Goal: Task Accomplishment & Management: Manage account settings

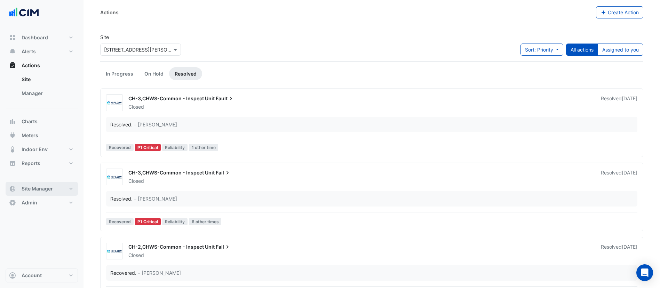
click at [46, 190] on span "Site Manager" at bounding box center [37, 188] width 31 height 7
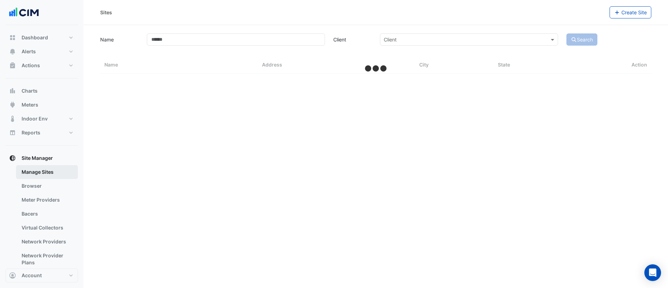
select select "***"
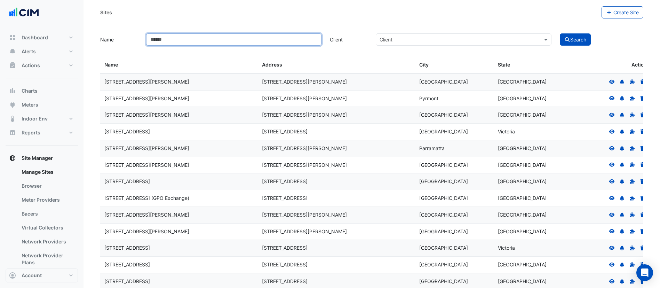
click at [229, 40] on input "Name" at bounding box center [233, 39] width 175 height 12
type input "***"
click at [560, 33] on button "Search" at bounding box center [575, 39] width 31 height 12
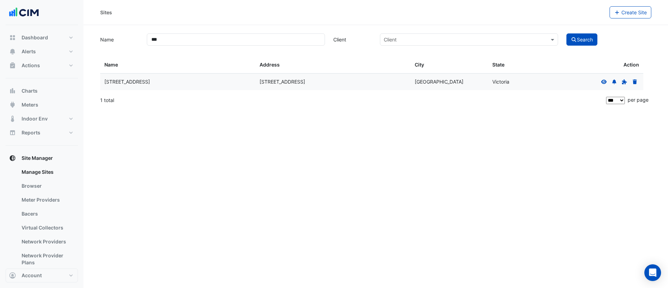
click at [606, 83] on icon at bounding box center [604, 81] width 6 height 5
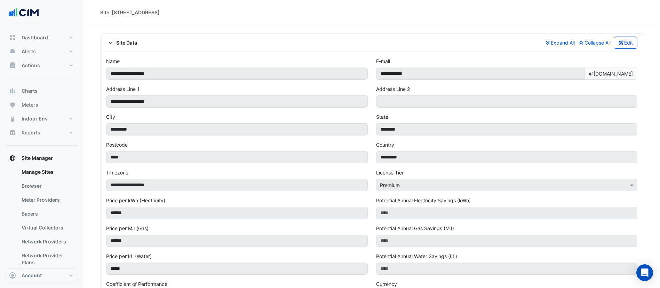
select select "***"
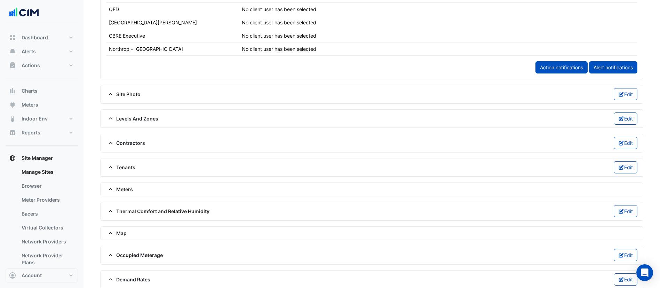
scroll to position [463, 0]
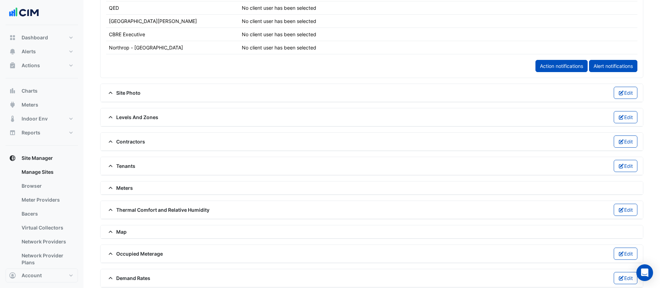
click at [196, 210] on span "Thermal Comfort and Relative Humidity" at bounding box center [157, 209] width 103 height 7
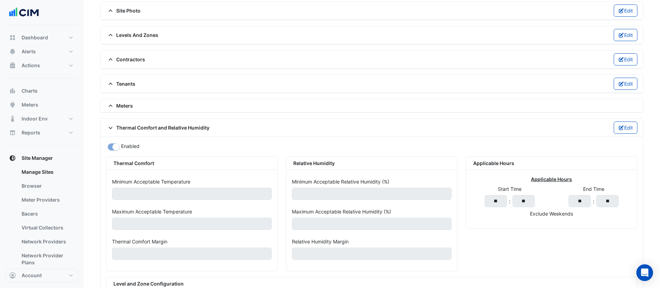
scroll to position [551, 0]
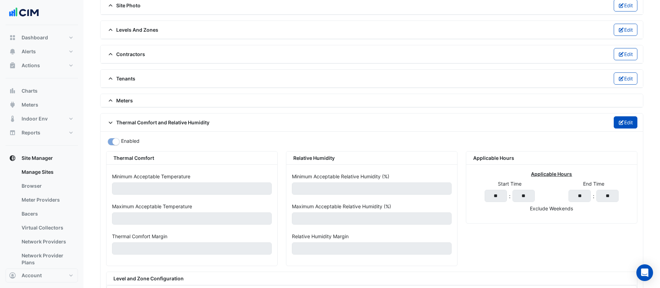
click at [623, 119] on button "Edit" at bounding box center [626, 122] width 24 height 12
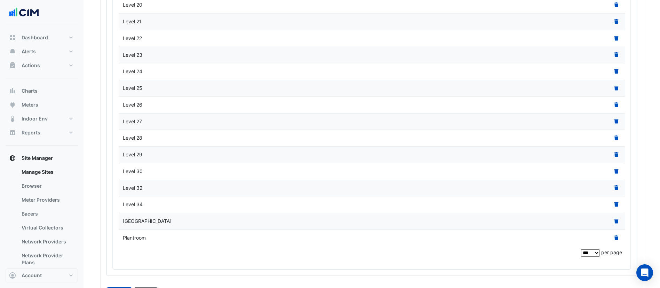
scroll to position [1396, 0]
click at [615, 137] on icon at bounding box center [616, 139] width 4 height 5
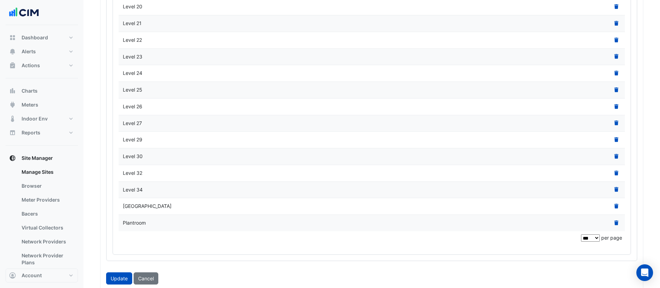
click at [615, 137] on icon at bounding box center [616, 139] width 4 height 5
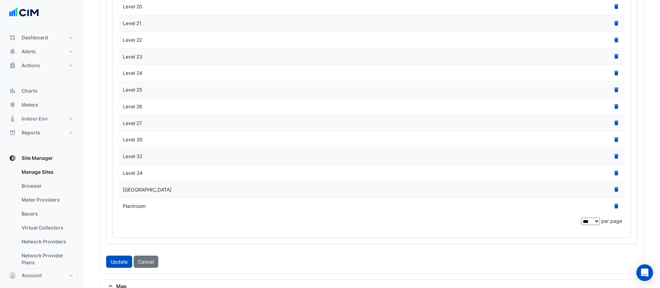
click at [615, 137] on icon at bounding box center [616, 139] width 4 height 5
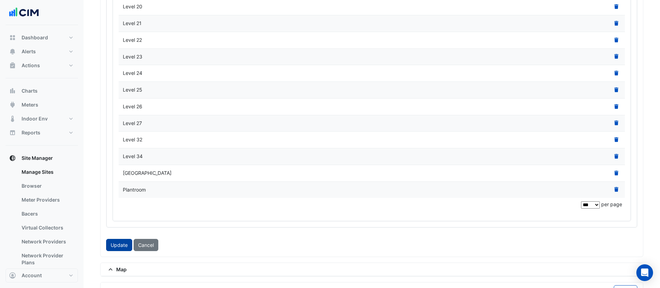
click at [126, 239] on button "Update" at bounding box center [119, 245] width 26 height 12
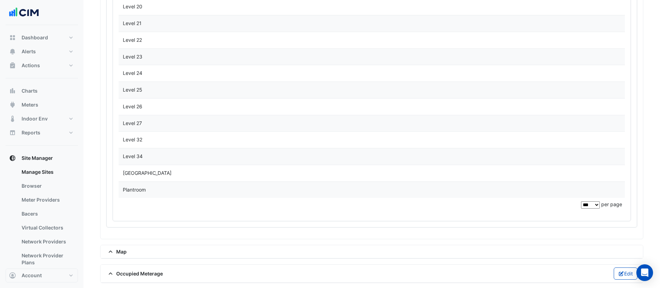
scroll to position [1337, 0]
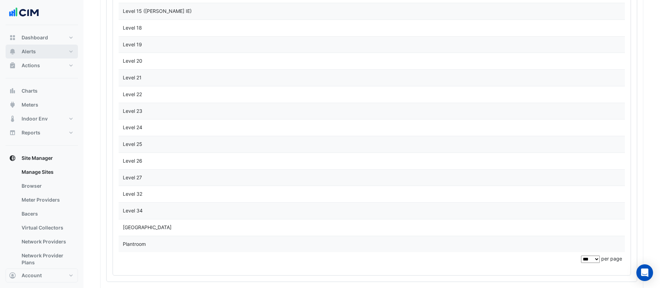
click at [50, 55] on button "Alerts" at bounding box center [42, 52] width 72 height 14
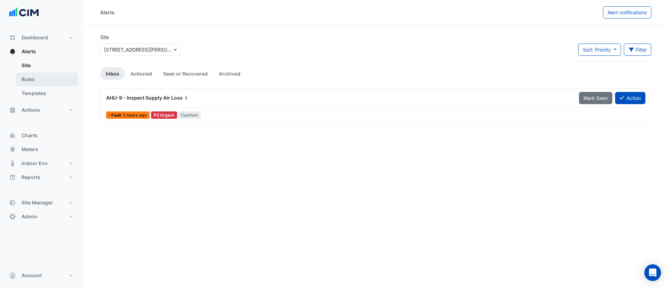
click at [49, 75] on link "Rules" at bounding box center [47, 79] width 62 height 14
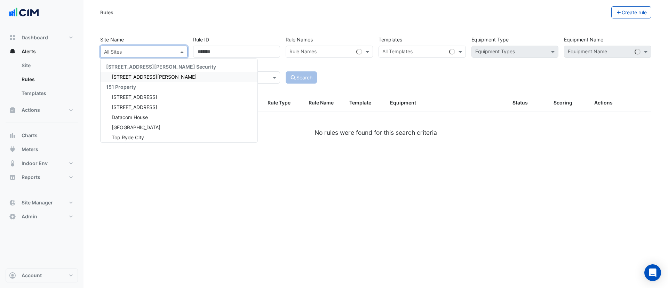
click at [138, 48] on input "text" at bounding box center [137, 51] width 66 height 7
type input "***"
click at [134, 74] on span "[STREET_ADDRESS]" at bounding box center [135, 77] width 46 height 6
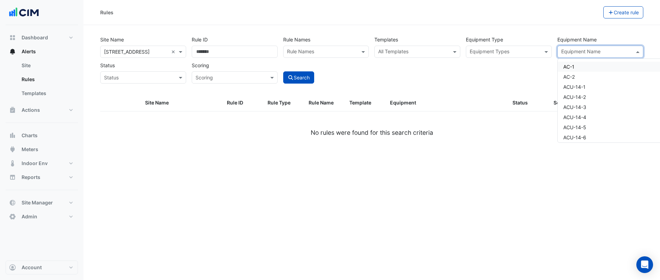
click at [586, 51] on input "text" at bounding box center [596, 52] width 70 height 7
click at [580, 95] on span "VAV-28-1-INT" at bounding box center [578, 97] width 31 height 6
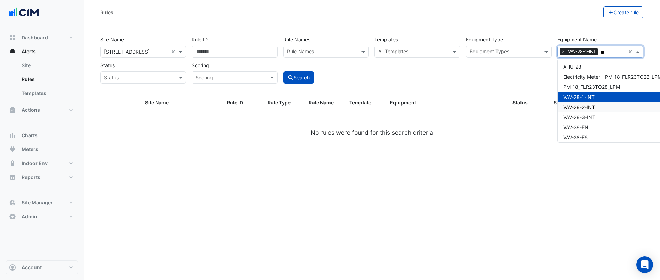
click at [579, 105] on span "VAV-28-2-INT" at bounding box center [579, 107] width 32 height 6
click at [577, 115] on span "VAV-28-3-INT" at bounding box center [579, 117] width 32 height 6
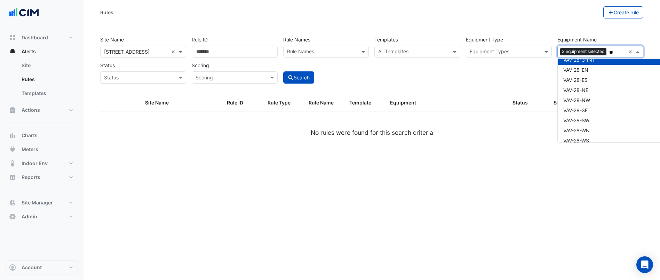
scroll to position [63, 0]
drag, startPoint x: 576, startPoint y: 133, endPoint x: 578, endPoint y: 126, distance: 7.3
click at [578, 126] on div "AHU-28 Electricity Meter - PM-18_FLR23TO28_LPM-1 PM-18_FLR23TO28_LPM VAV-28-1-I…" at bounding box center [615, 68] width 114 height 141
drag, startPoint x: 578, startPoint y: 126, endPoint x: 572, endPoint y: 133, distance: 10.1
click at [572, 133] on div "AHU-28 Electricity Meter - PM-18_FLR23TO28_LPM-1 PM-18_FLR23TO28_LPM VAV-28-1-I…" at bounding box center [615, 68] width 114 height 141
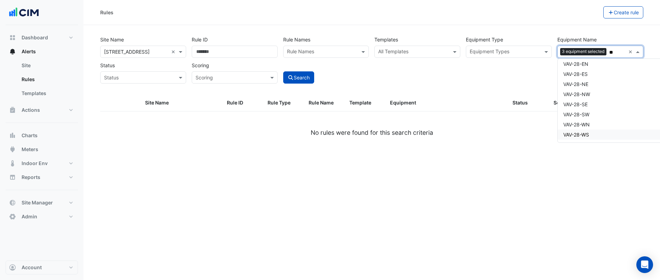
click at [572, 133] on span "VAV-28-WS" at bounding box center [576, 135] width 26 height 6
click at [573, 124] on span "VAV-28-WN" at bounding box center [576, 124] width 26 height 6
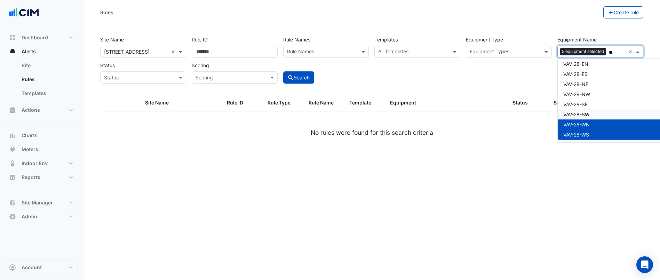
click at [575, 117] on span "VAV-28-SW" at bounding box center [576, 114] width 26 height 6
drag, startPoint x: 580, startPoint y: 104, endPoint x: 582, endPoint y: 94, distance: 10.6
click at [582, 94] on div "AHU-28 Electricity Meter - PM-18_FLR23TO28_LPM-1 PM-18_FLR23TO28_LPM VAV-28-1-I…" at bounding box center [615, 68] width 114 height 141
click at [582, 94] on span "VAV-28-NW" at bounding box center [576, 94] width 27 height 6
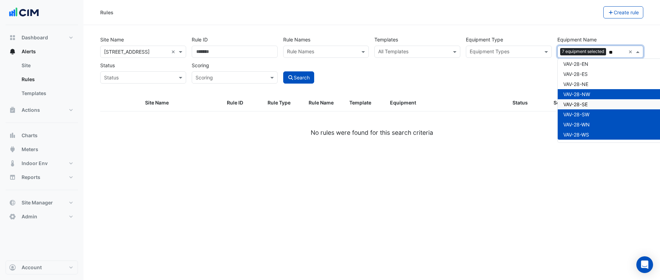
click at [574, 103] on span "VAV-28-SE" at bounding box center [575, 104] width 24 height 6
drag, startPoint x: 584, startPoint y: 83, endPoint x: 586, endPoint y: 73, distance: 10.2
click at [586, 73] on div "AHU-28 Electricity Meter - PM-18_FLR23TO28_LPM-1 PM-18_FLR23TO28_LPM VAV-28-1-I…" at bounding box center [615, 68] width 114 height 141
drag, startPoint x: 586, startPoint y: 73, endPoint x: 569, endPoint y: 82, distance: 18.4
click at [569, 82] on div "AHU-28 Electricity Meter - PM-18_FLR23TO28_LPM-1 PM-18_FLR23TO28_LPM VAV-28-1-I…" at bounding box center [615, 68] width 114 height 141
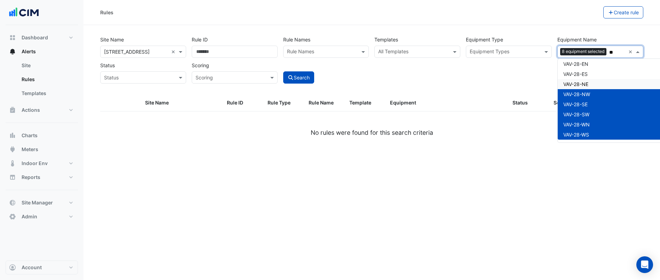
click at [569, 82] on span "VAV-28-NE" at bounding box center [575, 84] width 25 height 6
click at [570, 75] on span "VAV-28-ES" at bounding box center [575, 74] width 24 height 6
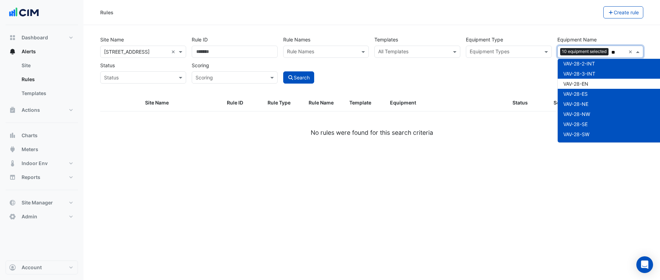
scroll to position [41, 0]
click at [569, 83] on span "VAV-28-EN" at bounding box center [575, 86] width 25 height 6
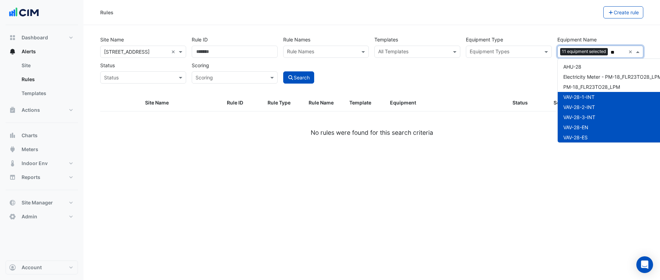
scroll to position [0, 0]
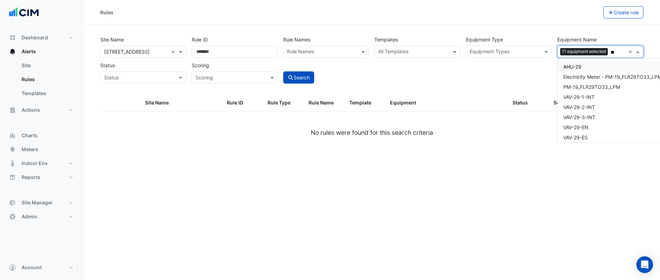
click at [584, 65] on div "AHU-29" at bounding box center [615, 67] width 114 height 10
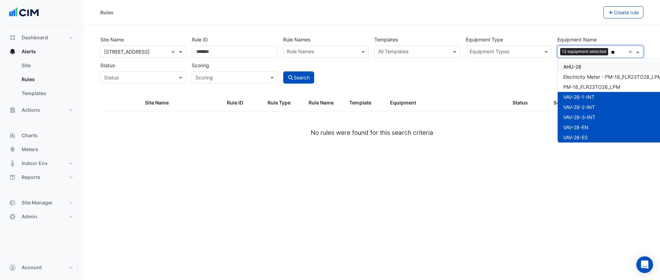
click at [575, 65] on span "AHU-28" at bounding box center [572, 67] width 18 height 6
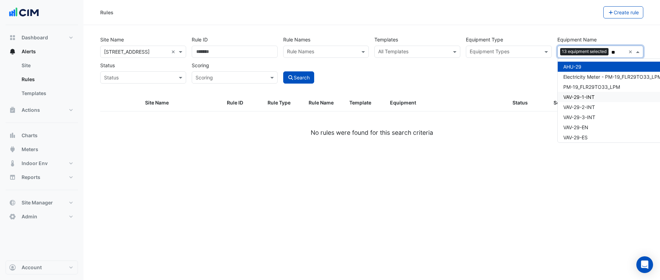
click at [577, 94] on span "VAV-29-1-INT" at bounding box center [578, 97] width 31 height 6
click at [577, 106] on span "VAV-29-2-INT" at bounding box center [579, 107] width 32 height 6
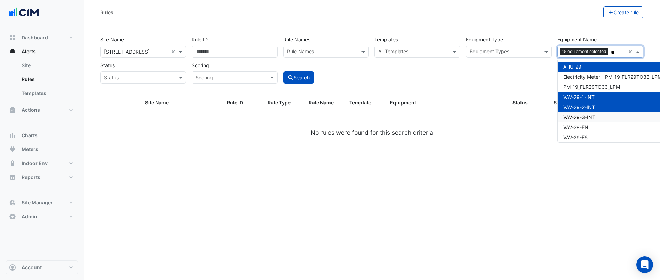
click at [574, 119] on span "VAV-29-3-INT" at bounding box center [579, 117] width 32 height 6
click at [571, 126] on span "VAV-29-EN" at bounding box center [575, 127] width 25 height 6
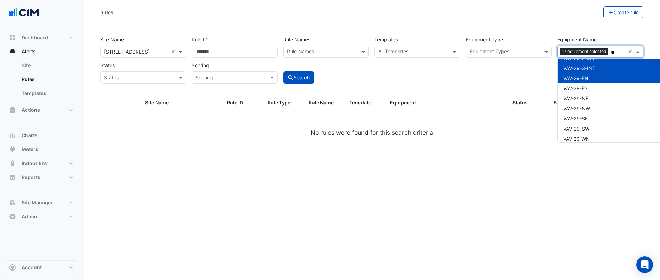
scroll to position [50, 0]
click at [584, 91] on div "VAV-29-ES" at bounding box center [615, 87] width 114 height 10
click at [584, 96] on span "VAV-29-NE" at bounding box center [575, 97] width 25 height 6
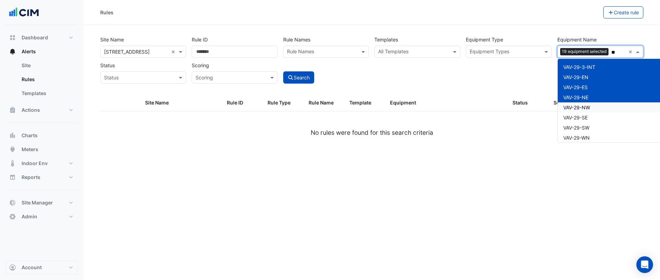
click at [582, 109] on span "VAV-29-NW" at bounding box center [576, 107] width 27 height 6
click at [582, 115] on span "VAV-29-SE" at bounding box center [575, 117] width 24 height 6
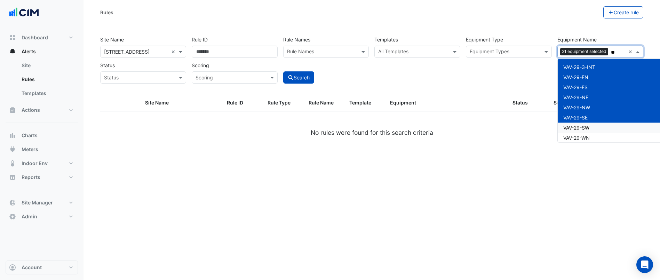
click at [579, 126] on span "VAV-29-SW" at bounding box center [576, 128] width 26 height 6
click at [579, 125] on span "VAV-29-WN" at bounding box center [576, 124] width 26 height 6
click at [578, 133] on span "VAV-29-WS" at bounding box center [576, 135] width 26 height 6
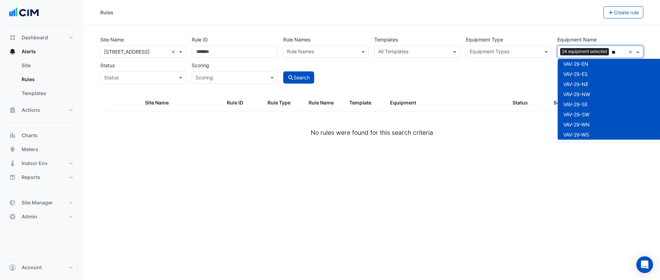
type input "*"
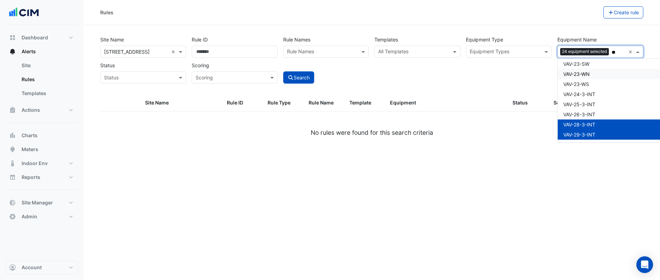
scroll to position [0, 0]
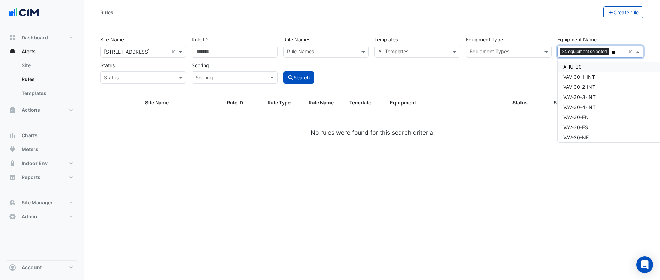
click at [605, 67] on div "AHU-30" at bounding box center [637, 67] width 158 height 10
click at [595, 76] on span "VAV-30-1-INT" at bounding box center [579, 77] width 32 height 6
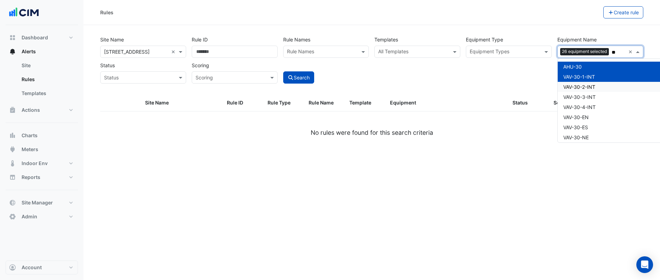
click at [591, 83] on div "VAV-30-2-INT" at bounding box center [637, 87] width 158 height 10
click at [585, 93] on div "VAV-30-3-INT" at bounding box center [637, 97] width 158 height 10
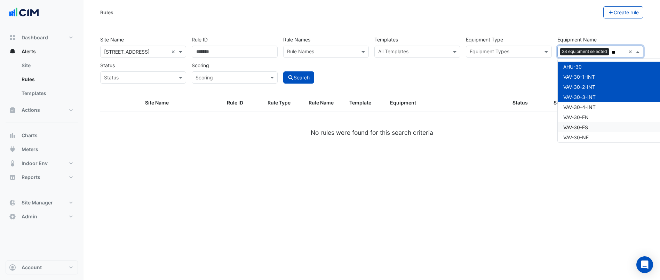
drag, startPoint x: 580, startPoint y: 106, endPoint x: 575, endPoint y: 115, distance: 10.3
click at [575, 115] on div "AHU-30 VAV-30-1-INT VAV-30-2-INT VAV-30-3-INT VAV-30-4-INT VAV-30-EN VAV-30-ES …" at bounding box center [637, 132] width 158 height 141
click at [575, 115] on span "VAV-30-EN" at bounding box center [575, 117] width 25 height 6
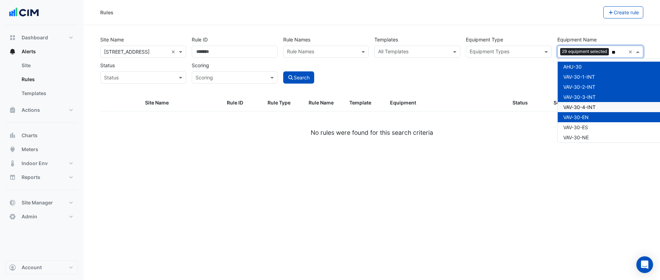
click at [578, 106] on span "VAV-30-4-INT" at bounding box center [579, 107] width 32 height 6
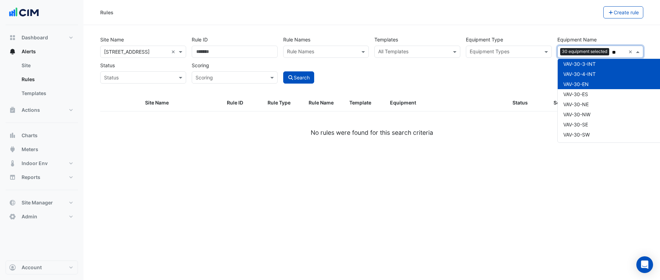
scroll to position [34, 0]
click at [585, 93] on span "VAV-30-ES" at bounding box center [575, 93] width 25 height 6
drag, startPoint x: 582, startPoint y: 101, endPoint x: 572, endPoint y: 112, distance: 14.8
click at [572, 112] on div "AHU-30 VAV-30-1-INT VAV-30-2-INT VAV-30-3-INT VAV-30-4-INT VAV-30-EN VAV-30-ES …" at bounding box center [637, 97] width 158 height 141
click at [572, 112] on span "VAV-30-NW" at bounding box center [576, 113] width 27 height 6
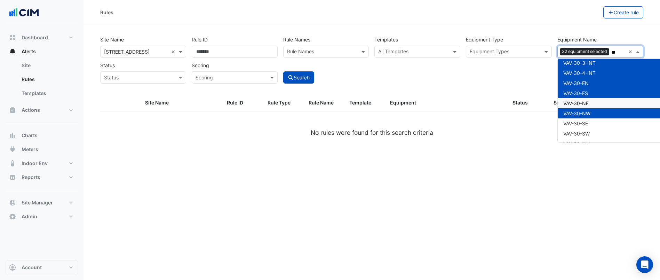
click at [575, 102] on span "VAV-30-NE" at bounding box center [575, 103] width 25 height 6
click at [578, 120] on span "VAV-30-SE" at bounding box center [575, 123] width 25 height 6
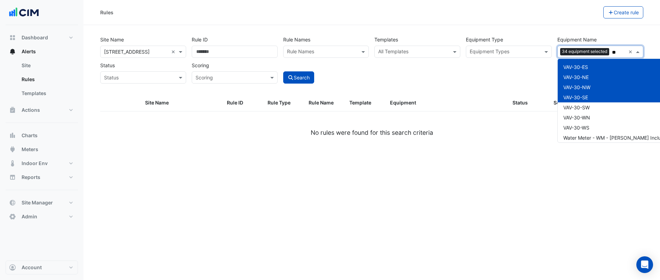
scroll to position [61, 0]
click at [583, 110] on div "VAV-30-SW" at bounding box center [637, 106] width 158 height 10
click at [580, 119] on span "VAV-30-WN" at bounding box center [576, 116] width 27 height 6
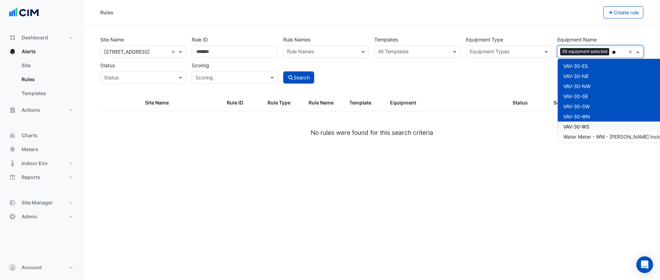
click at [577, 124] on span "VAV-30-WS" at bounding box center [576, 127] width 26 height 6
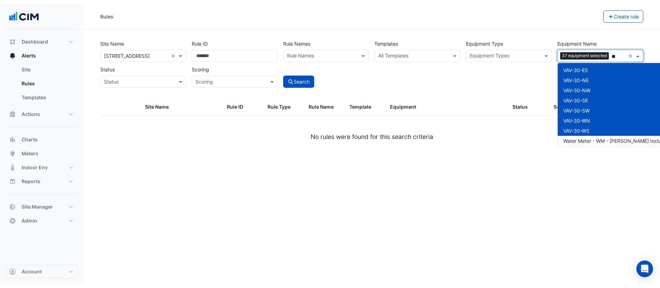
scroll to position [63, 0]
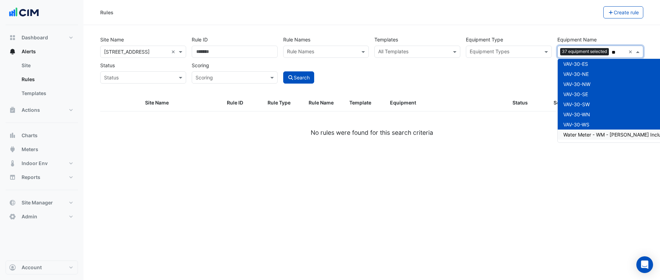
type input "**"
click at [518, 145] on ngx-datatable "Site Name Rule ID Rule Type Rule Name Template Equipment Status Scoring Actions…" at bounding box center [371, 124] width 543 height 59
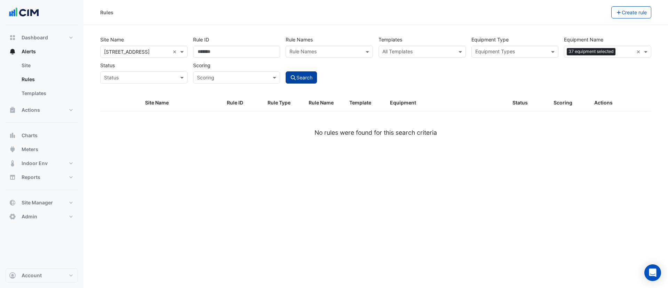
click at [309, 74] on button "Search" at bounding box center [301, 77] width 31 height 12
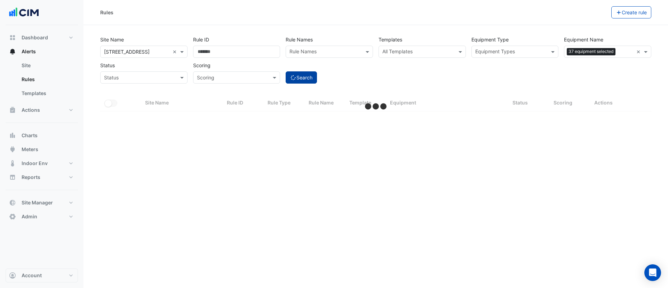
select select "***"
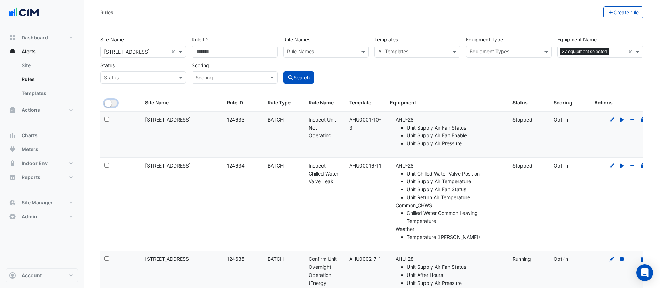
click at [112, 102] on button "All Selected" at bounding box center [110, 102] width 13 height 7
click at [592, 16] on button "Bulk Actions" at bounding box center [581, 12] width 41 height 12
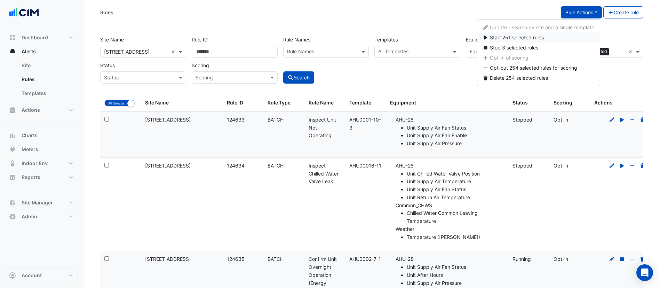
click at [543, 37] on span "Start 251 selected rules" at bounding box center [517, 37] width 54 height 6
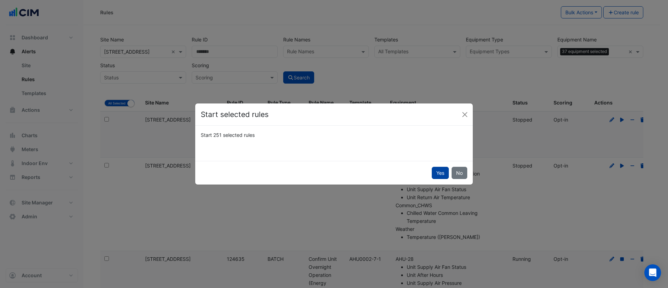
click at [435, 171] on button "Yes" at bounding box center [440, 173] width 17 height 12
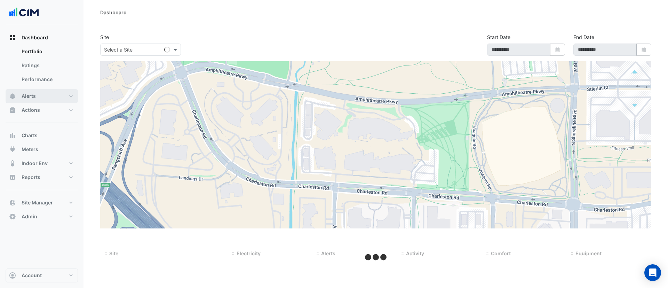
select select "***"
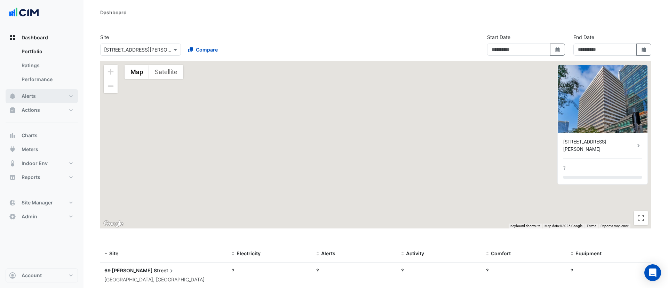
type input "**********"
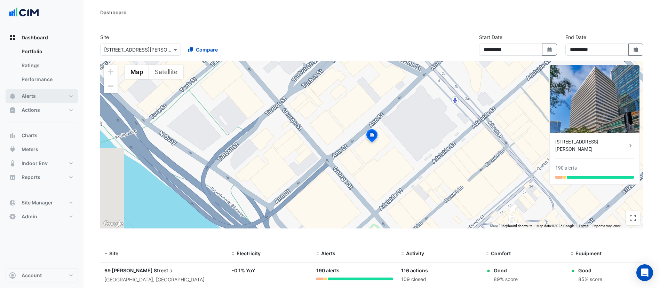
click at [47, 96] on button "Alerts" at bounding box center [42, 96] width 72 height 14
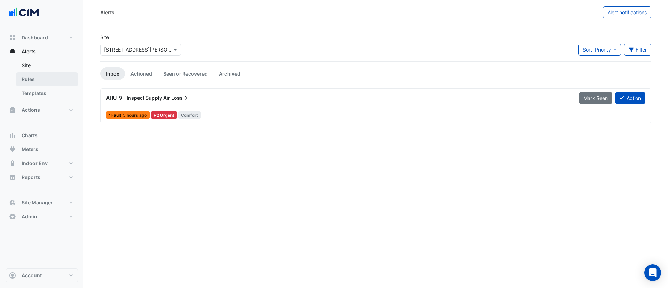
click at [51, 75] on link "Rules" at bounding box center [47, 79] width 62 height 14
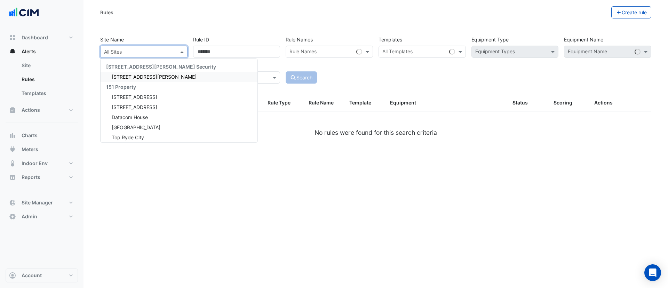
click at [122, 54] on input "text" at bounding box center [137, 51] width 66 height 7
type input "***"
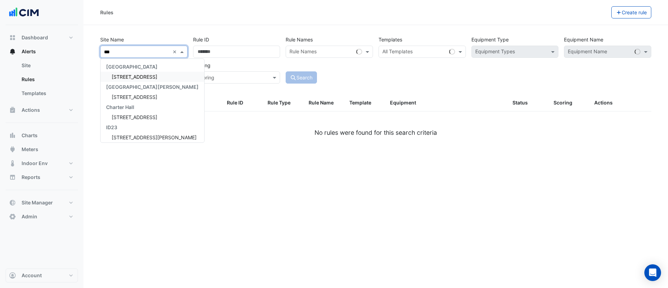
click at [122, 75] on span "[STREET_ADDRESS]" at bounding box center [135, 77] width 46 height 6
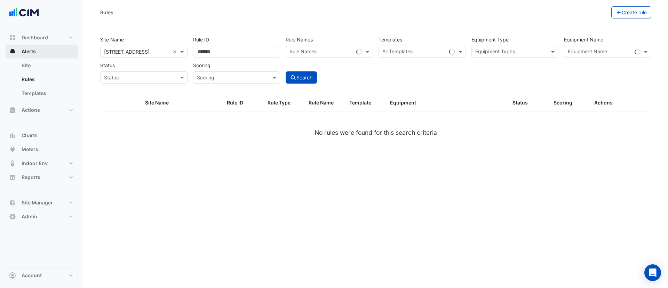
click at [46, 51] on button "Alerts" at bounding box center [42, 52] width 72 height 14
click at [40, 109] on button "Actions" at bounding box center [42, 110] width 72 height 14
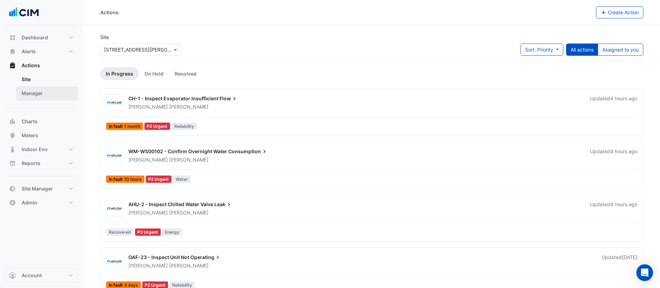
click at [39, 97] on link "Manager" at bounding box center [47, 93] width 62 height 14
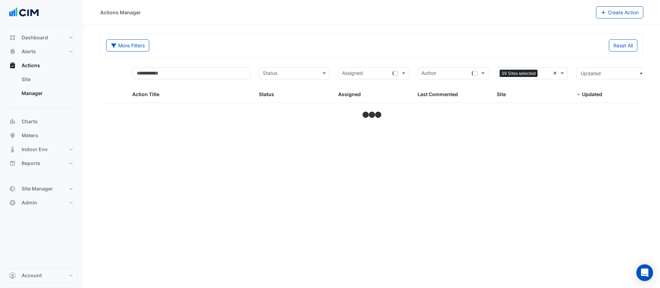
select select "***"
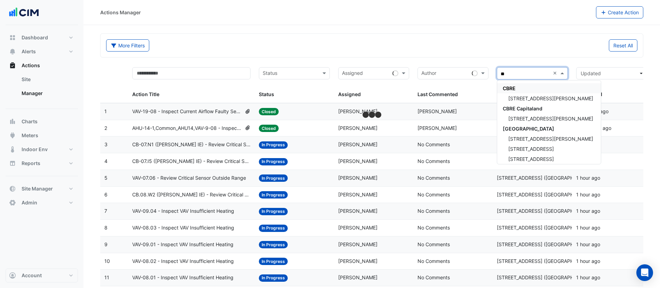
type input "***"
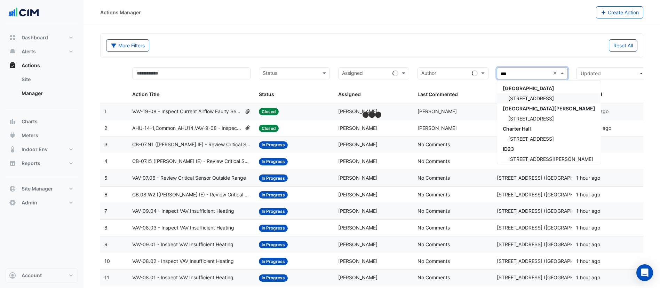
click at [521, 96] on span "[STREET_ADDRESS]" at bounding box center [531, 98] width 46 height 6
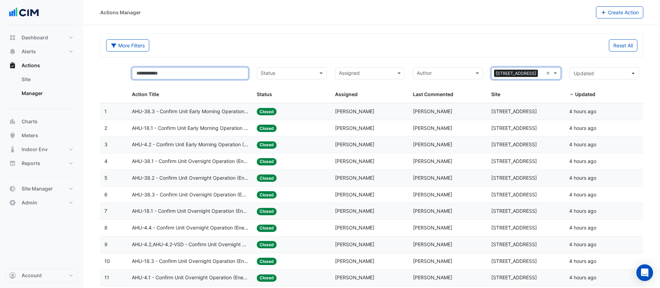
click at [192, 73] on input "text" at bounding box center [190, 73] width 117 height 12
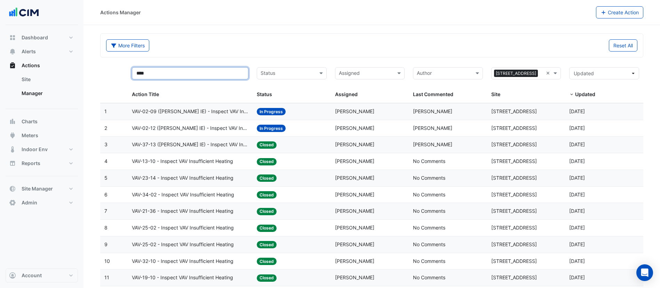
type input "****"
click at [199, 109] on span "VAV-02-09 (NABERS IE) - Inspect VAV Insufficient Heating" at bounding box center [190, 111] width 117 height 8
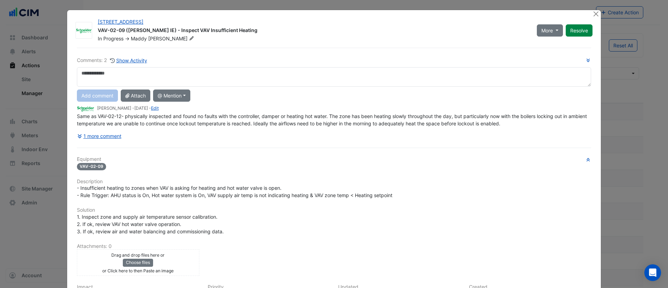
scroll to position [88, 0]
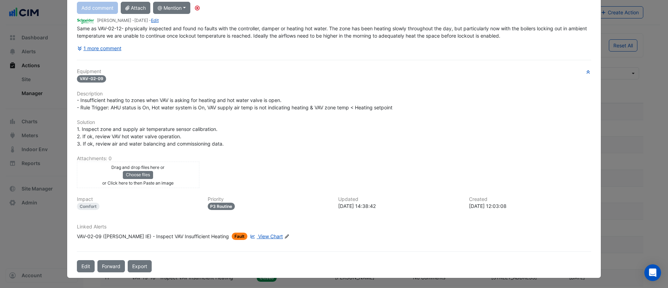
click at [134, 238] on div "VAV-02-09 (NABERS IE) - Inspect VAV Insufficient Heating" at bounding box center [153, 235] width 152 height 7
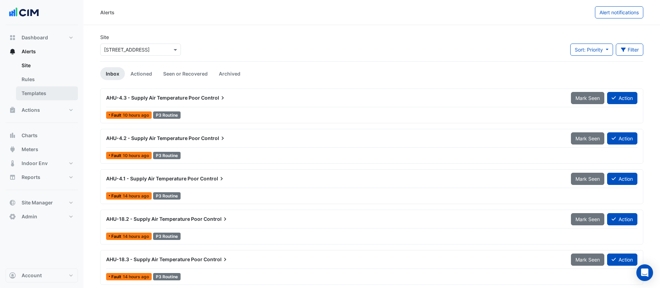
click at [35, 96] on link "Templates" at bounding box center [47, 93] width 62 height 14
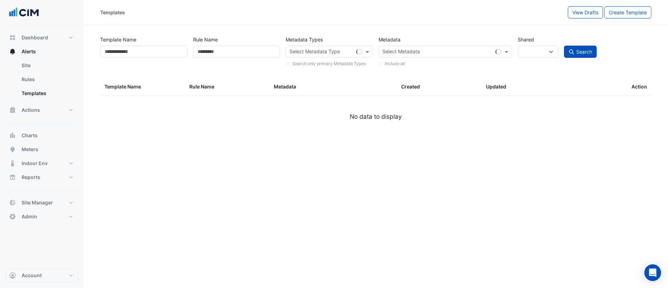
select select
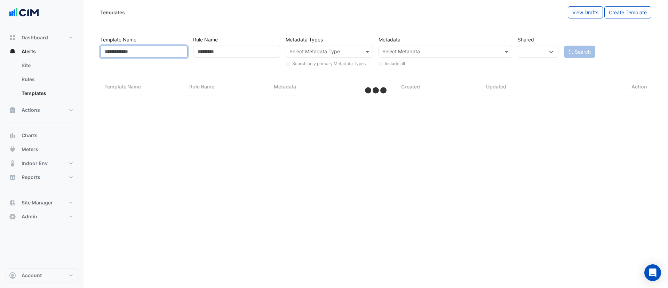
click at [133, 51] on input "Template Name" at bounding box center [143, 52] width 87 height 12
type input "***"
select select "***"
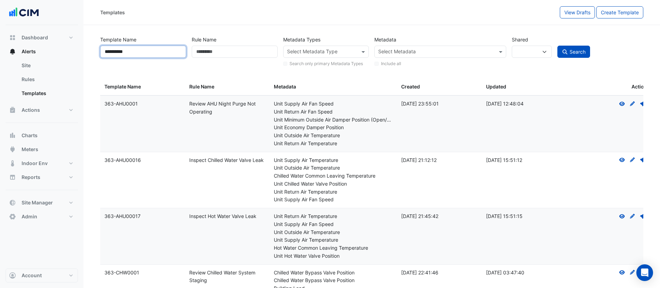
type input "**********"
click at [557, 46] on button "Search" at bounding box center [573, 52] width 33 height 12
select select
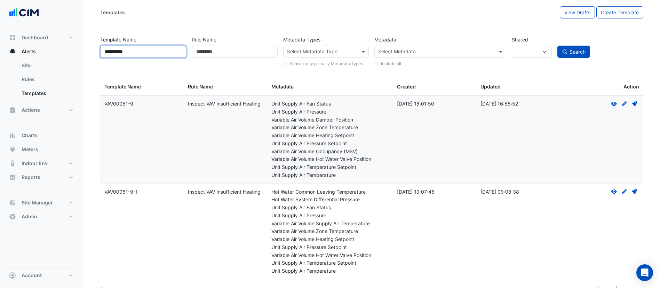
scroll to position [10, 0]
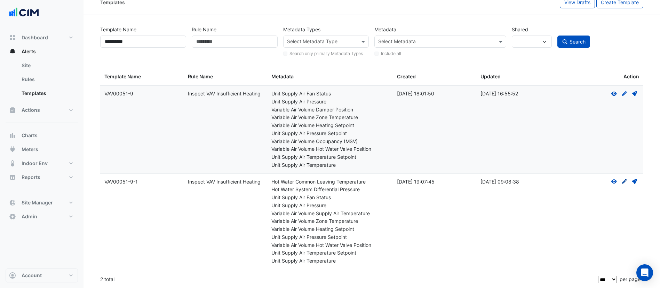
click at [623, 181] on icon "Create Draft - to edit a template, you first need to create a draft, and then s…" at bounding box center [624, 181] width 6 height 5
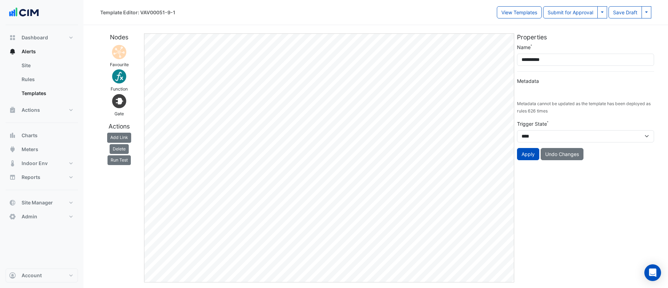
type input "**********"
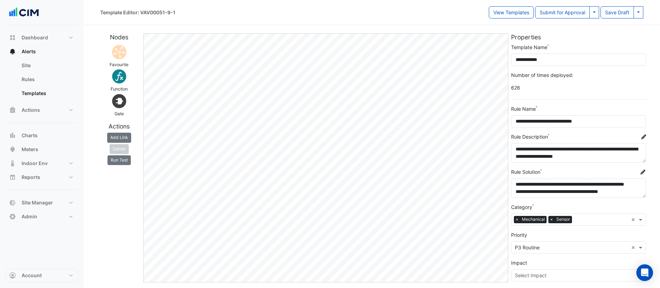
click at [642, 160] on textarea "**********" at bounding box center [578, 152] width 135 height 19
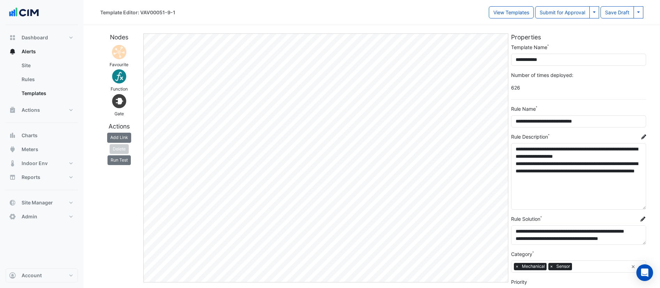
drag, startPoint x: 640, startPoint y: 160, endPoint x: 644, endPoint y: 207, distance: 47.2
click at [644, 207] on textarea "**********" at bounding box center [578, 176] width 135 height 66
click at [125, 160] on button "Run Test" at bounding box center [118, 160] width 23 height 10
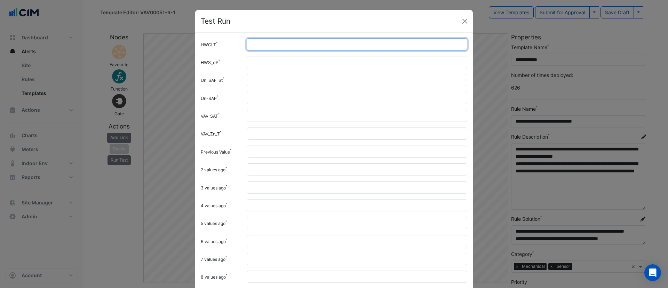
click at [279, 43] on input "HWCLT" at bounding box center [357, 44] width 221 height 12
type input "**"
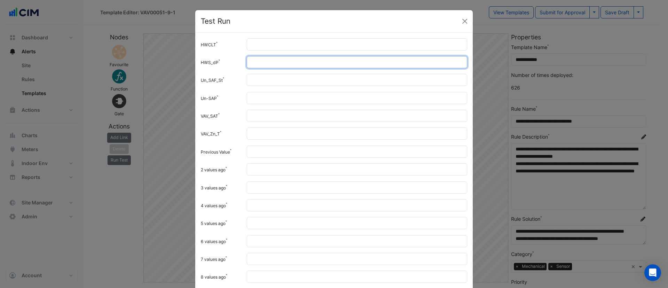
click at [267, 67] on input "HWS_dP" at bounding box center [357, 62] width 221 height 12
type input "**"
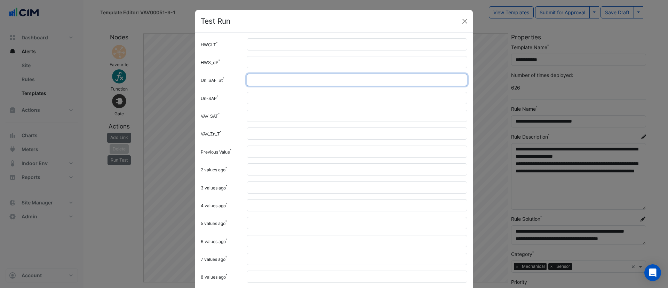
click at [259, 78] on input "Un_SAF_St" at bounding box center [357, 80] width 221 height 12
type input "*"
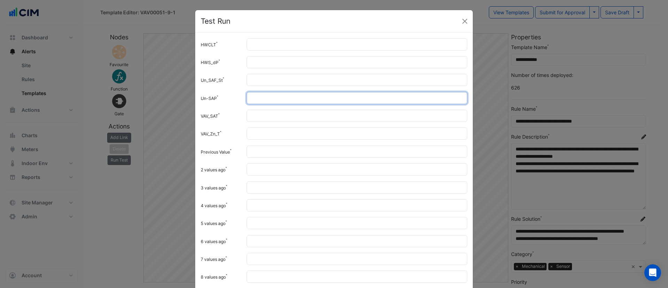
click at [254, 98] on input "*" at bounding box center [357, 98] width 221 height 12
type input "***"
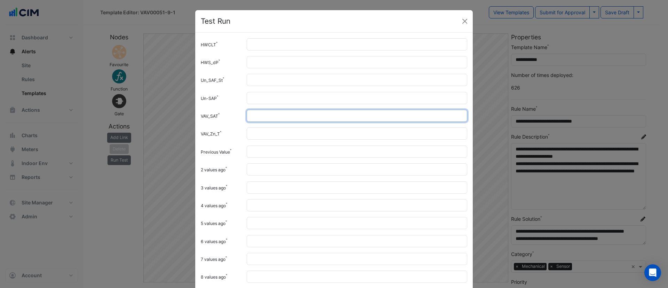
click at [251, 115] on input "VAV_SAT" at bounding box center [357, 116] width 221 height 12
type input "**"
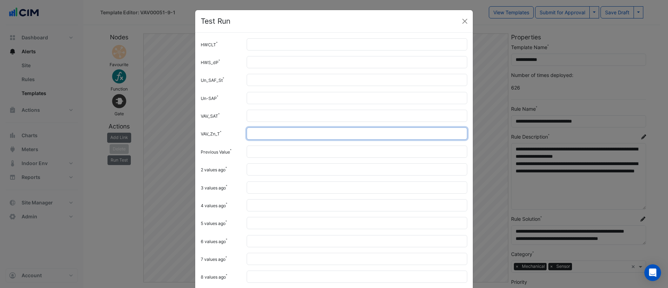
click at [251, 130] on input "VAV_Zn_T" at bounding box center [357, 133] width 221 height 12
type input "*"
type input "**"
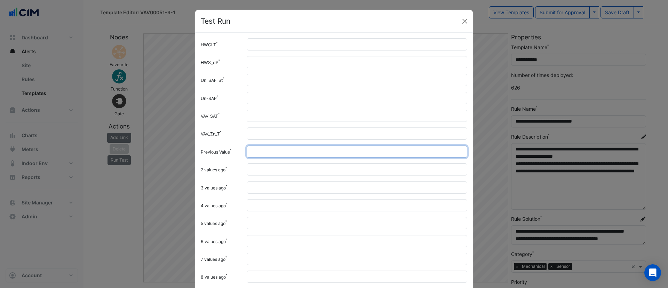
click at [251, 149] on input "Previous Value" at bounding box center [357, 151] width 221 height 12
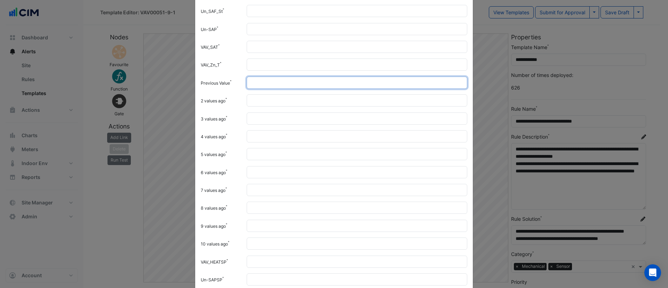
scroll to position [77, 0]
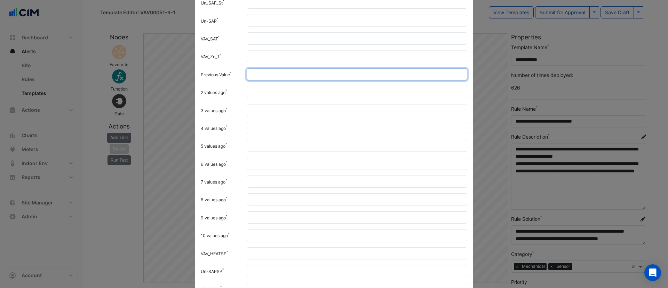
type input "**"
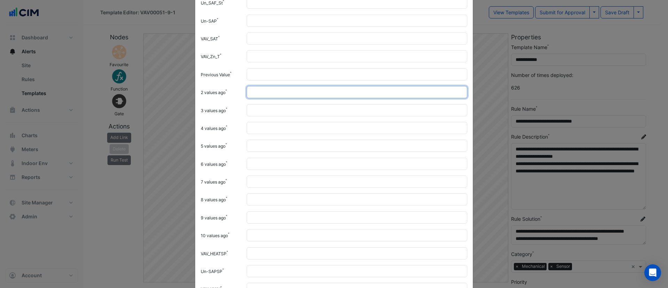
click at [261, 88] on input "2 values ago" at bounding box center [357, 92] width 221 height 12
type input "**"
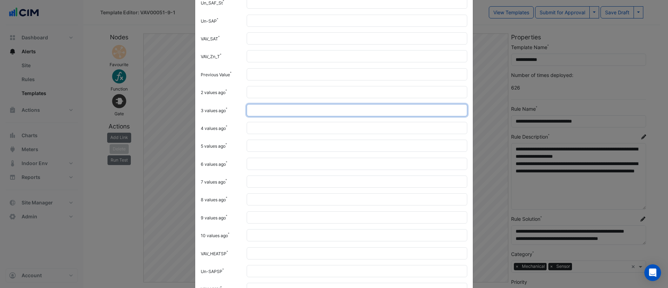
click at [254, 113] on input "3 values ago" at bounding box center [357, 110] width 221 height 12
type input "**"
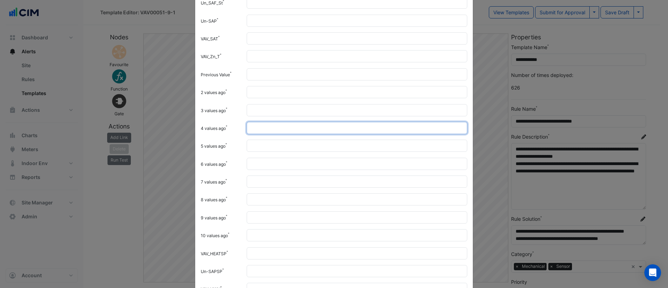
click at [252, 132] on input "4 values ago" at bounding box center [357, 128] width 221 height 12
type input "**"
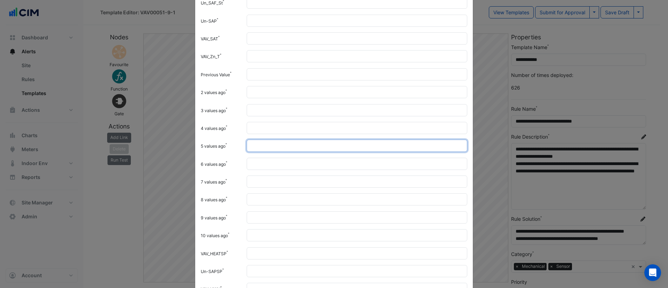
click at [252, 150] on input "*" at bounding box center [357, 146] width 221 height 12
type input "**"
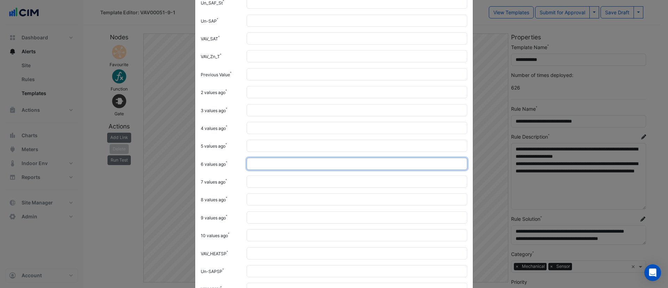
click at [255, 165] on input "*" at bounding box center [357, 164] width 221 height 12
type input "**"
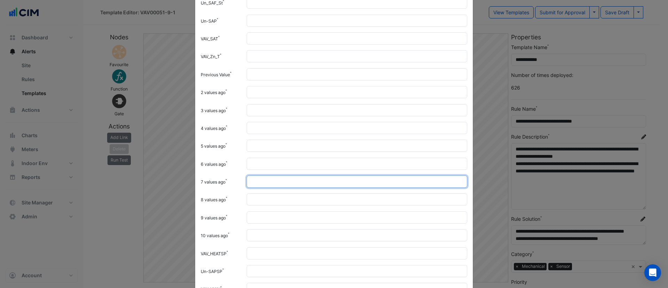
click at [250, 180] on input "7 values ago" at bounding box center [357, 181] width 221 height 12
type input "**"
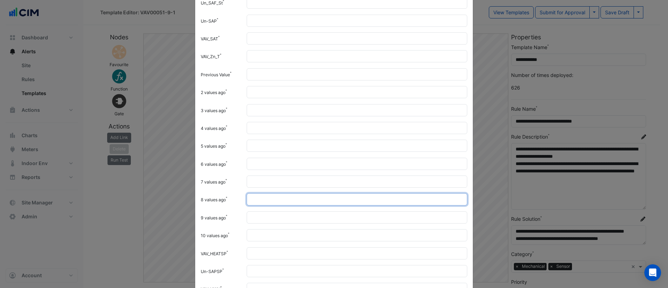
click at [249, 199] on input "8 values ago" at bounding box center [357, 199] width 221 height 12
type input "**"
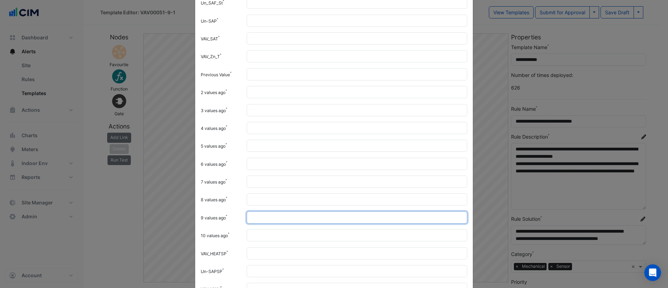
click at [257, 218] on input "9 values ago" at bounding box center [357, 217] width 221 height 12
type input "**"
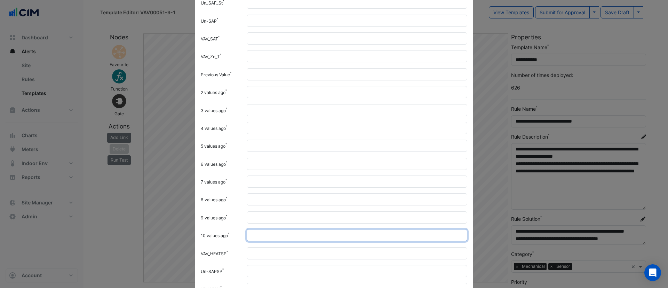
click at [253, 234] on input "10 values ago" at bounding box center [357, 235] width 221 height 12
type input "**"
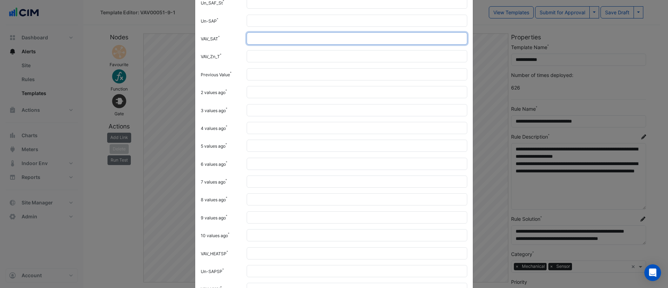
drag, startPoint x: 257, startPoint y: 39, endPoint x: 244, endPoint y: 38, distance: 12.9
click at [247, 38] on input "**" at bounding box center [357, 38] width 221 height 12
type input "**"
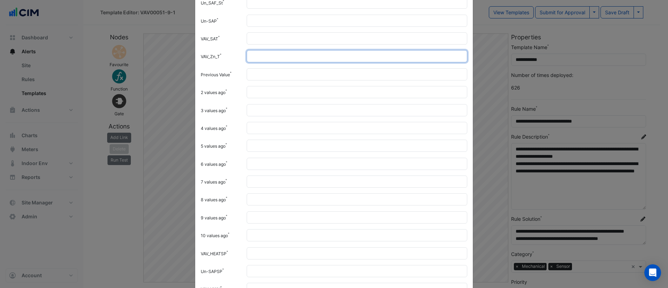
drag, startPoint x: 256, startPoint y: 59, endPoint x: 245, endPoint y: 57, distance: 12.0
click at [247, 57] on input "**" at bounding box center [357, 56] width 221 height 12
type input "**"
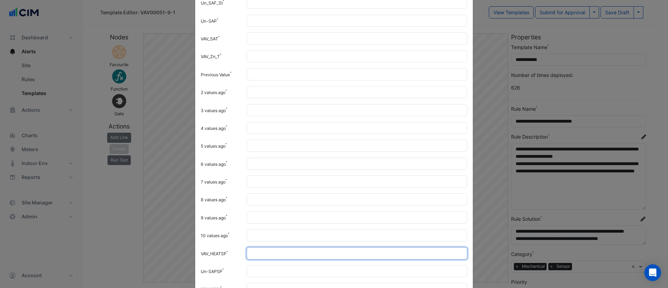
click at [261, 254] on input "VAV_HEATSP" at bounding box center [357, 253] width 221 height 12
type input "**"
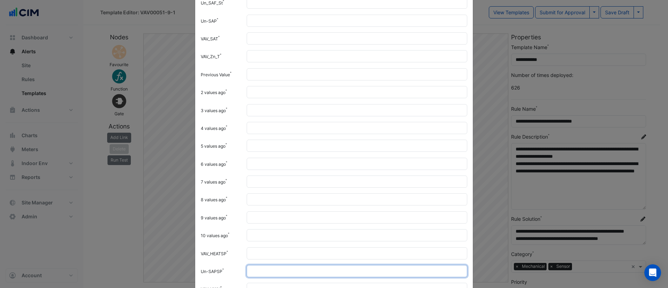
click at [258, 268] on input "*" at bounding box center [357, 271] width 221 height 12
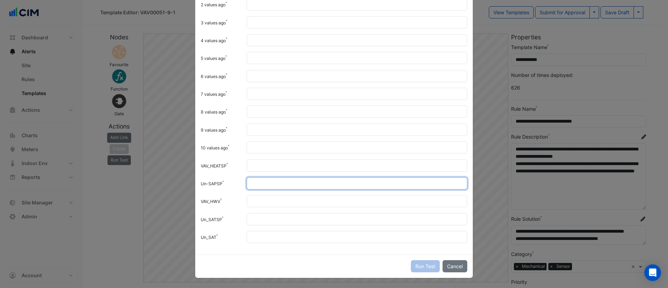
type input "***"
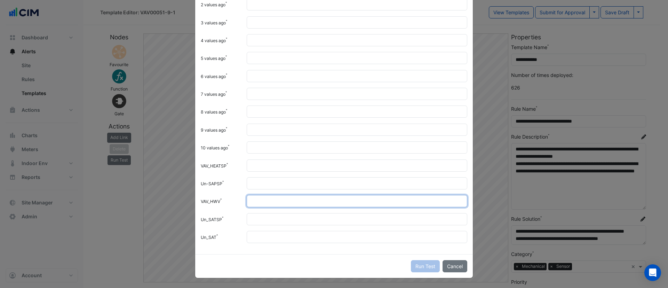
click at [253, 200] on input "VAV_HWV" at bounding box center [357, 201] width 221 height 12
type input "**"
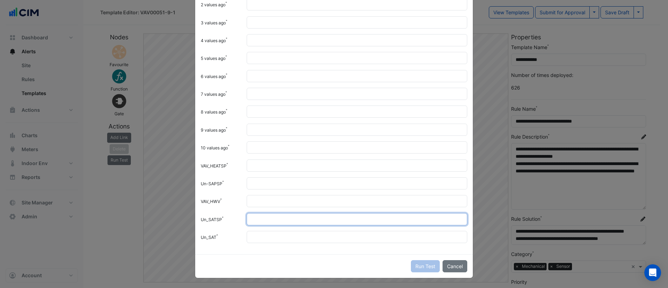
click at [252, 224] on input "Un_SATSP" at bounding box center [357, 219] width 221 height 12
type input "*"
type input "**"
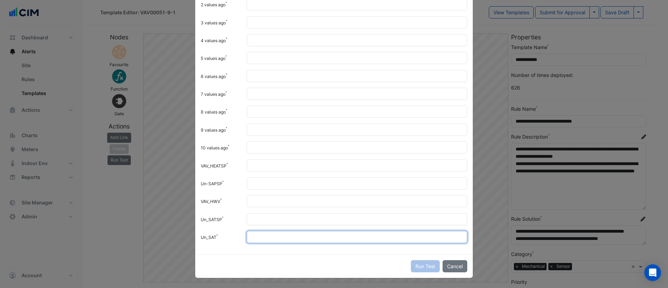
click at [261, 238] on input "Un_SAT" at bounding box center [357, 237] width 221 height 12
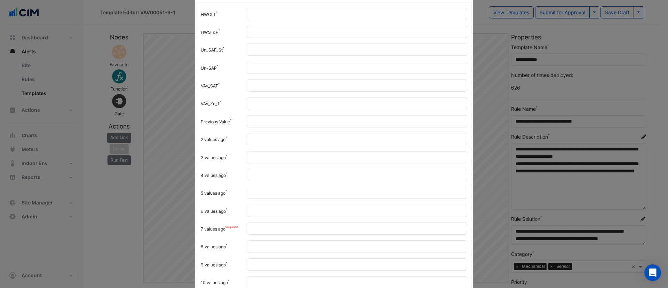
scroll to position [30, 0]
type input "**"
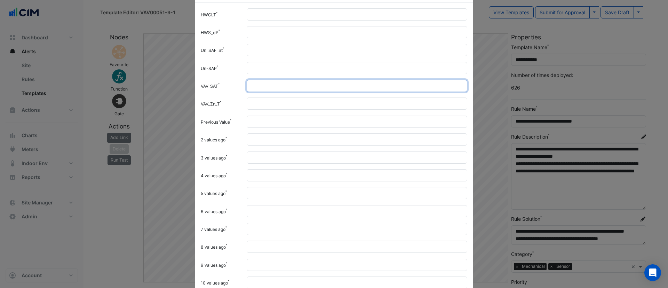
drag, startPoint x: 259, startPoint y: 84, endPoint x: 245, endPoint y: 84, distance: 14.6
click at [247, 84] on input "**" at bounding box center [357, 86] width 221 height 12
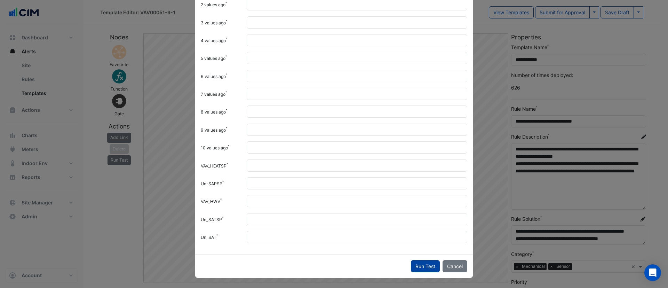
type input "**"
click at [424, 267] on button "Run Test" at bounding box center [425, 266] width 29 height 12
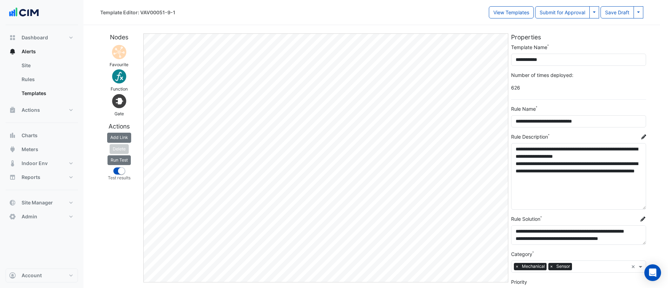
scroll to position [0, 0]
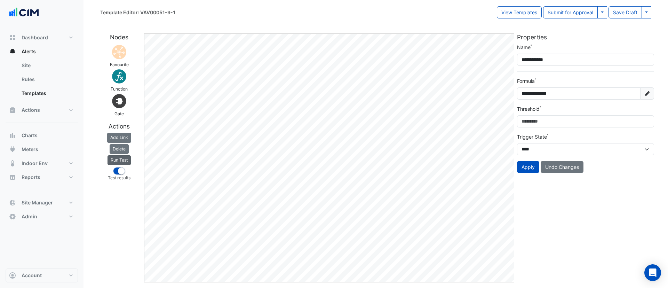
click at [119, 160] on button "Run Test" at bounding box center [118, 160] width 23 height 10
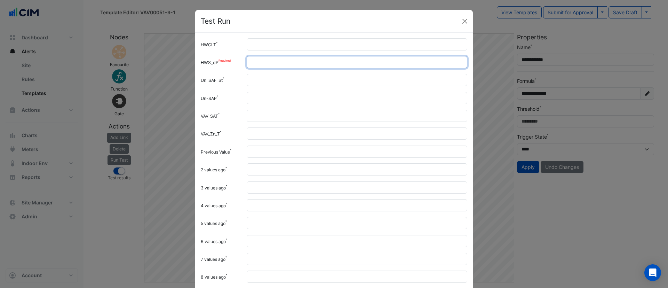
drag, startPoint x: 262, startPoint y: 62, endPoint x: 236, endPoint y: 63, distance: 26.4
click at [236, 63] on div "HWS_dP **" at bounding box center [334, 62] width 275 height 12
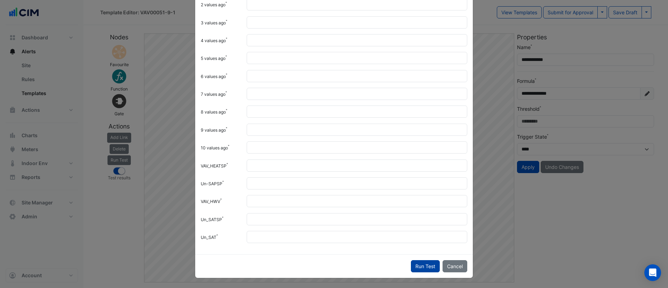
type input "**"
click at [411, 266] on button "Run Test" at bounding box center [425, 266] width 29 height 12
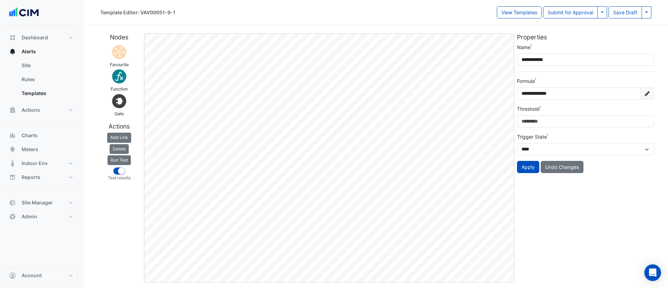
scroll to position [0, 0]
click at [635, 92] on input "**********" at bounding box center [579, 93] width 124 height 12
drag, startPoint x: 600, startPoint y: 93, endPoint x: 668, endPoint y: 86, distance: 67.5
click at [660, 86] on section "Nodes Favourite Function Gate Actions Add Link Delete Run Test Test results Edi…" at bounding box center [375, 153] width 584 height 257
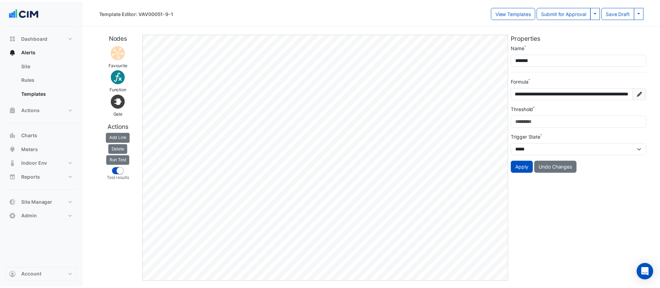
scroll to position [0, 0]
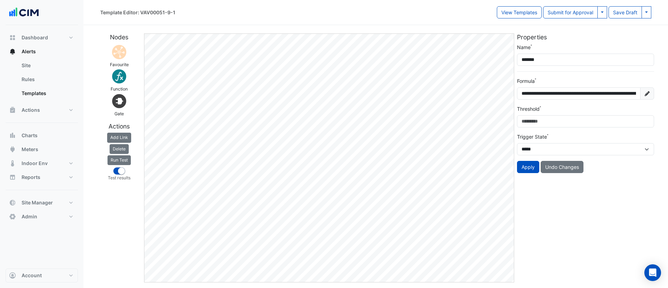
click at [636, 109] on div "Threshold *" at bounding box center [585, 116] width 137 height 22
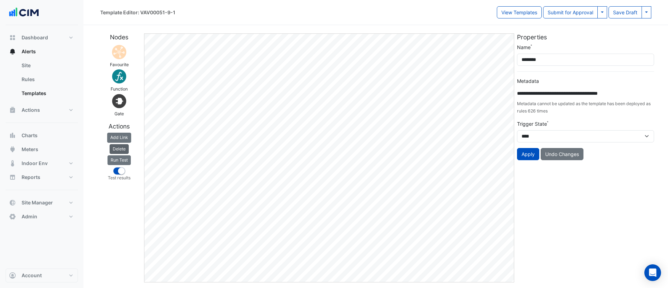
click at [122, 149] on button "Delete" at bounding box center [119, 149] width 19 height 10
type input "**********"
click at [126, 150] on button "Delete" at bounding box center [119, 149] width 19 height 10
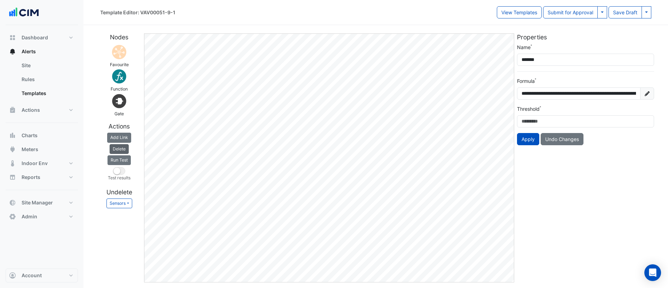
click at [128, 147] on button "Delete" at bounding box center [119, 149] width 19 height 10
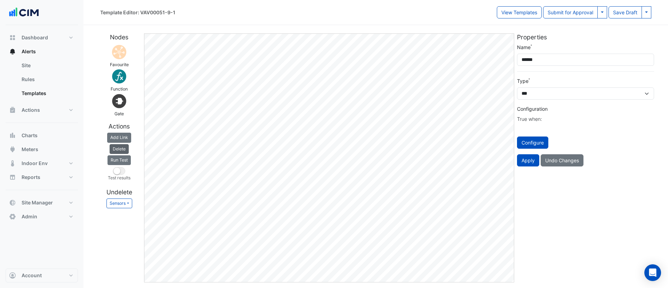
click at [126, 148] on button "Delete" at bounding box center [119, 149] width 19 height 10
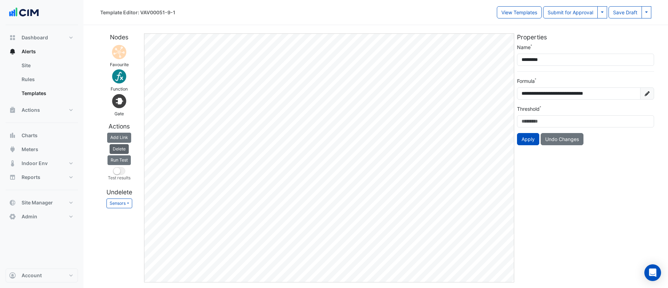
click at [121, 148] on button "Delete" at bounding box center [119, 149] width 19 height 10
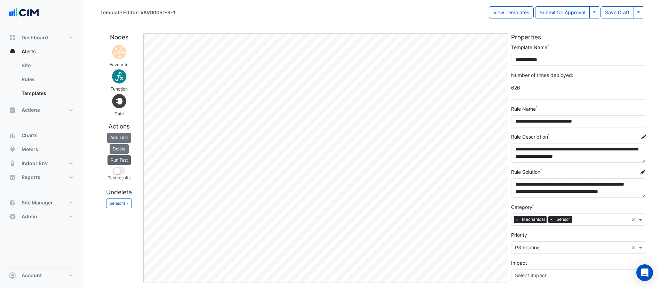
click at [124, 161] on button "Run Test" at bounding box center [118, 160] width 23 height 10
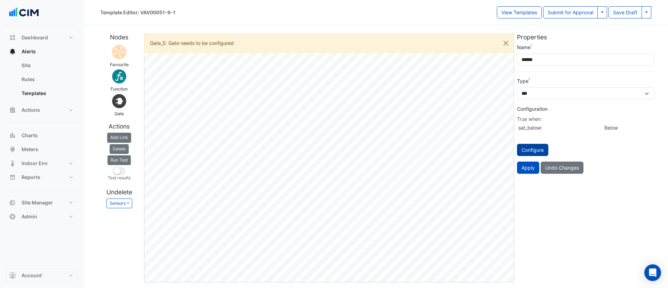
click at [528, 149] on button "Configure" at bounding box center [532, 150] width 31 height 12
select select "********"
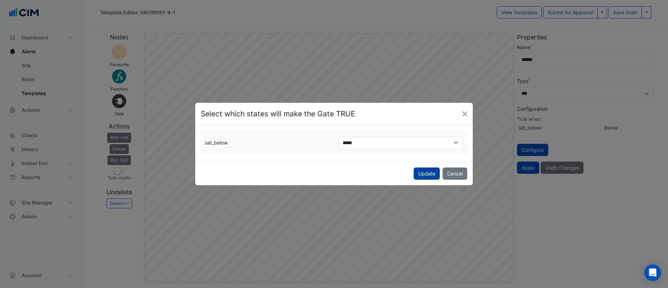
click at [431, 176] on button "Update" at bounding box center [427, 173] width 26 height 12
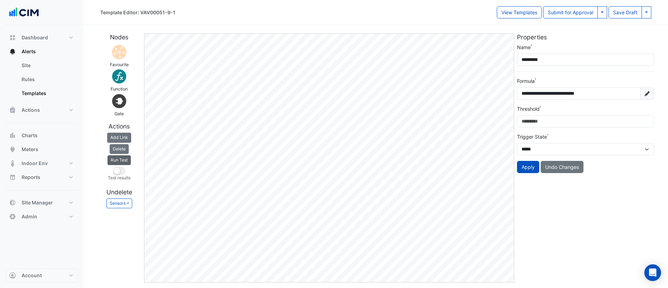
click at [120, 161] on button "Run Test" at bounding box center [118, 160] width 23 height 10
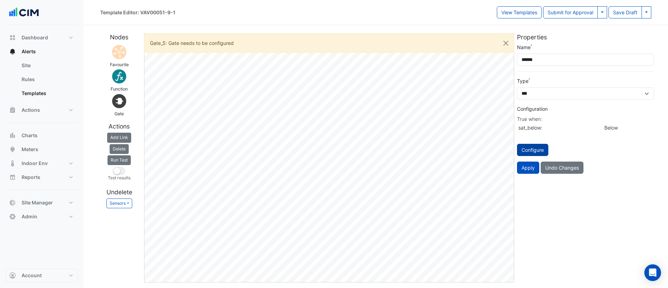
click at [533, 148] on button "Configure" at bounding box center [532, 150] width 31 height 12
select select "********"
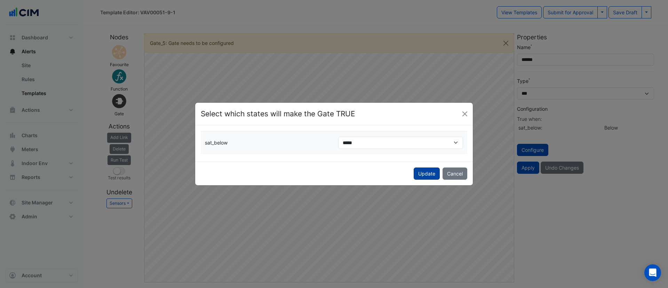
click at [423, 174] on button "Update" at bounding box center [427, 173] width 26 height 12
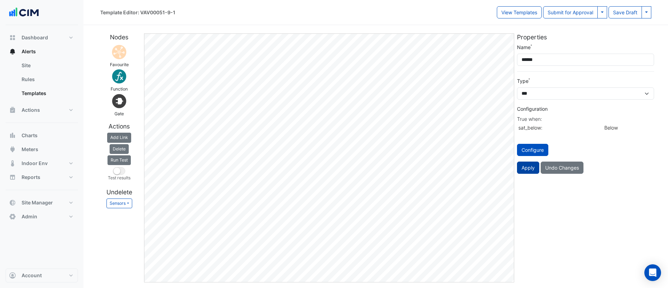
click at [528, 166] on button "Apply" at bounding box center [528, 167] width 22 height 12
click at [528, 170] on button "Apply" at bounding box center [528, 167] width 22 height 12
click at [122, 158] on button "Run Test" at bounding box center [118, 160] width 23 height 10
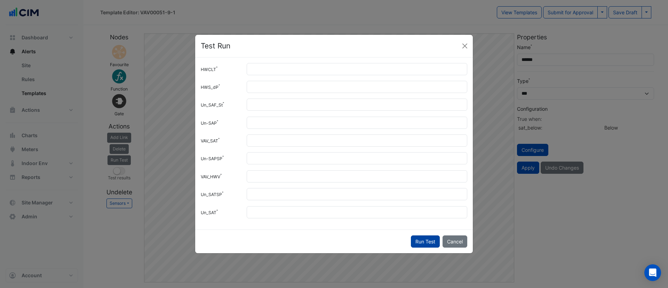
click at [421, 242] on button "Run Test" at bounding box center [425, 241] width 29 height 12
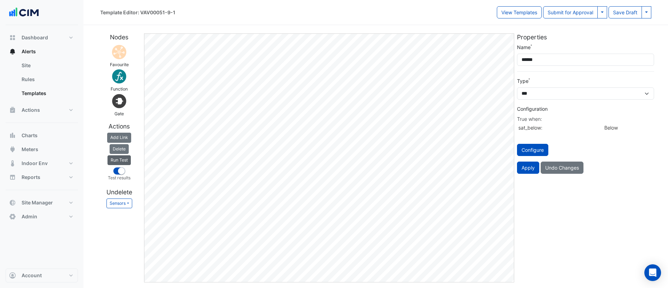
click at [121, 160] on button "Run Test" at bounding box center [118, 160] width 23 height 10
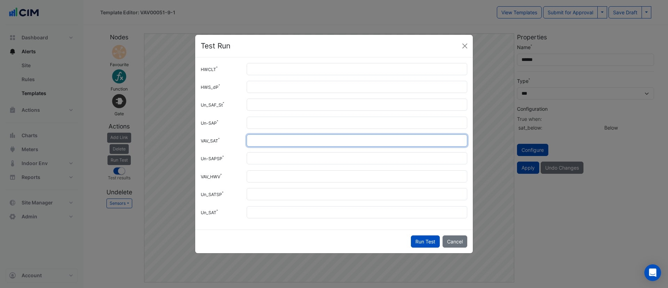
click at [278, 138] on input "**" at bounding box center [357, 140] width 221 height 12
type input "**"
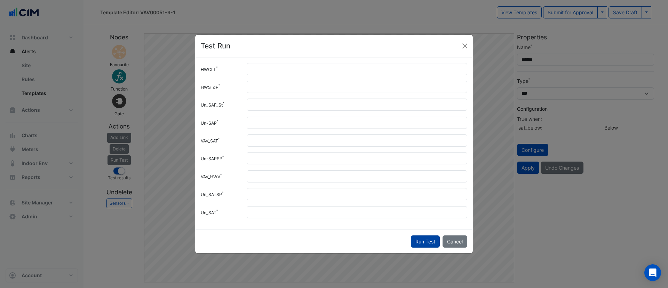
click at [425, 237] on button "Run Test" at bounding box center [425, 241] width 29 height 12
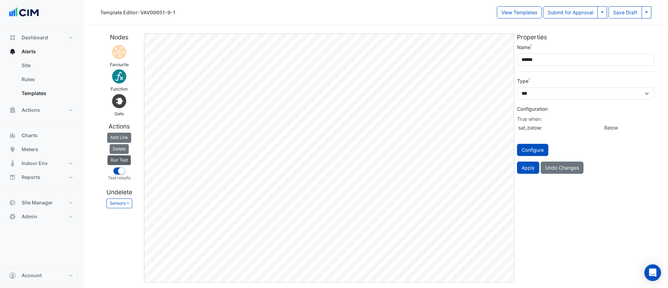
click at [121, 160] on button "Run Test" at bounding box center [118, 160] width 23 height 10
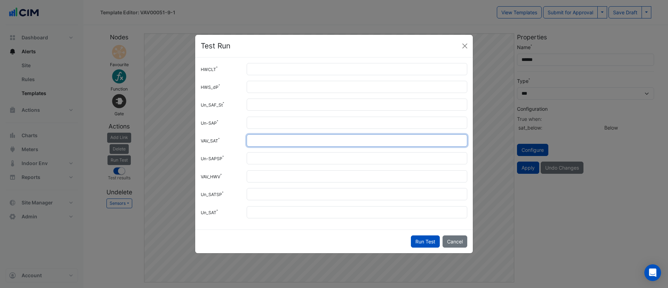
click at [262, 142] on input "**" at bounding box center [357, 140] width 221 height 12
type input "**"
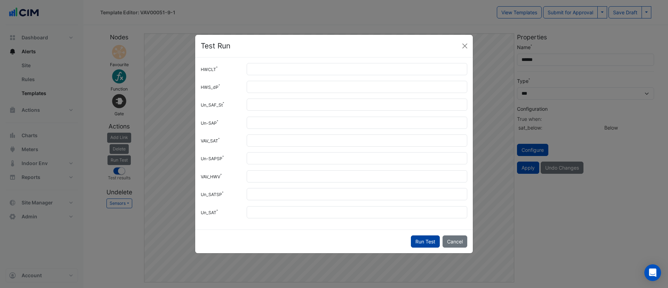
click at [419, 238] on button "Run Test" at bounding box center [425, 241] width 29 height 12
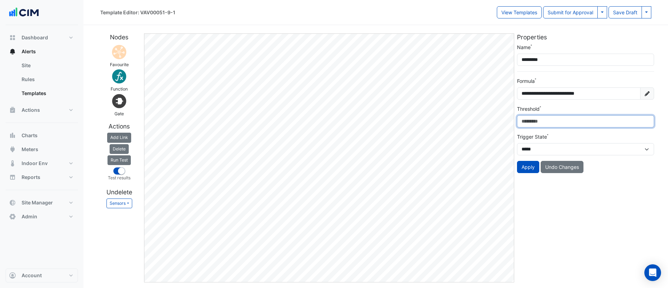
click at [539, 120] on input "*" at bounding box center [585, 121] width 137 height 12
type input "*"
click at [524, 167] on button "Apply" at bounding box center [528, 167] width 22 height 12
click at [530, 166] on button "Apply" at bounding box center [528, 167] width 22 height 12
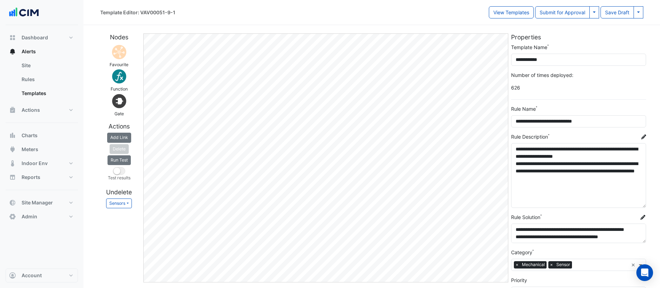
drag, startPoint x: 642, startPoint y: 160, endPoint x: 639, endPoint y: 205, distance: 45.3
click at [639, 205] on textarea "**********" at bounding box center [578, 175] width 135 height 65
drag, startPoint x: 597, startPoint y: 178, endPoint x: 629, endPoint y: 169, distance: 33.7
click at [629, 169] on textarea "**********" at bounding box center [578, 175] width 135 height 65
click at [577, 186] on textarea "**********" at bounding box center [578, 175] width 135 height 65
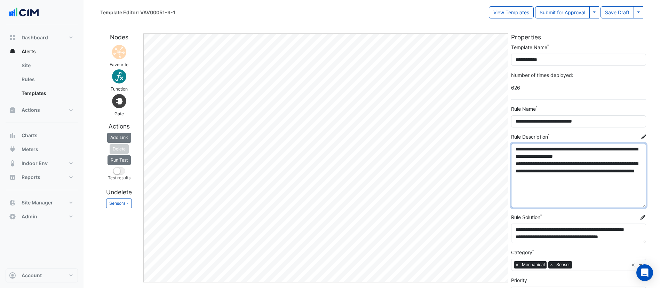
drag, startPoint x: 602, startPoint y: 181, endPoint x: 514, endPoint y: 173, distance: 88.4
click at [514, 173] on textarea "**********" at bounding box center [578, 175] width 135 height 65
click at [564, 188] on textarea "**********" at bounding box center [578, 175] width 135 height 65
drag, startPoint x: 594, startPoint y: 180, endPoint x: 628, endPoint y: 172, distance: 35.4
click at [628, 172] on textarea "**********" at bounding box center [578, 175] width 135 height 65
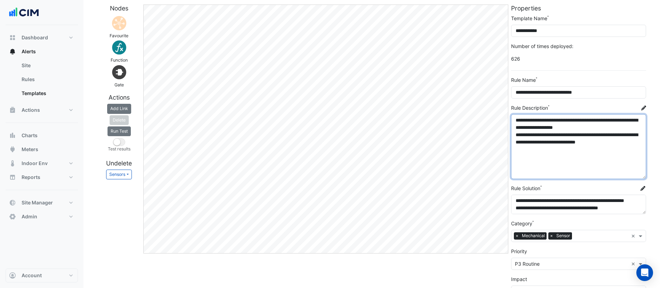
scroll to position [30, 0]
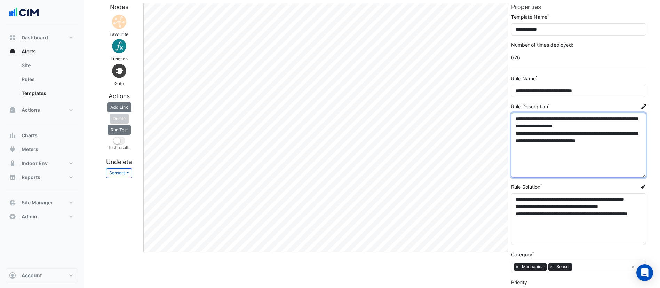
drag, startPoint x: 642, startPoint y: 211, endPoint x: 640, endPoint y: 244, distance: 33.1
click at [640, 244] on textarea "**********" at bounding box center [578, 219] width 135 height 52
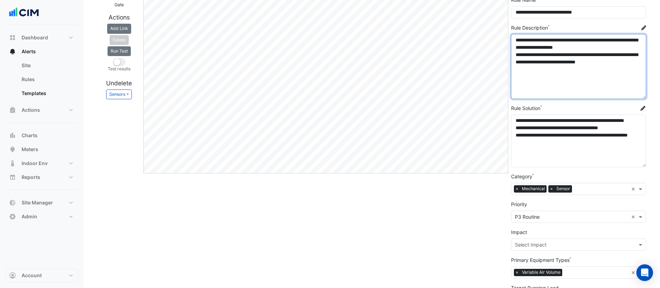
scroll to position [58, 0]
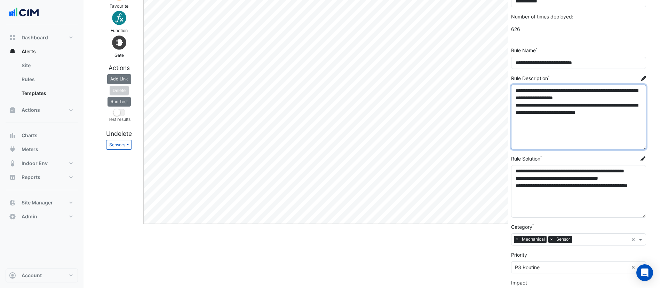
type textarea "**********"
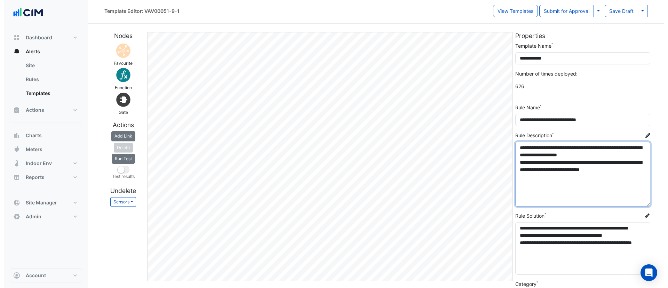
scroll to position [0, 0]
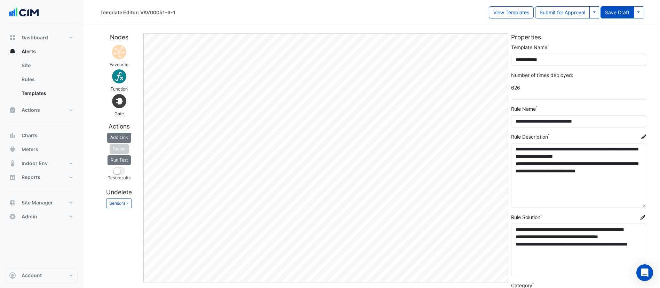
click at [619, 9] on button "Save Draft" at bounding box center [616, 12] width 33 height 12
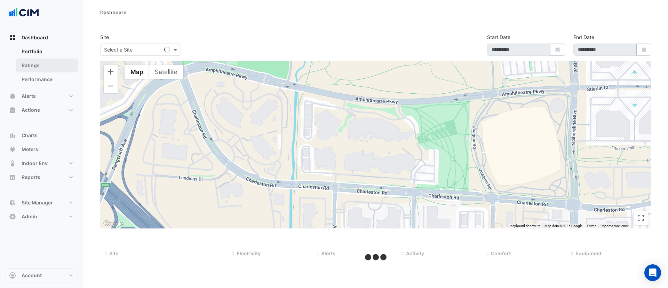
select select "***"
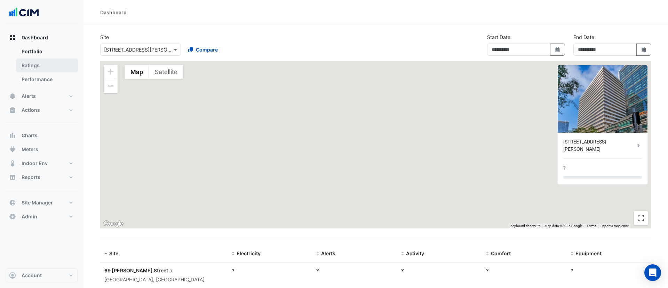
type input "**********"
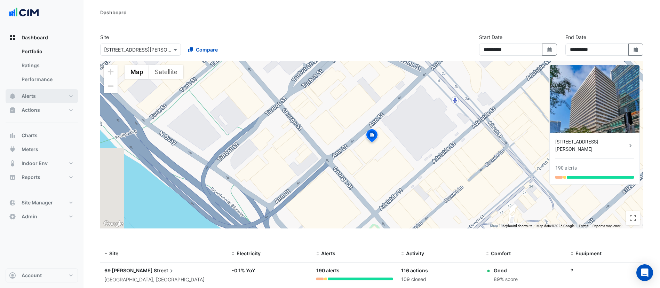
click at [50, 100] on button "Alerts" at bounding box center [42, 96] width 72 height 14
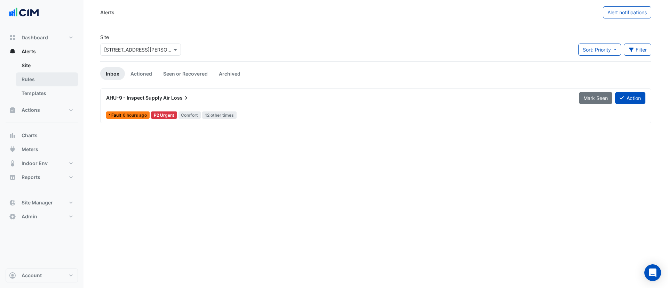
click at [45, 77] on link "Rules" at bounding box center [47, 79] width 62 height 14
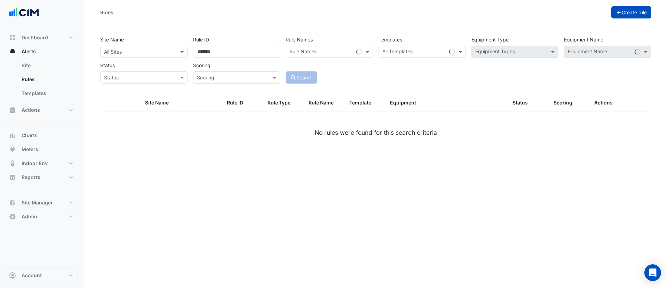
click at [632, 14] on button "Create rule" at bounding box center [631, 12] width 40 height 12
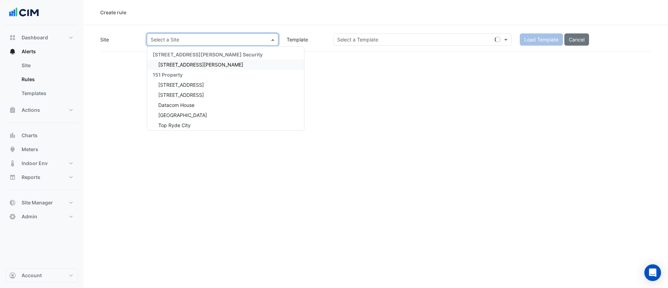
click at [187, 42] on input "text" at bounding box center [206, 39] width 110 height 7
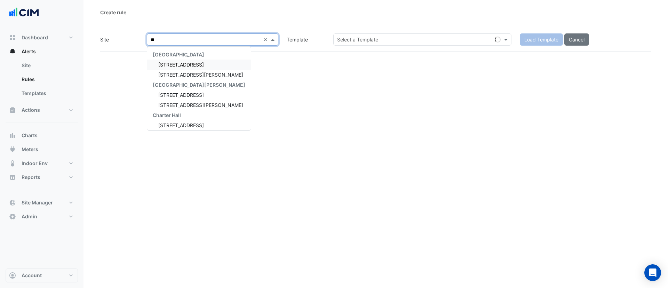
type input "***"
click at [185, 68] on div "[STREET_ADDRESS][PERSON_NAME]" at bounding box center [199, 64] width 104 height 10
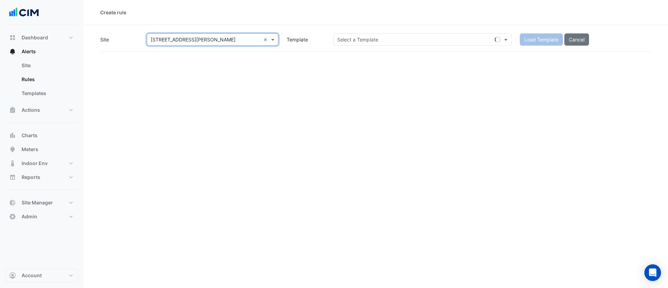
click at [360, 43] on div "Select a Template" at bounding box center [357, 39] width 41 height 7
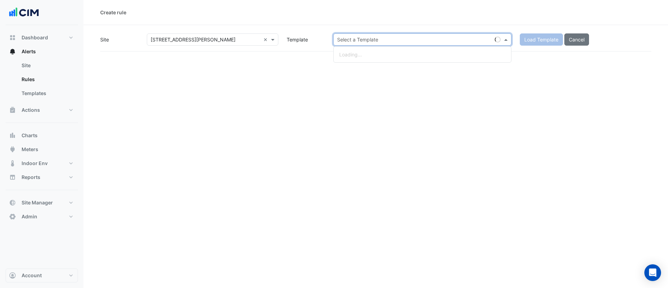
paste input "**********"
drag, startPoint x: 398, startPoint y: 37, endPoint x: 375, endPoint y: 38, distance: 22.6
click at [375, 38] on input "**********" at bounding box center [415, 39] width 157 height 7
type input "**********"
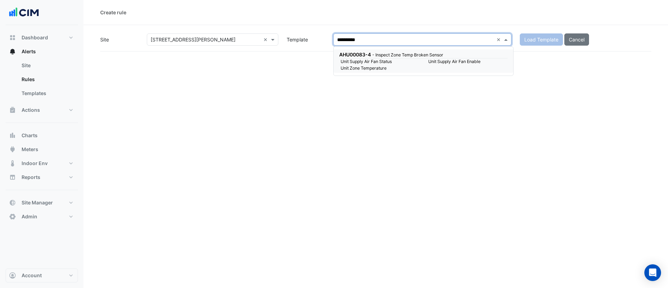
click at [406, 56] on small "- Inspect Zone Temp Broken Sensor" at bounding box center [407, 54] width 71 height 5
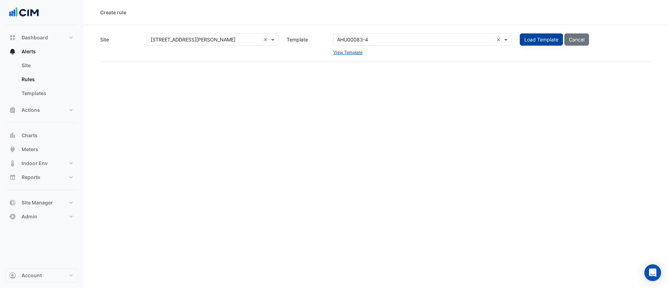
click at [545, 37] on button "Load Template" at bounding box center [541, 39] width 43 height 12
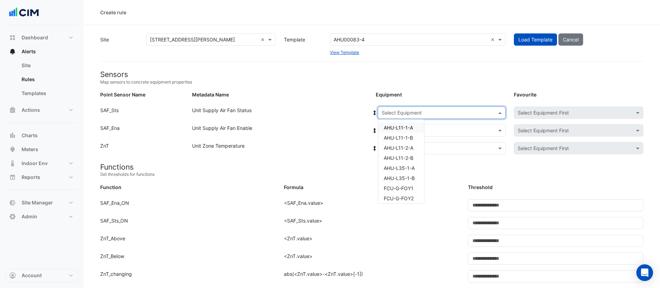
click at [403, 112] on input "text" at bounding box center [435, 112] width 106 height 7
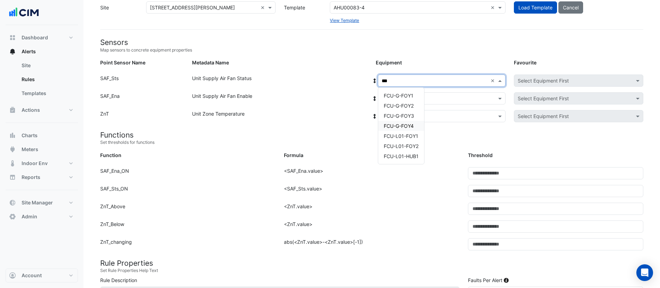
scroll to position [31, 0]
type input "*"
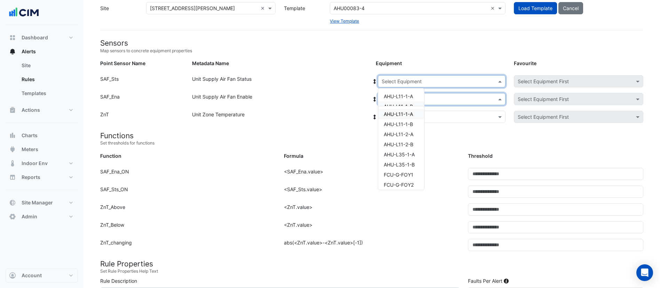
click at [442, 101] on input "text" at bounding box center [435, 99] width 106 height 7
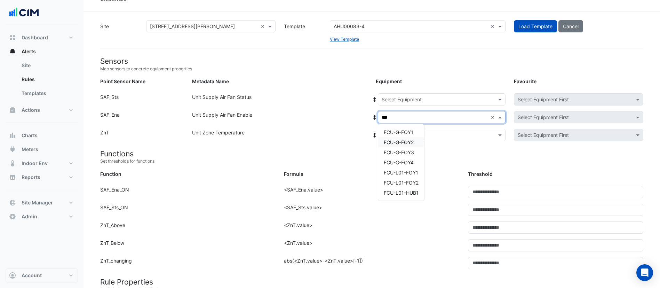
scroll to position [13, 0]
type input "***"
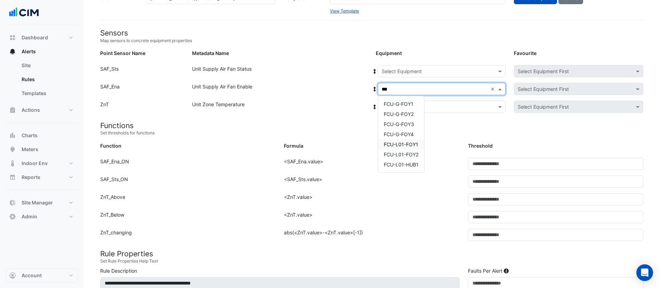
scroll to position [41, 0]
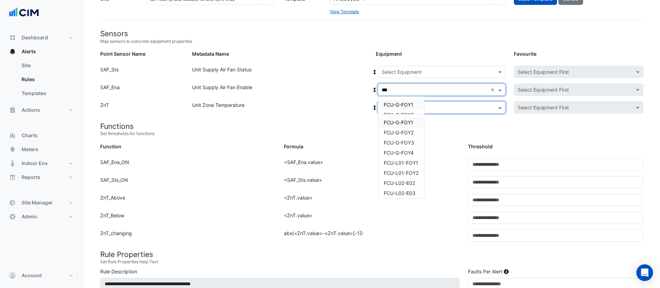
click at [441, 107] on input "text" at bounding box center [435, 107] width 106 height 7
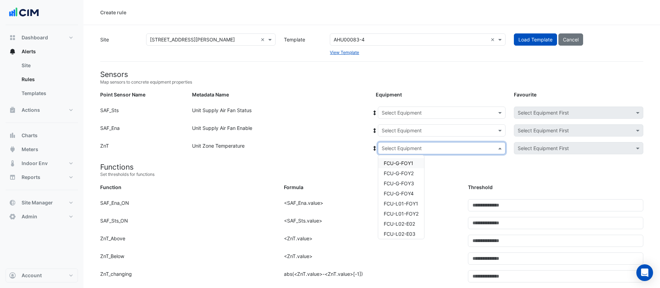
click at [319, 148] on div "Unit Zone Temperature" at bounding box center [280, 149] width 184 height 15
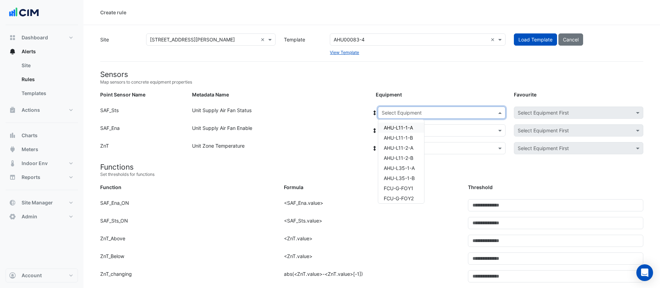
click at [400, 117] on div "Select Equipment" at bounding box center [442, 112] width 128 height 12
click at [334, 156] on div "Unit Zone Temperature" at bounding box center [280, 149] width 184 height 15
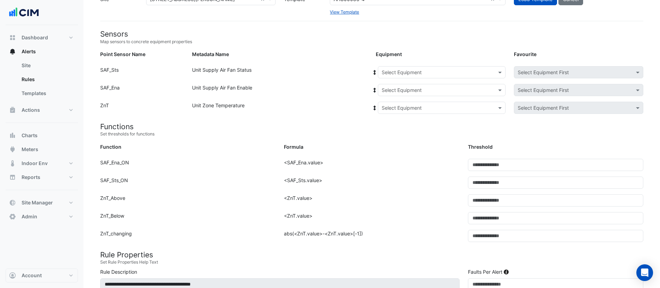
scroll to position [40, 0]
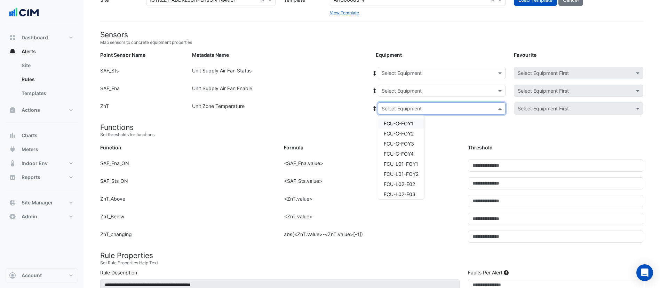
click at [392, 109] on input "text" at bounding box center [435, 108] width 106 height 7
click at [336, 128] on h4 "Functions" at bounding box center [371, 127] width 543 height 9
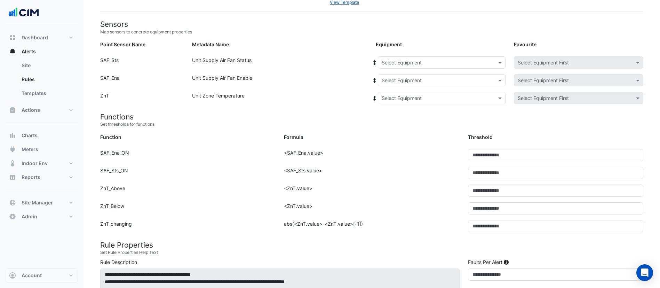
scroll to position [0, 0]
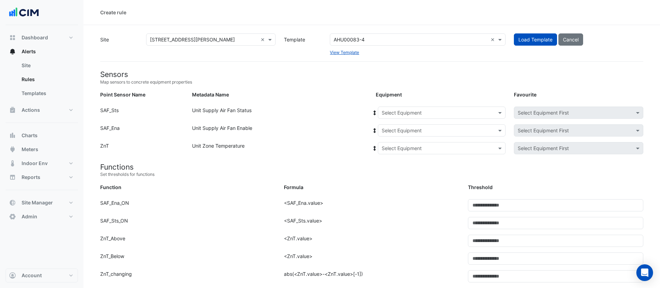
click at [372, 41] on input "text" at bounding box center [411, 39] width 154 height 7
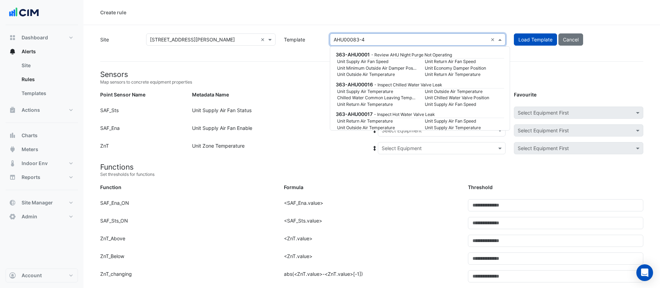
scroll to position [16942, 0]
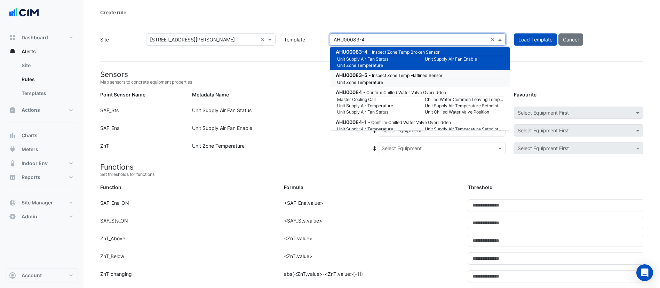
click at [371, 85] on small "Unit Zone Temperature" at bounding box center [377, 82] width 88 height 6
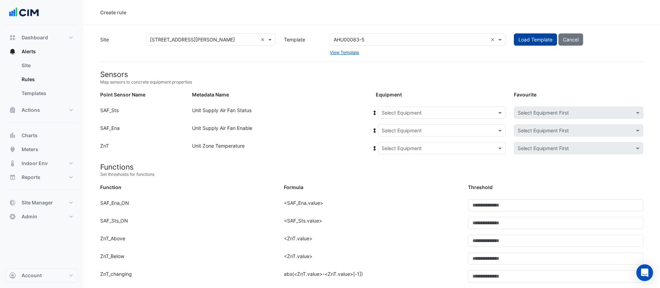
click at [537, 40] on button "Load Template" at bounding box center [535, 39] width 43 height 12
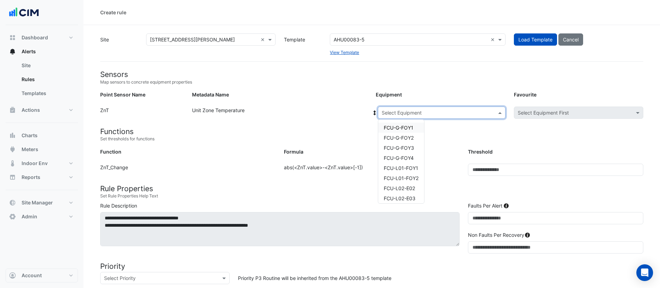
click at [457, 112] on input "text" at bounding box center [435, 112] width 106 height 7
click at [411, 130] on span "FCU-G-FOY1" at bounding box center [399, 128] width 30 height 6
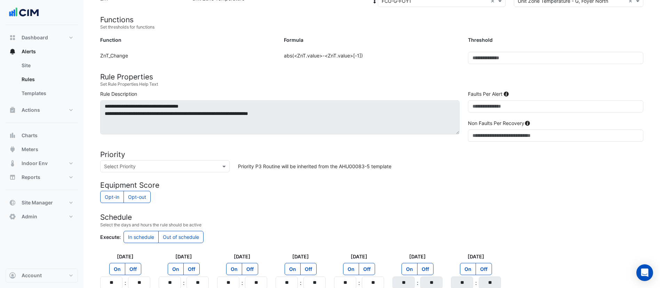
scroll to position [196, 0]
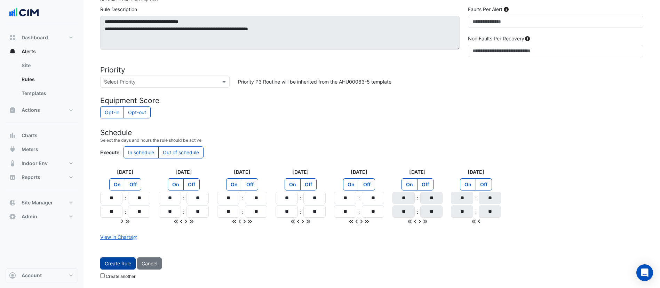
click at [115, 260] on button "Create Rule" at bounding box center [117, 263] width 35 height 12
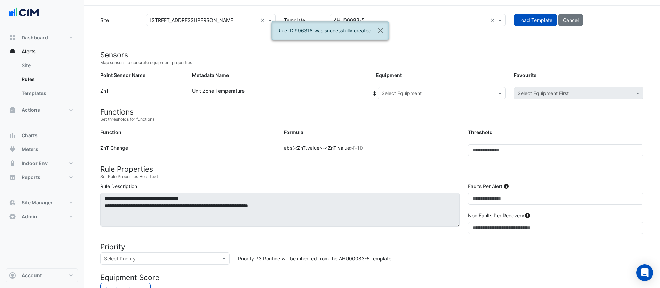
scroll to position [0, 0]
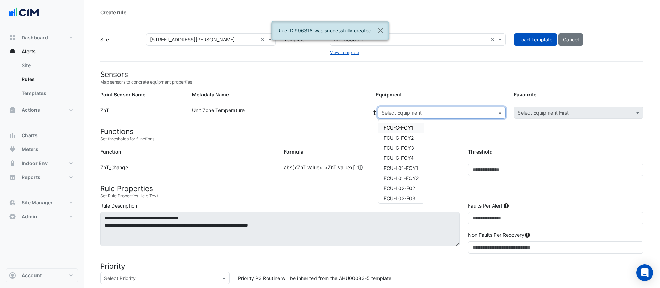
click at [432, 107] on div "Select Equipment" at bounding box center [442, 112] width 128 height 12
click at [406, 136] on span "FCU-G-FOY2" at bounding box center [399, 138] width 30 height 6
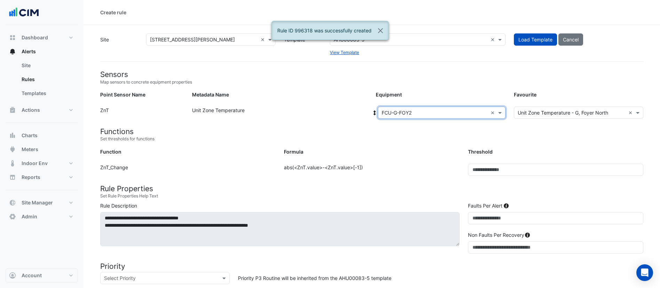
scroll to position [196, 0]
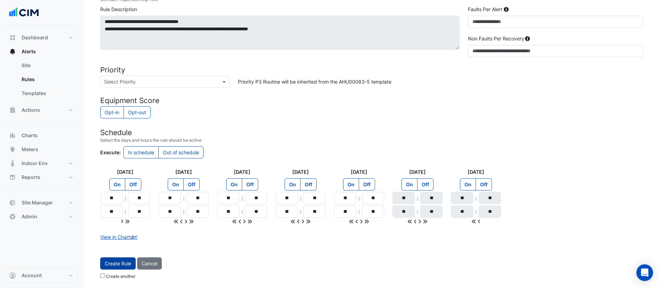
click at [113, 266] on button "Create Rule" at bounding box center [117, 263] width 35 height 12
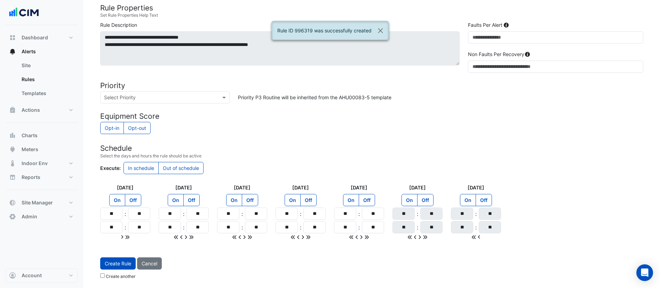
scroll to position [73, 0]
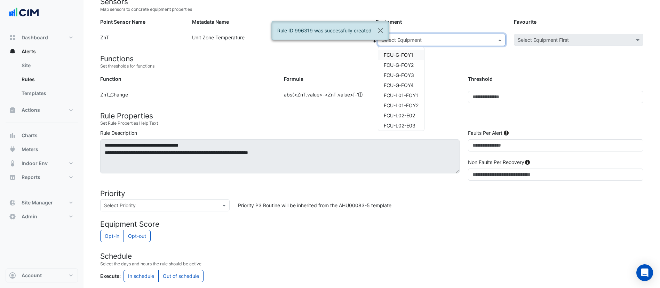
click at [458, 42] on input "text" at bounding box center [435, 40] width 106 height 7
click at [420, 71] on div "FCU-G-FOY3" at bounding box center [401, 75] width 46 height 10
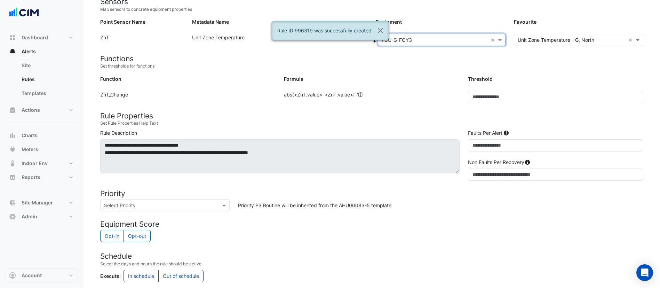
scroll to position [196, 0]
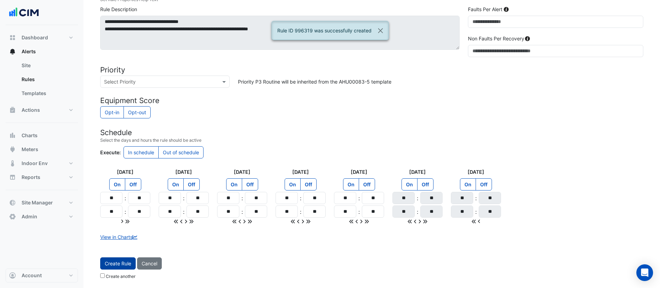
click at [121, 266] on button "Create Rule" at bounding box center [117, 263] width 35 height 12
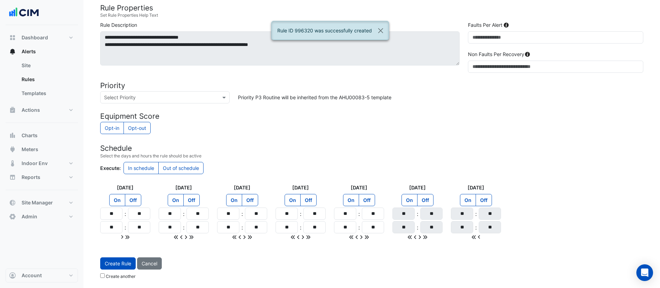
scroll to position [0, 0]
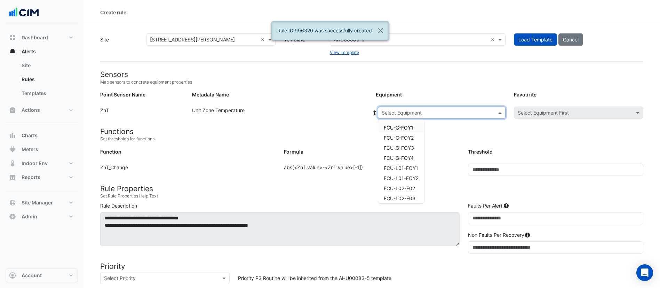
click at [448, 113] on input "text" at bounding box center [435, 112] width 106 height 7
click at [409, 155] on span "FCU-G-FOY4" at bounding box center [399, 158] width 30 height 6
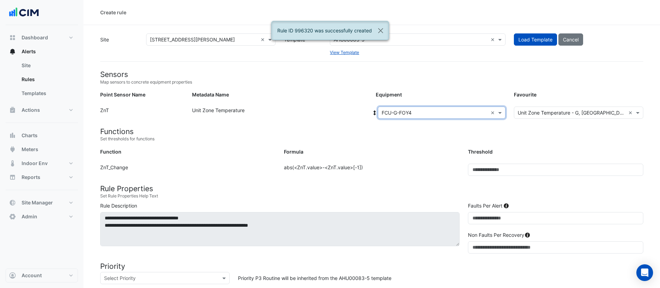
scroll to position [196, 0]
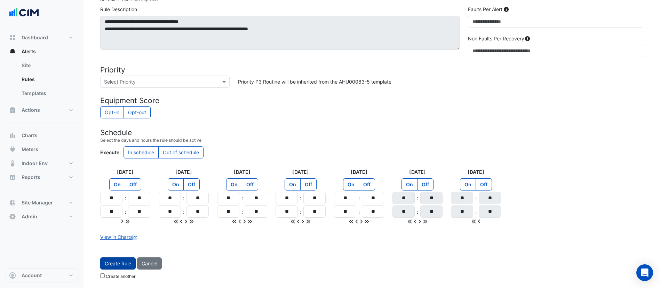
click at [117, 263] on button "Create Rule" at bounding box center [117, 263] width 35 height 12
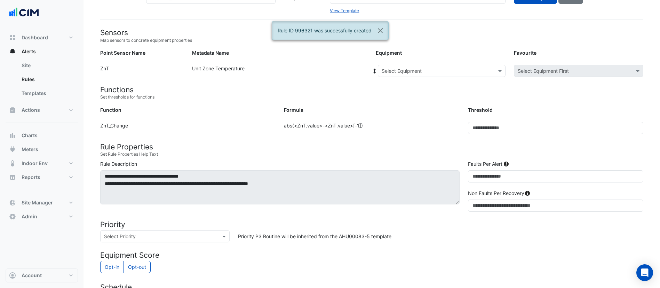
scroll to position [0, 0]
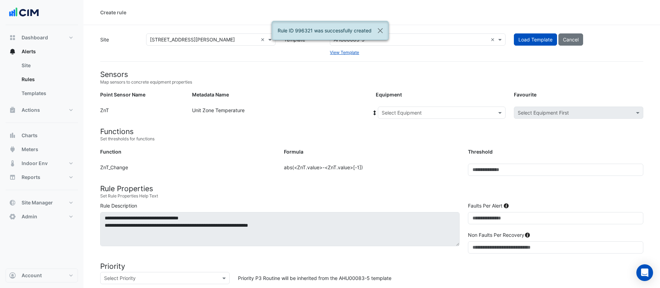
click at [442, 111] on input "text" at bounding box center [435, 112] width 106 height 7
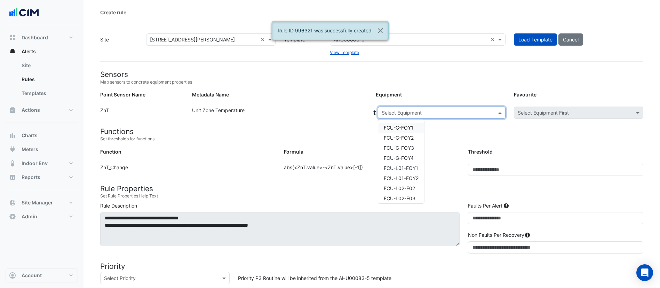
drag, startPoint x: 442, startPoint y: 111, endPoint x: 438, endPoint y: 113, distance: 4.5
click at [438, 113] on input "text" at bounding box center [435, 112] width 106 height 7
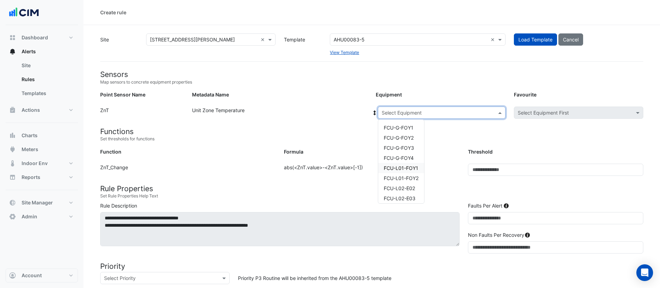
click at [395, 170] on span "FCU-L01-FOY1" at bounding box center [401, 168] width 34 height 6
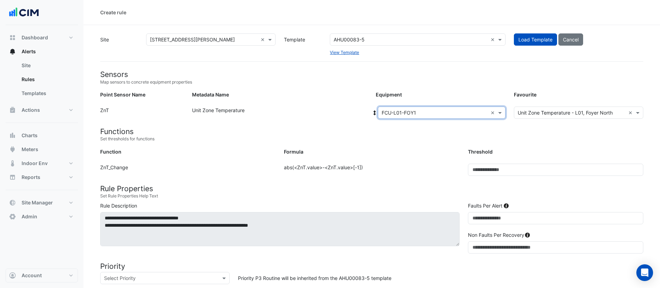
scroll to position [196, 0]
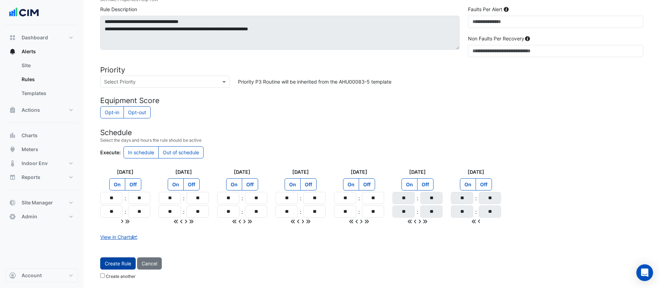
click at [109, 265] on button "Create Rule" at bounding box center [117, 263] width 35 height 12
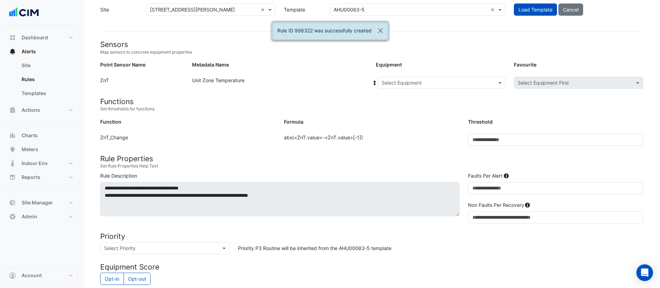
scroll to position [0, 0]
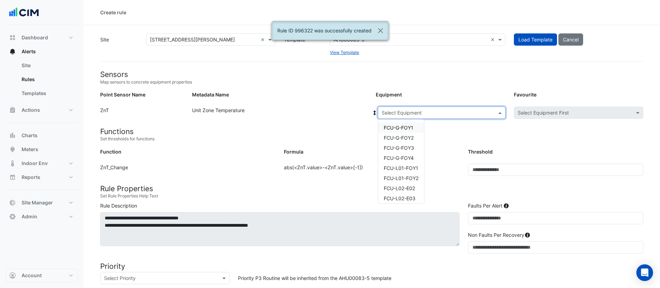
click at [434, 111] on input "text" at bounding box center [435, 112] width 106 height 7
click at [416, 177] on span "FCU-L01-FOY2" at bounding box center [401, 178] width 35 height 6
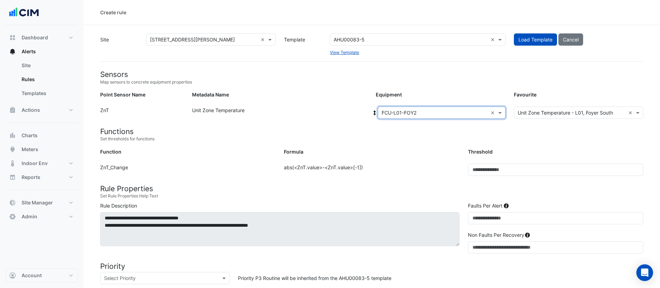
scroll to position [196, 0]
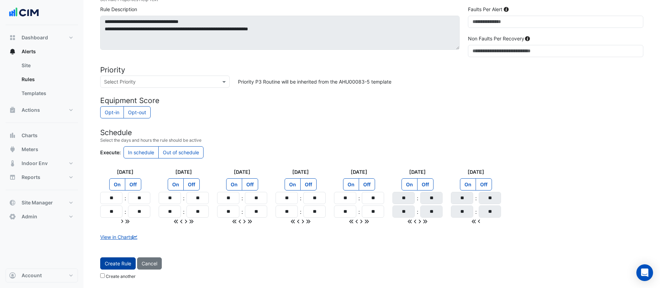
click at [116, 264] on button "Create Rule" at bounding box center [117, 263] width 35 height 12
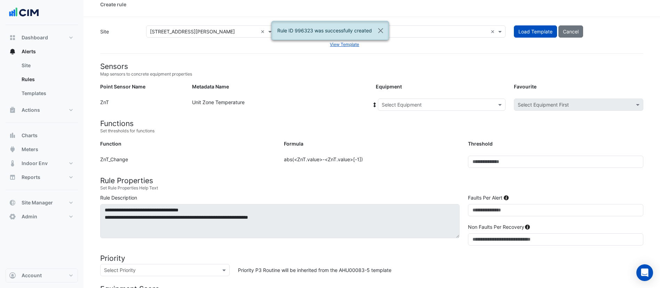
scroll to position [0, 0]
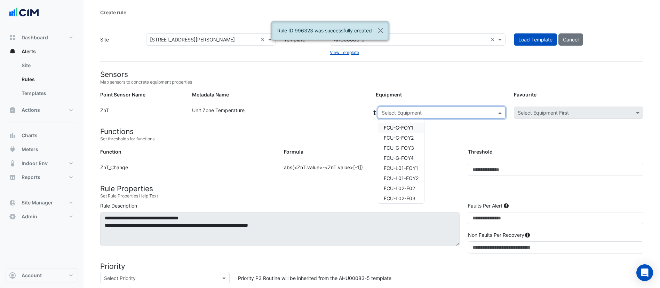
click at [436, 113] on input "text" at bounding box center [435, 112] width 106 height 7
click at [414, 189] on span "FCU-L02-E02" at bounding box center [399, 188] width 31 height 6
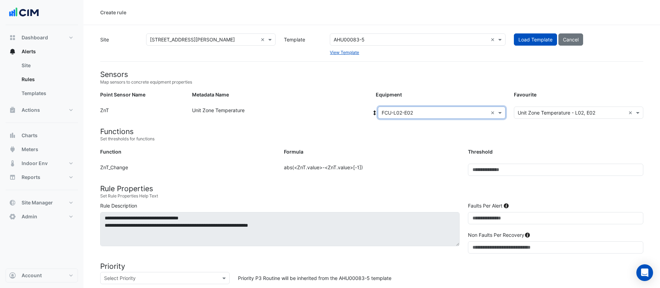
scroll to position [196, 0]
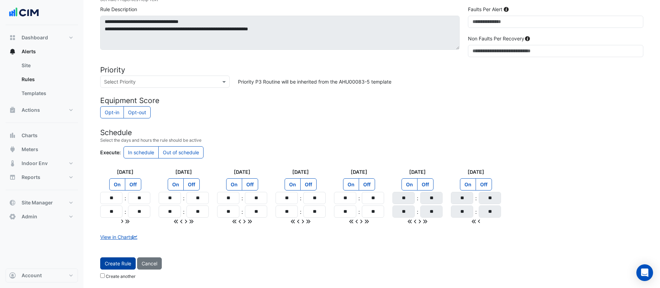
click at [124, 258] on button "Create Rule" at bounding box center [117, 263] width 35 height 12
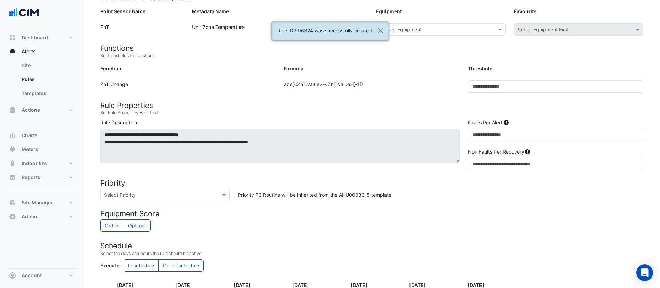
scroll to position [0, 0]
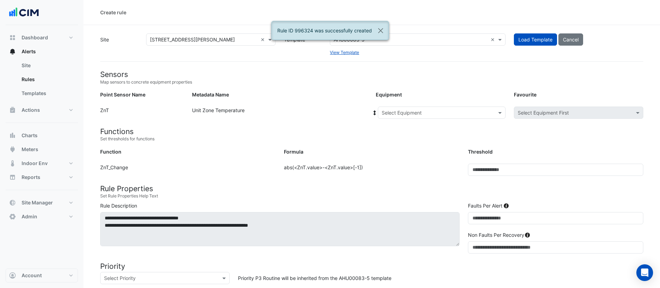
click at [424, 117] on div "Select Equipment" at bounding box center [442, 112] width 128 height 12
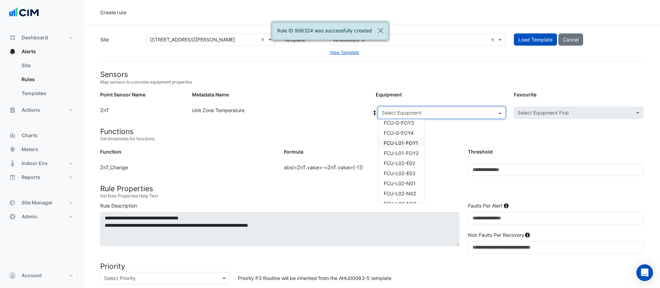
scroll to position [26, 0]
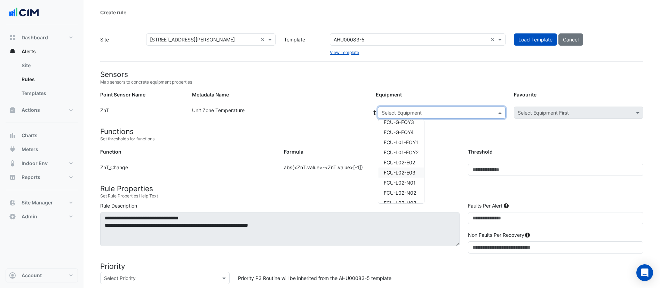
click at [414, 172] on span "FCU-L02-E03" at bounding box center [400, 172] width 32 height 6
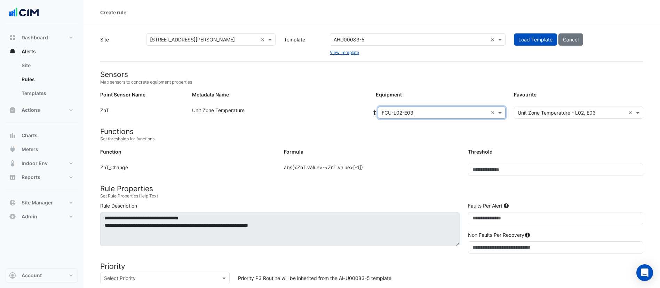
scroll to position [196, 0]
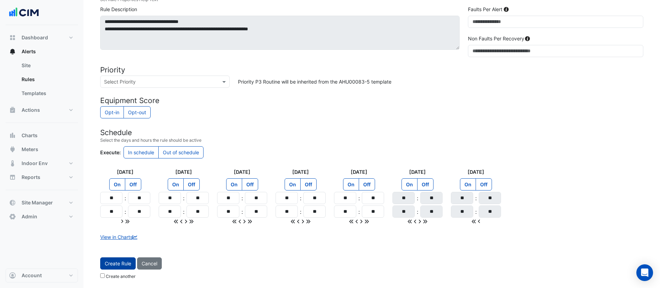
click at [117, 264] on button "Create Rule" at bounding box center [117, 263] width 35 height 12
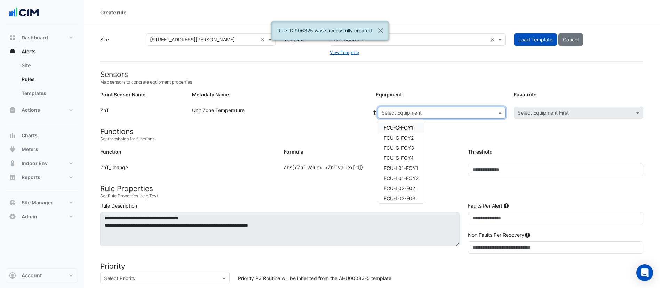
click at [417, 112] on input "text" at bounding box center [435, 112] width 106 height 7
click at [416, 174] on div "FCU-L02-N01" at bounding box center [401, 173] width 46 height 10
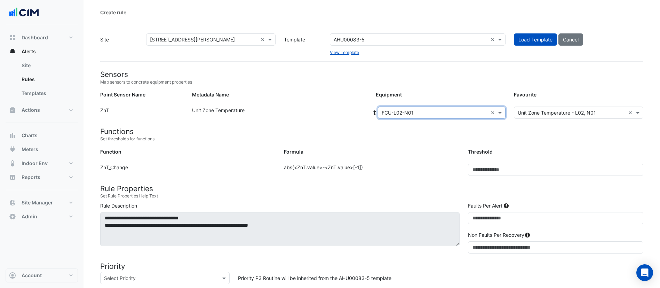
scroll to position [196, 0]
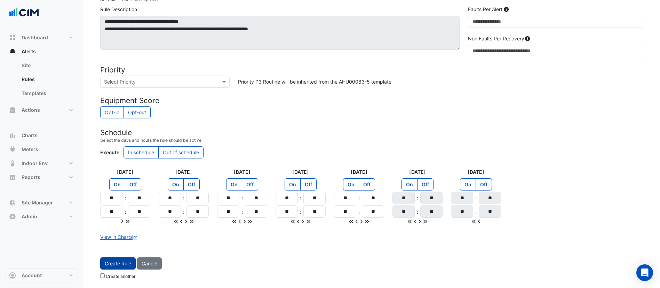
click at [122, 258] on button "Create Rule" at bounding box center [117, 263] width 35 height 12
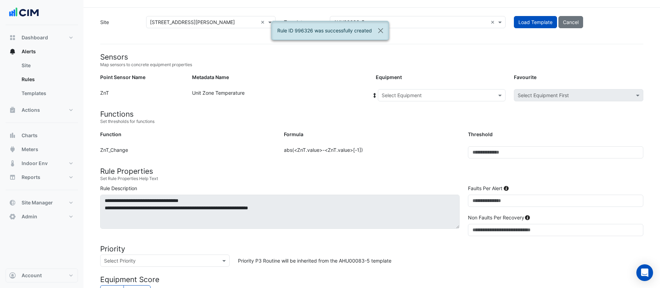
scroll to position [0, 0]
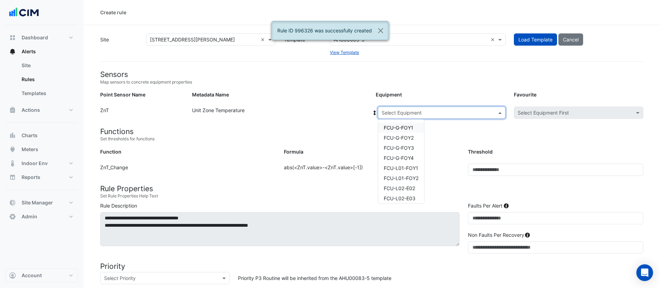
click at [434, 111] on input "text" at bounding box center [435, 112] width 106 height 7
click at [404, 186] on span "FCU-L02-N02" at bounding box center [400, 188] width 32 height 6
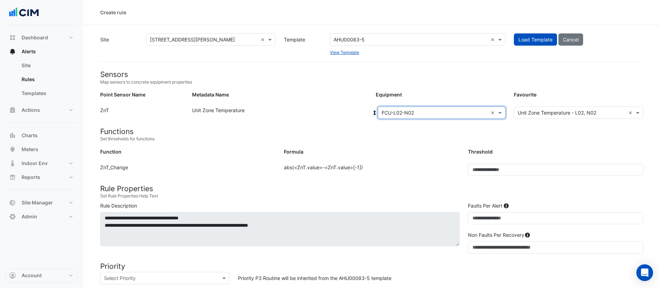
scroll to position [196, 0]
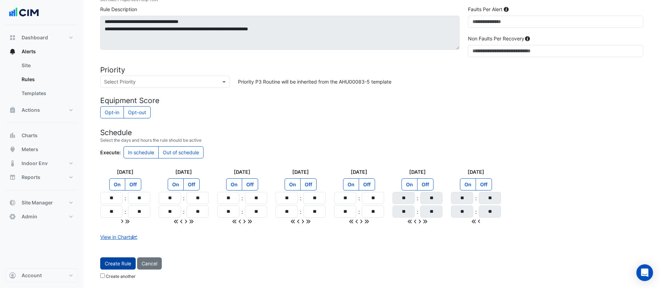
click at [118, 260] on button "Create Rule" at bounding box center [117, 263] width 35 height 12
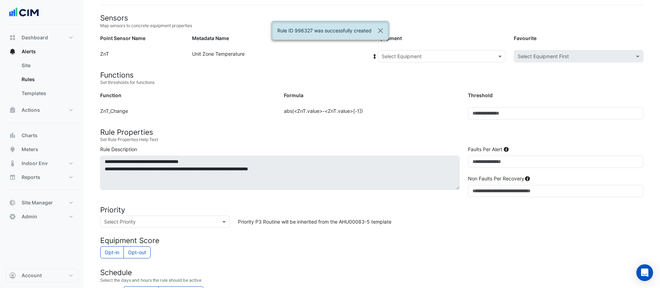
scroll to position [56, 0]
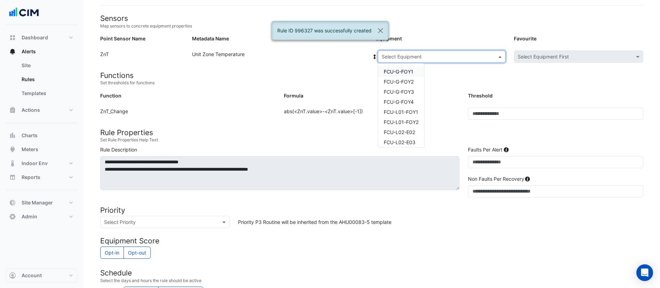
click at [456, 62] on div "Select Equipment" at bounding box center [442, 56] width 128 height 12
click at [405, 122] on span "FCU-L02-N03" at bounding box center [400, 123] width 33 height 6
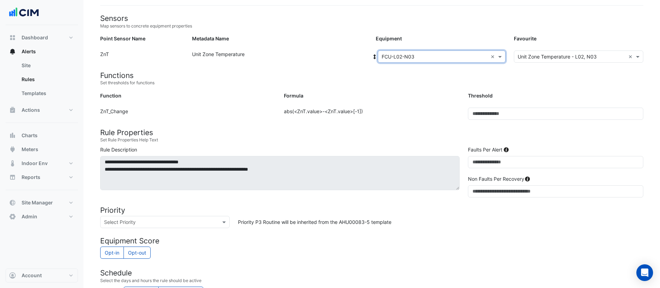
scroll to position [196, 0]
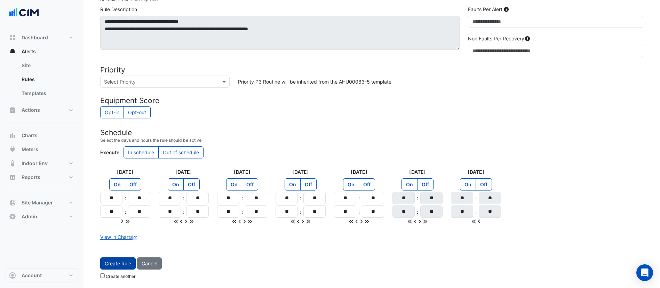
click at [110, 266] on button "Create Rule" at bounding box center [117, 263] width 35 height 12
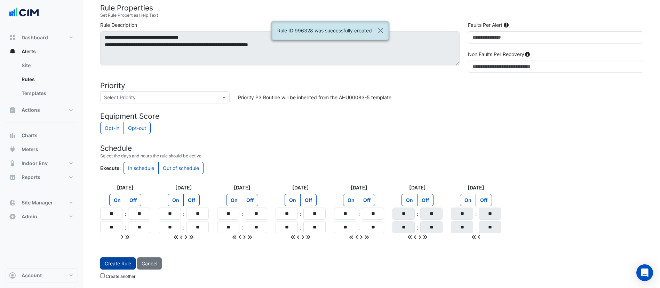
scroll to position [0, 0]
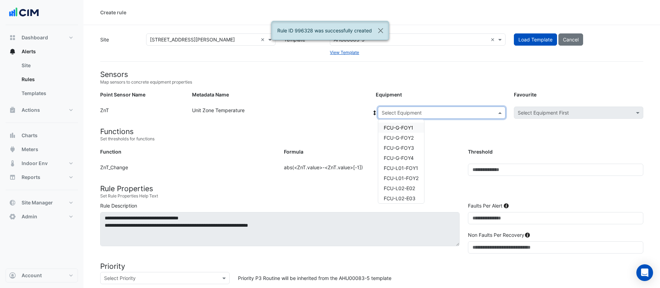
click at [450, 112] on input "text" at bounding box center [435, 112] width 106 height 7
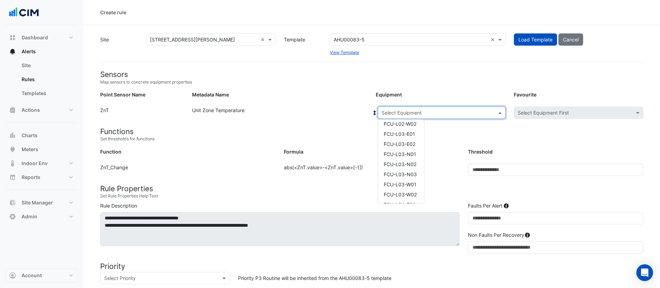
scroll to position [125, 0]
click at [414, 185] on span "FCU-L03-W01" at bounding box center [400, 184] width 33 height 6
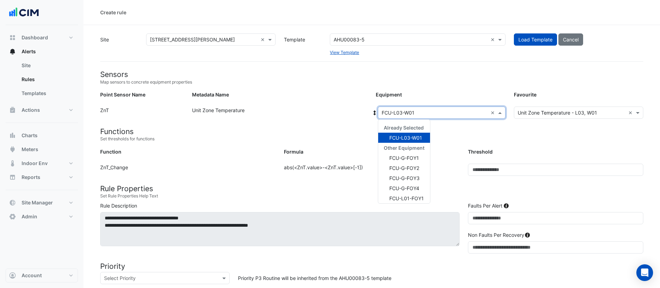
click at [441, 110] on input "text" at bounding box center [435, 112] width 106 height 7
click at [417, 171] on span "FCU-L03-W02" at bounding box center [405, 172] width 33 height 6
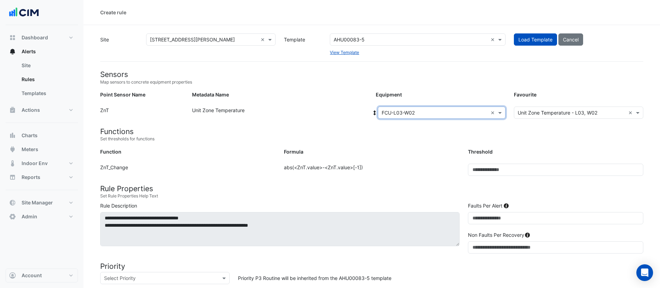
scroll to position [196, 0]
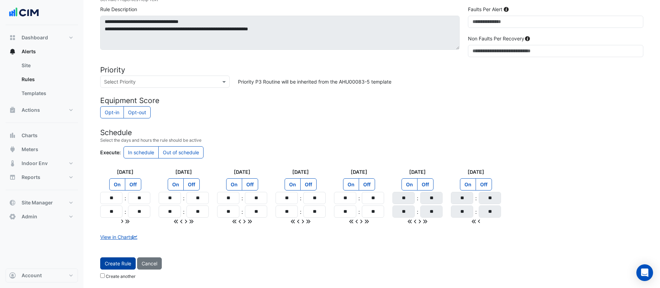
click at [123, 265] on button "Create Rule" at bounding box center [117, 263] width 35 height 12
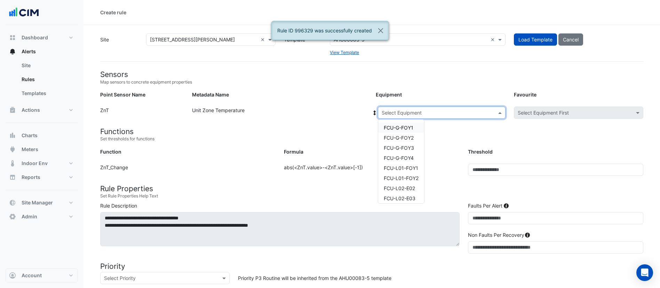
click at [435, 112] on input "text" at bounding box center [435, 112] width 106 height 7
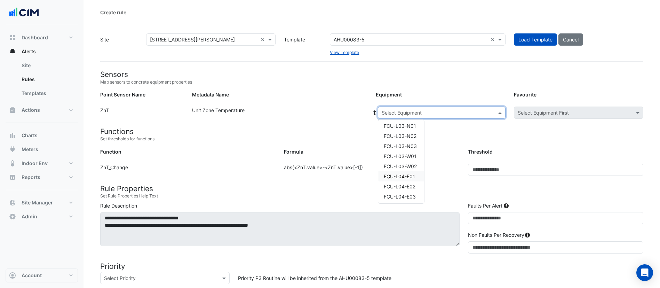
click at [411, 180] on div "FCU-L04-E01" at bounding box center [401, 176] width 46 height 10
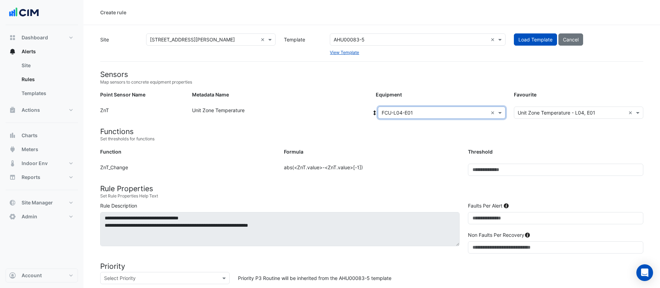
scroll to position [196, 0]
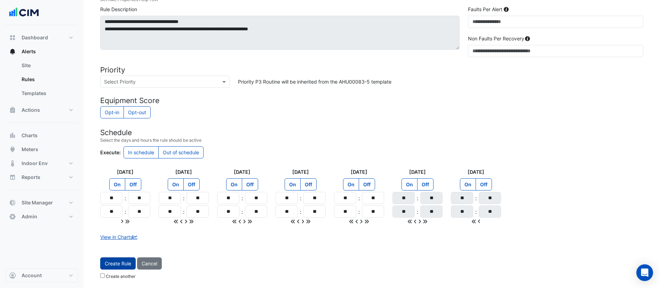
click at [119, 263] on button "Create Rule" at bounding box center [117, 263] width 35 height 12
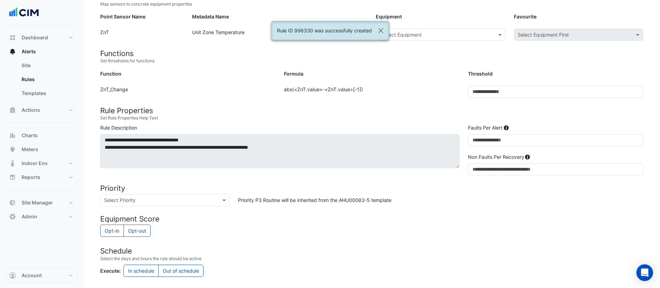
scroll to position [31, 0]
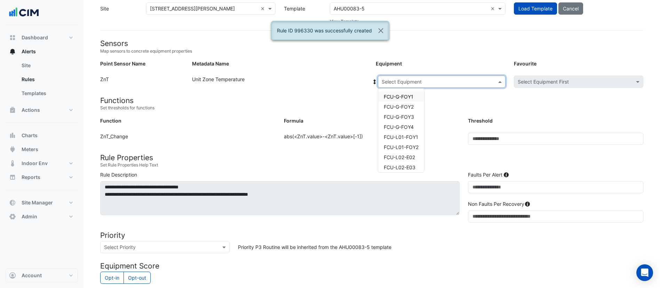
click at [433, 79] on input "text" at bounding box center [435, 81] width 106 height 7
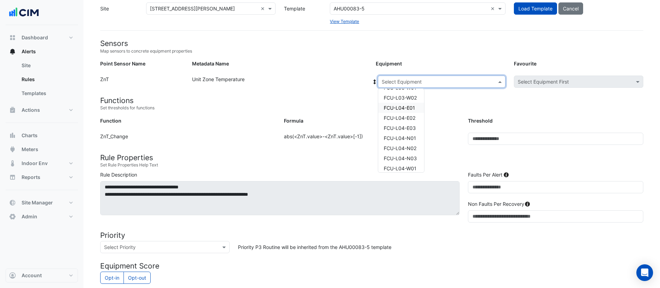
click at [415, 112] on div "FCU-L04-E01" at bounding box center [401, 108] width 46 height 10
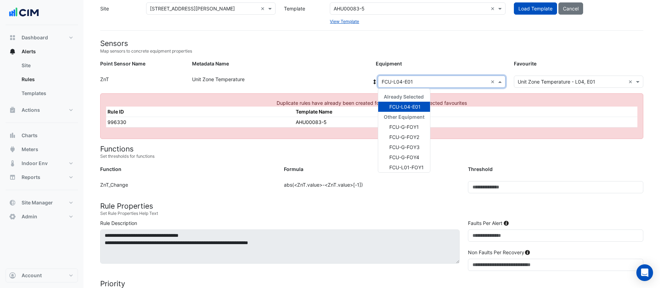
click at [429, 79] on input "text" at bounding box center [435, 81] width 106 height 7
click at [415, 132] on span "FCU-L04-E02" at bounding box center [405, 131] width 32 height 6
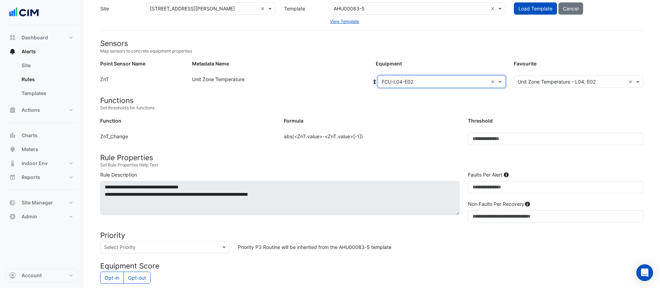
scroll to position [196, 0]
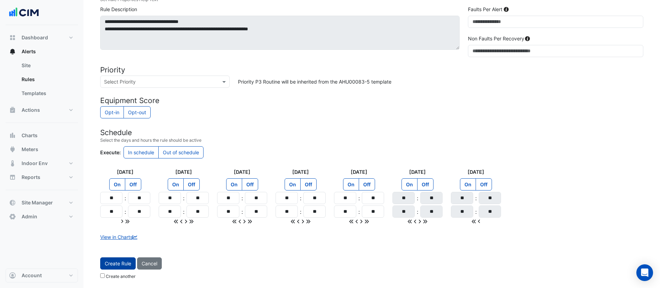
click at [114, 261] on button "Create Rule" at bounding box center [117, 263] width 35 height 12
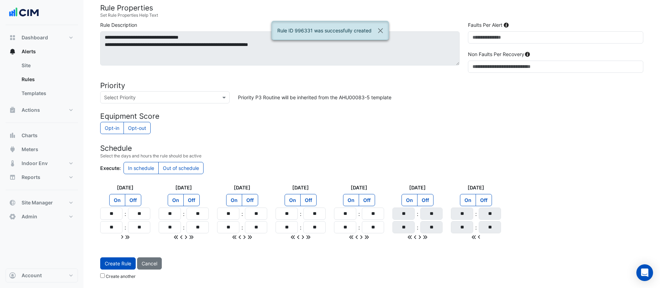
scroll to position [0, 0]
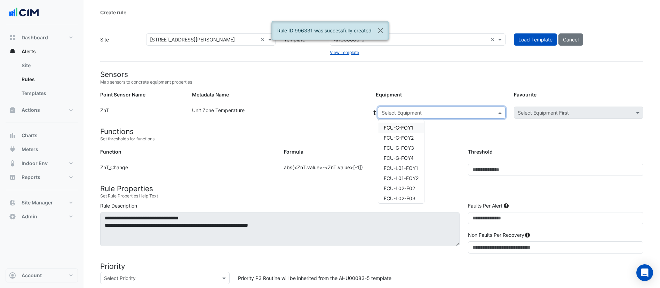
click at [416, 117] on div "Select Equipment" at bounding box center [442, 112] width 128 height 12
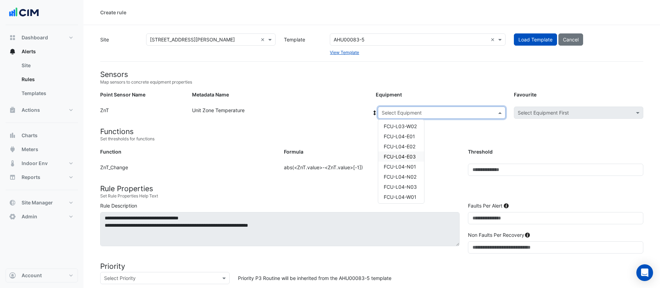
click at [414, 154] on span "FCU-L04-E03" at bounding box center [400, 156] width 32 height 6
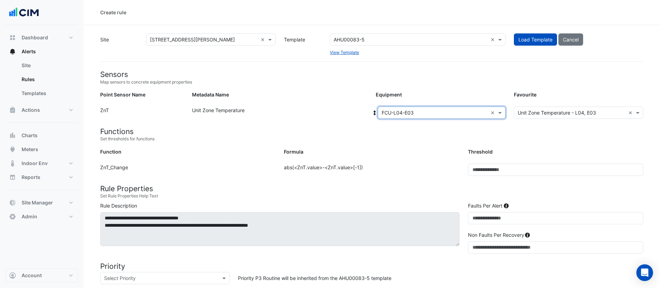
scroll to position [196, 0]
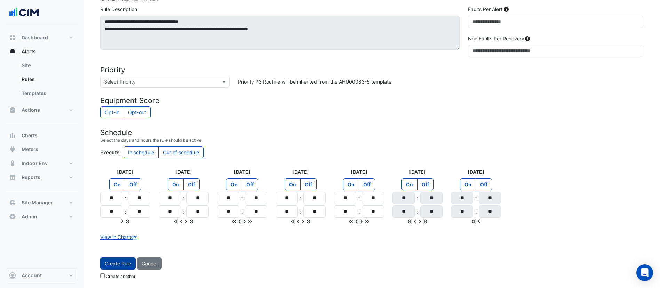
click at [127, 259] on button "Create Rule" at bounding box center [117, 263] width 35 height 12
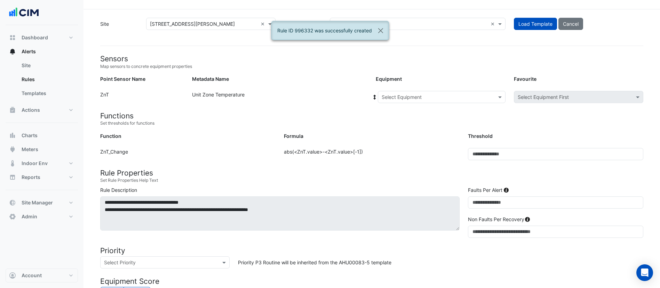
scroll to position [9, 0]
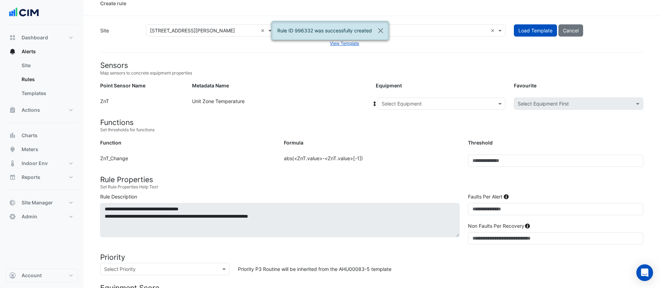
click at [440, 102] on input "text" at bounding box center [435, 103] width 106 height 7
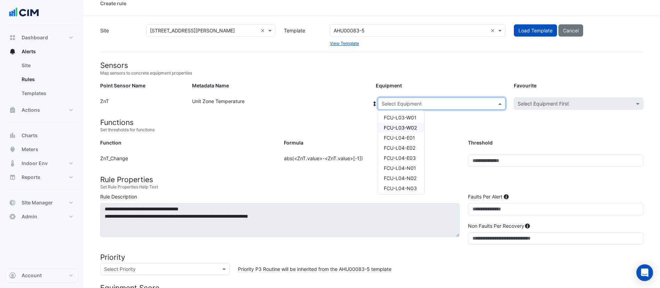
scroll to position [184, 0]
click at [412, 168] on span "FCU-L04-N01" at bounding box center [400, 167] width 32 height 6
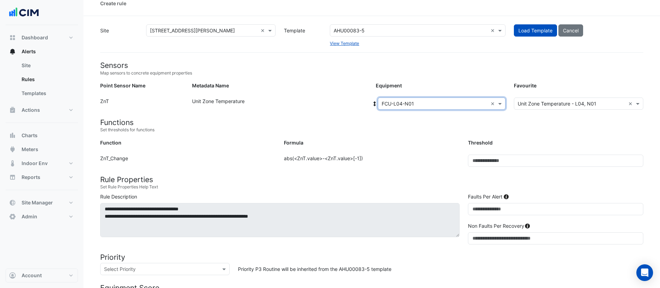
scroll to position [196, 0]
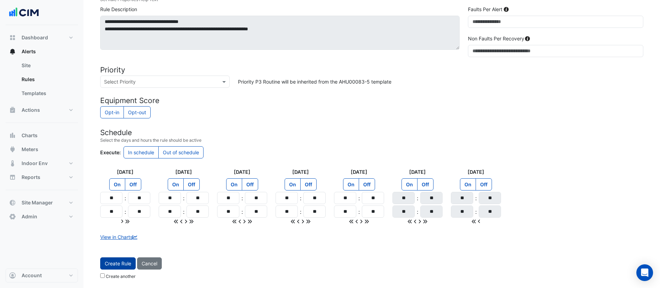
click at [118, 264] on button "Create Rule" at bounding box center [117, 263] width 35 height 12
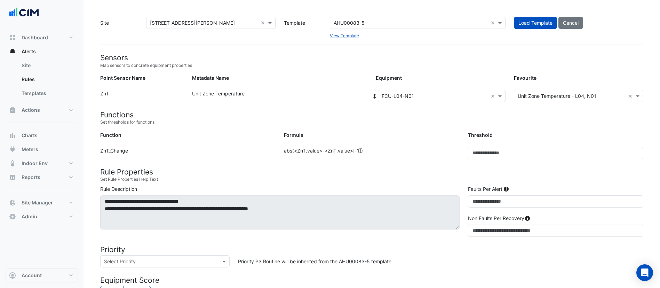
scroll to position [0, 0]
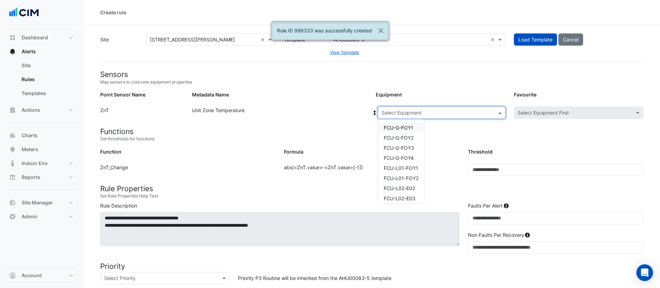
click at [452, 109] on input "text" at bounding box center [435, 112] width 106 height 7
type input "***"
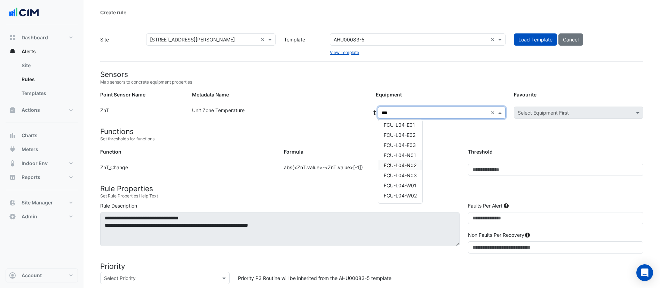
click at [414, 164] on span "FCU-L04-N02" at bounding box center [400, 165] width 33 height 6
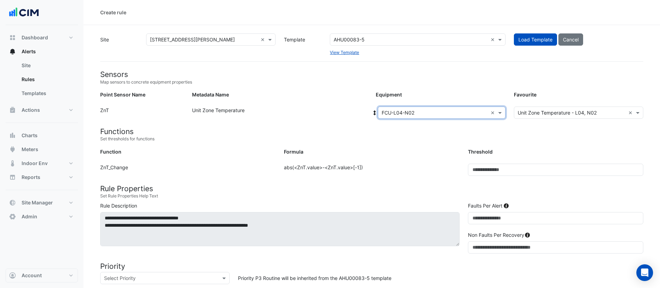
scroll to position [196, 0]
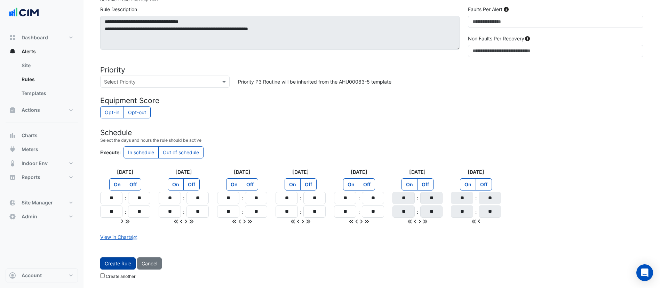
click at [117, 265] on button "Create Rule" at bounding box center [117, 263] width 35 height 12
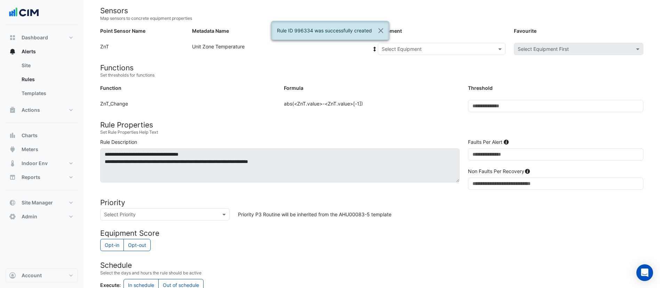
scroll to position [63, 0]
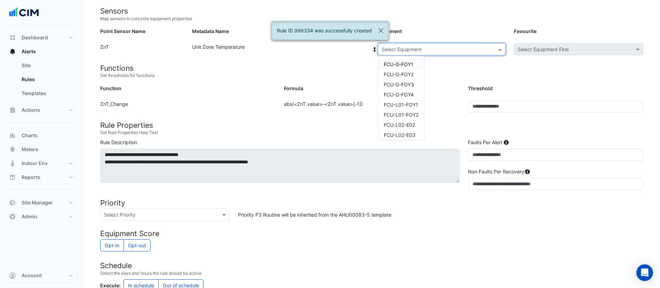
click at [430, 48] on input "text" at bounding box center [435, 49] width 106 height 7
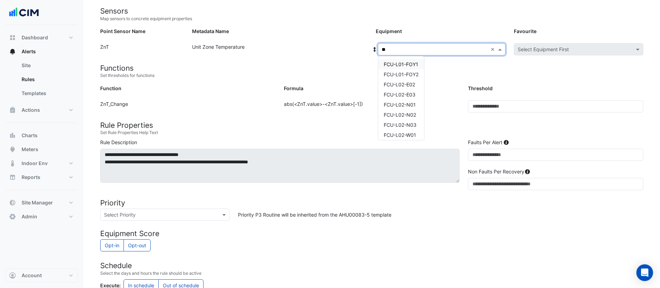
type input "***"
click at [416, 117] on span "FCU-L04-N03" at bounding box center [400, 115] width 33 height 6
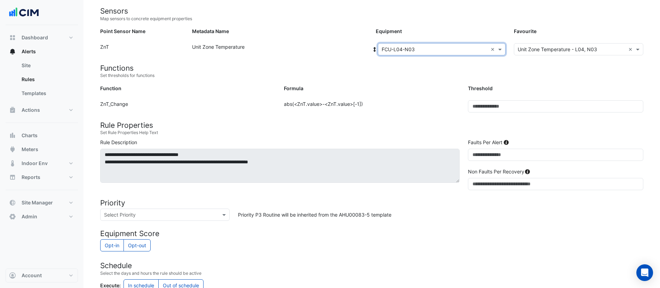
scroll to position [196, 0]
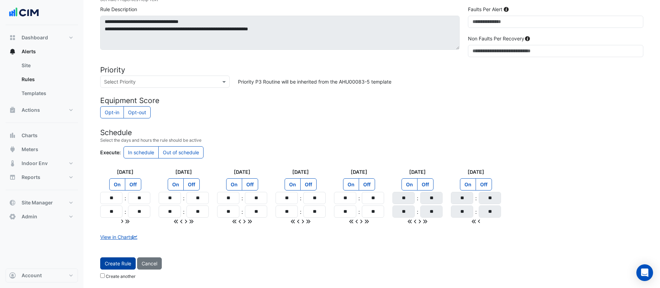
click at [119, 266] on button "Create Rule" at bounding box center [117, 263] width 35 height 12
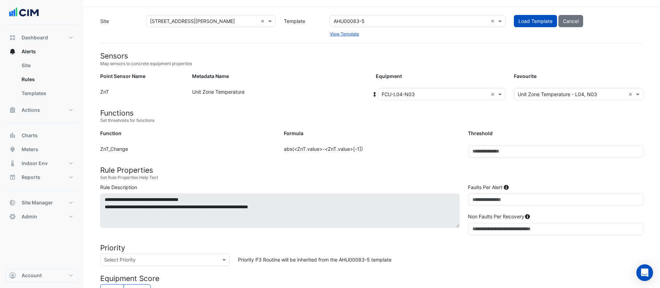
scroll to position [0, 0]
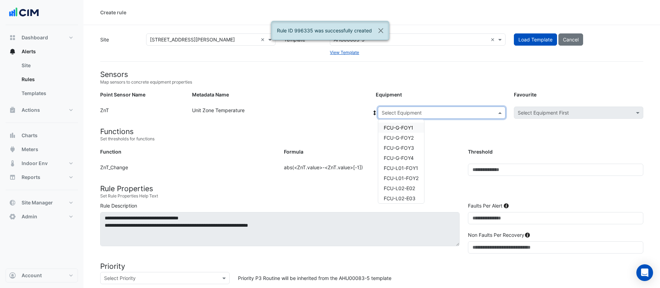
click at [412, 110] on input "text" at bounding box center [435, 112] width 106 height 7
type input "***"
click at [411, 185] on span "FCU-L04-W01" at bounding box center [400, 188] width 33 height 6
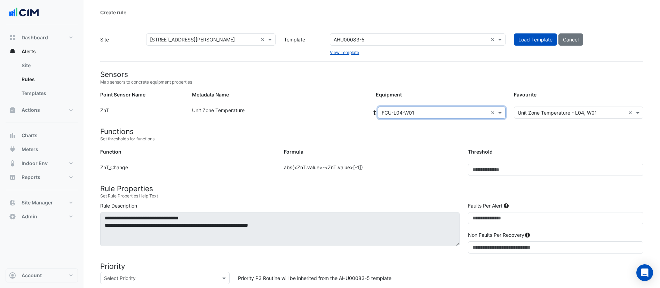
scroll to position [196, 0]
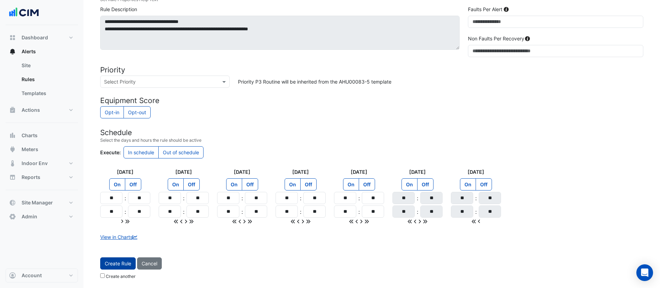
click at [122, 264] on button "Create Rule" at bounding box center [117, 263] width 35 height 12
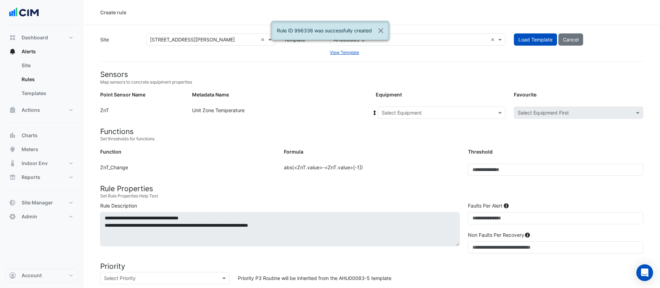
click at [413, 110] on input "text" at bounding box center [435, 112] width 106 height 7
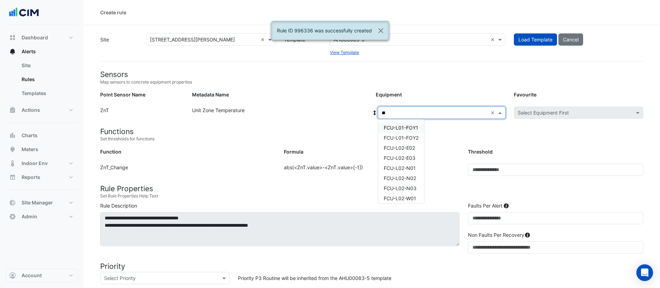
type input "***"
click at [408, 192] on span "FCU-L04-W02" at bounding box center [400, 195] width 33 height 6
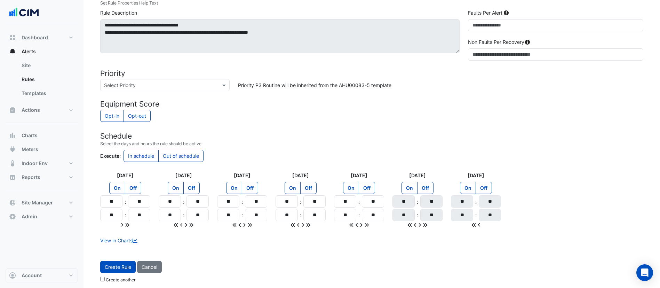
scroll to position [196, 0]
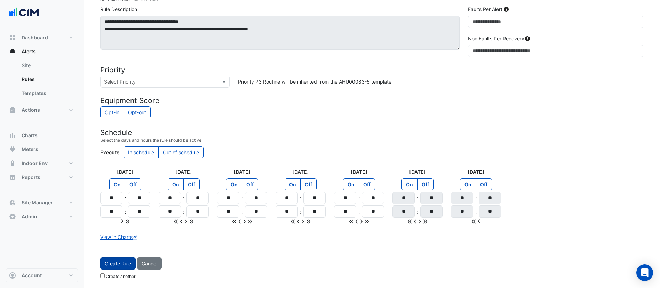
click at [110, 266] on button "Create Rule" at bounding box center [117, 263] width 35 height 12
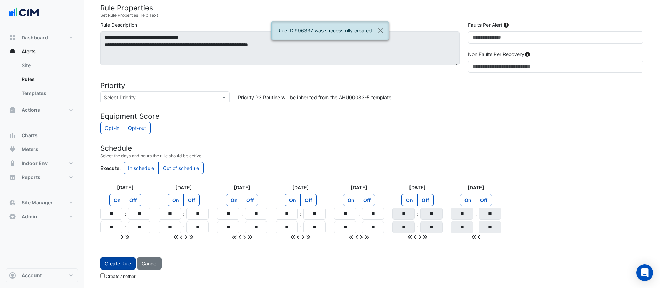
scroll to position [0, 0]
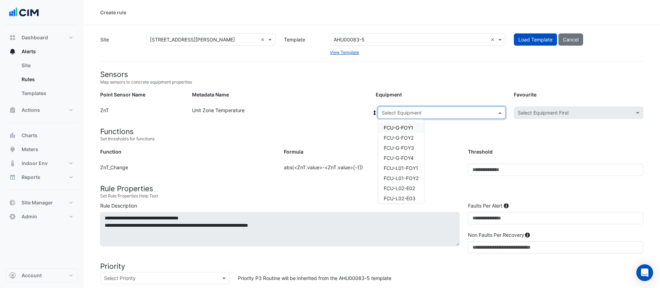
click at [420, 114] on input "text" at bounding box center [435, 112] width 106 height 7
type input "***"
click at [414, 127] on span "FCU-L05-E01" at bounding box center [399, 128] width 31 height 6
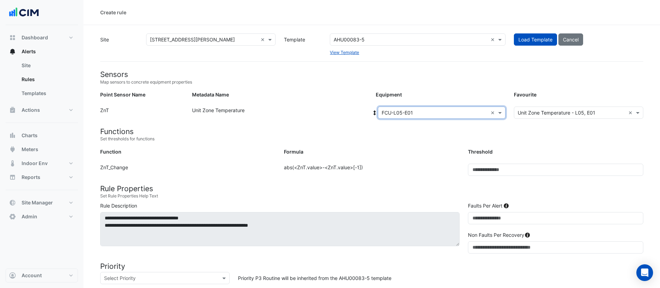
scroll to position [196, 0]
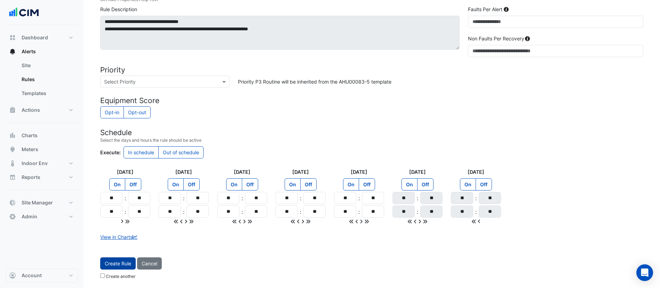
click at [121, 265] on button "Create Rule" at bounding box center [117, 263] width 35 height 12
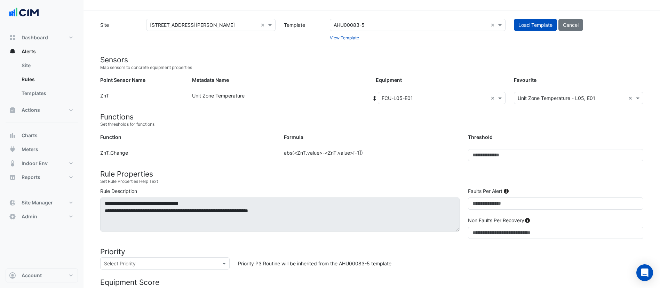
scroll to position [0, 0]
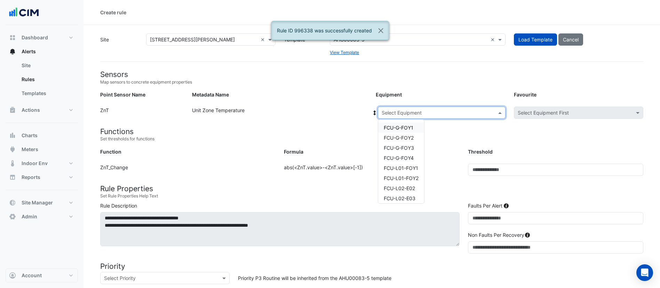
click at [407, 115] on input "text" at bounding box center [435, 112] width 106 height 7
type input "***"
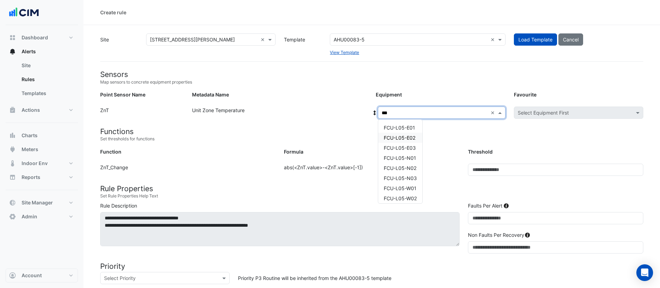
click at [408, 135] on span "FCU-L05-E02" at bounding box center [400, 138] width 32 height 6
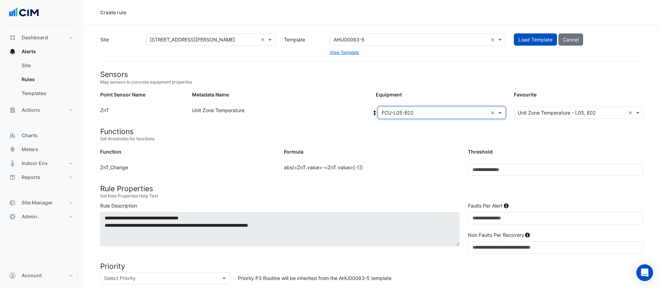
scroll to position [196, 0]
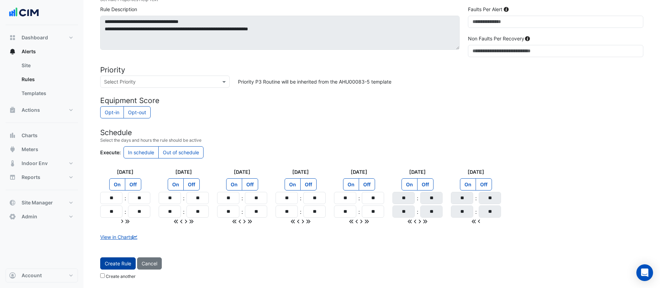
click at [112, 265] on button "Create Rule" at bounding box center [117, 263] width 35 height 12
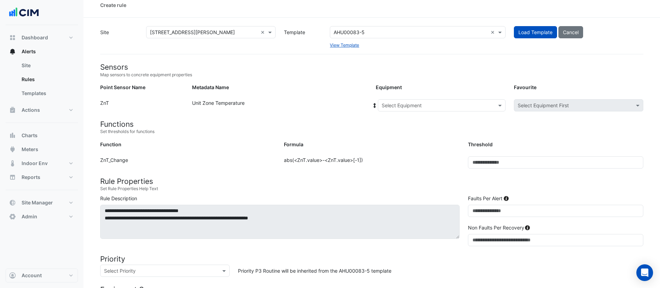
scroll to position [0, 0]
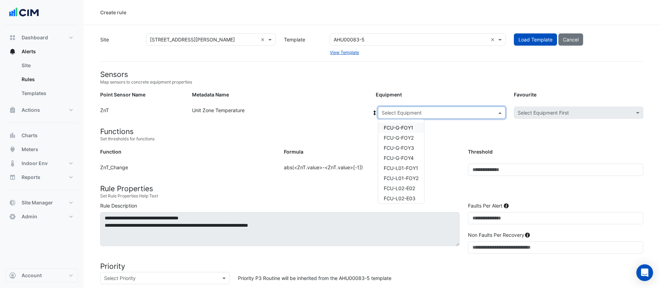
click at [403, 117] on div "Select Equipment" at bounding box center [442, 112] width 128 height 12
type input "***"
click at [406, 146] on span "FCU-L05-E03" at bounding box center [400, 148] width 32 height 6
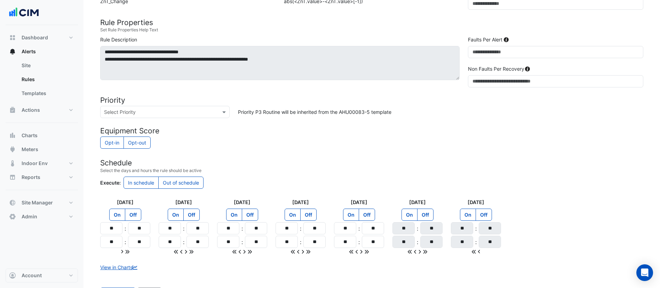
scroll to position [196, 0]
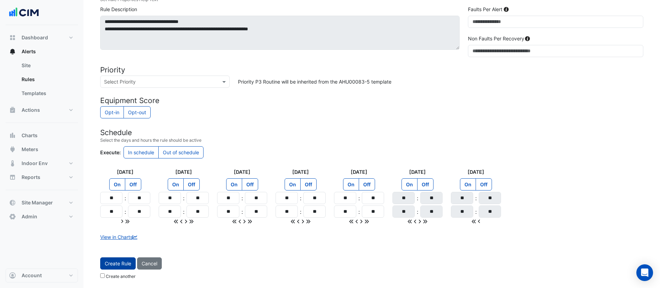
click at [118, 266] on button "Create Rule" at bounding box center [117, 263] width 35 height 12
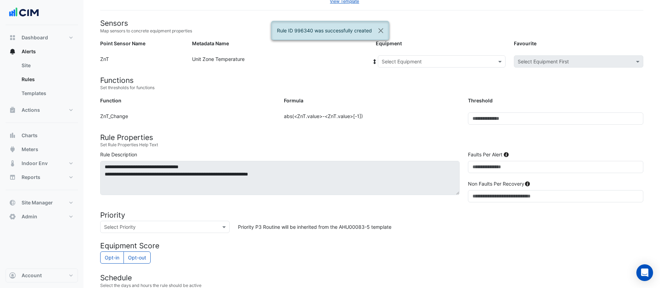
scroll to position [47, 0]
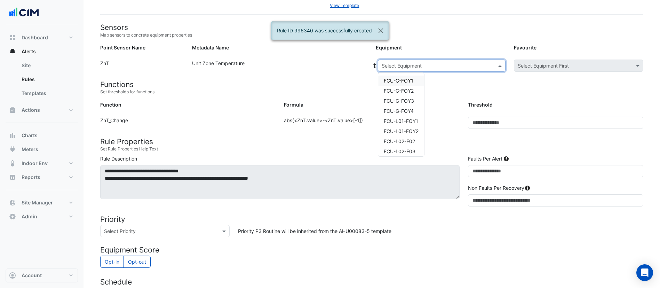
click at [443, 67] on input "text" at bounding box center [435, 65] width 106 height 7
type input "***"
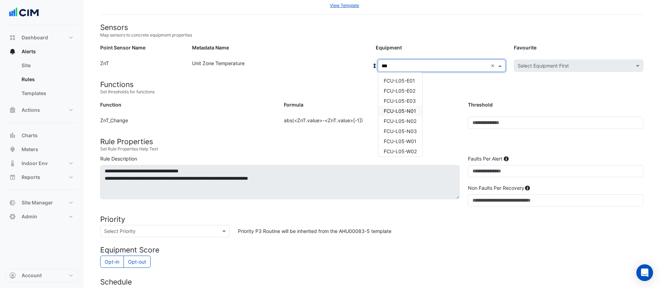
click at [408, 110] on span "FCU-L05-N01" at bounding box center [400, 111] width 32 height 6
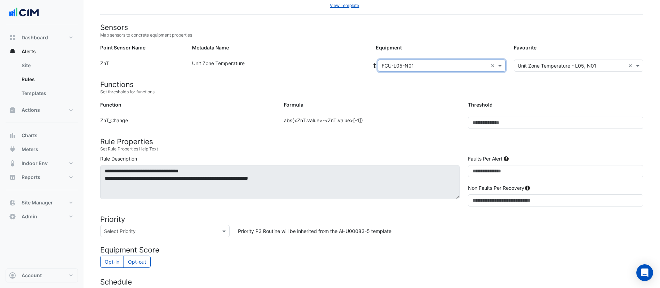
scroll to position [196, 0]
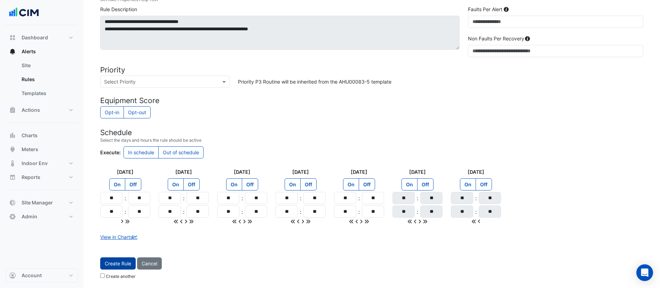
click at [121, 268] on button "Create Rule" at bounding box center [117, 263] width 35 height 12
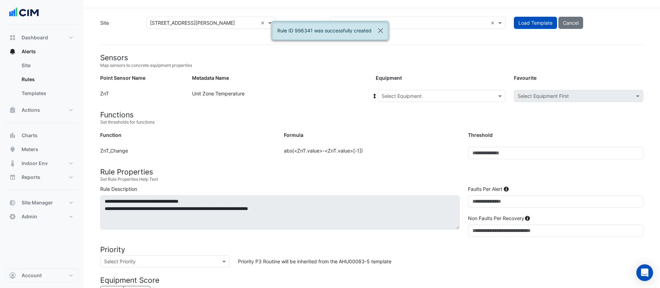
scroll to position [16, 0]
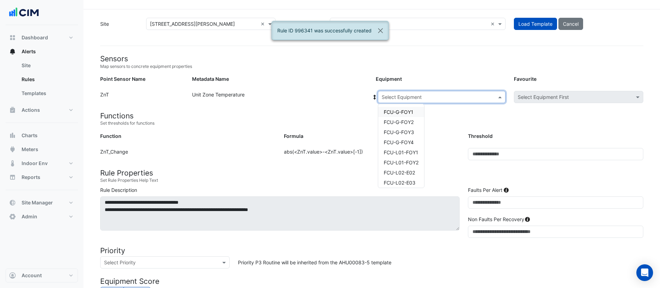
click at [403, 99] on input "text" at bounding box center [435, 97] width 106 height 7
type input "***"
click at [417, 150] on div "FCU-L05-N02" at bounding box center [400, 149] width 44 height 10
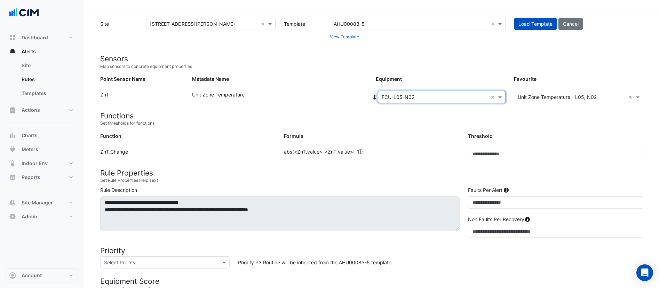
scroll to position [196, 0]
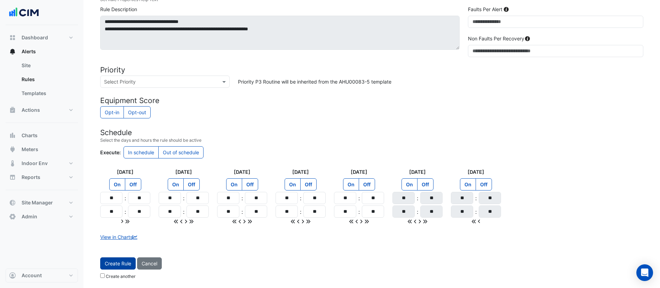
click at [117, 263] on button "Create Rule" at bounding box center [117, 263] width 35 height 12
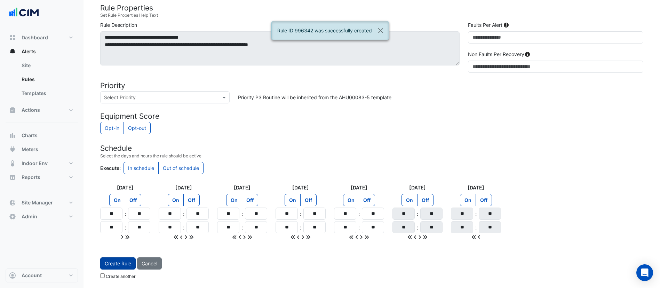
scroll to position [0, 0]
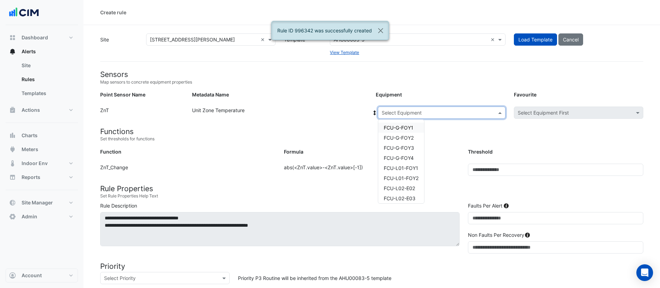
click at [413, 111] on input "text" at bounding box center [435, 112] width 106 height 7
type input "***"
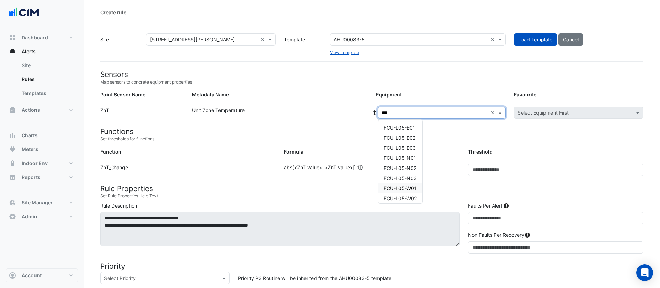
scroll to position [3, 0]
click at [404, 178] on span "FCU-L05-N03" at bounding box center [400, 175] width 33 height 6
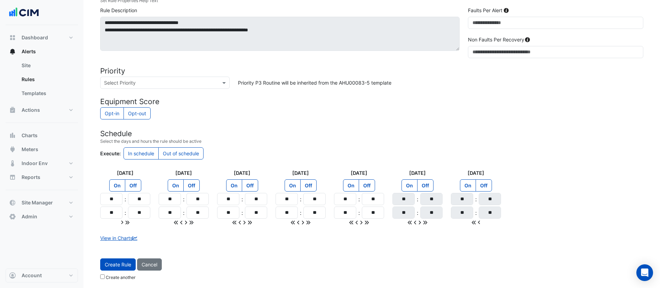
scroll to position [196, 0]
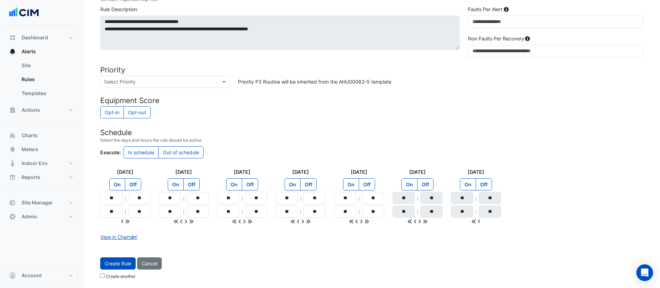
drag, startPoint x: 404, startPoint y: 178, endPoint x: 278, endPoint y: 261, distance: 150.5
click at [278, 261] on div "Create Rule Cancel Create another" at bounding box center [371, 269] width 551 height 25
click at [127, 266] on button "Create Rule" at bounding box center [117, 263] width 35 height 12
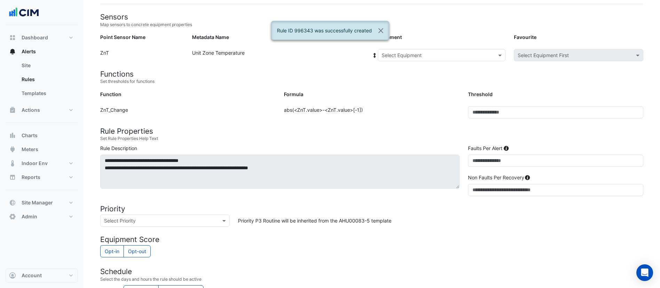
scroll to position [56, 0]
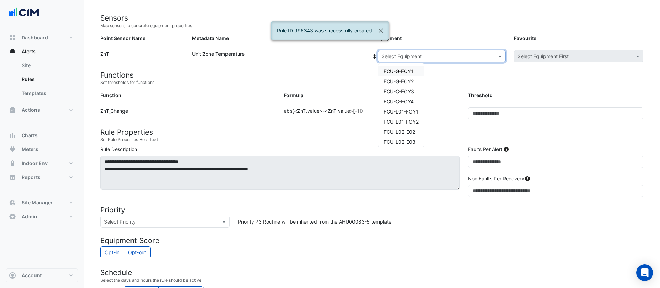
click at [432, 54] on input "text" at bounding box center [435, 56] width 106 height 7
type input "***"
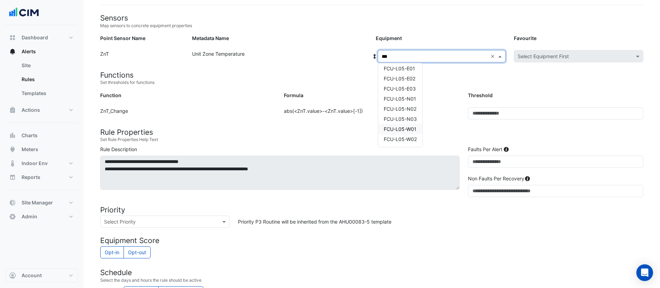
click at [404, 128] on span "FCU-L05-W01" at bounding box center [400, 129] width 33 height 6
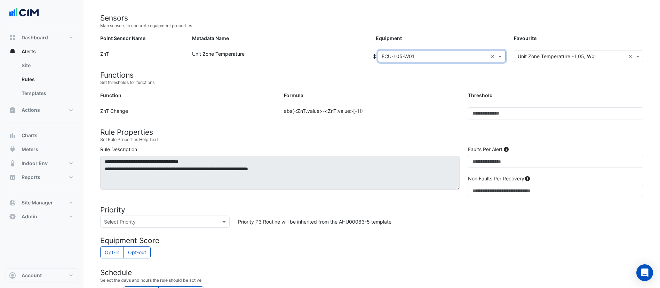
scroll to position [196, 0]
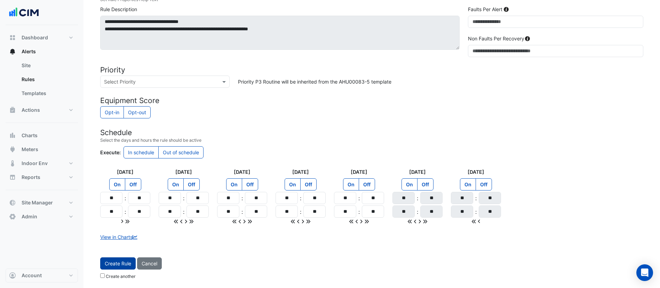
click at [121, 259] on button "Create Rule" at bounding box center [117, 263] width 35 height 12
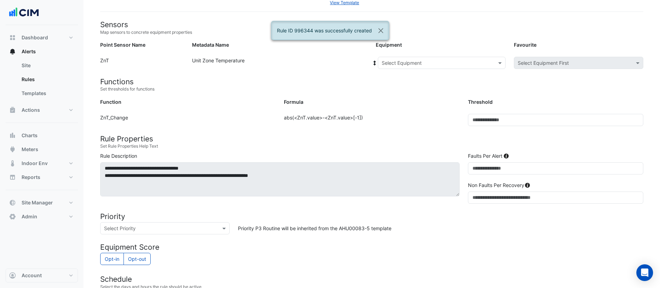
scroll to position [31, 0]
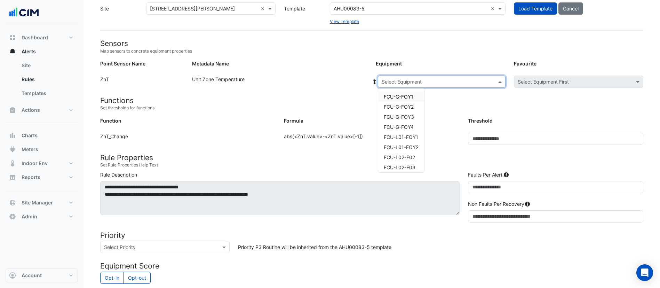
click at [428, 82] on input "text" at bounding box center [435, 81] width 106 height 7
type input "***"
click at [406, 163] on span "FCU-L05-W02" at bounding box center [400, 164] width 33 height 6
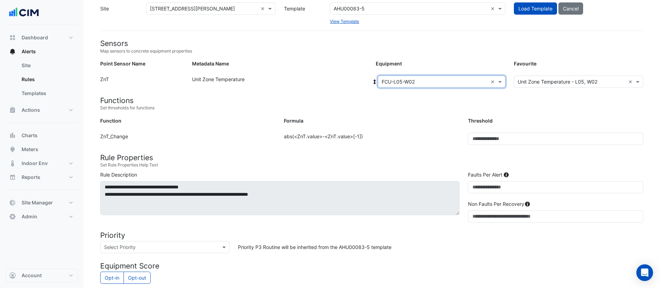
scroll to position [196, 0]
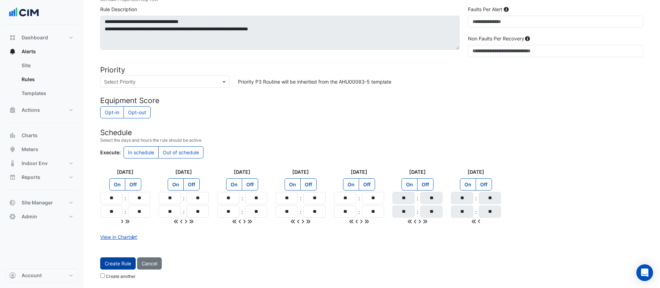
click at [120, 266] on button "Create Rule" at bounding box center [117, 263] width 35 height 12
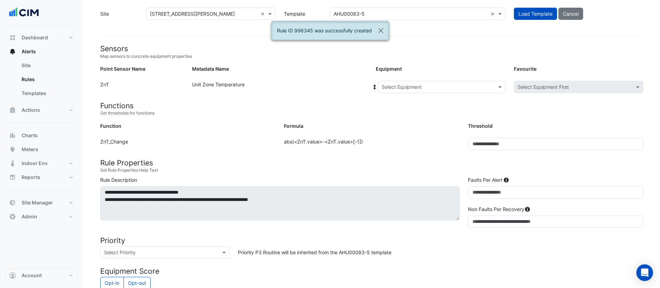
scroll to position [0, 0]
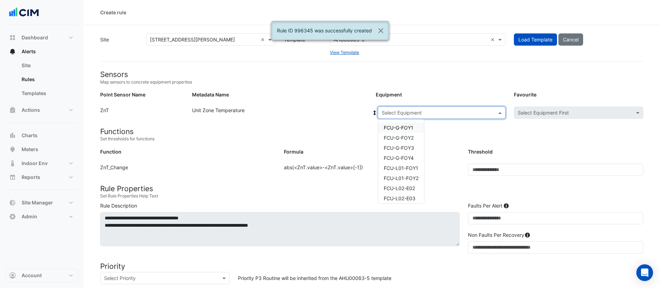
click at [405, 117] on div "Select Equipment" at bounding box center [442, 112] width 128 height 12
type input "***"
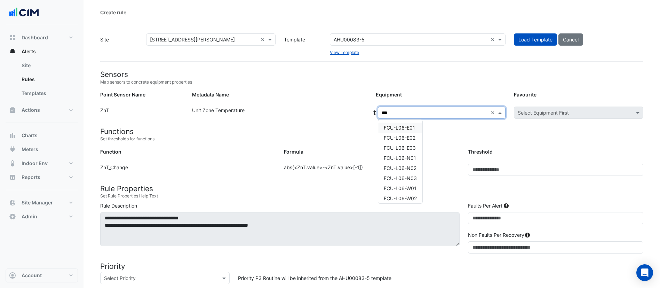
click at [404, 127] on span "FCU-L06-E01" at bounding box center [399, 128] width 31 height 6
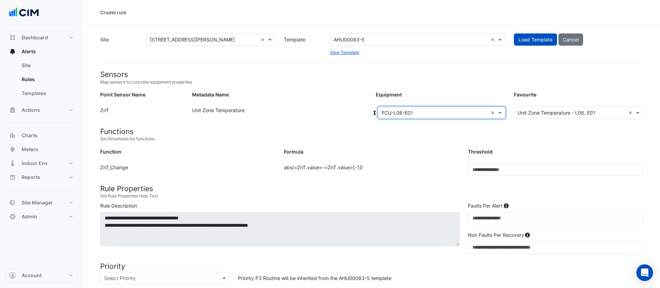
scroll to position [196, 0]
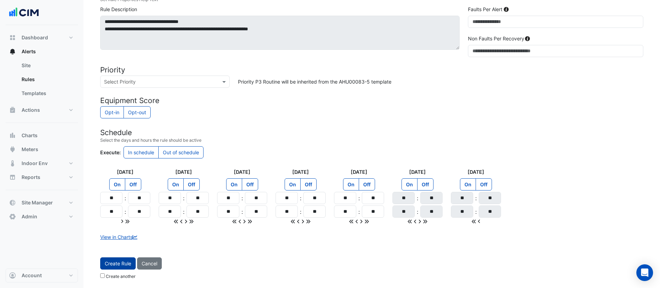
click at [117, 260] on button "Create Rule" at bounding box center [117, 263] width 35 height 12
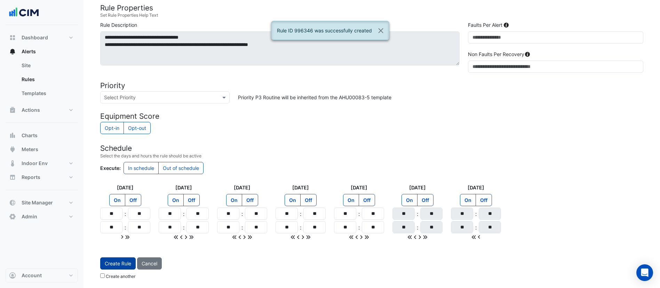
scroll to position [0, 0]
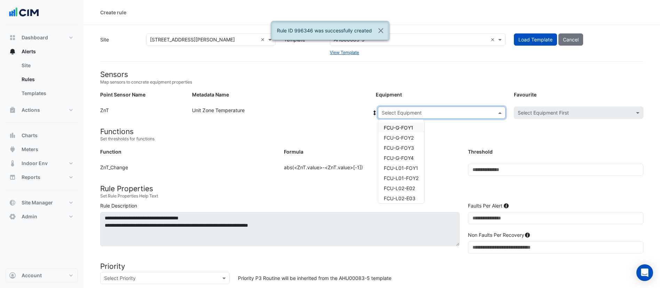
click at [397, 114] on input "text" at bounding box center [435, 112] width 106 height 7
type input "**"
click at [404, 137] on span "FCU-L06-E02" at bounding box center [400, 138] width 32 height 6
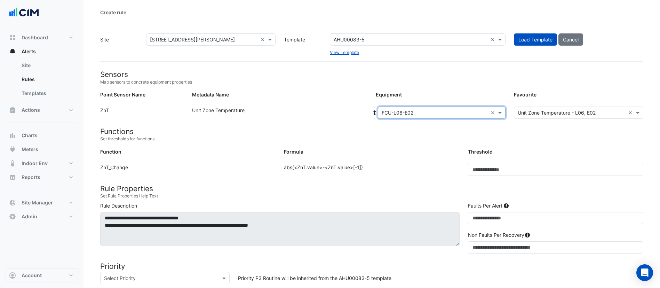
scroll to position [196, 0]
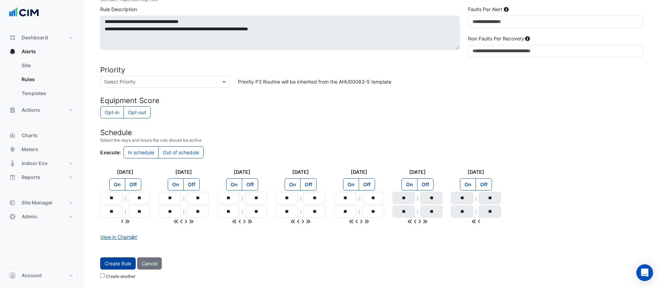
click at [111, 265] on button "Create Rule" at bounding box center [117, 263] width 35 height 12
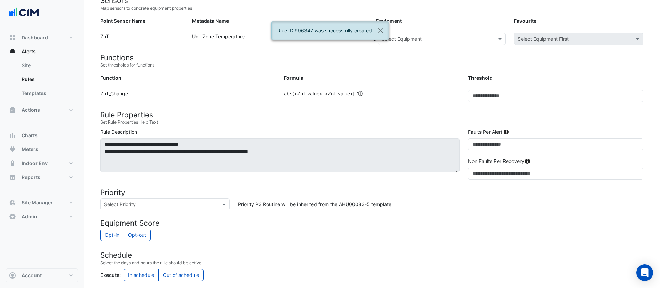
scroll to position [0, 0]
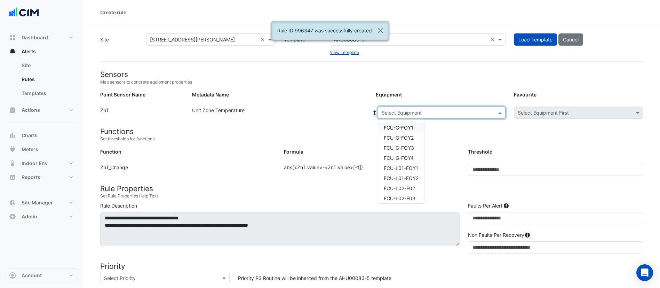
click at [428, 112] on input "text" at bounding box center [435, 112] width 106 height 7
type input "**"
click at [409, 143] on div "FCU-L06-E03" at bounding box center [400, 148] width 44 height 10
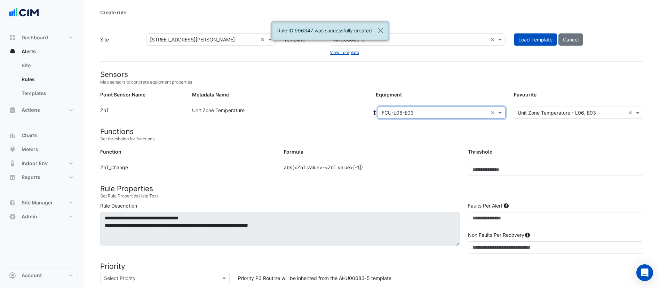
scroll to position [196, 0]
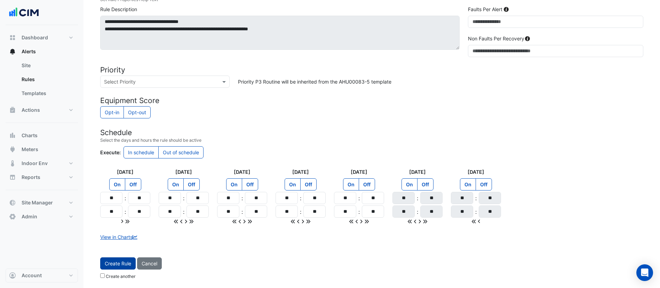
click at [124, 264] on button "Create Rule" at bounding box center [117, 263] width 35 height 12
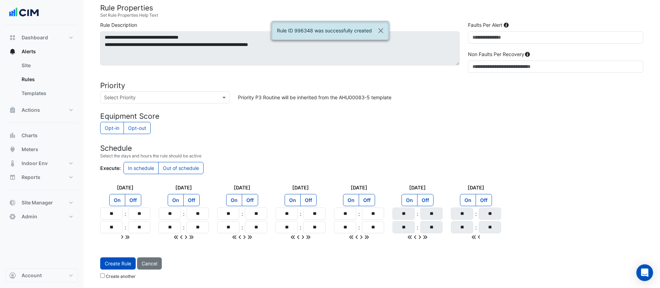
scroll to position [0, 0]
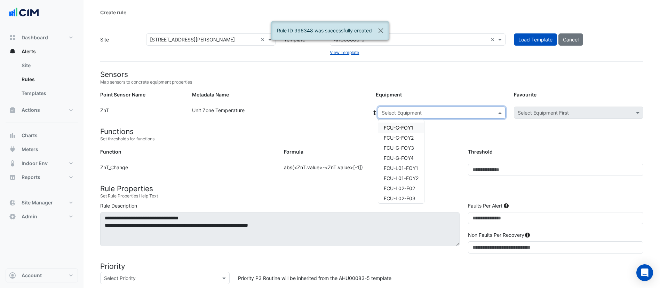
click at [411, 114] on input "text" at bounding box center [435, 112] width 106 height 7
type input "**"
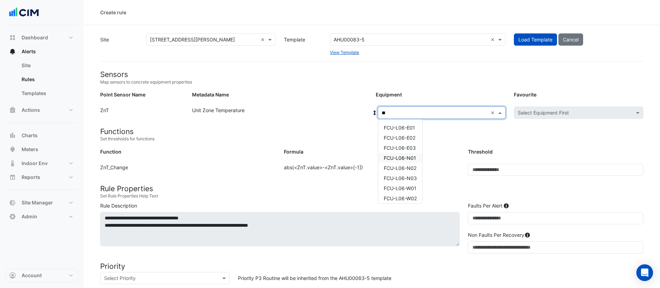
click at [411, 159] on span "FCU-L06-N01" at bounding box center [400, 158] width 32 height 6
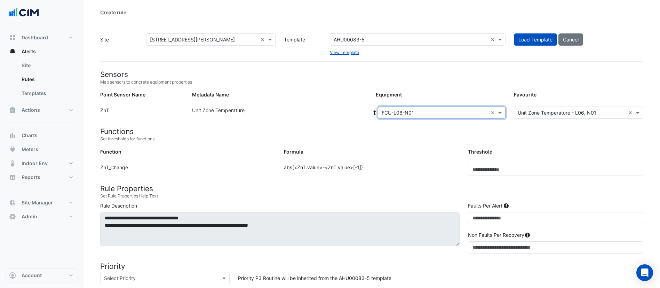
scroll to position [196, 0]
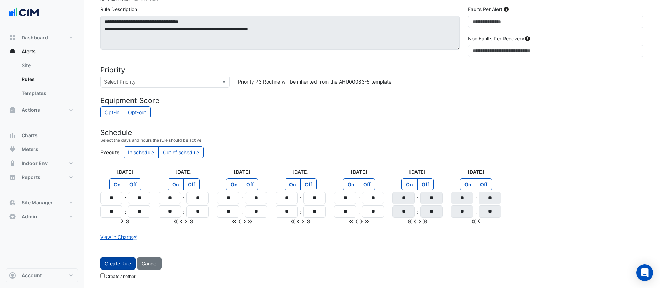
click at [114, 262] on button "Create Rule" at bounding box center [117, 263] width 35 height 12
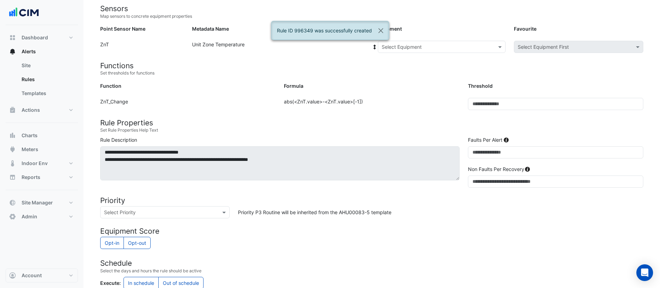
scroll to position [65, 0]
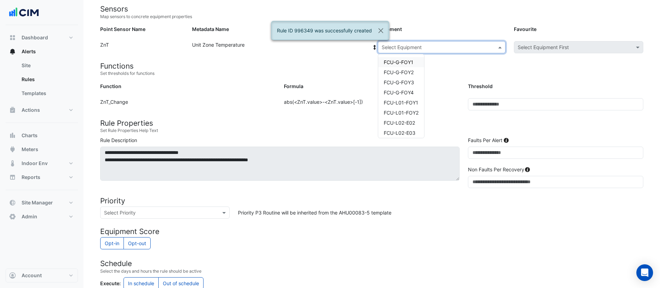
click at [420, 45] on input "text" at bounding box center [435, 47] width 106 height 7
type input "**"
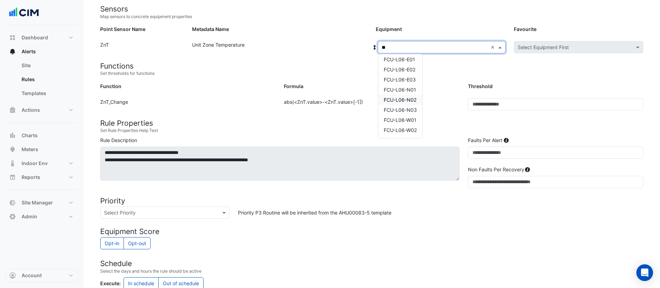
click at [415, 101] on span "FCU-L06-N02" at bounding box center [400, 100] width 33 height 6
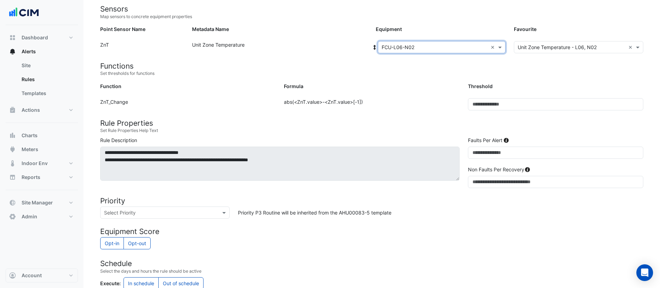
scroll to position [196, 0]
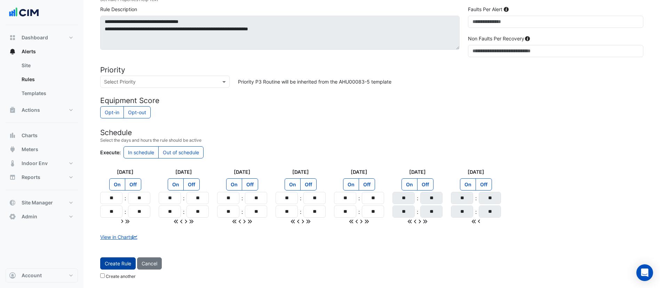
click at [115, 261] on button "Create Rule" at bounding box center [117, 263] width 35 height 12
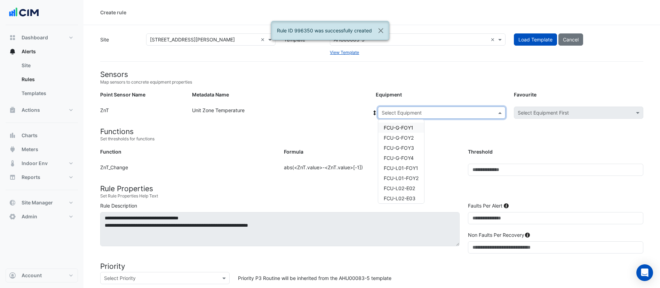
click at [406, 114] on input "text" at bounding box center [435, 112] width 106 height 7
type input "**"
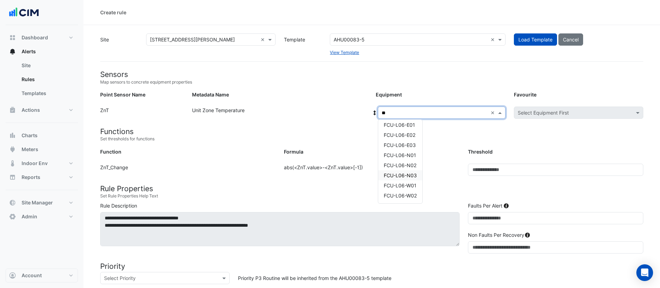
click at [416, 173] on span "FCU-L06-N03" at bounding box center [400, 175] width 33 height 6
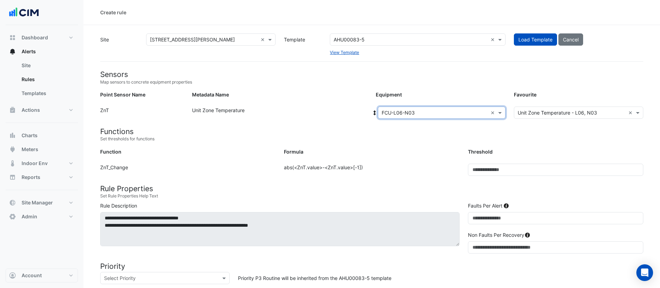
scroll to position [196, 0]
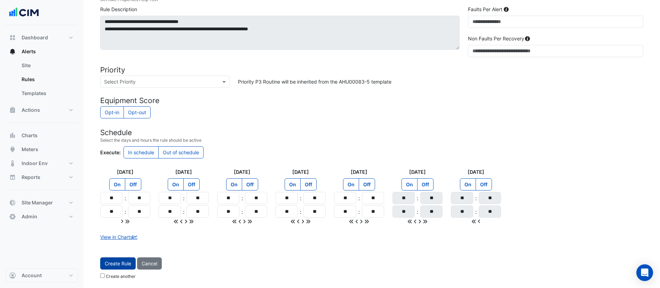
click at [123, 263] on button "Create Rule" at bounding box center [117, 263] width 35 height 12
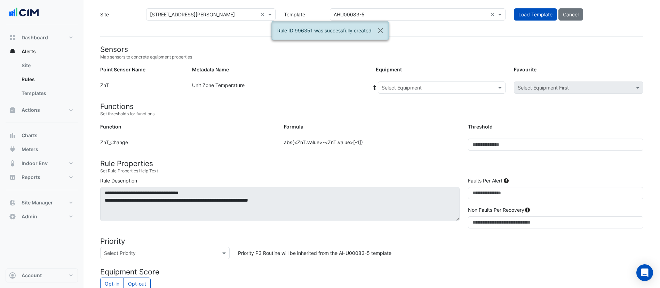
scroll to position [21, 0]
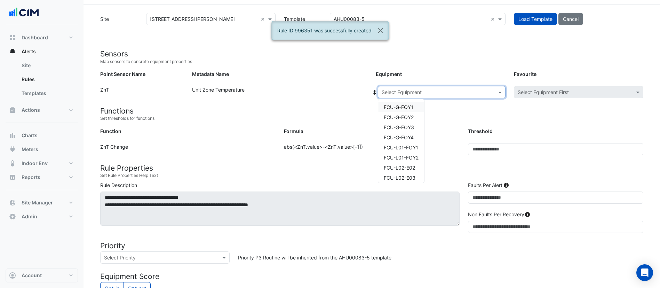
click at [421, 95] on input "text" at bounding box center [435, 92] width 106 height 7
type input "**"
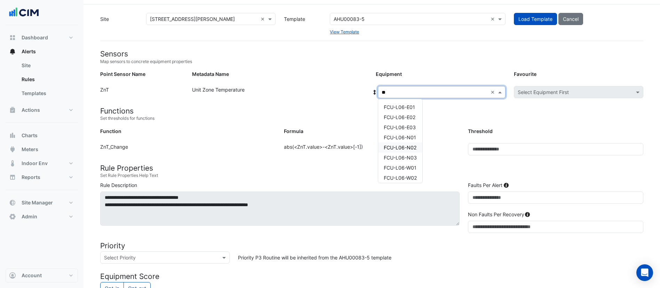
scroll to position [3, 0]
click at [408, 164] on span "FCU-L06-W01" at bounding box center [400, 165] width 33 height 6
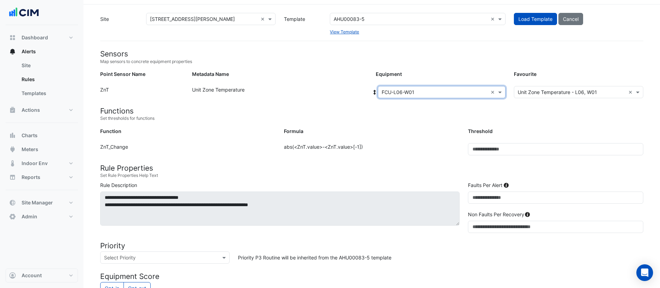
scroll to position [196, 0]
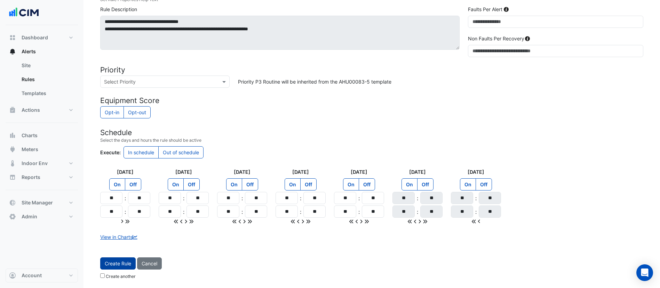
click at [110, 263] on button "Create Rule" at bounding box center [117, 263] width 35 height 12
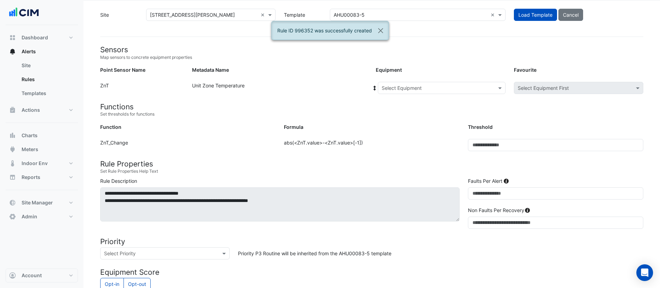
scroll to position [0, 0]
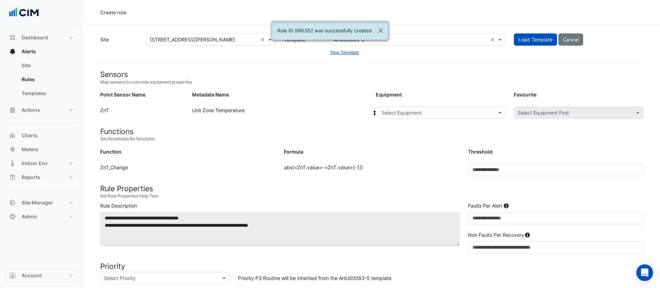
click at [412, 112] on input "text" at bounding box center [435, 112] width 106 height 7
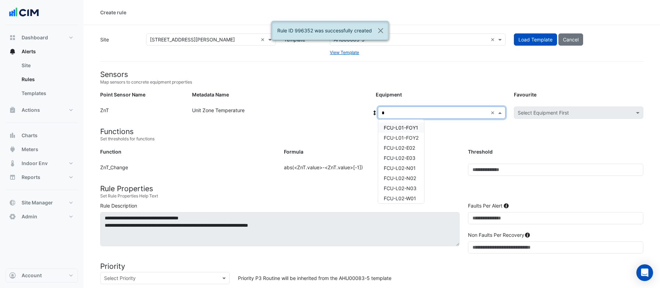
type input "**"
click at [403, 191] on div "FCU-L06-W02" at bounding box center [400, 195] width 44 height 10
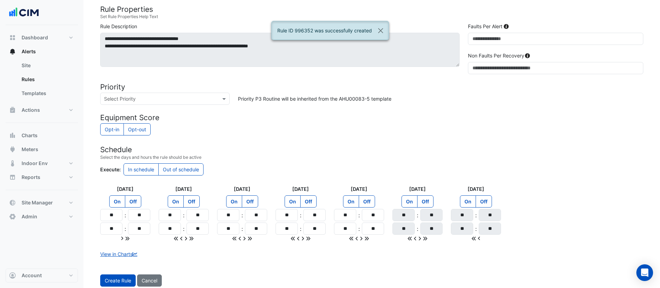
scroll to position [196, 0]
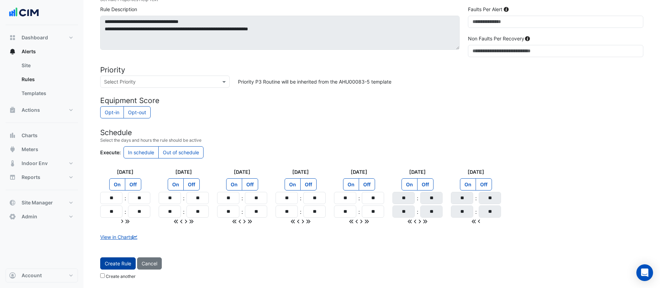
click at [118, 266] on button "Create Rule" at bounding box center [117, 263] width 35 height 12
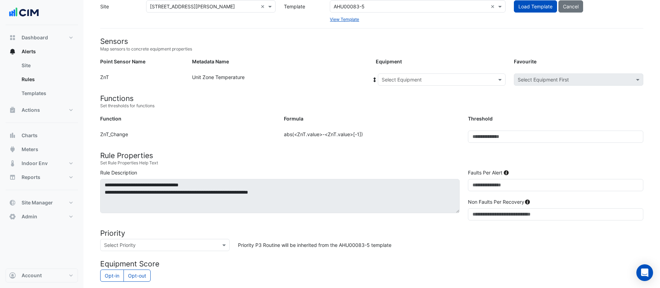
scroll to position [26, 0]
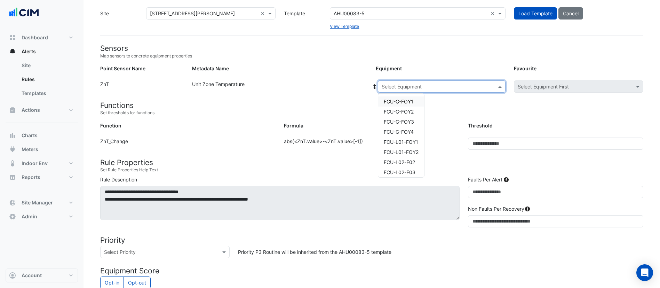
click at [389, 89] on input "text" at bounding box center [435, 86] width 106 height 7
type input "**"
click at [414, 169] on span "FCU-L06-W02" at bounding box center [400, 169] width 33 height 6
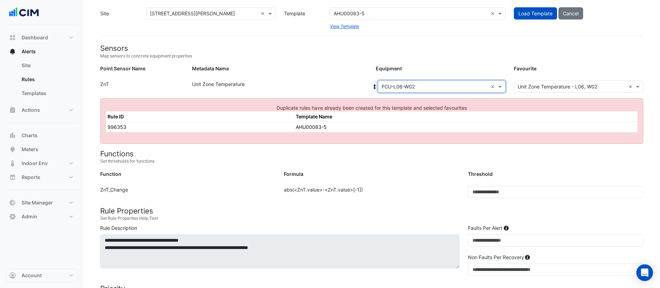
scroll to position [38, 0]
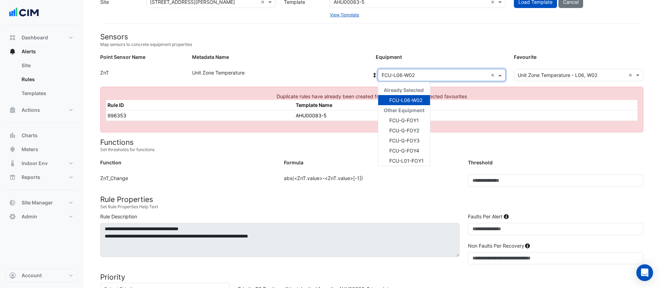
click at [418, 76] on input "text" at bounding box center [435, 75] width 106 height 7
type input "**"
click at [409, 98] on span "FCU-L07-E01" at bounding box center [404, 100] width 31 height 6
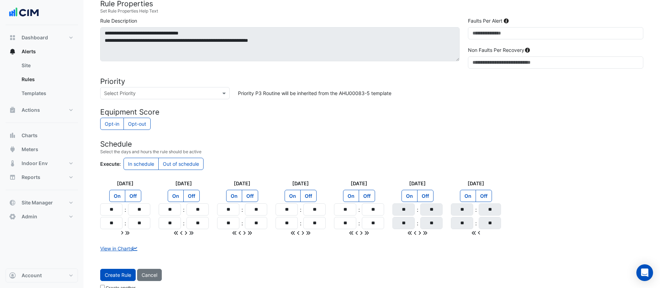
scroll to position [196, 0]
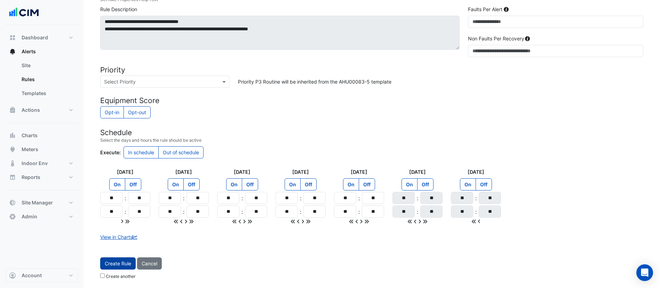
click at [119, 262] on button "Create Rule" at bounding box center [117, 263] width 35 height 12
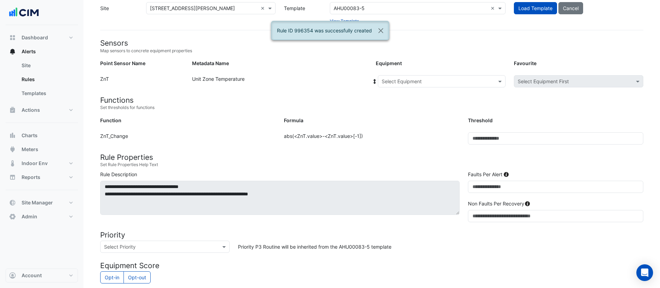
scroll to position [3, 0]
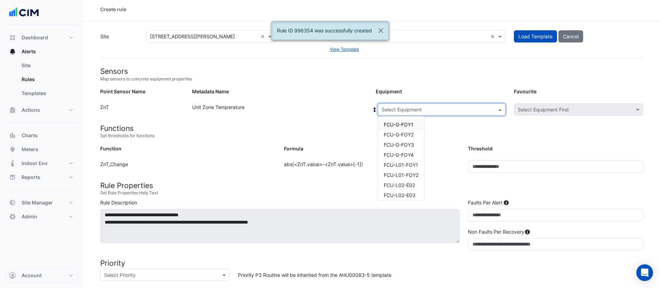
click at [442, 112] on input "text" at bounding box center [435, 109] width 106 height 7
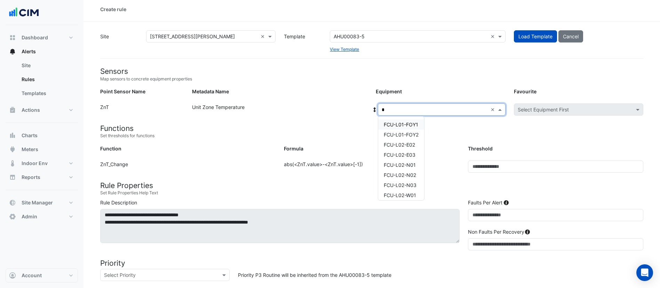
type input "**"
click at [404, 134] on span "FCU-L07-E02" at bounding box center [399, 135] width 31 height 6
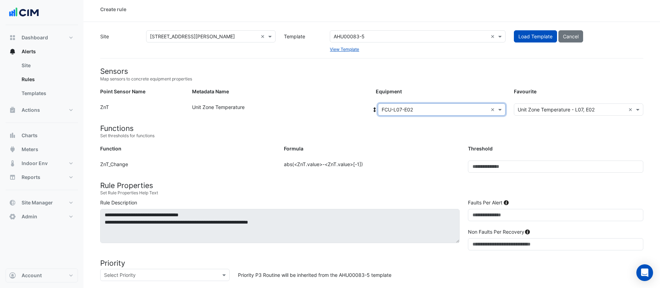
scroll to position [196, 0]
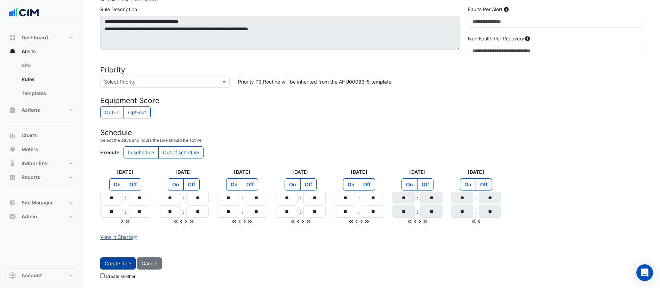
click at [104, 262] on button "Create Rule" at bounding box center [117, 263] width 35 height 12
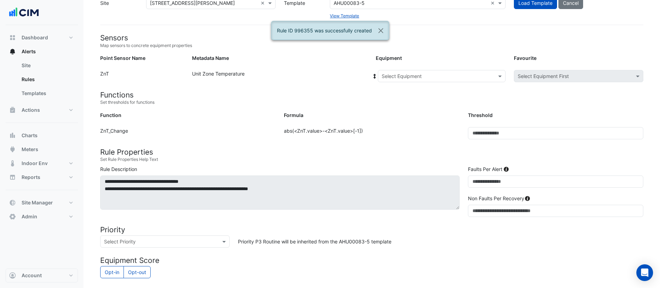
scroll to position [36, 0]
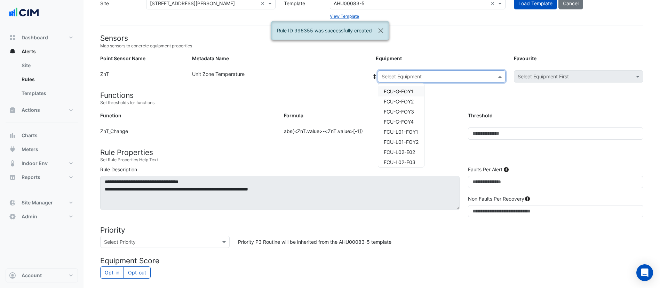
click at [416, 73] on input "text" at bounding box center [435, 76] width 106 height 7
type input "**"
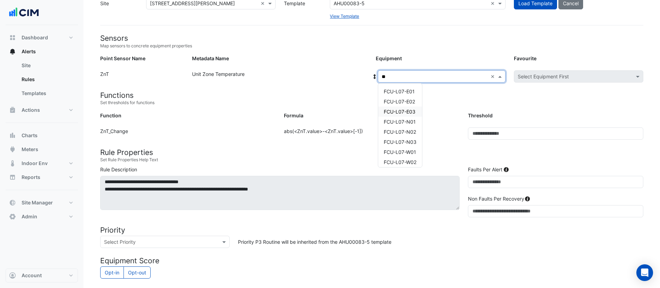
click at [415, 112] on span "FCU-L07-E03" at bounding box center [400, 112] width 32 height 6
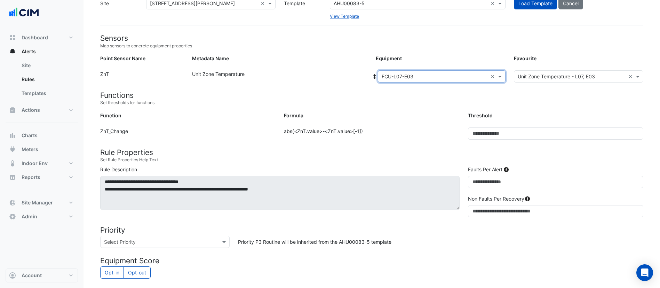
scroll to position [196, 0]
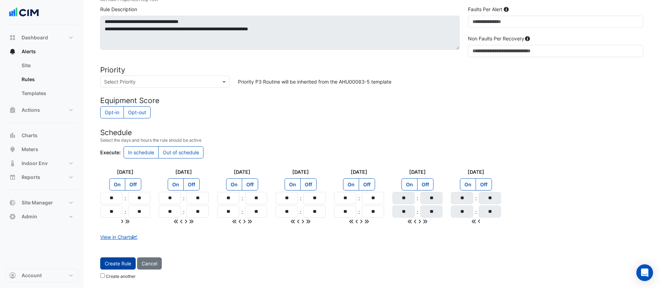
click at [119, 264] on button "Create Rule" at bounding box center [117, 263] width 35 height 12
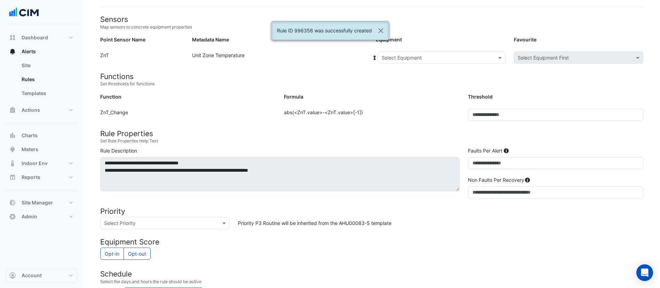
scroll to position [51, 0]
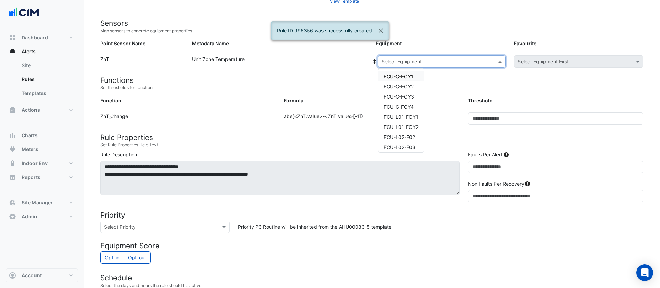
click at [413, 62] on input "text" at bounding box center [435, 61] width 106 height 7
type input "**"
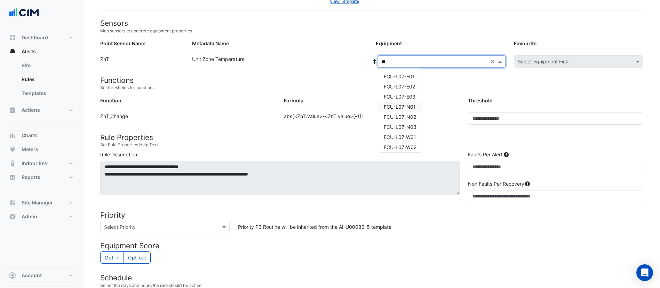
click at [413, 104] on span "FCU-L07-N01" at bounding box center [400, 107] width 32 height 6
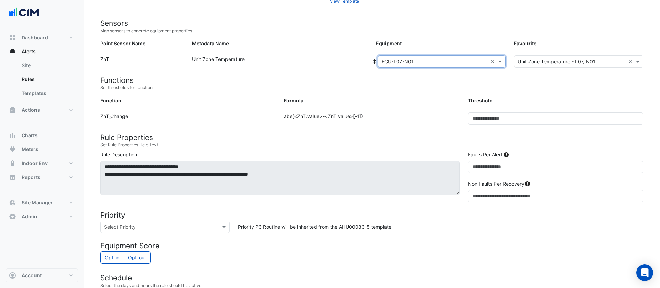
scroll to position [196, 0]
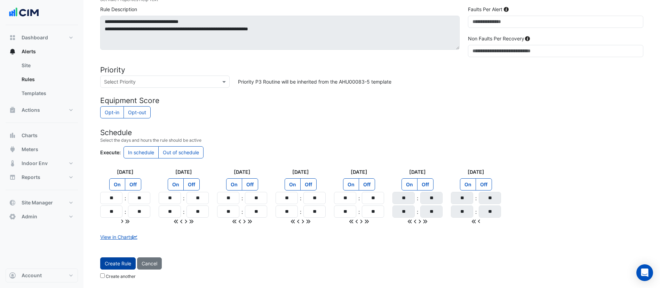
click at [116, 265] on button "Create Rule" at bounding box center [117, 263] width 35 height 12
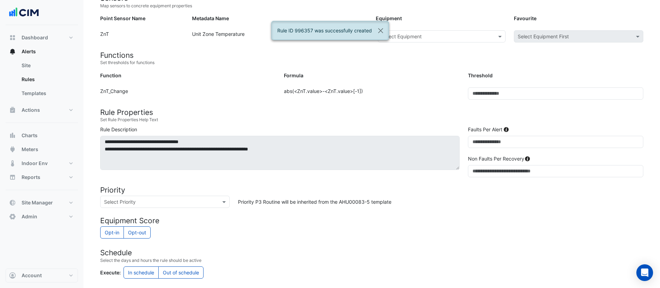
scroll to position [74, 0]
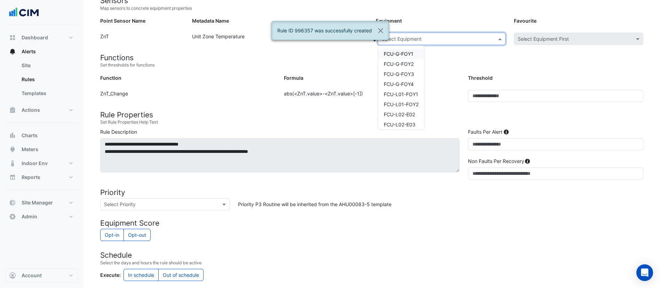
click at [425, 41] on input "text" at bounding box center [435, 38] width 106 height 7
type input "**"
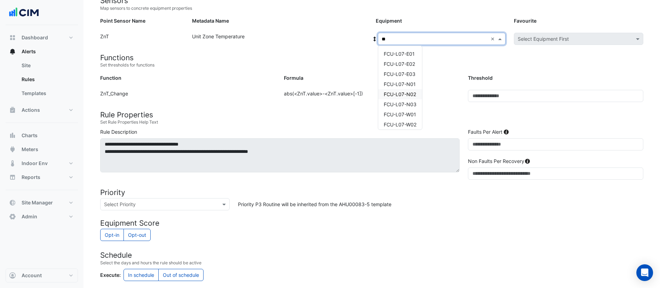
click at [407, 95] on span "FCU-L07-N02" at bounding box center [400, 94] width 32 height 6
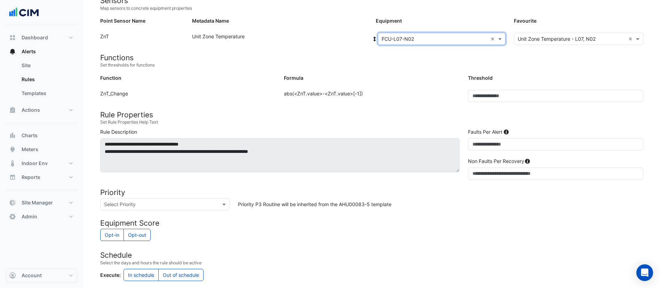
scroll to position [196, 0]
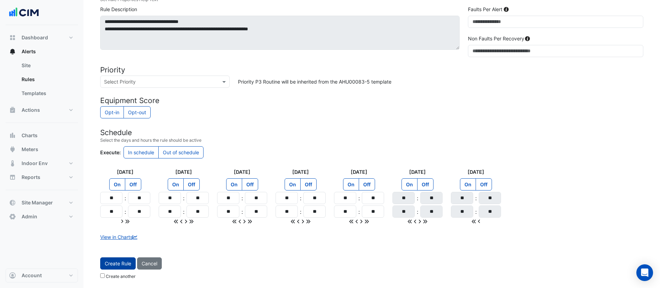
click at [132, 265] on button "Create Rule" at bounding box center [117, 263] width 35 height 12
click at [132, 265] on button "Create Rule" at bounding box center [121, 263] width 42 height 12
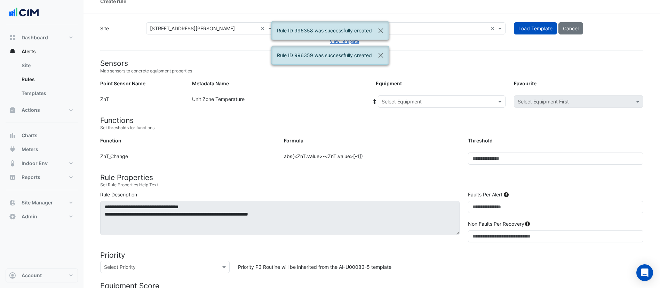
scroll to position [0, 0]
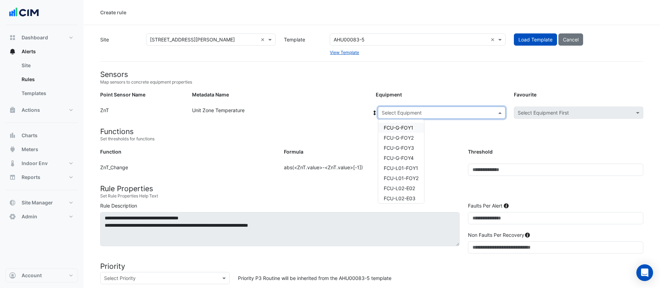
click at [406, 109] on input "text" at bounding box center [435, 112] width 106 height 7
type input "***"
click at [406, 174] on span "FCU-L07-N03" at bounding box center [400, 175] width 33 height 6
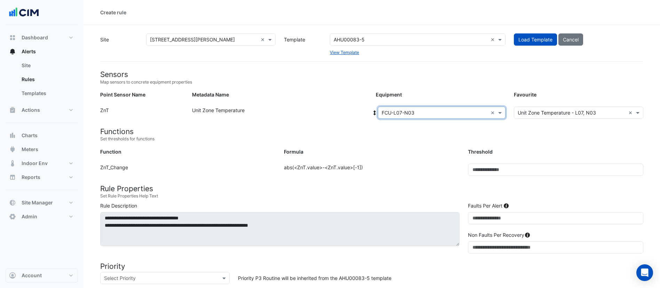
scroll to position [196, 0]
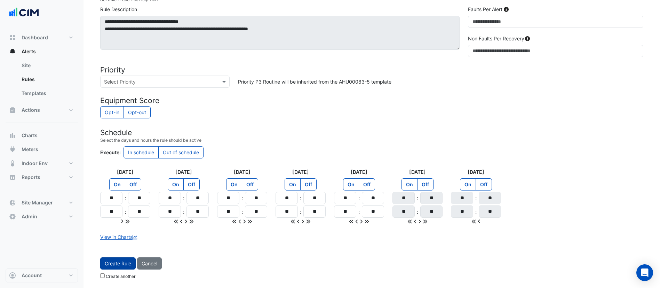
click at [118, 261] on button "Create Rule" at bounding box center [117, 263] width 35 height 12
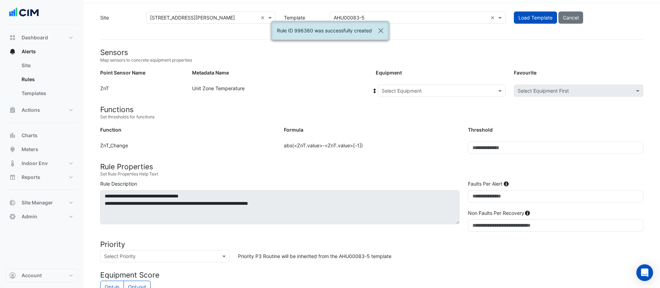
scroll to position [17, 0]
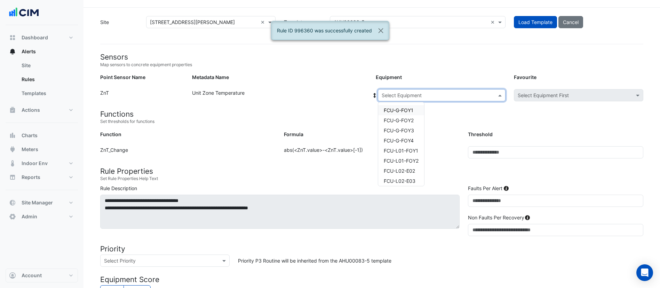
click at [423, 96] on input "text" at bounding box center [435, 95] width 106 height 7
type input "**"
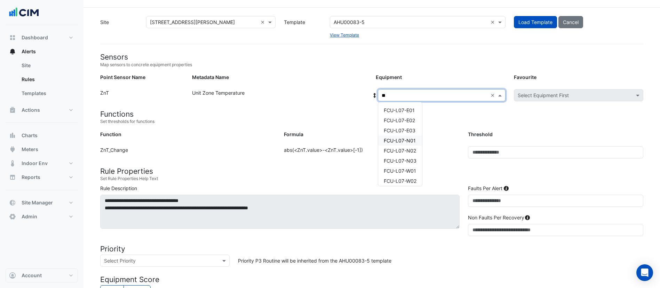
scroll to position [3, 0]
click at [403, 168] on span "FCU-L07-W01" at bounding box center [400, 168] width 32 height 6
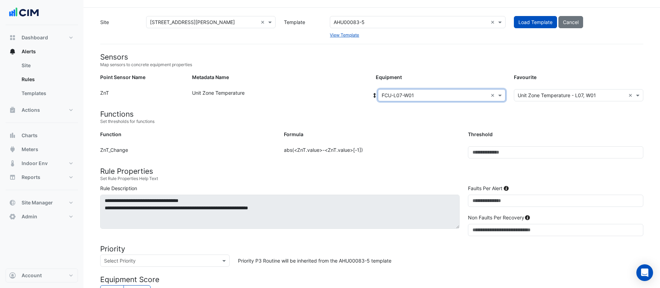
scroll to position [196, 0]
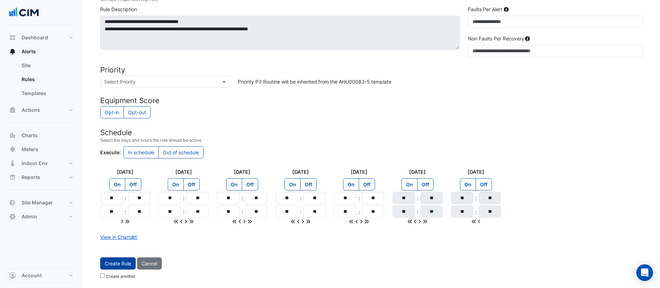
click at [110, 260] on button "Create Rule" at bounding box center [117, 263] width 35 height 12
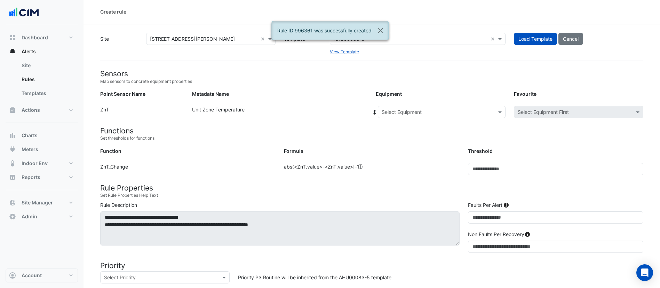
scroll to position [0, 0]
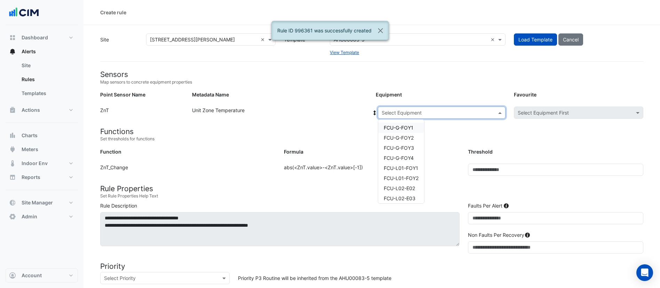
click at [430, 114] on input "text" at bounding box center [435, 112] width 106 height 7
type input "**"
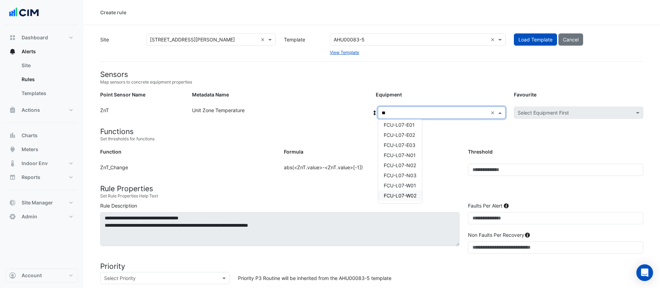
click at [407, 194] on span "FCU-L07-W02" at bounding box center [400, 195] width 33 height 6
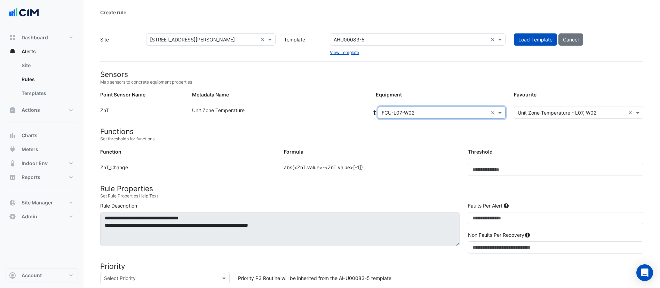
scroll to position [196, 0]
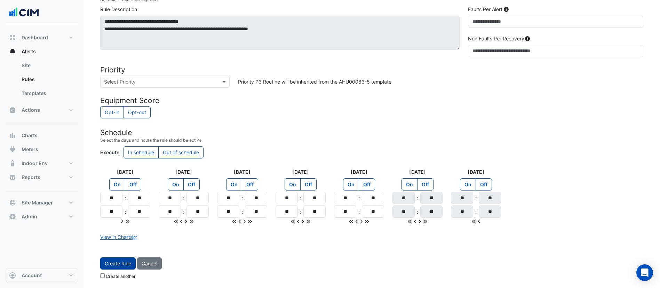
click at [111, 265] on button "Create Rule" at bounding box center [117, 263] width 35 height 12
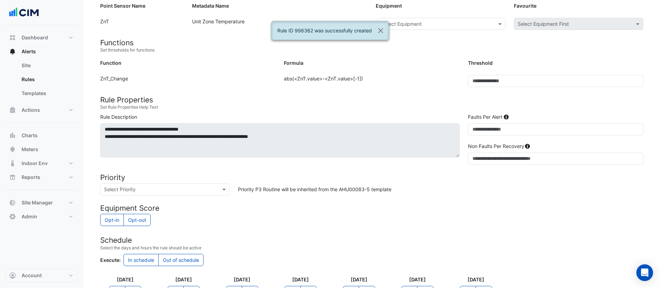
scroll to position [86, 0]
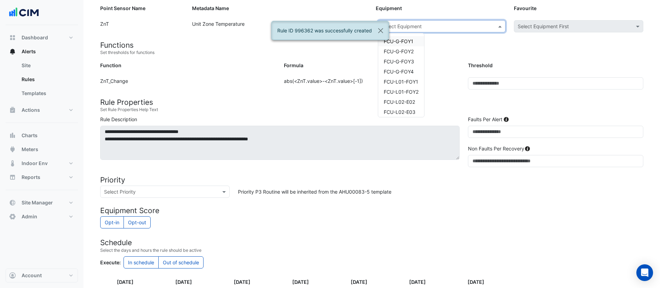
click at [431, 30] on div "Select Equipment" at bounding box center [435, 26] width 115 height 7
type input "**"
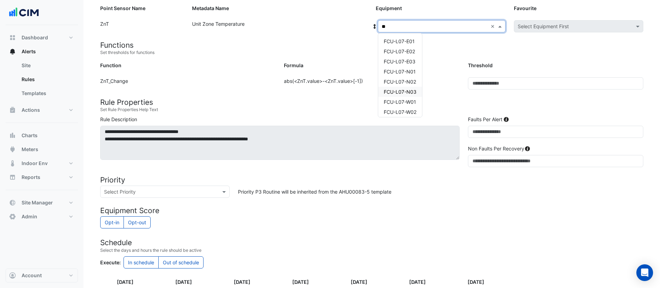
click at [410, 90] on span "FCU-L07-N03" at bounding box center [400, 92] width 33 height 6
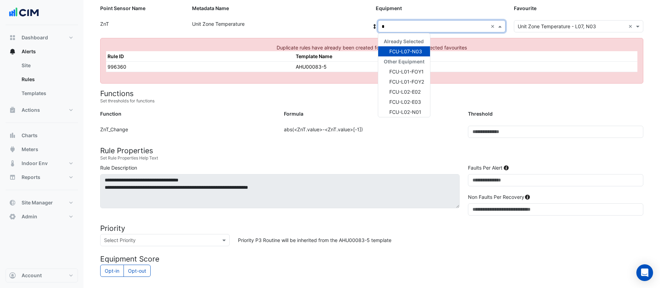
type input "**"
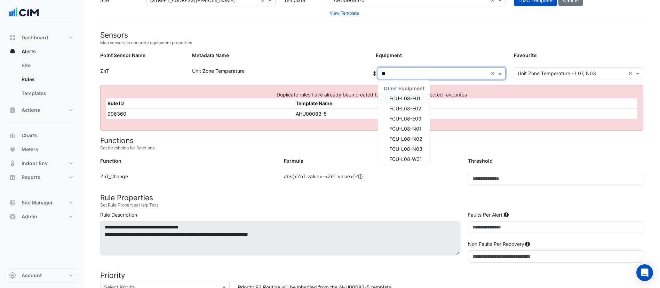
click at [409, 96] on span "FCU-L08-E01" at bounding box center [404, 98] width 31 height 6
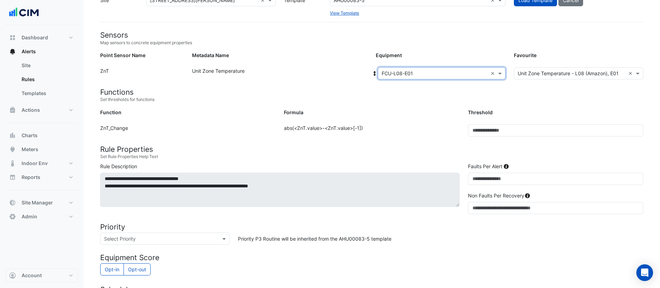
scroll to position [196, 0]
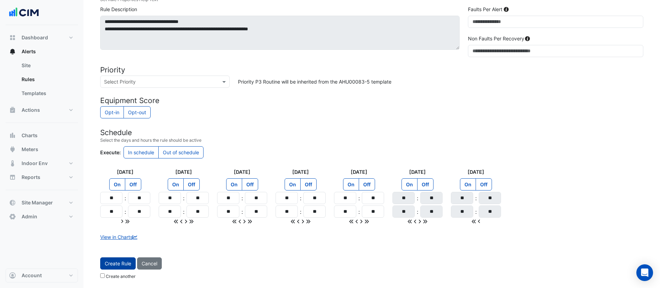
click at [120, 265] on button "Create Rule" at bounding box center [117, 263] width 35 height 12
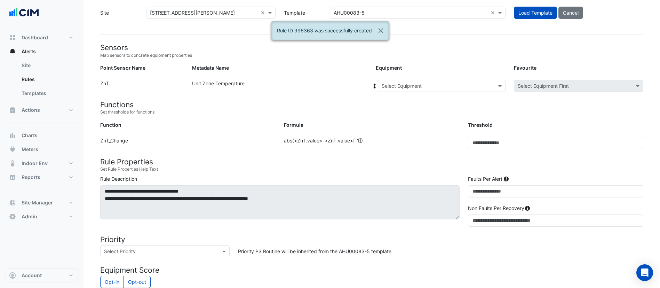
scroll to position [17, 0]
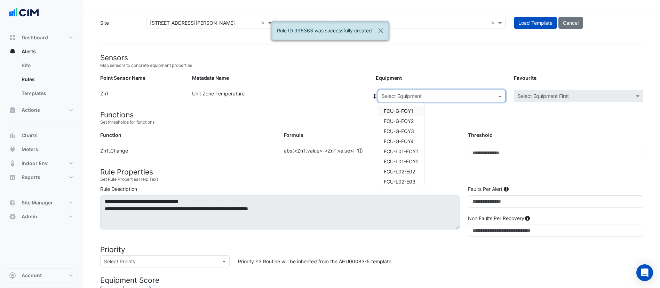
click at [419, 93] on input "text" at bounding box center [435, 96] width 106 height 7
type input "**"
click at [406, 121] on span "FCU-L08-E02" at bounding box center [400, 121] width 32 height 6
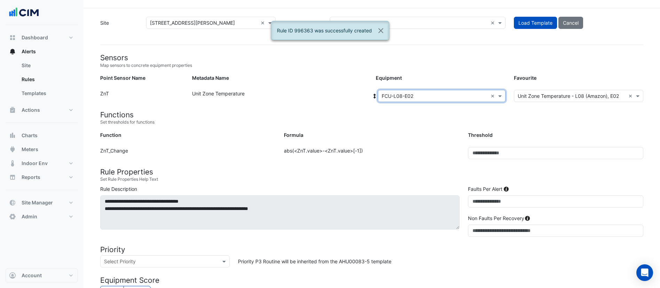
scroll to position [196, 0]
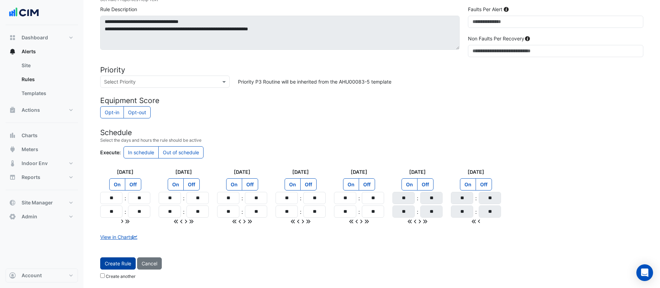
click at [111, 265] on button "Create Rule" at bounding box center [117, 263] width 35 height 12
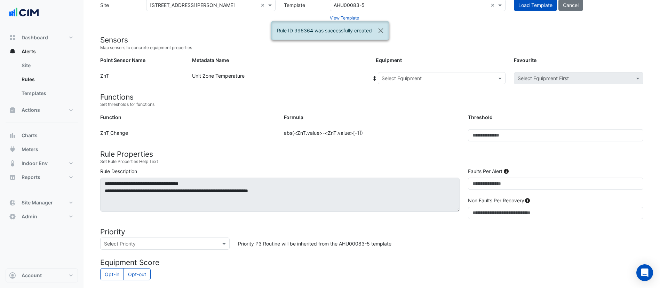
scroll to position [0, 0]
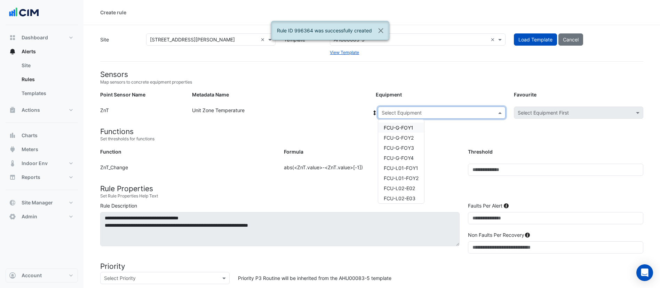
click at [415, 112] on input "text" at bounding box center [435, 112] width 106 height 7
type input "**"
click at [415, 147] on span "FCU-L08-E03" at bounding box center [400, 148] width 32 height 6
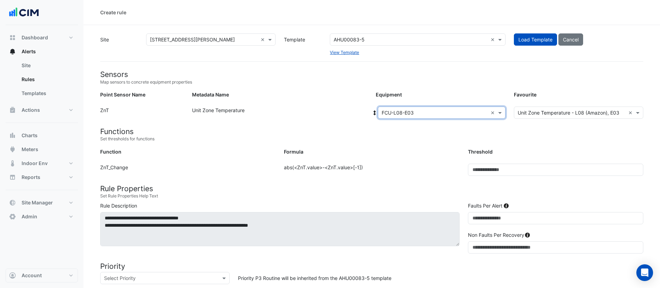
scroll to position [196, 0]
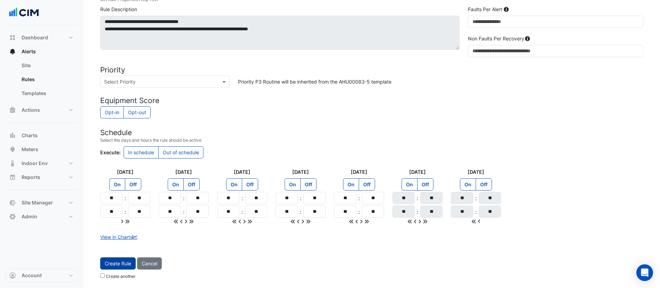
click at [115, 264] on button "Create Rule" at bounding box center [117, 263] width 35 height 12
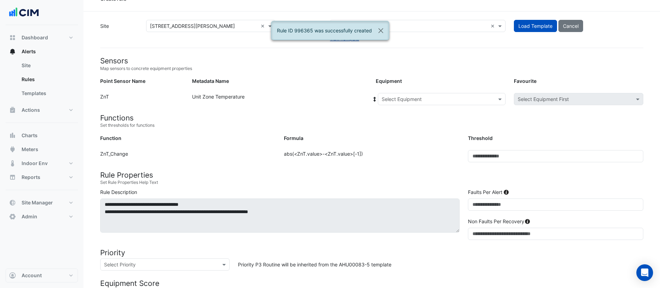
scroll to position [13, 0]
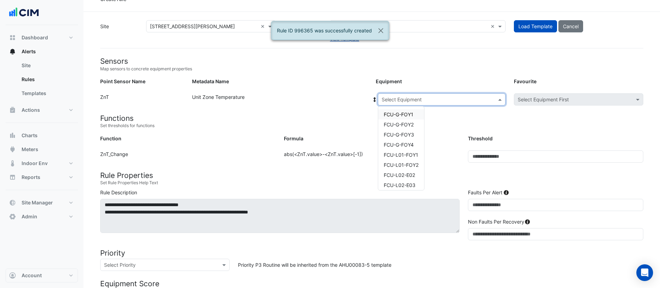
click at [412, 101] on input "text" at bounding box center [435, 99] width 106 height 7
type input "**"
click at [410, 142] on span "FCU-L08-N01" at bounding box center [400, 145] width 32 height 6
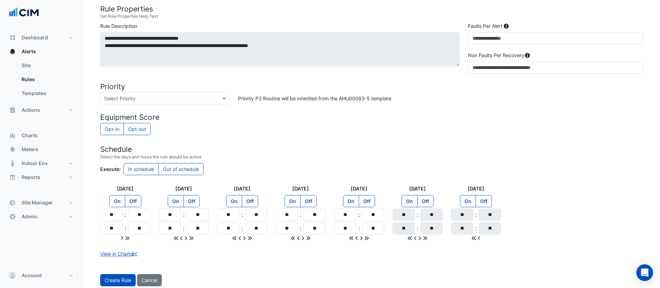
scroll to position [196, 0]
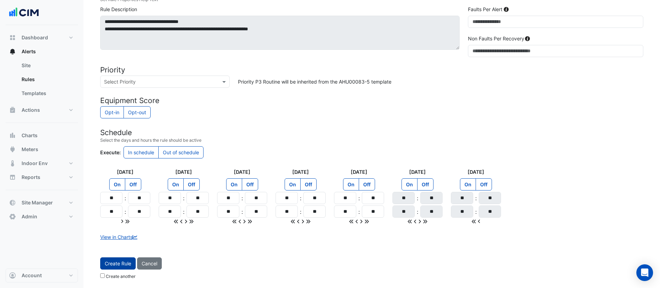
click at [107, 258] on button "Create Rule" at bounding box center [117, 263] width 35 height 12
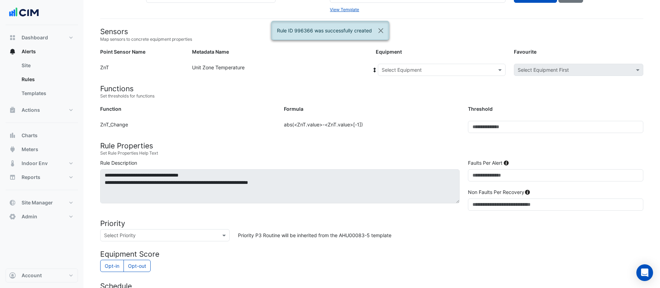
scroll to position [42, 0]
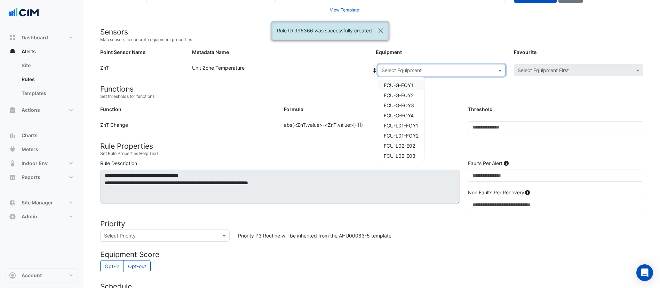
click at [417, 67] on input "text" at bounding box center [435, 70] width 106 height 7
type input "**"
click at [406, 123] on span "FCU-L08-N02" at bounding box center [400, 125] width 33 height 6
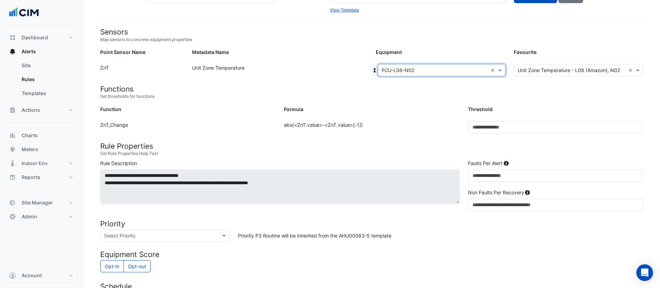
scroll to position [196, 0]
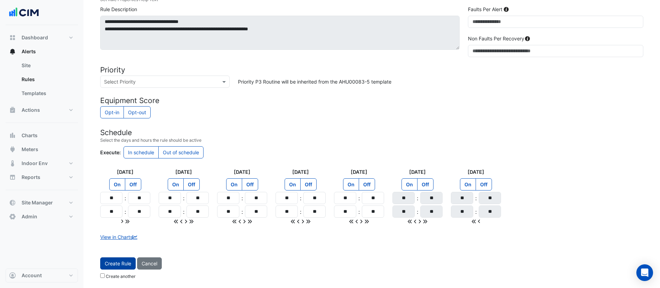
click at [113, 263] on button "Create Rule" at bounding box center [117, 263] width 35 height 12
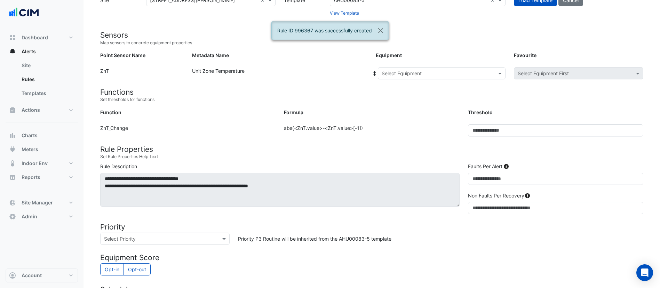
scroll to position [37, 0]
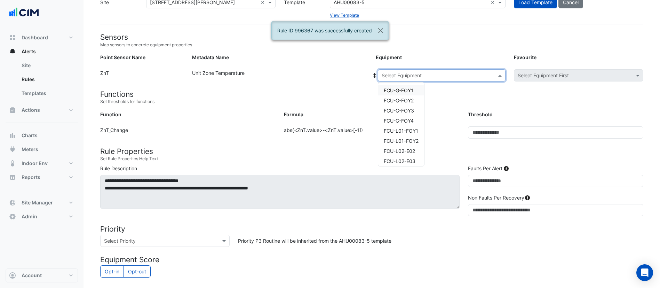
click at [430, 75] on input "text" at bounding box center [435, 75] width 106 height 7
type input "**"
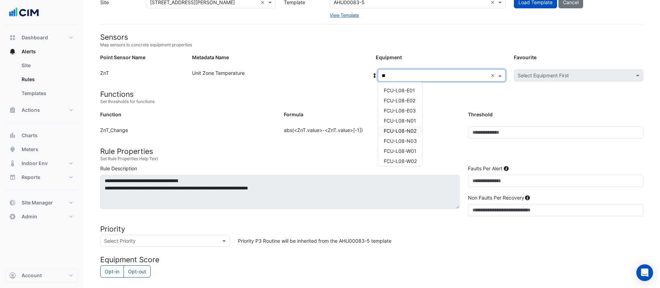
scroll to position [3, 0]
click at [412, 128] on span "FCU-L08-N02" at bounding box center [400, 128] width 33 height 6
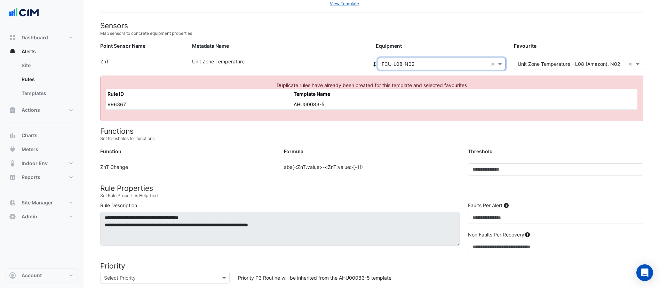
scroll to position [48, 0]
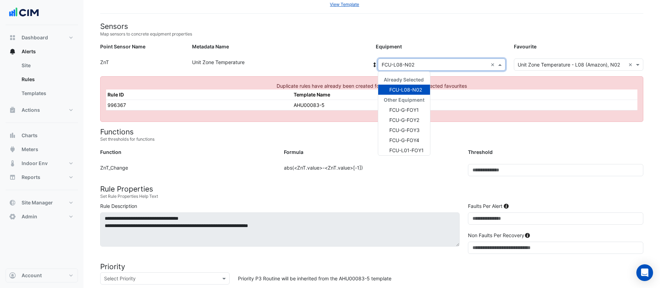
click at [447, 63] on input "text" at bounding box center [435, 64] width 106 height 7
type input "**"
drag, startPoint x: 418, startPoint y: 147, endPoint x: 409, endPoint y: 148, distance: 9.1
click at [409, 148] on span "FCU-L08-N03" at bounding box center [405, 150] width 33 height 6
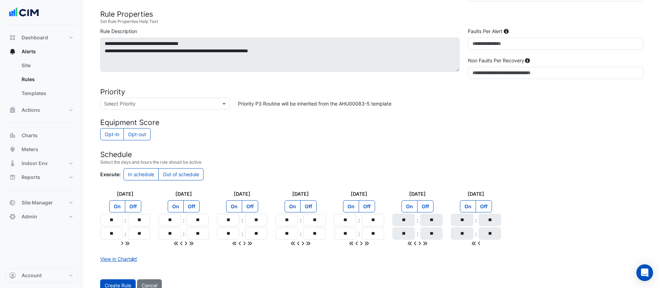
scroll to position [196, 0]
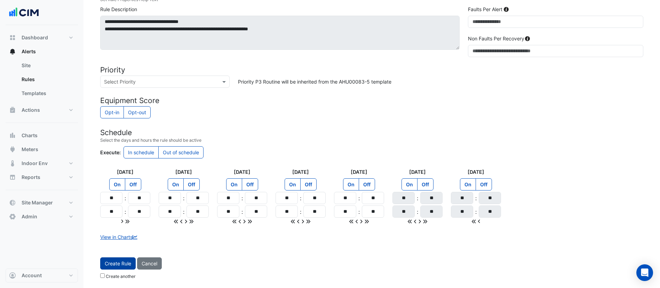
click at [119, 263] on button "Create Rule" at bounding box center [117, 263] width 35 height 12
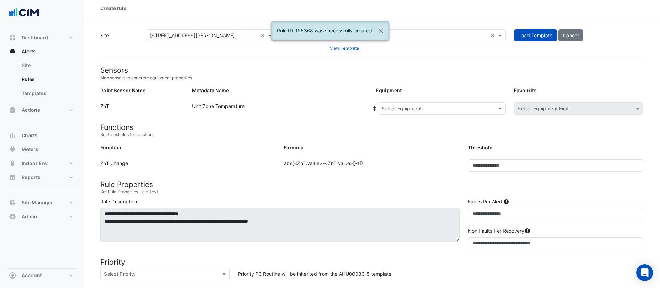
scroll to position [0, 0]
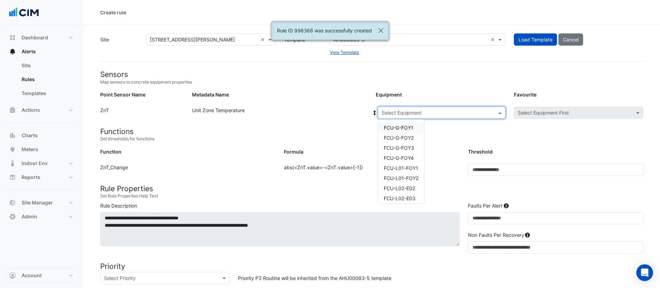
click at [416, 114] on input "text" at bounding box center [435, 112] width 106 height 7
type input "**"
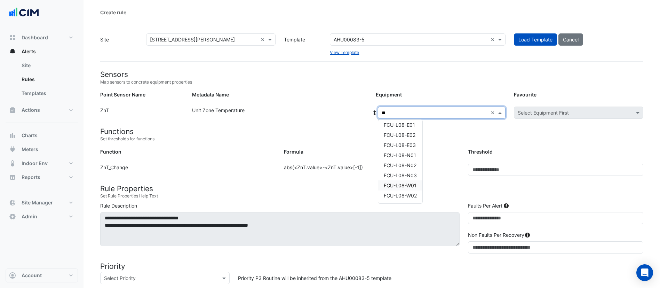
click at [414, 184] on span "FCU-L08-W01" at bounding box center [400, 185] width 33 height 6
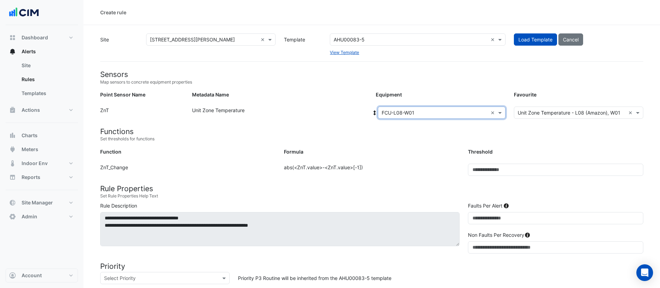
scroll to position [196, 0]
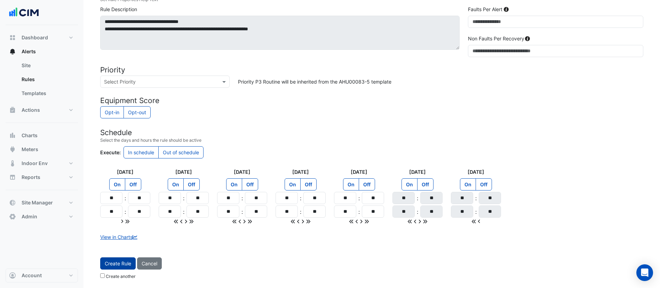
click at [121, 265] on button "Create Rule" at bounding box center [117, 263] width 35 height 12
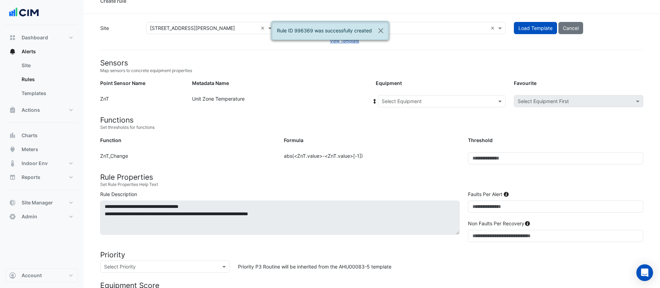
scroll to position [0, 0]
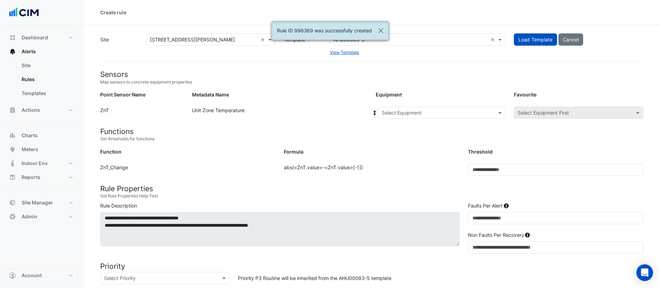
click at [449, 115] on input "text" at bounding box center [435, 112] width 106 height 7
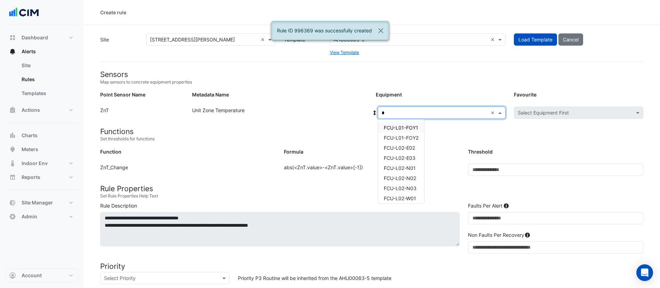
type input "**"
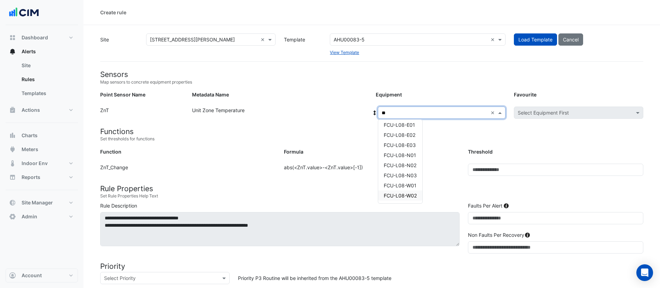
click at [401, 197] on span "FCU-L08-W02" at bounding box center [400, 195] width 33 height 6
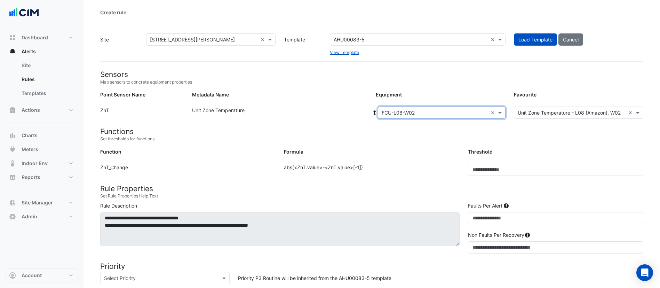
scroll to position [196, 0]
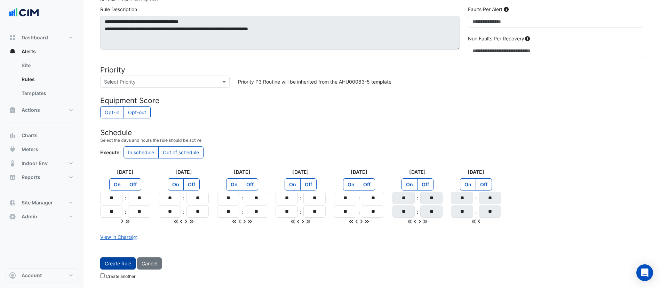
click at [116, 266] on button "Create Rule" at bounding box center [117, 263] width 35 height 12
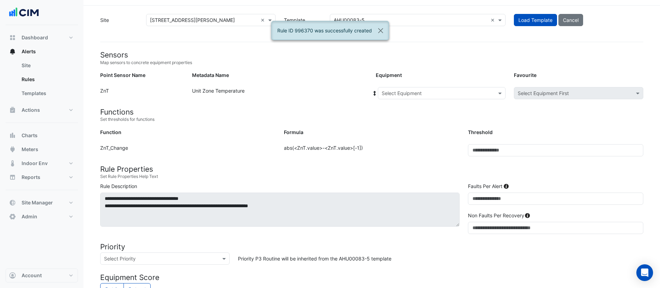
scroll to position [18, 0]
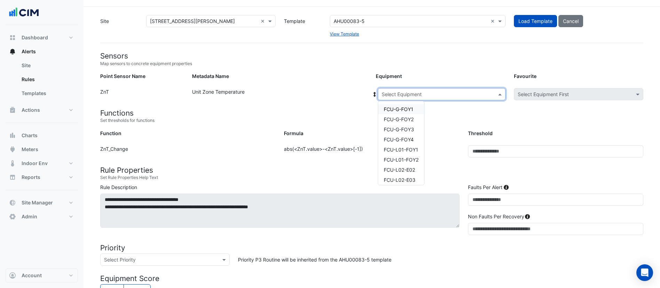
click at [408, 95] on input "text" at bounding box center [435, 94] width 106 height 7
type input "**"
click at [402, 106] on span "FCU-L09-E01" at bounding box center [399, 109] width 31 height 6
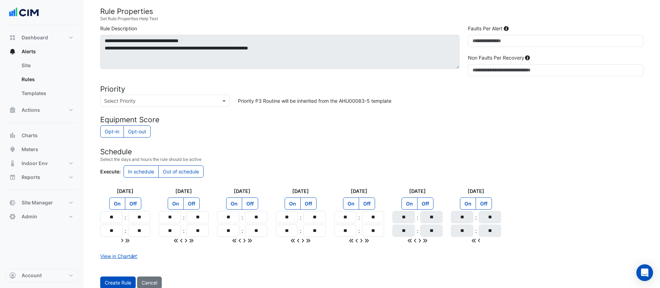
scroll to position [196, 0]
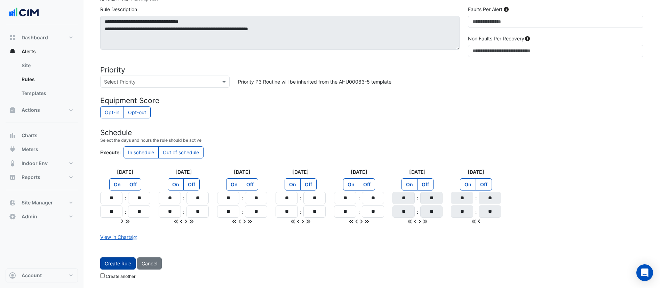
click at [111, 263] on button "Create Rule" at bounding box center [117, 263] width 35 height 12
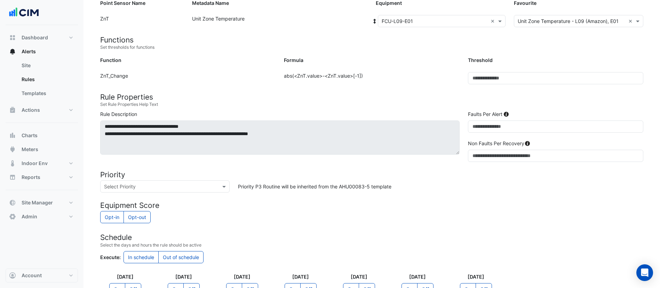
scroll to position [0, 0]
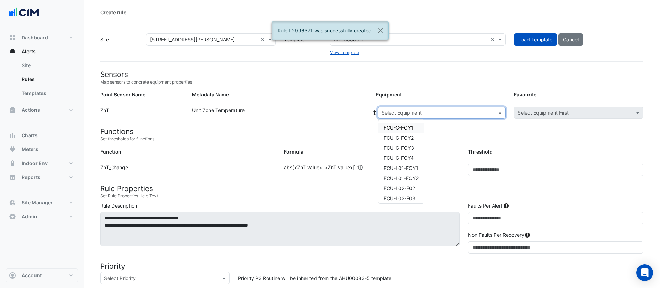
click at [464, 109] on input "text" at bounding box center [435, 112] width 106 height 7
type input "**"
click at [408, 138] on span "FCU-L09-E02" at bounding box center [400, 138] width 32 height 6
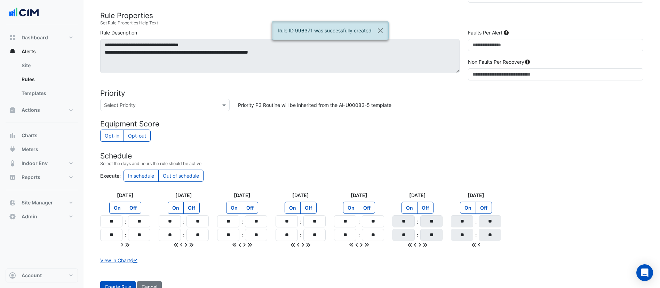
scroll to position [196, 0]
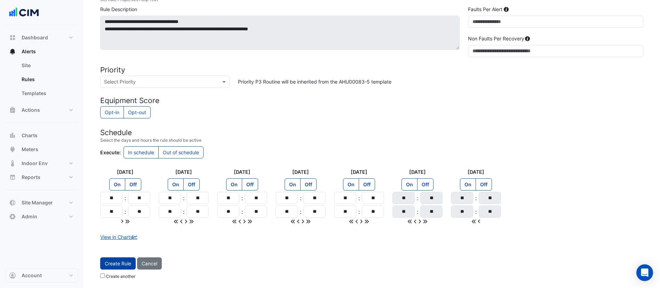
click at [120, 260] on button "Create Rule" at bounding box center [117, 263] width 35 height 12
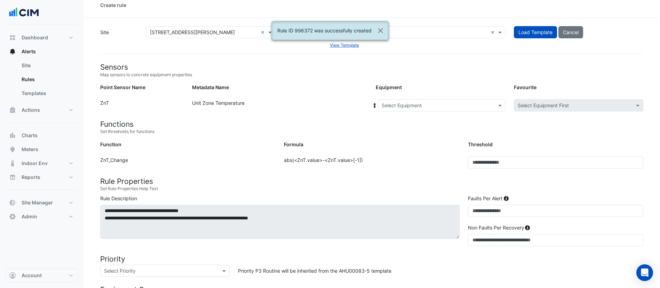
scroll to position [0, 0]
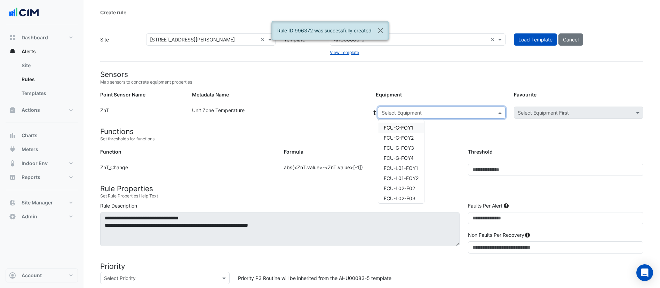
click at [442, 112] on input "text" at bounding box center [435, 112] width 106 height 7
type input "**"
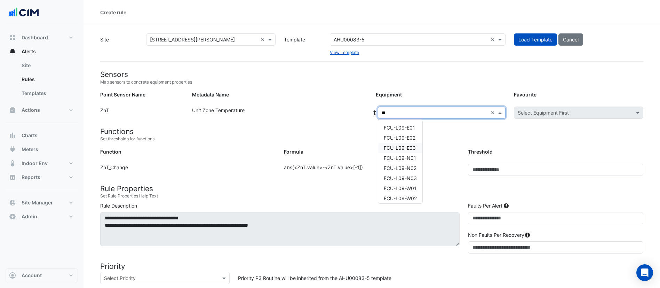
click at [413, 146] on span "FCU-L09-E03" at bounding box center [400, 148] width 32 height 6
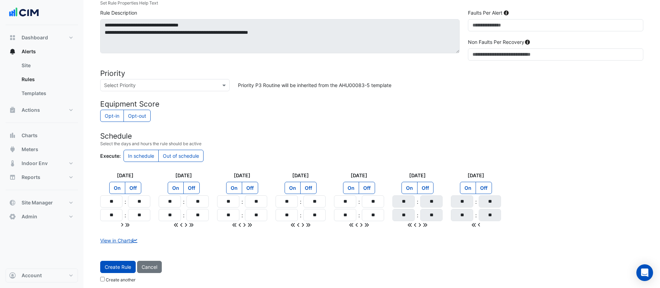
scroll to position [196, 0]
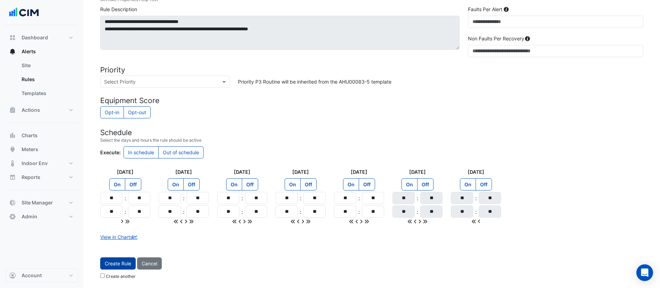
click at [115, 262] on button "Create Rule" at bounding box center [117, 263] width 35 height 12
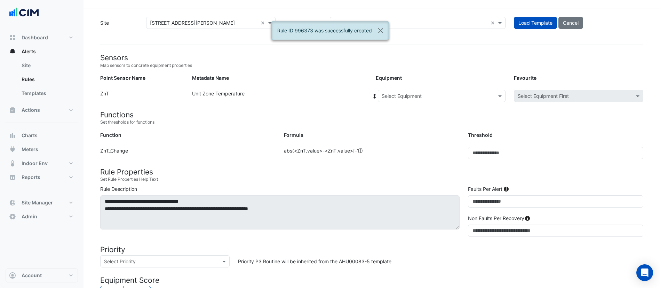
scroll to position [11, 0]
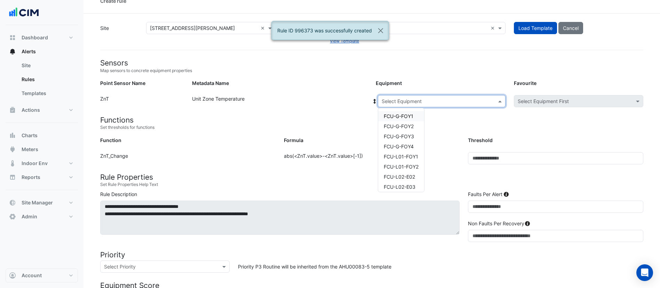
click at [399, 99] on input "text" at bounding box center [435, 101] width 106 height 7
type input "**"
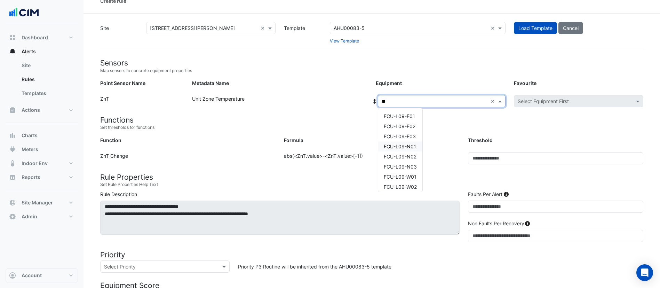
click at [413, 145] on span "FCU-L09-N01" at bounding box center [400, 146] width 32 height 6
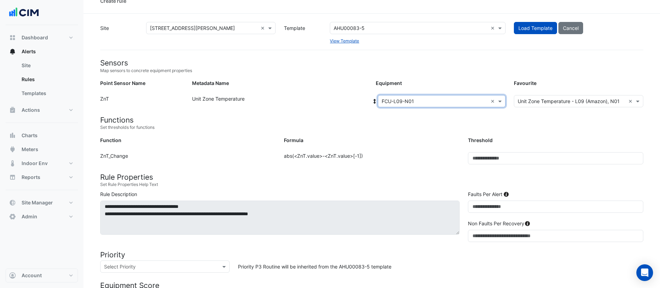
scroll to position [196, 0]
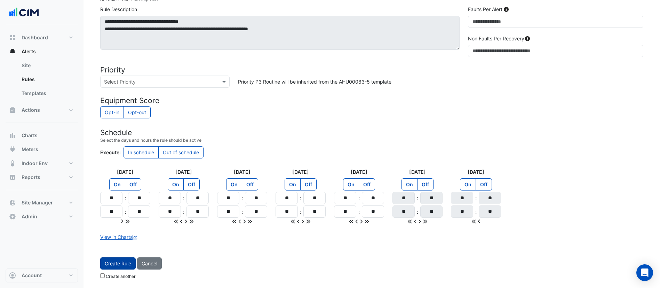
click at [112, 265] on button "Create Rule" at bounding box center [117, 263] width 35 height 12
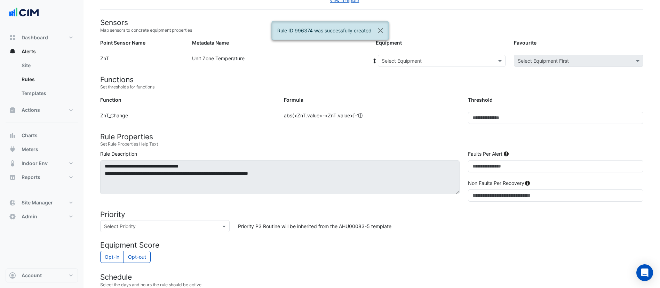
scroll to position [51, 0]
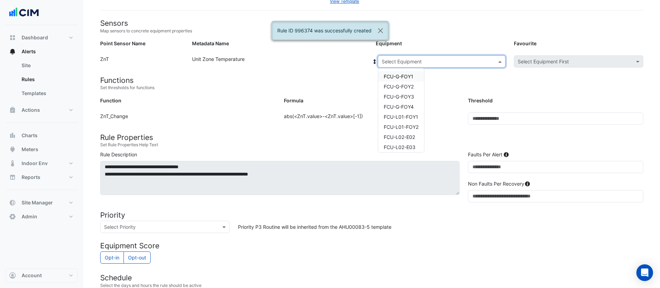
click at [434, 64] on input "text" at bounding box center [435, 61] width 106 height 7
type input "**"
click at [414, 114] on span "FCU-L09-N02" at bounding box center [400, 117] width 33 height 6
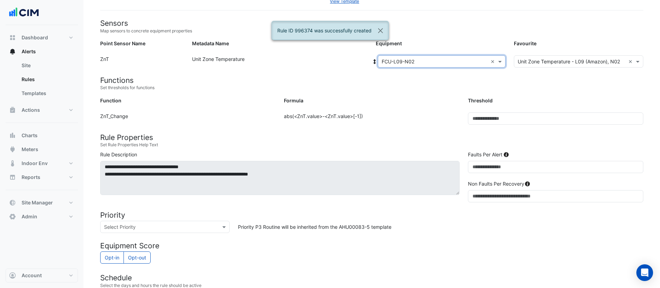
scroll to position [196, 0]
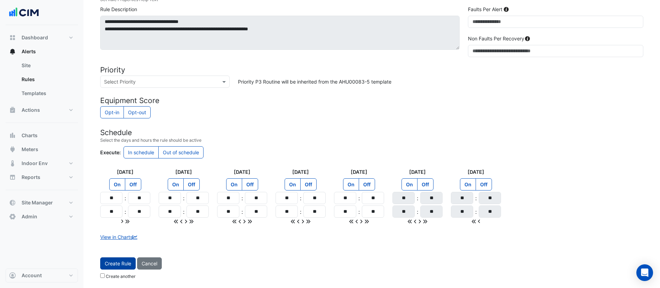
click at [114, 265] on button "Create Rule" at bounding box center [117, 263] width 35 height 12
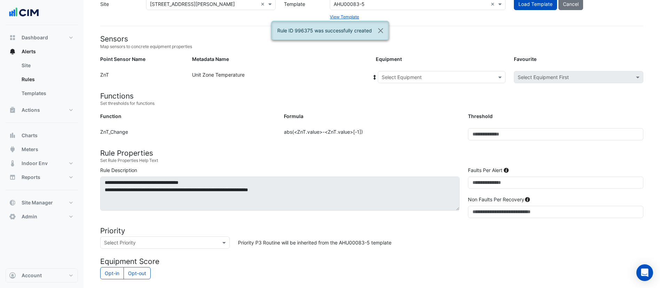
scroll to position [31, 0]
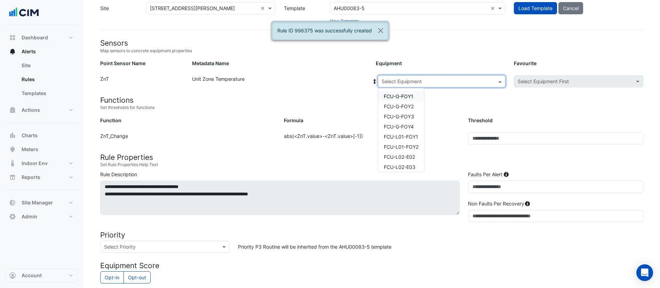
click at [431, 81] on input "text" at bounding box center [435, 81] width 106 height 7
type input "**"
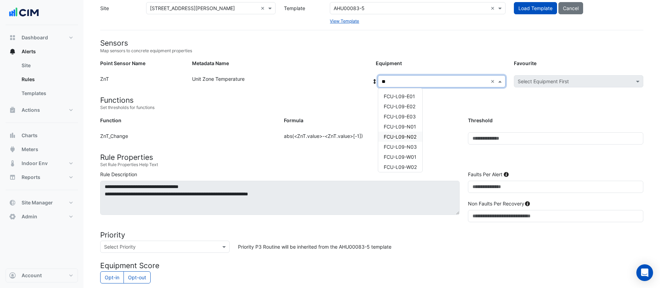
click at [405, 137] on span "FCU-L09-N02" at bounding box center [400, 137] width 33 height 6
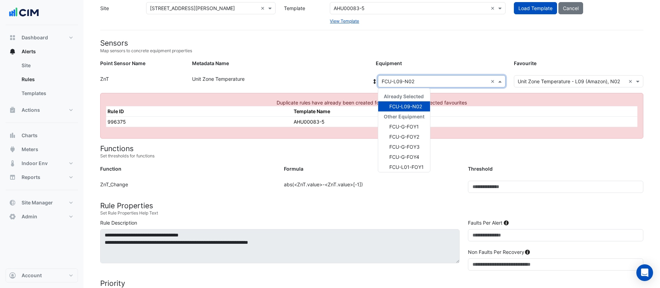
click at [445, 81] on input "text" at bounding box center [435, 81] width 106 height 7
type input "**"
click at [407, 143] on span "FCU-L09-N03" at bounding box center [405, 144] width 33 height 6
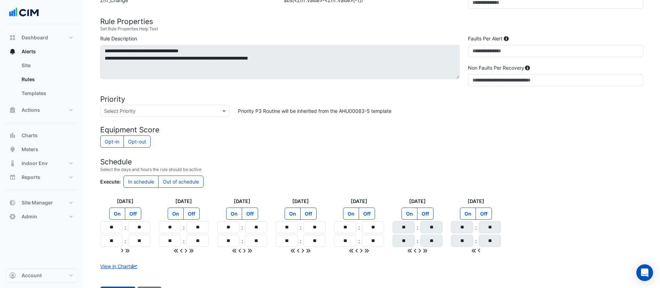
scroll to position [196, 0]
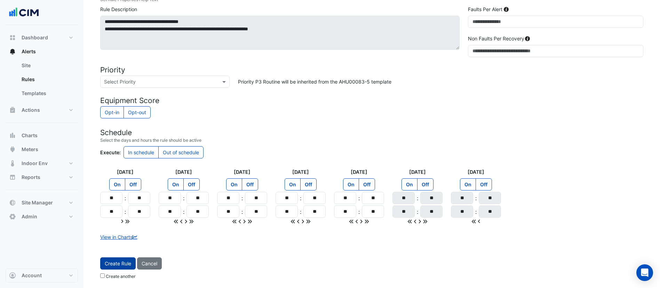
click at [119, 260] on button "Create Rule" at bounding box center [117, 263] width 35 height 12
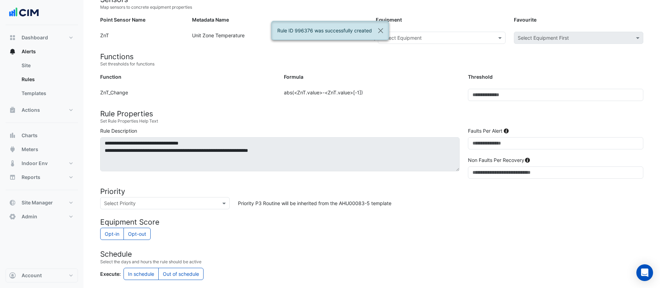
scroll to position [74, 0]
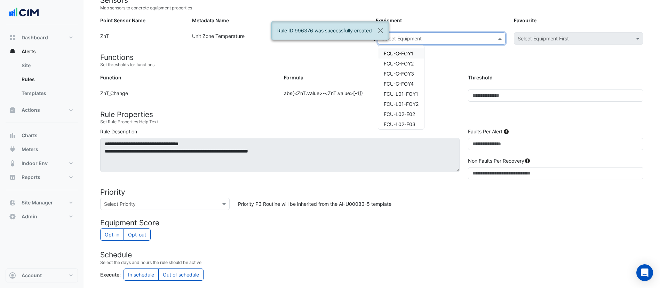
click at [436, 41] on input "text" at bounding box center [435, 38] width 106 height 7
type input "**"
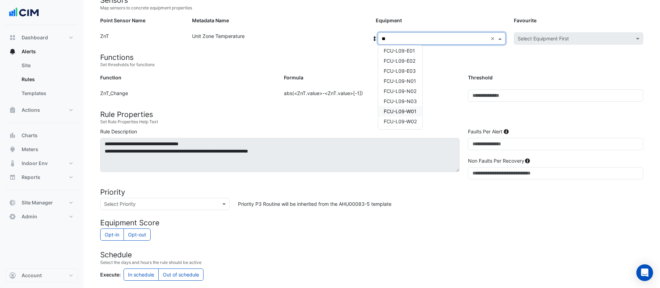
click at [400, 108] on span "FCU-L09-W01" at bounding box center [400, 111] width 33 height 6
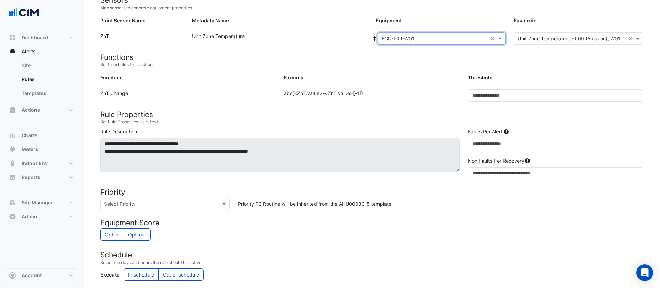
scroll to position [196, 0]
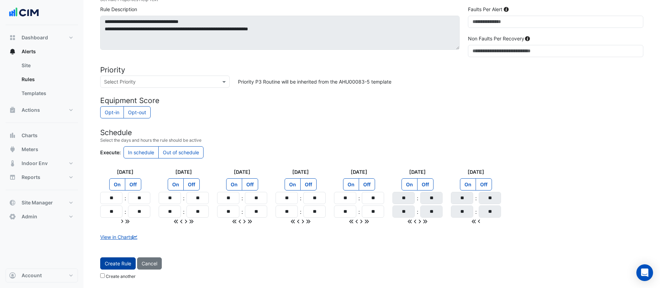
click at [122, 260] on button "Create Rule" at bounding box center [117, 263] width 35 height 12
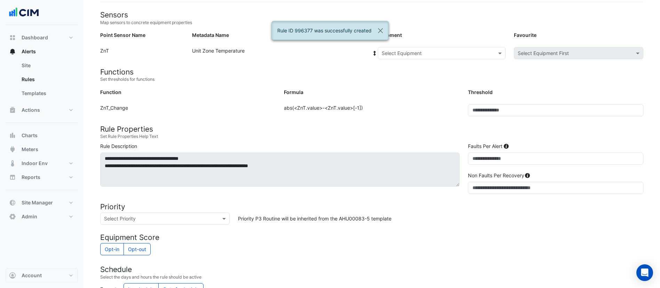
scroll to position [57, 0]
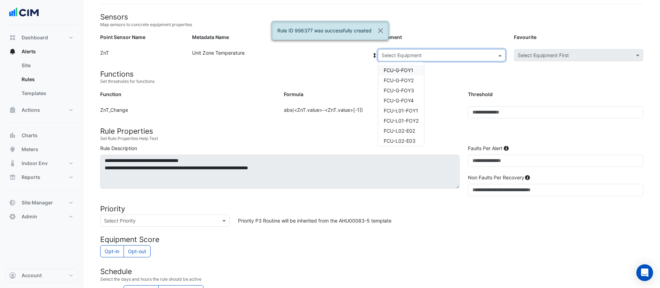
click at [422, 54] on input "text" at bounding box center [435, 55] width 106 height 7
type input "**"
click at [408, 139] on span "FCU-L09-W02" at bounding box center [400, 138] width 33 height 6
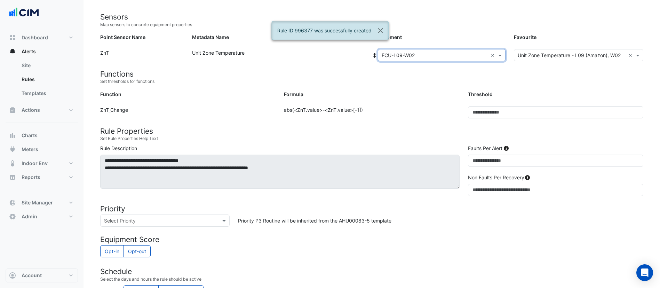
scroll to position [196, 0]
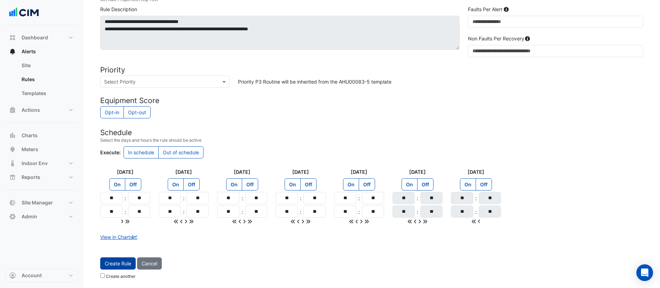
click at [115, 264] on button "Create Rule" at bounding box center [117, 263] width 35 height 12
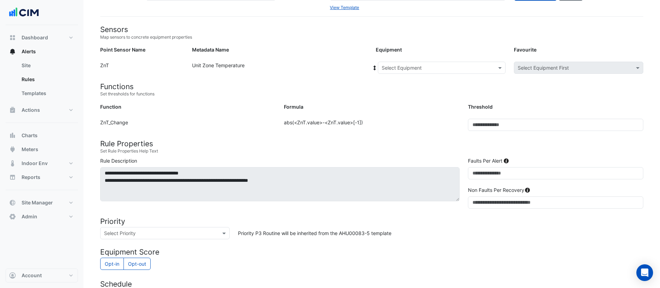
scroll to position [6, 0]
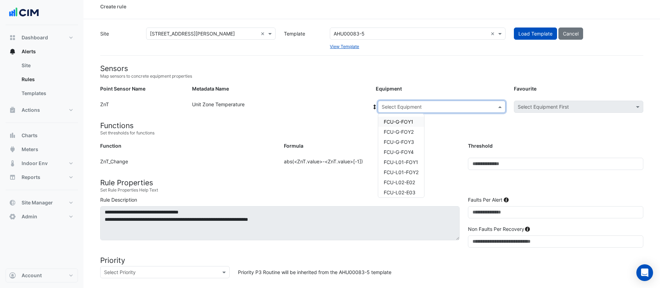
click at [408, 107] on input "text" at bounding box center [435, 106] width 106 height 7
type input "**"
click at [404, 121] on span "FCU-L10-E01" at bounding box center [399, 122] width 30 height 6
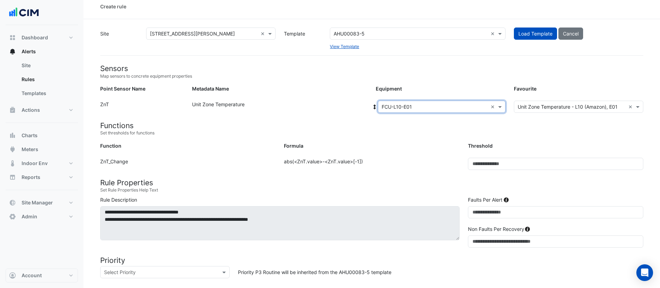
scroll to position [196, 0]
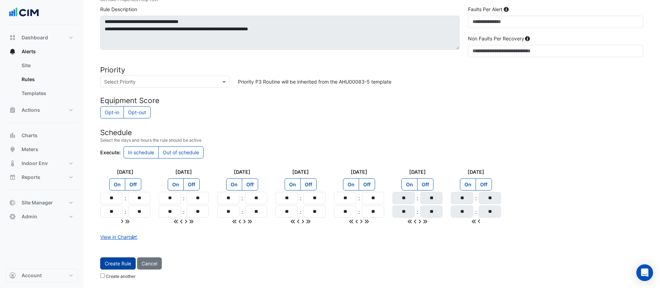
click at [116, 268] on button "Create Rule" at bounding box center [117, 263] width 35 height 12
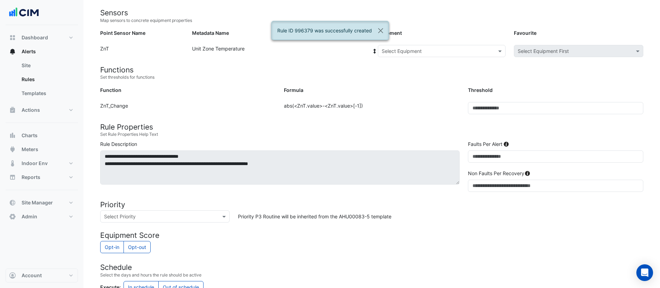
scroll to position [0, 0]
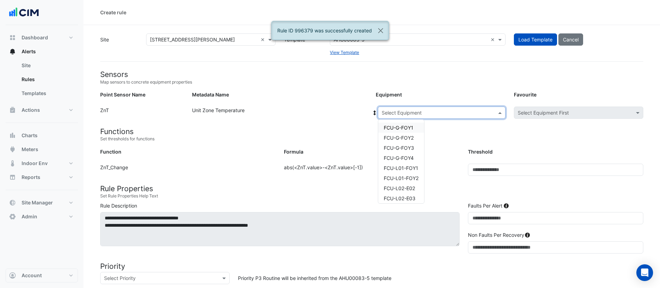
click at [411, 114] on input "text" at bounding box center [435, 112] width 106 height 7
type input "**"
click at [407, 137] on span "FCU-L10-E02" at bounding box center [399, 138] width 31 height 6
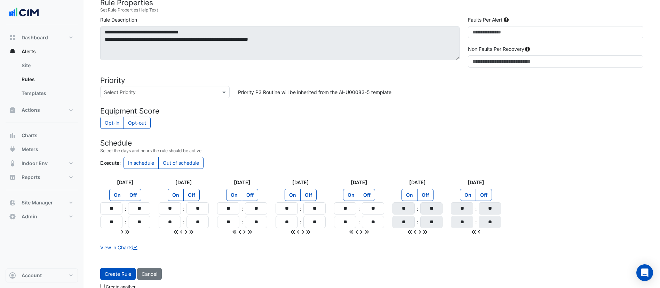
scroll to position [196, 0]
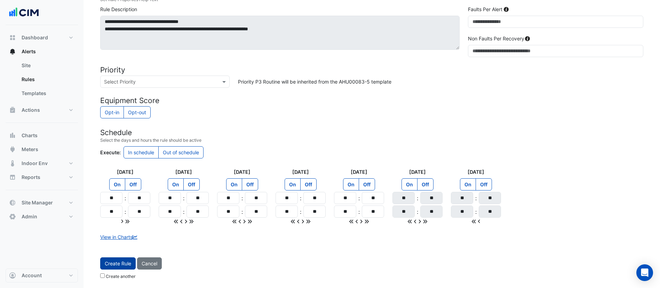
click at [118, 264] on button "Create Rule" at bounding box center [117, 263] width 35 height 12
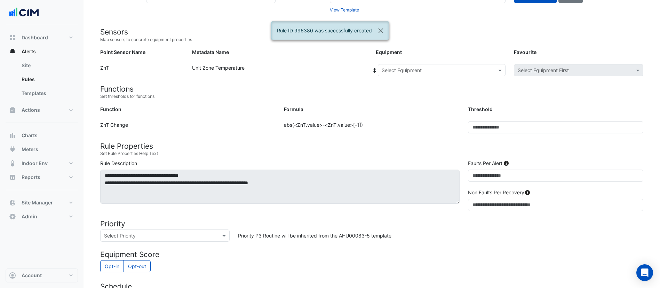
scroll to position [42, 0]
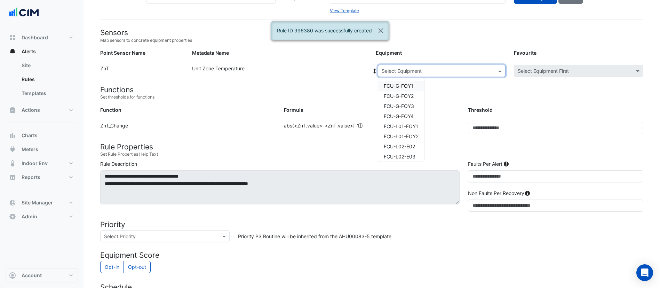
click at [433, 72] on input "text" at bounding box center [435, 70] width 106 height 7
type input "**"
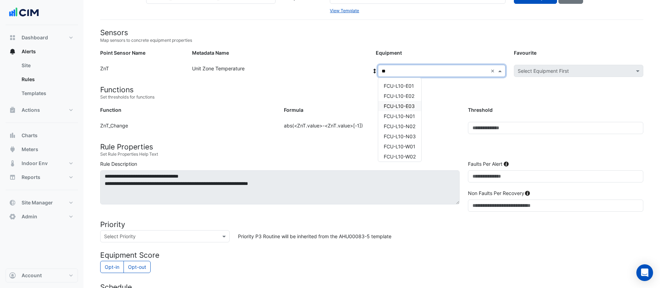
click at [411, 105] on span "FCU-L10-E03" at bounding box center [399, 106] width 31 height 6
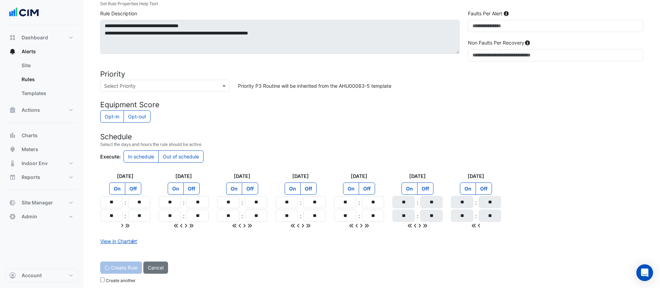
scroll to position [196, 0]
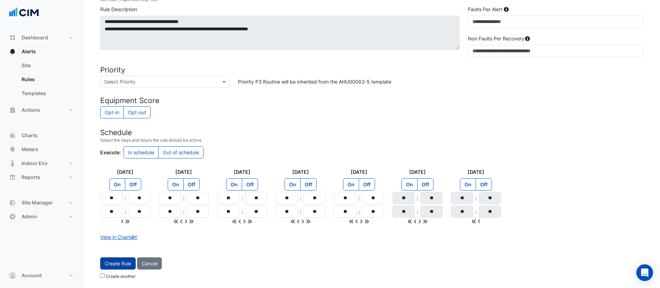
click at [114, 260] on button "Create Rule" at bounding box center [117, 263] width 35 height 12
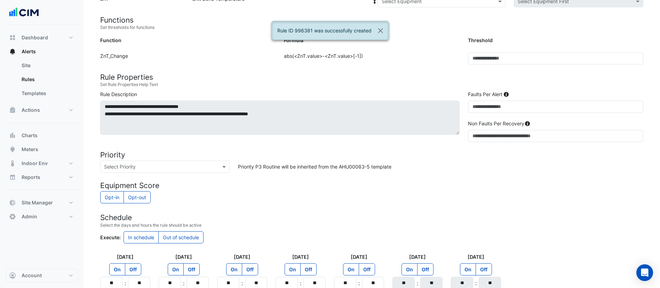
scroll to position [0, 0]
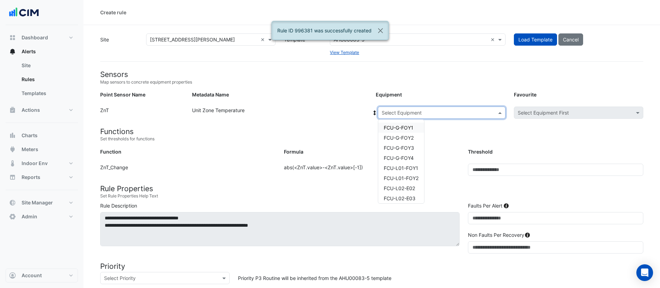
click at [404, 117] on div "Select Equipment" at bounding box center [442, 112] width 128 height 12
type input "**"
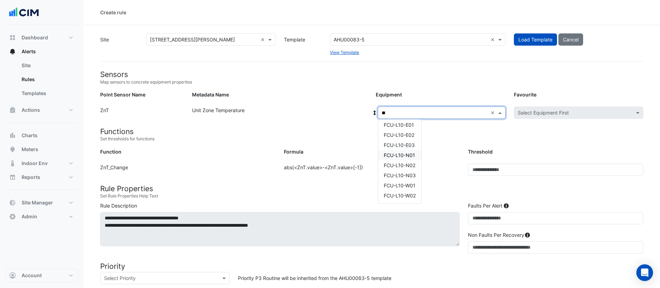
click at [405, 155] on span "FCU-L10-N01" at bounding box center [399, 155] width 31 height 6
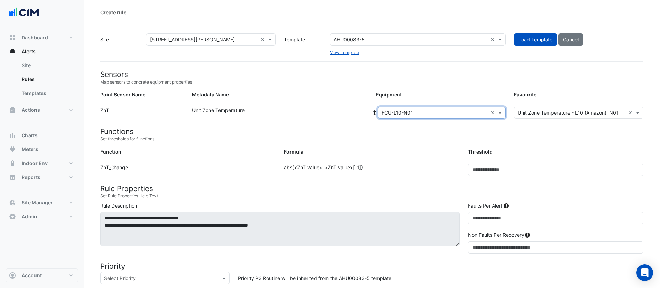
click at [405, 155] on div "Formula" at bounding box center [372, 153] width 184 height 10
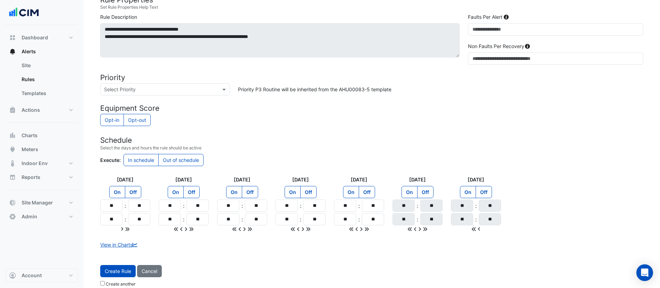
scroll to position [192, 0]
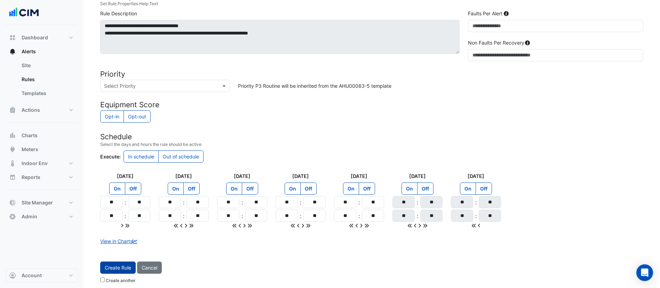
click at [118, 270] on button "Create Rule" at bounding box center [117, 267] width 35 height 12
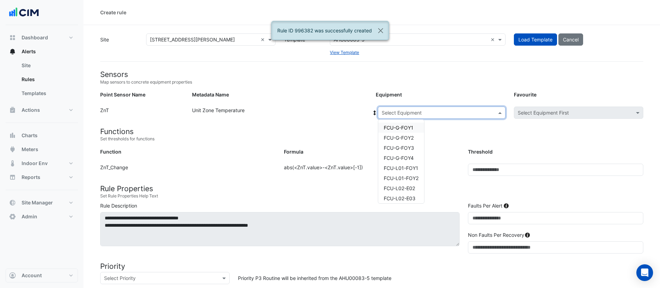
click at [412, 107] on div "Select Equipment" at bounding box center [442, 112] width 128 height 12
type input "**"
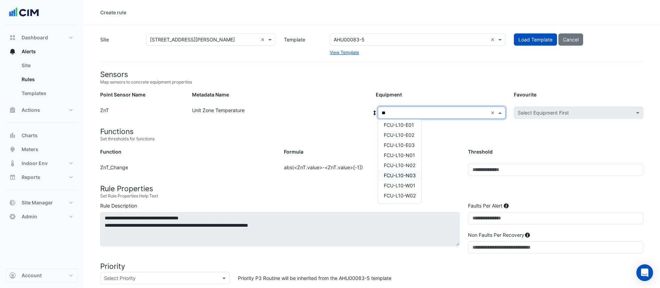
click at [413, 177] on span "FCU-L10-N03" at bounding box center [400, 175] width 32 height 6
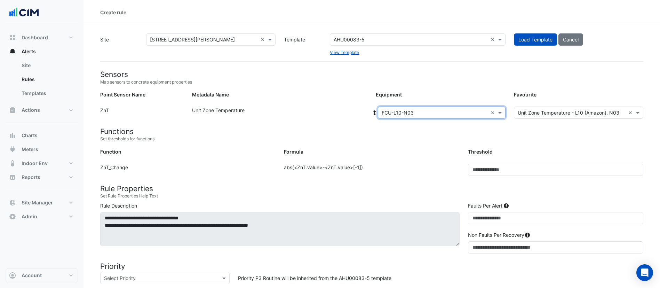
scroll to position [196, 0]
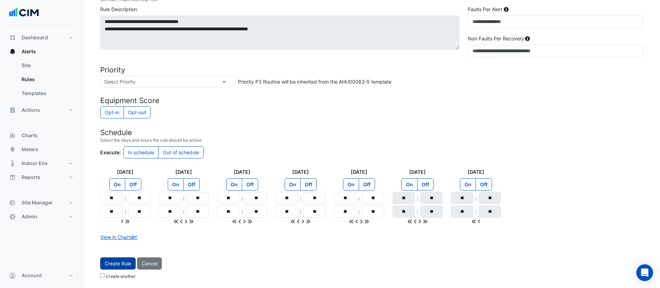
click at [110, 265] on button "Create Rule" at bounding box center [117, 263] width 35 height 12
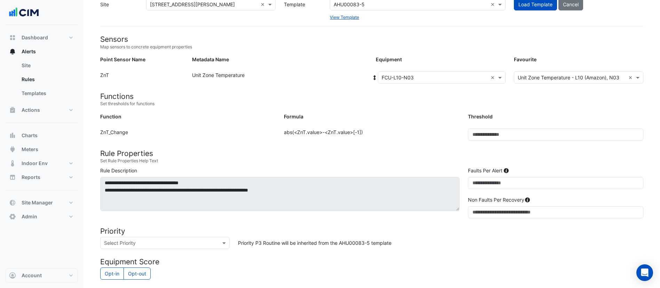
scroll to position [34, 0]
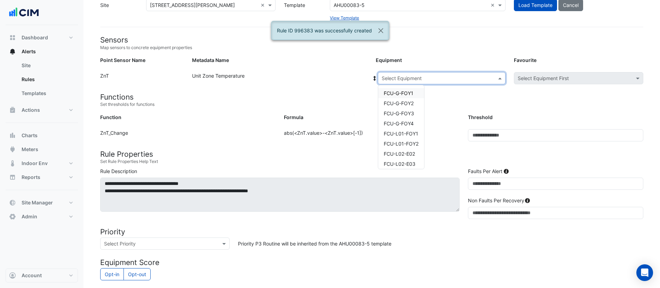
click at [426, 78] on input "text" at bounding box center [435, 78] width 106 height 7
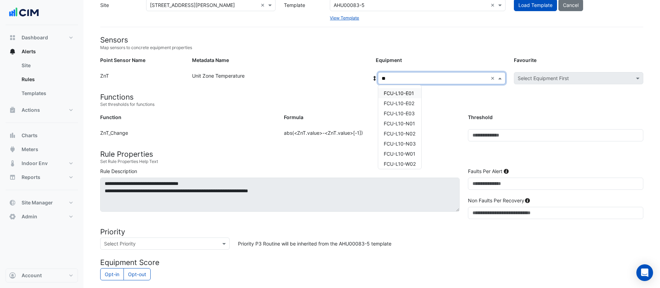
type input "***"
click at [411, 133] on span "FCU-L10-N02" at bounding box center [400, 133] width 32 height 6
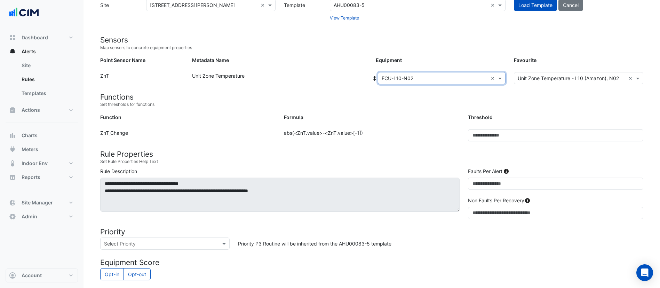
scroll to position [196, 0]
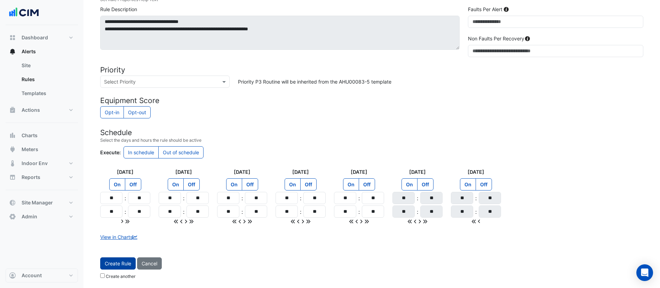
click at [127, 263] on button "Create Rule" at bounding box center [117, 263] width 35 height 12
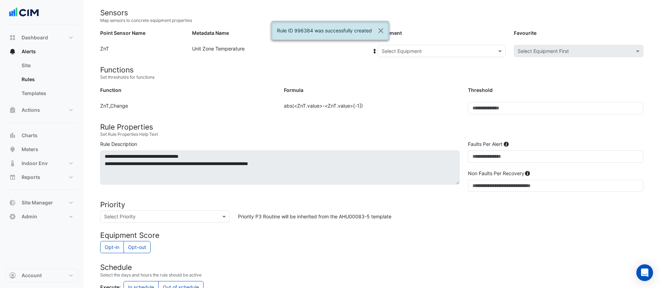
scroll to position [61, 0]
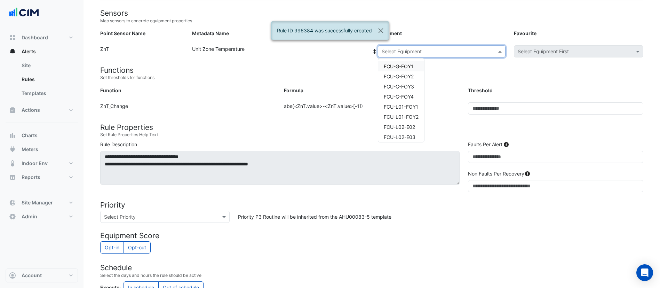
click at [424, 49] on input "text" at bounding box center [435, 51] width 106 height 7
type input "**"
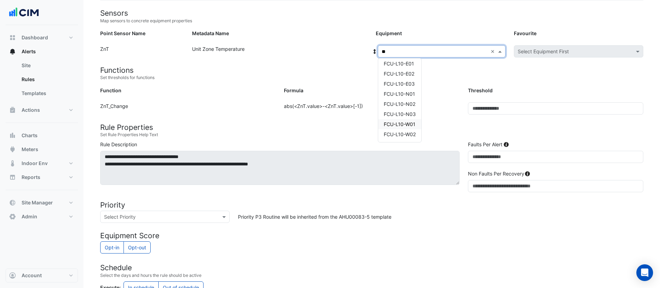
click at [400, 120] on div "FCU-L10-W01" at bounding box center [399, 124] width 43 height 10
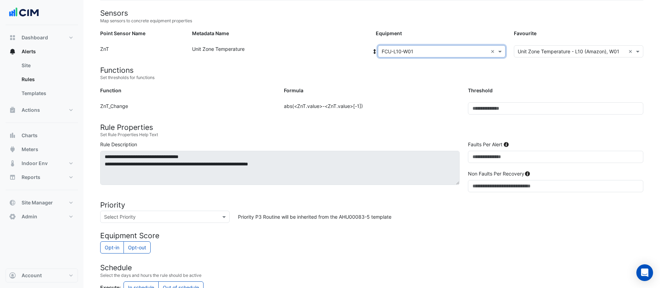
scroll to position [196, 0]
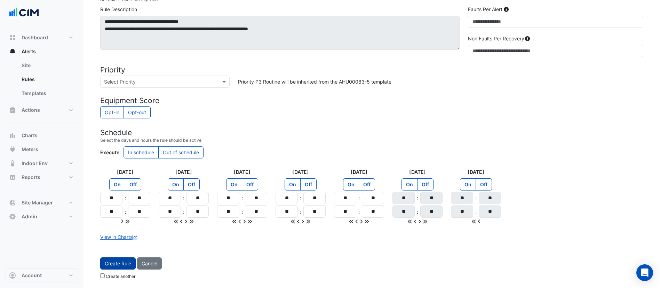
click at [124, 262] on button "Create Rule" at bounding box center [117, 263] width 35 height 12
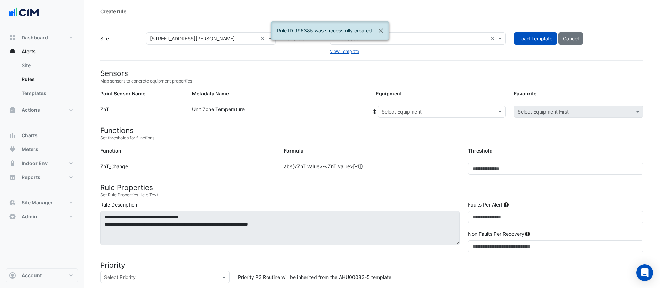
scroll to position [0, 0]
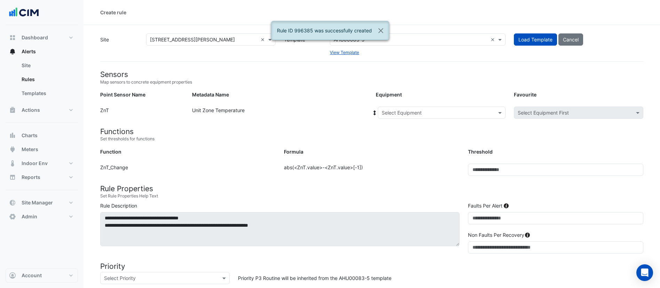
click at [408, 119] on div "Equipment: Select Equipment Favourite: Select Equipment First" at bounding box center [510, 113] width 276 height 15
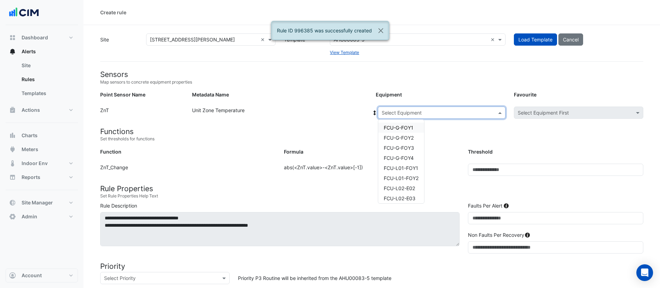
click at [409, 112] on input "text" at bounding box center [435, 112] width 106 height 7
type input "**"
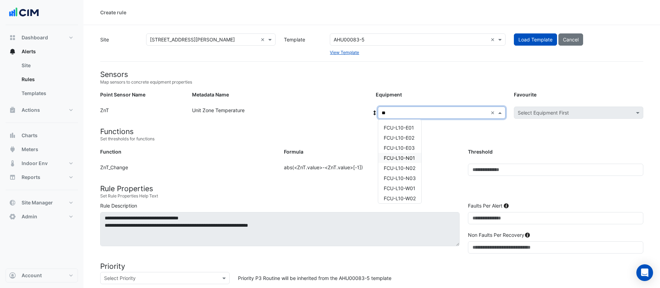
scroll to position [3, 0]
click at [410, 195] on span "FCU-L10-W02" at bounding box center [400, 195] width 32 height 6
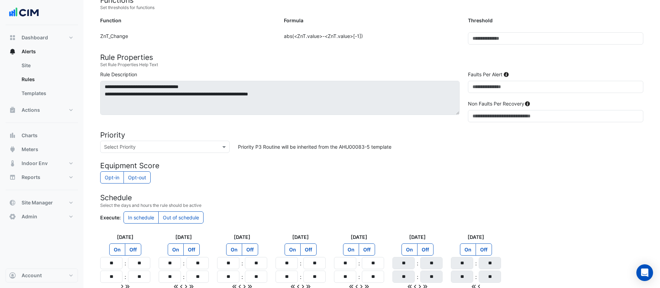
scroll to position [196, 0]
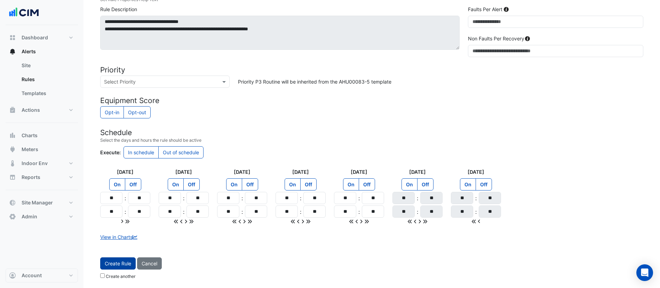
click at [123, 265] on button "Create Rule" at bounding box center [117, 263] width 35 height 12
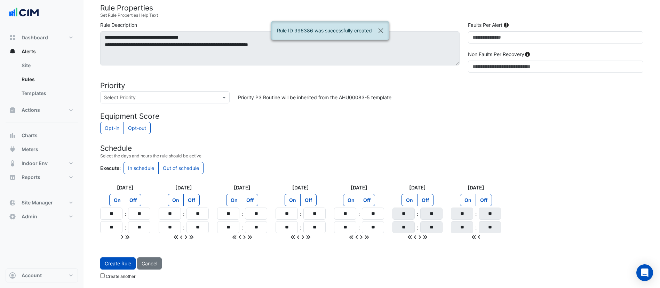
scroll to position [0, 0]
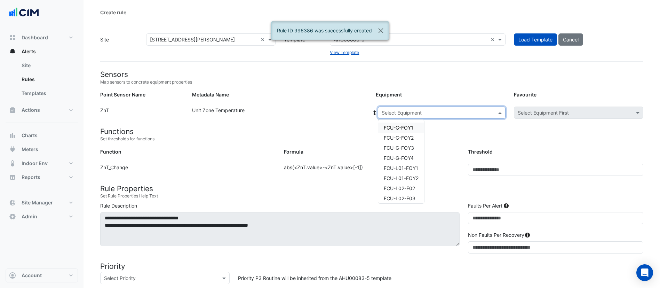
click at [406, 114] on input "text" at bounding box center [435, 112] width 106 height 7
type input "**"
click at [404, 129] on span "FCU-L11-E01" at bounding box center [399, 128] width 30 height 6
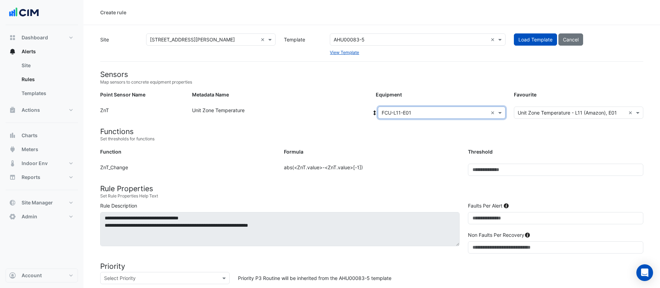
scroll to position [196, 0]
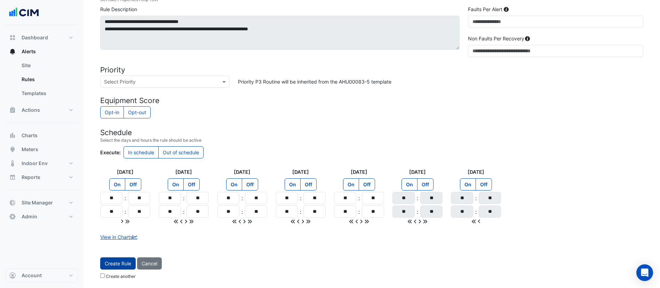
click at [110, 264] on button "Create Rule" at bounding box center [117, 263] width 35 height 12
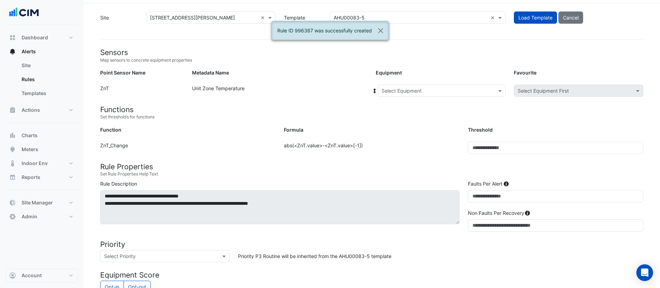
scroll to position [16, 0]
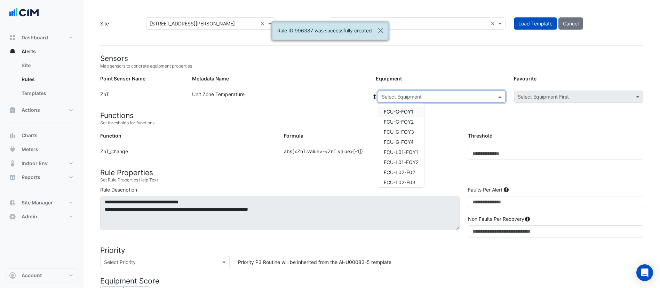
click at [427, 93] on input "text" at bounding box center [435, 96] width 106 height 7
type input "**"
click at [405, 123] on span "FCU-L11-E02" at bounding box center [399, 122] width 30 height 6
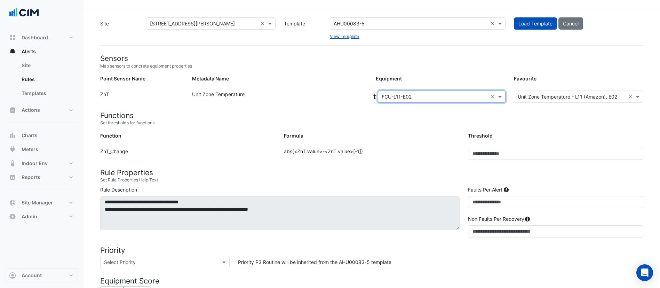
scroll to position [196, 0]
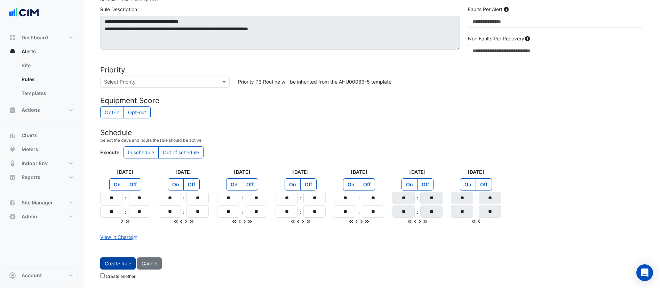
click at [115, 264] on button "Create Rule" at bounding box center [117, 263] width 35 height 12
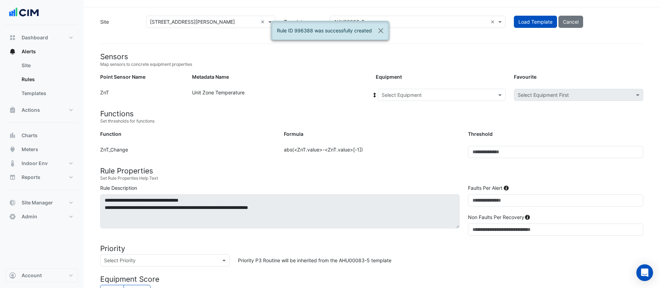
scroll to position [3, 0]
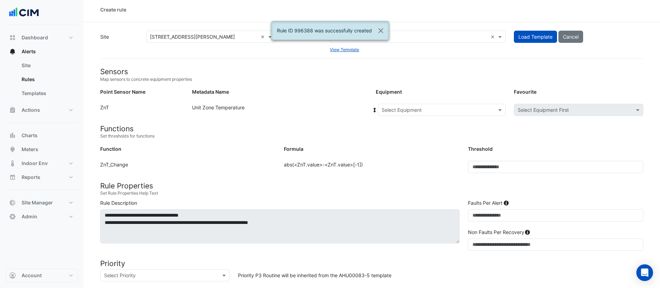
click at [423, 111] on input "text" at bounding box center [435, 109] width 106 height 7
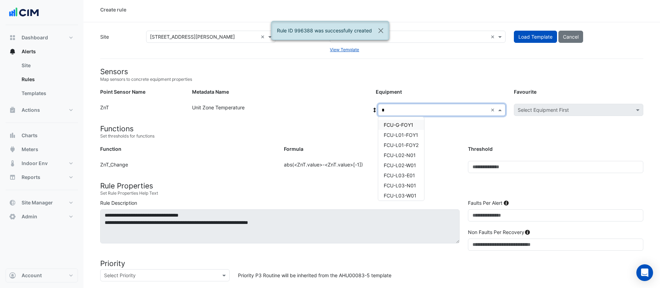
type input "**"
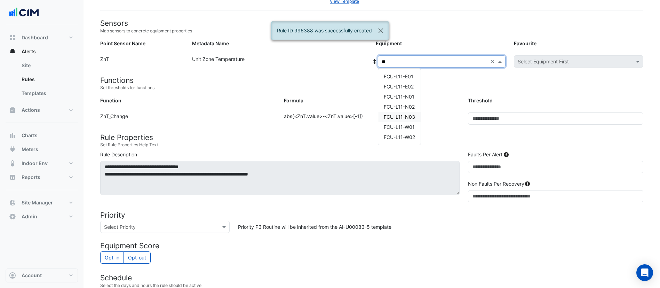
scroll to position [53, 0]
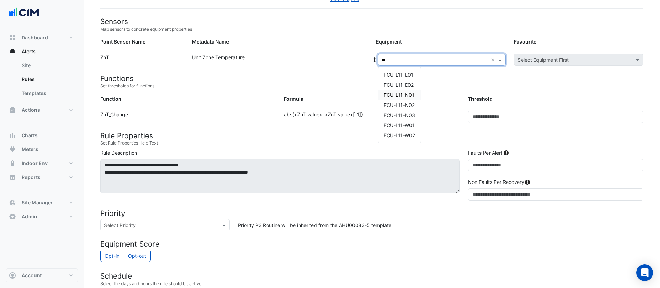
click at [413, 96] on span "FCU-L11-N01" at bounding box center [399, 95] width 31 height 6
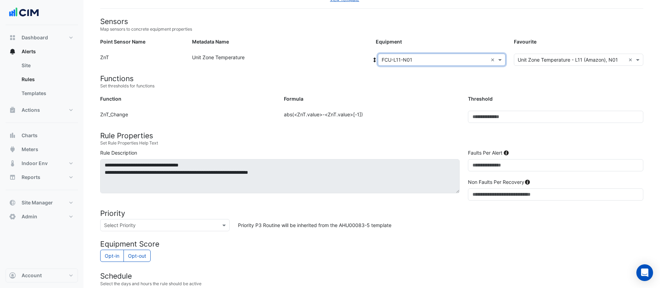
scroll to position [196, 0]
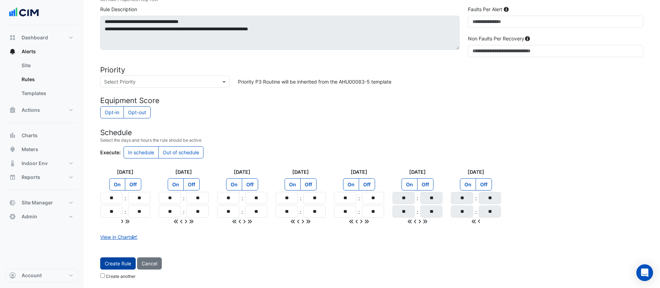
click at [112, 267] on button "Create Rule" at bounding box center [117, 263] width 35 height 12
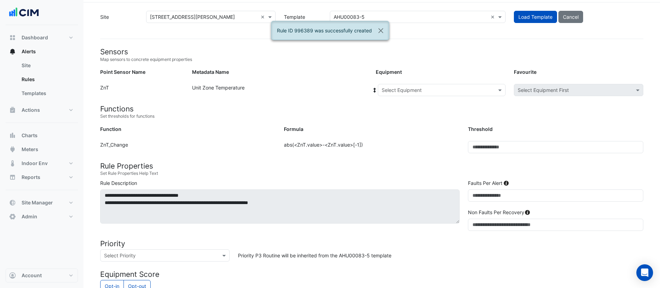
scroll to position [19, 0]
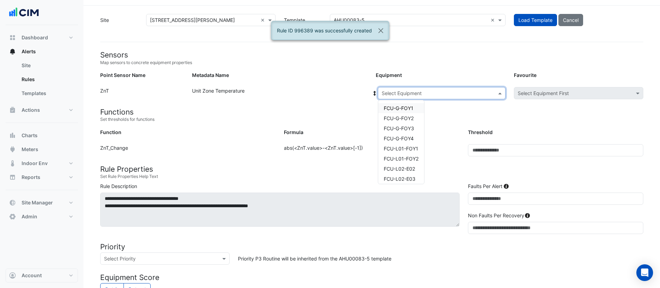
click at [424, 90] on input "text" at bounding box center [435, 93] width 106 height 7
type input "**"
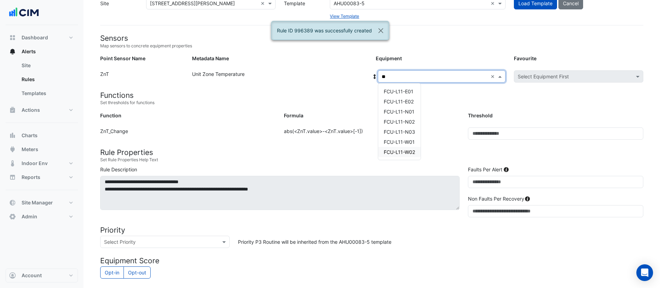
scroll to position [37, 0]
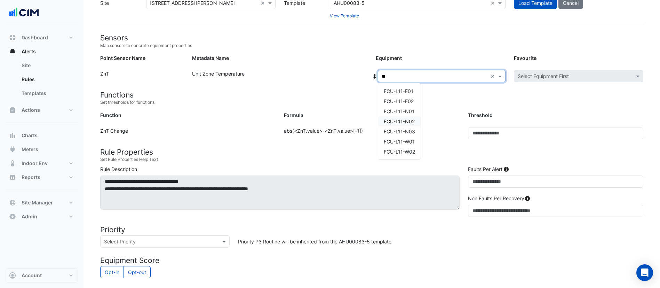
click at [411, 124] on span "FCU-L11-N02" at bounding box center [399, 121] width 31 height 6
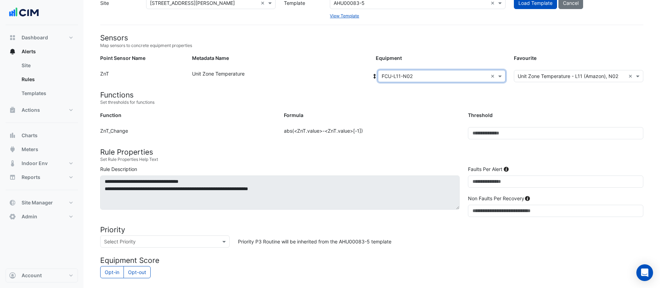
scroll to position [196, 0]
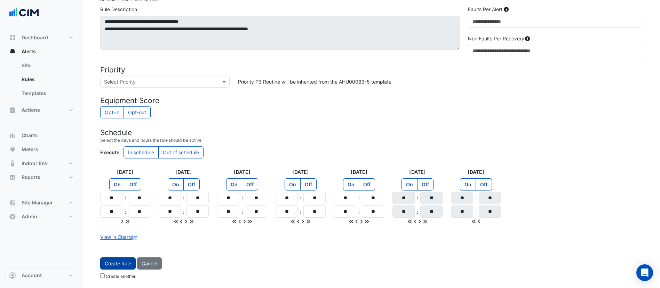
click at [121, 263] on button "Create Rule" at bounding box center [117, 263] width 35 height 12
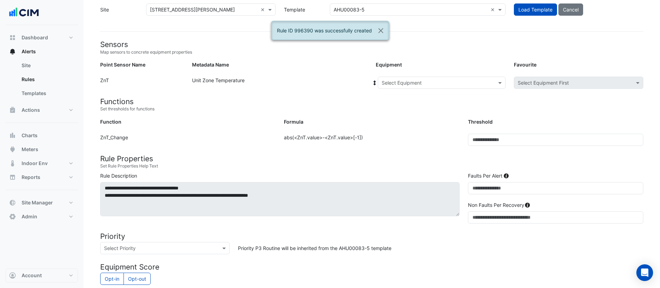
scroll to position [0, 0]
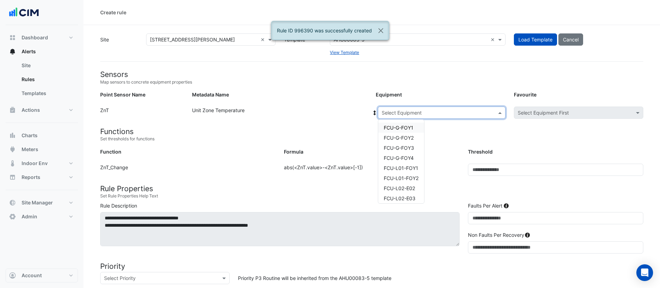
click at [412, 114] on input "text" at bounding box center [435, 112] width 106 height 7
type input "**"
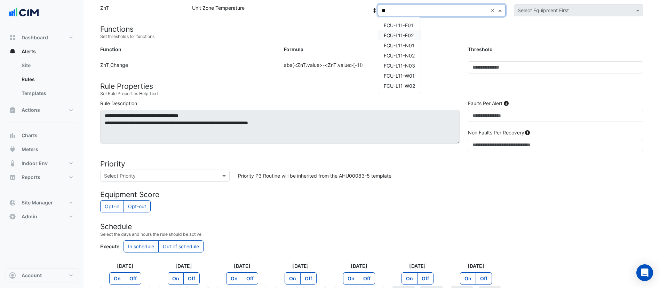
scroll to position [102, 0]
click at [411, 63] on span "FCU-L11-N03" at bounding box center [399, 66] width 31 height 6
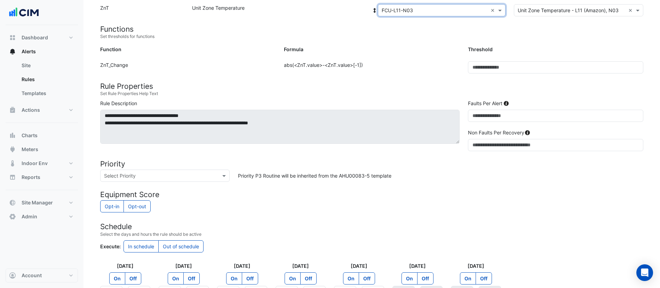
scroll to position [196, 0]
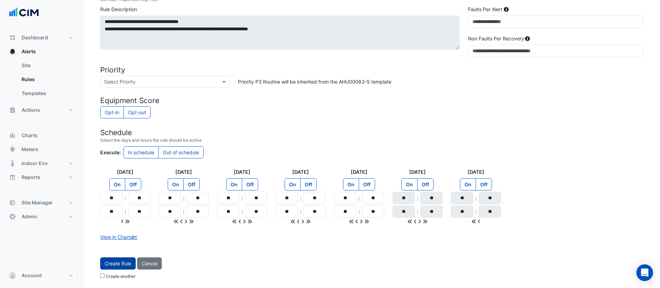
click at [120, 262] on button "Create Rule" at bounding box center [117, 263] width 35 height 12
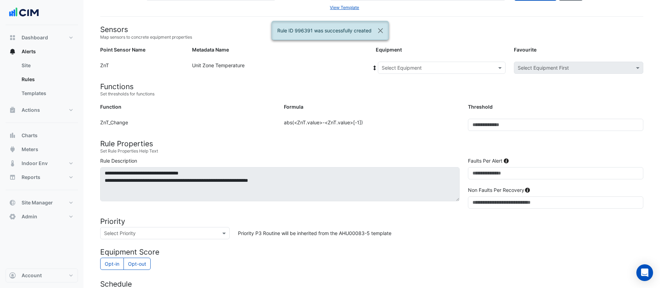
scroll to position [0, 0]
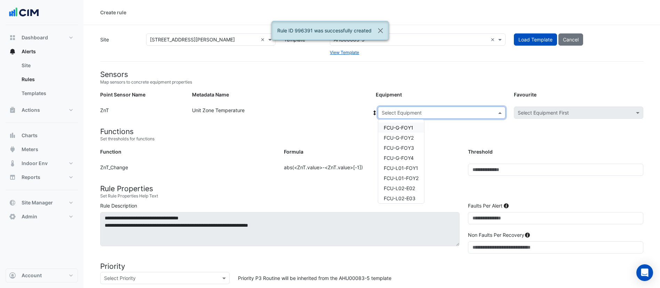
click at [417, 112] on input "text" at bounding box center [435, 112] width 106 height 7
type input "**"
click at [401, 181] on span "FCU-L11-W01" at bounding box center [399, 178] width 31 height 6
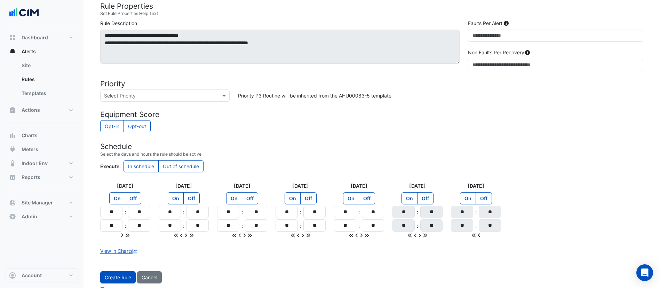
scroll to position [196, 0]
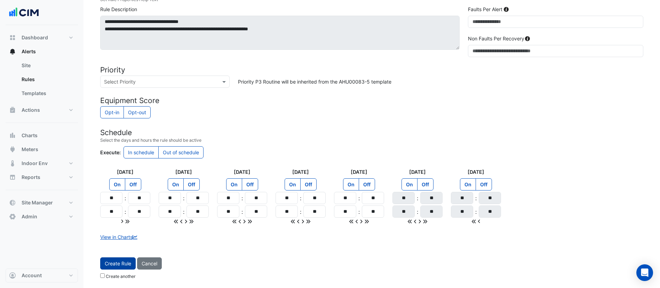
click at [117, 268] on button "Create Rule" at bounding box center [117, 263] width 35 height 12
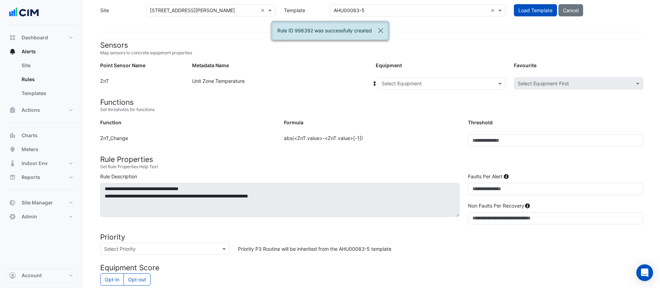
scroll to position [28, 0]
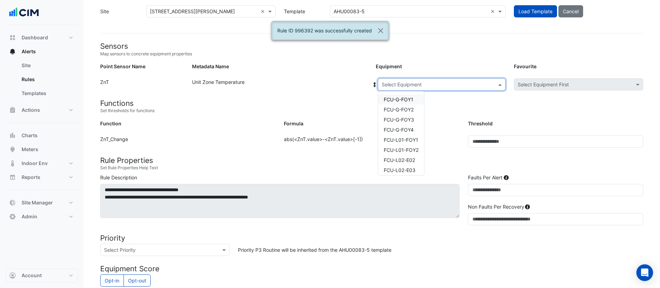
click at [414, 88] on div "Select Equipment" at bounding box center [442, 84] width 128 height 12
type input "**"
click at [403, 160] on span "FCU-L11-W02" at bounding box center [399, 160] width 31 height 6
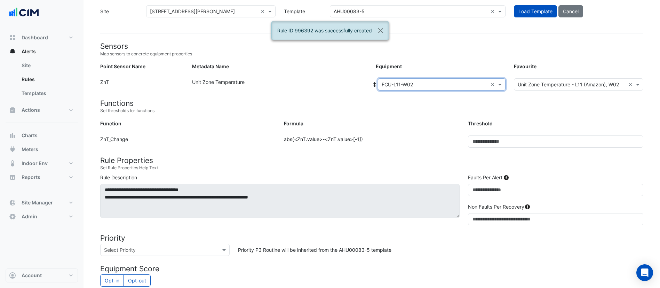
scroll to position [196, 0]
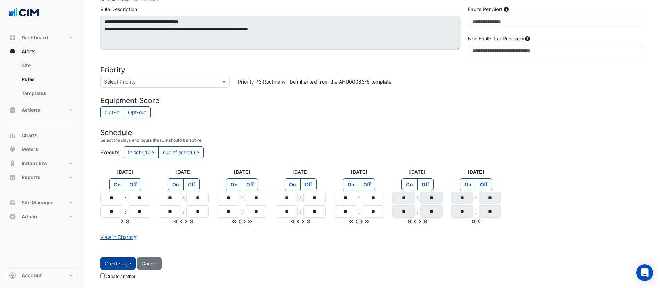
click at [125, 264] on button "Create Rule" at bounding box center [117, 263] width 35 height 12
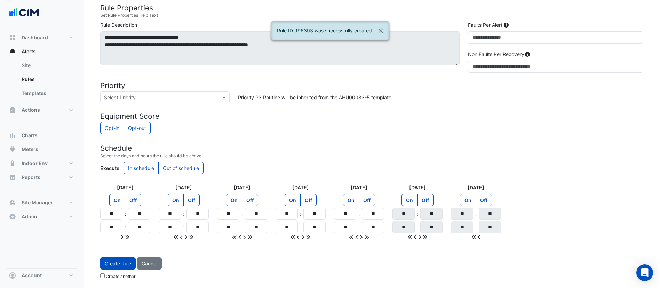
scroll to position [0, 0]
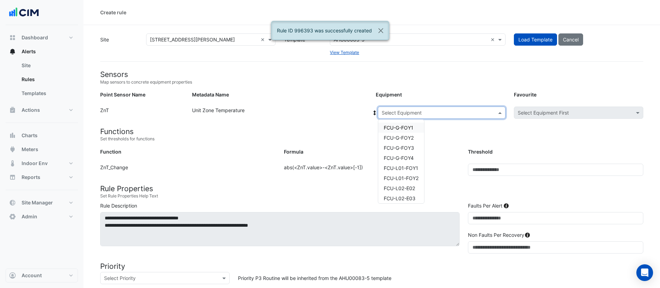
click at [428, 114] on input "text" at bounding box center [435, 112] width 106 height 7
type input "**"
click at [406, 129] on span "FCU-L12-E01" at bounding box center [399, 128] width 30 height 6
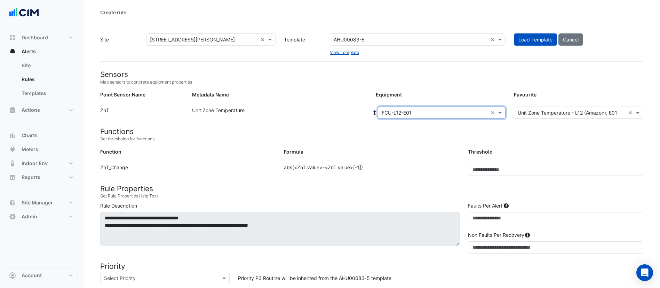
scroll to position [196, 0]
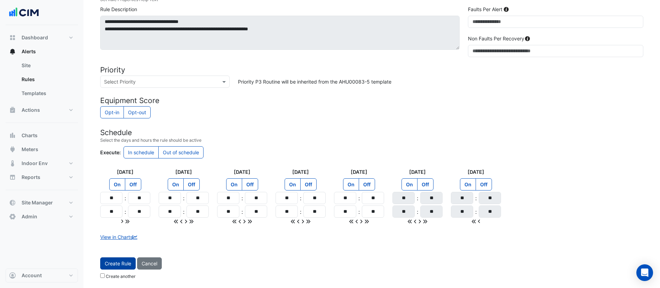
click at [113, 264] on button "Create Rule" at bounding box center [117, 263] width 35 height 12
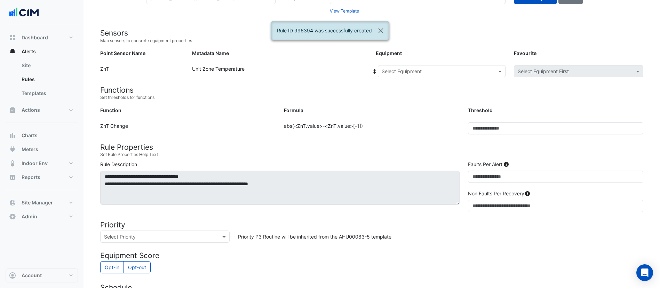
scroll to position [41, 0]
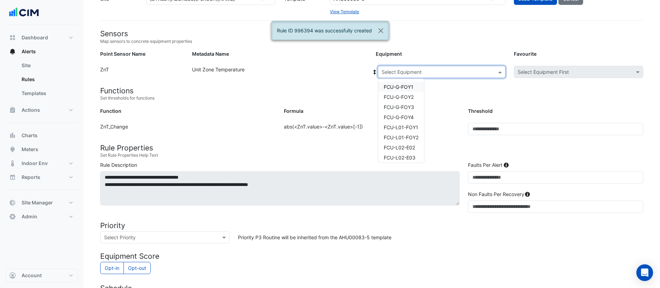
click at [413, 74] on input "text" at bounding box center [435, 72] width 106 height 7
type input "**"
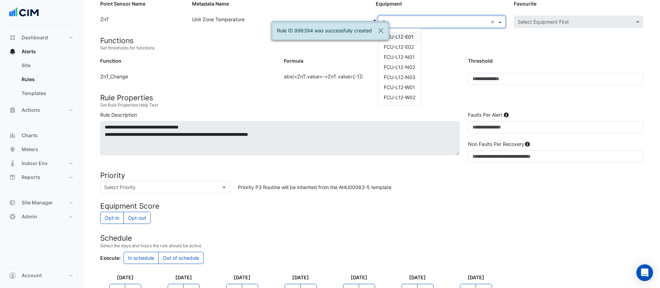
scroll to position [89, 0]
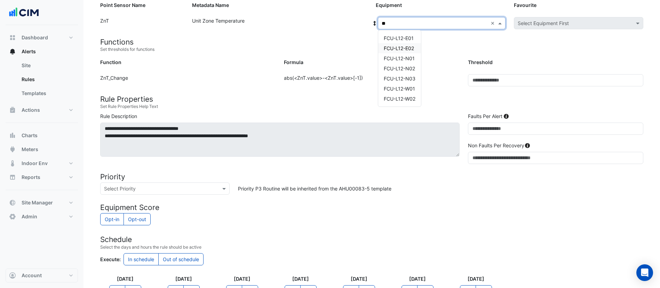
click at [414, 45] on span "FCU-L12-E02" at bounding box center [399, 48] width 30 height 6
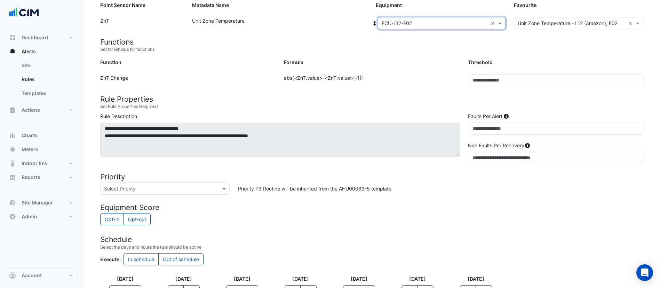
scroll to position [196, 0]
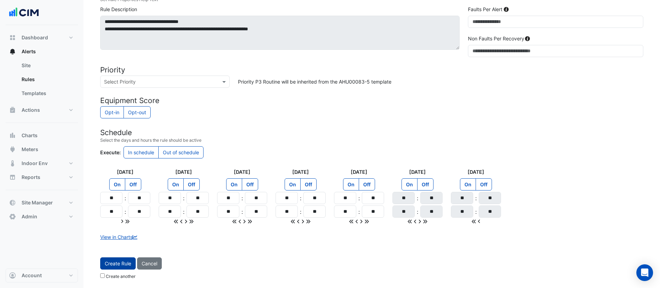
click at [125, 263] on button "Create Rule" at bounding box center [117, 263] width 35 height 12
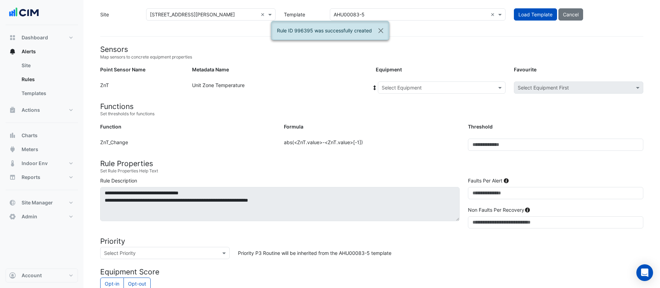
scroll to position [23, 0]
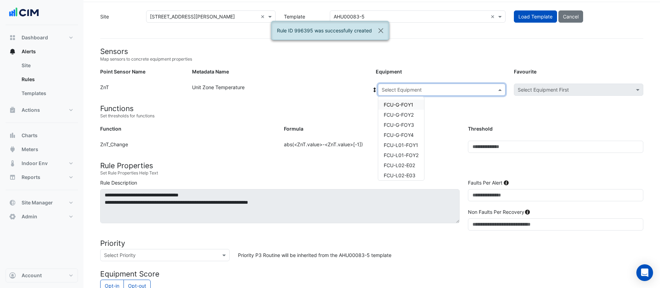
click at [413, 88] on input "text" at bounding box center [435, 89] width 106 height 7
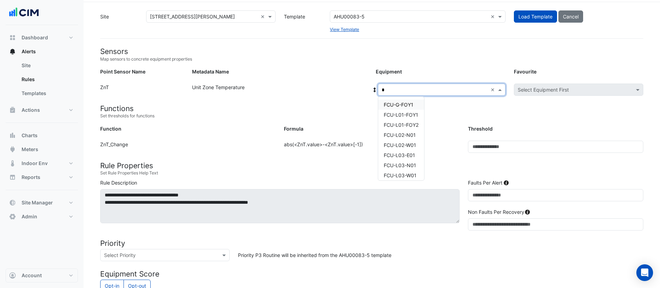
type input "**"
click at [409, 115] on span "FCU-L11-E02" at bounding box center [399, 115] width 30 height 6
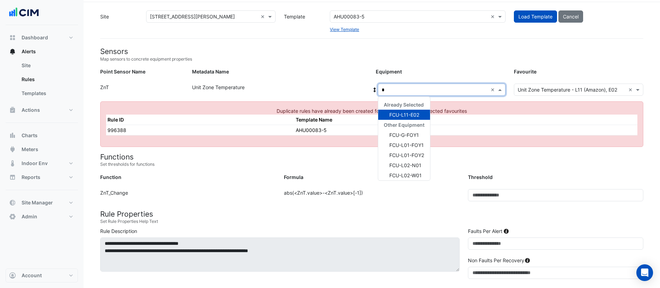
type input "**"
click at [412, 143] on span "FCU-L11-N01" at bounding box center [404, 145] width 31 height 6
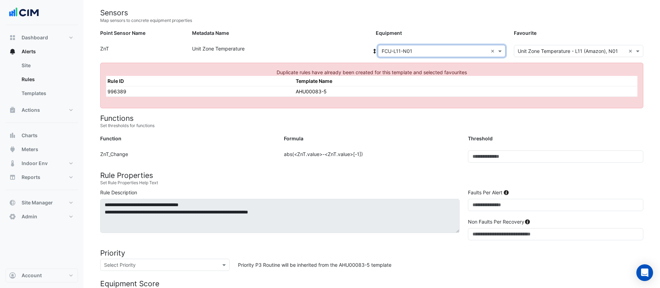
scroll to position [58, 0]
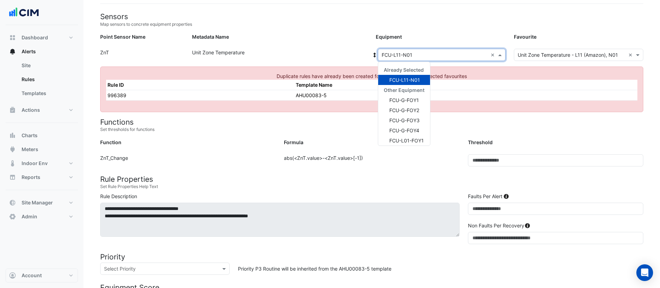
click at [410, 53] on input "text" at bounding box center [435, 54] width 106 height 7
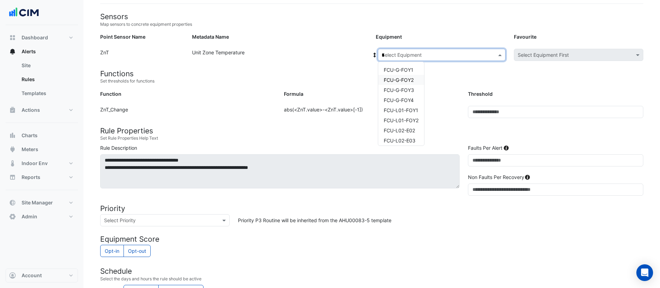
type input "**"
click at [408, 88] on span "FCU-L11-N01" at bounding box center [399, 90] width 31 height 6
type input "**"
click at [404, 97] on span "FCU-L11-N02" at bounding box center [399, 100] width 31 height 6
type input "**"
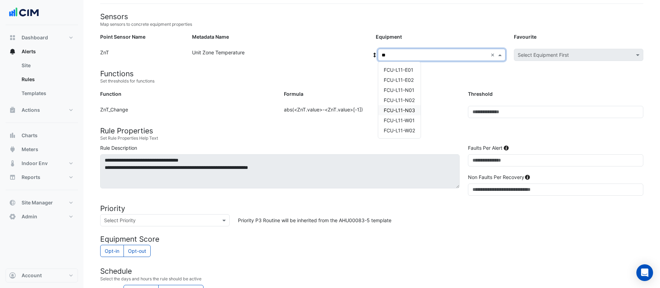
click at [404, 108] on span "FCU-L11-N03" at bounding box center [399, 110] width 31 height 6
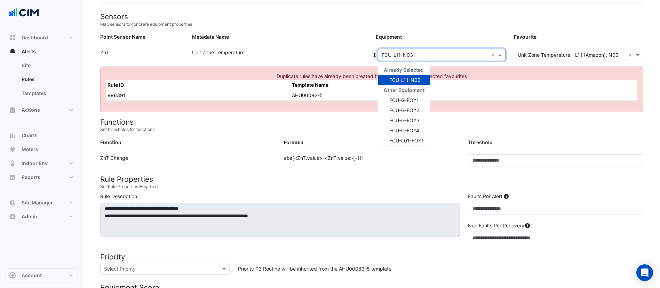
click at [452, 55] on input "text" at bounding box center [435, 54] width 106 height 7
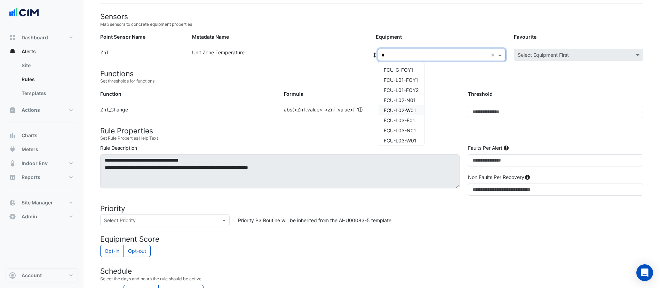
type input "**"
click at [404, 92] on span "FCU-L12-N01" at bounding box center [399, 90] width 31 height 6
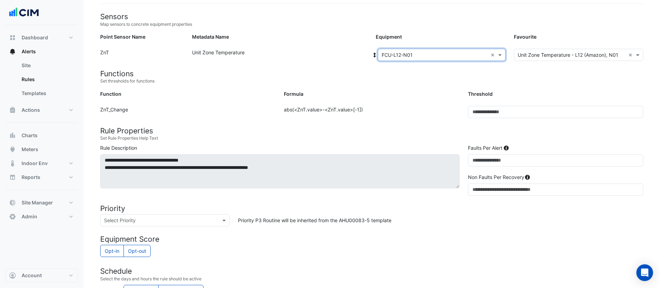
scroll to position [196, 0]
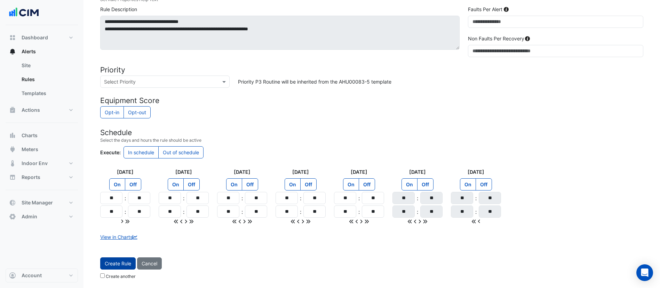
click at [111, 264] on button "Create Rule" at bounding box center [117, 263] width 35 height 12
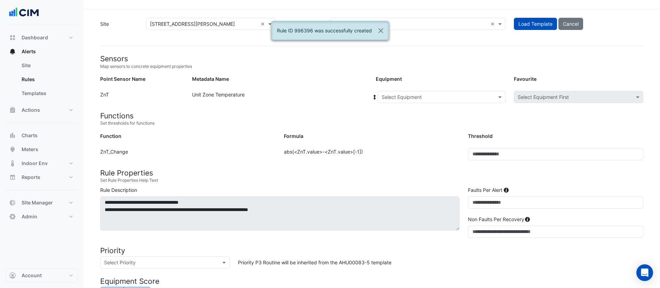
scroll to position [0, 0]
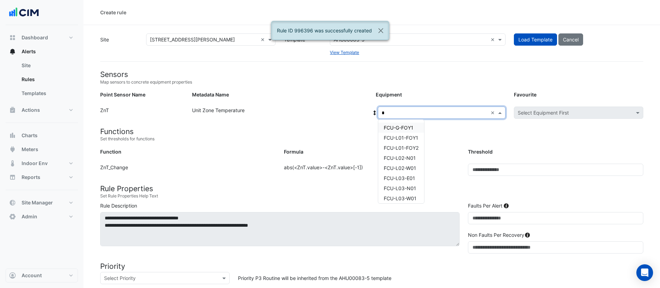
click at [403, 112] on input "*" at bounding box center [435, 112] width 106 height 7
type input "**"
click at [399, 138] on span "FCU-L12-E02" at bounding box center [399, 138] width 30 height 6
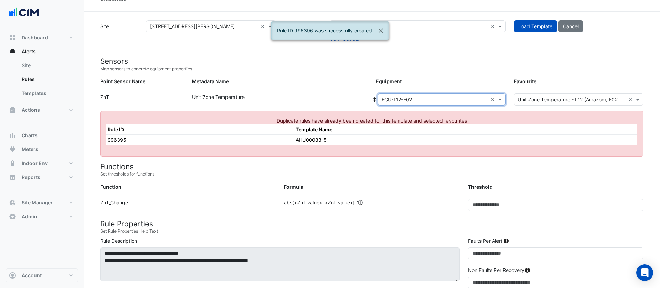
scroll to position [14, 0]
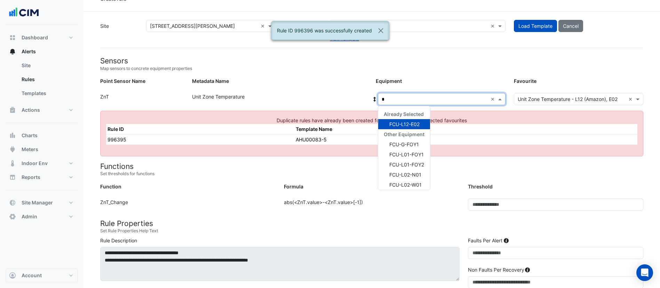
type input "**"
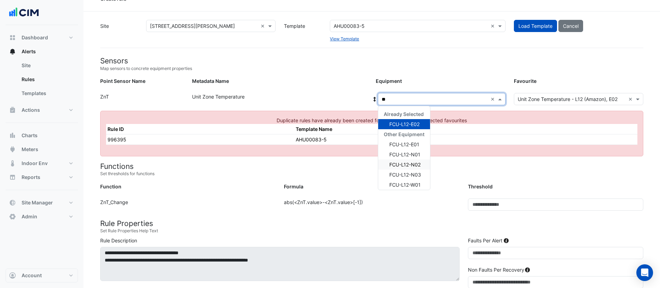
click at [404, 164] on span "FCU-L12-N02" at bounding box center [404, 164] width 31 height 6
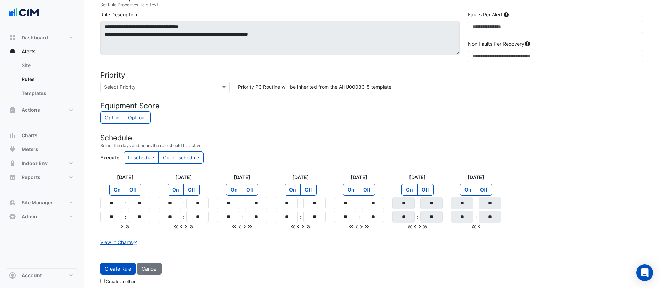
scroll to position [192, 0]
click at [117, 269] on button "Create Rule" at bounding box center [117, 268] width 35 height 12
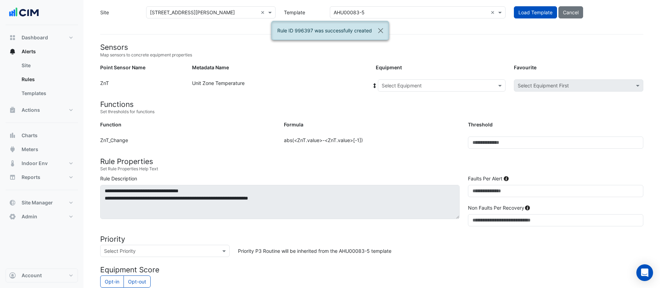
scroll to position [0, 0]
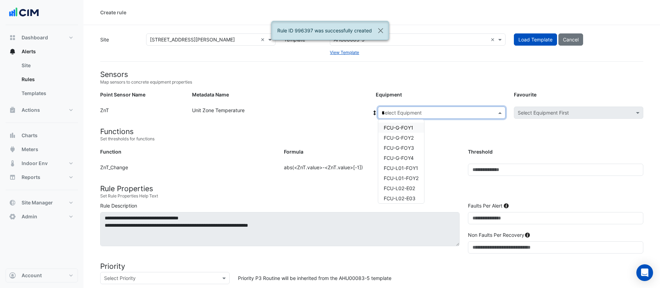
click at [415, 110] on input "*" at bounding box center [435, 112] width 106 height 7
type input "**"
click at [407, 167] on span "FCU-L12-N03" at bounding box center [400, 168] width 32 height 6
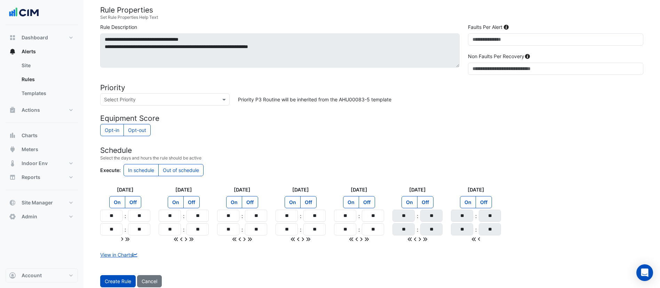
scroll to position [179, 0]
click at [119, 281] on button "Create Rule" at bounding box center [117, 280] width 35 height 12
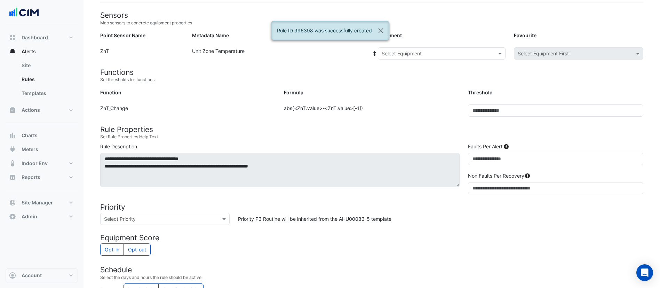
scroll to position [58, 0]
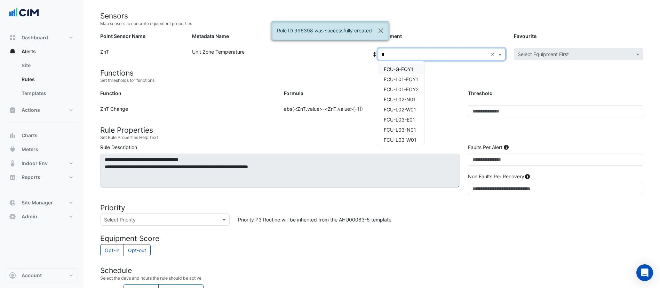
click at [423, 57] on div "Select Equipment * ×" at bounding box center [442, 54] width 128 height 12
type input "**"
click at [402, 121] on span "FCU-L12-W01" at bounding box center [399, 120] width 31 height 6
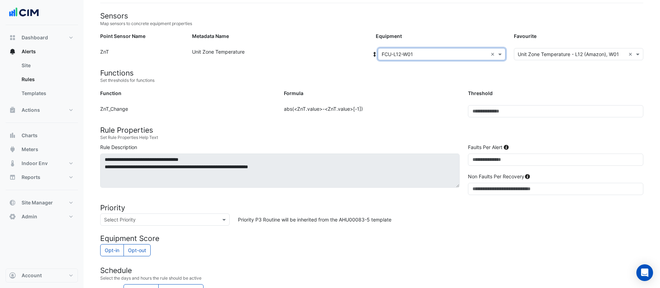
scroll to position [196, 0]
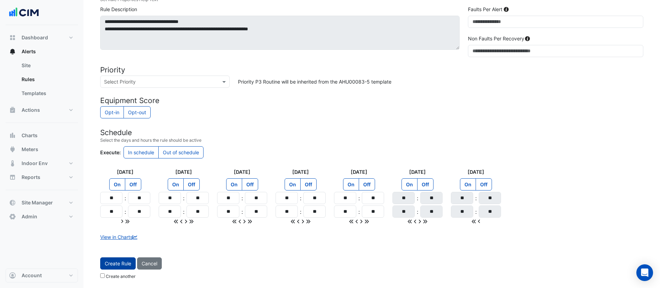
click at [112, 264] on button "Create Rule" at bounding box center [117, 263] width 35 height 12
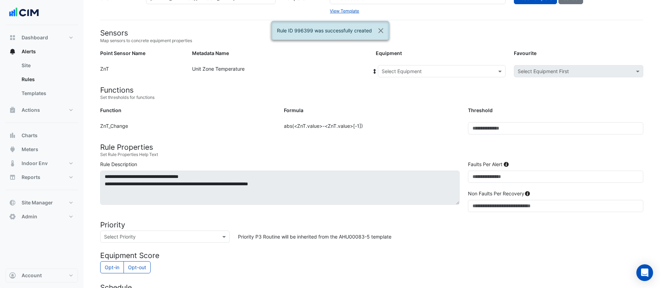
scroll to position [0, 0]
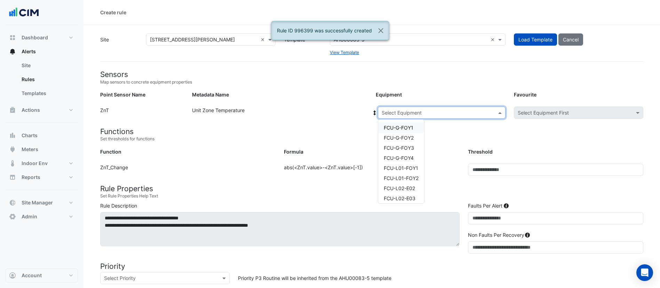
click at [411, 111] on input "text" at bounding box center [435, 112] width 106 height 7
type input "**"
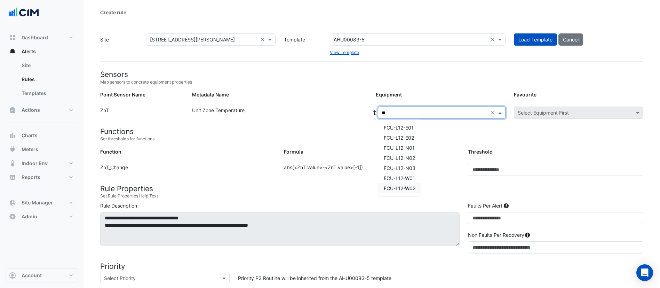
click at [407, 188] on span "FCU-L12-W02" at bounding box center [400, 188] width 32 height 6
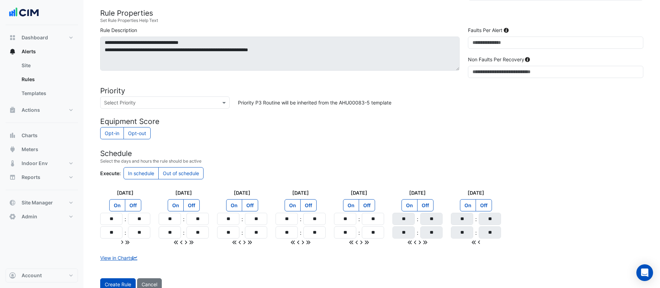
scroll to position [184, 0]
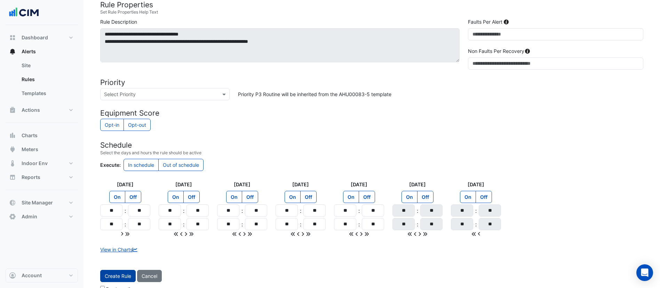
click at [120, 274] on button "Create Rule" at bounding box center [117, 276] width 35 height 12
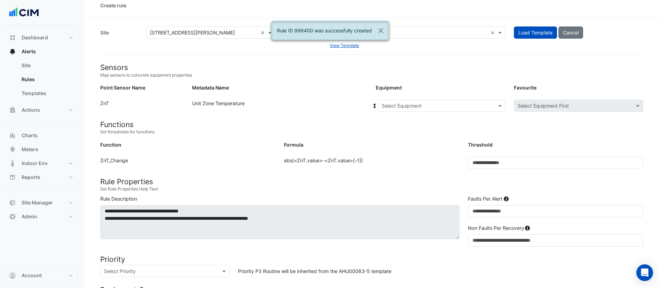
scroll to position [0, 0]
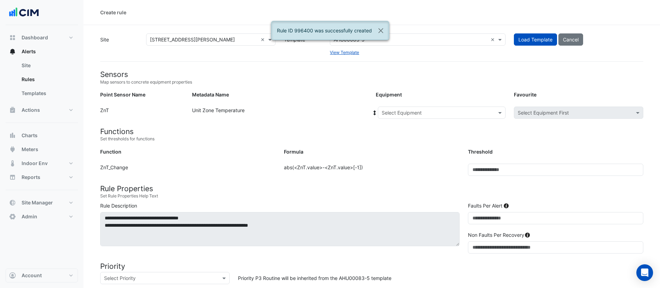
click at [394, 113] on input "text" at bounding box center [435, 112] width 106 height 7
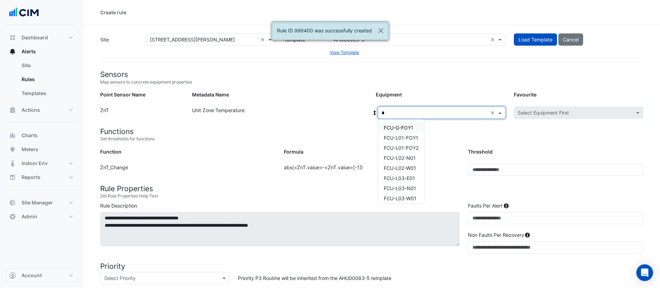
type input "**"
click at [394, 128] on span "FCU-L13-E01" at bounding box center [399, 128] width 30 height 6
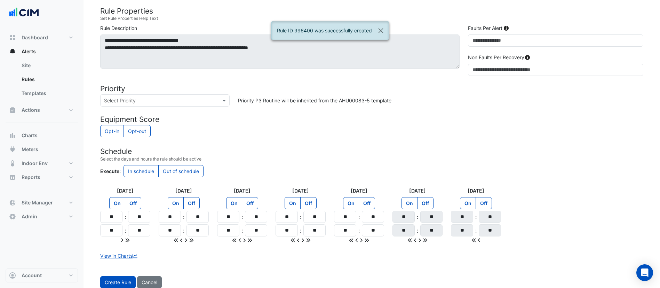
scroll to position [196, 0]
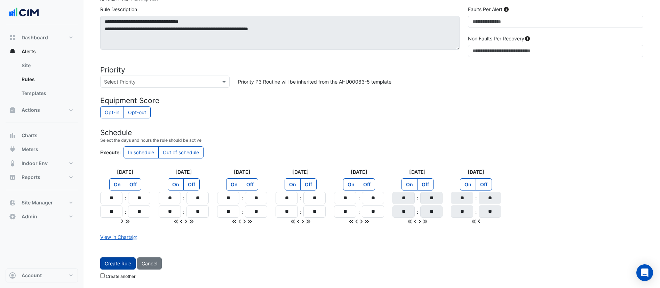
click at [115, 262] on button "Create Rule" at bounding box center [117, 263] width 35 height 12
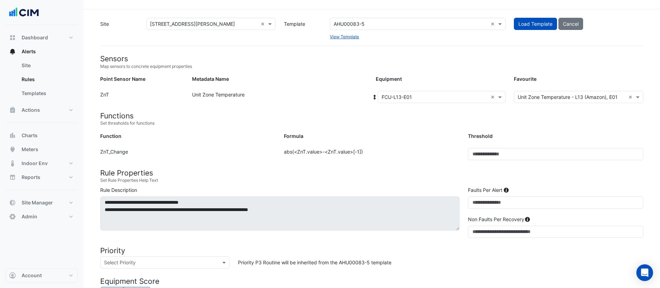
scroll to position [0, 0]
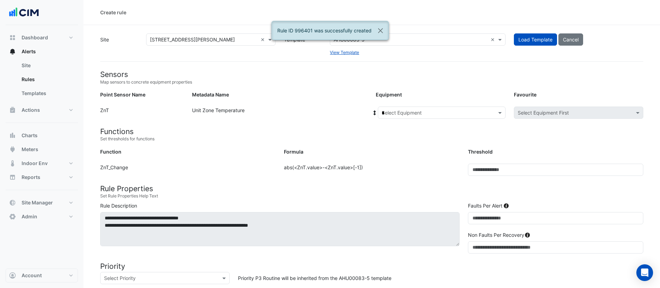
click at [398, 113] on input "*" at bounding box center [435, 112] width 106 height 7
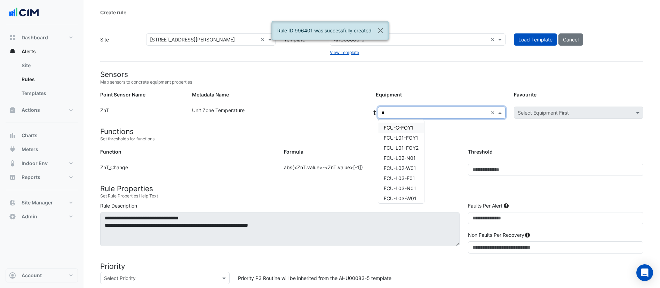
type input "**"
click at [398, 136] on span "FCU-L13-E02" at bounding box center [399, 138] width 31 height 6
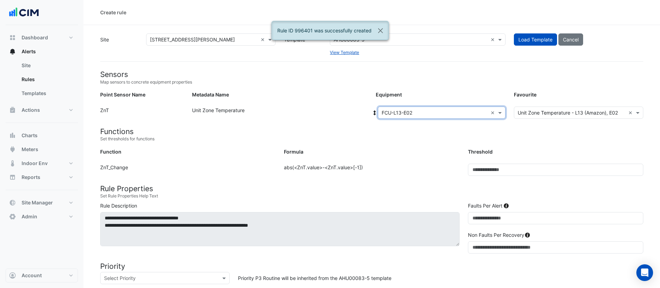
scroll to position [196, 0]
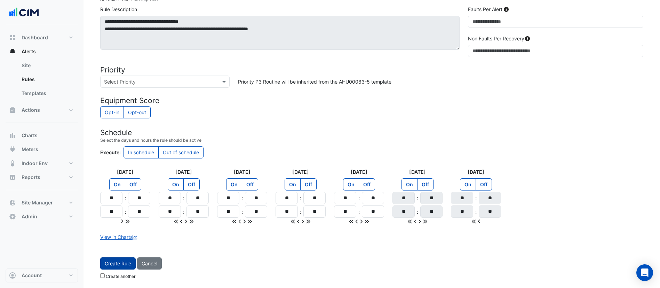
click at [117, 264] on button "Create Rule" at bounding box center [117, 263] width 35 height 12
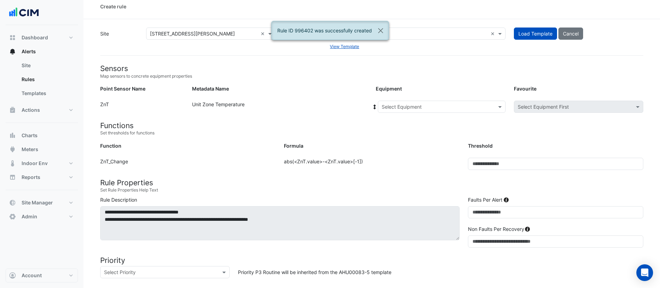
scroll to position [5, 0]
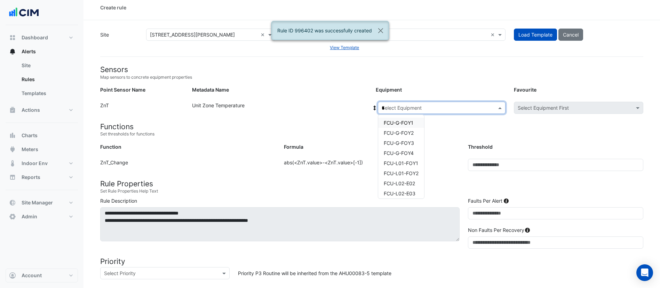
click at [412, 105] on input "*" at bounding box center [435, 107] width 106 height 7
type input "**"
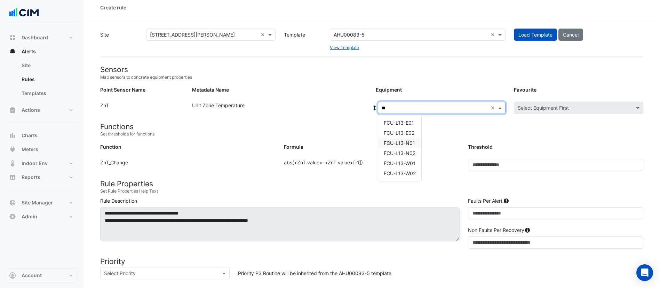
click at [404, 142] on span "FCU-L13-N01" at bounding box center [399, 143] width 31 height 6
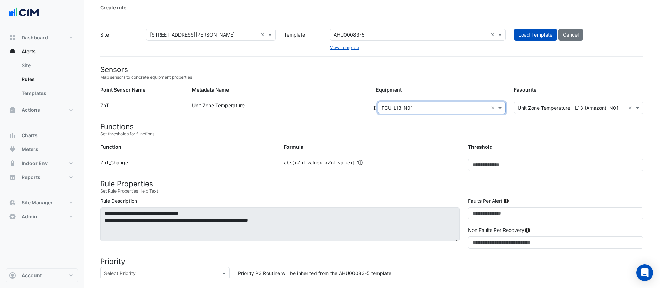
scroll to position [196, 0]
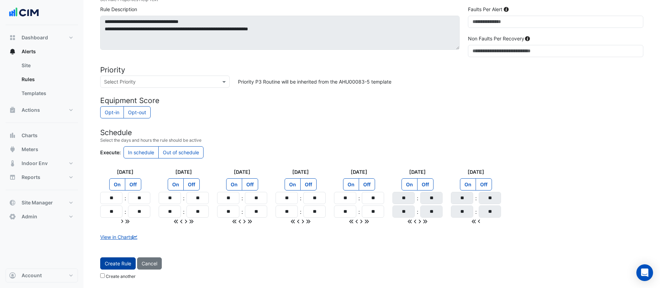
click at [111, 263] on button "Create Rule" at bounding box center [117, 263] width 35 height 12
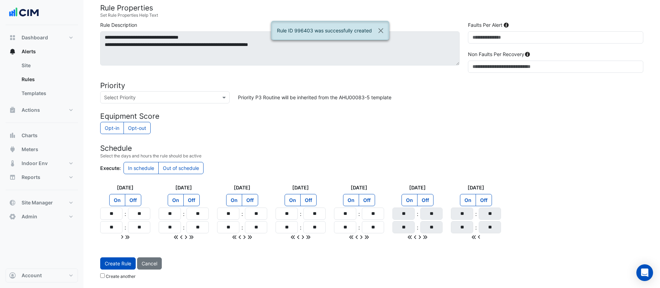
scroll to position [0, 0]
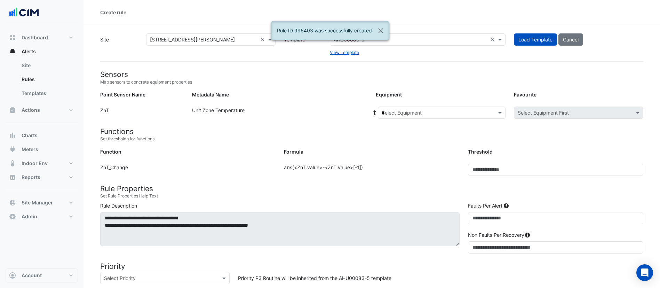
click at [431, 110] on input "*" at bounding box center [435, 112] width 106 height 7
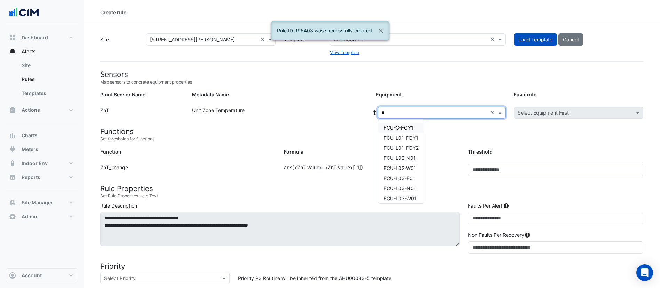
type input "**"
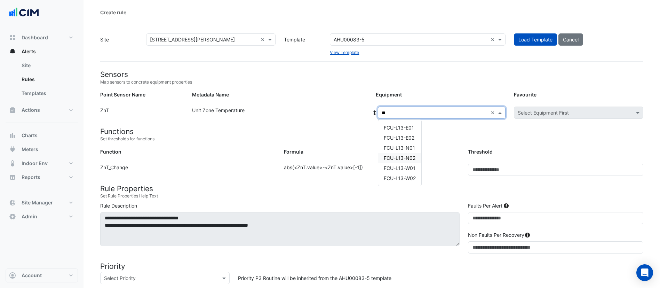
click at [407, 156] on span "FCU-L13-N02" at bounding box center [400, 158] width 32 height 6
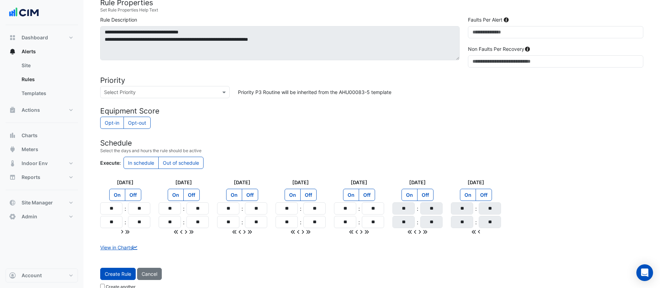
scroll to position [196, 0]
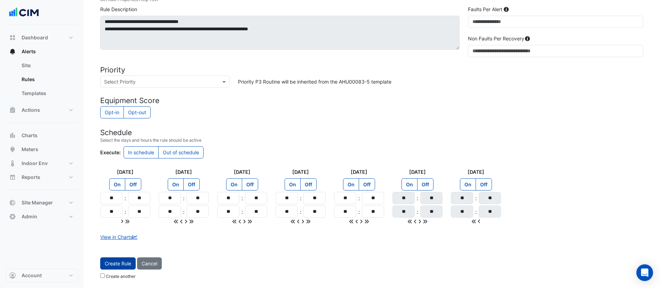
click at [118, 265] on button "Create Rule" at bounding box center [117, 263] width 35 height 12
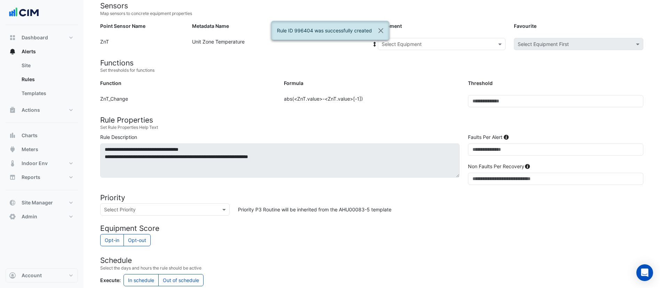
scroll to position [0, 0]
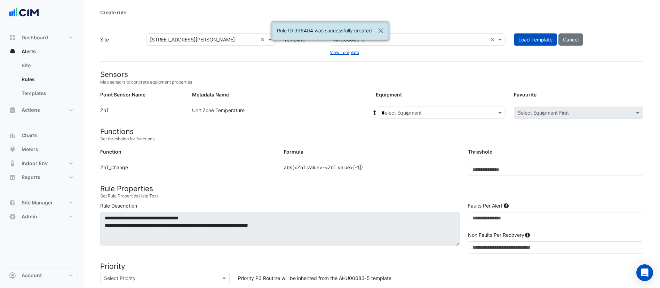
click at [419, 113] on input "*" at bounding box center [435, 112] width 106 height 7
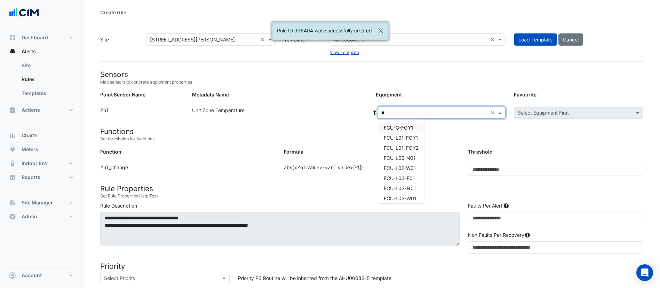
type input "**"
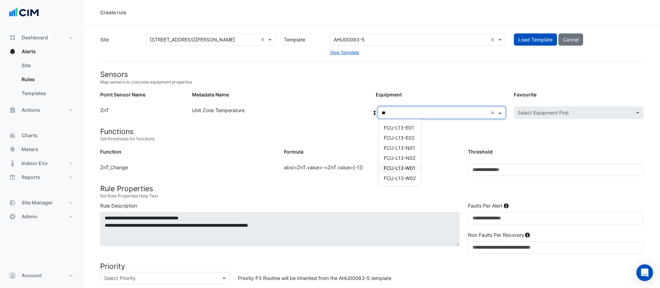
click at [416, 164] on div "FCU-L13-W01" at bounding box center [399, 168] width 43 height 10
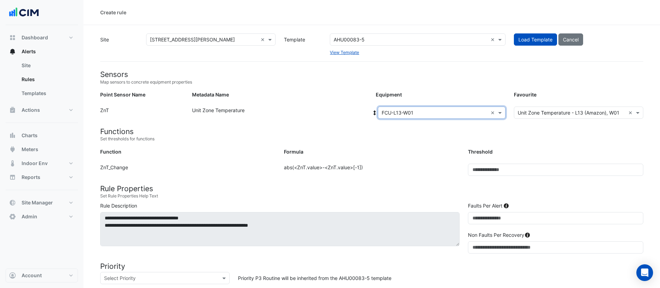
scroll to position [196, 0]
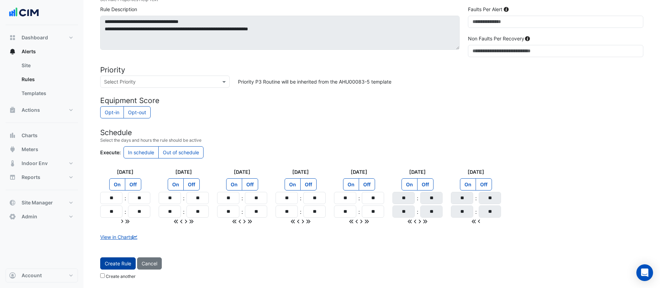
click at [116, 268] on button "Create Rule" at bounding box center [117, 263] width 35 height 12
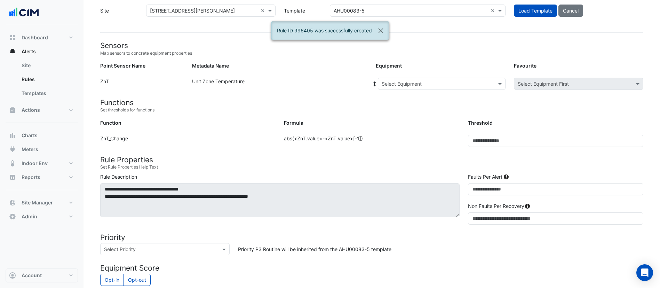
scroll to position [22, 0]
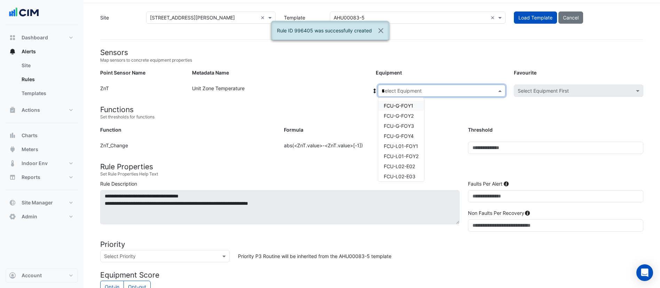
click at [398, 92] on input "*" at bounding box center [435, 90] width 106 height 7
type input "**"
click at [405, 167] on span "FCU-L12-W02" at bounding box center [400, 166] width 32 height 6
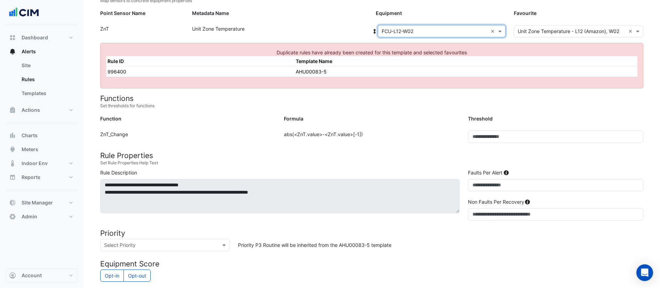
scroll to position [80, 0]
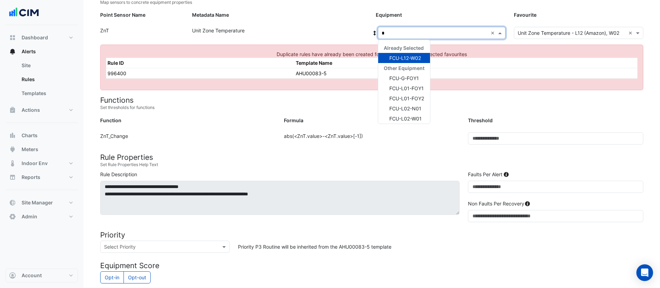
type input "**"
click at [396, 106] on span "FCU-L13-W02" at bounding box center [405, 108] width 32 height 6
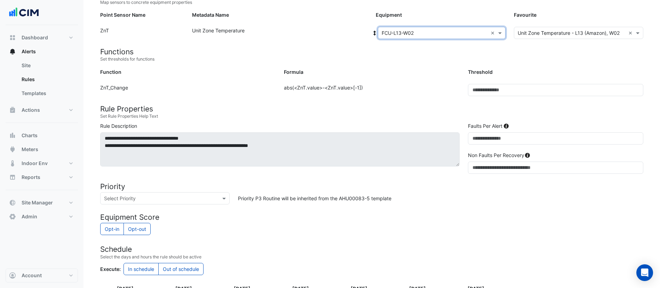
scroll to position [196, 0]
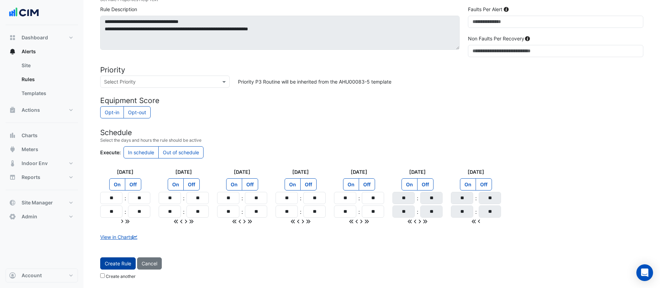
click at [114, 263] on button "Create Rule" at bounding box center [117, 263] width 35 height 12
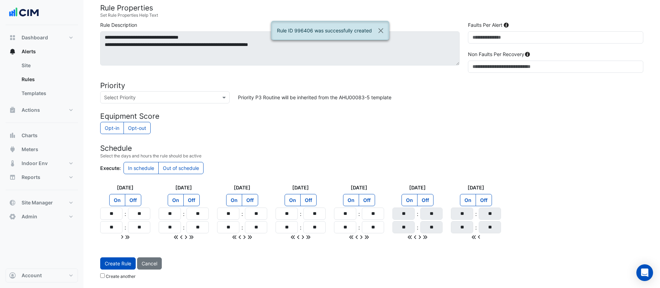
scroll to position [0, 0]
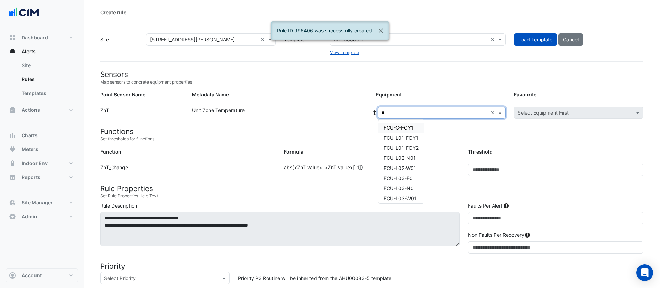
click at [394, 111] on input "*" at bounding box center [435, 112] width 106 height 7
type input "**"
click at [399, 128] on span "FCU-L14-E01" at bounding box center [399, 128] width 30 height 6
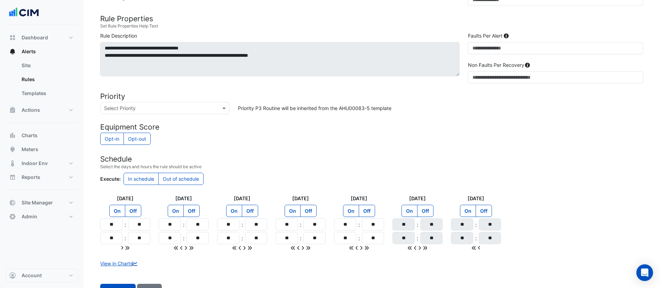
scroll to position [196, 0]
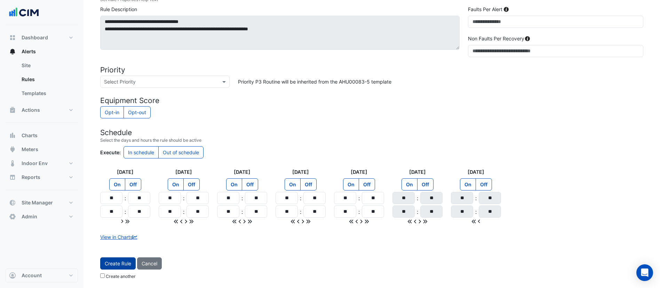
click at [113, 261] on button "Create Rule" at bounding box center [117, 263] width 35 height 12
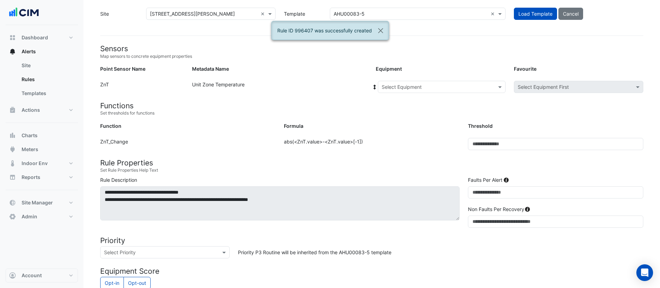
scroll to position [0, 0]
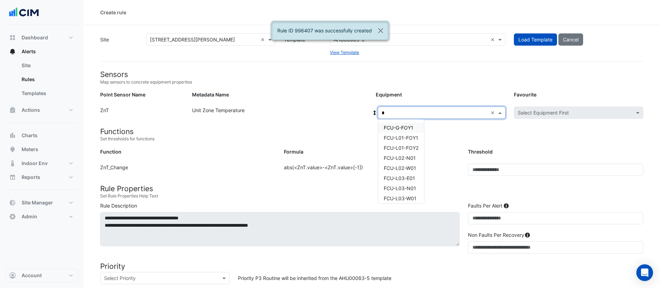
click at [396, 113] on input "*" at bounding box center [435, 112] width 106 height 7
type input "**"
click at [397, 137] on span "FCU-L14-E02" at bounding box center [399, 138] width 31 height 6
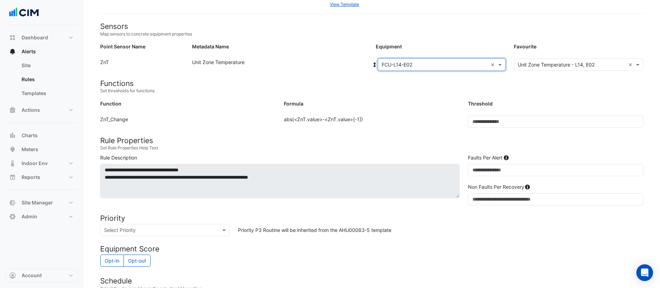
scroll to position [196, 0]
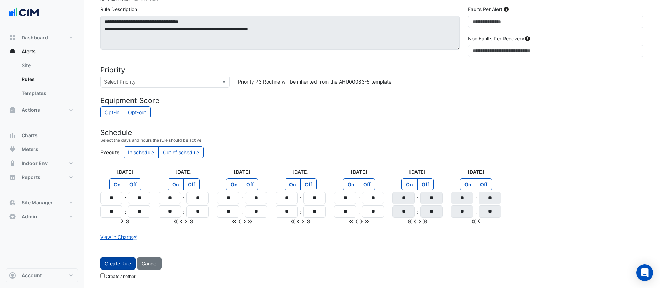
click at [115, 262] on button "Create Rule" at bounding box center [117, 263] width 35 height 12
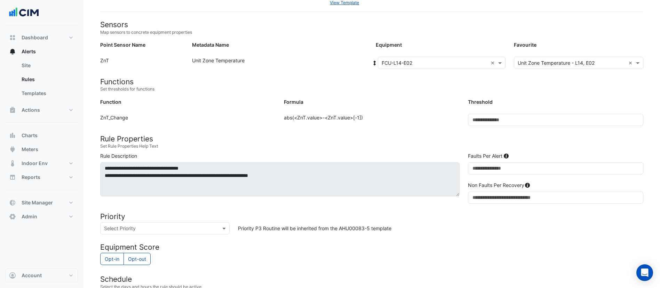
scroll to position [47, 0]
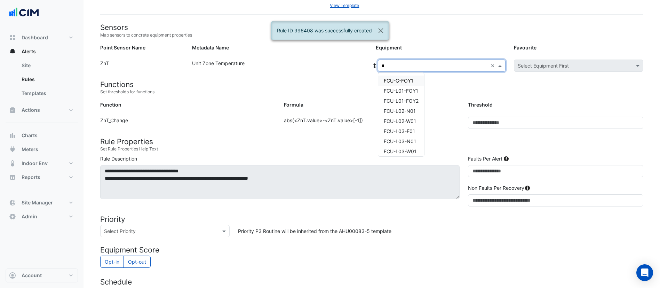
click at [419, 66] on input "*" at bounding box center [435, 65] width 106 height 7
type input "**"
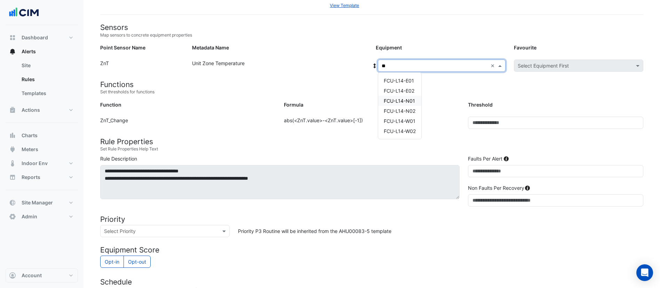
click at [408, 104] on div "FCU-L14-N01" at bounding box center [399, 101] width 43 height 10
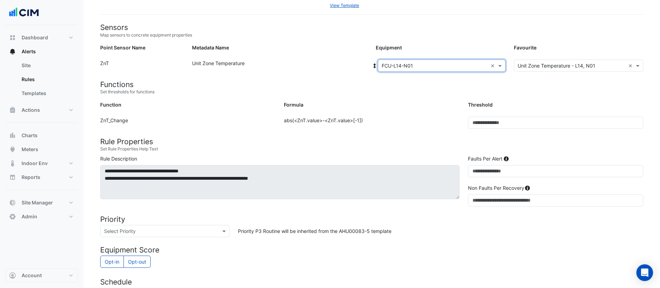
scroll to position [196, 0]
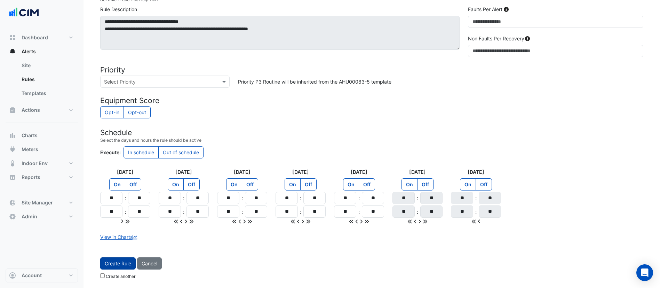
click at [118, 262] on button "Create Rule" at bounding box center [117, 263] width 35 height 12
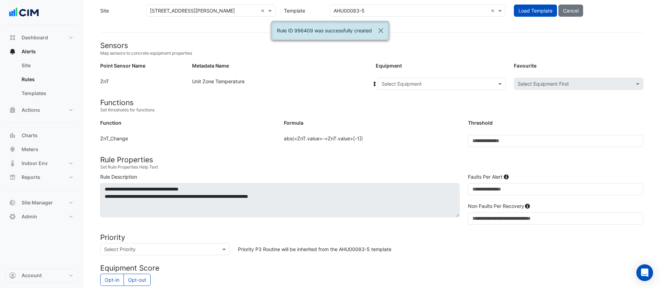
scroll to position [26, 0]
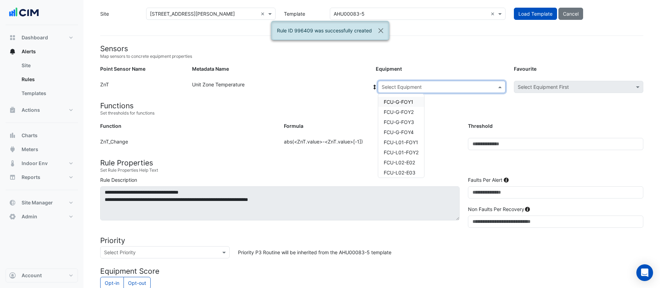
click at [418, 85] on input "text" at bounding box center [435, 86] width 106 height 7
type input "**"
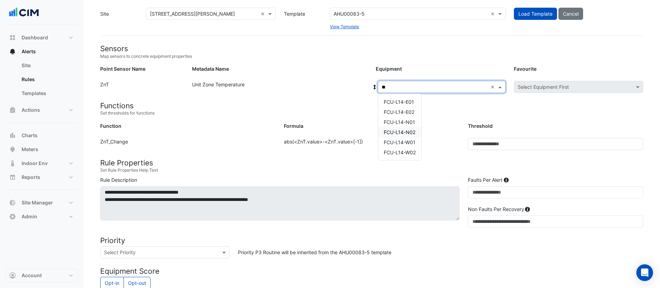
click at [415, 131] on span "FCU-L14-N02" at bounding box center [400, 132] width 32 height 6
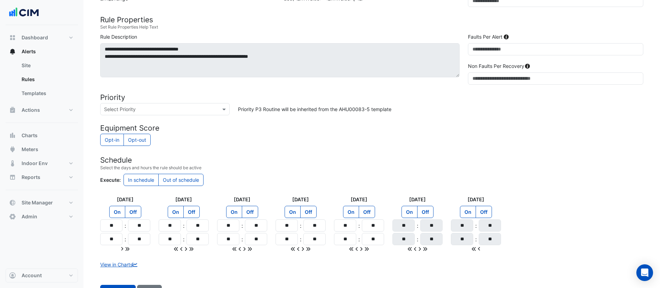
scroll to position [196, 0]
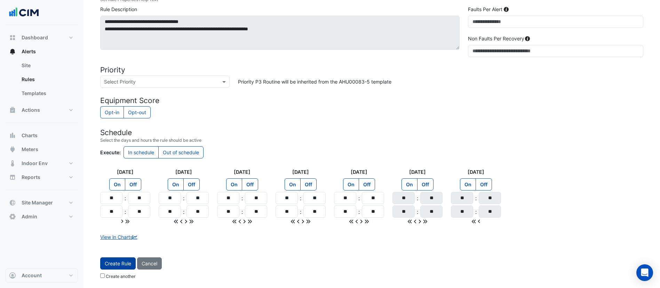
click at [110, 266] on button "Create Rule" at bounding box center [117, 263] width 35 height 12
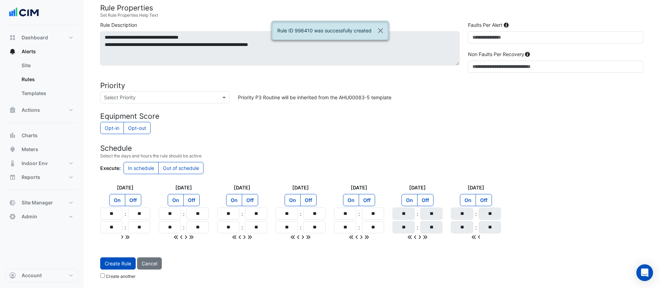
scroll to position [0, 0]
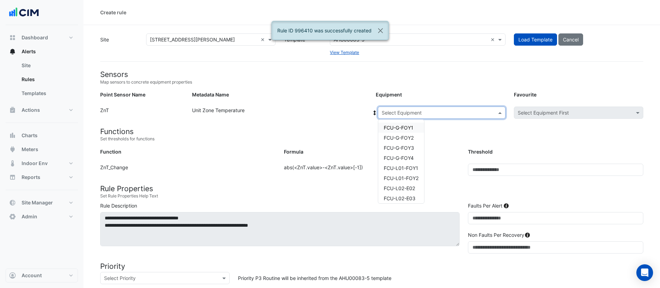
click at [399, 109] on input "text" at bounding box center [435, 112] width 106 height 7
type input "**"
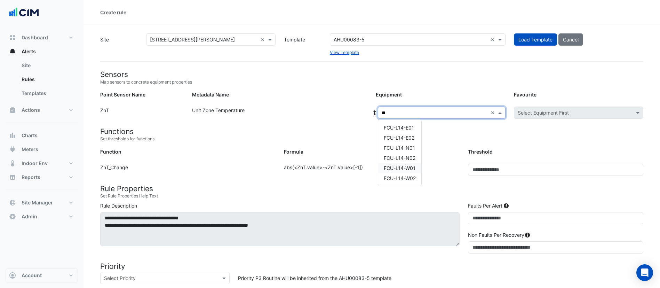
click at [406, 170] on span "FCU-L14-W01" at bounding box center [400, 168] width 32 height 6
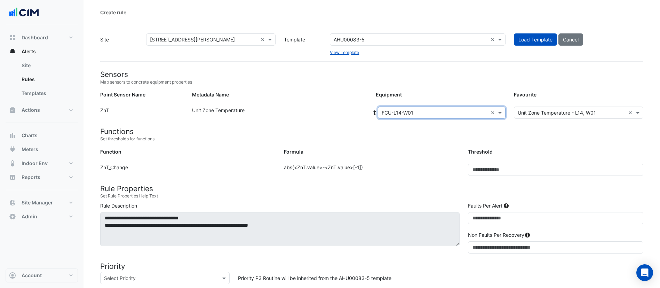
scroll to position [196, 0]
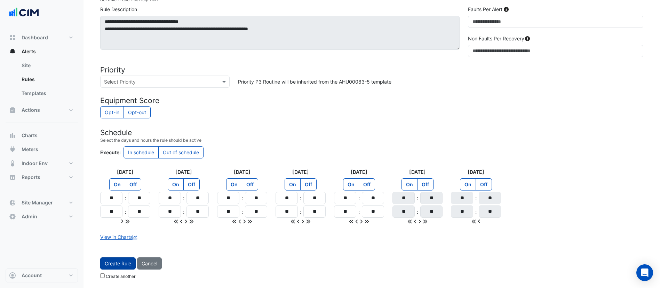
click at [118, 264] on button "Create Rule" at bounding box center [117, 263] width 35 height 12
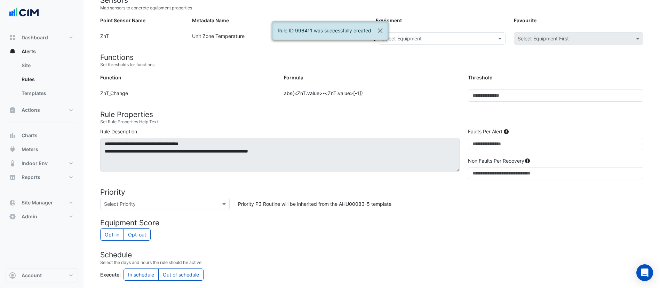
scroll to position [71, 0]
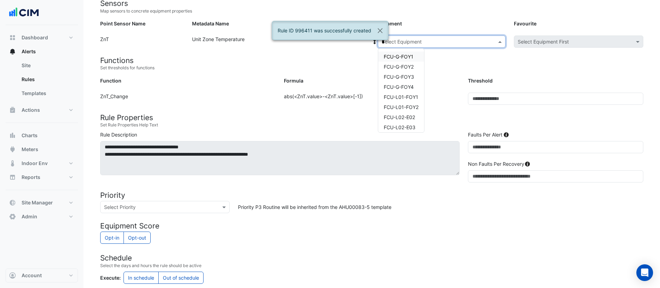
click at [425, 39] on input "*" at bounding box center [435, 41] width 106 height 7
type input "**"
click at [400, 117] on span "FCU-L12-W02" at bounding box center [400, 117] width 32 height 6
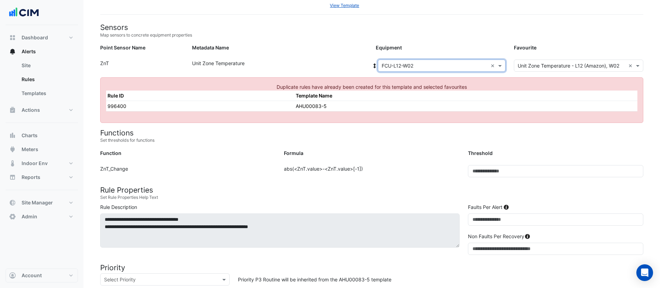
scroll to position [46, 0]
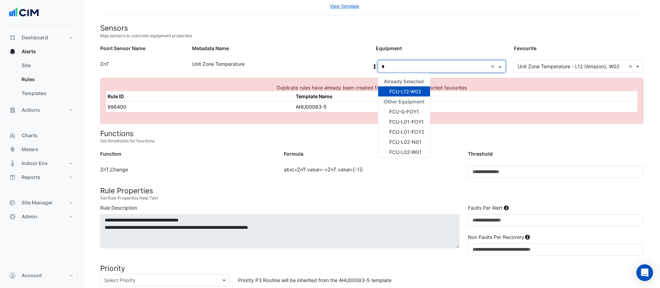
type input "**"
click at [403, 142] on span "FCU-L14-W02" at bounding box center [405, 142] width 32 height 6
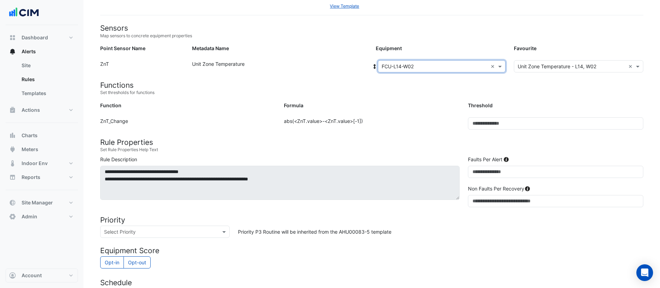
scroll to position [196, 0]
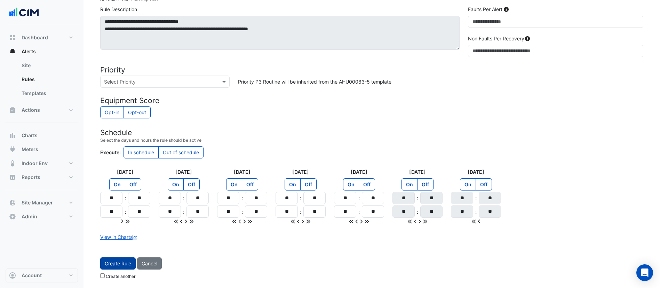
click at [121, 263] on button "Create Rule" at bounding box center [117, 263] width 35 height 12
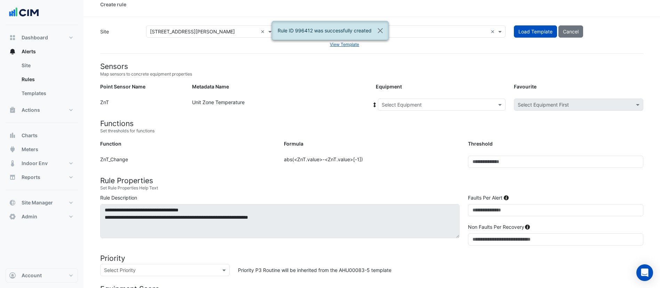
scroll to position [0, 0]
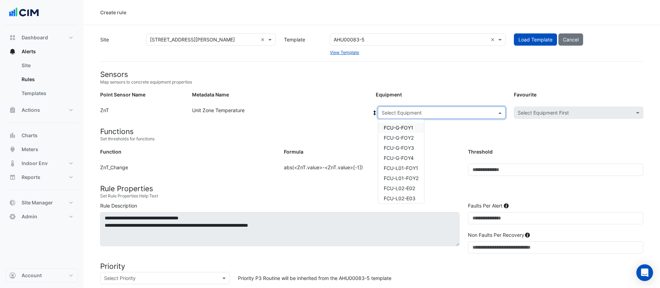
click at [422, 111] on input "text" at bounding box center [435, 112] width 106 height 7
type input "**"
click at [405, 127] on span "FCU-L15-E01" at bounding box center [399, 128] width 30 height 6
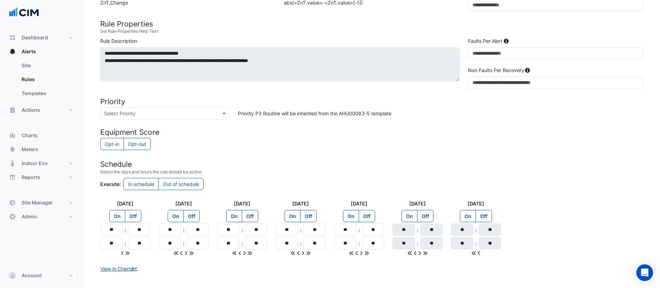
scroll to position [196, 0]
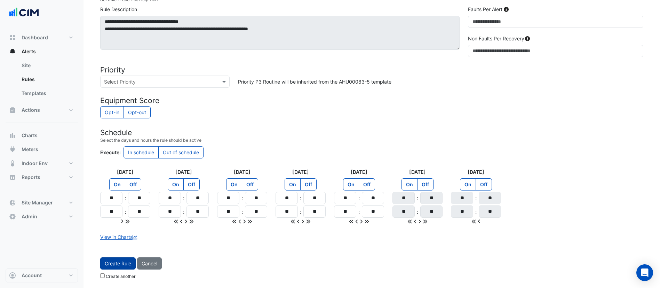
click at [122, 261] on button "Create Rule" at bounding box center [117, 263] width 35 height 12
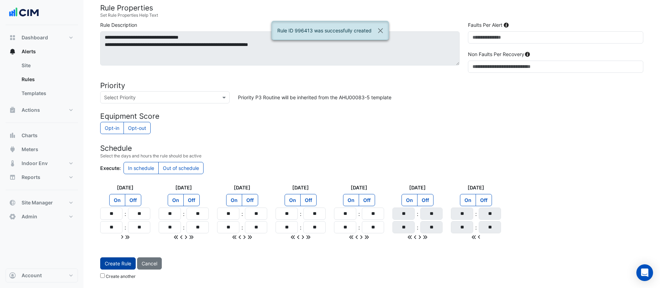
scroll to position [0, 0]
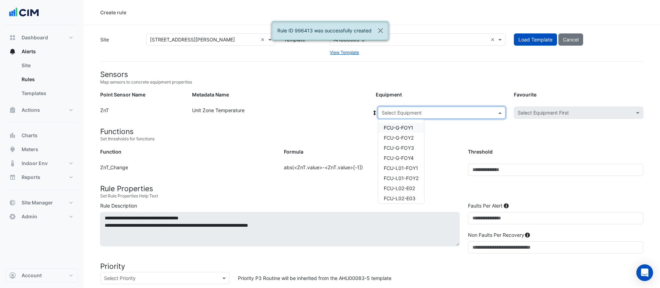
click at [407, 115] on input "text" at bounding box center [435, 112] width 106 height 7
type input "**"
click at [404, 138] on span "FCU-L15-E02" at bounding box center [399, 138] width 31 height 6
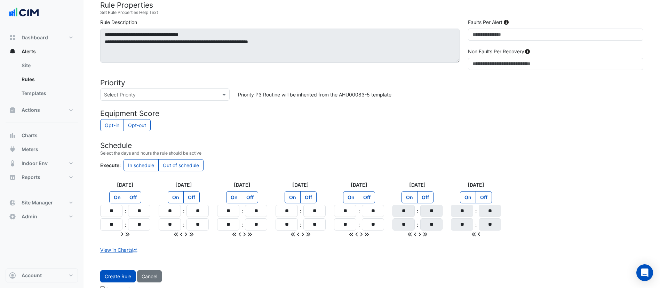
scroll to position [196, 0]
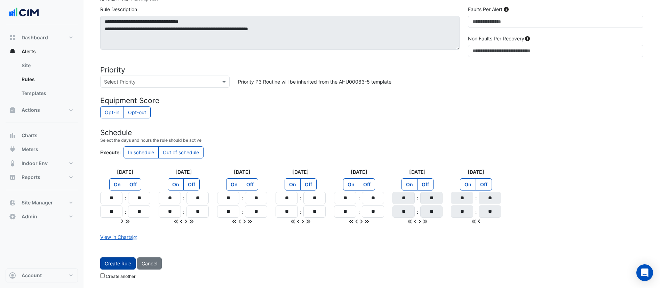
click at [118, 262] on button "Create Rule" at bounding box center [117, 263] width 35 height 12
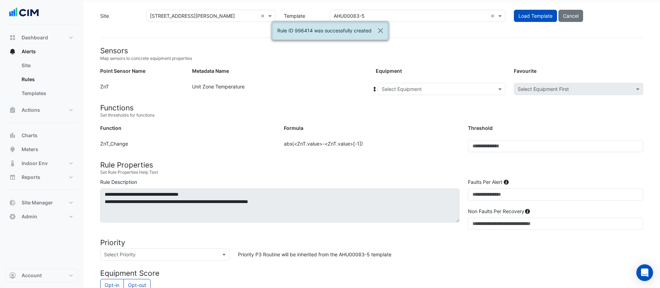
scroll to position [14, 0]
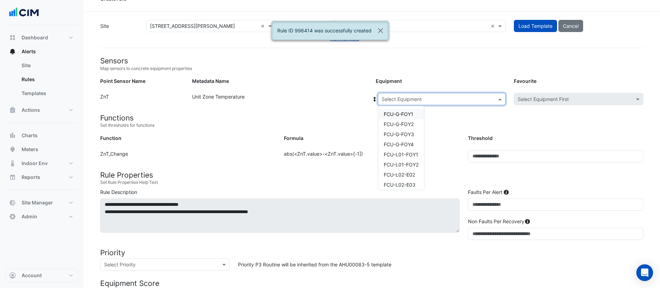
click at [415, 99] on input "text" at bounding box center [435, 99] width 106 height 7
type input "**"
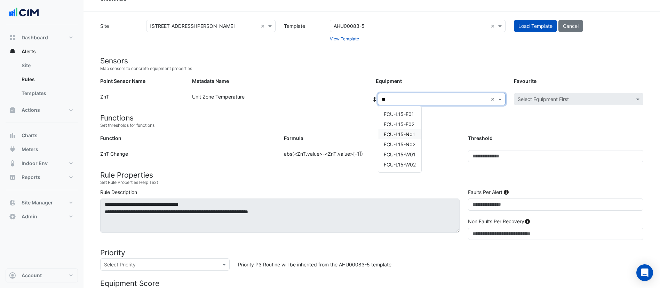
click at [408, 133] on span "FCU-L15-N01" at bounding box center [399, 134] width 31 height 6
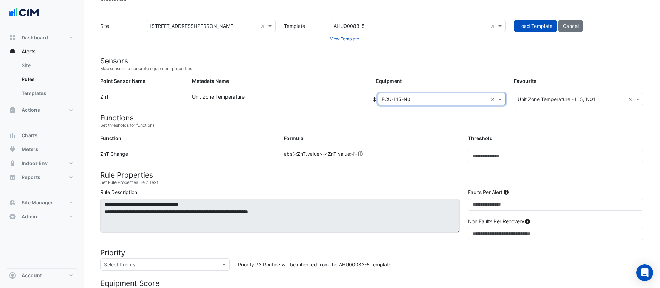
scroll to position [196, 0]
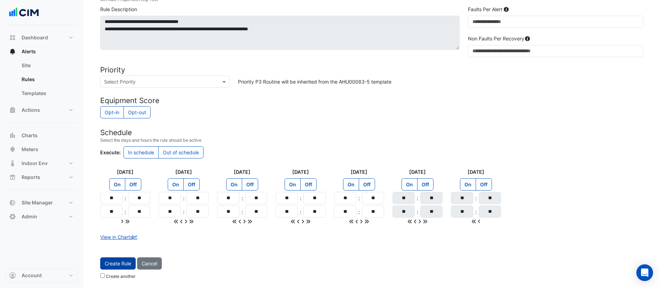
click at [111, 264] on button "Create Rule" at bounding box center [117, 263] width 35 height 12
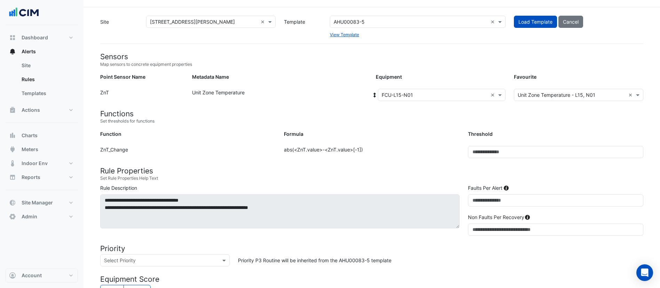
scroll to position [17, 0]
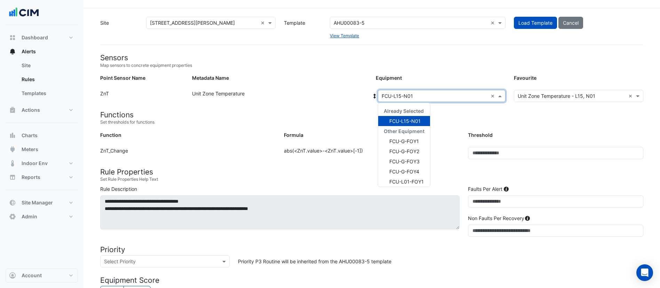
click at [413, 97] on input "text" at bounding box center [435, 96] width 106 height 7
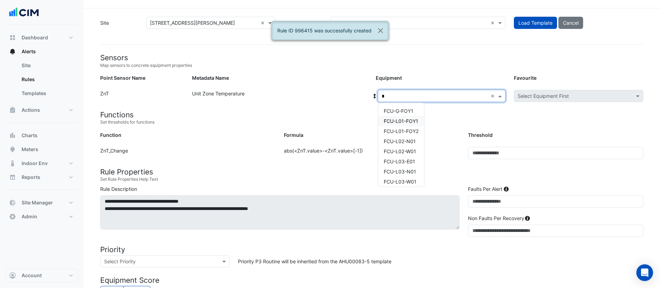
type input "**"
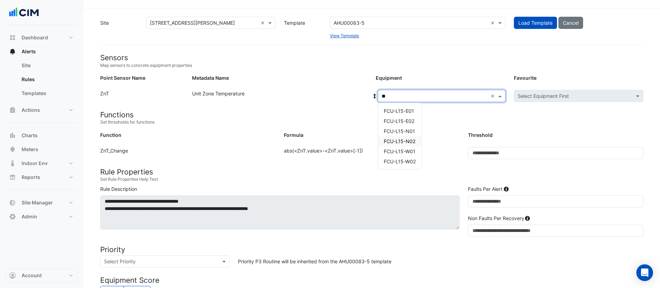
click at [415, 143] on span "FCU-L15-N02" at bounding box center [400, 141] width 32 height 6
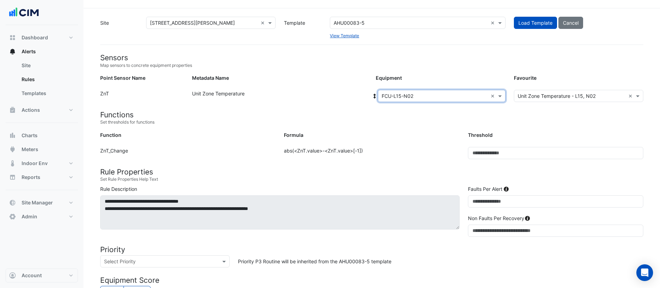
scroll to position [196, 0]
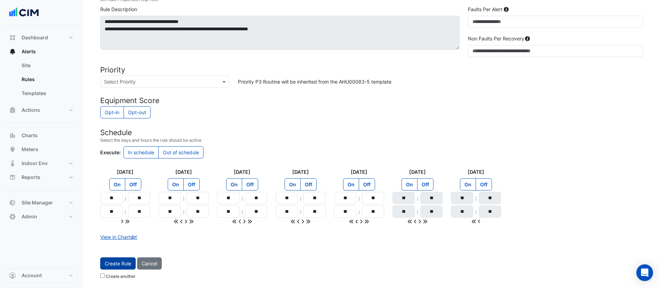
click at [116, 265] on button "Create Rule" at bounding box center [117, 263] width 35 height 12
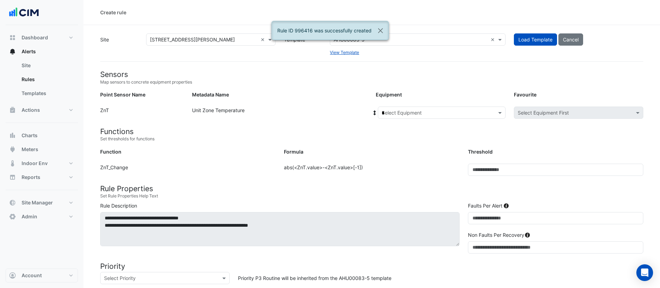
click at [405, 110] on input "*" at bounding box center [435, 112] width 106 height 7
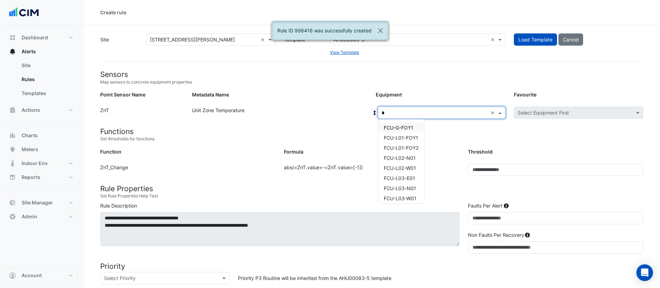
type input "**"
click at [392, 166] on span "FCU-L15-W01" at bounding box center [400, 168] width 32 height 6
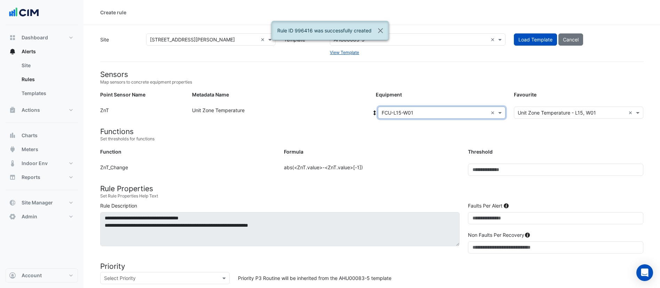
scroll to position [196, 0]
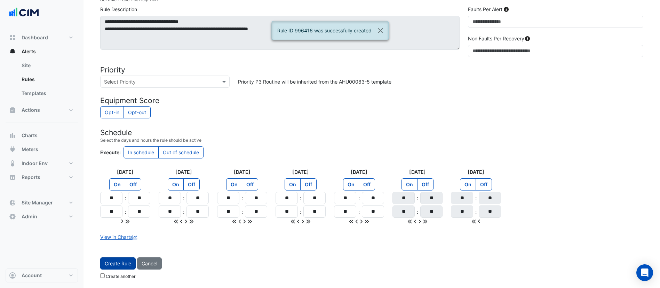
click at [121, 261] on button "Create Rule" at bounding box center [117, 263] width 35 height 12
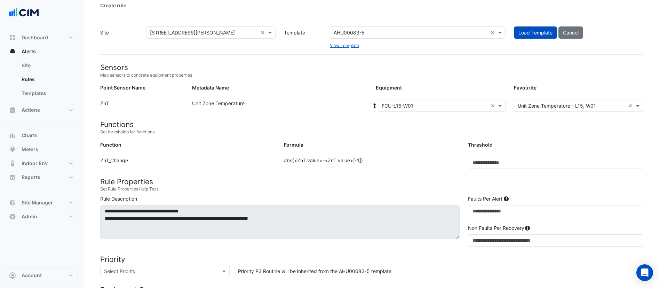
scroll to position [0, 0]
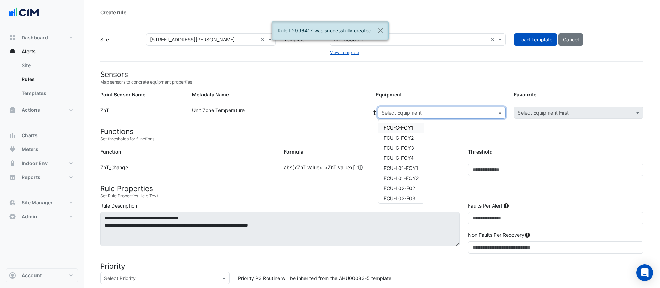
click at [418, 112] on input "text" at bounding box center [435, 112] width 106 height 7
type input "**"
click at [402, 177] on span "FCU-L15-W02" at bounding box center [400, 178] width 32 height 6
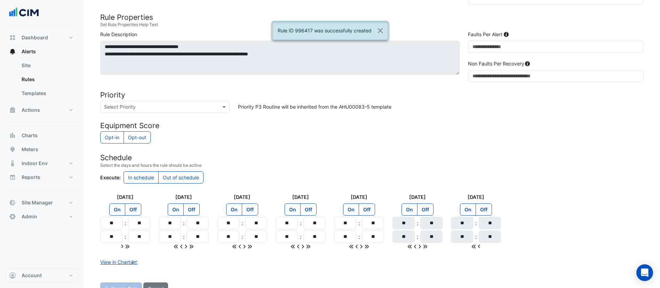
scroll to position [196, 0]
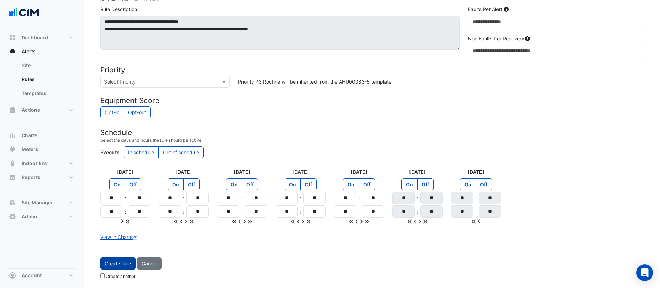
click at [118, 263] on button "Create Rule" at bounding box center [117, 263] width 35 height 12
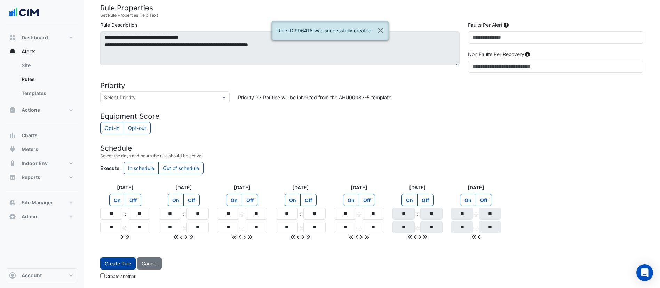
scroll to position [0, 0]
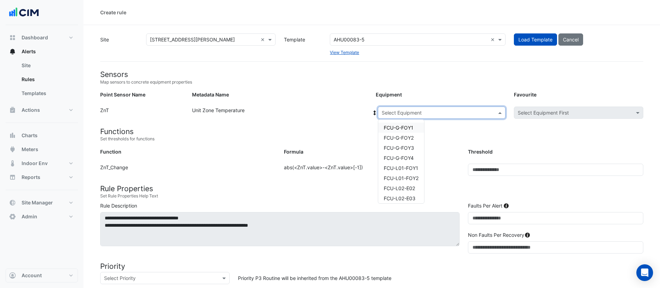
click at [407, 113] on input "text" at bounding box center [435, 112] width 106 height 7
type input "**"
click at [404, 125] on span "FCU-L16-E01" at bounding box center [399, 128] width 30 height 6
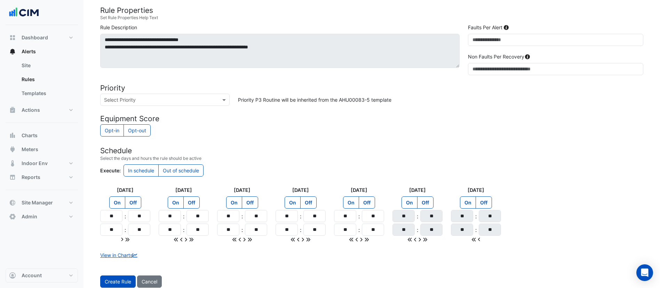
scroll to position [196, 0]
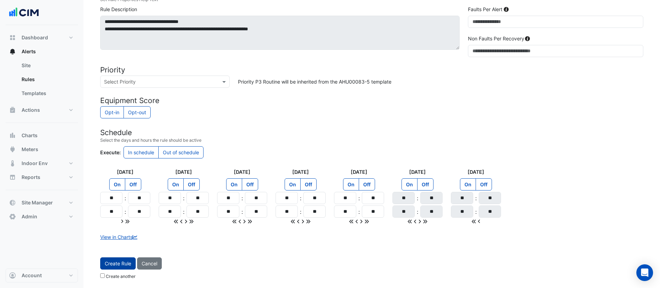
click at [119, 261] on button "Create Rule" at bounding box center [117, 263] width 35 height 12
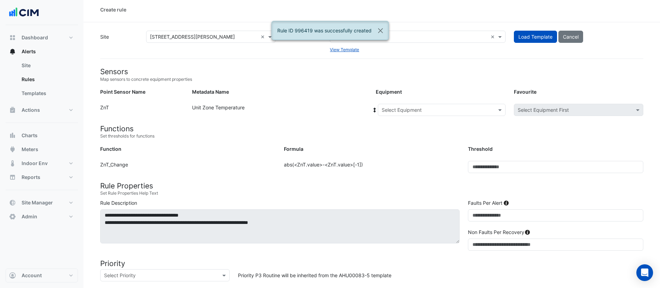
scroll to position [0, 0]
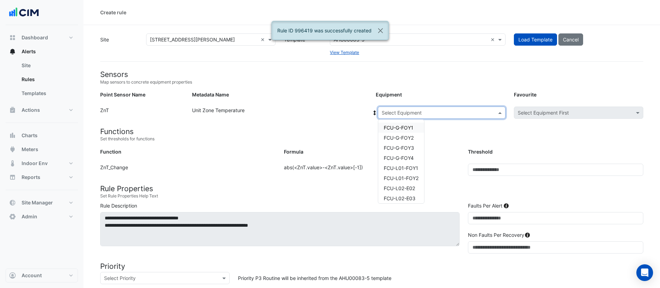
click at [414, 114] on input "text" at bounding box center [435, 112] width 106 height 7
type input "**"
click at [404, 138] on span "FCU-L16-E02" at bounding box center [399, 138] width 31 height 6
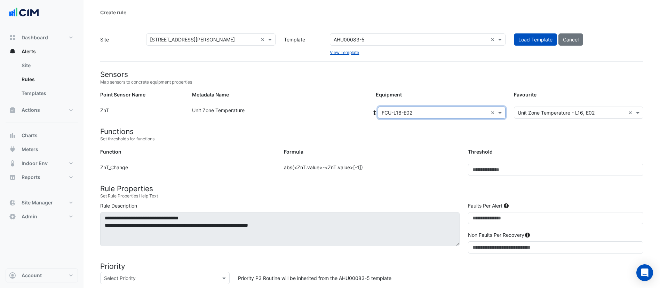
scroll to position [196, 0]
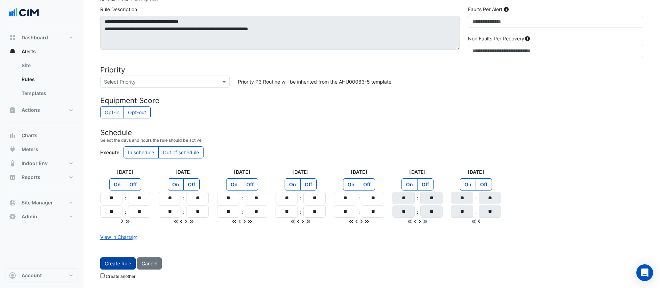
click at [115, 260] on button "Create Rule" at bounding box center [117, 263] width 35 height 12
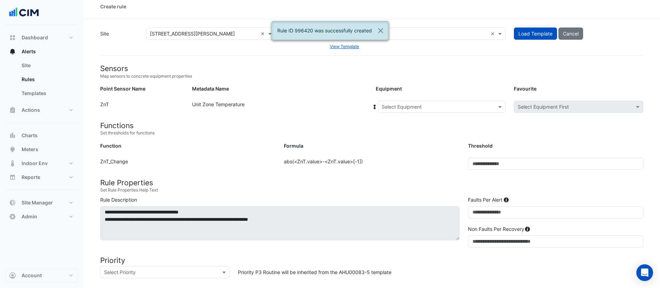
scroll to position [0, 0]
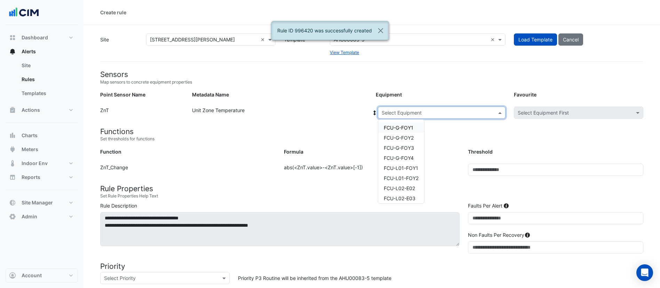
click at [405, 113] on input "text" at bounding box center [435, 112] width 106 height 7
type input "**"
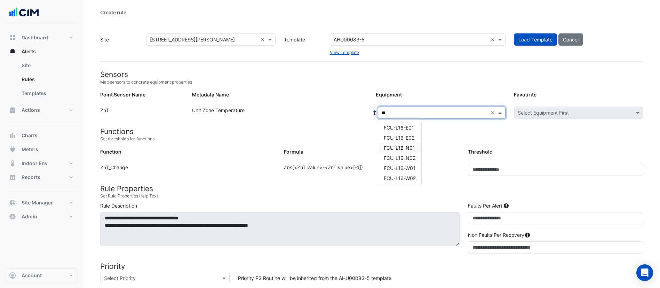
click at [402, 148] on span "FCU-L16-N01" at bounding box center [399, 148] width 31 height 6
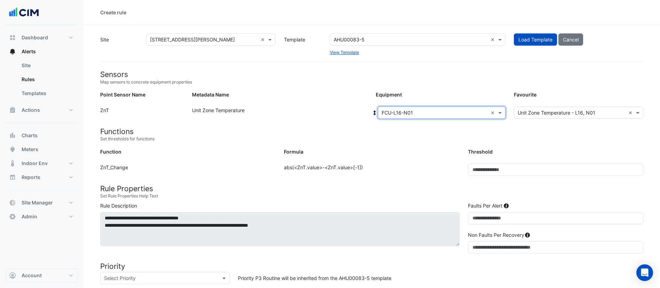
scroll to position [196, 0]
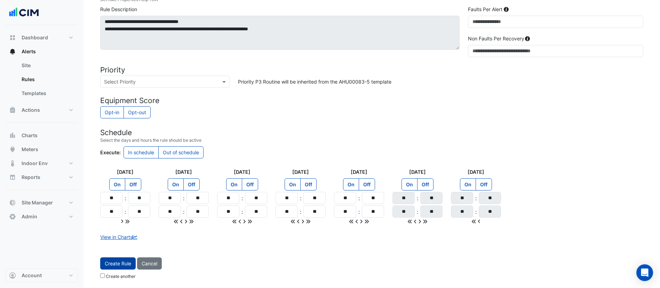
click at [112, 266] on button "Create Rule" at bounding box center [117, 263] width 35 height 12
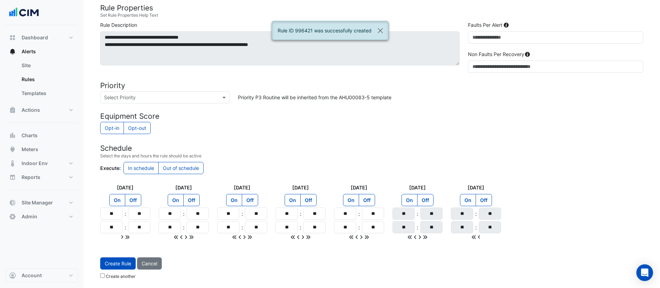
scroll to position [0, 0]
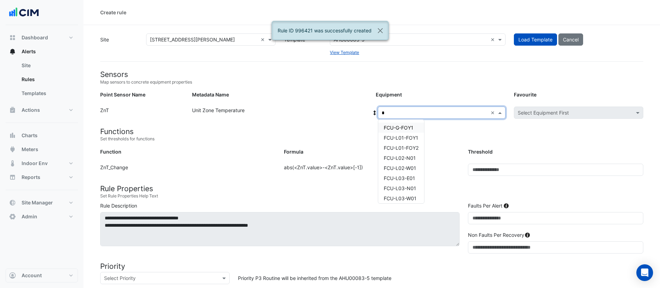
click at [445, 113] on input "*" at bounding box center [435, 112] width 106 height 7
type input "**"
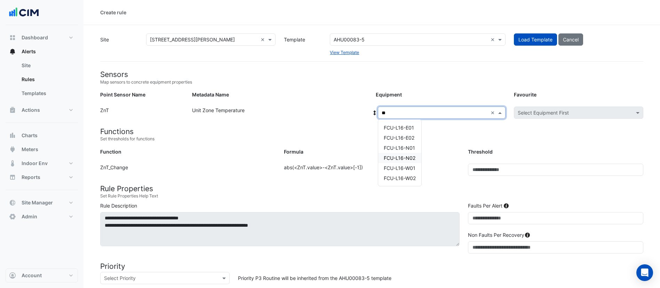
click at [409, 158] on span "FCU-L16-N02" at bounding box center [400, 158] width 32 height 6
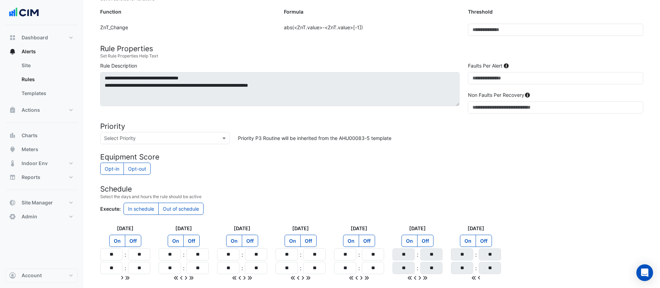
scroll to position [196, 0]
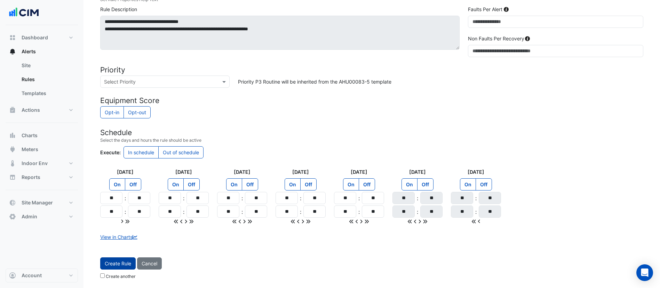
click at [118, 263] on button "Create Rule" at bounding box center [117, 263] width 35 height 12
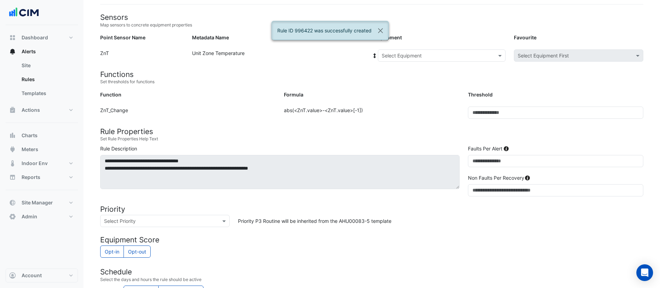
scroll to position [47, 0]
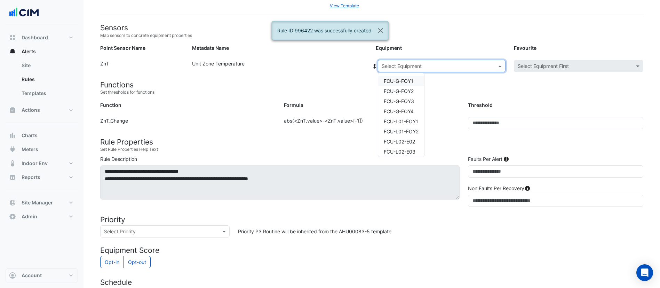
click at [410, 66] on input "text" at bounding box center [435, 66] width 106 height 7
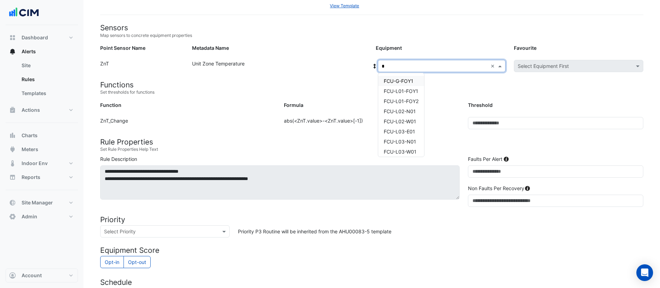
type input "**"
click at [408, 121] on span "FCU-L16-W01" at bounding box center [400, 121] width 32 height 6
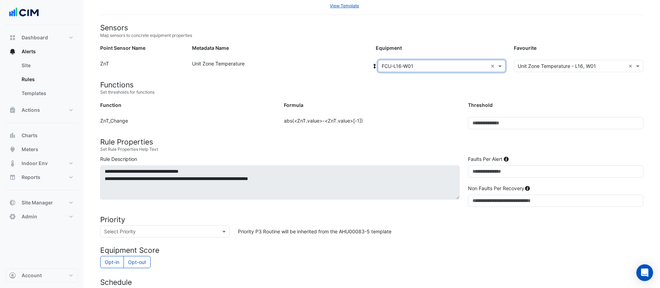
scroll to position [196, 0]
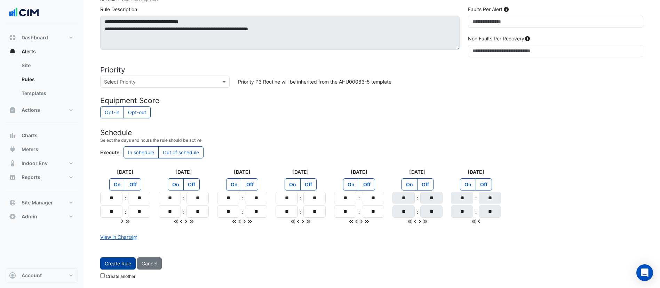
click at [112, 261] on button "Create Rule" at bounding box center [117, 263] width 35 height 12
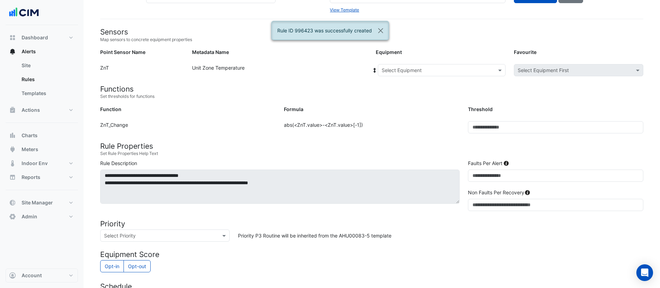
scroll to position [0, 0]
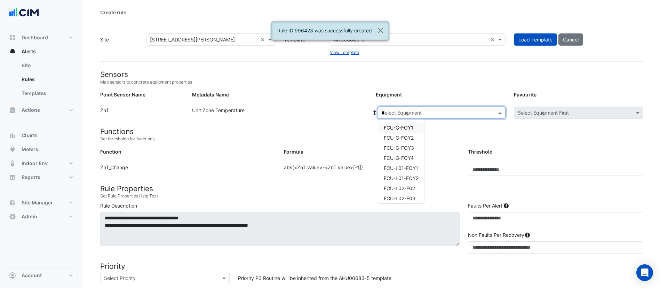
click at [401, 110] on input "*" at bounding box center [435, 112] width 106 height 7
type input "**"
click at [398, 180] on span "FCU-L16-W02" at bounding box center [400, 178] width 32 height 6
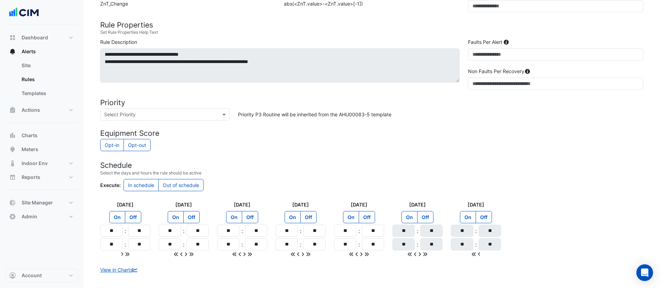
scroll to position [196, 0]
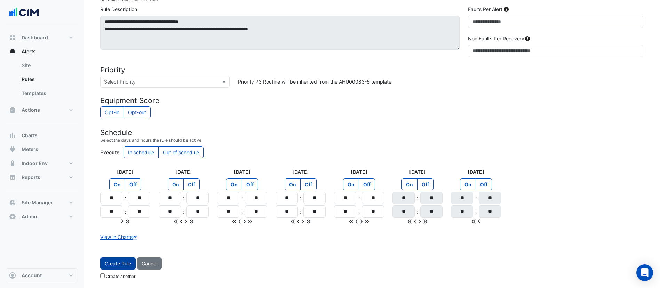
click at [111, 262] on button "Create Rule" at bounding box center [117, 263] width 35 height 12
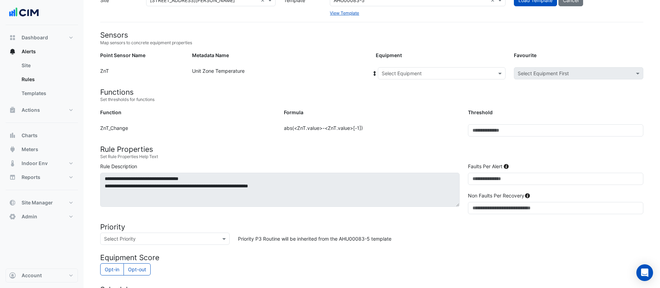
scroll to position [37, 0]
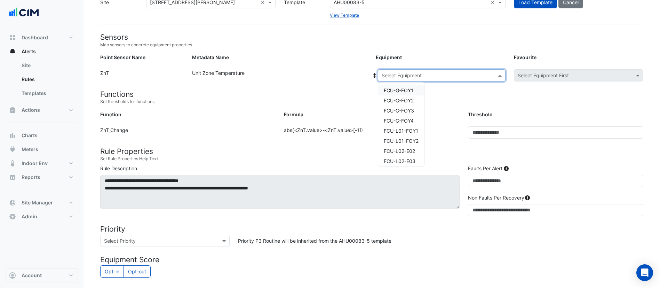
click at [419, 76] on input "text" at bounding box center [435, 75] width 106 height 7
type input "**"
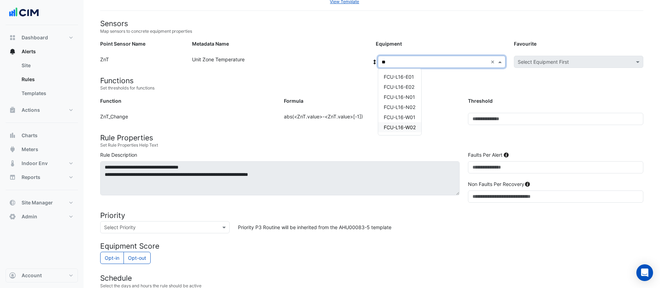
click at [403, 128] on span "FCU-L16-W02" at bounding box center [400, 127] width 32 height 6
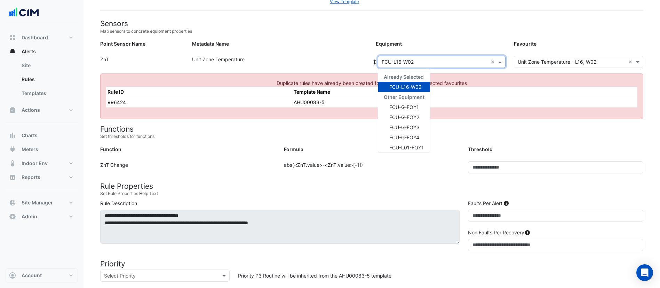
click at [439, 67] on div "Select Equipment × FCU-L16-W02 ×" at bounding box center [442, 62] width 128 height 12
type input "**"
click at [404, 88] on span "FCU-L17-E01" at bounding box center [404, 87] width 30 height 6
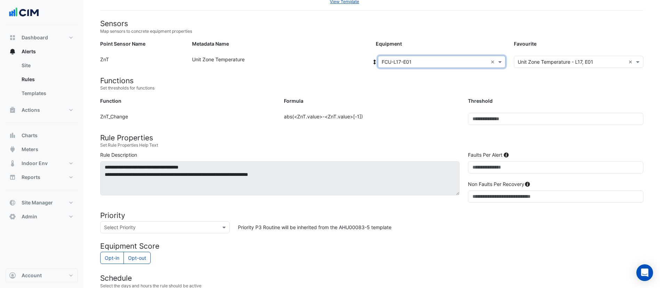
scroll to position [196, 0]
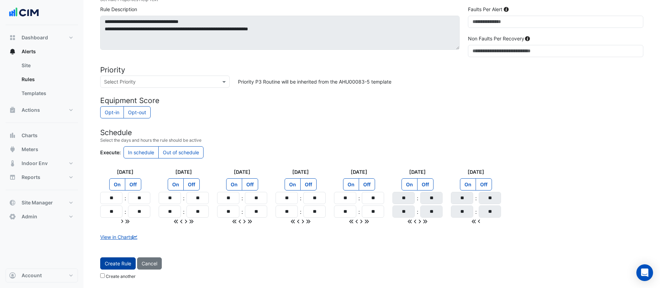
click at [106, 266] on button "Create Rule" at bounding box center [117, 263] width 35 height 12
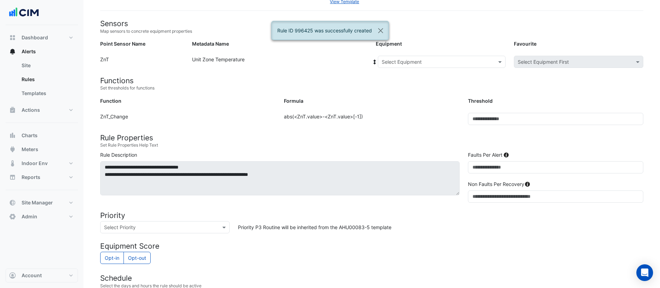
scroll to position [0, 0]
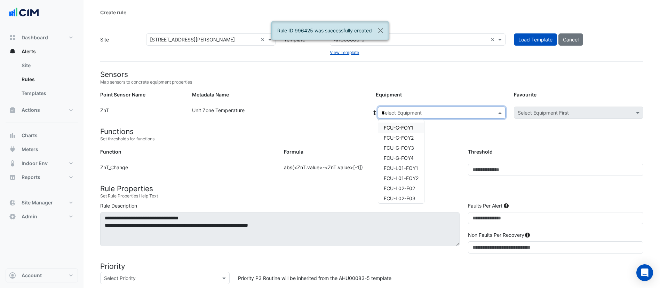
click at [395, 114] on input "*" at bounding box center [435, 112] width 106 height 7
type input "**"
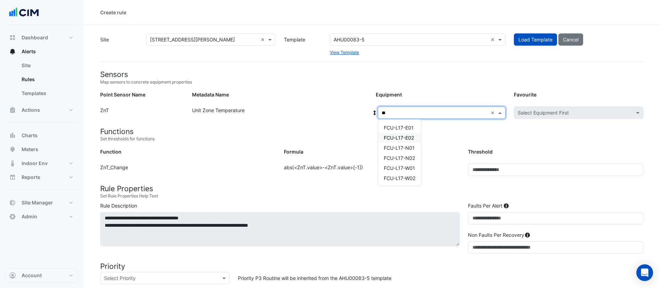
click at [401, 138] on span "FCU-L17-E02" at bounding box center [399, 138] width 30 height 6
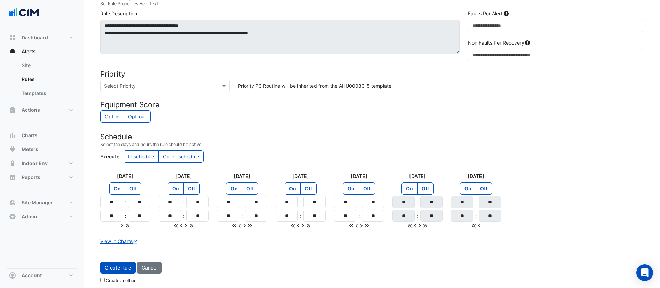
scroll to position [196, 0]
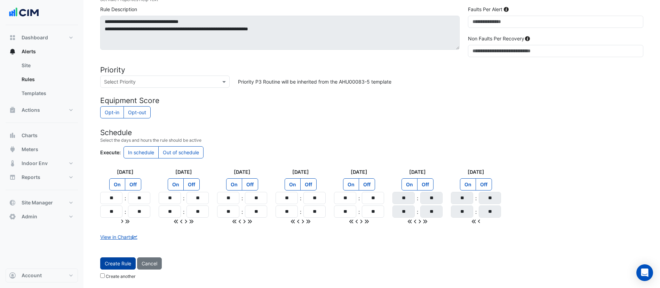
click at [115, 268] on button "Create Rule" at bounding box center [117, 263] width 35 height 12
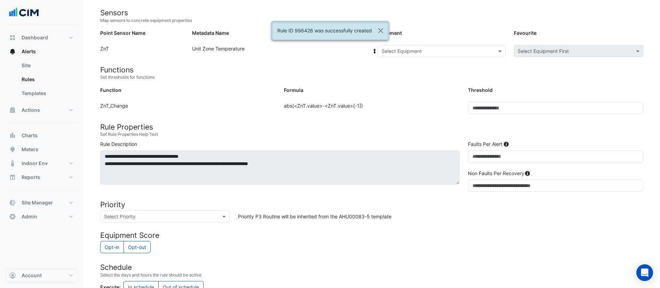
scroll to position [55, 0]
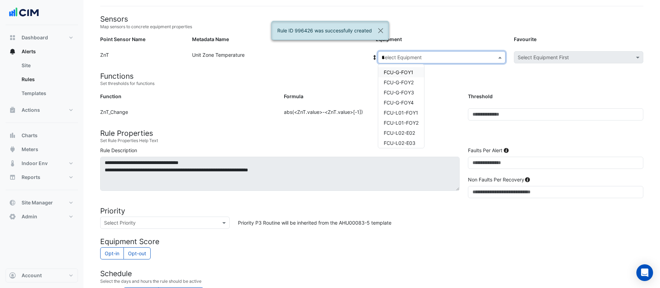
click at [435, 55] on input "*" at bounding box center [435, 57] width 106 height 7
type input "**"
click at [406, 94] on span "FCU-L17-N01" at bounding box center [399, 92] width 31 height 6
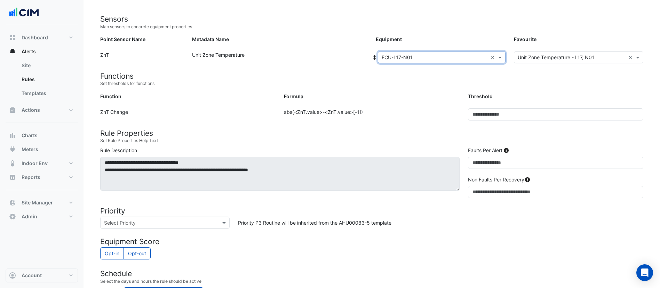
scroll to position [196, 0]
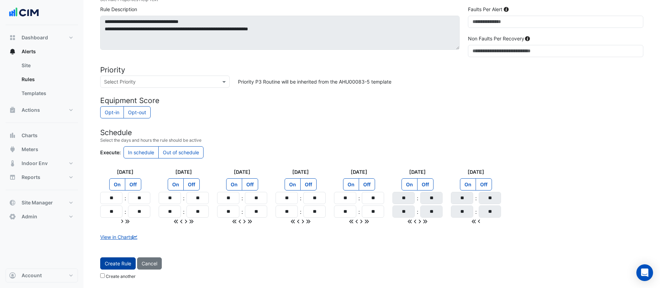
click at [112, 262] on button "Create Rule" at bounding box center [117, 263] width 35 height 12
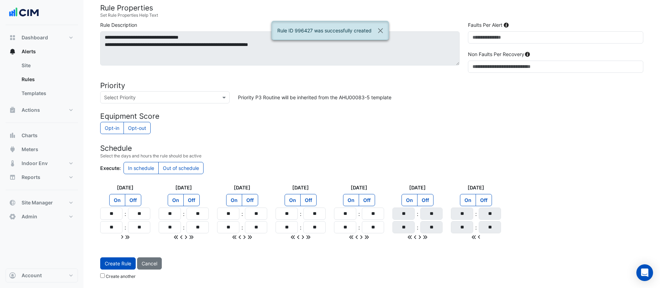
scroll to position [0, 0]
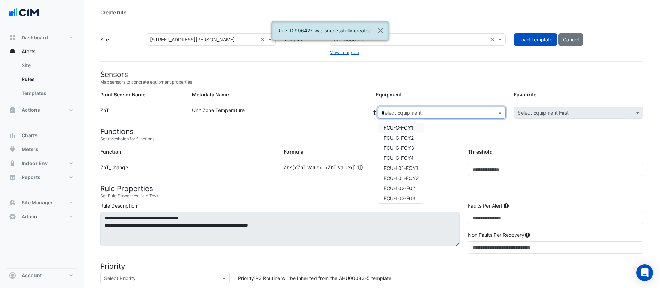
click at [415, 110] on input "*" at bounding box center [435, 112] width 106 height 7
type input "**"
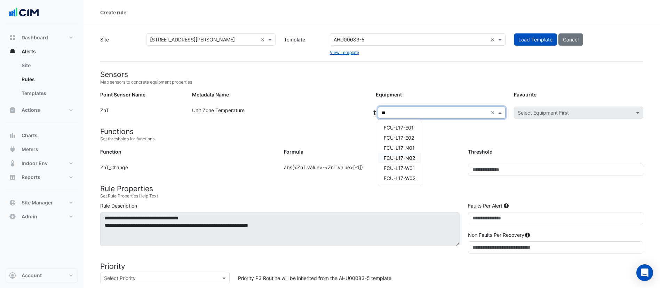
click at [408, 157] on span "FCU-L17-N02" at bounding box center [399, 158] width 31 height 6
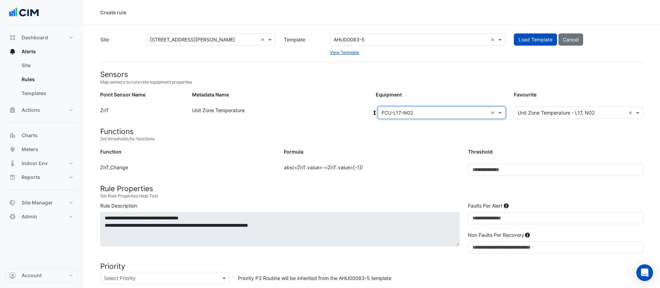
scroll to position [196, 0]
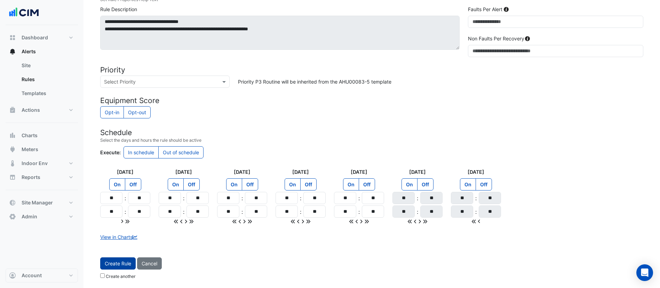
click at [104, 261] on button "Create Rule" at bounding box center [117, 263] width 35 height 12
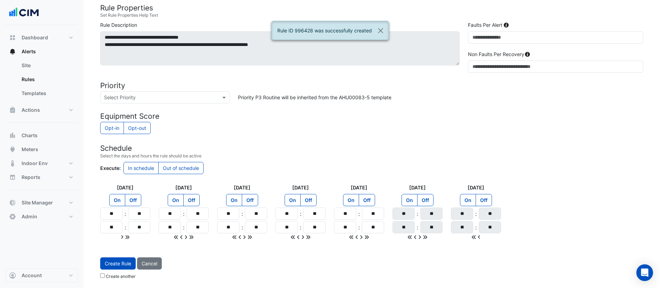
scroll to position [0, 0]
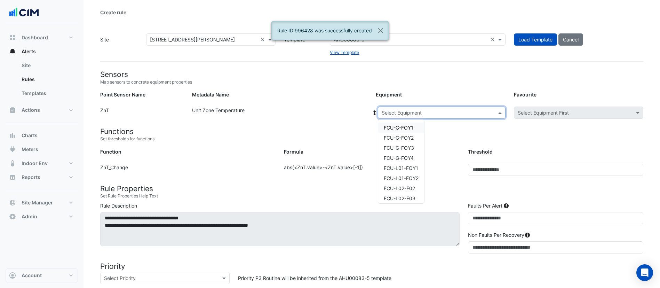
click at [417, 111] on input "text" at bounding box center [435, 112] width 106 height 7
type input "**"
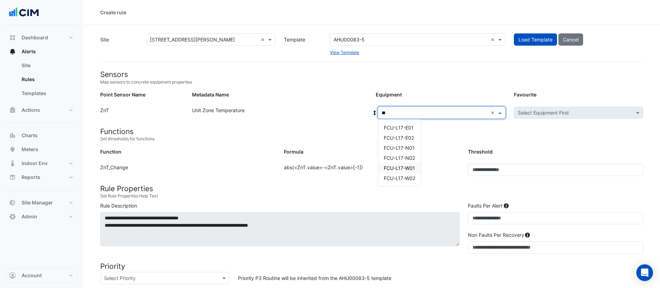
click at [403, 167] on span "FCU-L17-W01" at bounding box center [399, 168] width 31 height 6
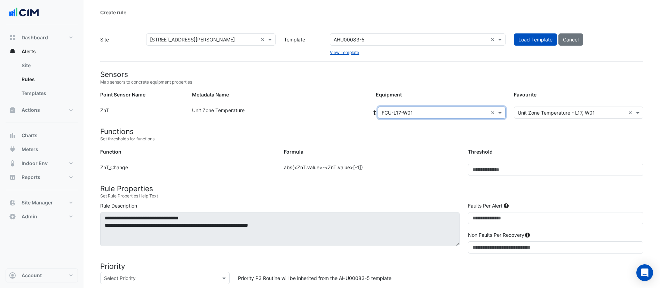
scroll to position [196, 0]
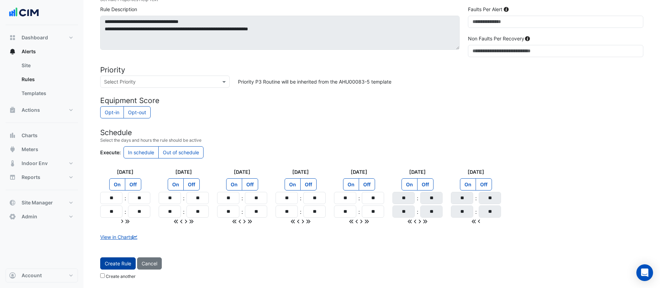
click at [105, 261] on button "Create Rule" at bounding box center [117, 263] width 35 height 12
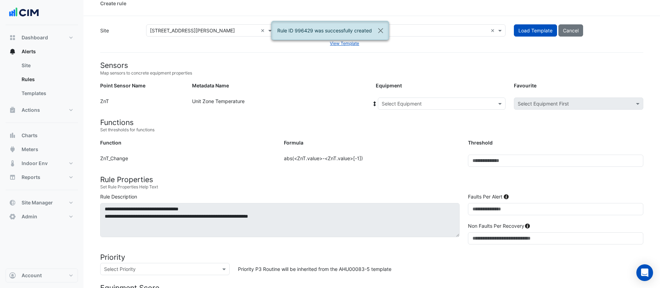
scroll to position [3, 0]
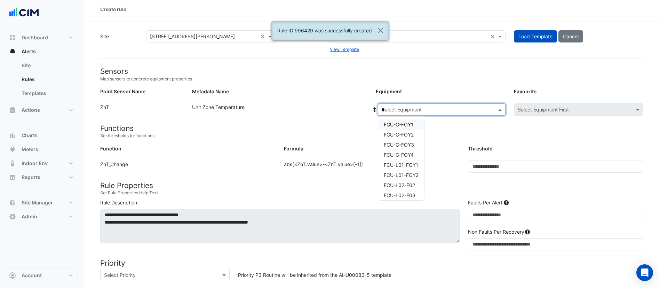
click at [422, 107] on input "*" at bounding box center [435, 109] width 106 height 7
type input "**"
click at [398, 171] on div "FCU-L17-W02" at bounding box center [399, 175] width 43 height 10
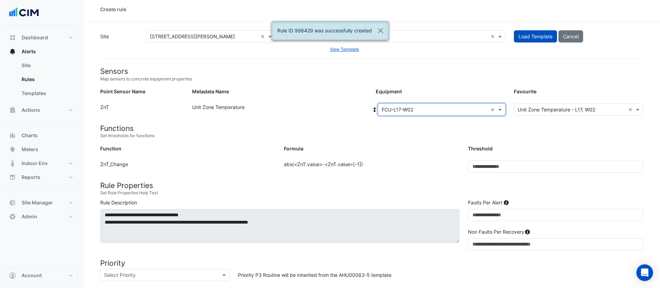
scroll to position [196, 0]
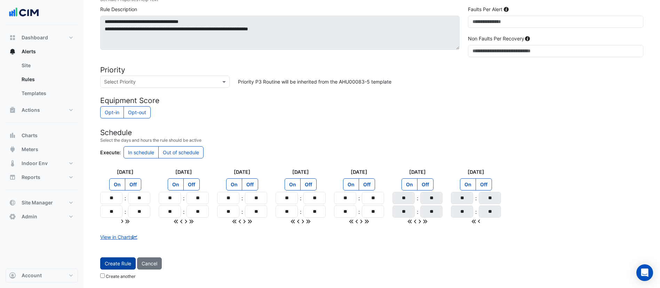
click at [125, 265] on button "Create Rule" at bounding box center [117, 263] width 35 height 12
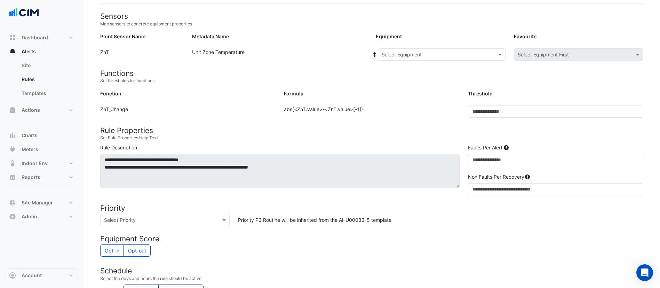
scroll to position [0, 0]
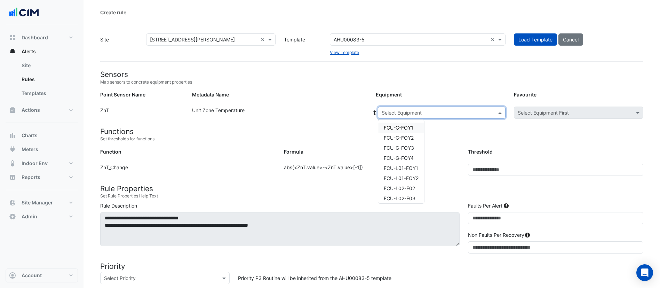
click at [421, 110] on input "text" at bounding box center [435, 112] width 106 height 7
type input "**"
click at [409, 126] on span "FCU-L18-E01" at bounding box center [399, 128] width 30 height 6
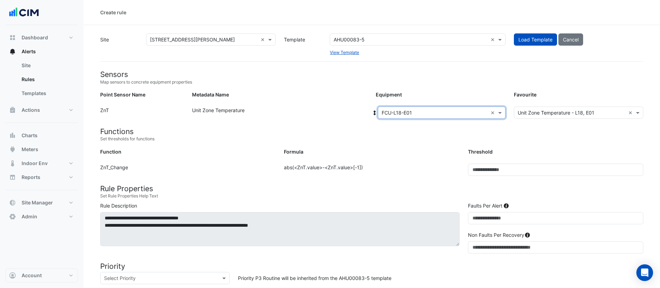
scroll to position [196, 0]
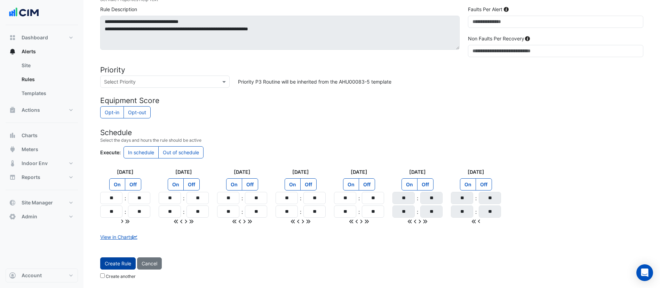
click at [120, 266] on button "Create Rule" at bounding box center [117, 263] width 35 height 12
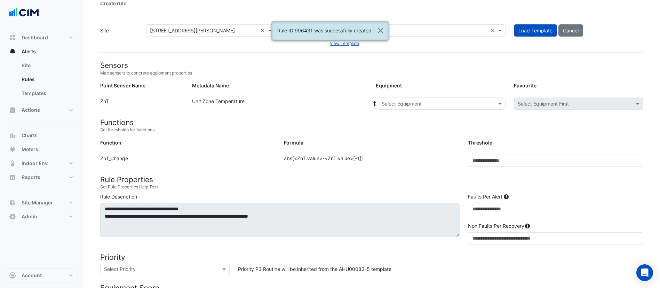
scroll to position [0, 0]
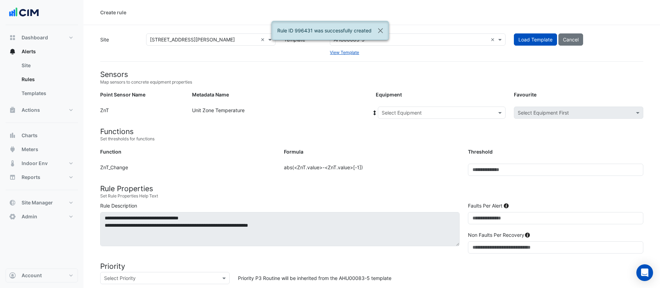
click at [414, 117] on div "Select Equipment" at bounding box center [442, 112] width 128 height 12
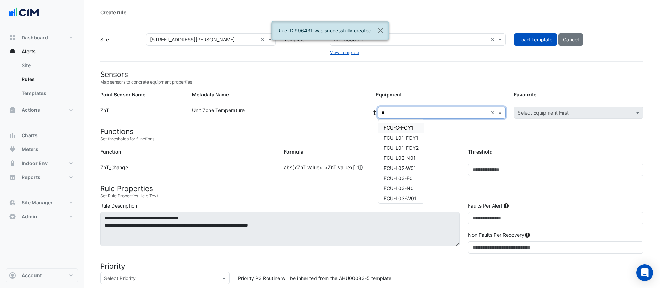
type input "**"
click at [406, 138] on span "FCU-L18-E02" at bounding box center [399, 138] width 31 height 6
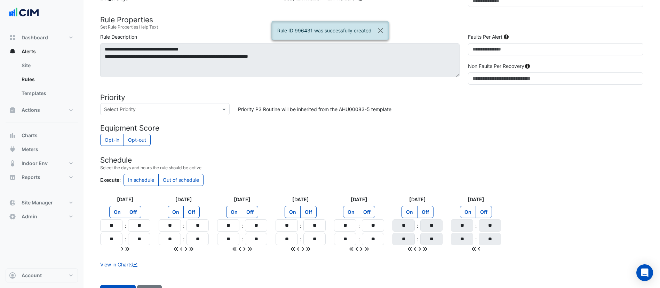
scroll to position [196, 0]
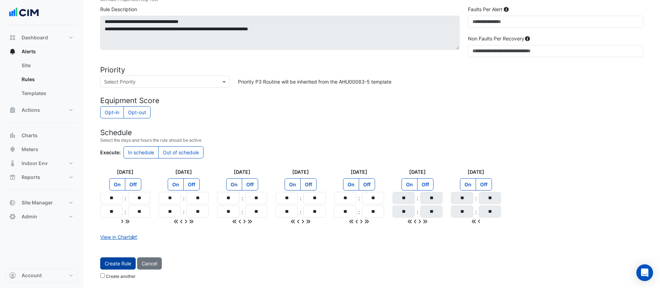
click at [116, 266] on button "Create Rule" at bounding box center [117, 263] width 35 height 12
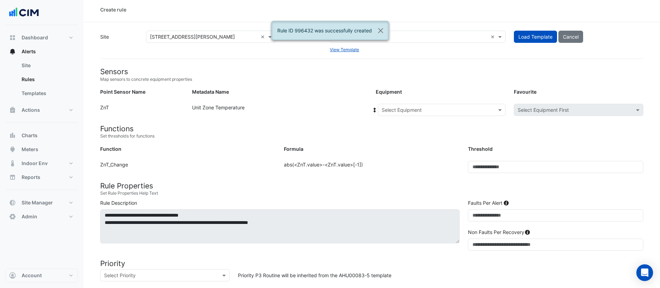
scroll to position [0, 0]
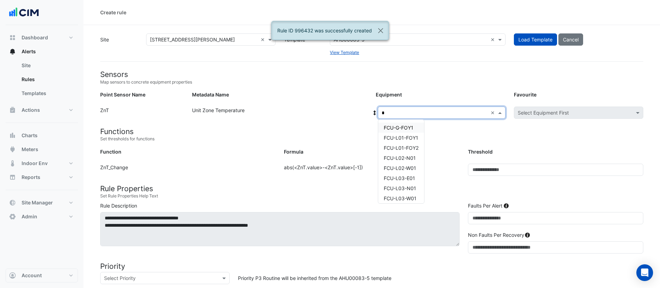
click at [406, 116] on div "Select Equipment * ×" at bounding box center [442, 112] width 128 height 12
type input "**"
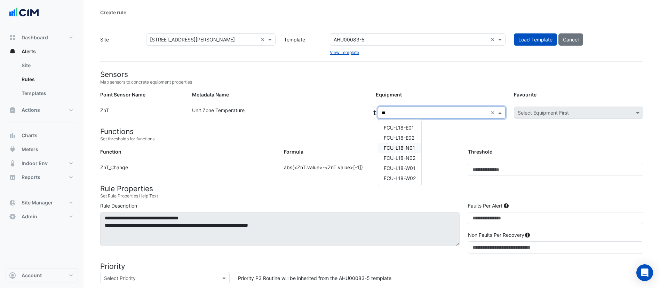
click at [405, 148] on span "FCU-L18-N01" at bounding box center [399, 148] width 31 height 6
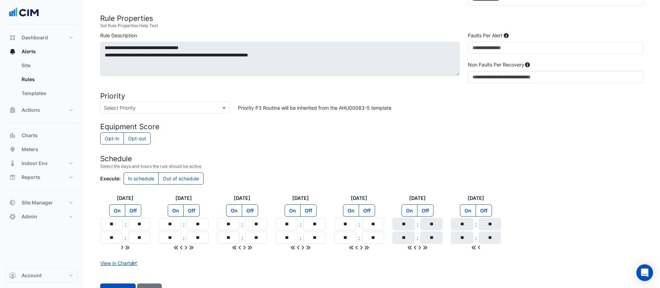
scroll to position [196, 0]
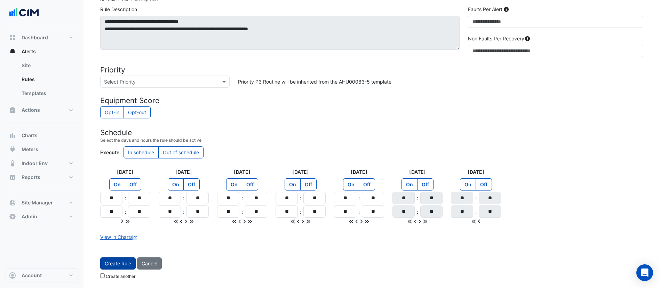
click at [116, 264] on button "Create Rule" at bounding box center [117, 263] width 35 height 12
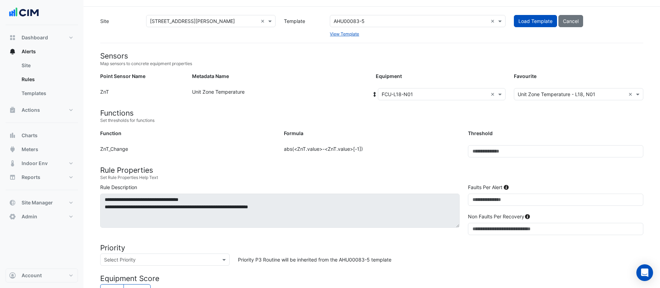
scroll to position [0, 0]
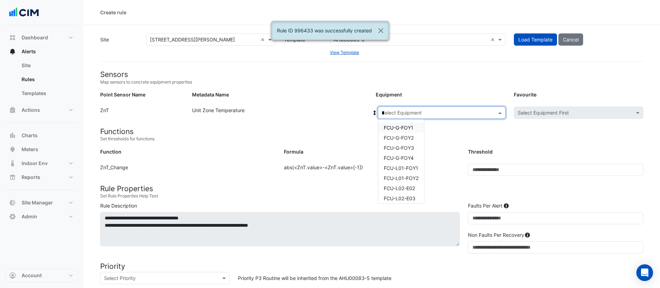
click at [445, 112] on input "*" at bounding box center [435, 112] width 106 height 7
type input "**"
click at [402, 159] on span "FCU-L18-N02" at bounding box center [400, 158] width 32 height 6
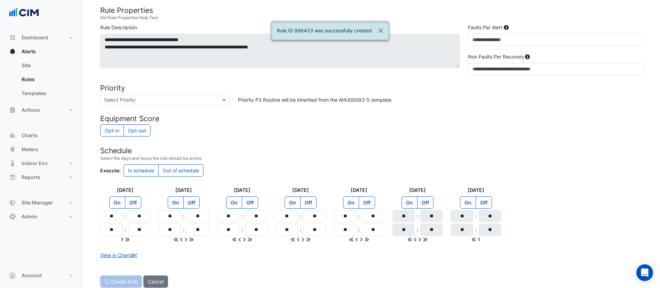
scroll to position [196, 0]
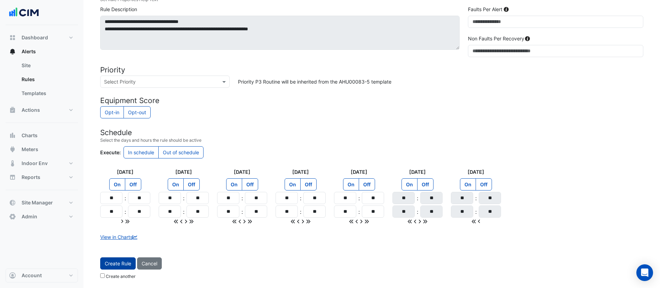
click at [111, 261] on button "Create Rule" at bounding box center [117, 263] width 35 height 12
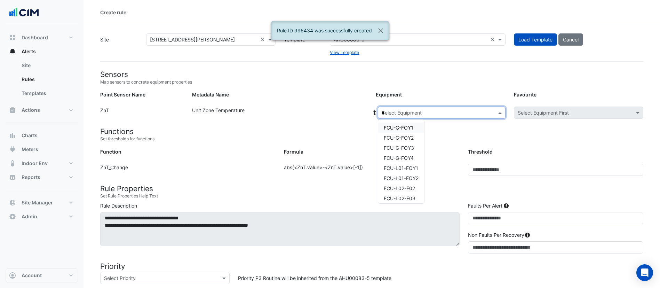
click at [419, 113] on input "*" at bounding box center [435, 112] width 106 height 7
type input "**"
click at [407, 167] on span "FCU-L18-W01" at bounding box center [400, 168] width 32 height 6
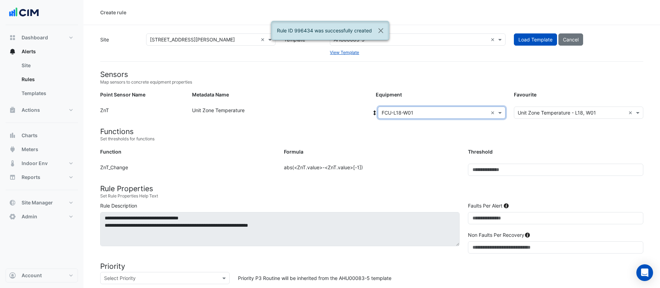
scroll to position [196, 0]
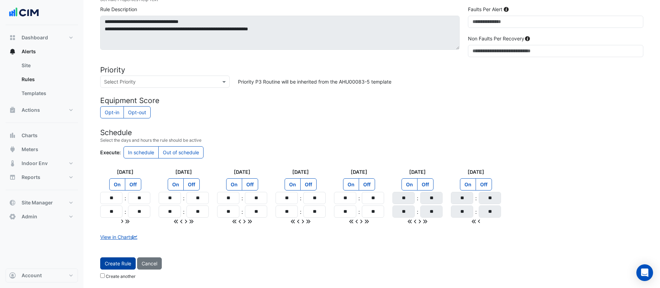
click at [118, 264] on button "Create Rule" at bounding box center [117, 263] width 35 height 12
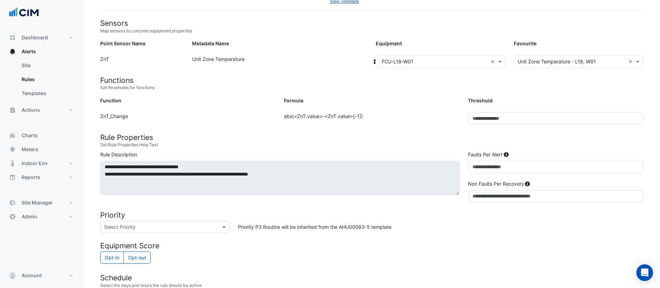
scroll to position [51, 0]
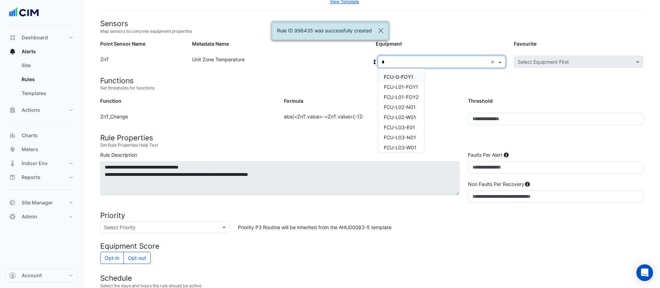
click at [438, 61] on input "*" at bounding box center [435, 61] width 106 height 7
type input "**"
click at [396, 128] on span "FCU-L18-W02" at bounding box center [400, 127] width 32 height 6
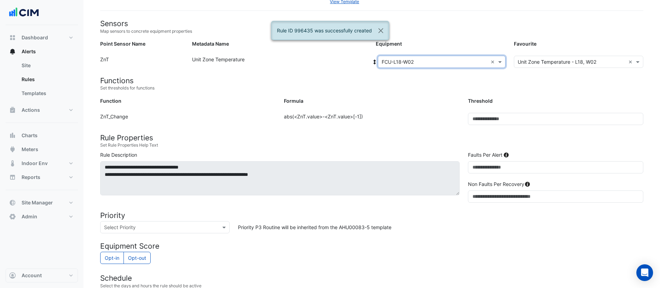
scroll to position [196, 0]
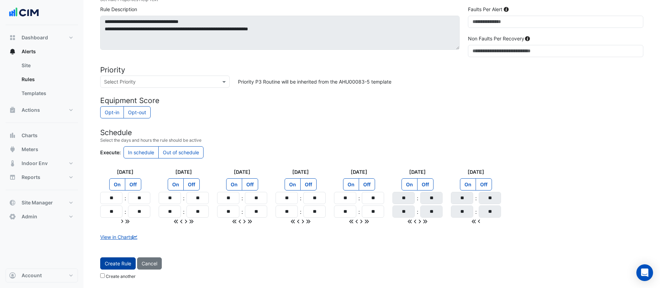
click at [114, 262] on button "Create Rule" at bounding box center [117, 263] width 35 height 12
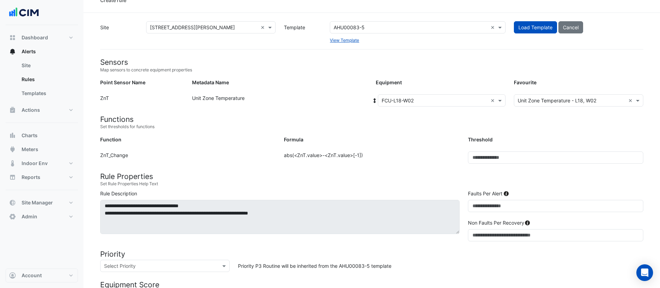
scroll to position [0, 0]
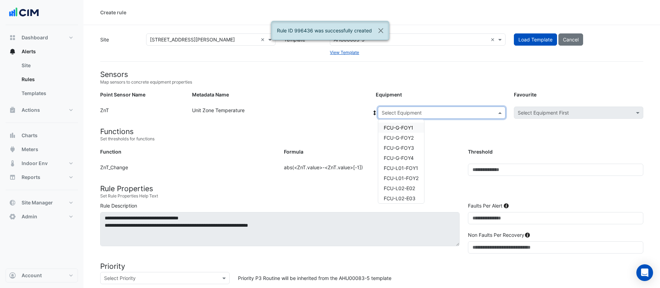
click at [414, 113] on input "text" at bounding box center [435, 112] width 106 height 7
type input "**"
click at [406, 130] on span "FCU-L19-E01" at bounding box center [399, 128] width 30 height 6
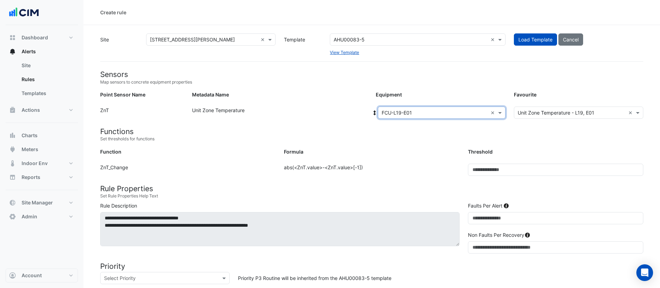
scroll to position [196, 0]
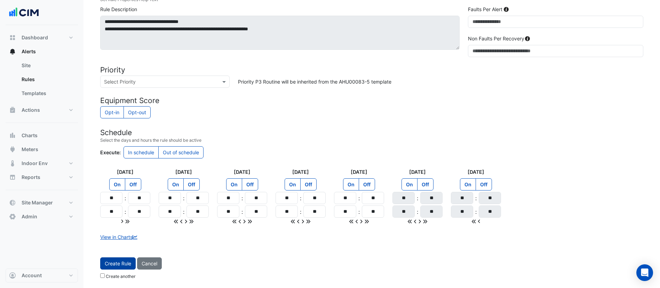
click at [112, 264] on button "Create Rule" at bounding box center [117, 263] width 35 height 12
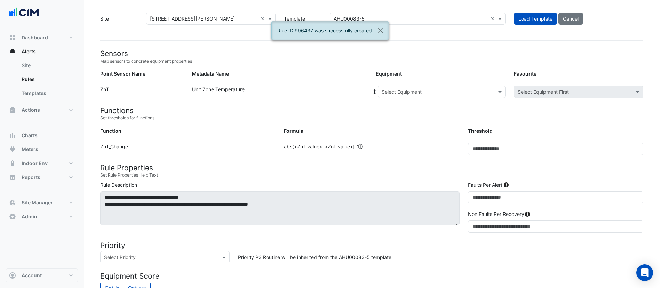
scroll to position [19, 0]
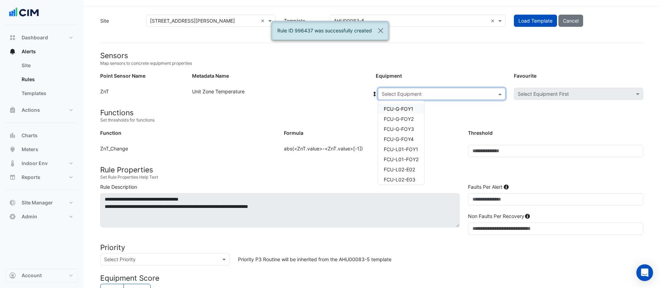
click at [439, 93] on input "text" at bounding box center [435, 93] width 106 height 7
type input "**"
click at [408, 118] on span "FCU-L19-E02" at bounding box center [399, 119] width 31 height 6
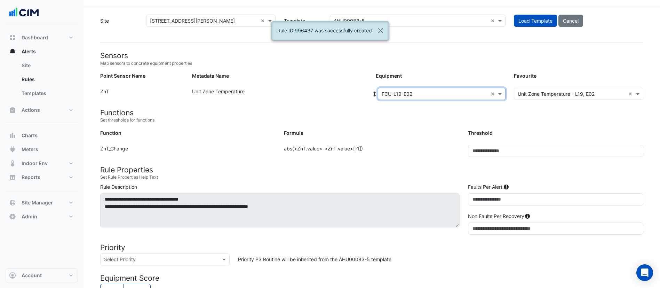
scroll to position [196, 0]
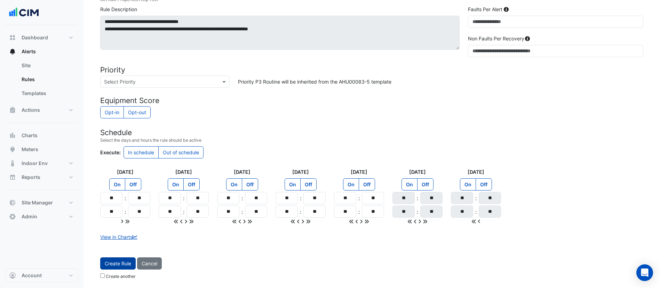
click at [115, 263] on button "Create Rule" at bounding box center [117, 263] width 35 height 12
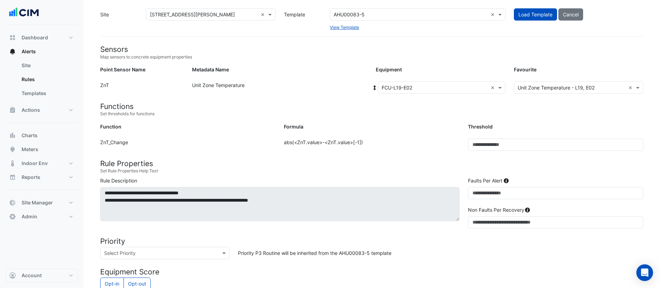
scroll to position [23, 0]
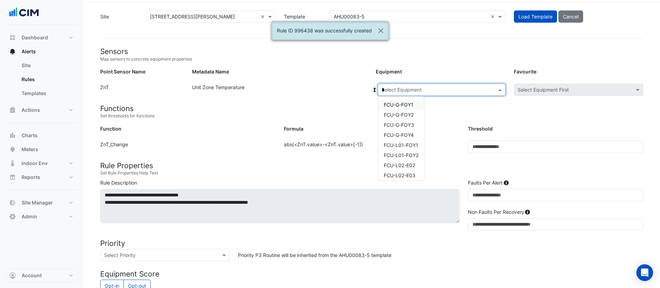
click at [406, 91] on input "*" at bounding box center [435, 89] width 106 height 7
type input "**"
click at [404, 123] on span "FCU-L19-N01" at bounding box center [399, 125] width 31 height 6
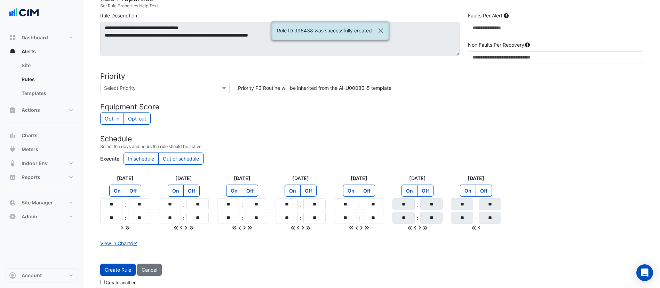
scroll to position [196, 0]
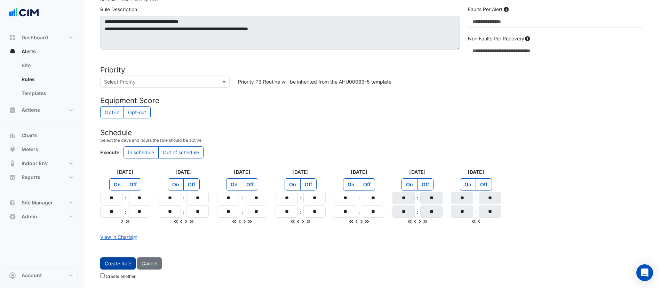
click at [124, 264] on button "Create Rule" at bounding box center [117, 263] width 35 height 12
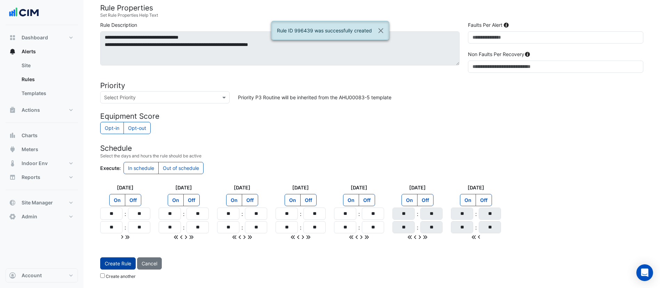
scroll to position [53, 0]
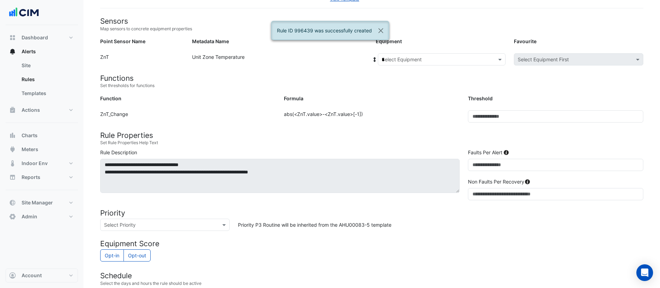
click at [414, 61] on input "*" at bounding box center [435, 59] width 106 height 7
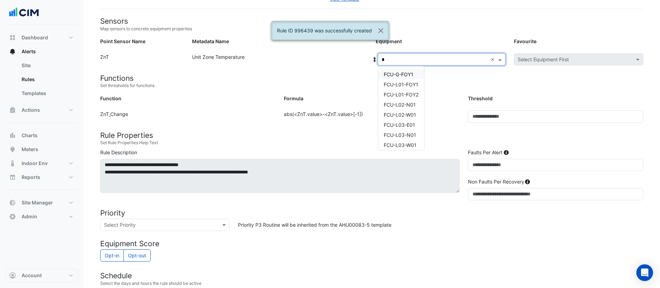
type input "**"
click at [413, 102] on span "FCU-L19-N02" at bounding box center [400, 105] width 32 height 6
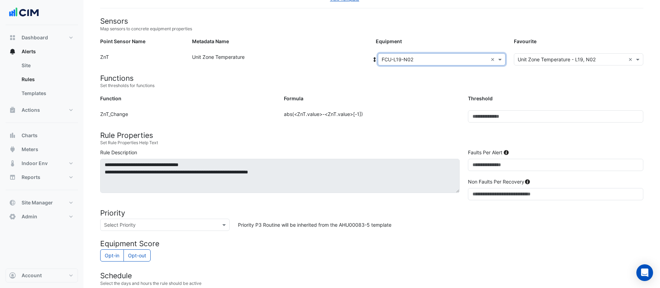
scroll to position [196, 0]
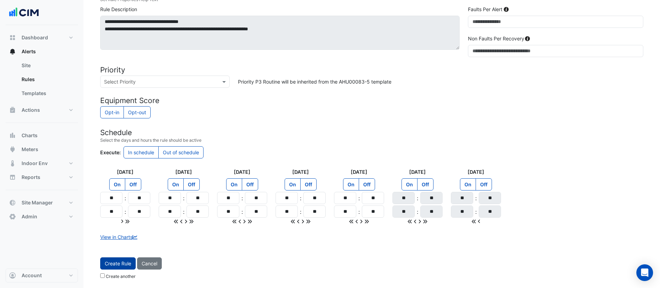
click at [114, 266] on button "Create Rule" at bounding box center [117, 263] width 35 height 12
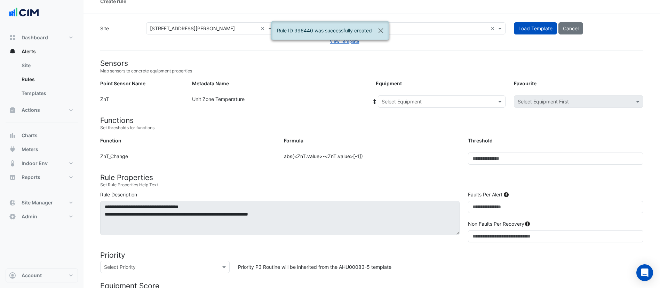
scroll to position [8, 0]
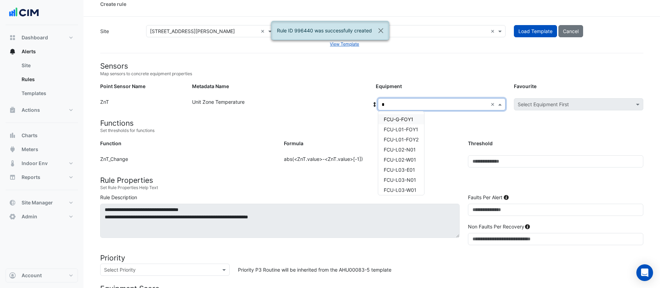
click at [420, 101] on input "*" at bounding box center [435, 104] width 106 height 7
type input "**"
click at [392, 164] on div "FCU-L19-W01" at bounding box center [399, 159] width 43 height 10
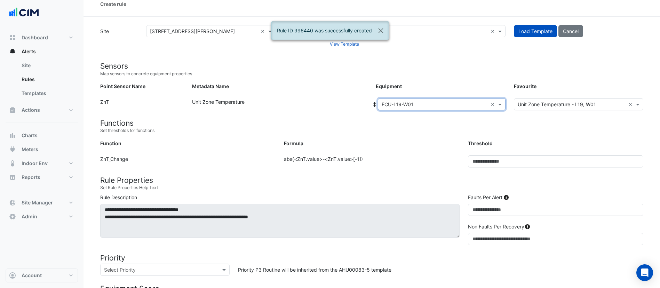
scroll to position [196, 0]
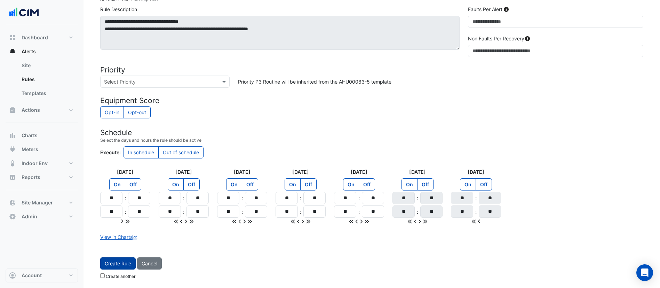
click at [120, 259] on button "Create Rule" at bounding box center [117, 263] width 35 height 12
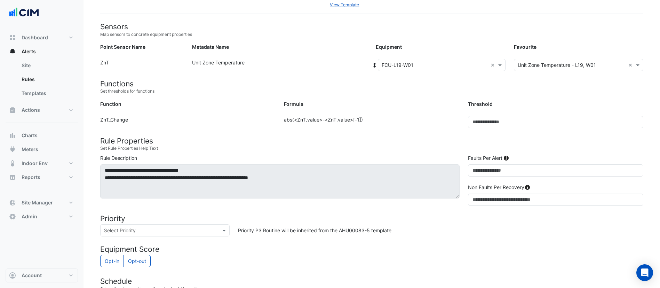
scroll to position [47, 0]
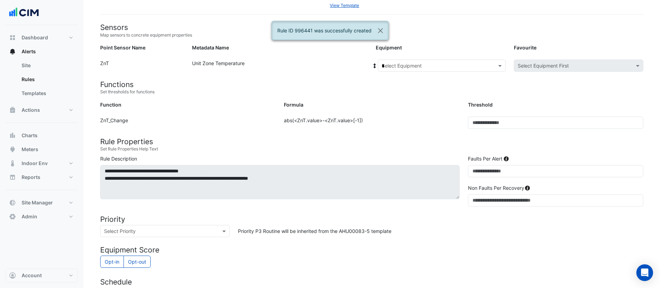
click at [417, 64] on input "*" at bounding box center [435, 65] width 106 height 7
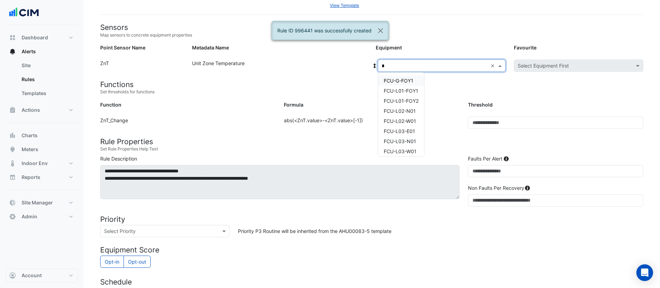
type input "**"
click at [401, 134] on span "FCU-L19-W02" at bounding box center [400, 131] width 32 height 6
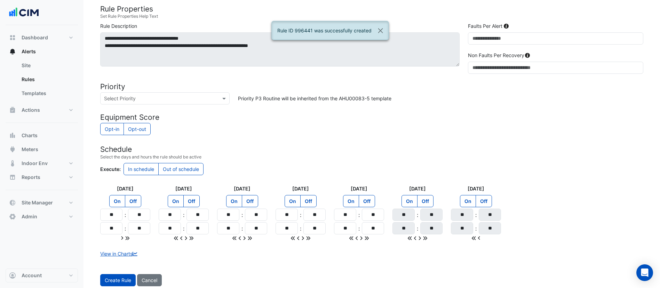
scroll to position [196, 0]
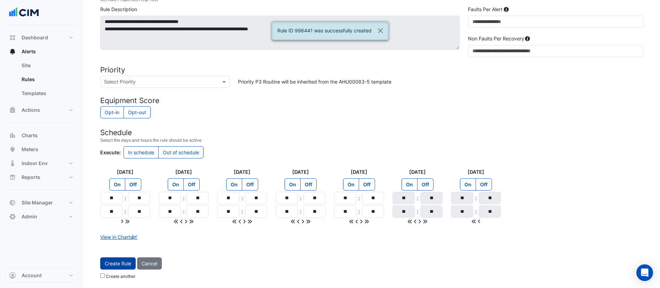
click at [120, 264] on button "Create Rule" at bounding box center [117, 263] width 35 height 12
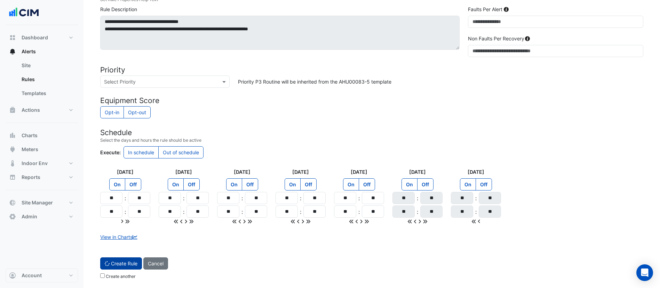
scroll to position [2, 0]
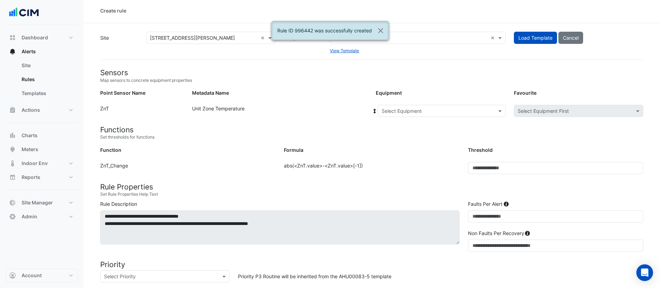
click at [427, 111] on input "text" at bounding box center [435, 110] width 106 height 7
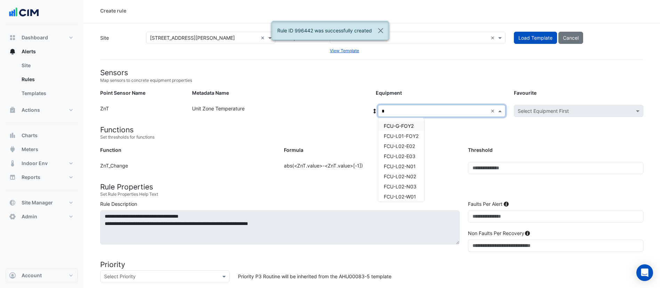
type input "**"
click at [411, 124] on span "FCU-L20-E01" at bounding box center [399, 126] width 31 height 6
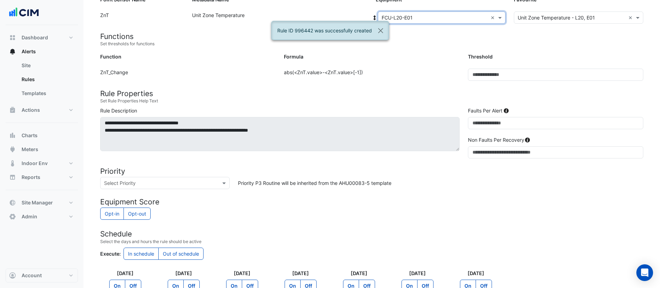
scroll to position [196, 0]
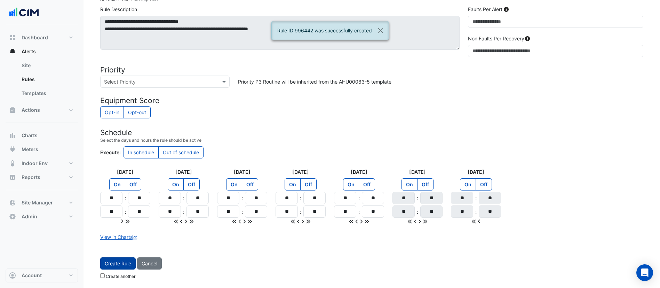
click at [120, 262] on button "Create Rule" at bounding box center [117, 263] width 35 height 12
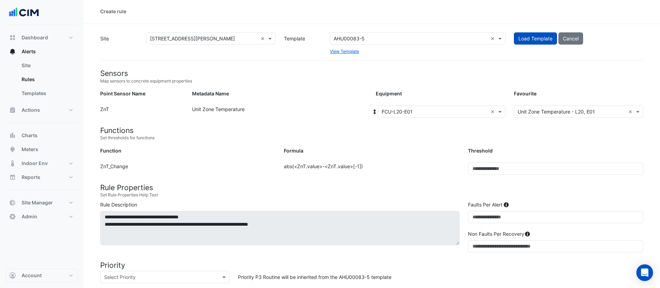
scroll to position [0, 0]
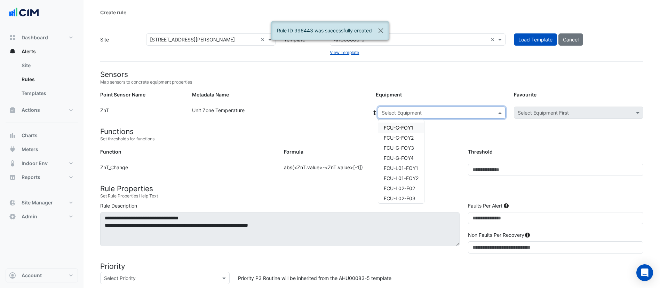
click at [411, 112] on input "text" at bounding box center [435, 112] width 106 height 7
type input "**"
click at [405, 139] on span "FCU-L20-E02" at bounding box center [399, 138] width 31 height 6
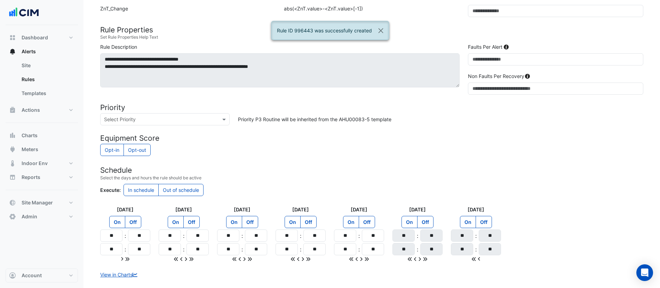
scroll to position [196, 0]
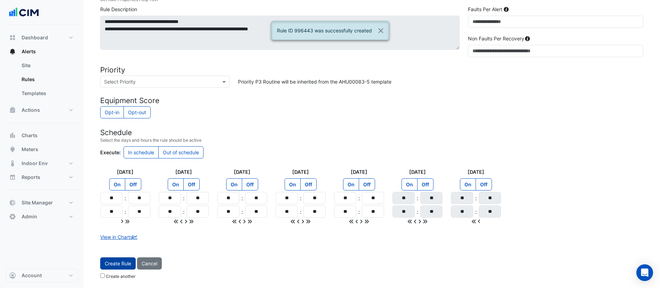
click at [122, 266] on button "Create Rule" at bounding box center [117, 263] width 35 height 12
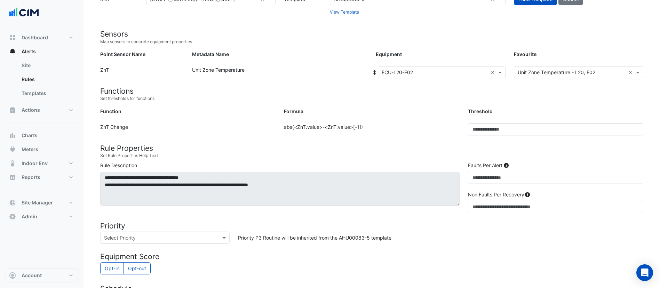
scroll to position [40, 0]
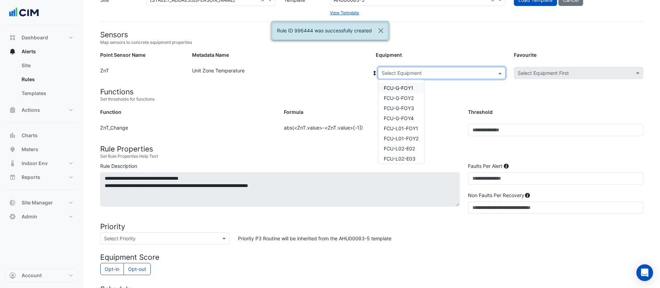
click at [410, 75] on input "text" at bounding box center [435, 73] width 106 height 7
type input "**"
click at [407, 109] on span "FCU-L20-N01" at bounding box center [400, 108] width 32 height 6
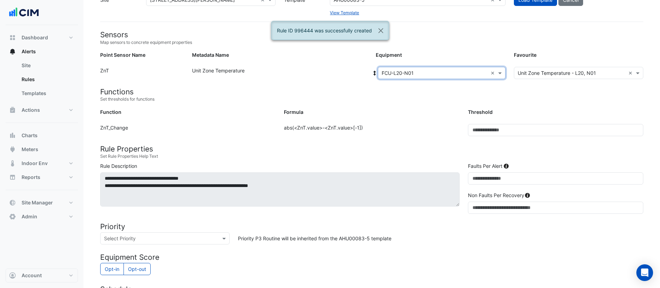
scroll to position [196, 0]
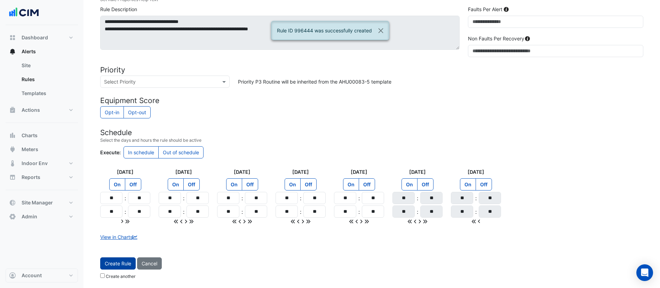
click at [127, 262] on button "Create Rule" at bounding box center [117, 263] width 35 height 12
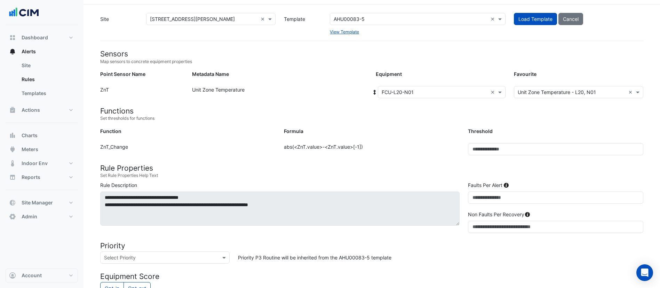
scroll to position [20, 0]
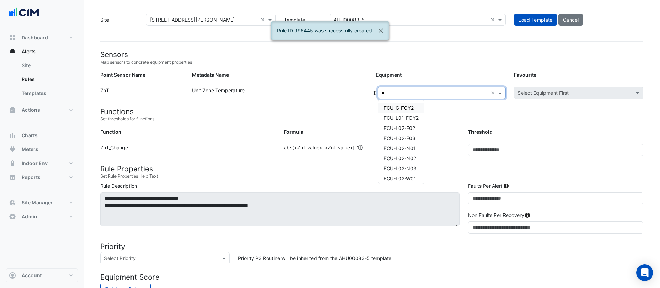
click at [396, 93] on input "*" at bounding box center [435, 92] width 106 height 7
type input "**"
click at [400, 137] on span "FCU-L20-N02" at bounding box center [400, 138] width 32 height 6
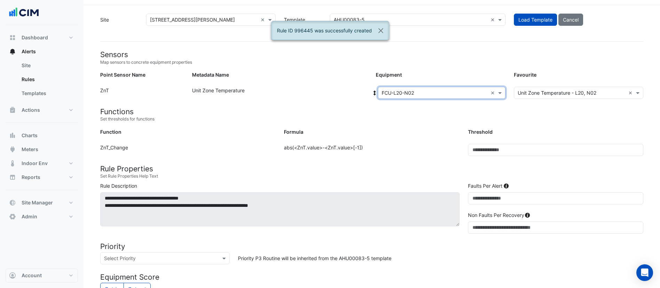
scroll to position [196, 0]
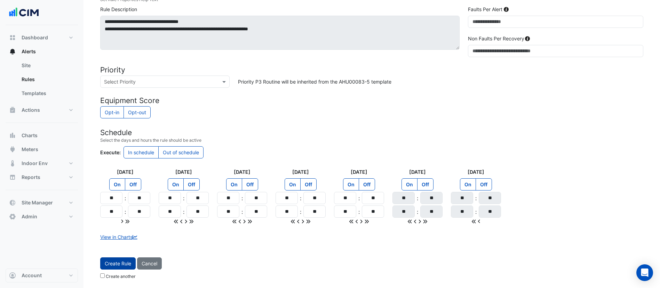
click at [119, 264] on button "Create Rule" at bounding box center [117, 263] width 35 height 12
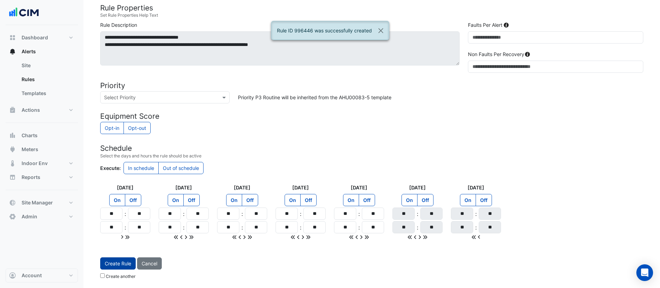
scroll to position [0, 0]
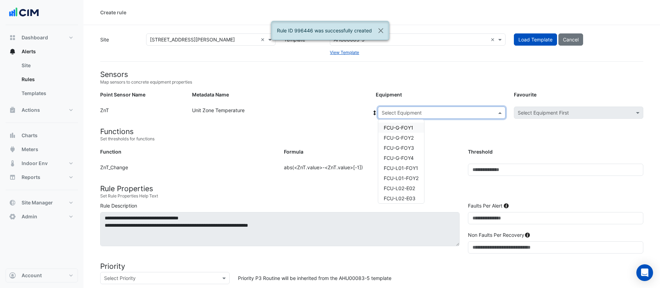
click at [408, 112] on input "text" at bounding box center [435, 112] width 106 height 7
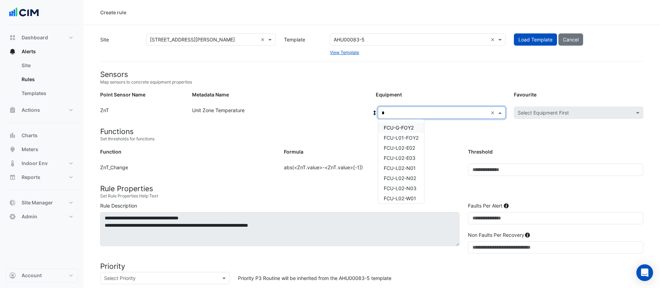
type input "**"
click at [408, 157] on span "FCU-L20-N02" at bounding box center [400, 158] width 32 height 6
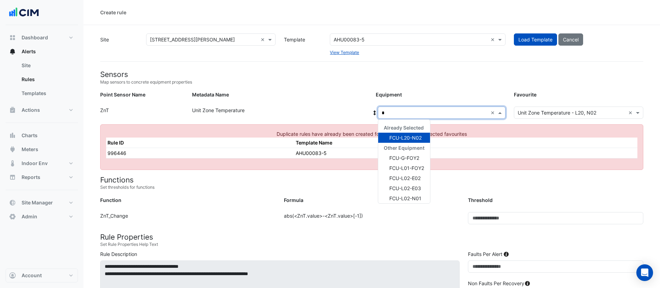
type input "**"
click at [407, 189] on span "FCU-L20-W01" at bounding box center [405, 188] width 32 height 6
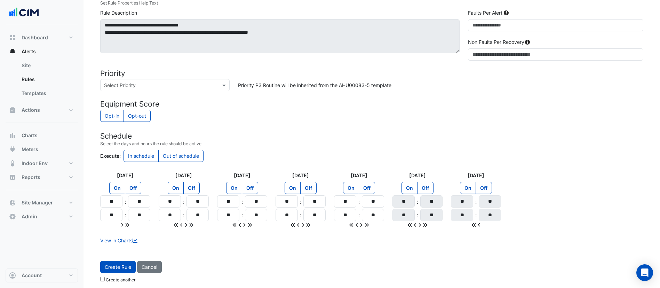
scroll to position [196, 0]
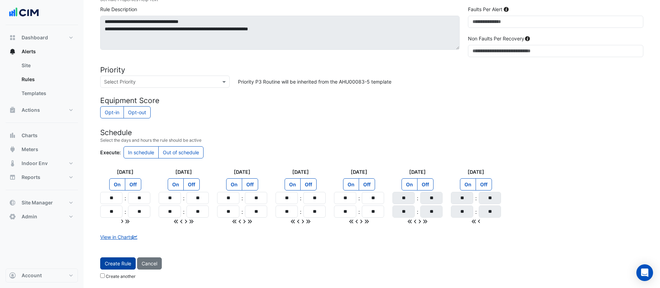
click at [121, 265] on button "Create Rule" at bounding box center [117, 263] width 35 height 12
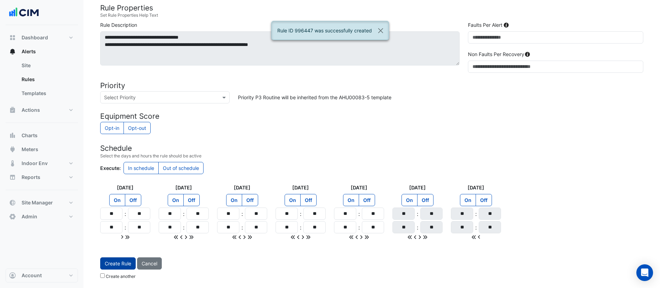
scroll to position [0, 0]
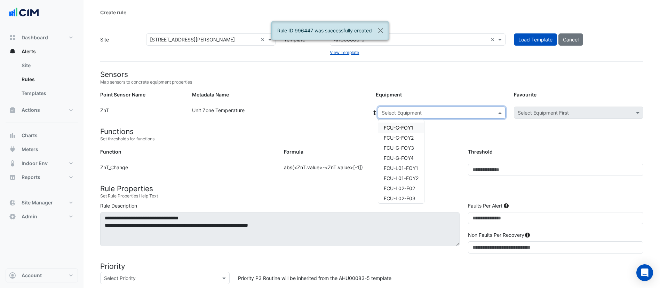
click at [439, 113] on input "text" at bounding box center [435, 112] width 106 height 7
type input "**"
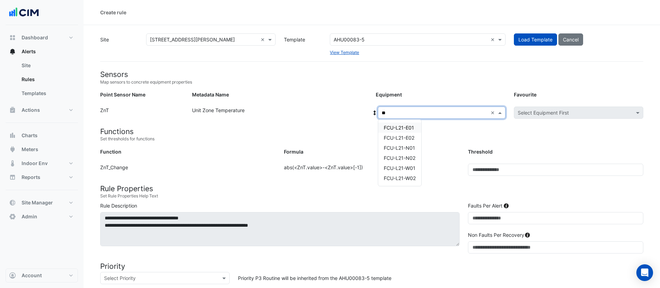
click at [402, 128] on span "FCU-L21-E01" at bounding box center [399, 128] width 30 height 6
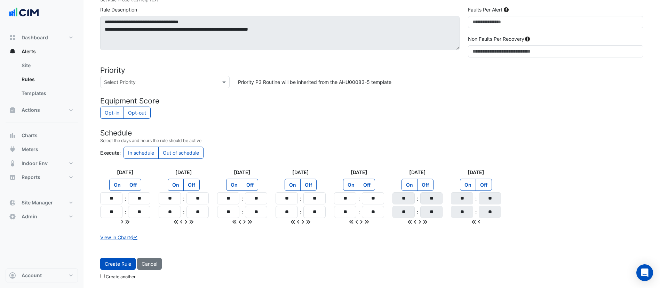
scroll to position [196, 0]
click at [110, 264] on button "Create Rule" at bounding box center [117, 263] width 35 height 12
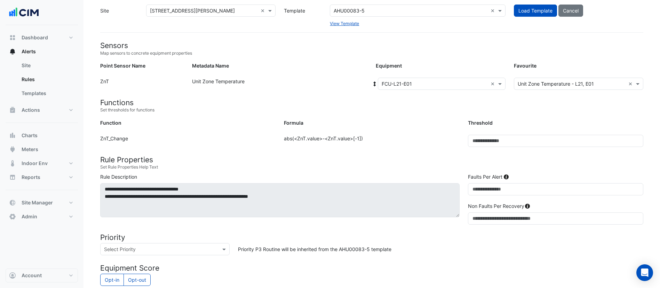
scroll to position [0, 0]
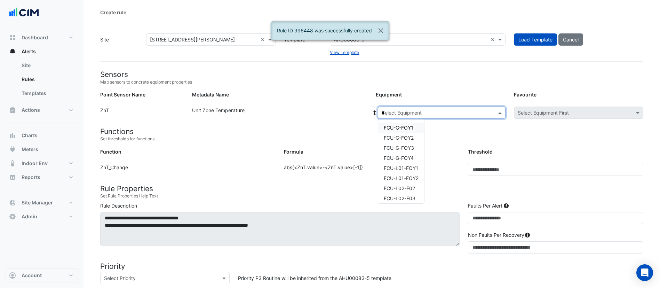
click at [419, 115] on input "*" at bounding box center [435, 112] width 106 height 7
type input "**"
click at [405, 139] on span "FCU-L21-E02" at bounding box center [399, 138] width 31 height 6
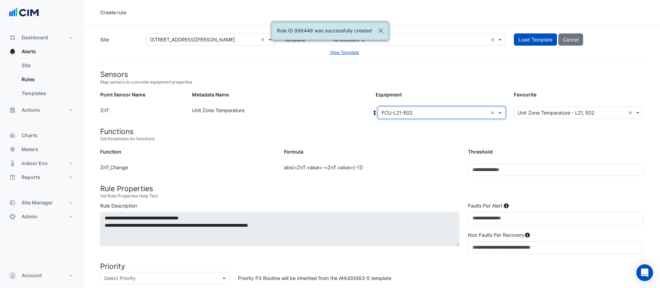
scroll to position [196, 0]
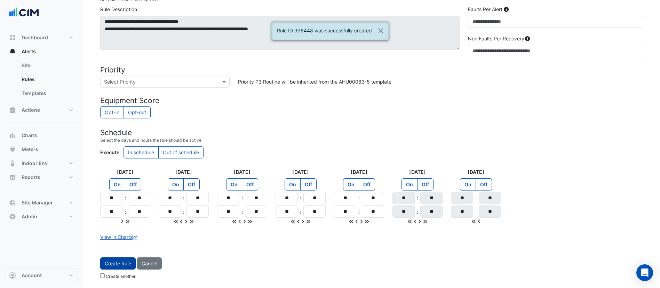
click at [123, 260] on button "Create Rule" at bounding box center [117, 263] width 35 height 12
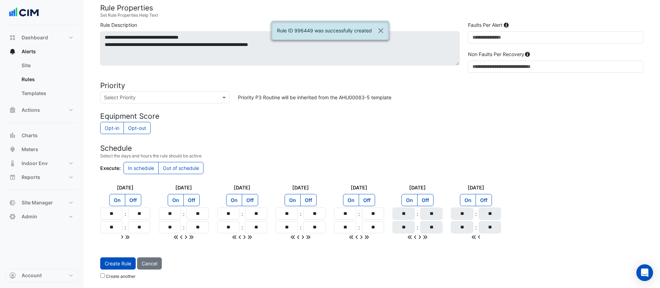
scroll to position [0, 0]
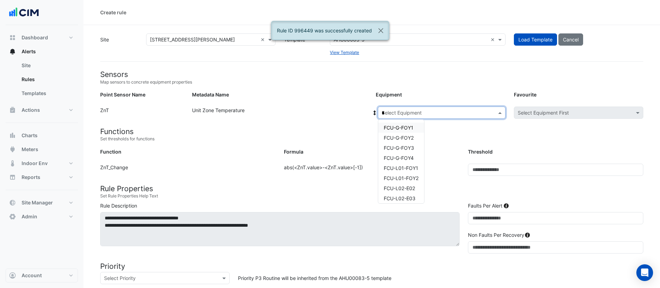
click at [400, 117] on div "Select Equipment *" at bounding box center [442, 112] width 128 height 12
type input "**"
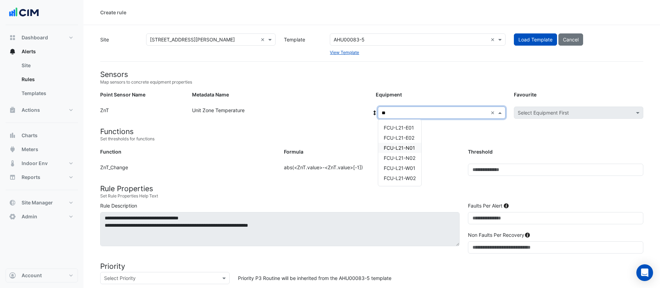
click at [403, 150] on span "FCU-L21-N01" at bounding box center [399, 148] width 31 height 6
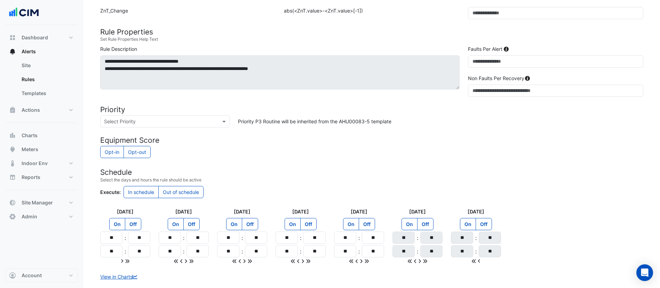
scroll to position [196, 0]
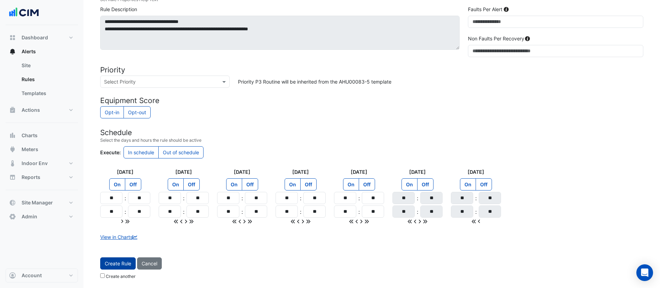
click at [112, 262] on button "Create Rule" at bounding box center [117, 263] width 35 height 12
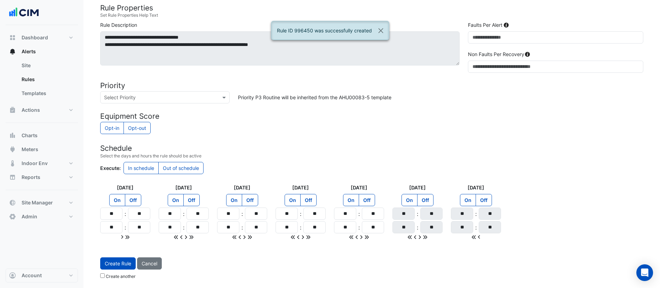
scroll to position [0, 0]
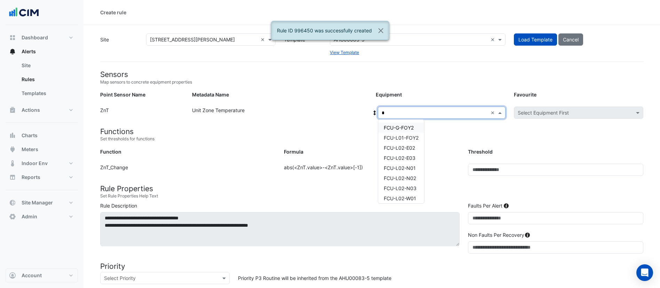
click at [413, 115] on input "*" at bounding box center [435, 112] width 106 height 7
type input "**"
click at [402, 159] on span "FCU-L21-N02" at bounding box center [400, 158] width 32 height 6
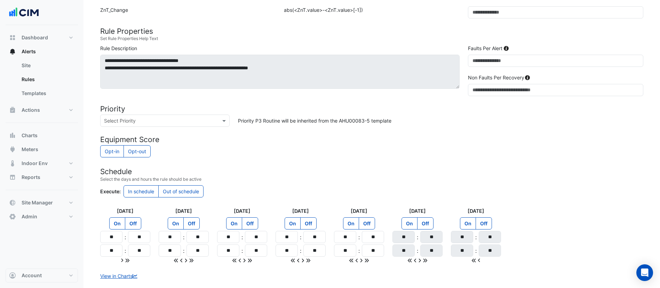
scroll to position [196, 0]
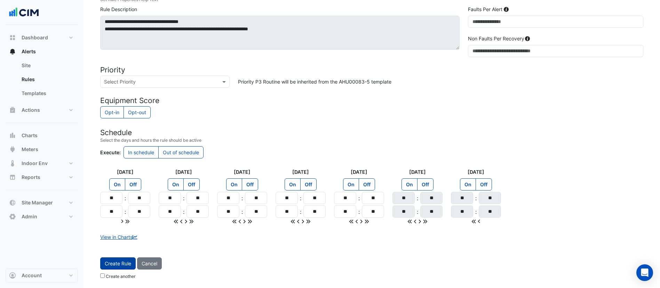
click at [120, 262] on button "Create Rule" at bounding box center [117, 263] width 35 height 12
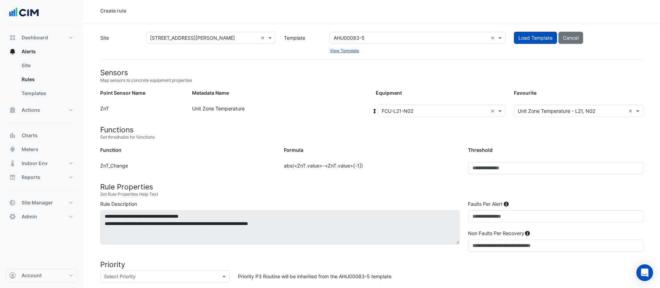
scroll to position [0, 0]
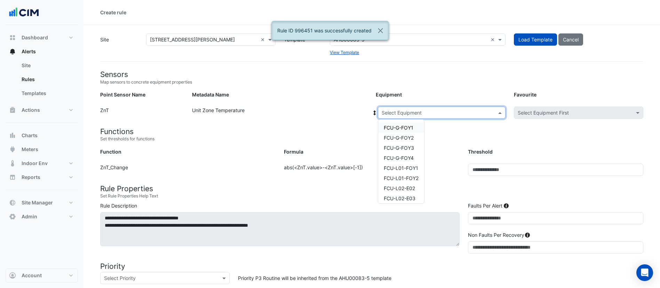
click at [408, 114] on input "text" at bounding box center [435, 112] width 106 height 7
type input "**"
click at [400, 169] on span "FCU-L21-W01" at bounding box center [400, 168] width 32 height 6
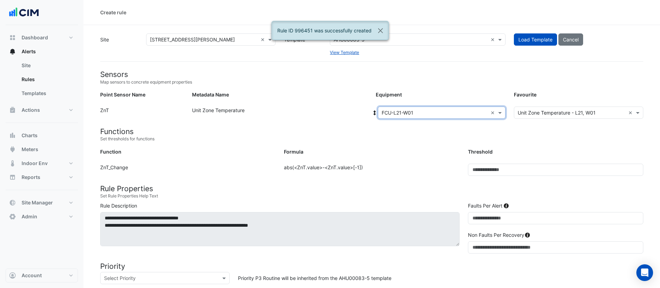
scroll to position [196, 0]
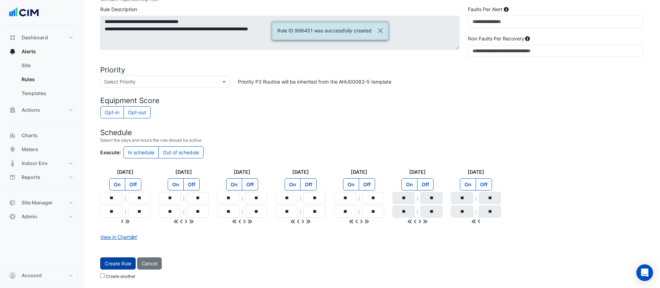
click at [111, 264] on button "Create Rule" at bounding box center [117, 263] width 35 height 12
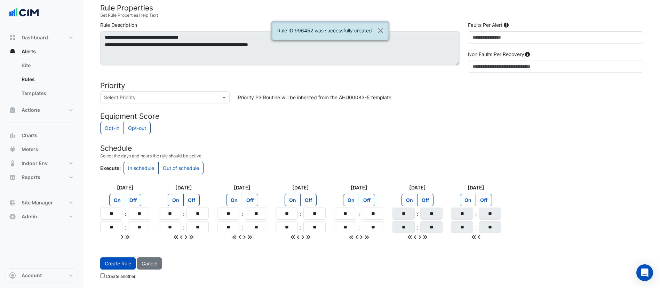
scroll to position [0, 0]
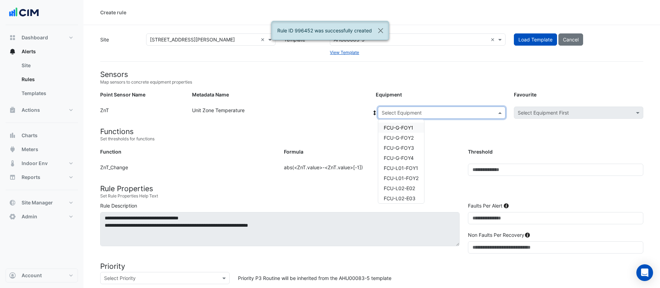
click at [432, 111] on input "text" at bounding box center [435, 112] width 106 height 7
type input "**"
click at [397, 181] on div "FCU-L21-W02" at bounding box center [399, 178] width 43 height 10
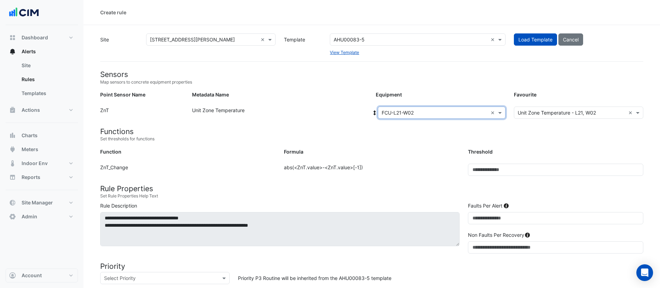
scroll to position [196, 0]
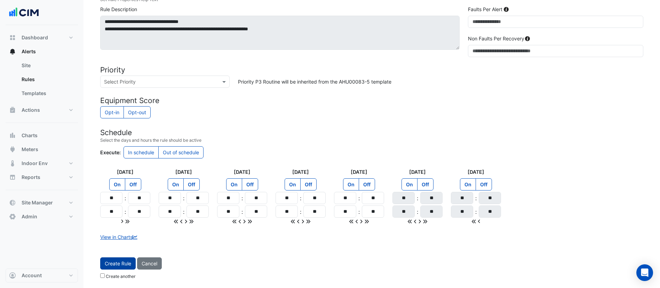
click at [107, 264] on button "Create Rule" at bounding box center [117, 263] width 35 height 12
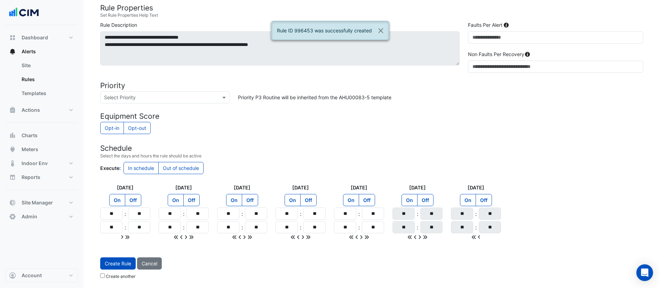
scroll to position [0, 0]
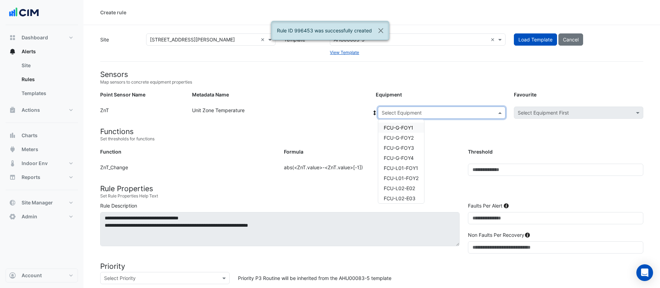
click at [418, 109] on input "text" at bounding box center [435, 112] width 106 height 7
type input "**"
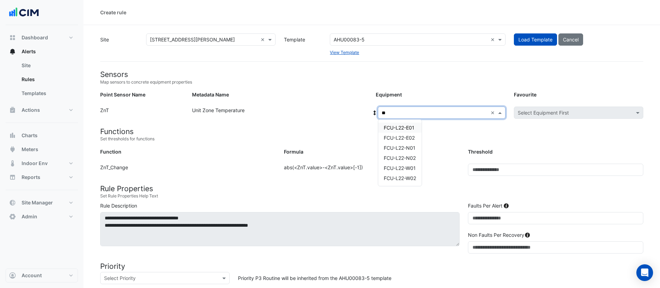
click at [405, 127] on span "FCU-L22-E01" at bounding box center [399, 128] width 31 height 6
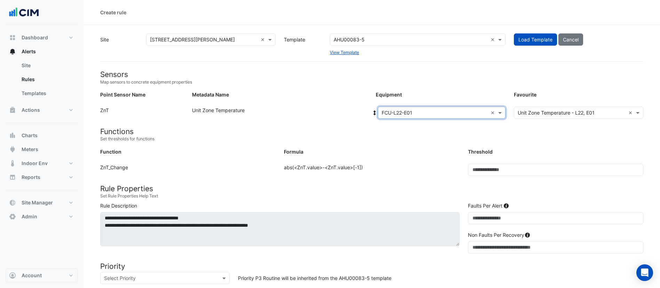
scroll to position [196, 0]
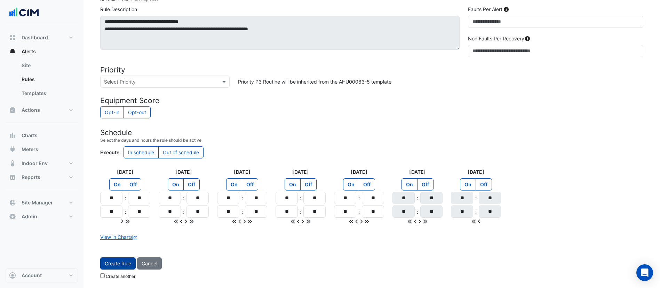
click at [127, 262] on button "Create Rule" at bounding box center [117, 263] width 35 height 12
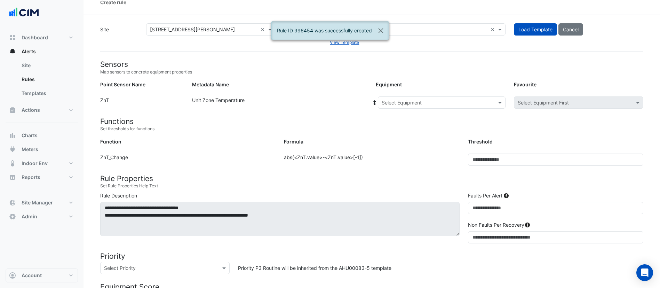
scroll to position [0, 0]
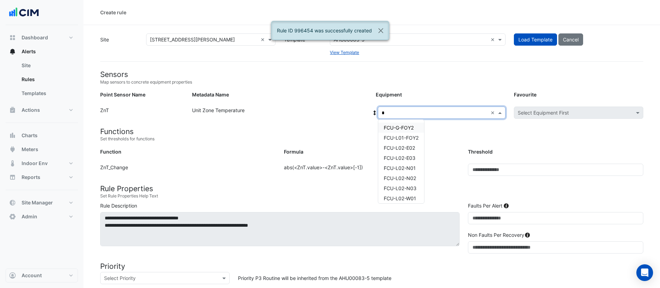
click at [425, 110] on input "*" at bounding box center [435, 112] width 106 height 7
type input "**"
click at [403, 140] on span "FCU-L22-E02" at bounding box center [399, 138] width 31 height 6
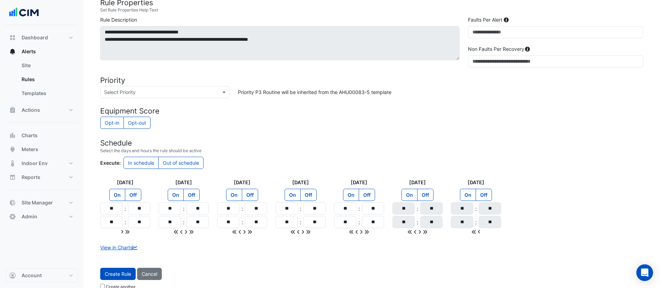
scroll to position [196, 0]
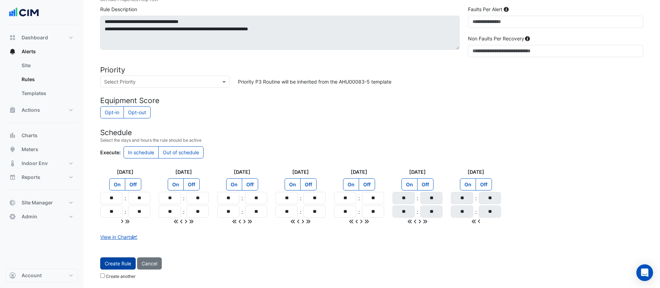
click at [112, 263] on button "Create Rule" at bounding box center [117, 263] width 35 height 12
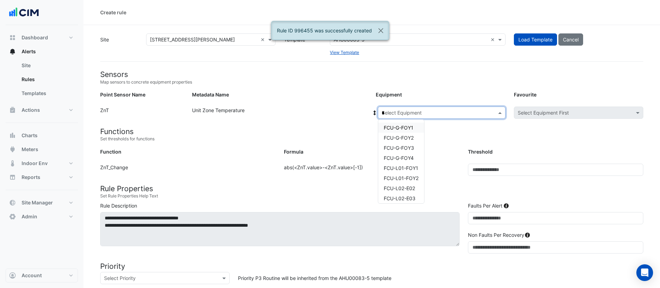
click at [421, 113] on input "*" at bounding box center [435, 112] width 106 height 7
type input "**"
click at [407, 145] on span "FCU-L22-N01" at bounding box center [400, 148] width 32 height 6
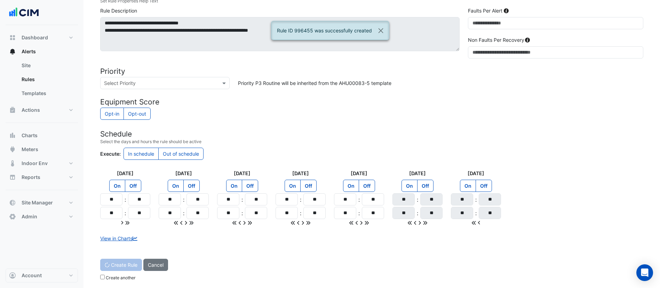
scroll to position [196, 0]
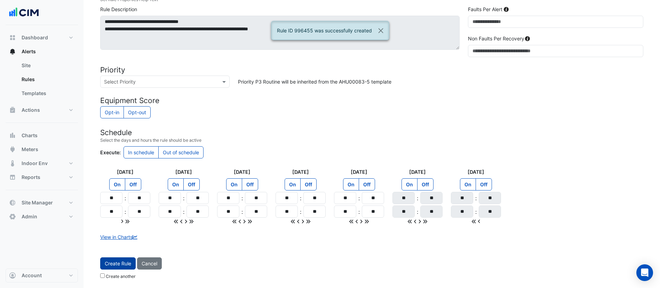
click at [115, 265] on button "Create Rule" at bounding box center [117, 263] width 35 height 12
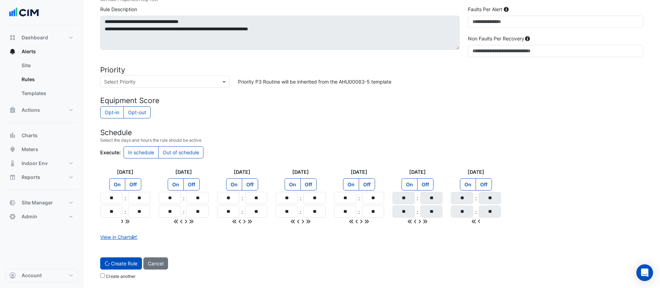
scroll to position [0, 0]
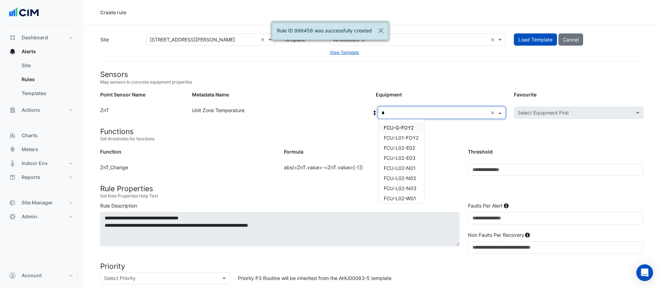
click at [430, 110] on input "*" at bounding box center [435, 112] width 106 height 7
type input "**"
click at [402, 148] on span "FCU-L22-N01" at bounding box center [400, 148] width 32 height 6
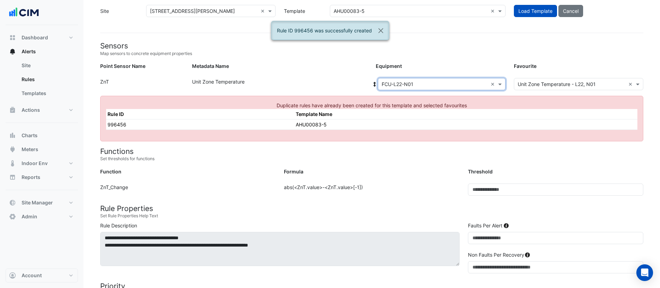
scroll to position [27, 0]
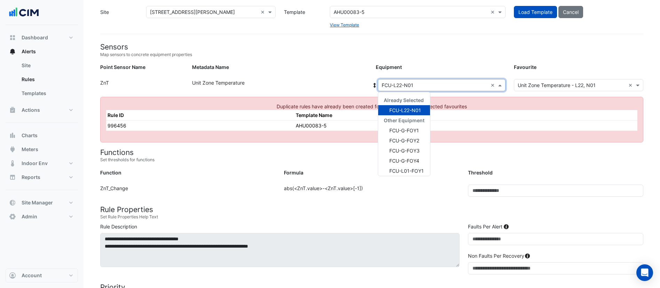
click at [424, 83] on input "text" at bounding box center [435, 85] width 106 height 7
type input "**"
click at [413, 150] on span "FCU-L22-N02" at bounding box center [405, 151] width 32 height 6
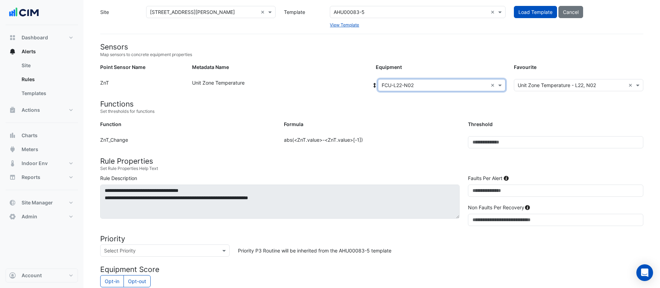
scroll to position [196, 0]
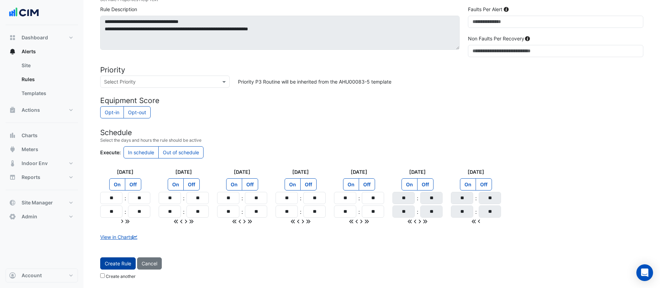
click at [119, 259] on button "Create Rule" at bounding box center [117, 263] width 35 height 12
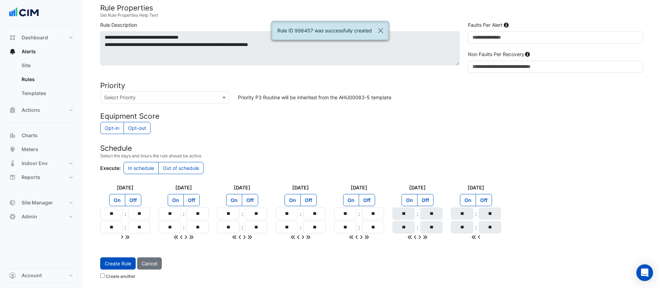
scroll to position [0, 0]
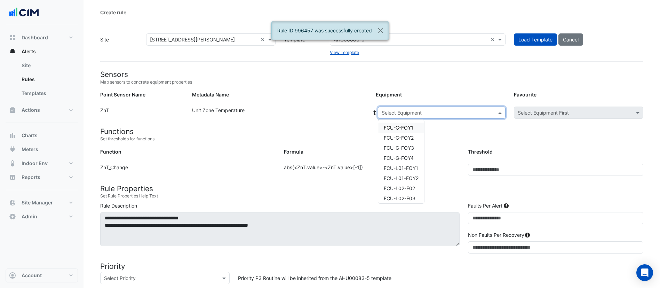
click at [422, 111] on input "text" at bounding box center [435, 112] width 106 height 7
type input "**"
drag, startPoint x: 404, startPoint y: 168, endPoint x: 211, endPoint y: 225, distance: 201.7
click at [211, 225] on form "Sensors Map sensors to concrete equipment properties Point Sensor Name Metadata…" at bounding box center [371, 266] width 543 height 393
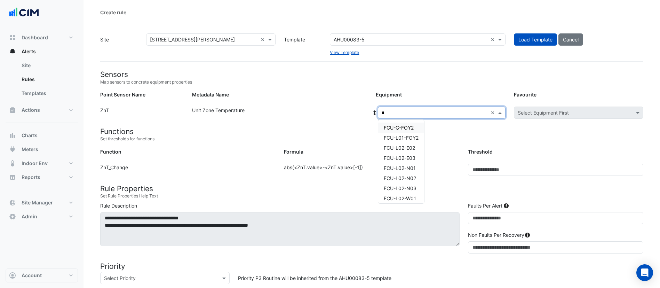
type input "**"
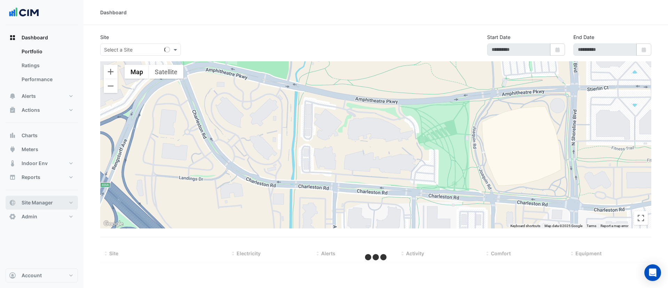
select select "***"
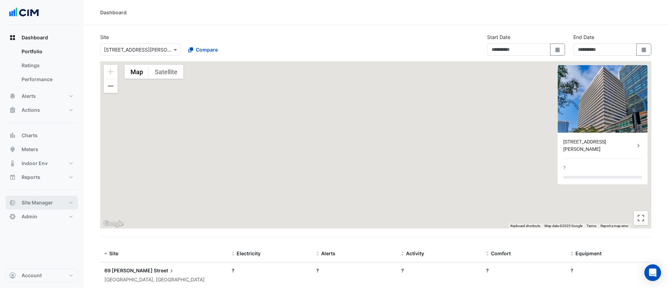
type input "**********"
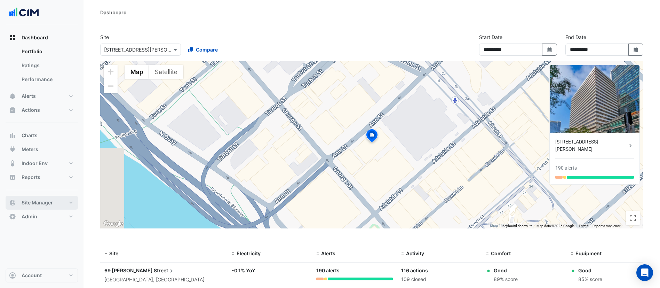
click at [40, 205] on span "Site Manager" at bounding box center [37, 202] width 31 height 7
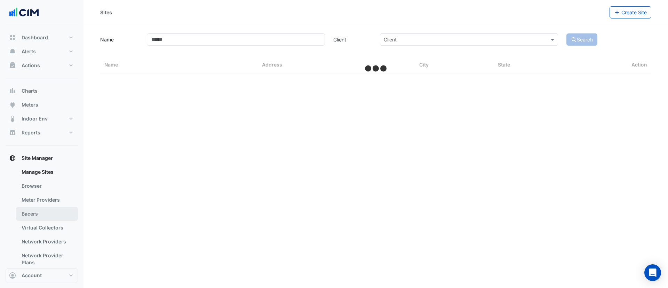
click at [42, 210] on link "Bacers" at bounding box center [47, 214] width 62 height 14
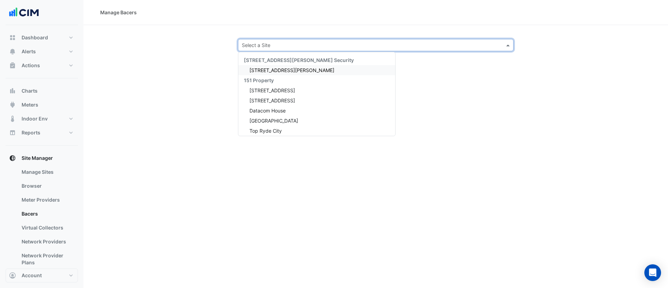
click at [286, 49] on div "Select a Site" at bounding box center [376, 45] width 276 height 12
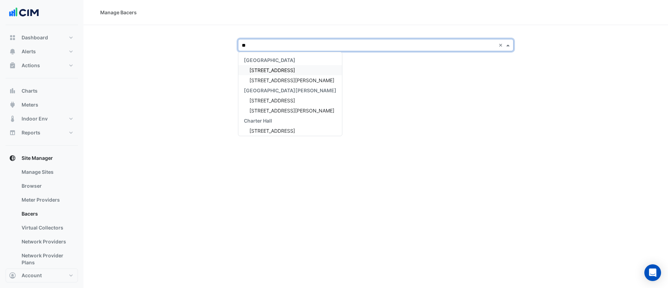
type input "***"
click at [280, 67] on span "[STREET_ADDRESS][PERSON_NAME]" at bounding box center [291, 70] width 85 height 6
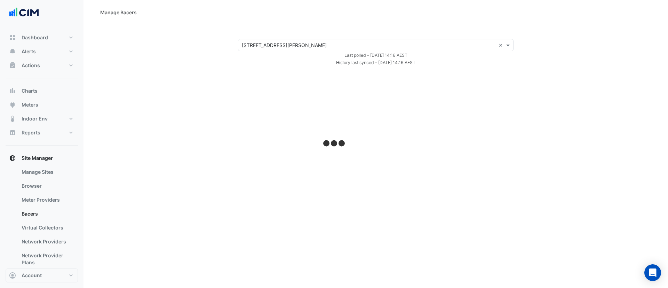
select select "***"
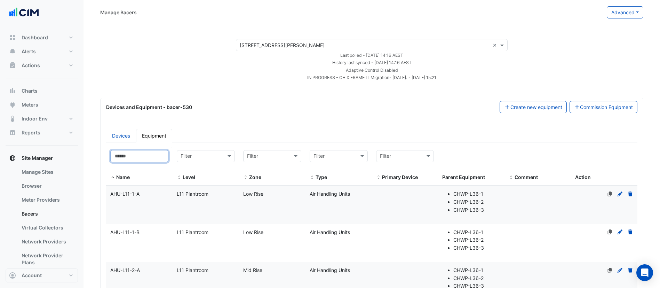
click at [149, 154] on input at bounding box center [139, 156] width 58 height 12
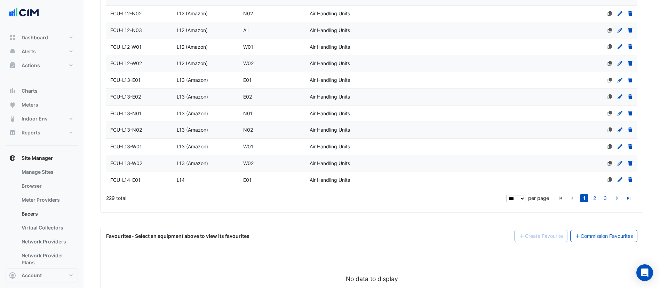
scroll to position [1658, 0]
type input "***"
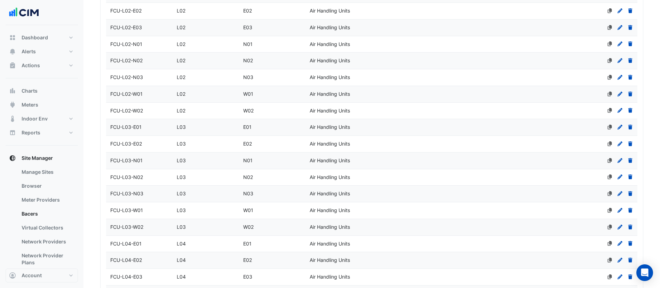
scroll to position [333, 0]
click at [152, 195] on div "FCU-L03-N03" at bounding box center [139, 193] width 66 height 8
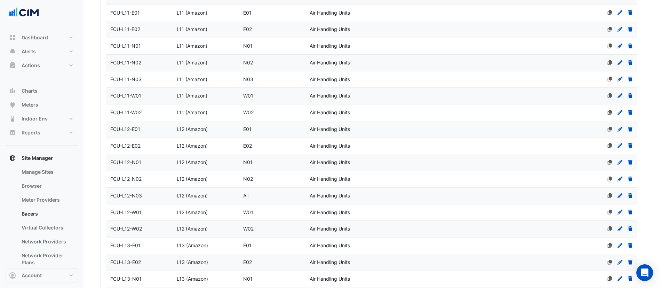
scroll to position [1656, 0]
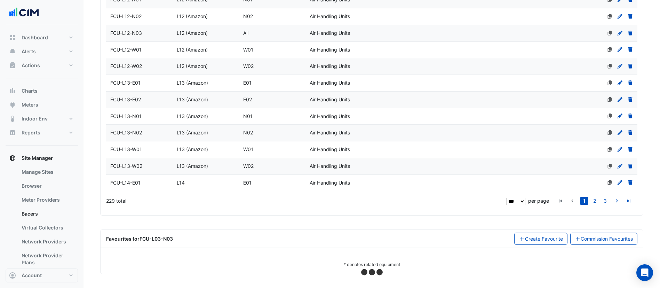
select select "***"
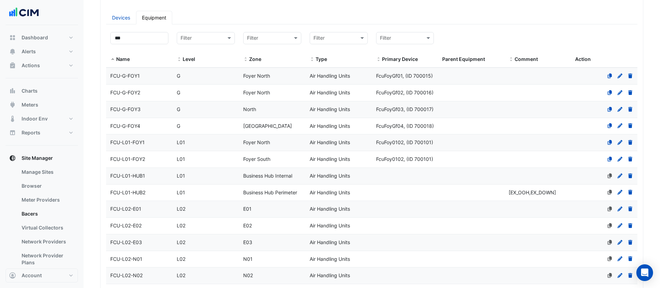
scroll to position [119, 0]
click at [145, 210] on div "FCU-L02-E01" at bounding box center [139, 208] width 66 height 8
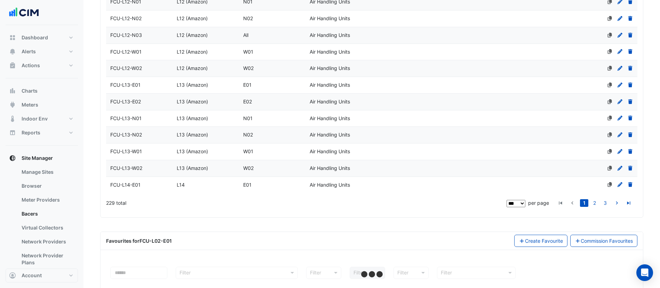
scroll to position [1704, 0]
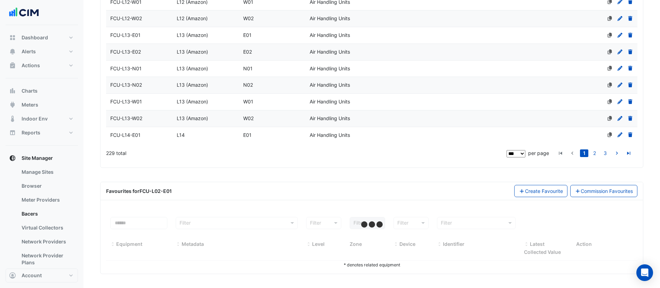
select select "***"
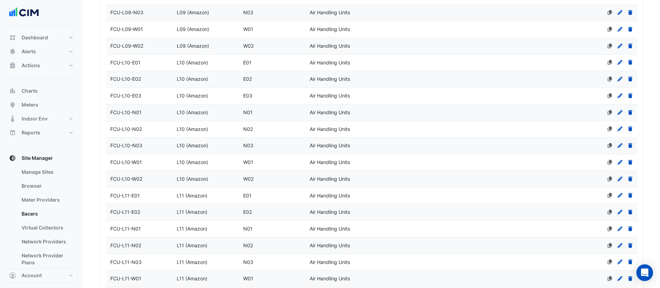
scroll to position [1310, 0]
click at [172, 130] on div "FCU-L10-N02" at bounding box center [139, 130] width 66 height 8
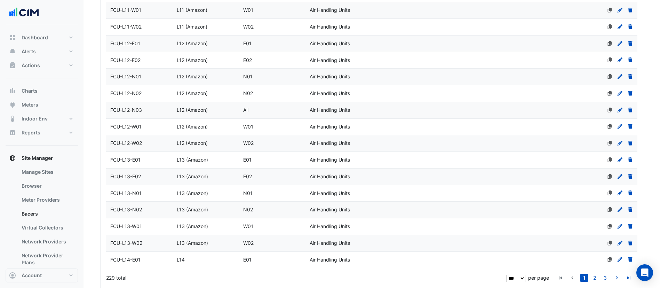
scroll to position [1704, 0]
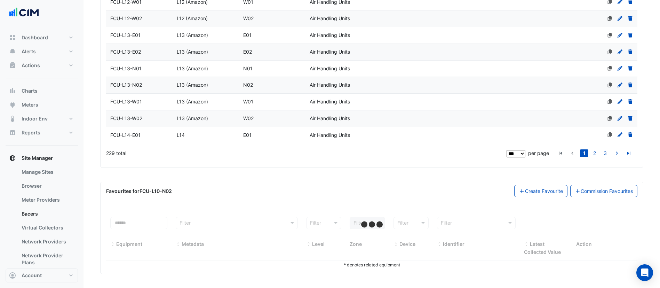
select select "***"
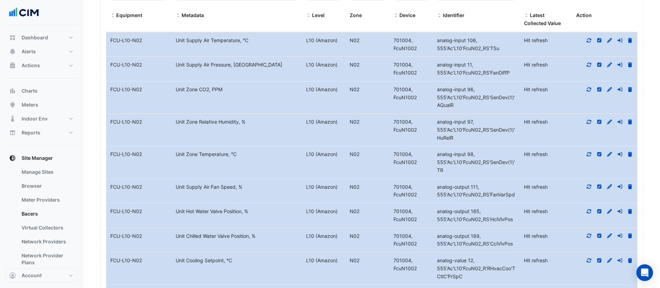
scroll to position [1932, 0]
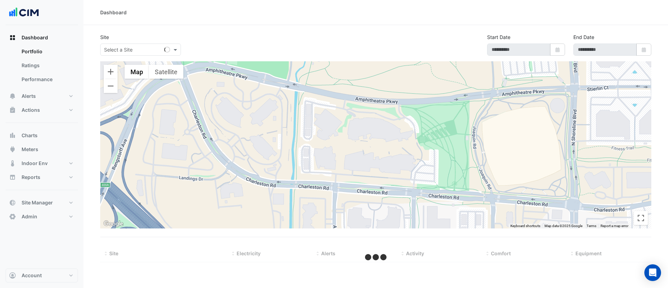
type input "**********"
select select "***"
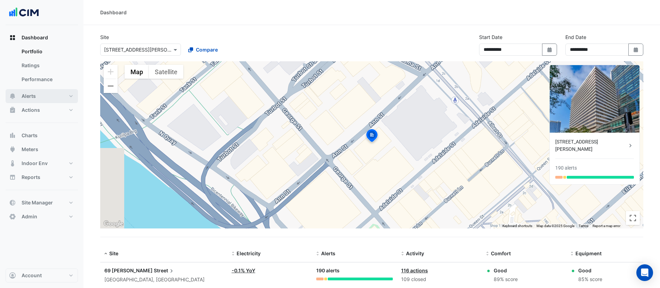
click at [42, 93] on button "Alerts" at bounding box center [42, 96] width 72 height 14
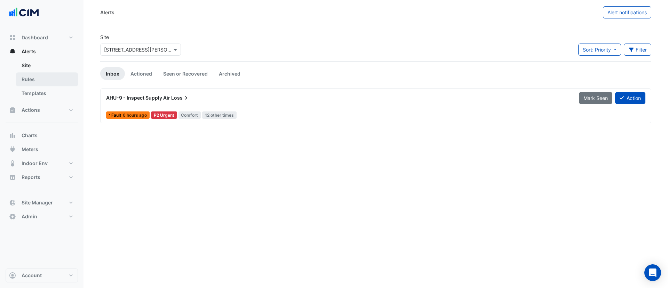
click at [46, 83] on link "Rules" at bounding box center [47, 79] width 62 height 14
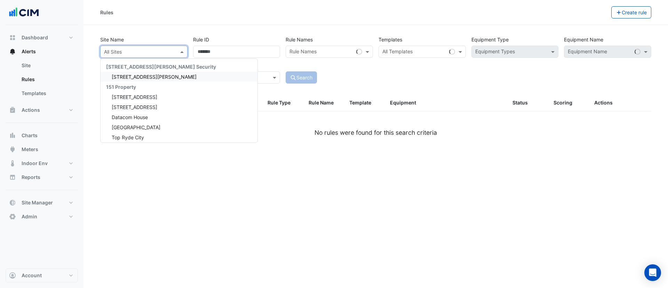
click at [157, 49] on input "text" at bounding box center [137, 51] width 66 height 7
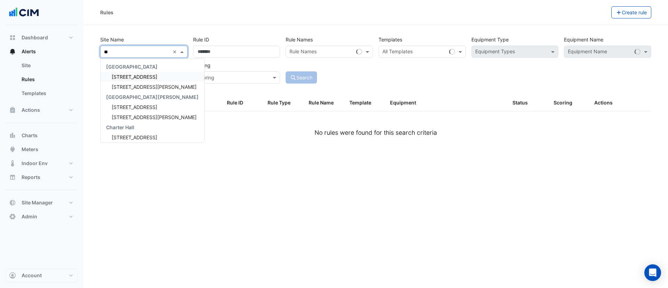
type input "***"
click at [146, 74] on span "[STREET_ADDRESS][PERSON_NAME]" at bounding box center [154, 77] width 85 height 6
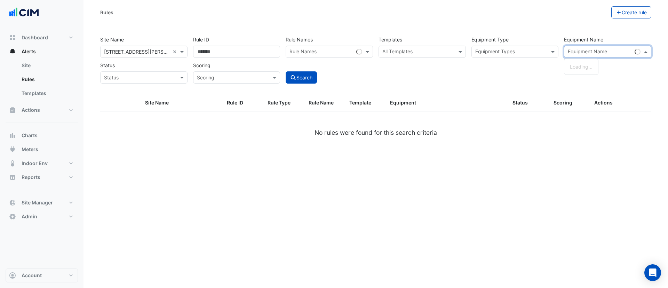
click at [583, 51] on input "text" at bounding box center [600, 52] width 64 height 7
click at [585, 123] on span "FCU-L12-E02" at bounding box center [585, 123] width 30 height 6
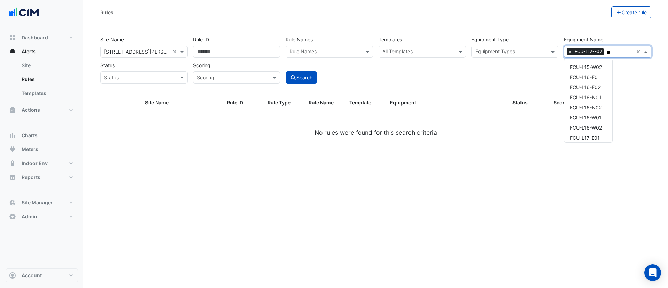
scroll to position [1120, 0]
click at [595, 110] on span "FCU-L16-W01" at bounding box center [586, 107] width 32 height 6
click at [595, 110] on div "FCU-L20-N02" at bounding box center [588, 106] width 48 height 10
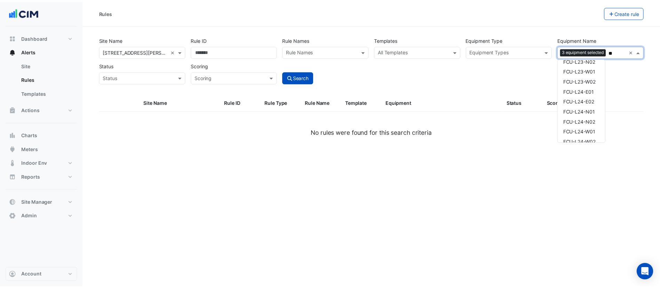
scroll to position [1612, 0]
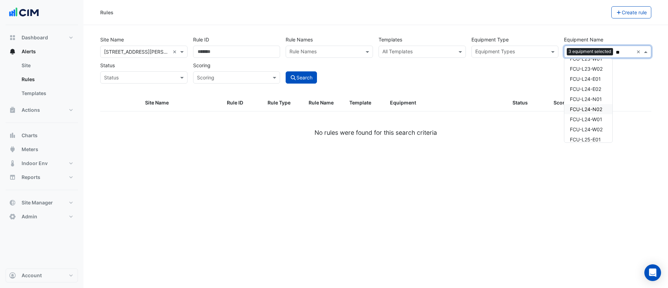
click at [595, 110] on span "FCU-L24-N02" at bounding box center [586, 109] width 32 height 6
type input "**"
click at [292, 78] on icon "submit" at bounding box center [293, 77] width 5 height 5
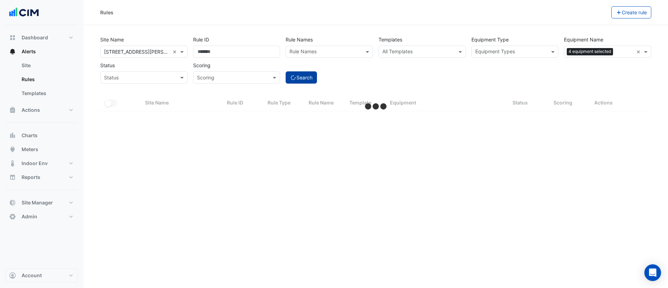
select select "***"
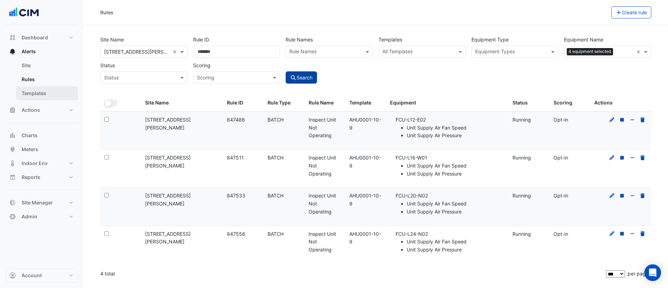
click at [44, 96] on link "Templates" at bounding box center [47, 93] width 62 height 14
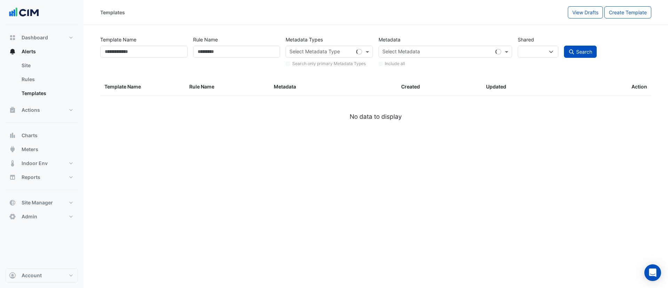
select select
select select "***"
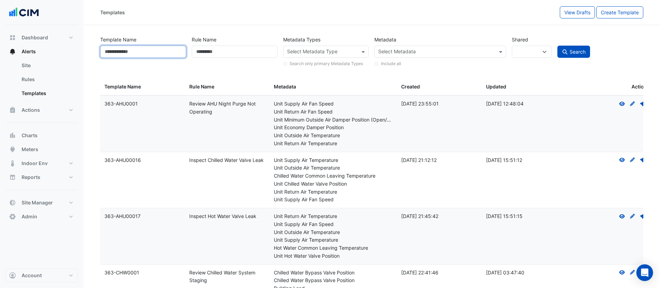
click at [139, 55] on input "Template Name" at bounding box center [143, 52] width 86 height 12
type input "**********"
click at [557, 46] on button "Search" at bounding box center [573, 52] width 33 height 12
select select
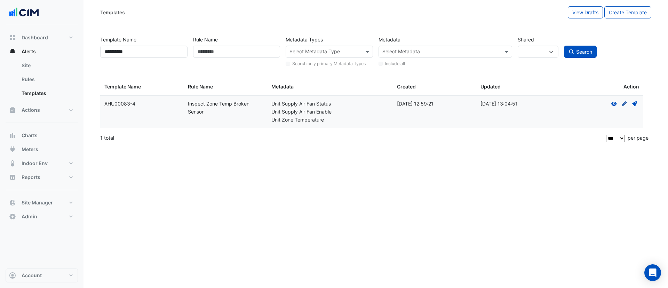
click at [622, 104] on icon "Create Draft - to edit a template, you first need to create a draft, and then s…" at bounding box center [624, 103] width 6 height 5
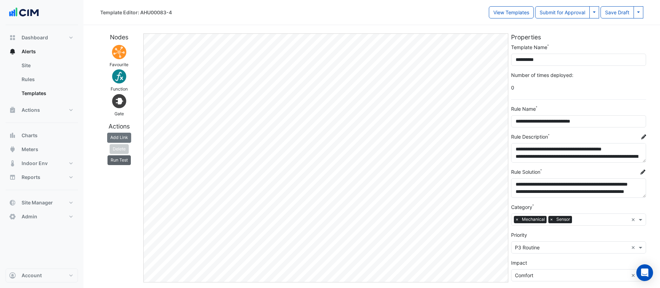
click at [115, 163] on button "Run Test" at bounding box center [118, 160] width 23 height 10
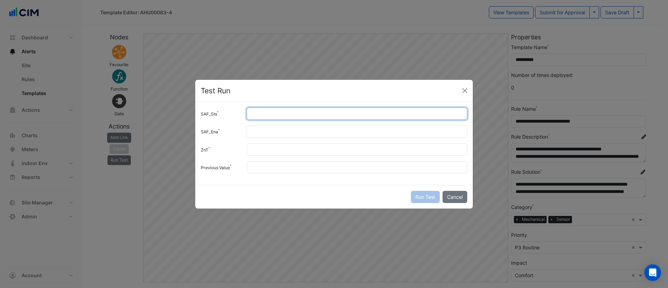
click at [278, 119] on input "SAF_Sts" at bounding box center [357, 113] width 221 height 12
type input "*"
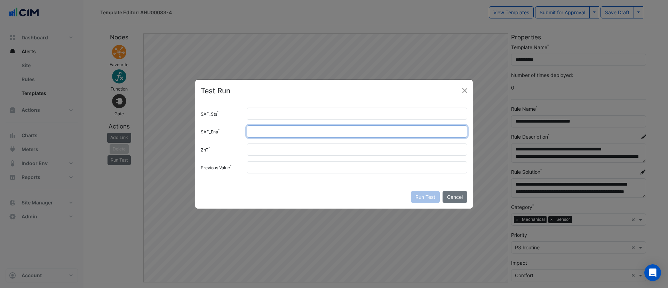
click at [269, 131] on input "SAF_Ena" at bounding box center [357, 131] width 221 height 12
type input "*"
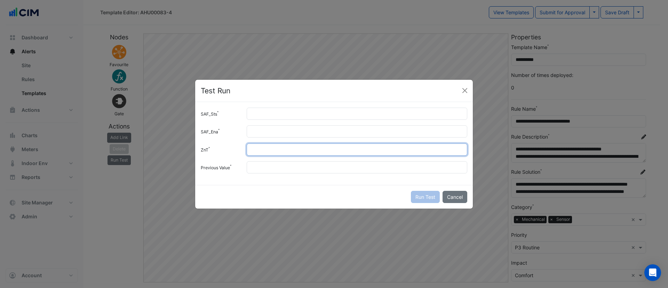
click at [261, 149] on input "ZnT" at bounding box center [357, 149] width 221 height 12
type input "**"
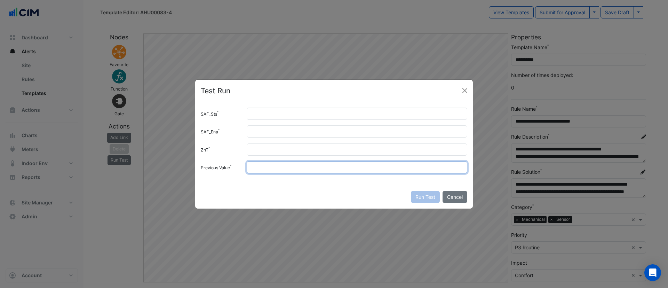
click at [258, 165] on input "Previous Value" at bounding box center [357, 167] width 221 height 12
type input "**"
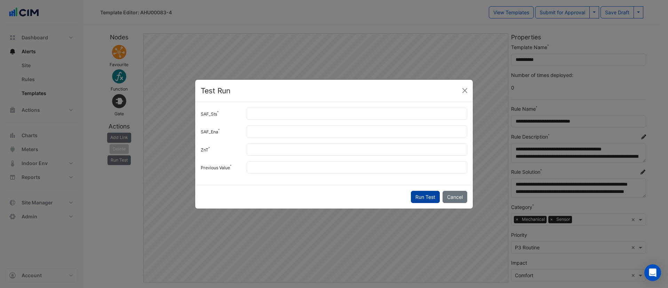
click at [425, 197] on button "Run Test" at bounding box center [425, 197] width 29 height 12
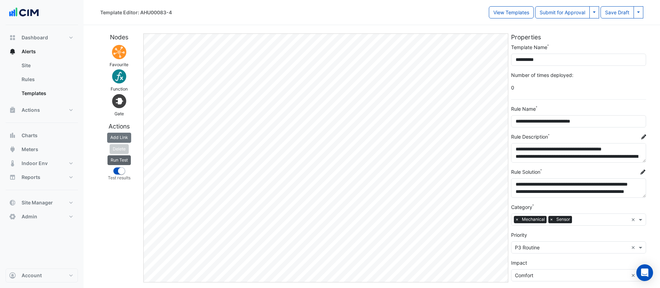
click at [119, 163] on button "Run Test" at bounding box center [118, 160] width 23 height 10
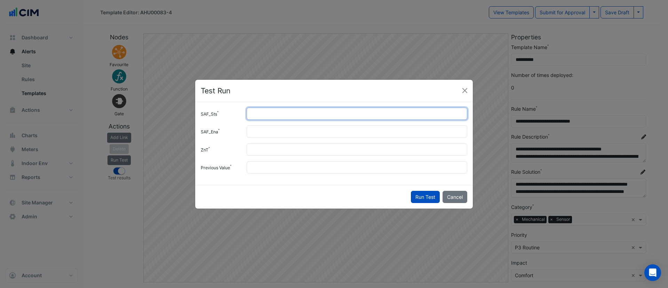
drag, startPoint x: 259, startPoint y: 113, endPoint x: 242, endPoint y: 115, distance: 16.4
click at [242, 115] on div "*" at bounding box center [356, 113] width 229 height 12
type input "*"
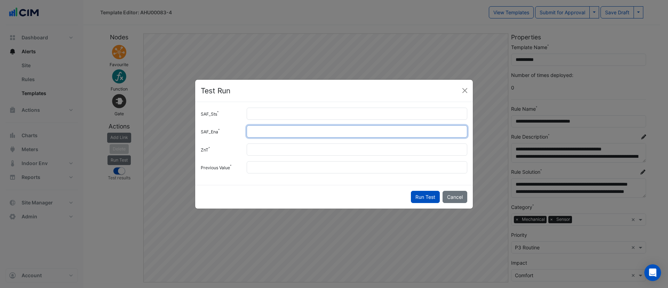
drag, startPoint x: 262, startPoint y: 134, endPoint x: 244, endPoint y: 133, distance: 18.5
click at [244, 133] on div "*" at bounding box center [356, 131] width 229 height 12
type input "*"
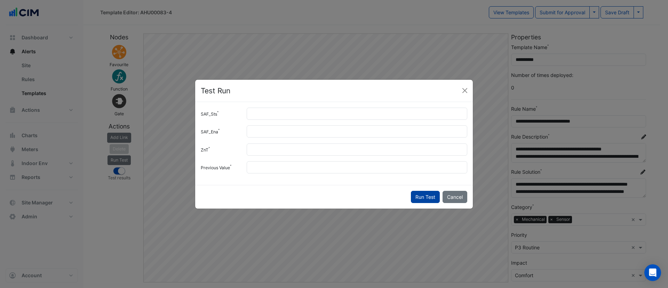
click at [422, 198] on button "Run Test" at bounding box center [425, 197] width 29 height 12
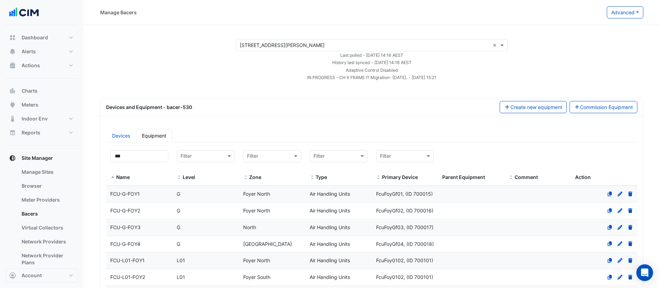
select select "***"
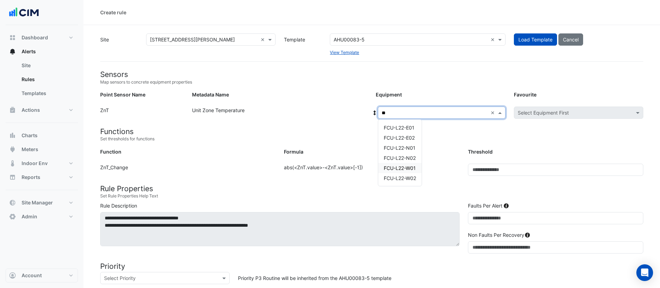
click at [406, 170] on span "FCU-L22-W01" at bounding box center [400, 168] width 32 height 6
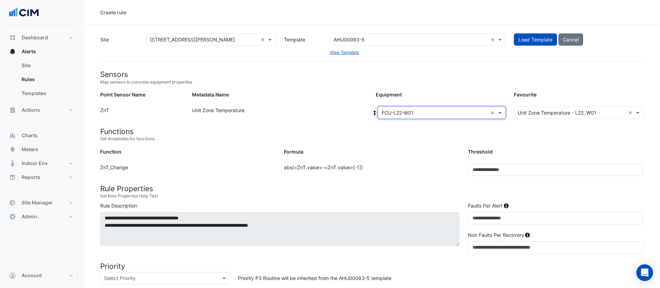
scroll to position [196, 0]
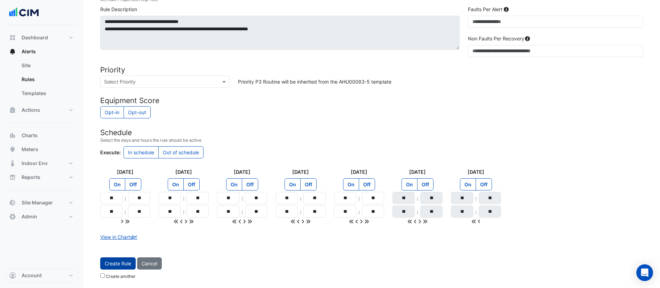
click at [123, 263] on button "Create Rule" at bounding box center [117, 263] width 35 height 12
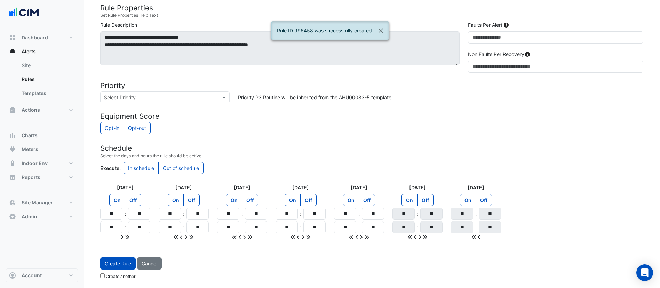
scroll to position [0, 0]
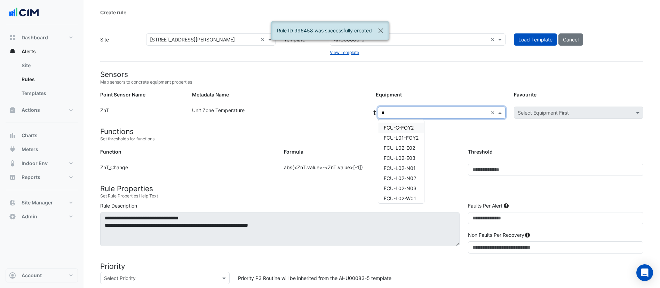
click at [414, 111] on input "*" at bounding box center [435, 112] width 106 height 7
type input "**"
click at [407, 178] on span "FCU-L22-W02" at bounding box center [400, 178] width 32 height 6
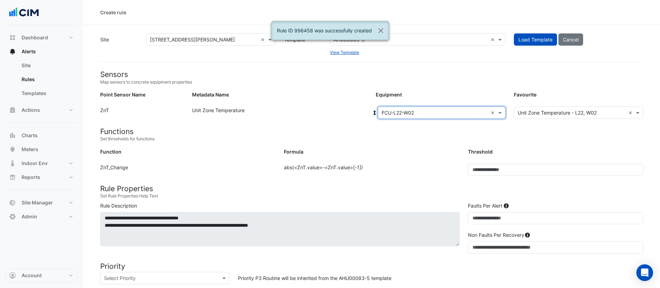
scroll to position [196, 0]
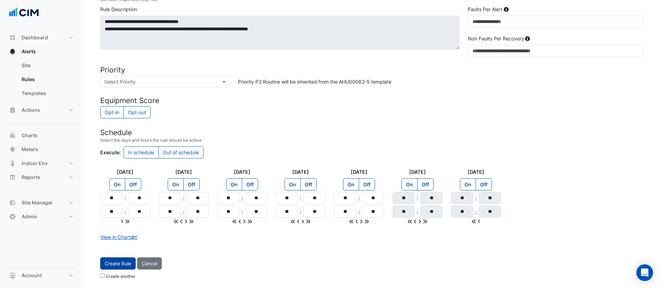
click at [108, 264] on button "Create Rule" at bounding box center [117, 263] width 35 height 12
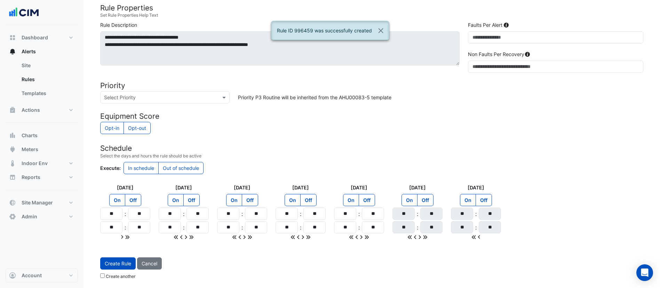
scroll to position [0, 0]
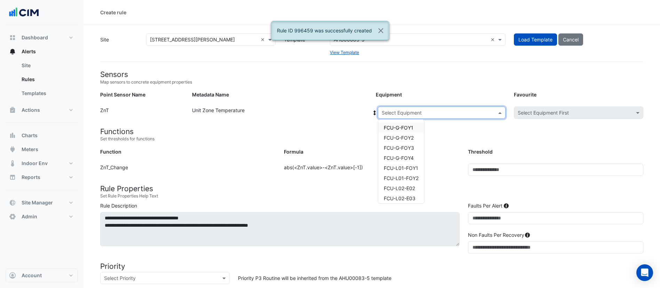
click at [404, 117] on div "Select Equipment" at bounding box center [442, 112] width 128 height 12
type input "**"
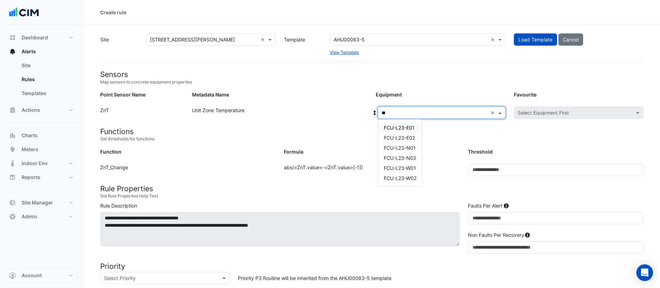
click at [399, 125] on span "FCU-L23-E01" at bounding box center [399, 128] width 31 height 6
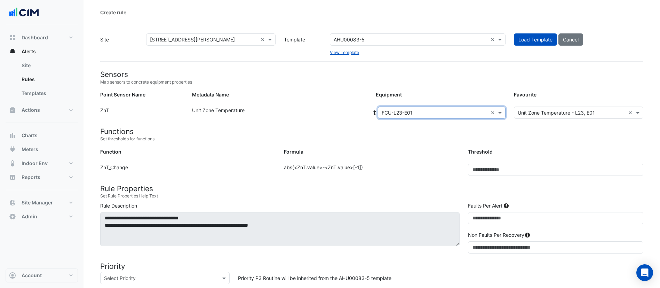
scroll to position [196, 0]
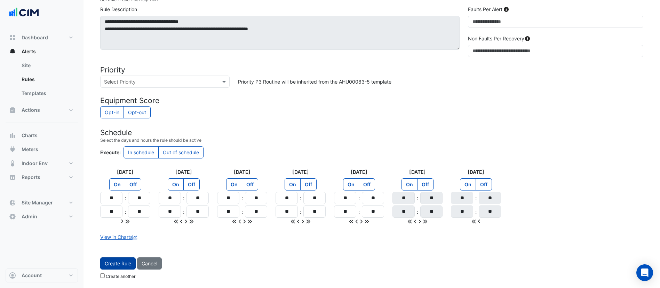
click at [107, 262] on button "Create Rule" at bounding box center [117, 263] width 35 height 12
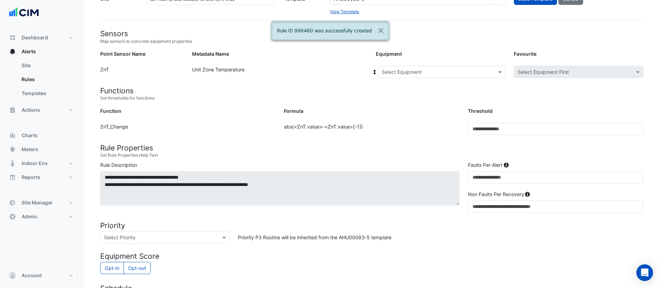
scroll to position [0, 0]
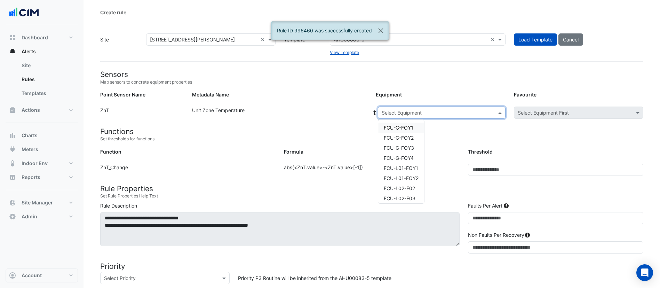
click at [395, 112] on input "text" at bounding box center [435, 112] width 106 height 7
type input "**"
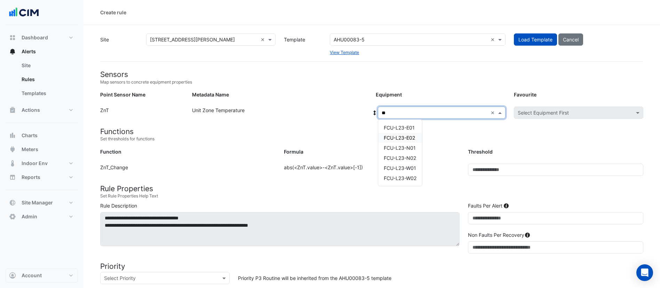
click at [413, 138] on span "FCU-L23-E02" at bounding box center [399, 138] width 31 height 6
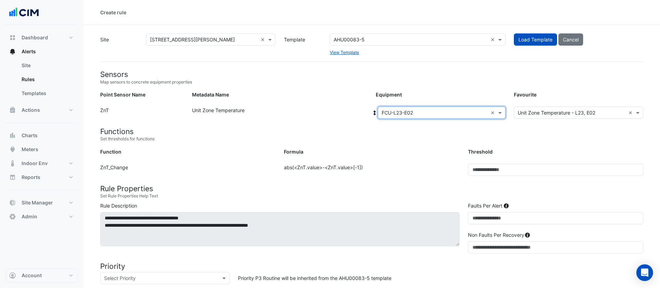
scroll to position [196, 0]
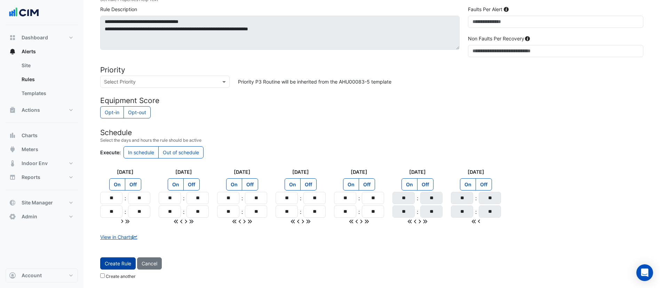
click at [119, 262] on button "Create Rule" at bounding box center [117, 263] width 35 height 12
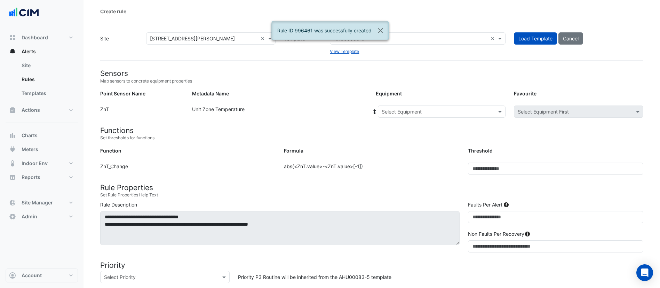
scroll to position [0, 0]
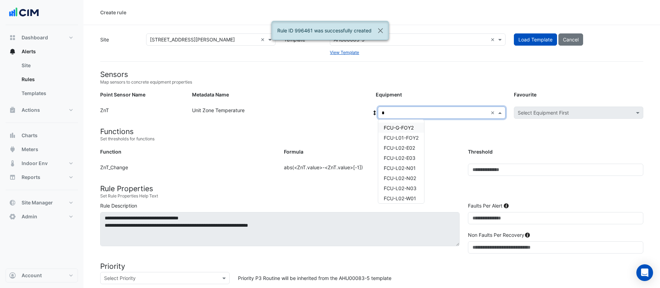
click at [403, 111] on input "*" at bounding box center [435, 112] width 106 height 7
type input "**"
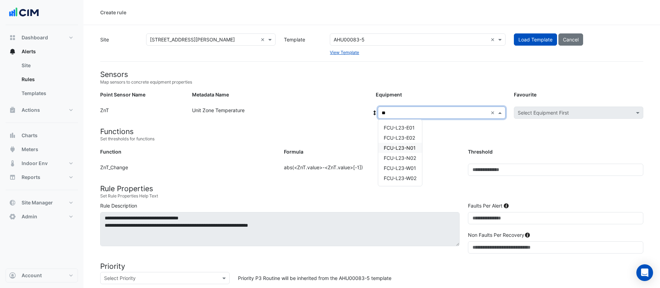
click at [403, 148] on span "FCU-L23-N01" at bounding box center [400, 148] width 32 height 6
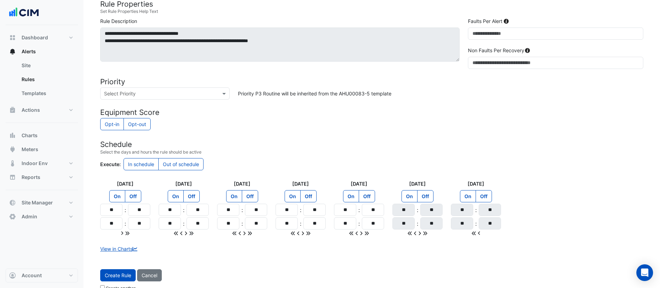
scroll to position [196, 0]
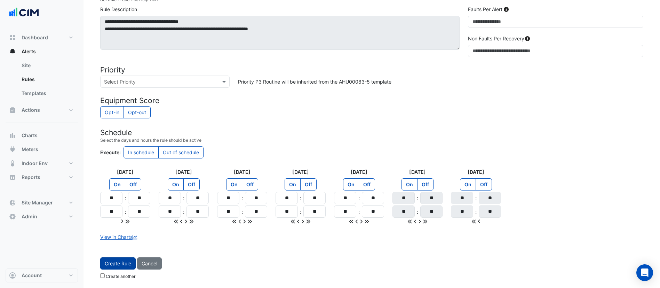
click at [118, 266] on button "Create Rule" at bounding box center [117, 263] width 35 height 12
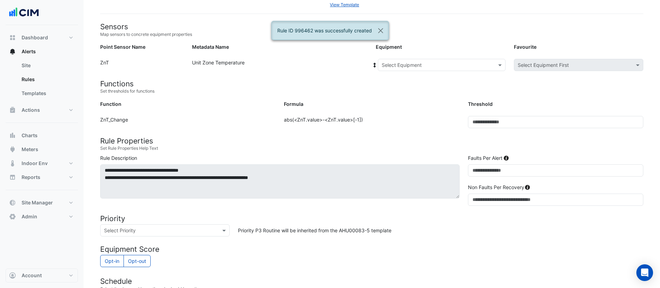
scroll to position [0, 0]
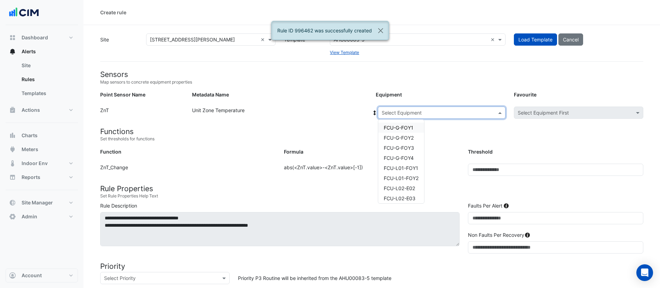
click at [420, 106] on div "Select Equipment" at bounding box center [442, 112] width 128 height 12
type input "**"
click at [400, 170] on span "FCU-L23-W01" at bounding box center [400, 168] width 32 height 6
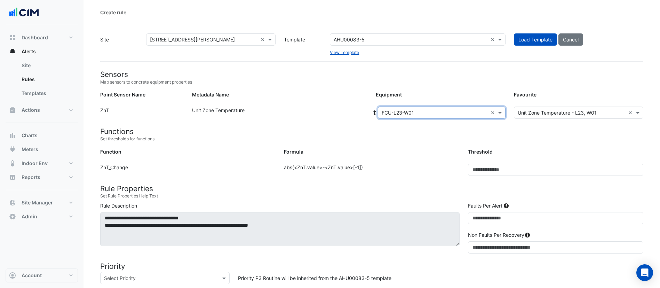
scroll to position [196, 0]
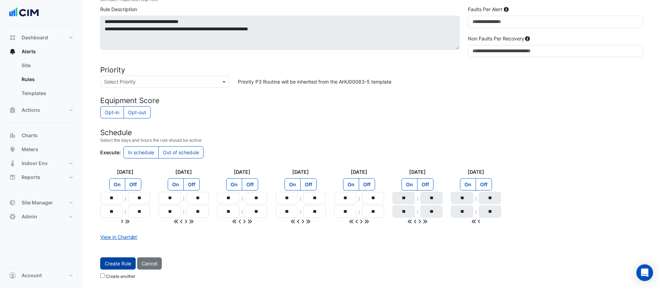
click at [104, 262] on button "Create Rule" at bounding box center [117, 263] width 35 height 12
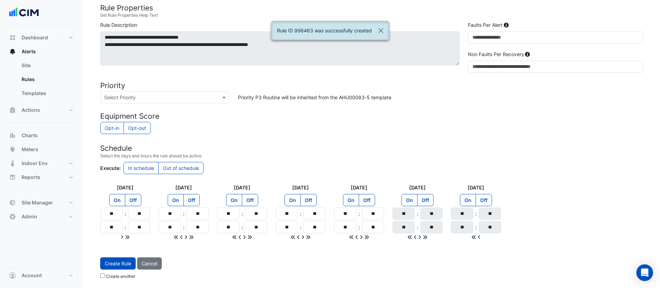
scroll to position [0, 0]
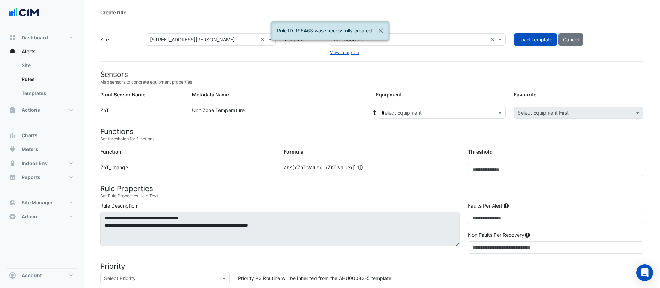
click at [462, 112] on input "*" at bounding box center [435, 112] width 106 height 7
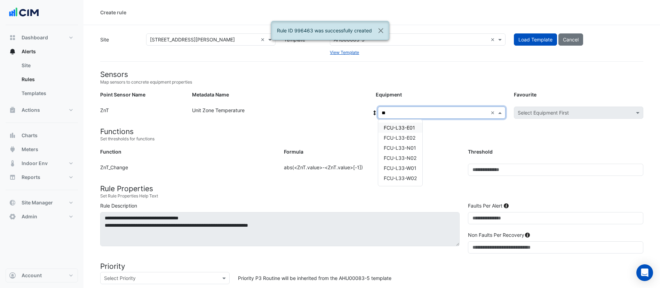
type input "*"
type input "**"
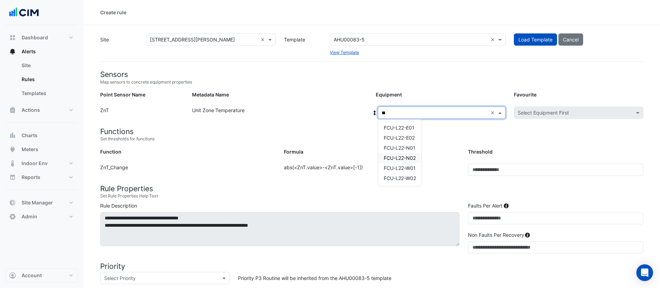
click at [411, 153] on div "FCU-L22-N02" at bounding box center [399, 158] width 43 height 10
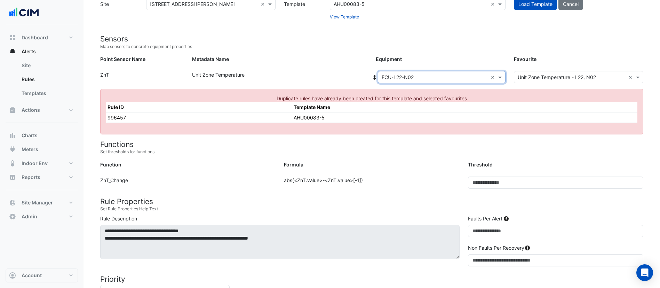
scroll to position [43, 0]
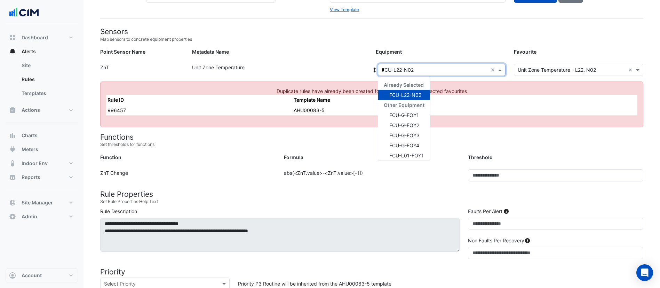
click at [440, 67] on input "*" at bounding box center [435, 69] width 106 height 7
type input "**"
click at [410, 156] on span "FCU-L22-W02" at bounding box center [405, 155] width 32 height 6
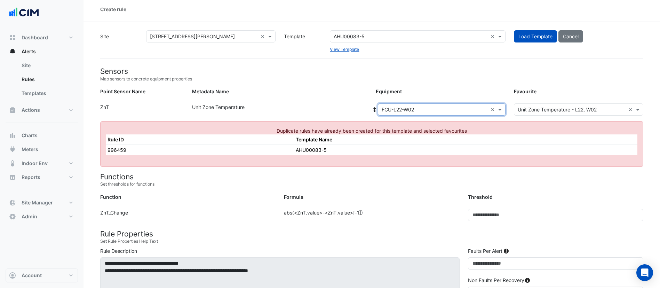
scroll to position [0, 0]
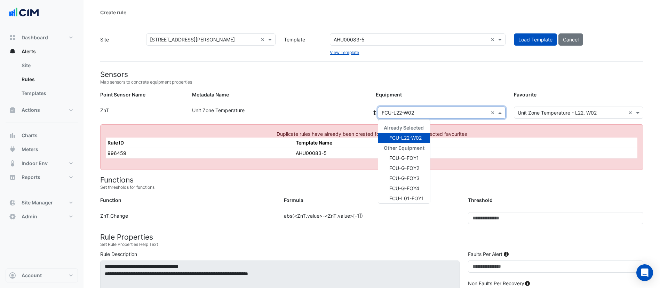
click at [416, 113] on input "text" at bounding box center [435, 112] width 106 height 7
type input "**"
click at [415, 166] on span "FCU-L23-N02" at bounding box center [405, 168] width 32 height 6
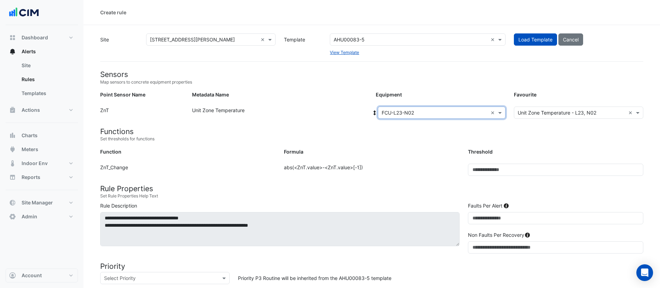
scroll to position [196, 0]
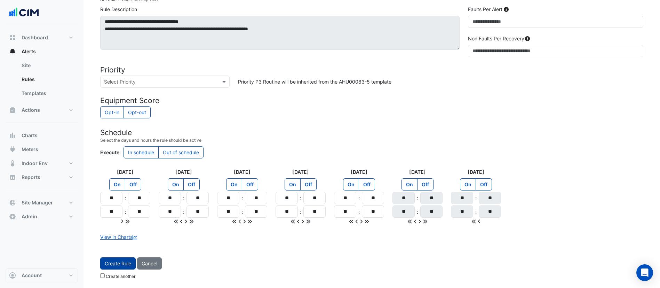
click at [120, 257] on button "Create Rule" at bounding box center [117, 263] width 35 height 12
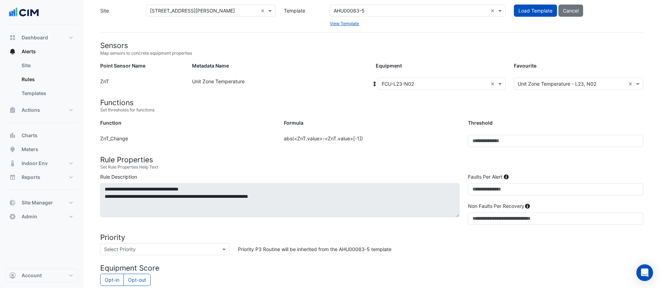
scroll to position [27, 0]
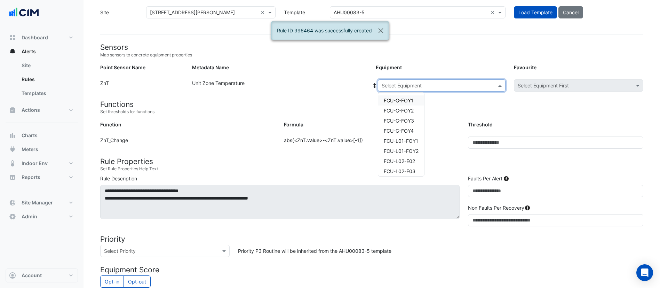
click at [440, 88] on input "text" at bounding box center [435, 85] width 106 height 7
type input "**"
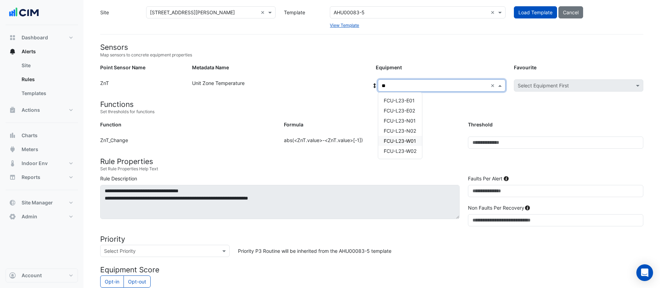
click at [407, 138] on span "FCU-L23-W01" at bounding box center [400, 141] width 32 height 6
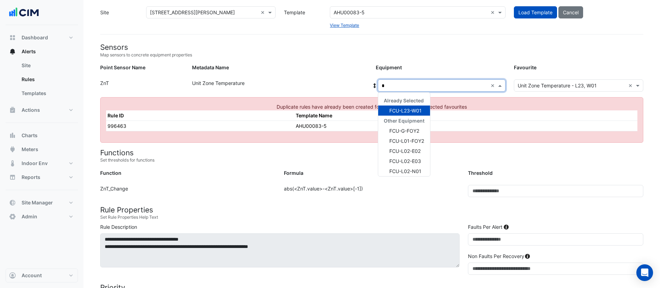
click at [420, 90] on div "Select Equipment × FCU-L23-W01 * ×" at bounding box center [442, 85] width 128 height 12
type input "**"
click at [407, 170] on span "FCU-L23-W02" at bounding box center [405, 171] width 33 height 6
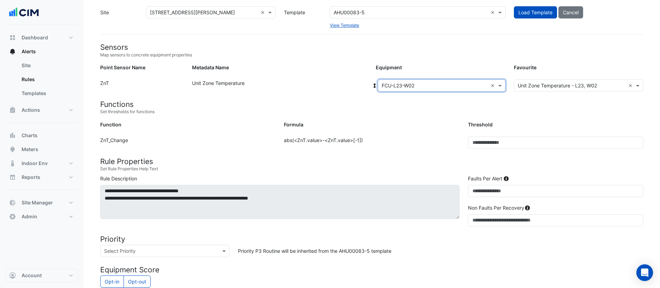
scroll to position [196, 0]
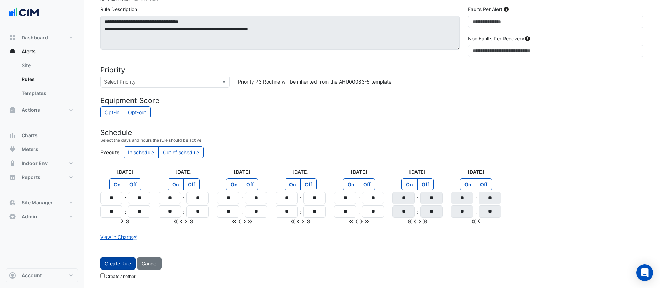
click at [112, 262] on button "Create Rule" at bounding box center [117, 263] width 35 height 12
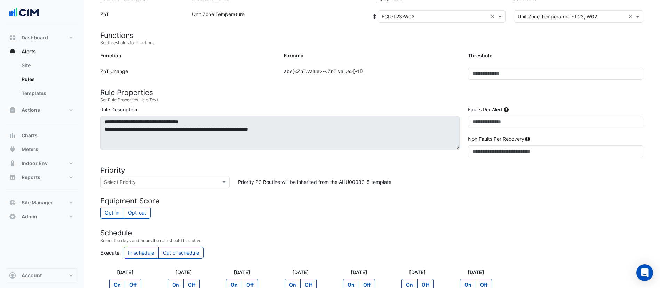
scroll to position [79, 0]
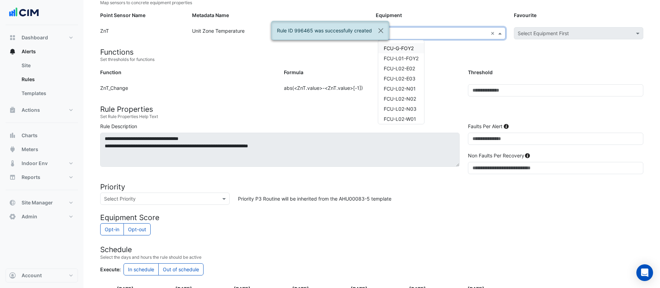
click at [424, 34] on input "*" at bounding box center [435, 33] width 106 height 7
type input "**"
click at [403, 48] on span "FCU-L24-E01" at bounding box center [399, 48] width 31 height 6
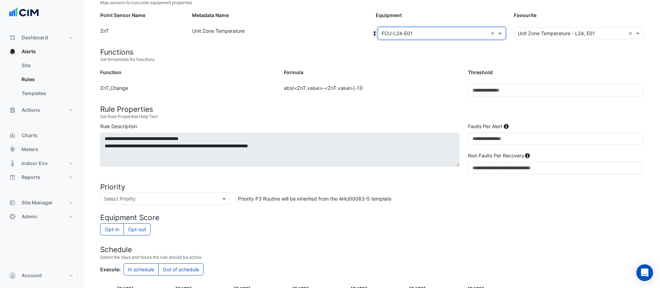
scroll to position [196, 0]
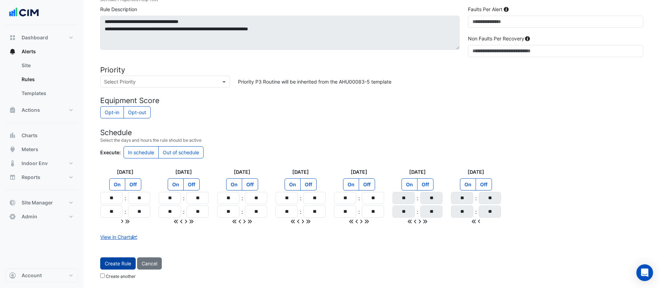
click at [124, 262] on button "Create Rule" at bounding box center [117, 263] width 35 height 12
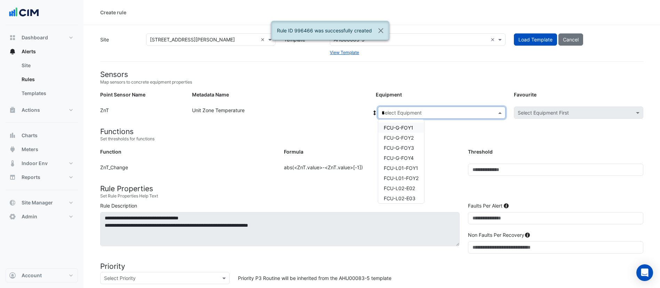
click at [410, 115] on input "*" at bounding box center [435, 112] width 106 height 7
type input "**"
click at [407, 135] on span "FCU-L24-E02" at bounding box center [399, 138] width 31 height 6
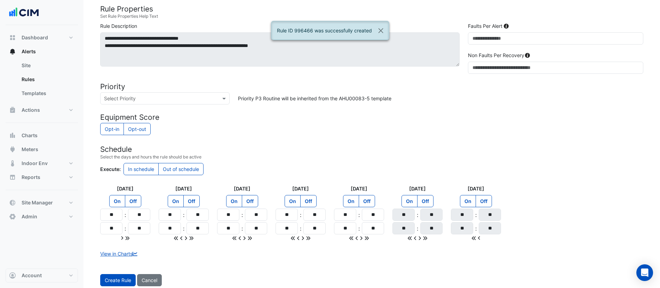
scroll to position [196, 0]
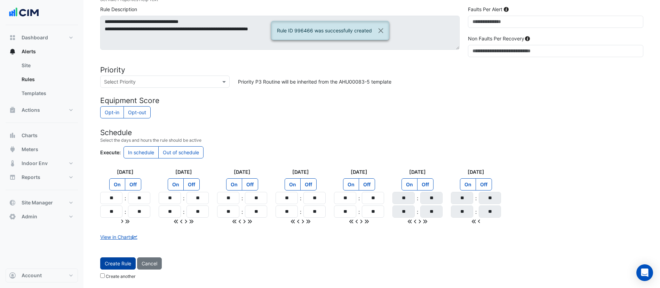
click at [115, 261] on button "Create Rule" at bounding box center [117, 263] width 35 height 12
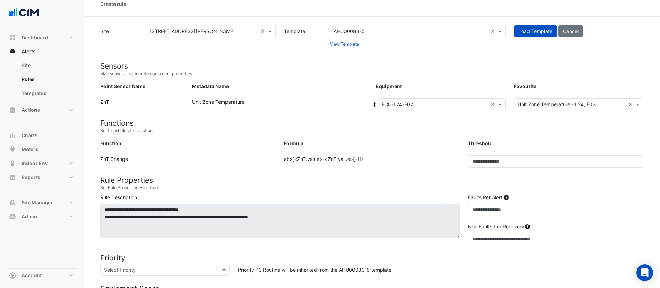
scroll to position [0, 0]
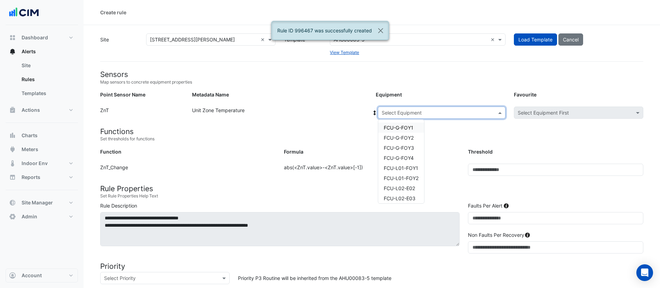
click at [416, 112] on input "text" at bounding box center [435, 112] width 106 height 7
type input "**"
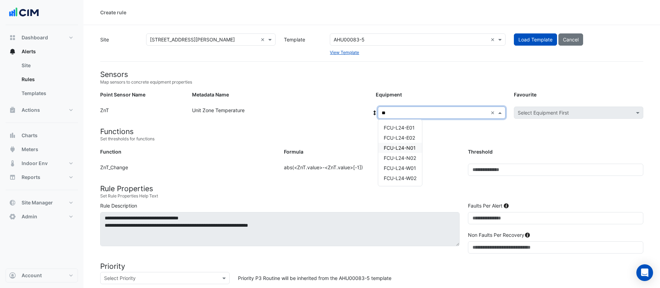
click at [411, 147] on span "FCU-L24-N01" at bounding box center [400, 148] width 32 height 6
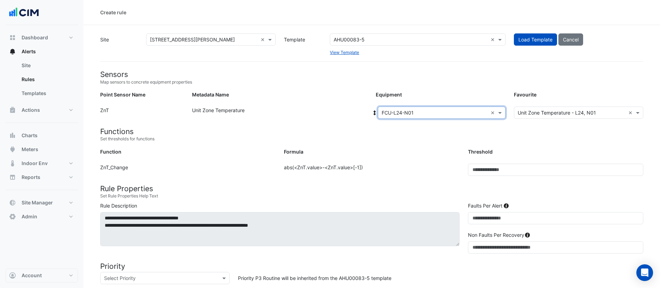
scroll to position [196, 0]
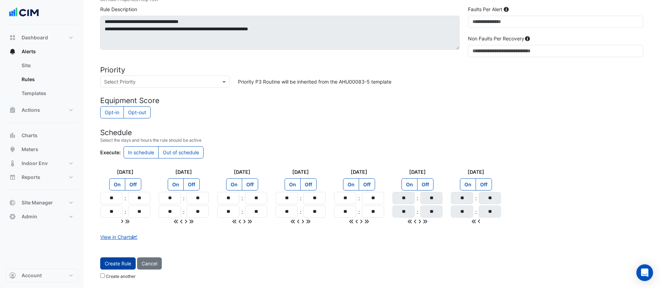
click at [126, 264] on button "Create Rule" at bounding box center [117, 263] width 35 height 12
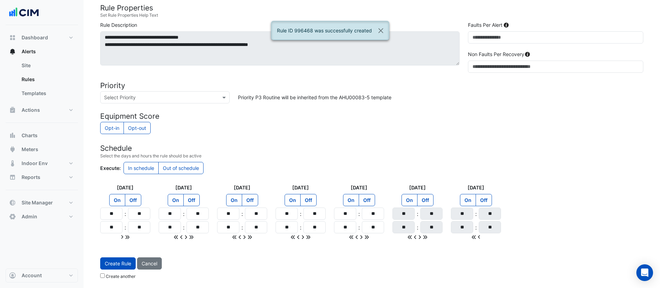
scroll to position [0, 0]
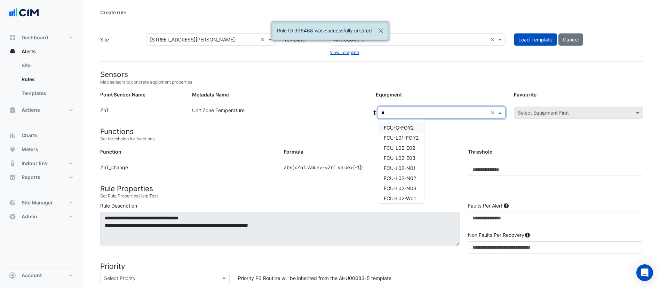
click at [448, 107] on div "Select Equipment * ×" at bounding box center [442, 112] width 128 height 12
type input "**"
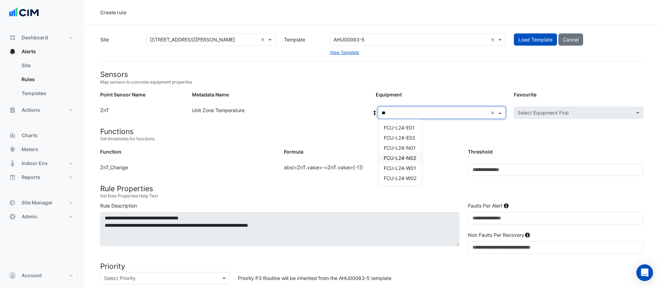
click at [416, 153] on div "FCU-L24-N02" at bounding box center [400, 158] width 44 height 10
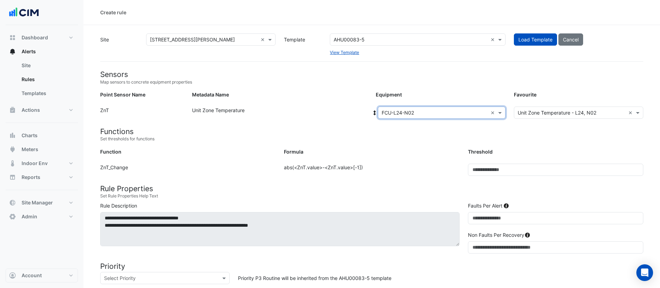
scroll to position [196, 0]
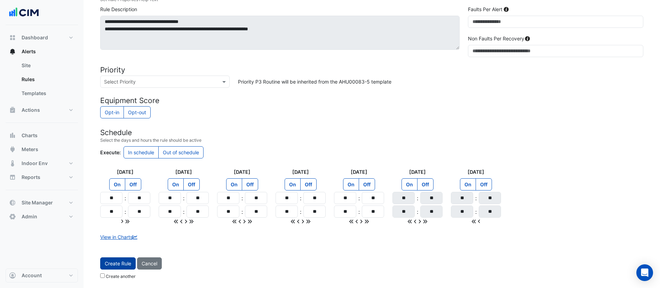
click at [111, 264] on button "Create Rule" at bounding box center [117, 263] width 35 height 12
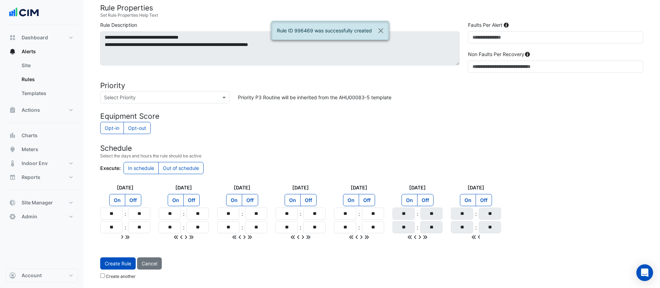
scroll to position [0, 0]
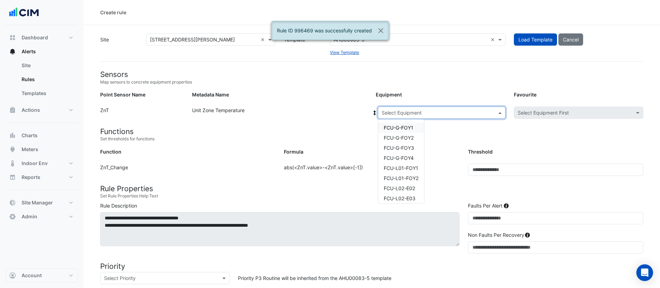
click at [390, 112] on input "text" at bounding box center [435, 112] width 106 height 7
type input "**"
click at [408, 167] on span "FCU-L24-W01" at bounding box center [400, 168] width 32 height 6
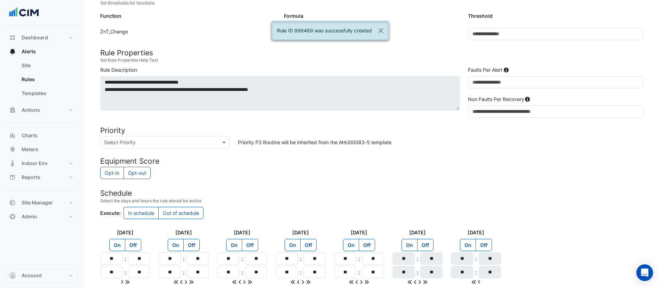
scroll to position [196, 0]
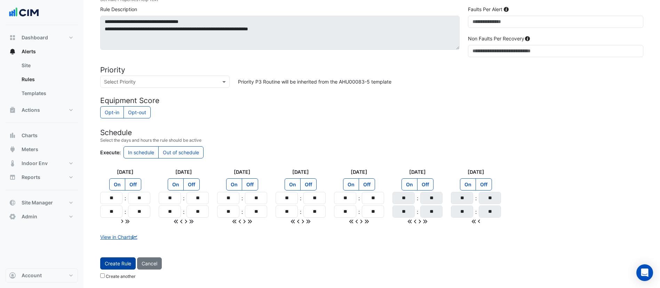
click at [115, 262] on button "Create Rule" at bounding box center [117, 263] width 35 height 12
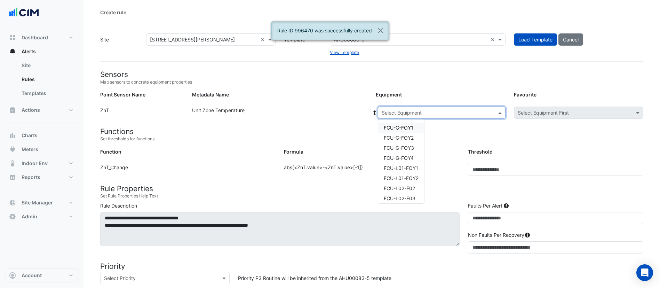
click at [414, 111] on input "text" at bounding box center [435, 112] width 106 height 7
type input "**"
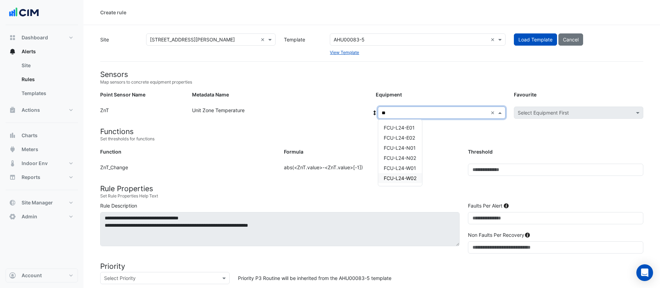
click at [397, 175] on span "FCU-L24-W02" at bounding box center [400, 178] width 33 height 6
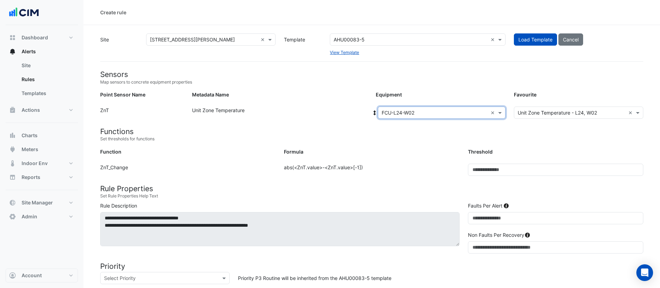
scroll to position [196, 0]
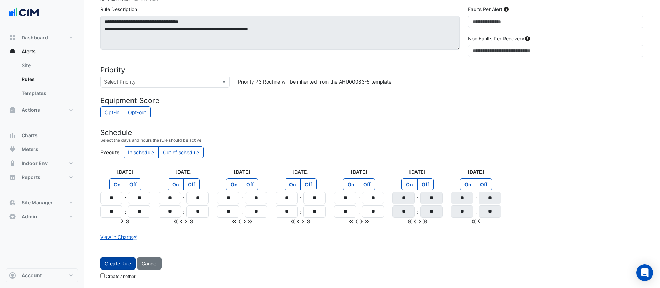
click at [126, 258] on button "Create Rule" at bounding box center [117, 263] width 35 height 12
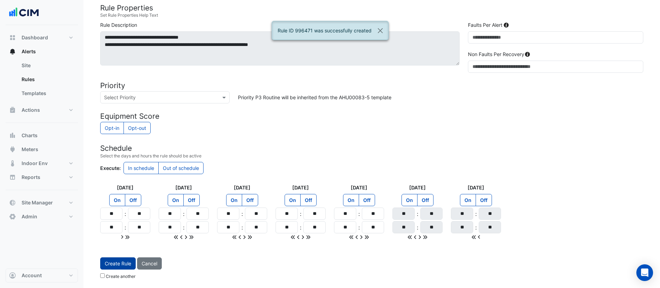
scroll to position [0, 0]
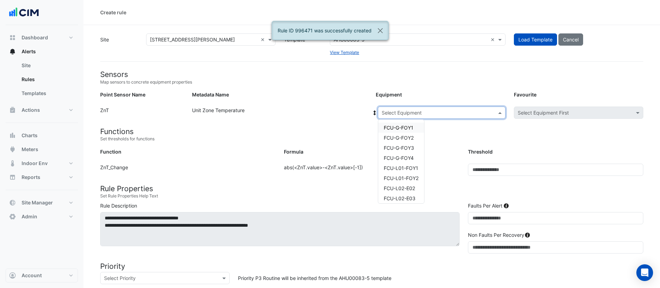
click at [415, 113] on input "text" at bounding box center [435, 112] width 106 height 7
type input "**"
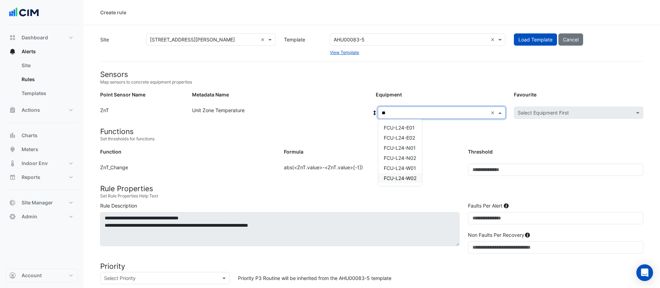
click at [397, 181] on div "FCU-L24-W02" at bounding box center [400, 178] width 44 height 10
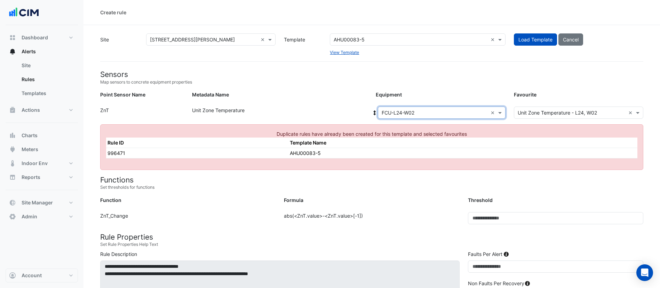
click at [443, 112] on input "text" at bounding box center [435, 112] width 106 height 7
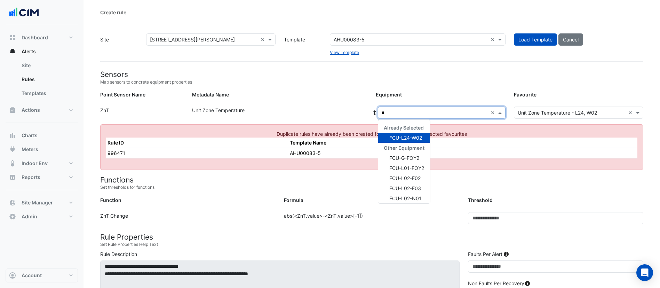
type input "**"
click at [413, 135] on span "FCU-L25-E01" at bounding box center [404, 138] width 31 height 6
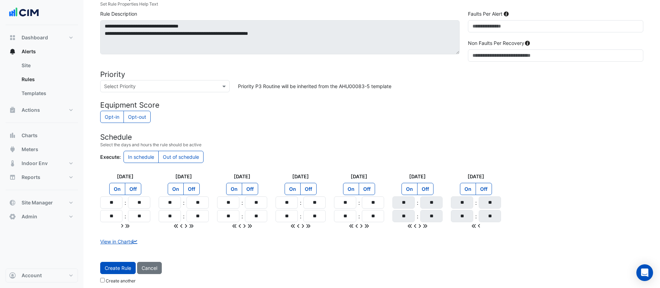
scroll to position [196, 0]
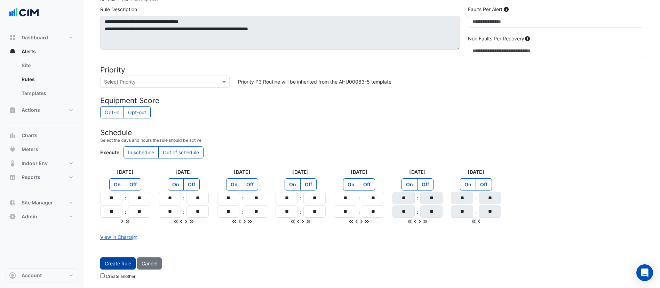
click at [114, 260] on button "Create Rule" at bounding box center [117, 263] width 35 height 12
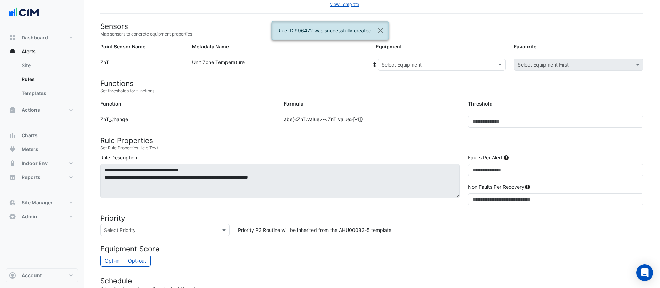
scroll to position [47, 0]
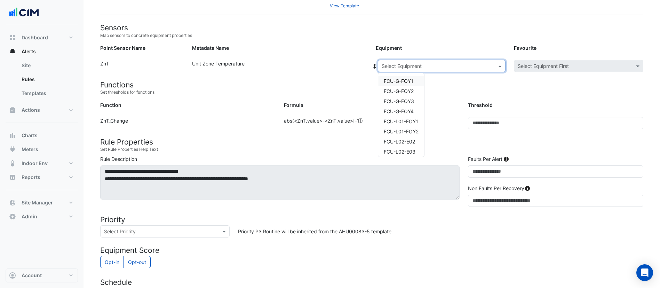
click at [444, 65] on input "text" at bounding box center [435, 66] width 106 height 7
type input "**"
click at [412, 87] on div "FCU-L25-E02" at bounding box center [400, 91] width 44 height 10
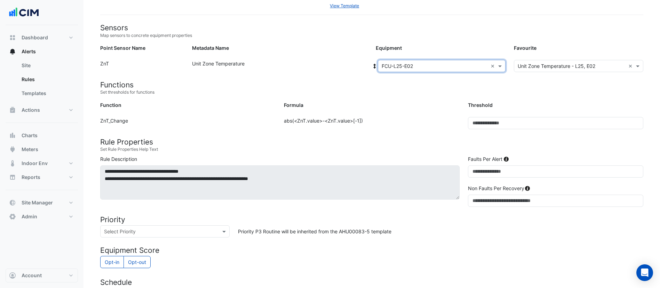
scroll to position [196, 0]
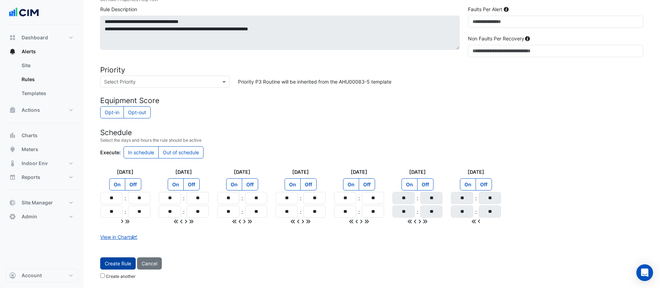
click at [114, 260] on button "Create Rule" at bounding box center [117, 263] width 35 height 12
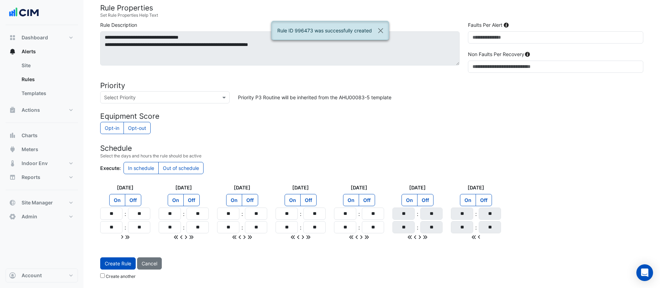
scroll to position [0, 0]
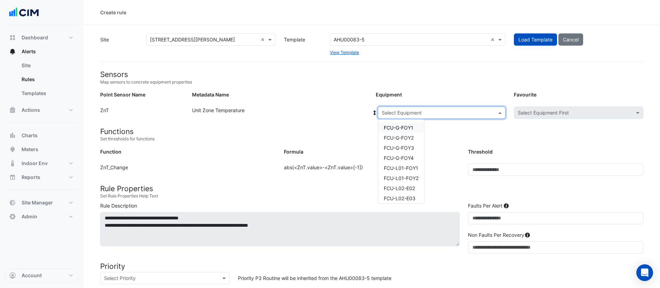
click at [422, 111] on input "text" at bounding box center [435, 112] width 106 height 7
type input "**"
click at [397, 150] on span "FCU-L25-N01" at bounding box center [400, 148] width 32 height 6
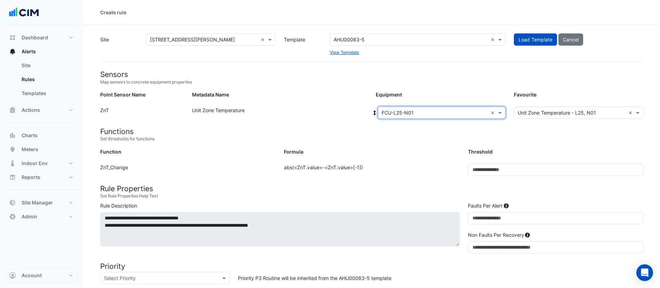
scroll to position [196, 0]
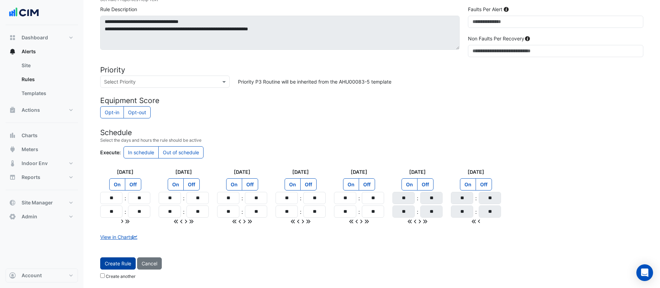
click at [125, 267] on button "Create Rule" at bounding box center [117, 263] width 35 height 12
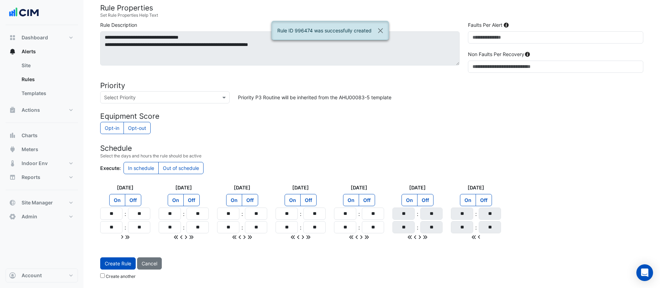
scroll to position [0, 0]
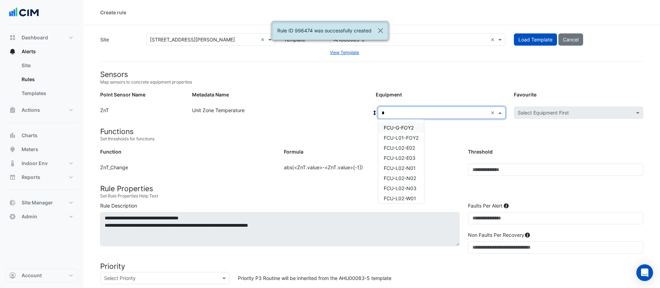
click at [410, 108] on div "Select Equipment * ×" at bounding box center [442, 112] width 128 height 12
type input "**"
click at [407, 159] on span "FCU-L24-N02" at bounding box center [400, 158] width 32 height 6
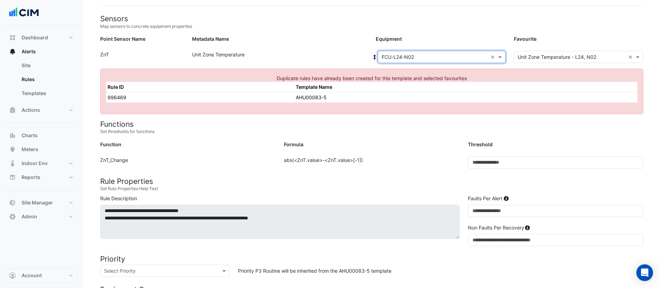
scroll to position [50, 0]
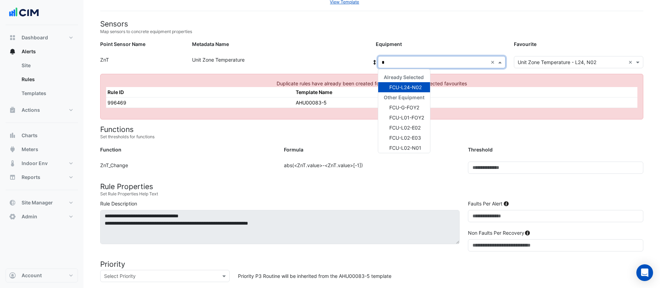
type input "**"
click at [416, 104] on span "FCU-L25-N01" at bounding box center [405, 107] width 32 height 6
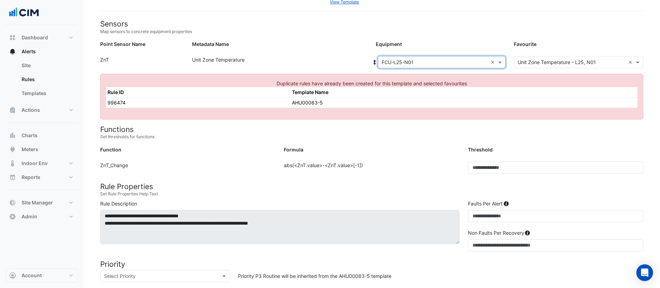
scroll to position [53, 0]
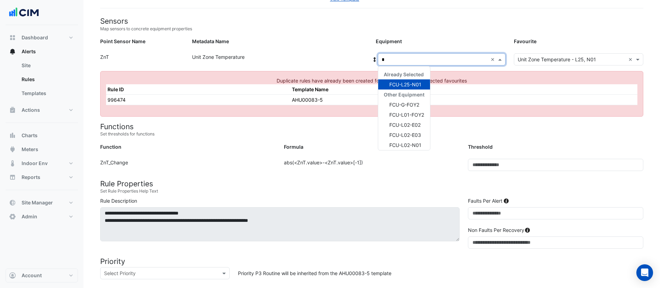
type input "**"
click at [411, 124] on span "FCU-L25-N02" at bounding box center [405, 125] width 32 height 6
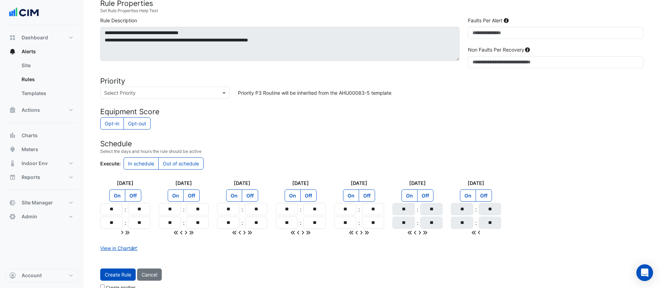
scroll to position [196, 0]
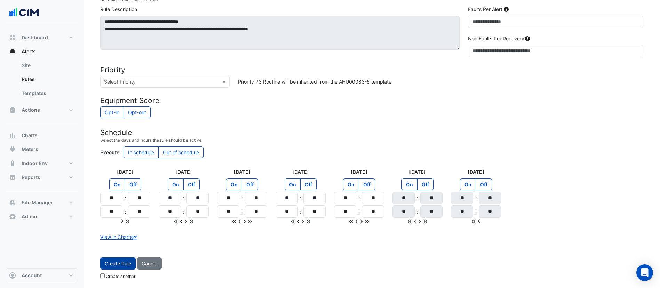
click at [128, 263] on button "Create Rule" at bounding box center [117, 263] width 35 height 12
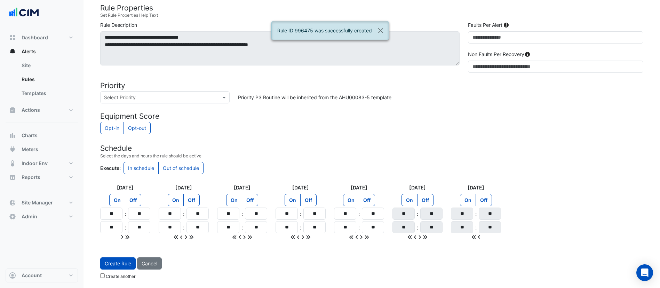
scroll to position [0, 0]
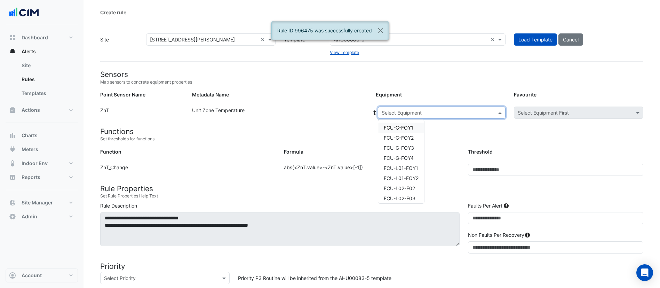
click at [406, 112] on input "text" at bounding box center [435, 112] width 106 height 7
type input "**"
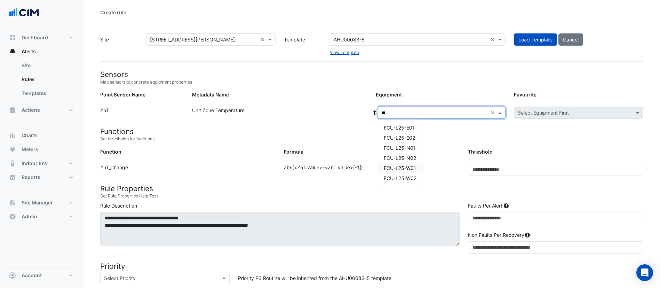
click at [400, 168] on span "FCU-L25-W01" at bounding box center [400, 168] width 32 height 6
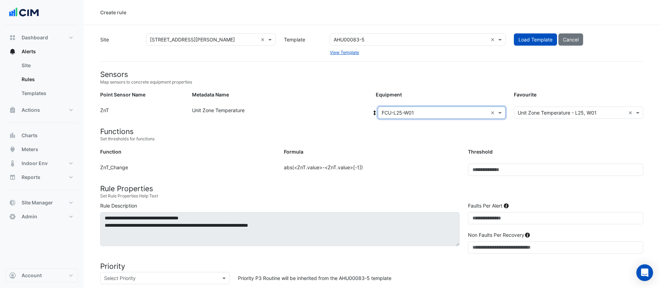
scroll to position [196, 0]
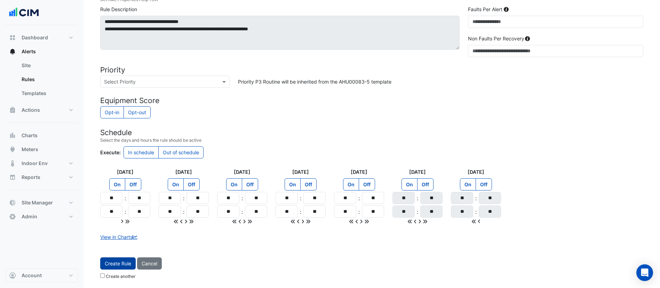
click at [109, 262] on button "Create Rule" at bounding box center [117, 263] width 35 height 12
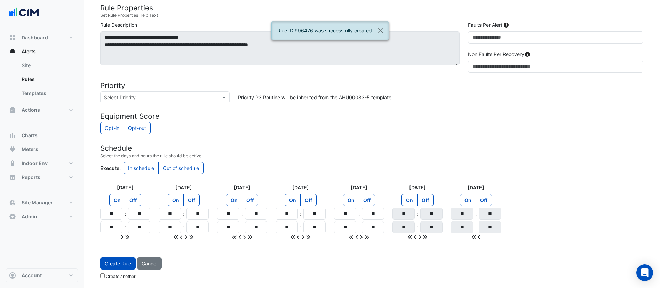
scroll to position [0, 0]
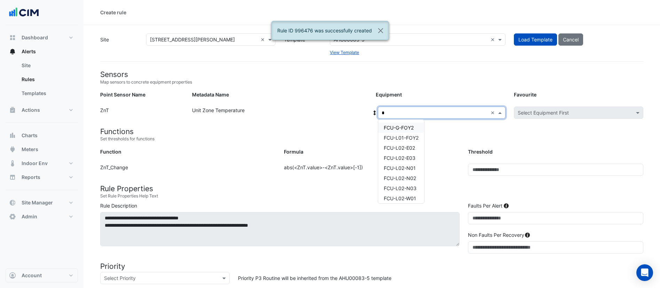
click at [417, 113] on input "*" at bounding box center [435, 112] width 106 height 7
type input "**"
click at [398, 176] on span "FCU-L25-W02" at bounding box center [400, 178] width 33 height 6
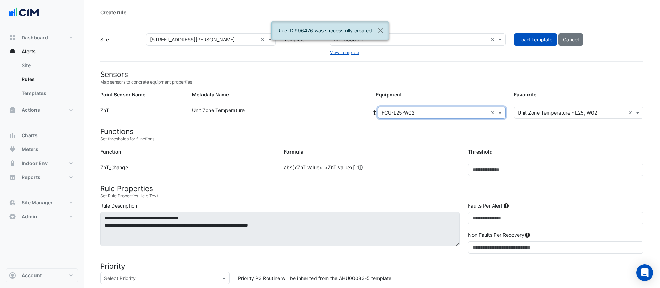
scroll to position [196, 0]
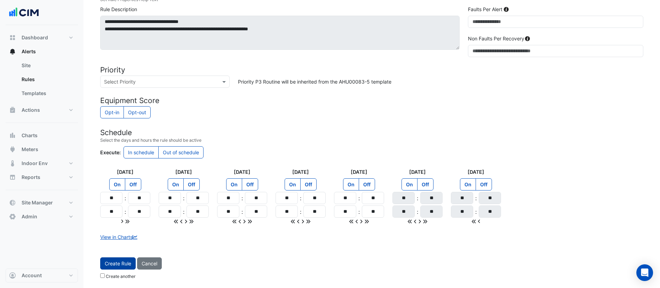
click at [112, 261] on button "Create Rule" at bounding box center [117, 263] width 35 height 12
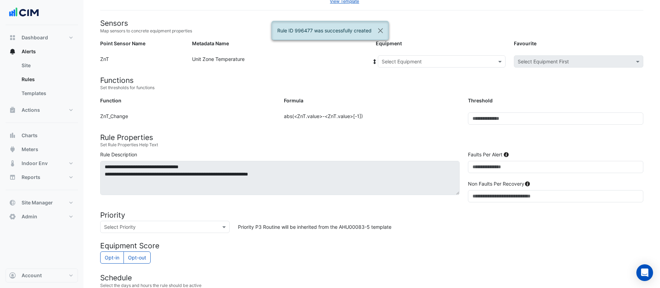
scroll to position [0, 0]
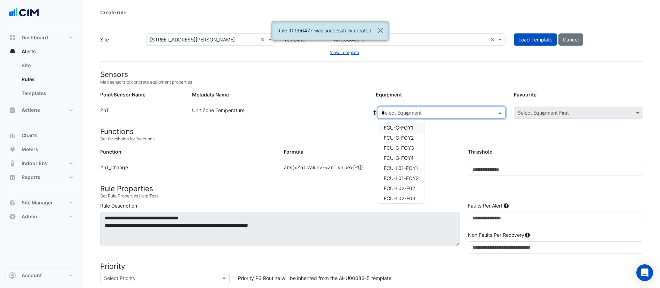
click at [399, 112] on input "*" at bounding box center [435, 112] width 106 height 7
type input "**"
click at [395, 145] on span "FCU-L25-N01" at bounding box center [400, 148] width 32 height 6
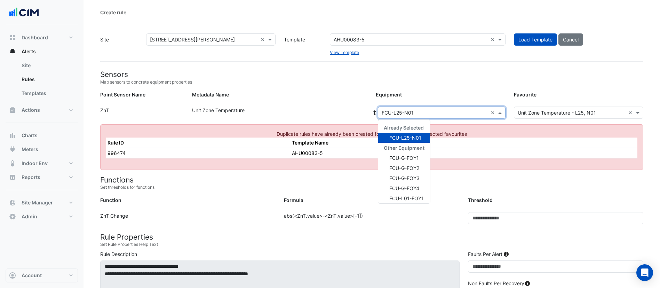
click at [442, 108] on div "Select Equipment × FCU-L25-N01 ×" at bounding box center [442, 112] width 128 height 12
type input "**"
click at [413, 137] on span "FCU-L26-E01" at bounding box center [404, 138] width 31 height 6
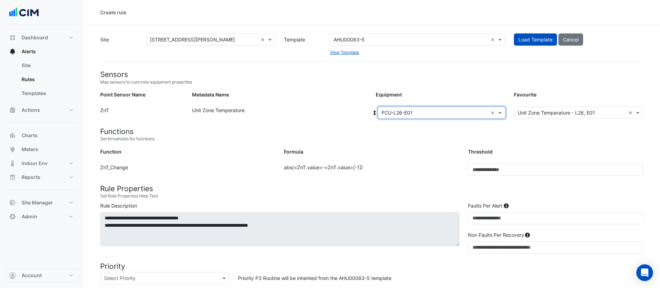
scroll to position [196, 0]
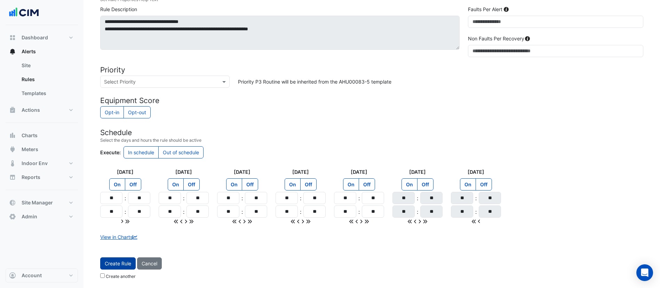
click at [121, 264] on button "Create Rule" at bounding box center [117, 263] width 35 height 12
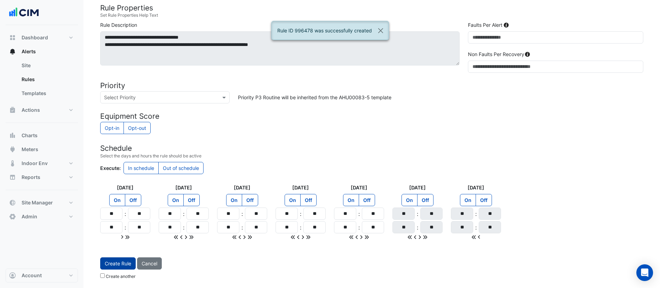
scroll to position [0, 0]
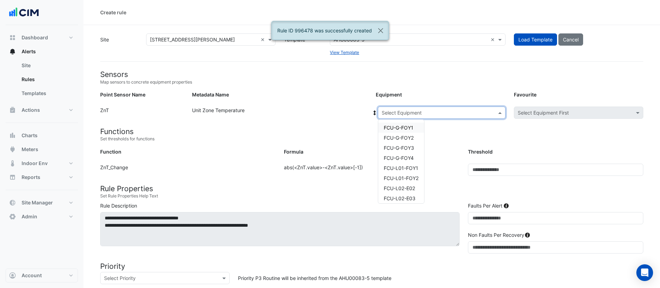
click at [413, 114] on input "text" at bounding box center [435, 112] width 106 height 7
type input "**"
click at [399, 138] on span "FCU-L26-E02" at bounding box center [399, 138] width 31 height 6
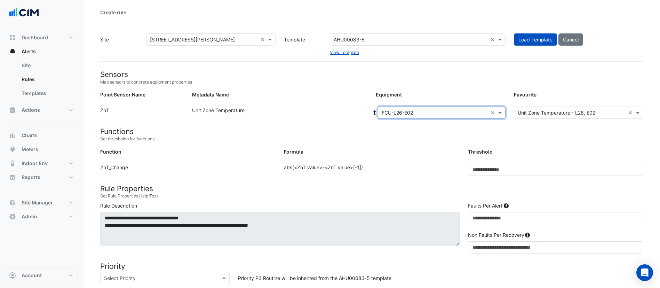
scroll to position [196, 0]
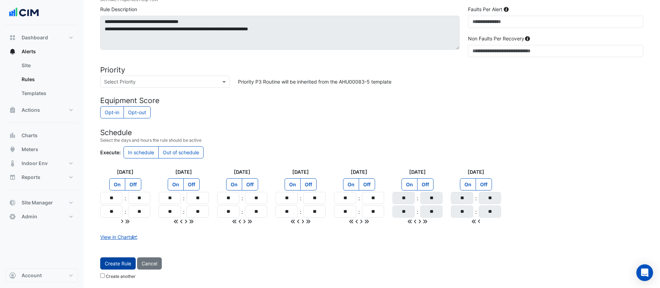
click at [117, 263] on button "Create Rule" at bounding box center [117, 263] width 35 height 12
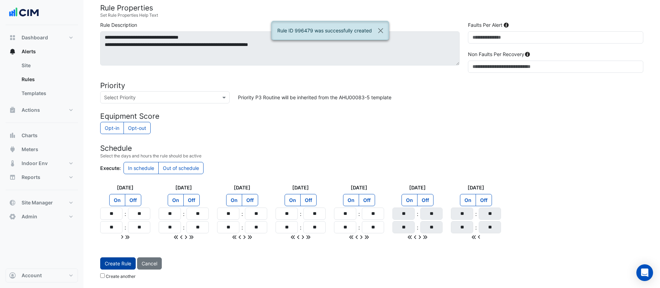
scroll to position [0, 0]
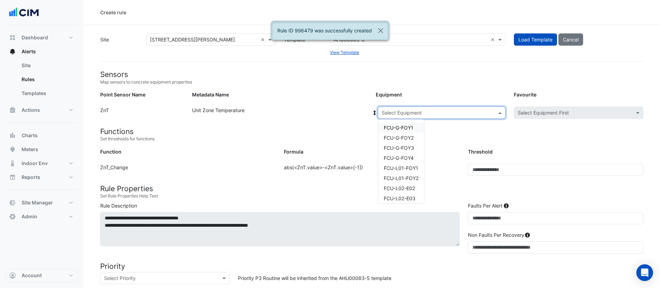
click at [408, 115] on input "text" at bounding box center [435, 112] width 106 height 7
type input "**"
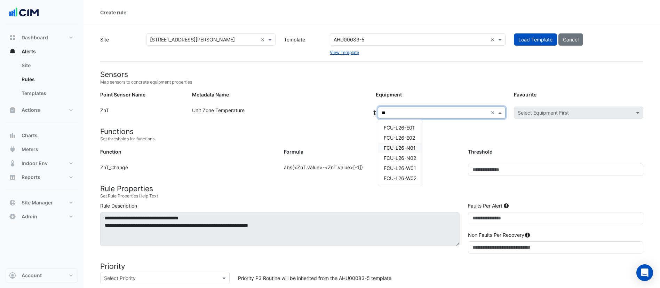
click at [400, 150] on span "FCU-L26-N01" at bounding box center [400, 148] width 32 height 6
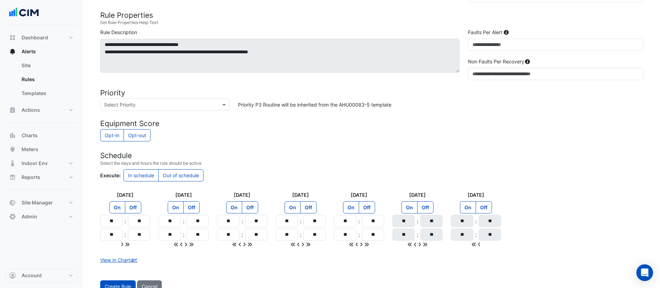
scroll to position [196, 0]
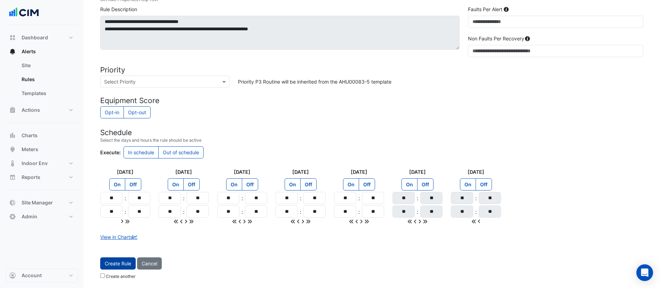
click at [119, 260] on button "Create Rule" at bounding box center [117, 263] width 35 height 12
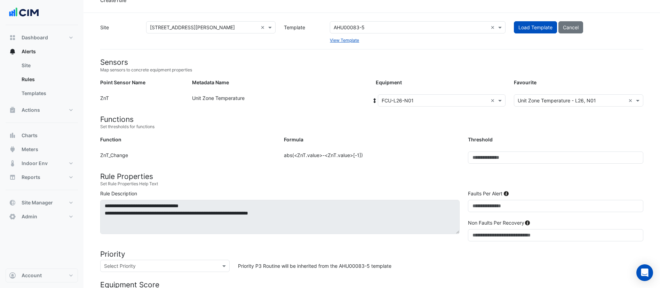
scroll to position [0, 0]
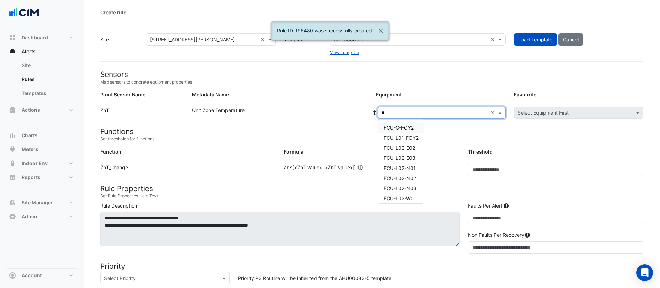
click at [448, 116] on div "Select Equipment * ×" at bounding box center [442, 112] width 128 height 12
type input "**"
click at [393, 158] on span "FCU-L26-N02" at bounding box center [400, 158] width 32 height 6
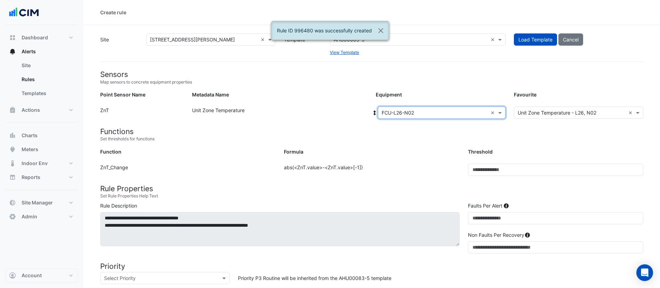
scroll to position [196, 0]
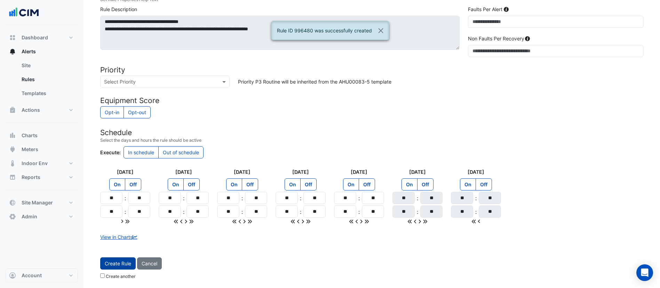
click at [115, 262] on button "Create Rule" at bounding box center [117, 263] width 35 height 12
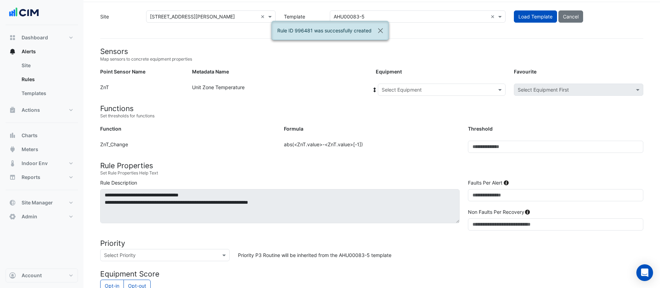
scroll to position [18, 0]
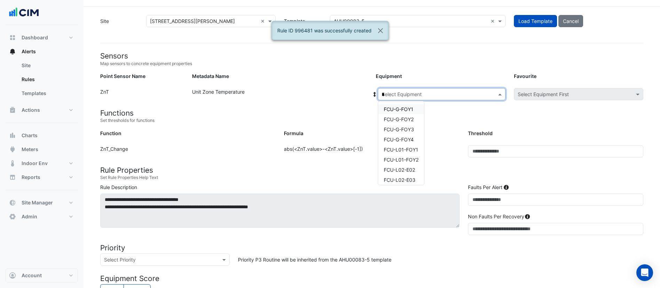
click at [416, 91] on input "*" at bounding box center [435, 94] width 106 height 7
type input "**"
click at [397, 149] on span "FCU-L26-W01" at bounding box center [400, 149] width 32 height 6
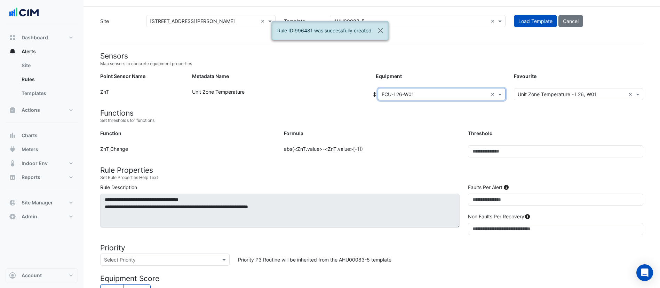
scroll to position [196, 0]
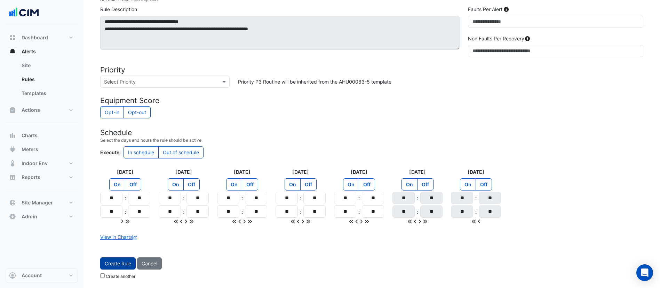
click at [115, 262] on button "Create Rule" at bounding box center [117, 263] width 35 height 12
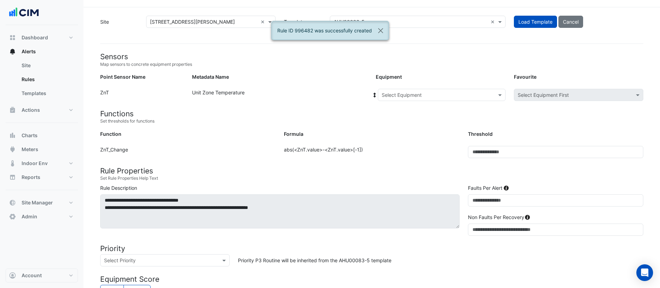
scroll to position [14, 0]
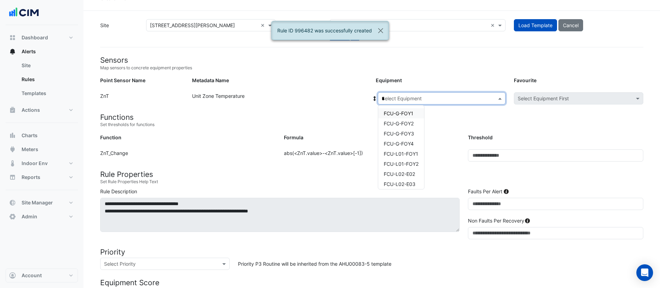
click at [404, 101] on input "*" at bounding box center [435, 98] width 106 height 7
type input "**"
click at [404, 164] on span "FCU-L26-W02" at bounding box center [400, 164] width 33 height 6
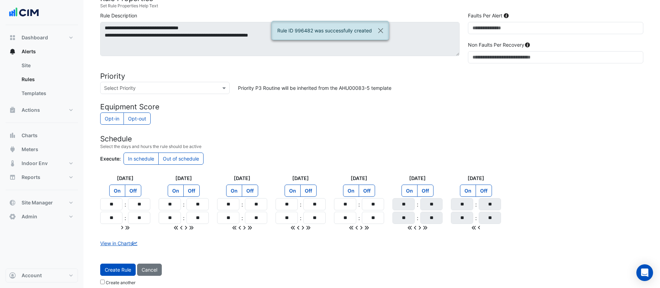
scroll to position [196, 0]
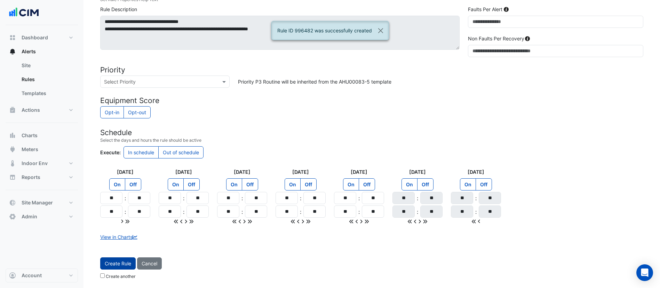
click at [124, 266] on button "Create Rule" at bounding box center [117, 263] width 35 height 12
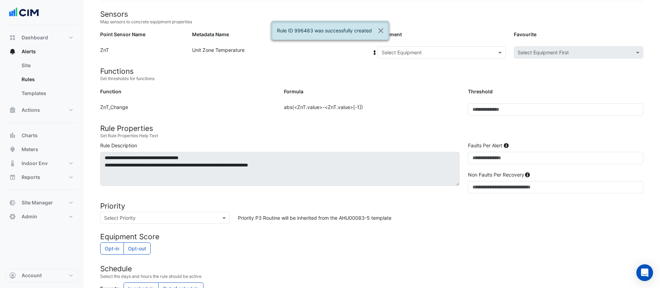
scroll to position [56, 0]
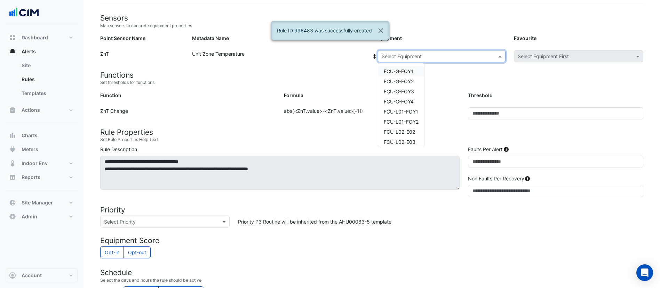
click at [420, 56] on input "text" at bounding box center [435, 56] width 106 height 7
type input "**"
click at [403, 67] on div "FCU-L27-E01" at bounding box center [399, 71] width 43 height 10
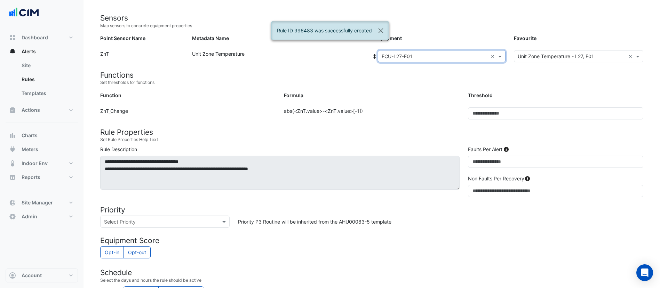
scroll to position [196, 0]
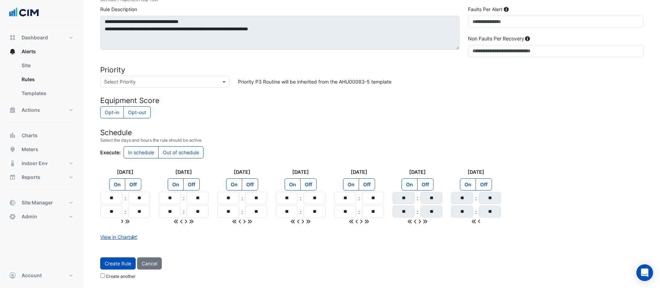
drag, startPoint x: 132, startPoint y: 263, endPoint x: 338, endPoint y: 115, distance: 254.1
click at [338, 115] on form "Sensors Map sensors to concrete equipment properties Point Sensor Name Metadata…" at bounding box center [371, 78] width 543 height 408
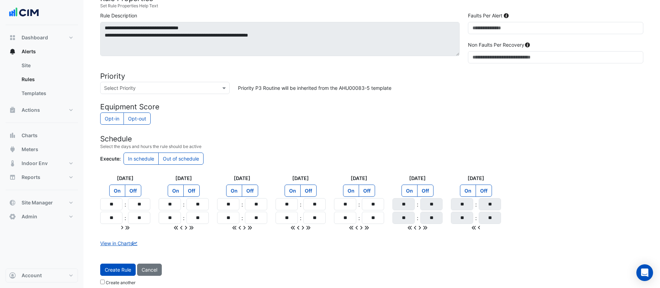
scroll to position [190, 0]
click at [102, 268] on button "Create Rule" at bounding box center [117, 270] width 35 height 12
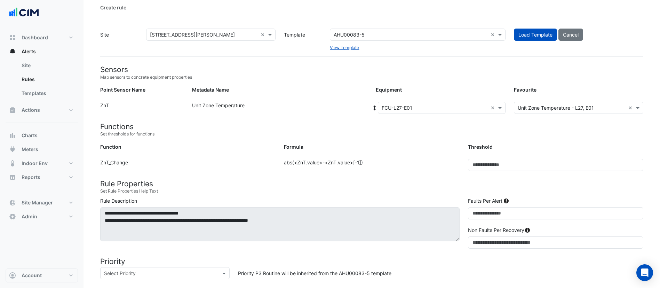
scroll to position [0, 0]
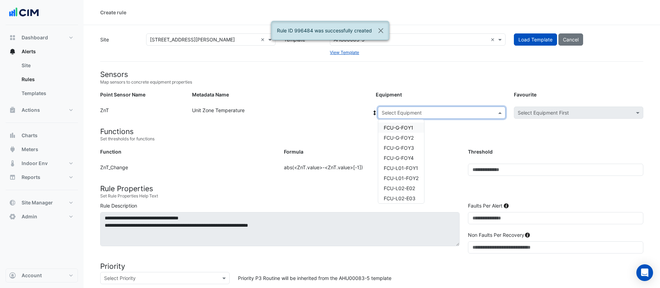
click at [412, 114] on input "text" at bounding box center [435, 112] width 106 height 7
type input "**"
click at [409, 138] on span "FCU-L27-E02" at bounding box center [399, 138] width 31 height 6
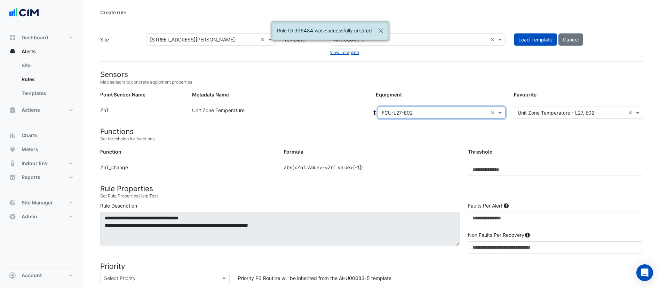
scroll to position [196, 0]
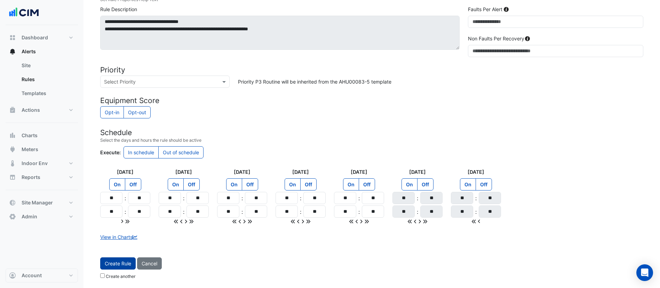
click at [116, 262] on button "Create Rule" at bounding box center [117, 263] width 35 height 12
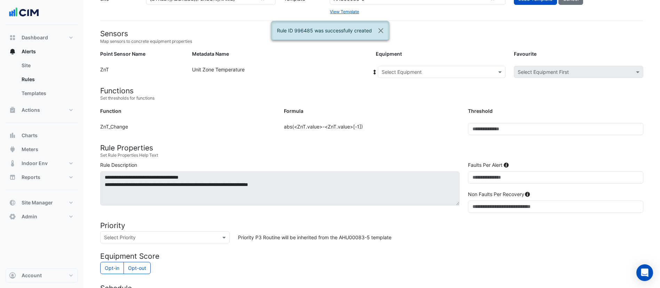
scroll to position [29, 0]
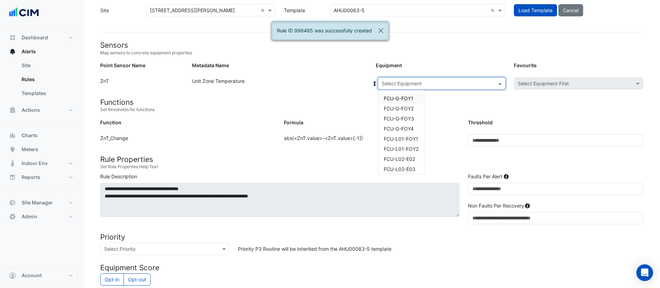
click at [422, 81] on input "text" at bounding box center [435, 83] width 106 height 7
type input "**"
click at [395, 116] on span "FCU-L27-N01" at bounding box center [400, 118] width 32 height 6
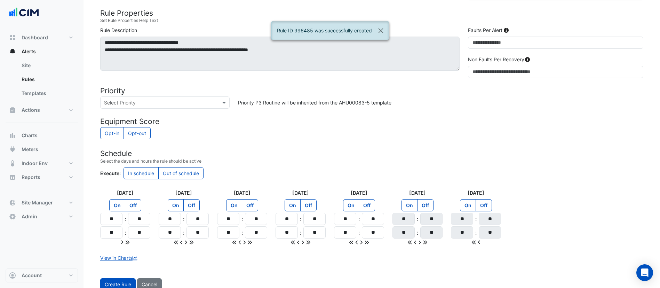
scroll to position [196, 0]
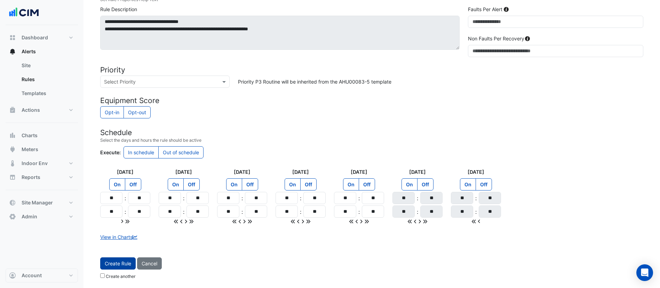
click at [118, 264] on button "Create Rule" at bounding box center [117, 263] width 35 height 12
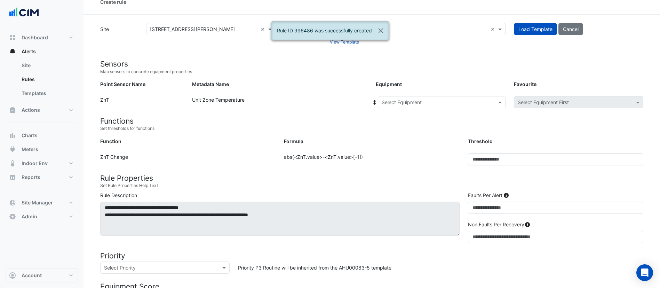
scroll to position [2, 0]
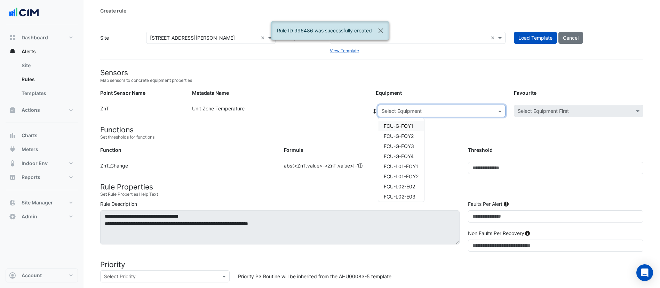
click at [398, 110] on input "text" at bounding box center [435, 110] width 106 height 7
type input "**"
click at [404, 151] on div "FCU-L27-N02" at bounding box center [399, 156] width 43 height 10
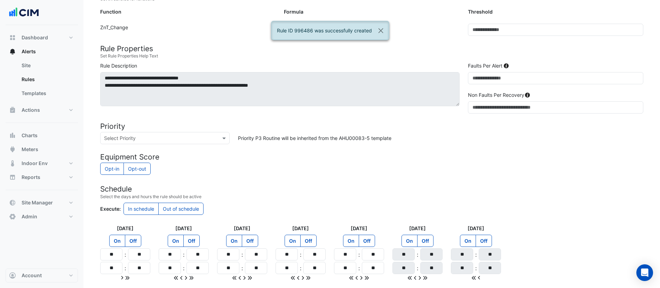
scroll to position [196, 0]
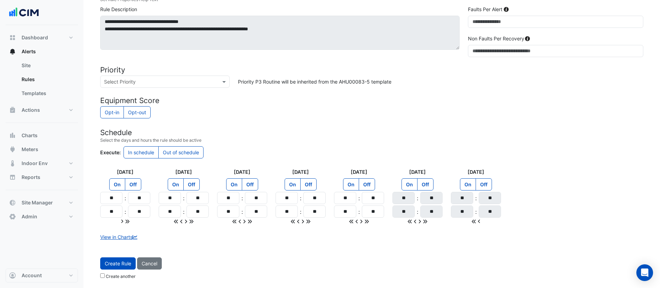
click at [118, 270] on div "Create Rule Cancel Create another" at bounding box center [371, 269] width 551 height 25
click at [125, 261] on button "Create Rule" at bounding box center [117, 263] width 35 height 12
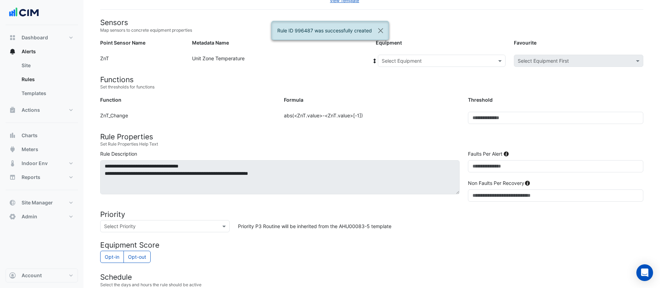
scroll to position [0, 0]
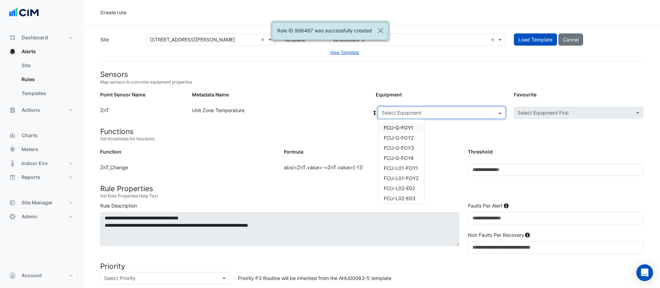
click at [410, 114] on input "text" at bounding box center [435, 112] width 106 height 7
type input "**"
click at [404, 169] on span "FCU-L27-W01" at bounding box center [400, 168] width 32 height 6
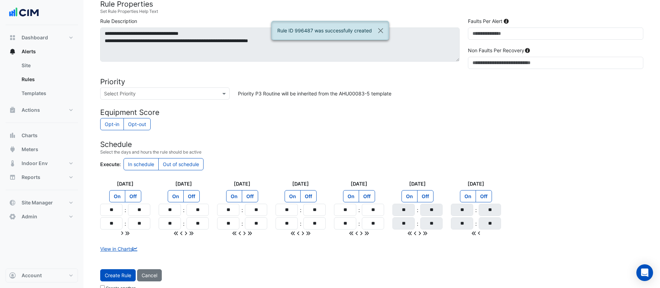
scroll to position [196, 0]
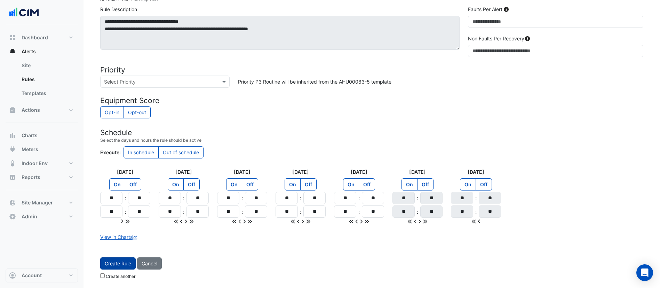
click at [115, 261] on button "Create Rule" at bounding box center [117, 263] width 35 height 12
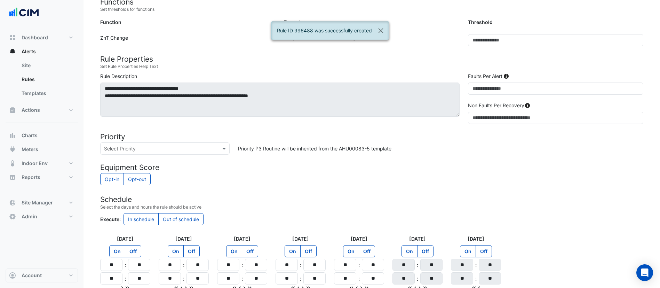
scroll to position [0, 0]
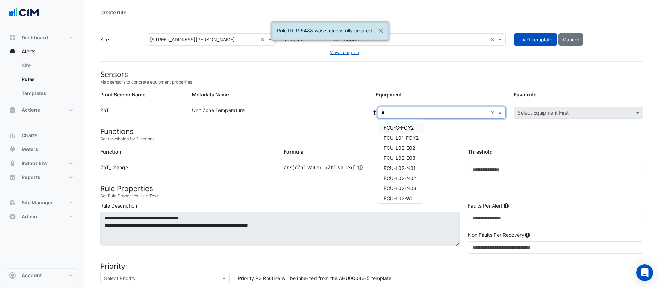
click at [395, 111] on input "*" at bounding box center [435, 112] width 106 height 7
type input "**"
click at [402, 180] on span "FCU-L27-W02" at bounding box center [400, 178] width 32 height 6
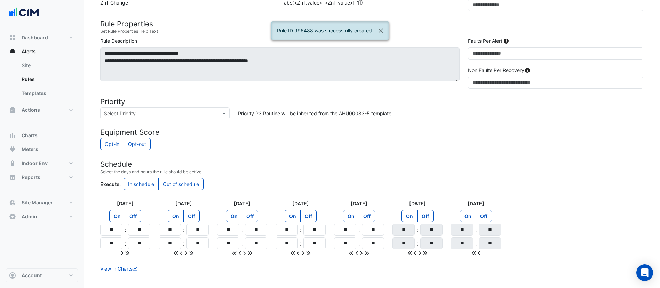
scroll to position [196, 0]
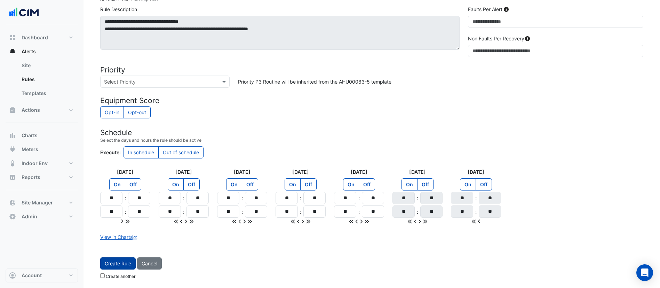
click at [111, 264] on button "Create Rule" at bounding box center [117, 263] width 35 height 12
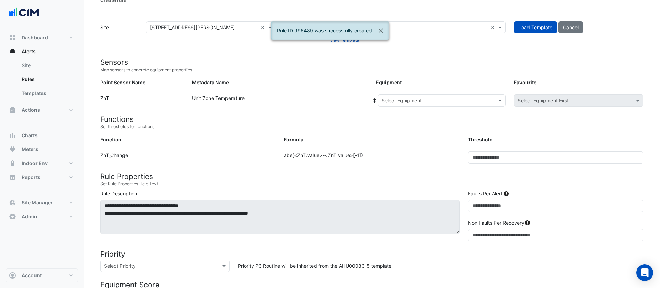
scroll to position [9, 0]
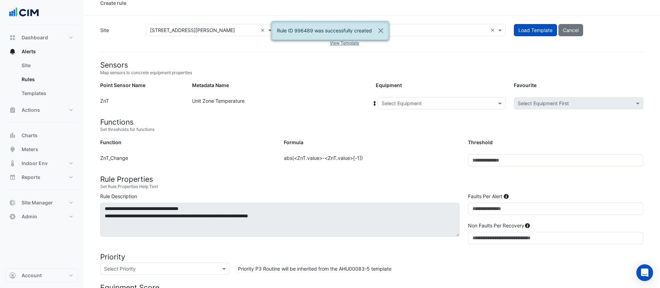
click at [399, 105] on input "text" at bounding box center [435, 103] width 106 height 7
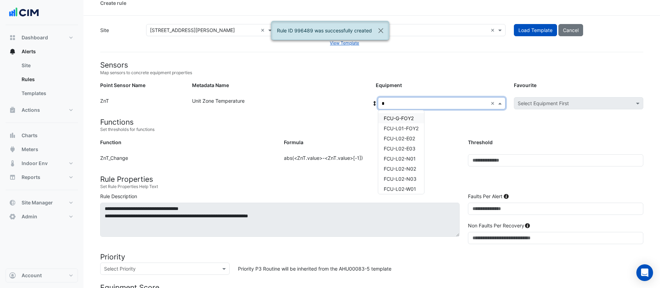
type input "**"
click at [400, 118] on span "FCU-L28-E01" at bounding box center [399, 118] width 31 height 6
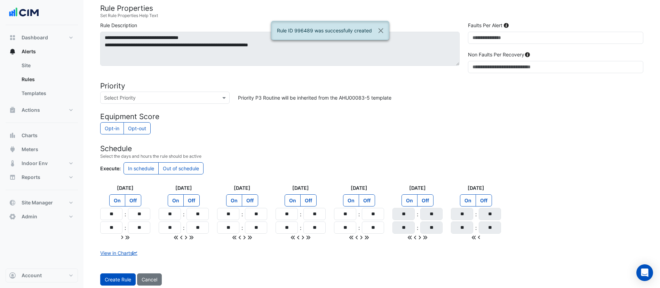
scroll to position [196, 0]
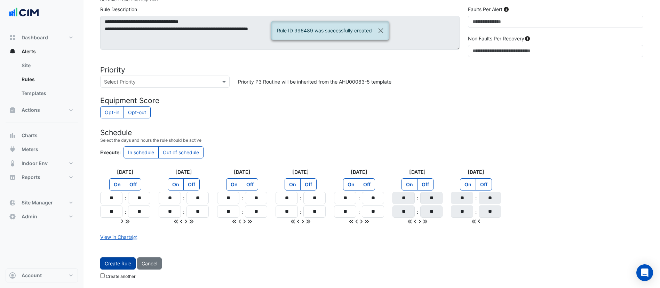
click at [127, 261] on button "Create Rule" at bounding box center [117, 263] width 35 height 12
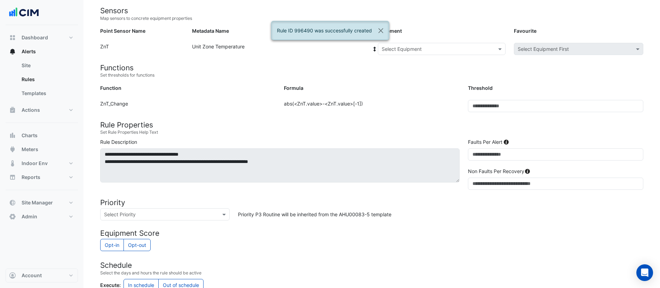
scroll to position [0, 0]
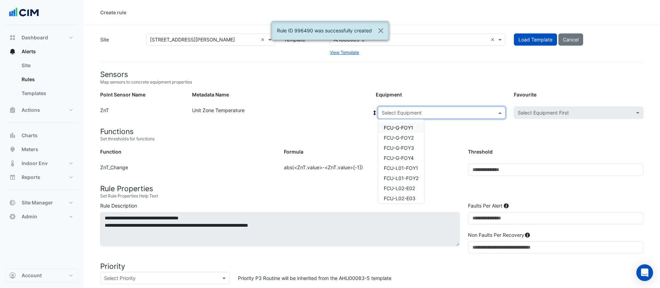
click at [434, 113] on input "text" at bounding box center [435, 112] width 106 height 7
type input "**"
click at [409, 136] on span "FCU-L28-E02" at bounding box center [399, 138] width 31 height 6
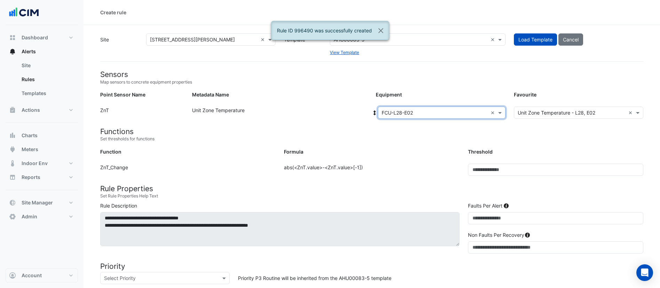
scroll to position [196, 0]
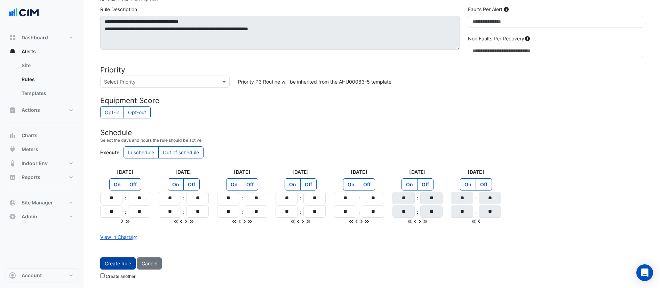
click at [118, 264] on button "Create Rule" at bounding box center [117, 263] width 35 height 12
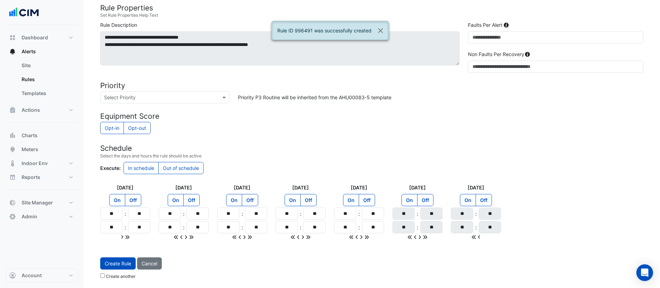
scroll to position [0, 0]
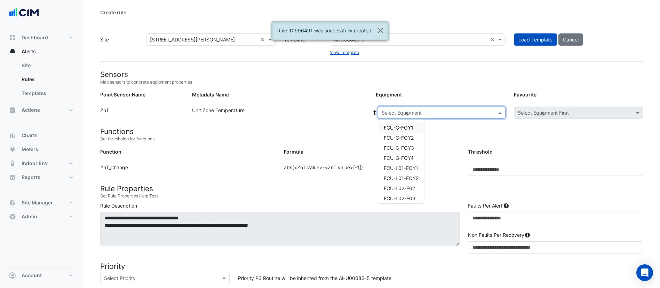
click at [408, 112] on input "text" at bounding box center [435, 112] width 106 height 7
type input "**"
click at [400, 148] on span "FCU-L28-N01" at bounding box center [400, 148] width 32 height 6
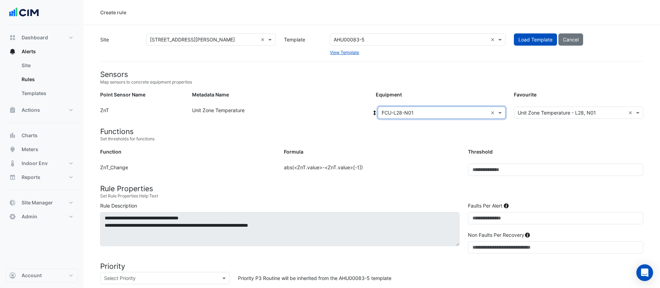
scroll to position [196, 0]
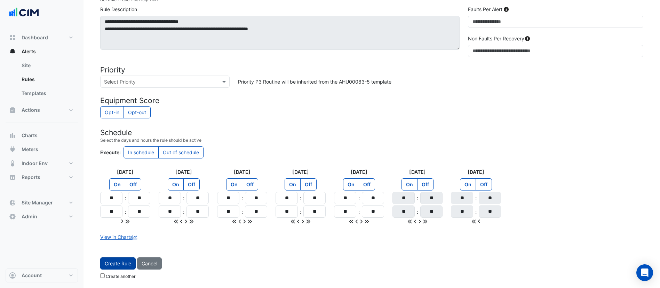
click at [121, 261] on button "Create Rule" at bounding box center [117, 263] width 35 height 12
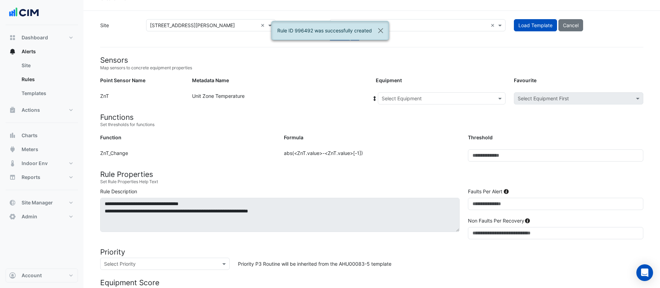
scroll to position [7, 0]
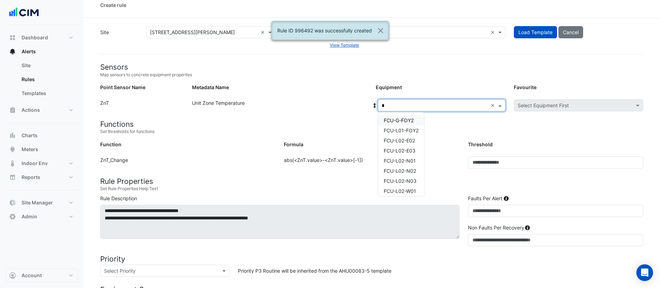
click at [417, 107] on input "*" at bounding box center [435, 105] width 106 height 7
type input "**"
click at [396, 151] on span "FCU-L28-N02" at bounding box center [400, 151] width 32 height 6
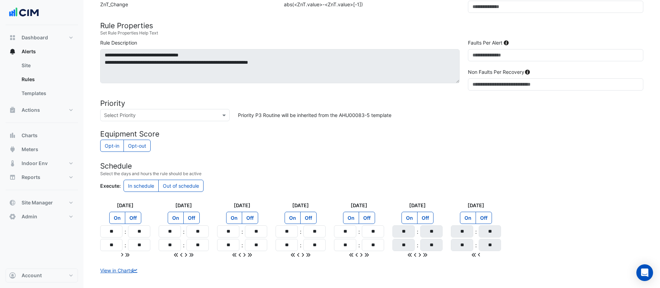
scroll to position [196, 0]
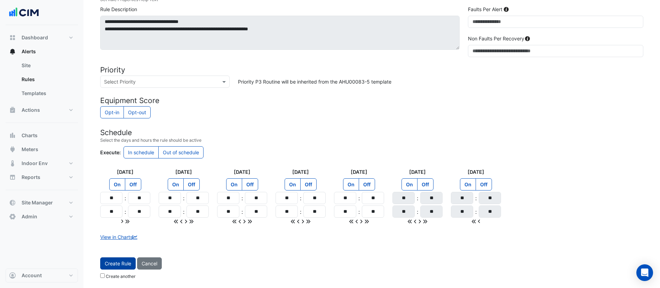
click at [124, 265] on button "Create Rule" at bounding box center [117, 263] width 35 height 12
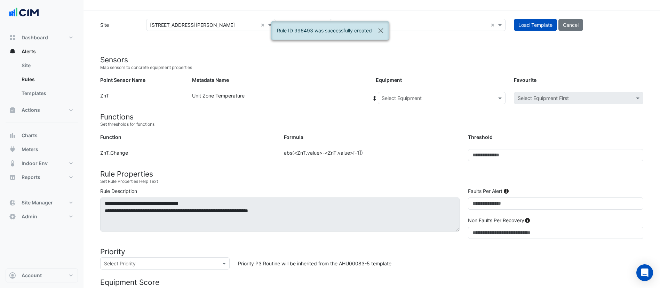
scroll to position [0, 0]
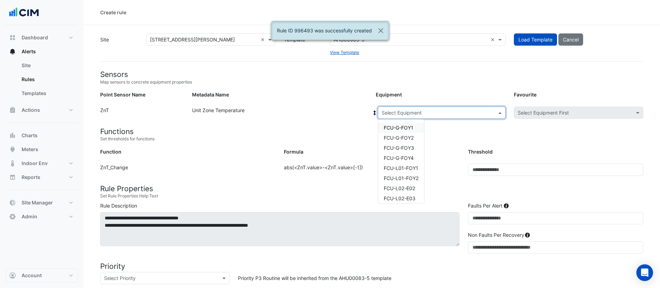
click at [409, 115] on input "text" at bounding box center [435, 112] width 106 height 7
type input "**"
click at [400, 165] on span "FCU-L28-W01" at bounding box center [400, 168] width 32 height 6
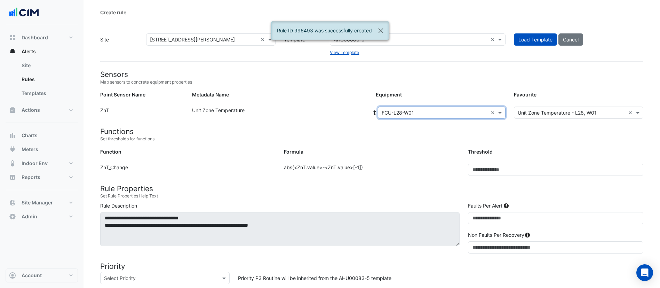
scroll to position [196, 0]
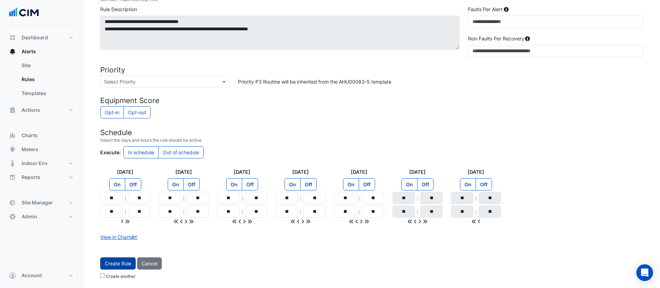
click at [119, 265] on button "Create Rule" at bounding box center [117, 263] width 35 height 12
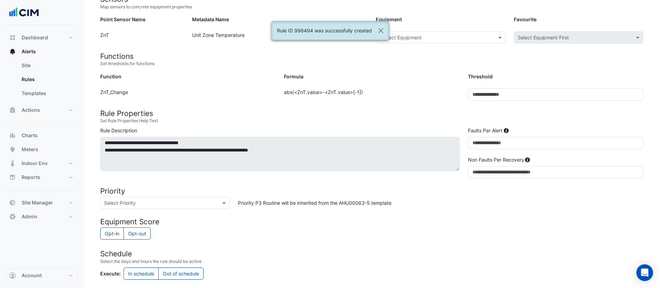
scroll to position [66, 0]
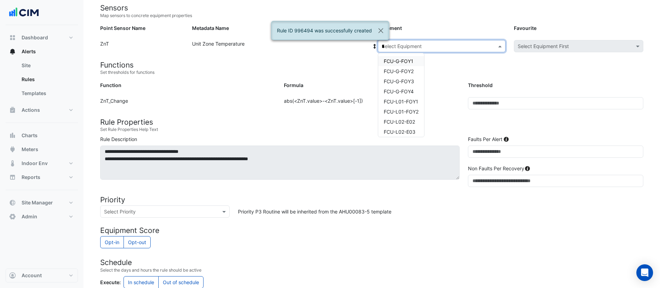
click at [431, 47] on input "*" at bounding box center [435, 46] width 106 height 7
type input "**"
click at [400, 116] on div "FCU-L28-W02" at bounding box center [400, 111] width 44 height 10
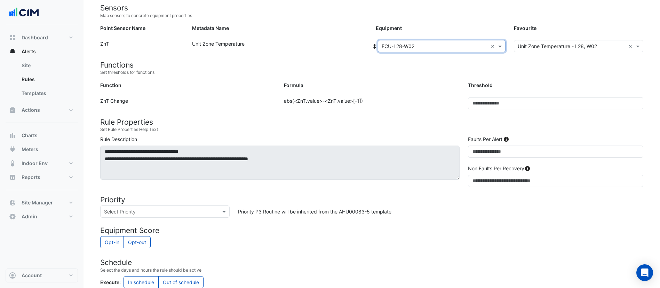
scroll to position [196, 0]
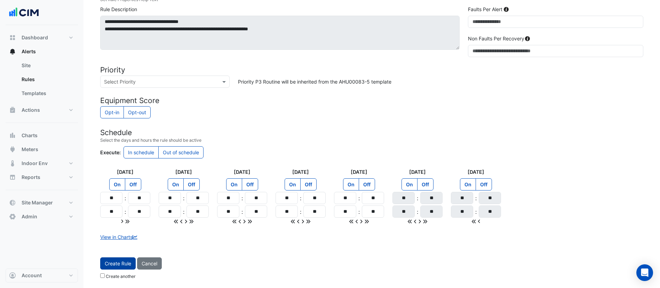
click at [129, 258] on button "Create Rule" at bounding box center [117, 263] width 35 height 12
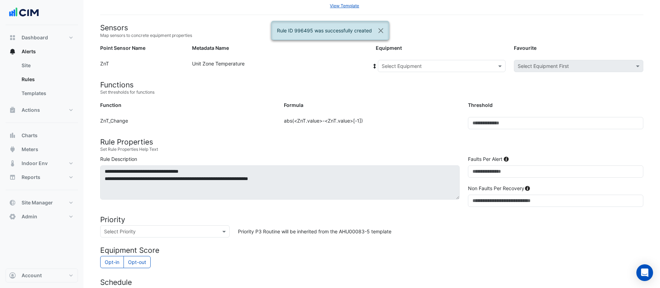
scroll to position [44, 0]
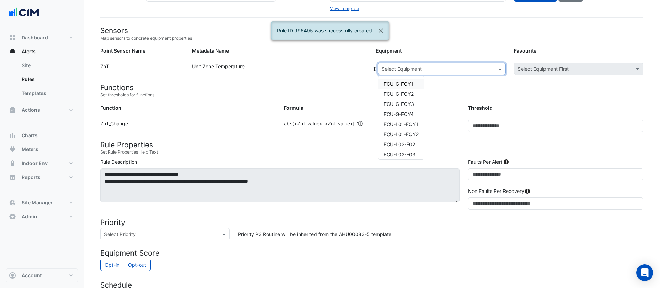
click at [416, 70] on input "text" at bounding box center [435, 68] width 106 height 7
type input "**"
click at [401, 87] on div "FCU-L29-E01" at bounding box center [400, 84] width 44 height 10
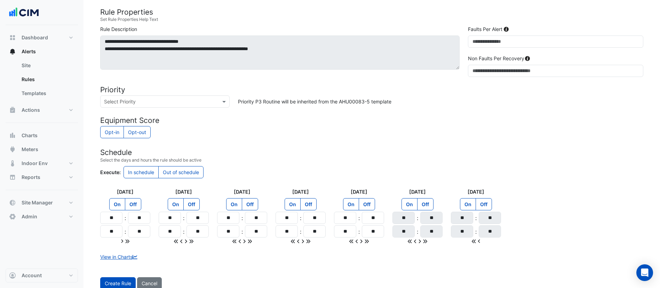
scroll to position [196, 0]
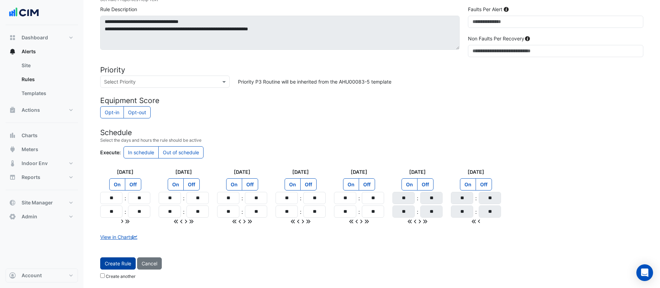
click at [123, 265] on button "Create Rule" at bounding box center [117, 263] width 35 height 12
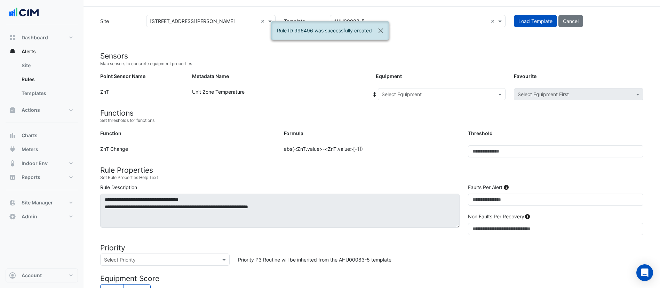
scroll to position [14, 0]
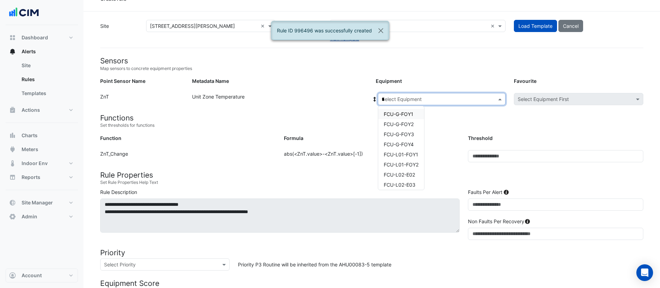
click at [407, 96] on input "*" at bounding box center [435, 99] width 106 height 7
type input "**"
click at [401, 126] on span "FCU-L29-E02" at bounding box center [399, 124] width 31 height 6
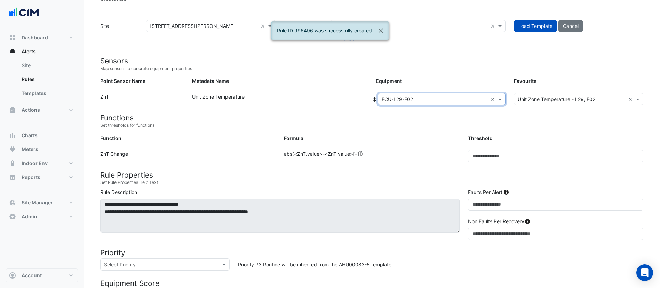
scroll to position [196, 0]
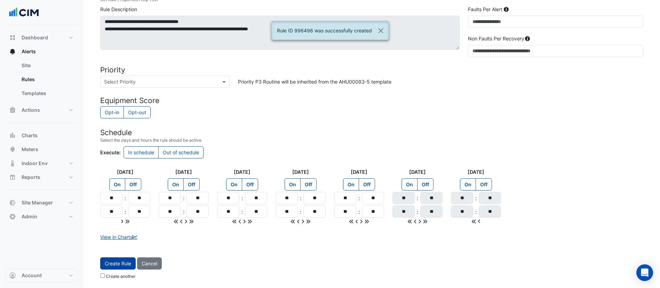
click at [123, 265] on button "Create Rule" at bounding box center [117, 263] width 35 height 12
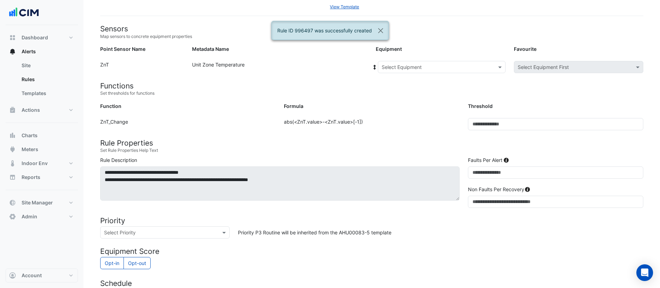
scroll to position [45, 0]
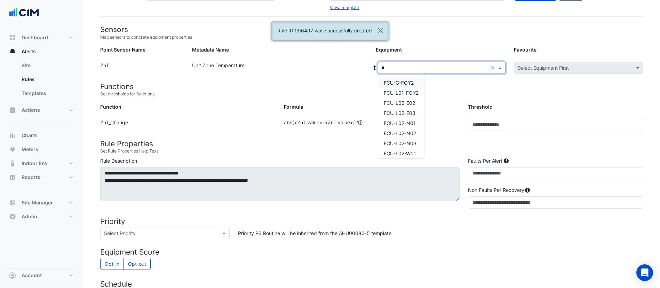
click at [407, 67] on input "*" at bounding box center [435, 67] width 106 height 7
type input "**"
click at [404, 101] on span "FCU-L29-N01" at bounding box center [400, 103] width 32 height 6
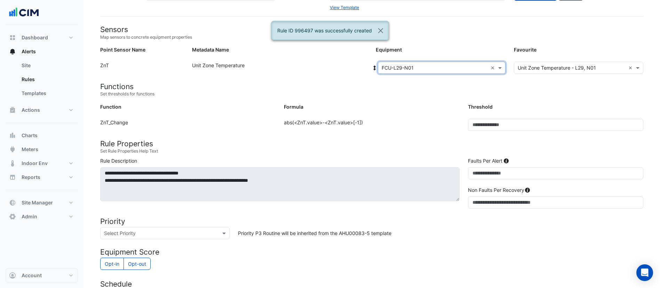
scroll to position [196, 0]
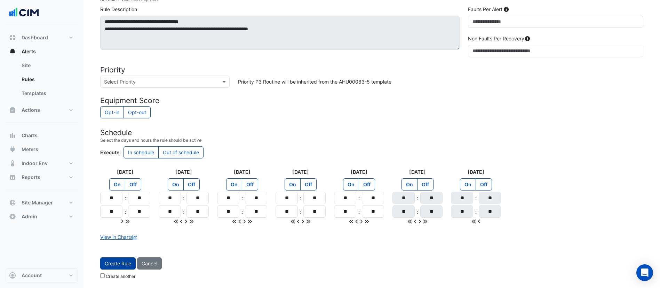
click at [114, 266] on button "Create Rule" at bounding box center [117, 263] width 35 height 12
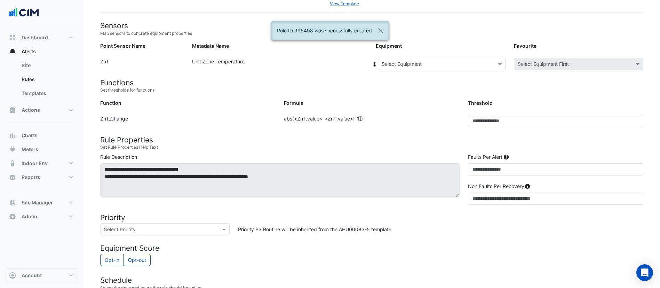
scroll to position [27, 0]
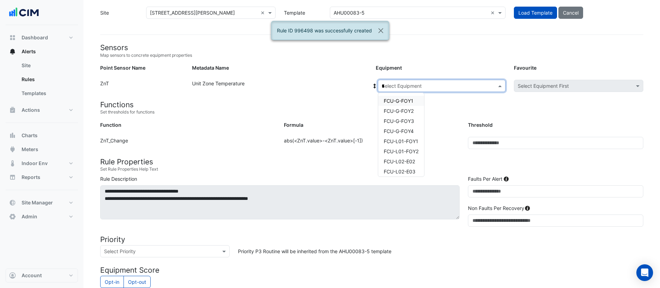
click at [400, 89] on input "*" at bounding box center [435, 85] width 106 height 7
type input "**"
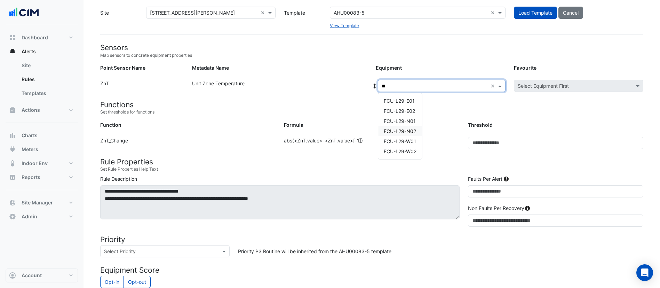
click at [402, 127] on div "FCU-L29-N02" at bounding box center [400, 131] width 44 height 10
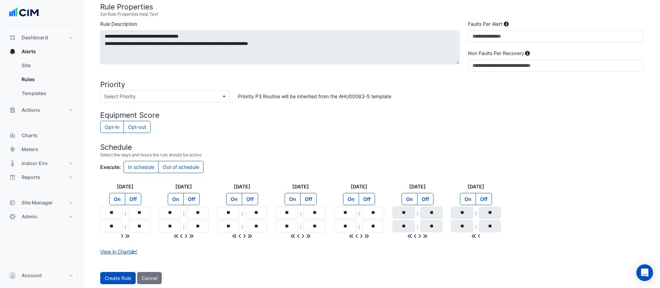
scroll to position [196, 0]
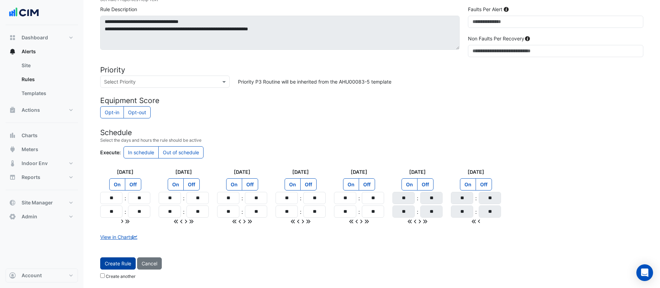
click at [112, 258] on button "Create Rule" at bounding box center [117, 263] width 35 height 12
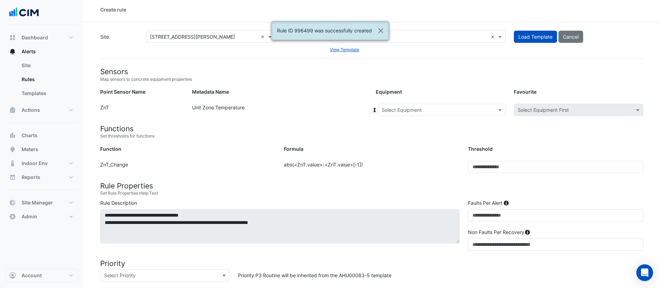
scroll to position [0, 0]
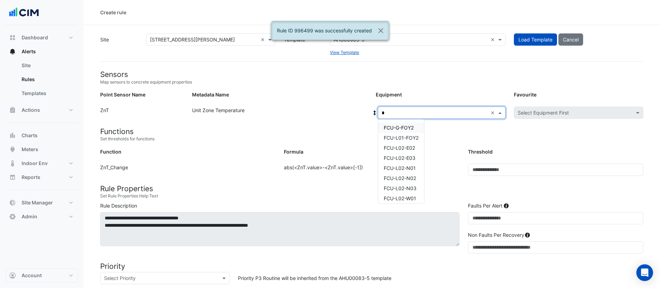
click at [390, 114] on input "*" at bounding box center [435, 112] width 106 height 7
type input "**"
click at [401, 146] on span "FCU-L29-N01" at bounding box center [400, 148] width 32 height 6
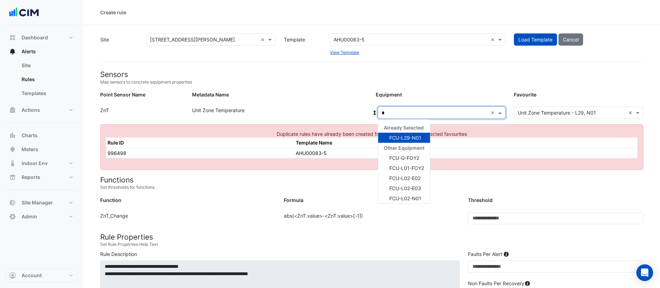
type input "**"
click at [406, 188] on span "FCU-L29-W01" at bounding box center [405, 188] width 32 height 6
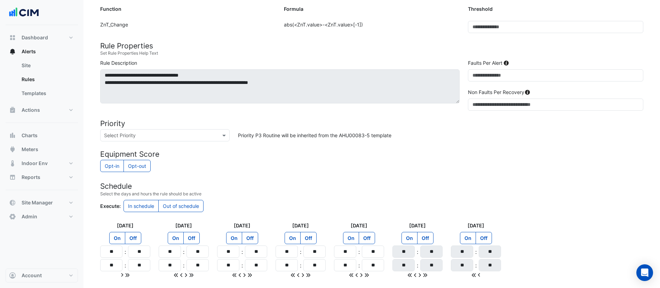
scroll to position [196, 0]
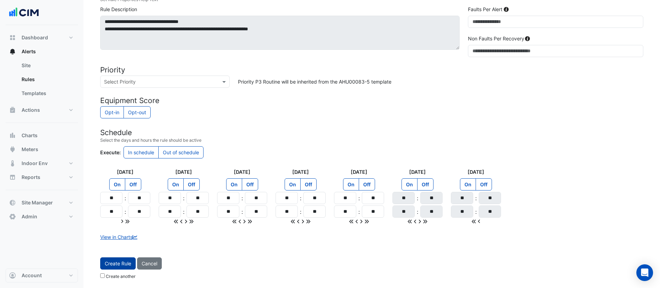
click at [118, 259] on button "Create Rule" at bounding box center [117, 263] width 35 height 12
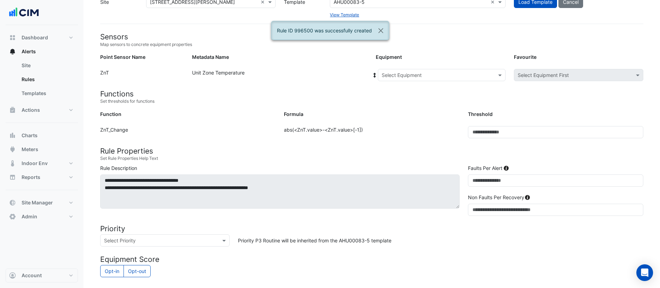
scroll to position [33, 0]
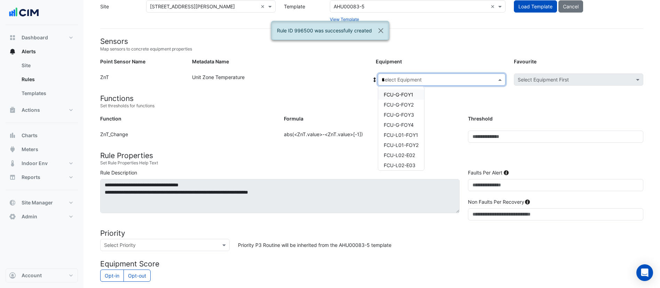
click at [403, 78] on input "*" at bounding box center [435, 79] width 106 height 7
type input "**"
click at [390, 142] on span "FCU-L29-W02" at bounding box center [400, 145] width 33 height 6
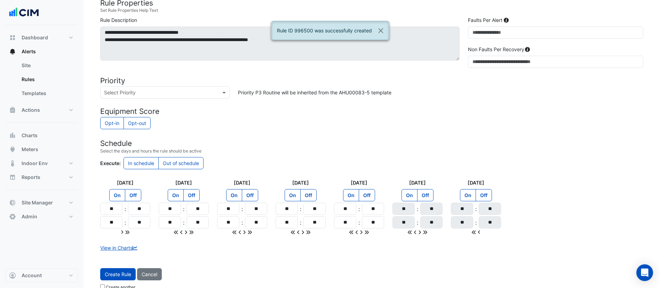
scroll to position [196, 0]
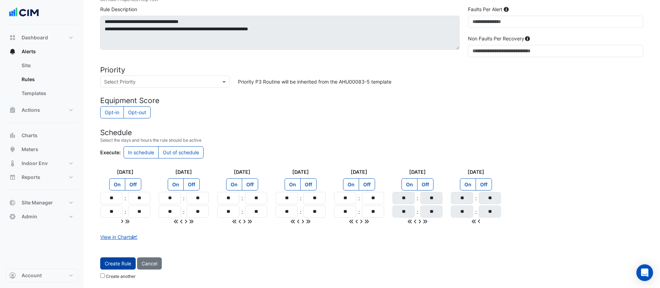
click at [121, 262] on button "Create Rule" at bounding box center [117, 263] width 35 height 12
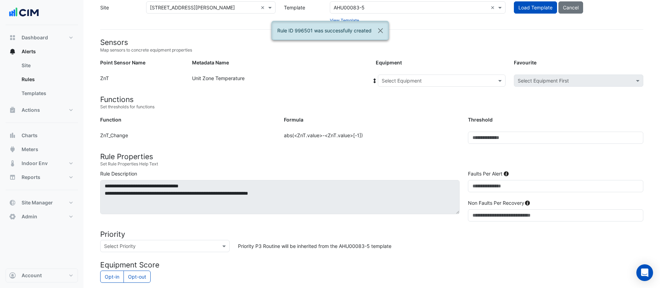
scroll to position [28, 0]
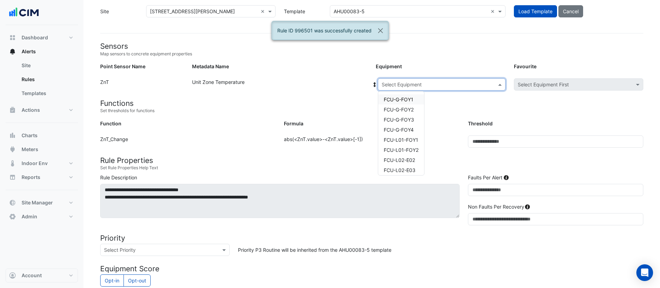
click at [422, 83] on input "text" at bounding box center [435, 84] width 106 height 7
type input "**"
click at [403, 103] on div "FCU-L30-E01" at bounding box center [400, 99] width 44 height 10
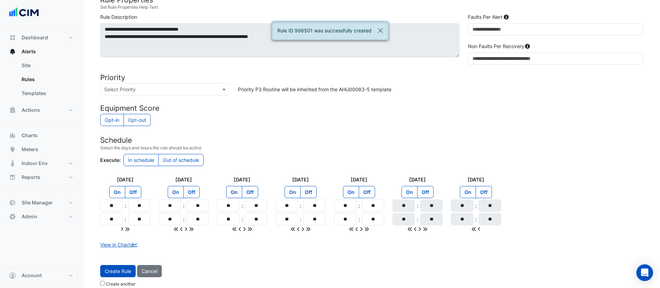
scroll to position [196, 0]
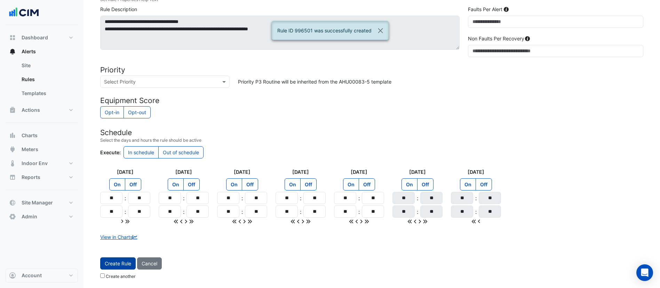
click at [124, 261] on button "Create Rule" at bounding box center [117, 263] width 35 height 12
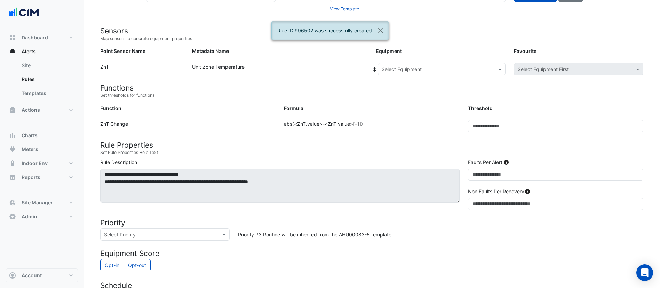
scroll to position [43, 0]
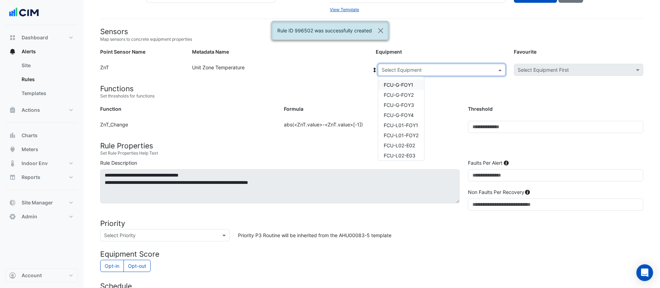
click at [425, 66] on input "text" at bounding box center [435, 69] width 106 height 7
type input "**"
click at [399, 94] on span "FCU-L30-E02" at bounding box center [400, 95] width 32 height 6
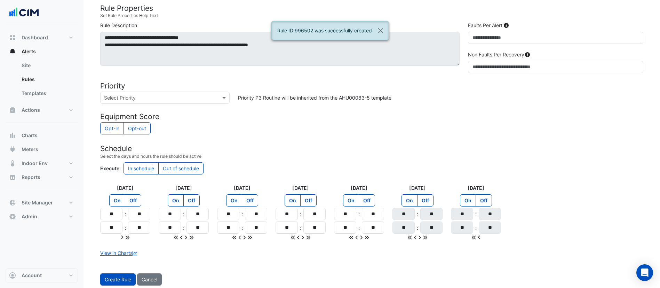
scroll to position [196, 0]
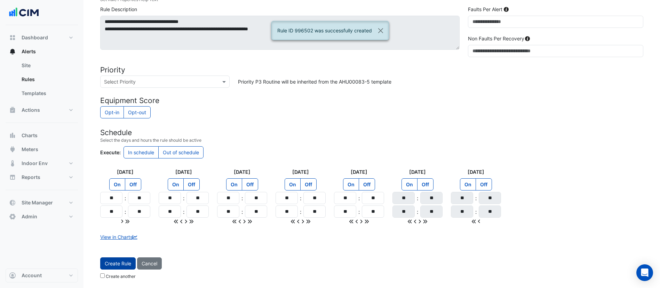
click at [114, 263] on button "Create Rule" at bounding box center [117, 263] width 35 height 12
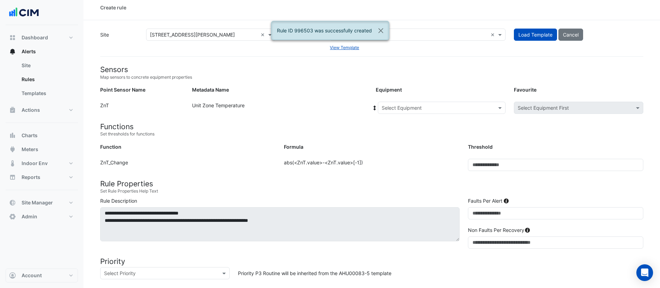
scroll to position [0, 0]
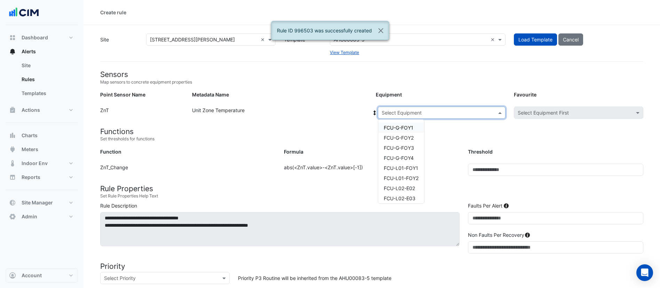
click at [388, 113] on input "text" at bounding box center [435, 112] width 106 height 7
type input "**"
click at [393, 146] on span "FCU-L30-N01" at bounding box center [400, 148] width 32 height 6
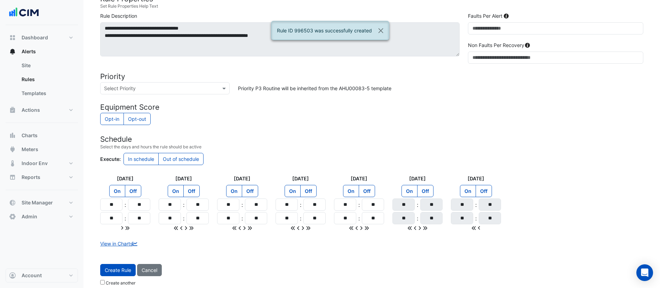
scroll to position [196, 0]
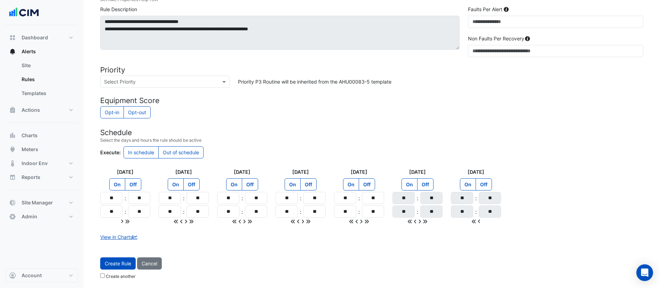
drag, startPoint x: 113, startPoint y: 264, endPoint x: 427, endPoint y: 167, distance: 328.7
click at [427, 167] on form "Sensors Map sensors to concrete equipment properties Point Sensor Name Metadata…" at bounding box center [371, 78] width 543 height 408
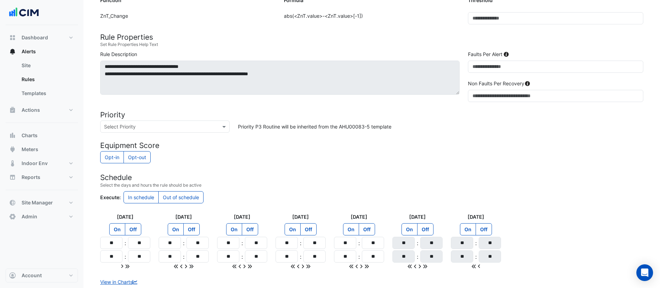
scroll to position [180, 0]
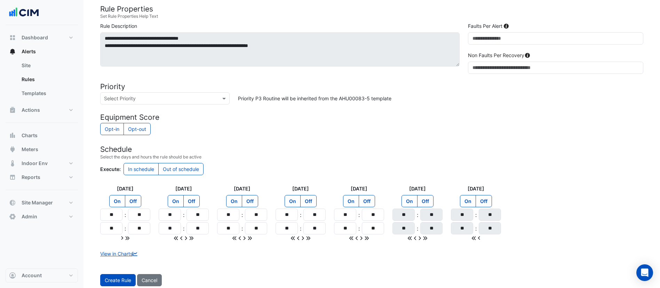
drag, startPoint x: 124, startPoint y: 277, endPoint x: 367, endPoint y: 80, distance: 313.4
click at [367, 80] on form "Sensors Map sensors to concrete equipment properties Point Sensor Name Metadata…" at bounding box center [371, 94] width 543 height 408
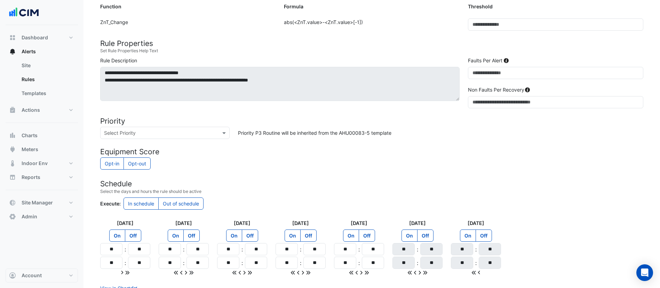
scroll to position [196, 0]
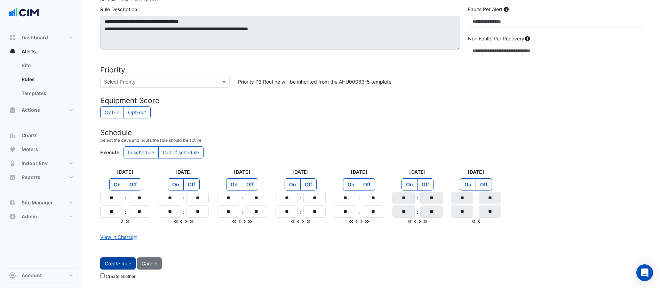
click at [120, 261] on button "Create Rule" at bounding box center [117, 263] width 35 height 12
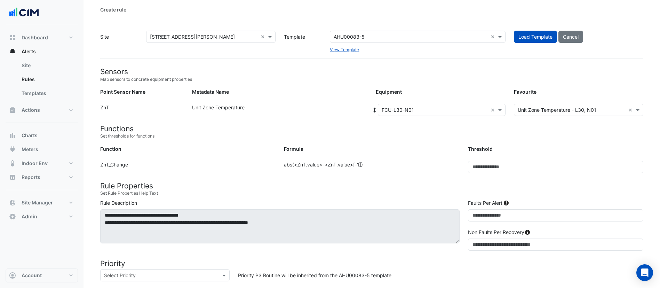
scroll to position [0, 0]
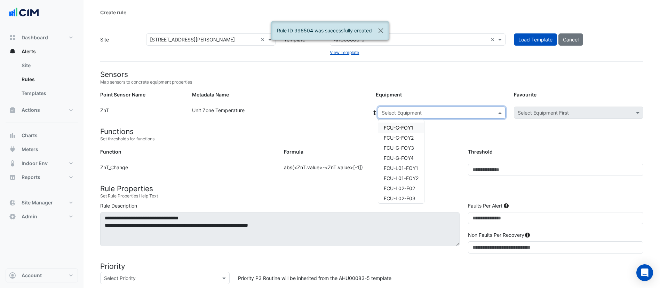
click at [406, 114] on input "text" at bounding box center [435, 112] width 106 height 7
type input "**"
click at [404, 157] on span "FCU-L30-N02" at bounding box center [400, 158] width 33 height 6
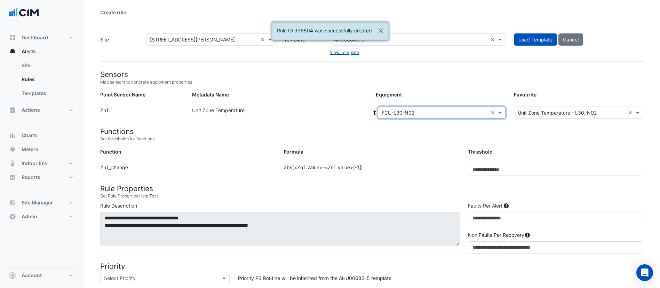
scroll to position [196, 0]
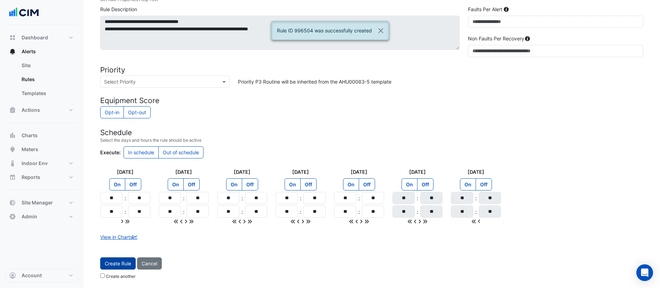
click at [113, 267] on button "Create Rule" at bounding box center [117, 263] width 35 height 12
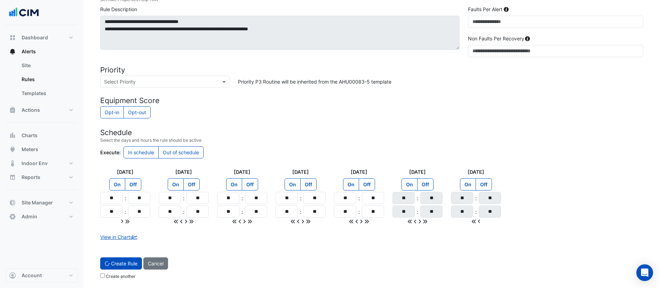
scroll to position [0, 0]
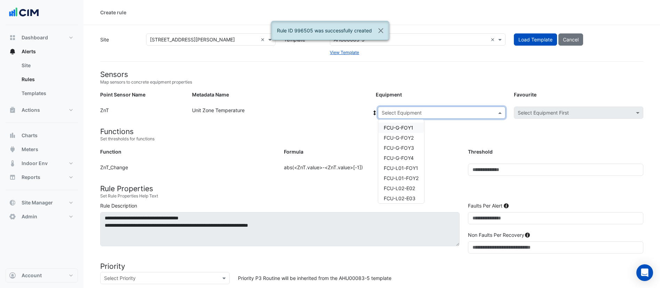
click at [416, 112] on input "text" at bounding box center [435, 112] width 106 height 7
type input "**"
click at [404, 163] on div "FCU-L30-W01" at bounding box center [400, 168] width 44 height 10
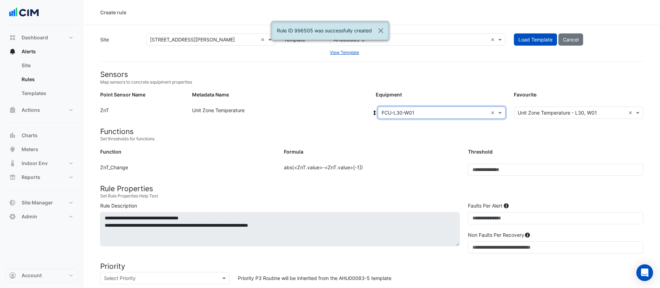
scroll to position [196, 0]
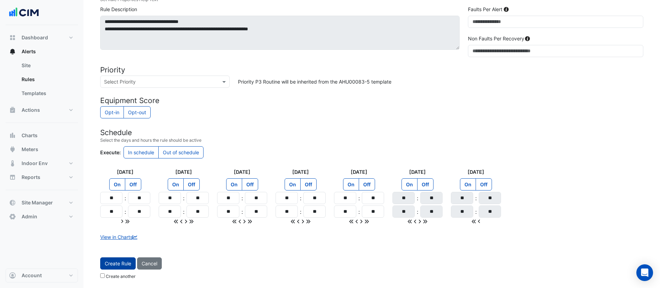
click at [111, 265] on button "Create Rule" at bounding box center [117, 263] width 35 height 12
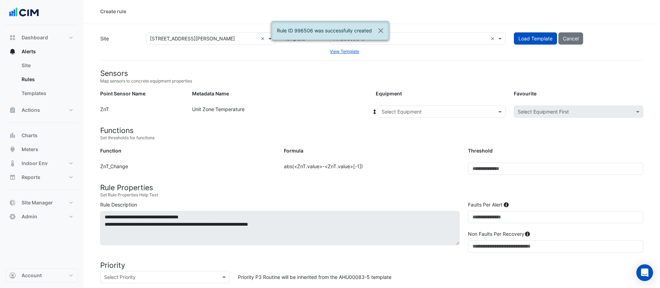
scroll to position [0, 0]
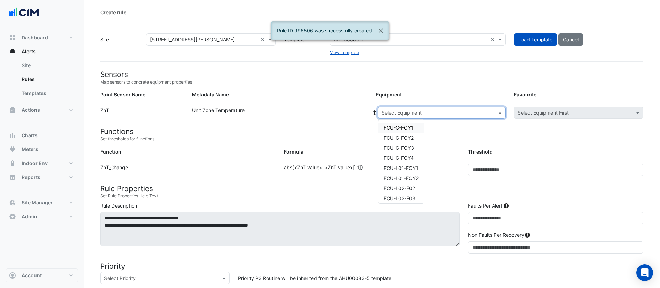
click at [392, 110] on input "text" at bounding box center [435, 112] width 106 height 7
type input "**"
click at [402, 178] on span "FCU-L30-W02" at bounding box center [400, 178] width 33 height 6
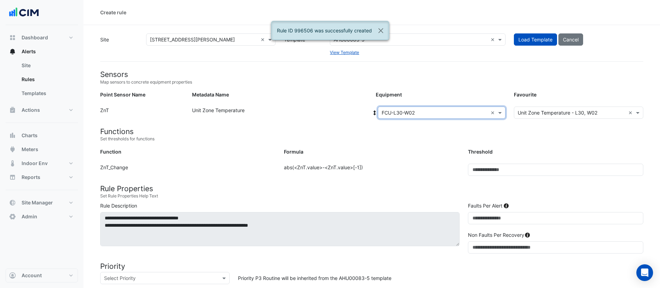
scroll to position [196, 0]
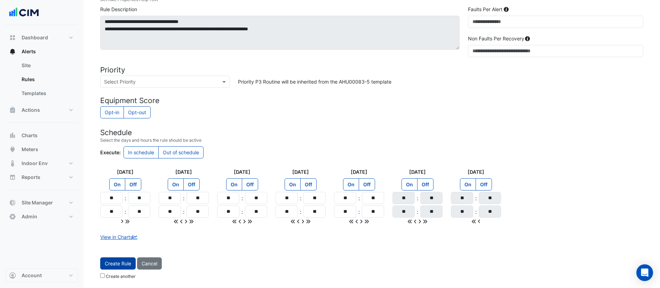
click at [111, 259] on button "Create Rule" at bounding box center [117, 263] width 35 height 12
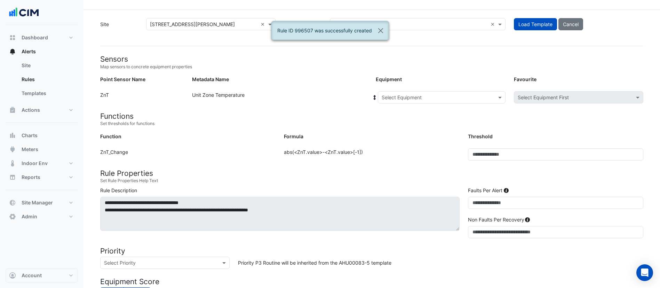
scroll to position [0, 0]
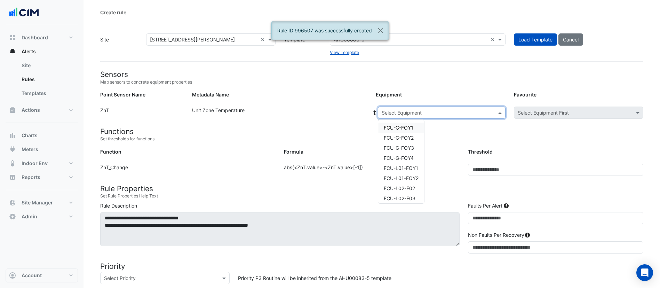
click at [416, 112] on input "text" at bounding box center [435, 112] width 106 height 7
type input "**"
click at [408, 125] on span "FCU-L31-E01" at bounding box center [399, 128] width 31 height 6
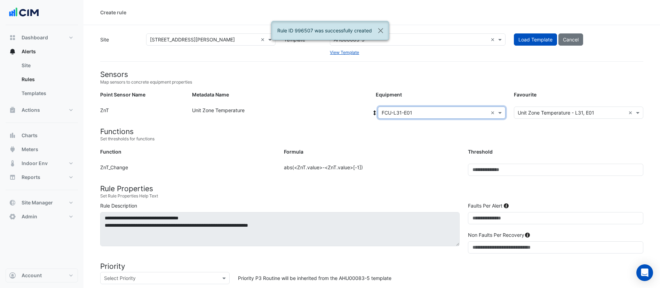
scroll to position [196, 0]
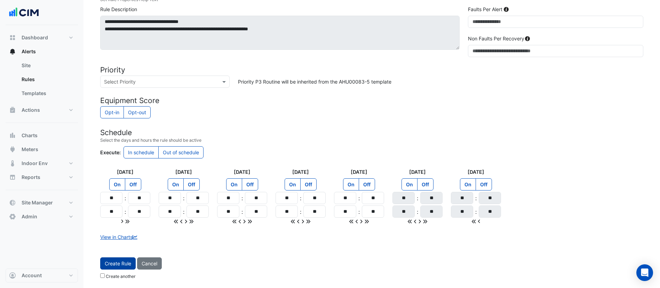
click at [122, 262] on button "Create Rule" at bounding box center [117, 263] width 35 height 12
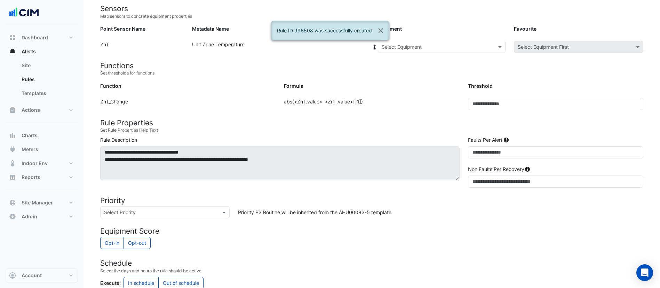
scroll to position [0, 0]
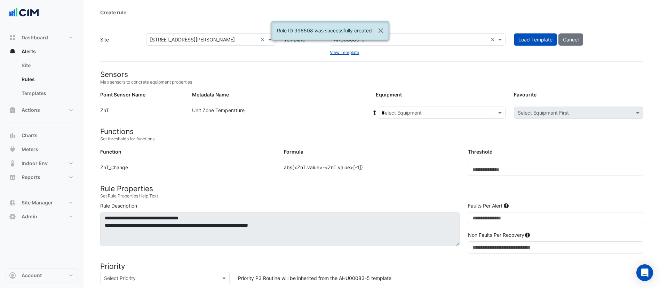
click at [430, 114] on input "*" at bounding box center [435, 112] width 106 height 7
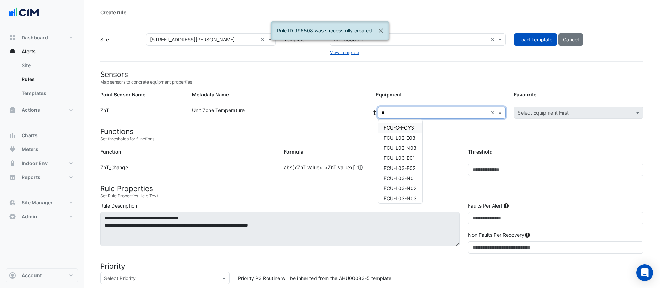
type input "**"
click at [397, 138] on span "FCU-L31-E02" at bounding box center [399, 138] width 31 height 6
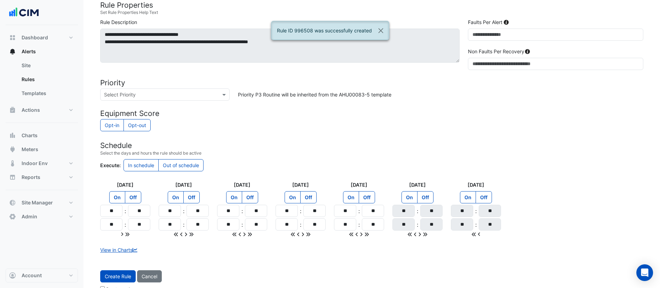
scroll to position [196, 0]
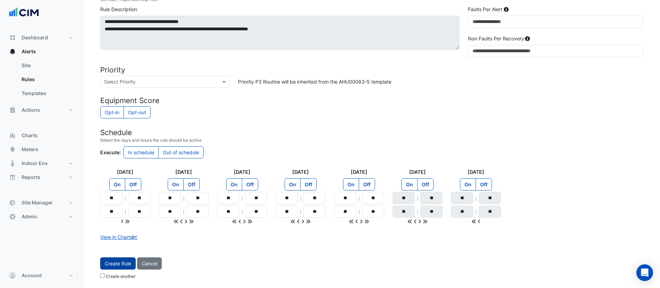
click at [125, 262] on button "Create Rule" at bounding box center [117, 263] width 35 height 12
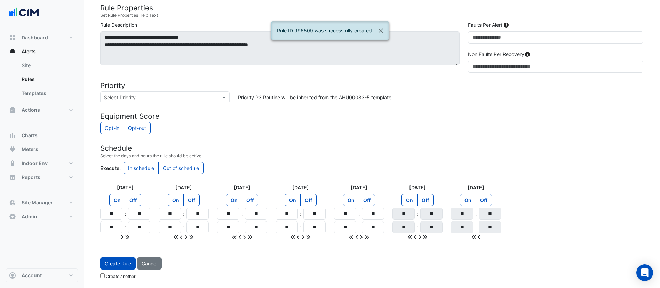
scroll to position [0, 0]
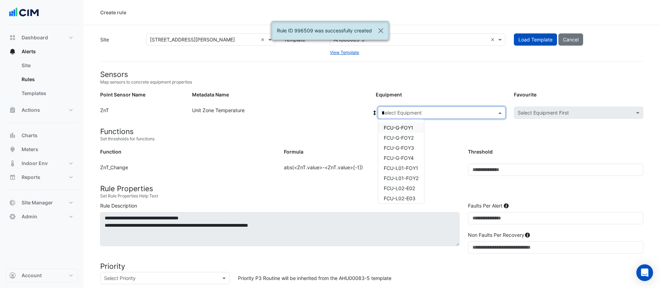
click at [400, 111] on input "*" at bounding box center [435, 112] width 106 height 7
type input "**"
click at [402, 147] on span "FCU-L31-N01" at bounding box center [400, 148] width 32 height 6
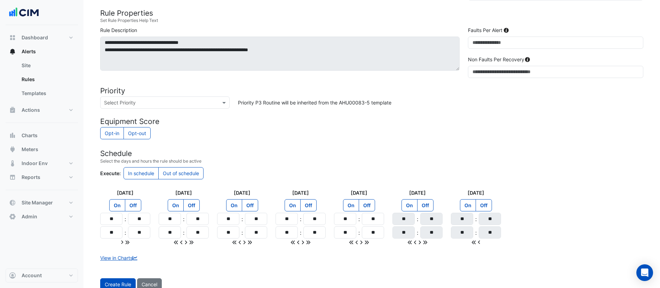
scroll to position [193, 0]
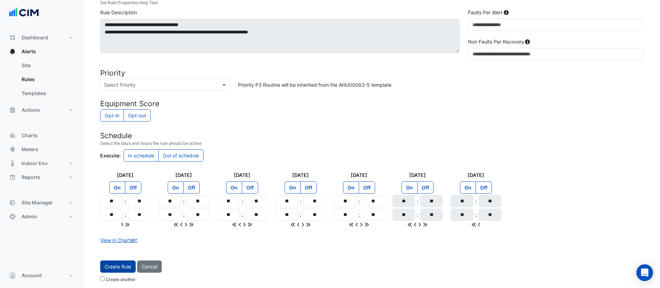
click at [117, 267] on button "Create Rule" at bounding box center [117, 266] width 35 height 12
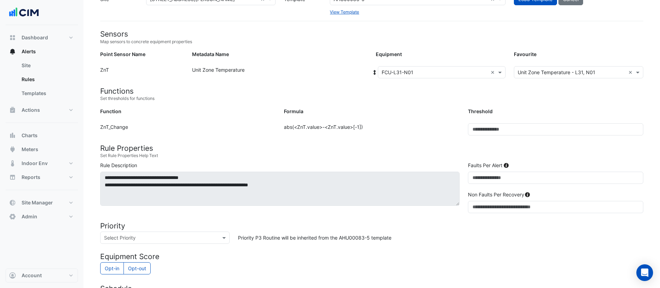
scroll to position [30, 0]
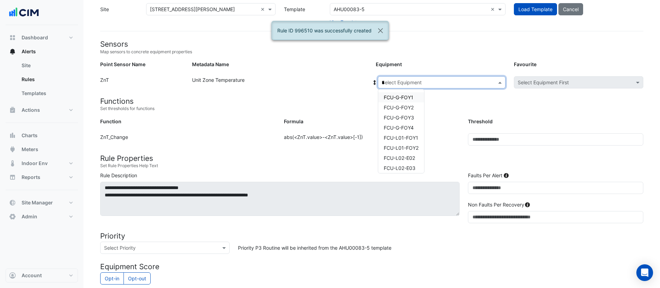
click at [405, 81] on input "*" at bounding box center [435, 82] width 106 height 7
type input "**"
click at [405, 126] on span "FCU-L31-N02" at bounding box center [400, 128] width 32 height 6
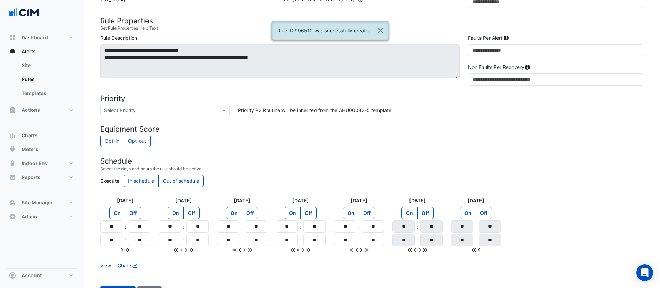
scroll to position [196, 0]
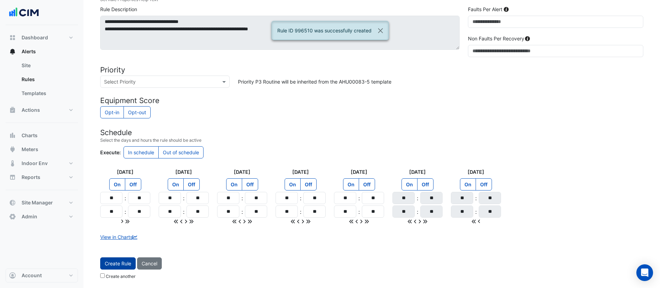
click at [113, 263] on button "Create Rule" at bounding box center [117, 263] width 35 height 12
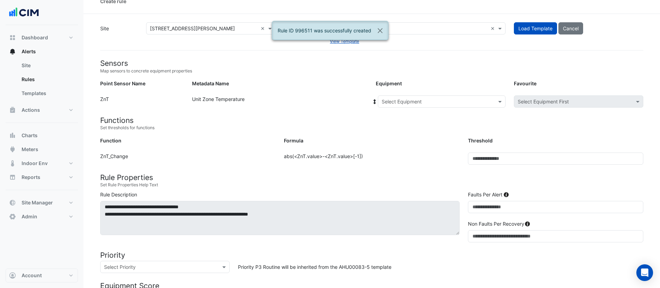
scroll to position [0, 0]
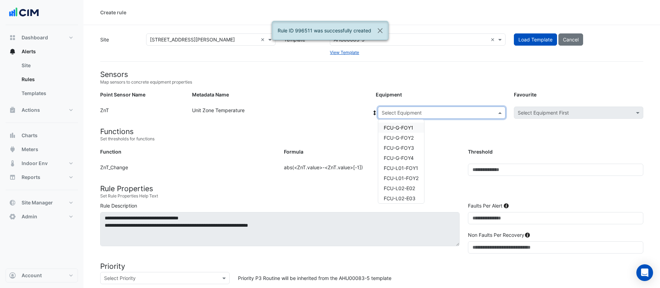
click at [388, 111] on input "text" at bounding box center [435, 112] width 106 height 7
type input "**"
click at [396, 165] on span "FCU-L31-W01" at bounding box center [400, 168] width 32 height 6
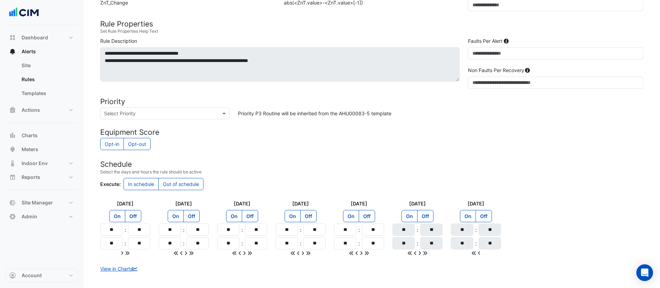
scroll to position [196, 0]
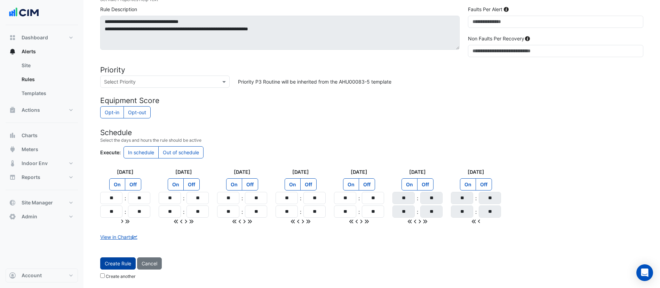
click at [115, 264] on button "Create Rule" at bounding box center [117, 263] width 35 height 12
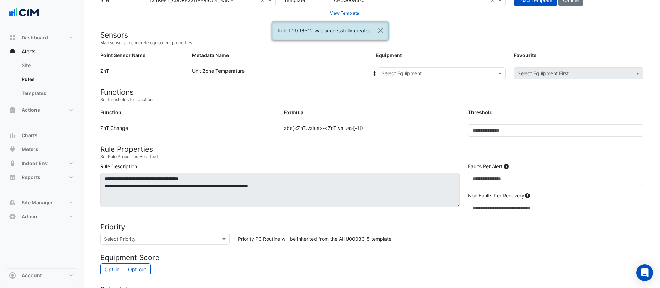
scroll to position [31, 0]
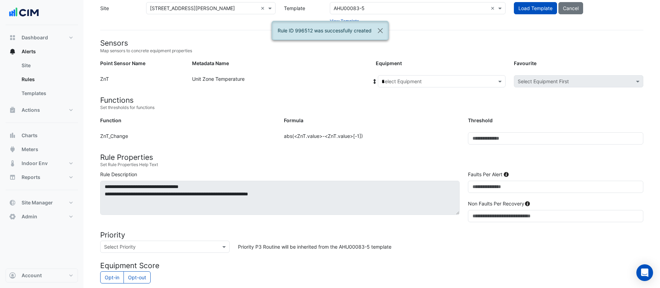
click at [425, 80] on input "*" at bounding box center [435, 81] width 106 height 7
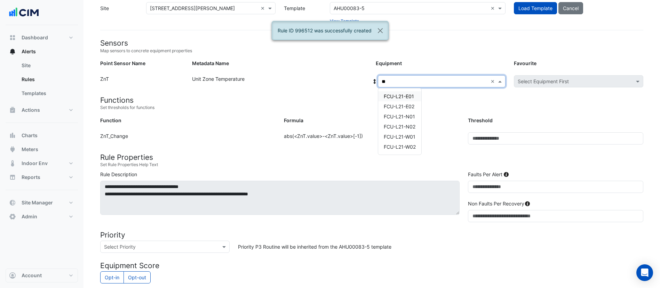
type input "*"
type input "**"
click at [398, 144] on span "FCU-L31-W02" at bounding box center [400, 147] width 32 height 6
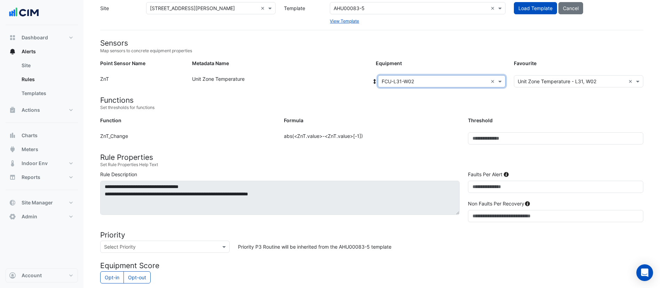
scroll to position [196, 0]
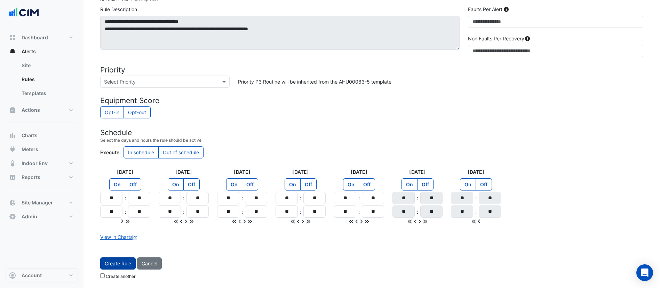
click at [125, 262] on button "Create Rule" at bounding box center [117, 263] width 35 height 12
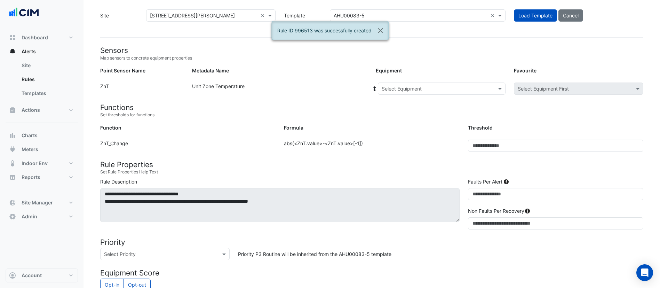
scroll to position [17, 0]
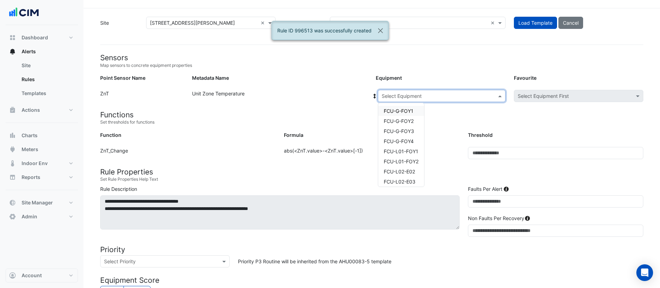
click at [413, 97] on input "text" at bounding box center [435, 96] width 106 height 7
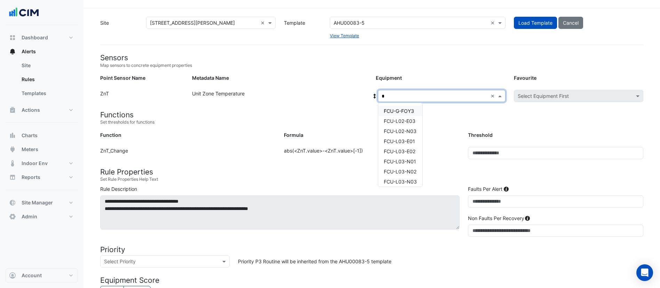
type input "**"
click at [404, 114] on div "FCU-L32-E01" at bounding box center [400, 111] width 44 height 10
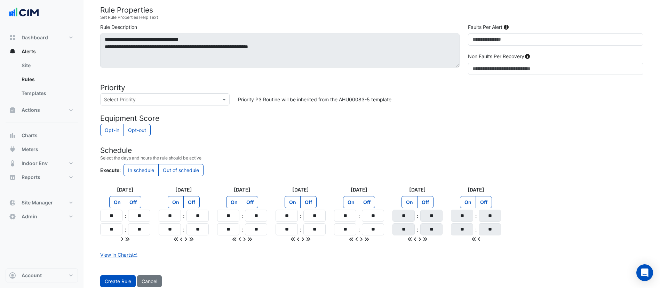
scroll to position [196, 0]
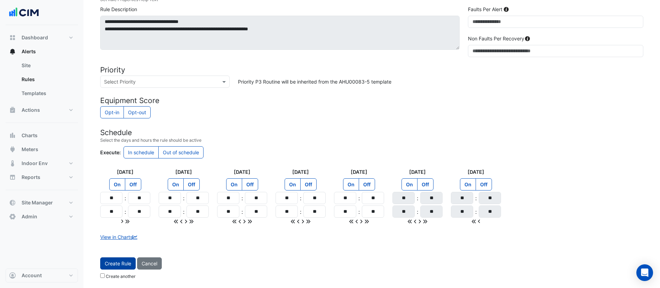
click at [106, 263] on button "Create Rule" at bounding box center [117, 263] width 35 height 12
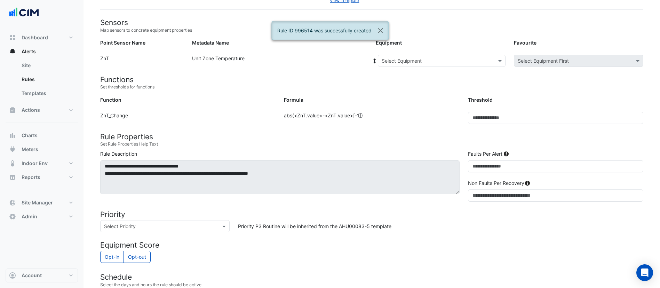
scroll to position [51, 0]
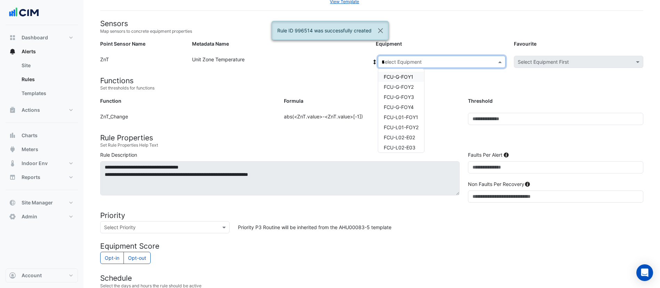
click at [420, 65] on div "Select Equipment *" at bounding box center [442, 62] width 128 height 12
type input "**"
click at [399, 86] on span "FCU-L32-E02" at bounding box center [399, 87] width 31 height 6
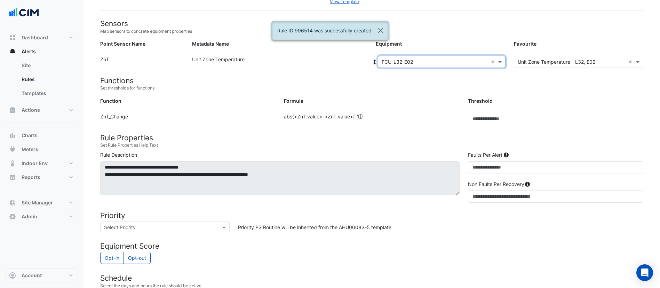
scroll to position [196, 0]
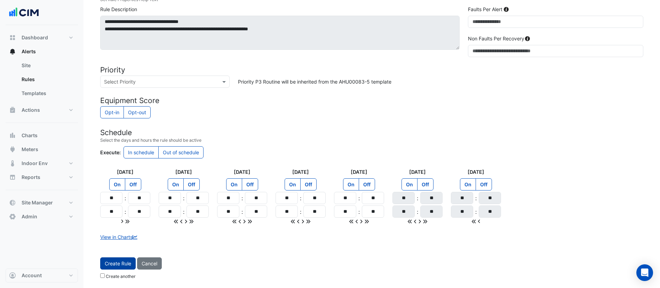
click at [109, 262] on button "Create Rule" at bounding box center [117, 263] width 35 height 12
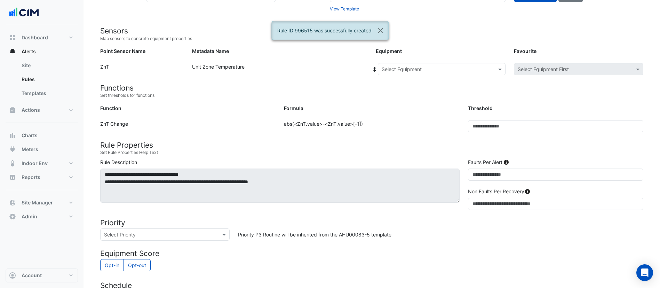
scroll to position [42, 0]
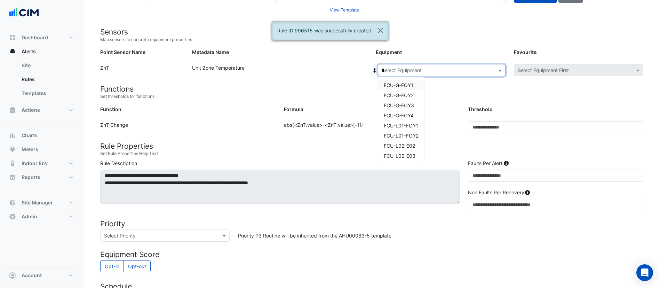
click at [421, 71] on input "*" at bounding box center [435, 70] width 106 height 7
type input "**"
click at [401, 105] on span "FCU-L32-N01" at bounding box center [400, 105] width 32 height 6
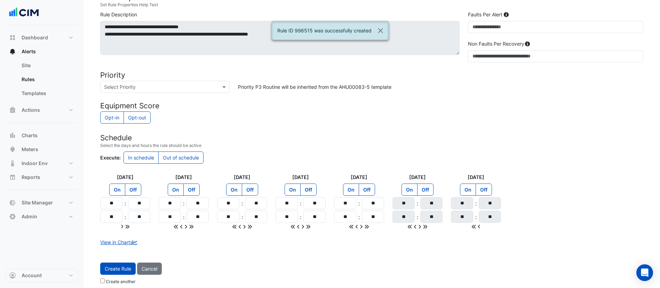
scroll to position [196, 0]
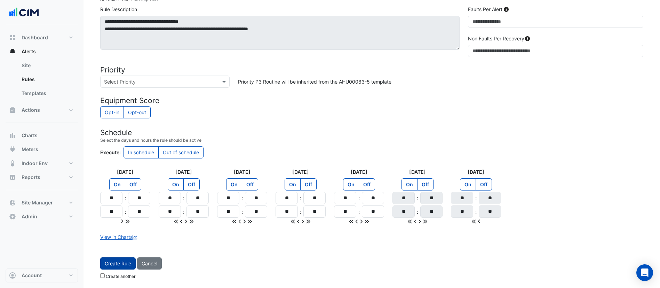
click at [113, 261] on button "Create Rule" at bounding box center [117, 263] width 35 height 12
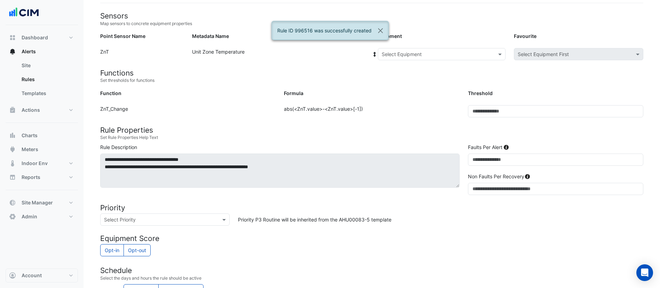
scroll to position [57, 0]
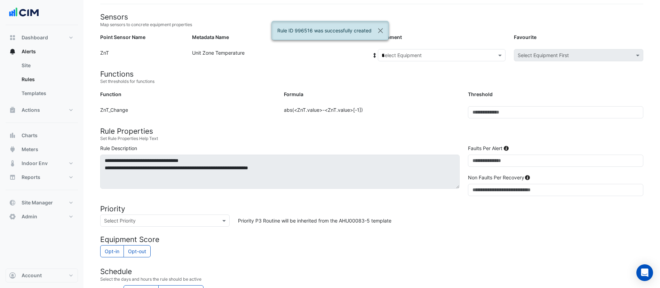
click at [411, 55] on input "*" at bounding box center [435, 55] width 106 height 7
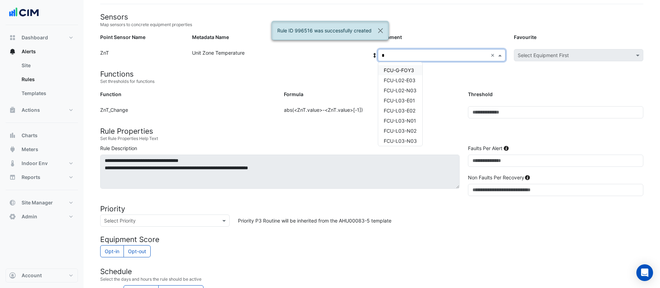
type input "**"
click at [405, 102] on span "FCU-L32-N02" at bounding box center [400, 100] width 32 height 6
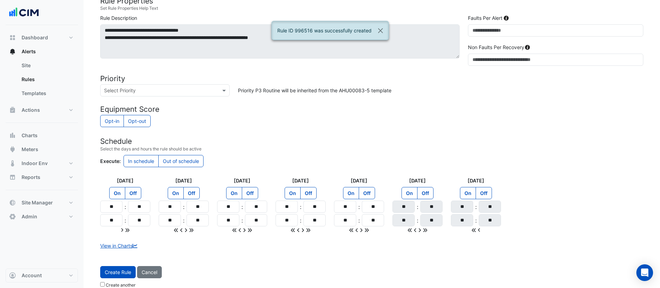
scroll to position [196, 0]
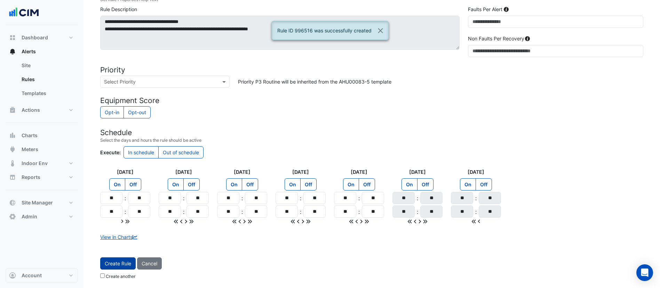
click at [125, 259] on button "Create Rule" at bounding box center [117, 263] width 35 height 12
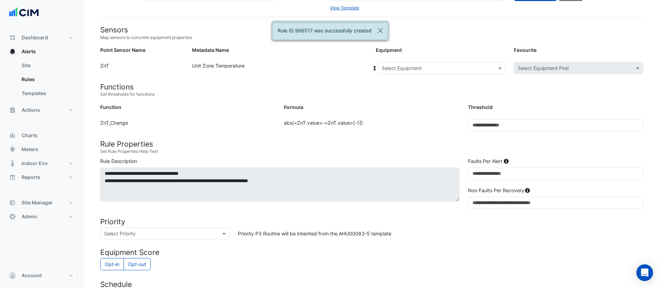
scroll to position [42, 0]
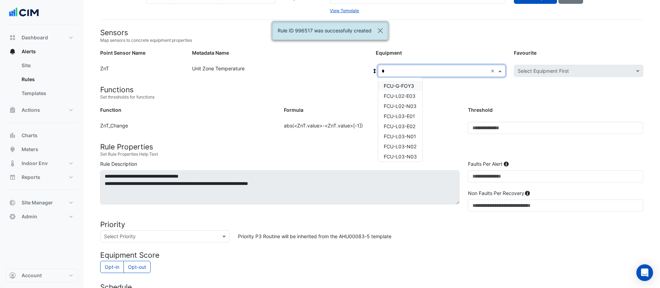
click at [408, 70] on input "*" at bounding box center [435, 70] width 106 height 7
type input "**"
click at [406, 125] on span "FCU-L32-W01" at bounding box center [400, 126] width 32 height 6
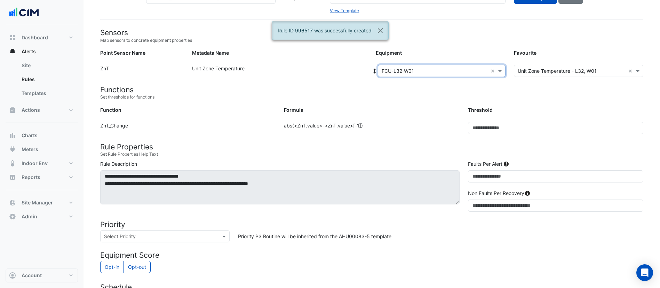
scroll to position [196, 0]
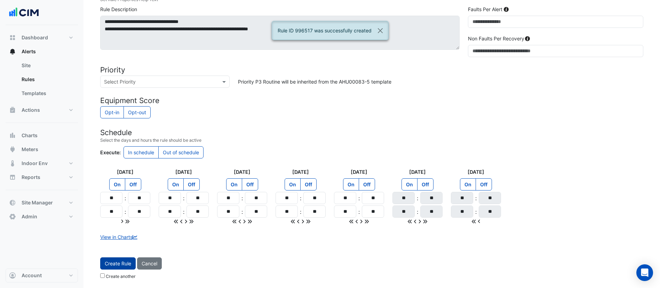
click at [117, 261] on button "Create Rule" at bounding box center [117, 263] width 35 height 12
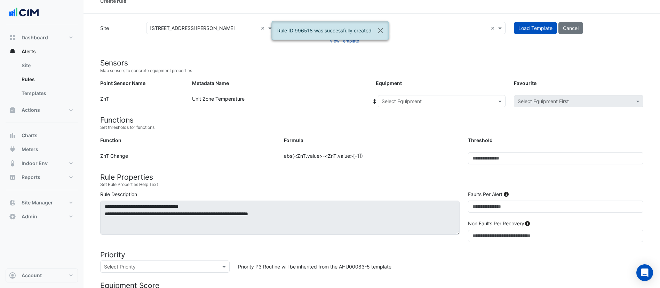
scroll to position [0, 0]
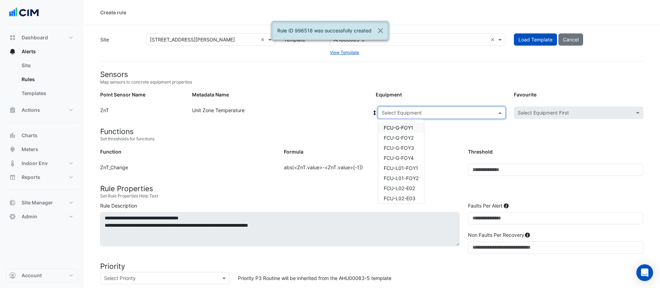
click at [401, 118] on div "Select Equipment" at bounding box center [442, 112] width 128 height 12
type input "**"
click at [401, 175] on span "FCU-L32-W02" at bounding box center [400, 178] width 33 height 6
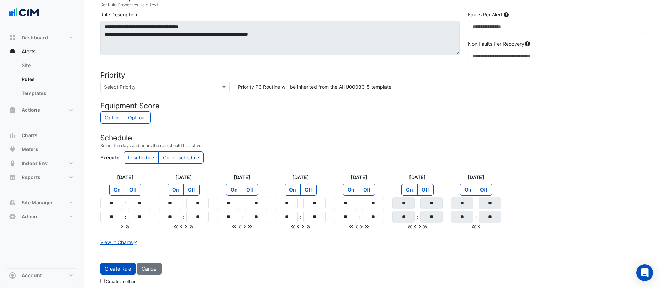
scroll to position [196, 0]
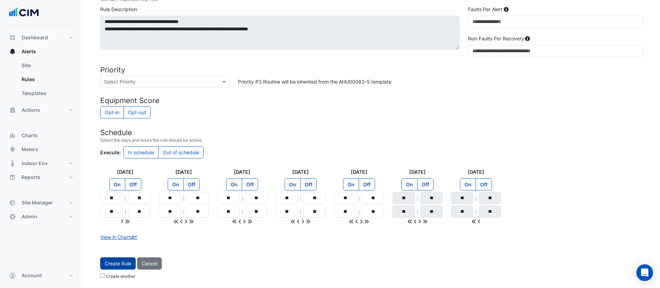
click at [121, 262] on button "Create Rule" at bounding box center [117, 263] width 35 height 12
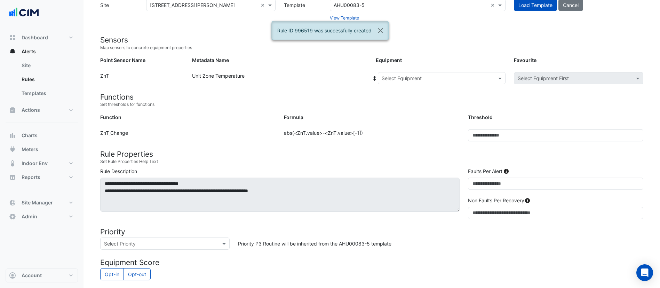
scroll to position [32, 0]
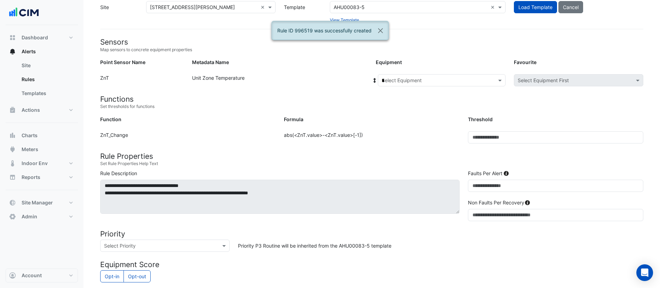
click at [404, 79] on input "*" at bounding box center [435, 80] width 106 height 7
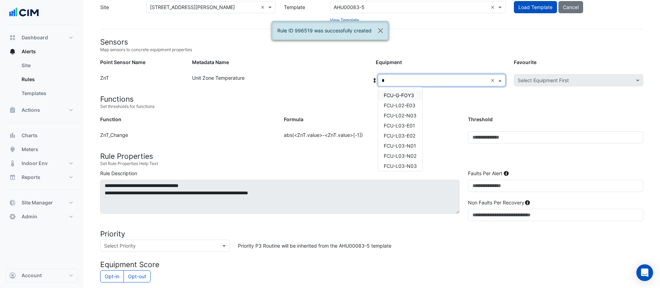
type input "**"
click at [400, 115] on span "FCU-L32-N01" at bounding box center [400, 115] width 32 height 6
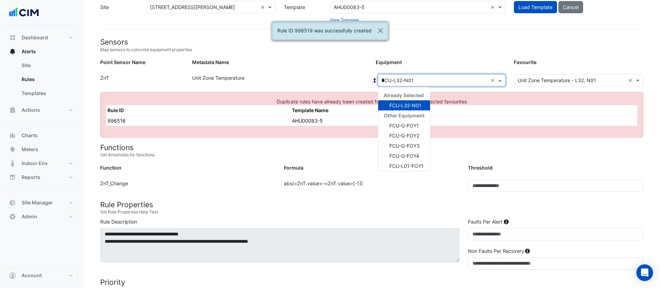
click at [433, 77] on input "*" at bounding box center [435, 80] width 106 height 7
type input "**"
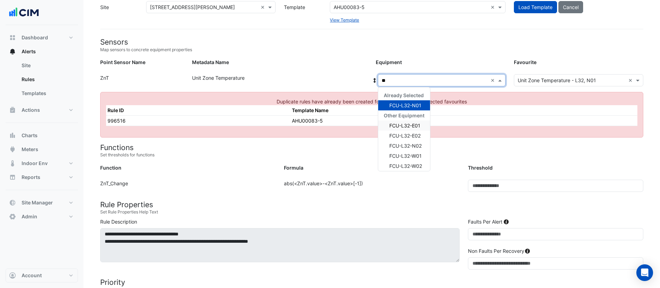
click at [392, 129] on div "FCU-L32-E01" at bounding box center [404, 125] width 52 height 10
click at [430, 79] on input "*" at bounding box center [435, 80] width 106 height 7
type input "**"
click at [410, 158] on span "FCU-L32-W01" at bounding box center [405, 156] width 32 height 6
type input "**"
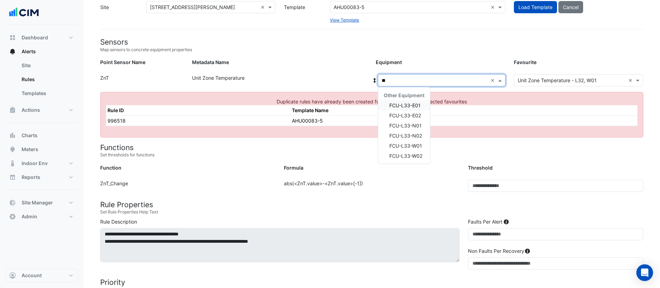
click at [411, 104] on span "FCU-L33-E01" at bounding box center [404, 105] width 31 height 6
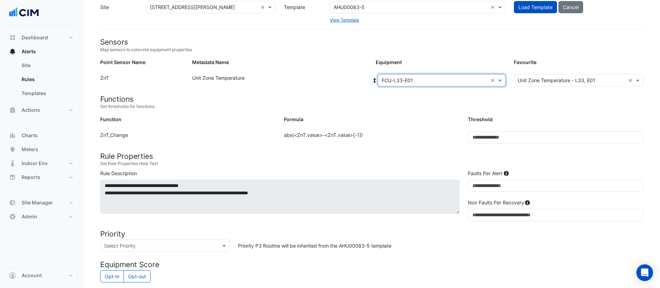
scroll to position [196, 0]
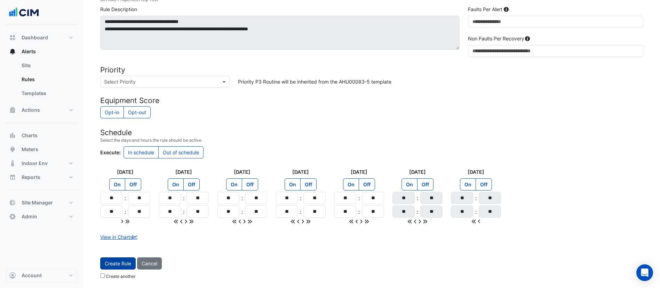
click at [122, 265] on button "Create Rule" at bounding box center [117, 263] width 35 height 12
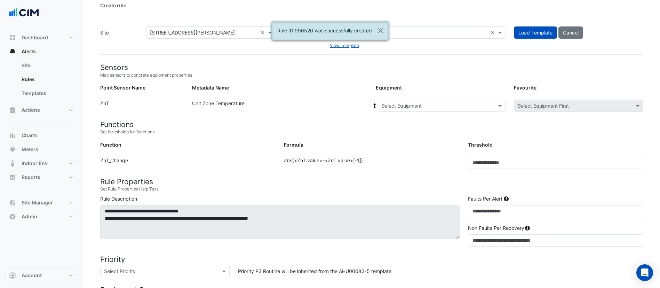
scroll to position [0, 0]
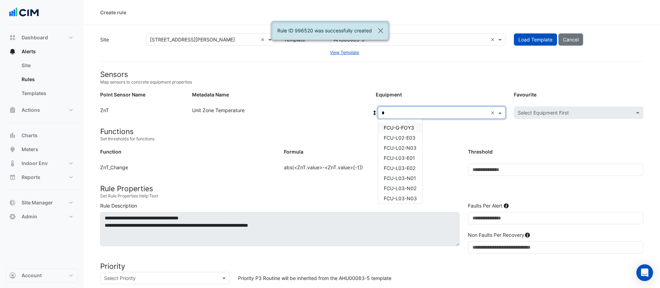
click at [405, 115] on input "*" at bounding box center [435, 112] width 106 height 7
type input "**"
click at [404, 142] on div "FCU-L33-E02" at bounding box center [400, 138] width 44 height 10
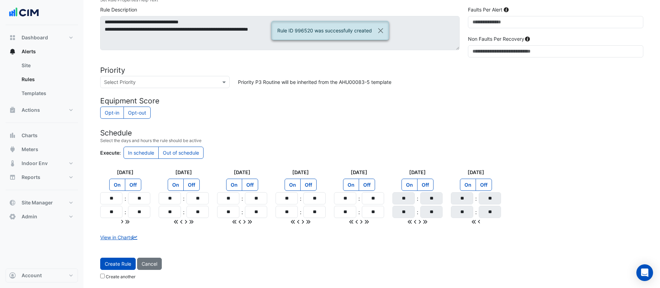
scroll to position [196, 0]
click at [119, 263] on button "Create Rule" at bounding box center [117, 263] width 35 height 12
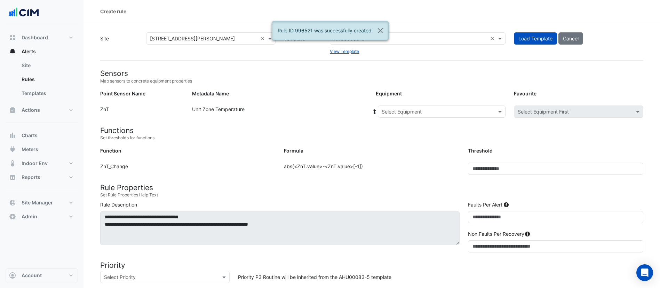
scroll to position [0, 0]
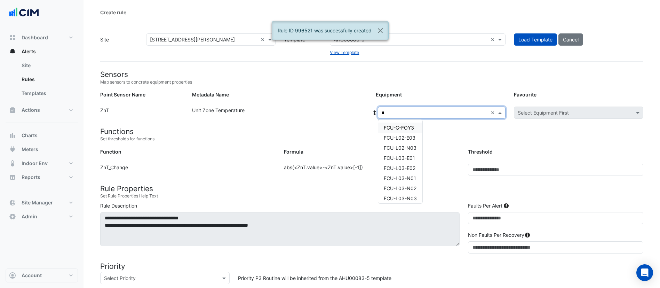
click at [405, 110] on input "*" at bounding box center [435, 112] width 106 height 7
type input "**"
click at [401, 149] on span "FCU-L33-N01" at bounding box center [400, 148] width 32 height 6
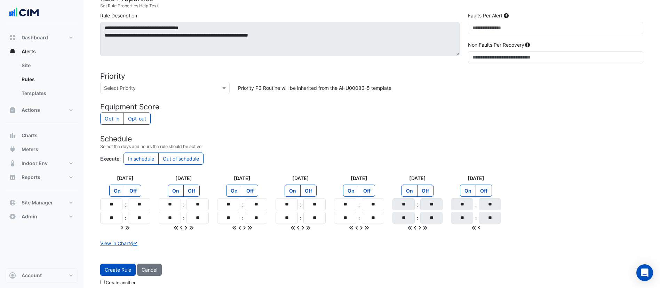
scroll to position [196, 0]
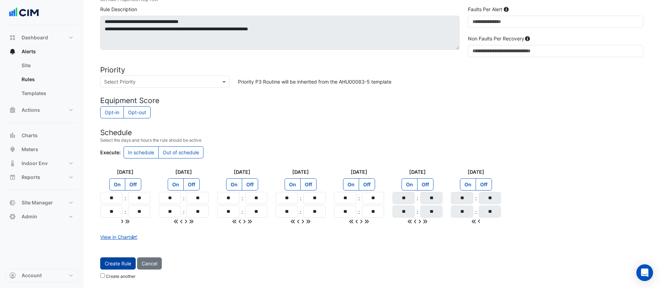
click at [121, 261] on button "Create Rule" at bounding box center [117, 263] width 35 height 12
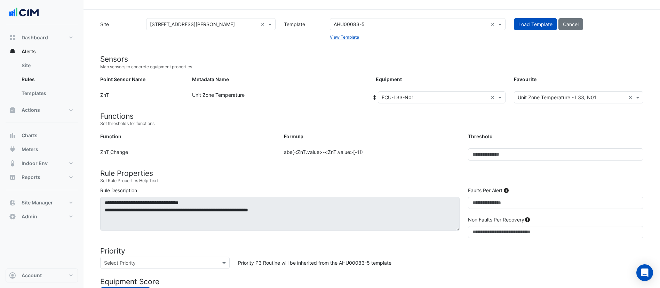
scroll to position [0, 0]
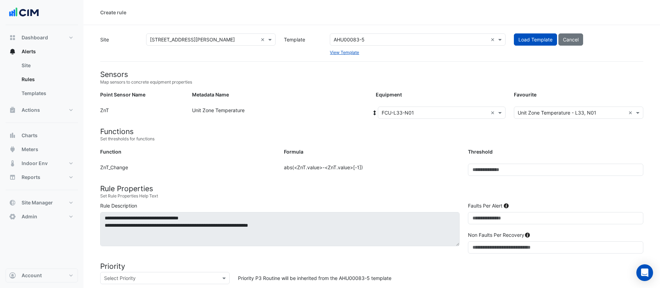
click at [428, 121] on div "Equipment: Select Equipment × FCU-L33-N01 × Favourite: Select Favourite × Unit …" at bounding box center [510, 113] width 276 height 15
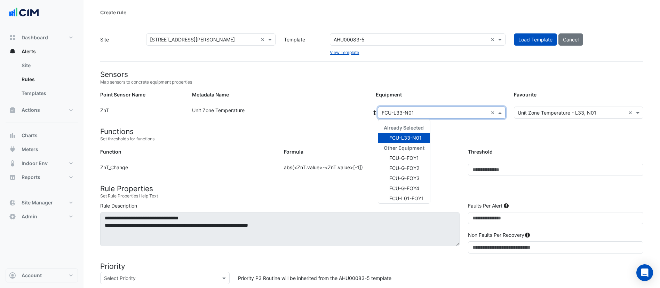
click at [430, 109] on input "text" at bounding box center [435, 112] width 106 height 7
type input "**"
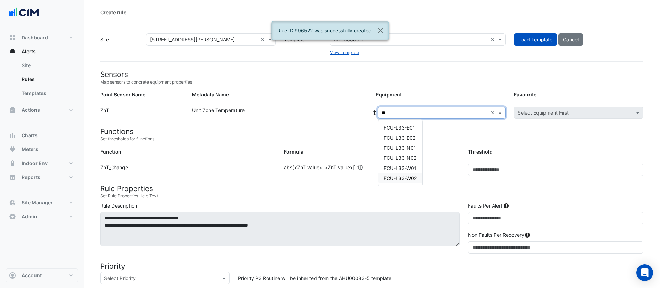
click at [408, 180] on span "FCU-L33-W02" at bounding box center [400, 178] width 33 height 6
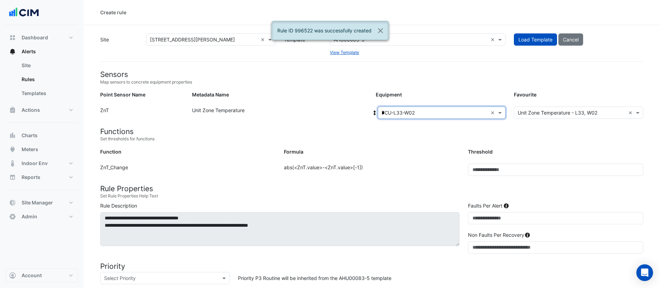
type input "**"
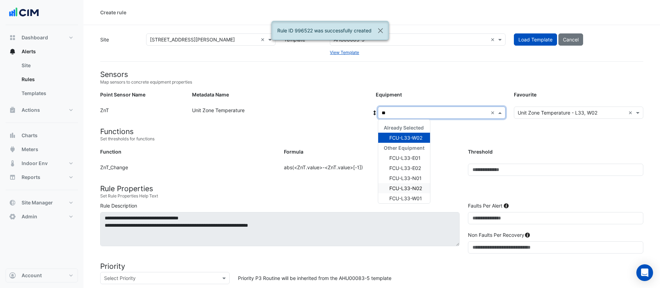
click at [404, 184] on div "FCU-L33-N02" at bounding box center [404, 188] width 52 height 10
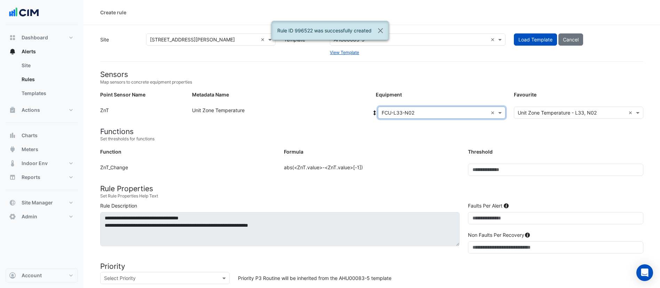
scroll to position [196, 0]
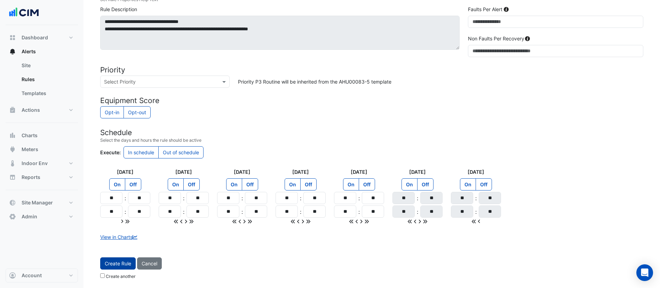
click at [120, 262] on button "Create Rule" at bounding box center [117, 263] width 35 height 12
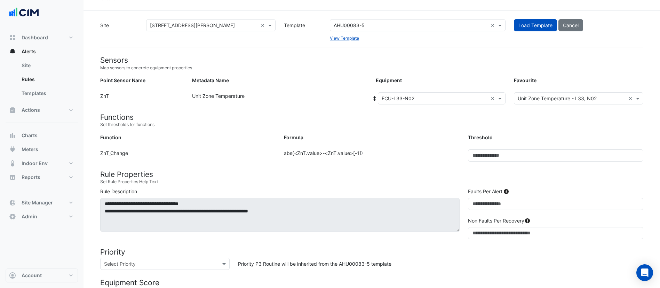
scroll to position [0, 0]
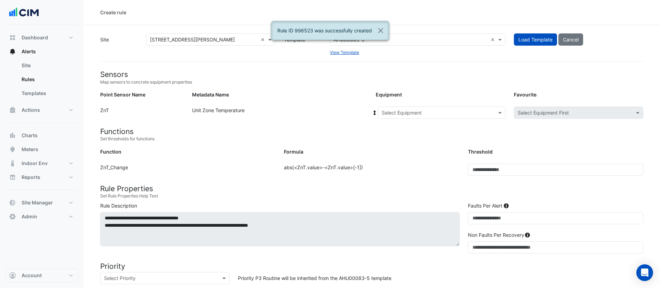
click at [439, 114] on input "text" at bounding box center [435, 112] width 106 height 7
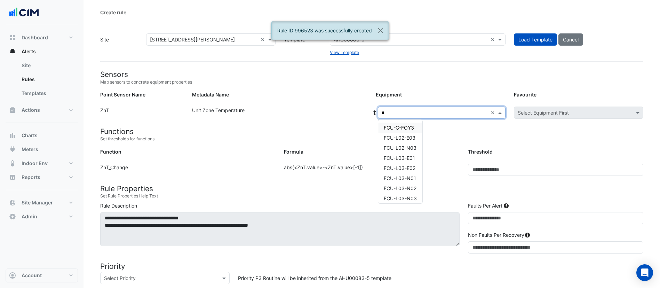
type input "**"
click at [401, 167] on span "FCU-L33-W01" at bounding box center [400, 168] width 33 height 6
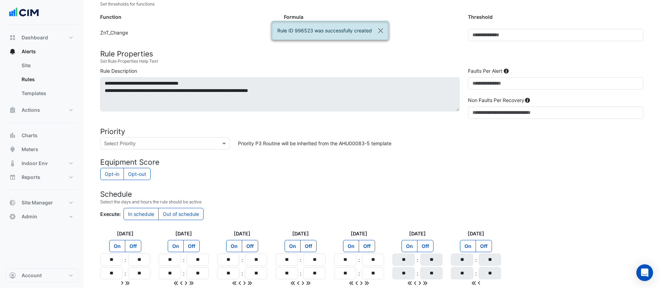
scroll to position [196, 0]
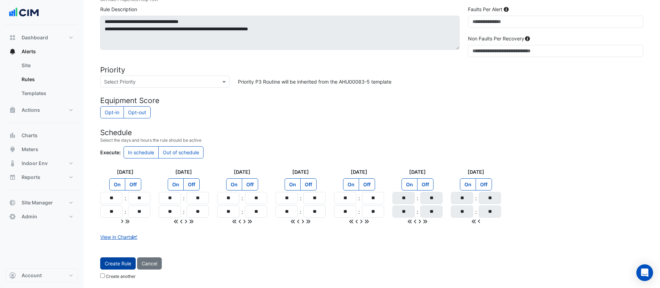
click at [122, 261] on button "Create Rule" at bounding box center [117, 263] width 35 height 12
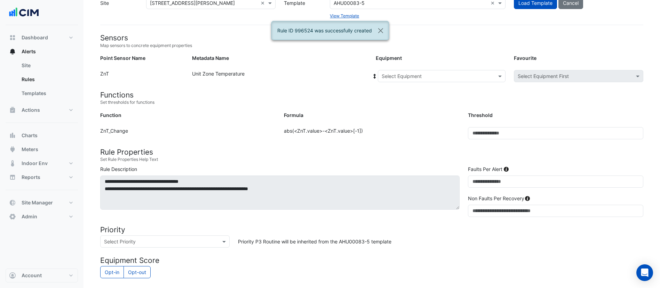
scroll to position [32, 0]
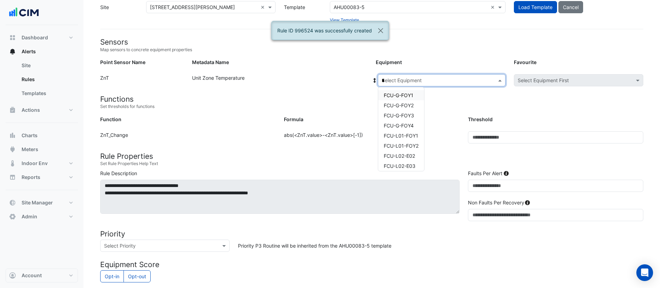
click at [408, 83] on input "*" at bounding box center [435, 80] width 106 height 7
type input "**"
click at [396, 127] on span "FCU-L33-N02" at bounding box center [400, 125] width 33 height 6
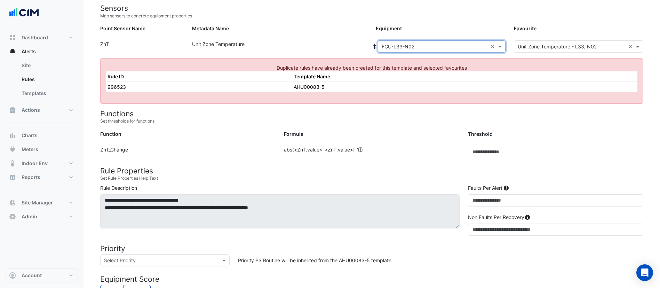
scroll to position [0, 0]
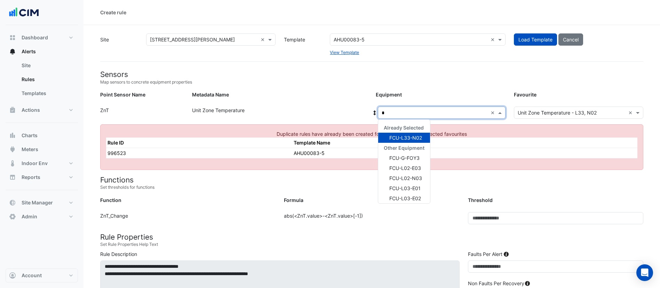
type input "**"
click at [409, 195] on span "FCU-L33-W02" at bounding box center [405, 198] width 33 height 6
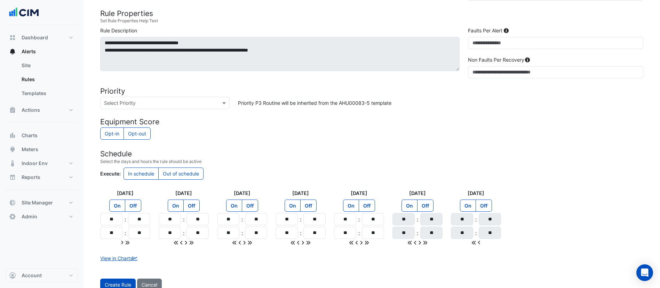
scroll to position [196, 0]
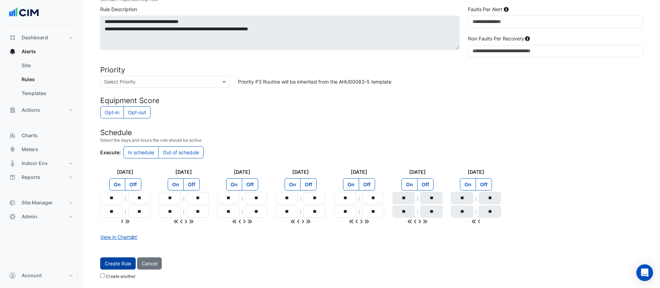
click at [124, 264] on button "Create Rule" at bounding box center [117, 263] width 35 height 12
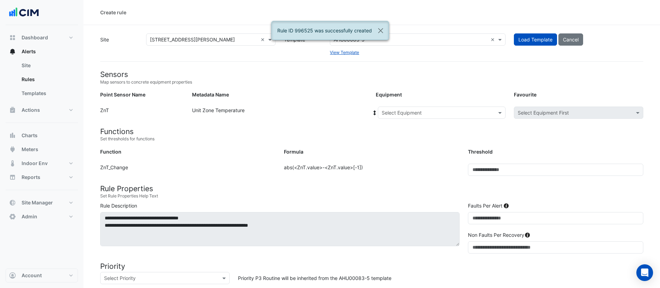
scroll to position [1, 0]
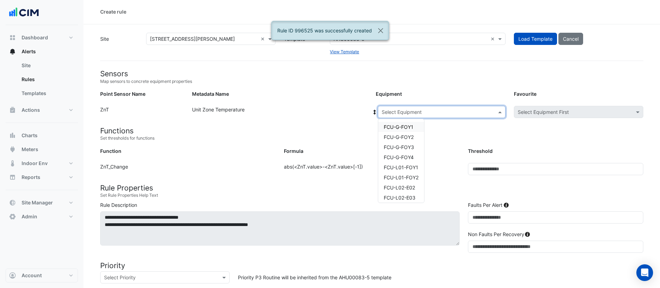
click at [411, 114] on input "text" at bounding box center [435, 112] width 106 height 7
type input "**"
click at [401, 128] on span "FCU-L34-E01" at bounding box center [399, 127] width 31 height 6
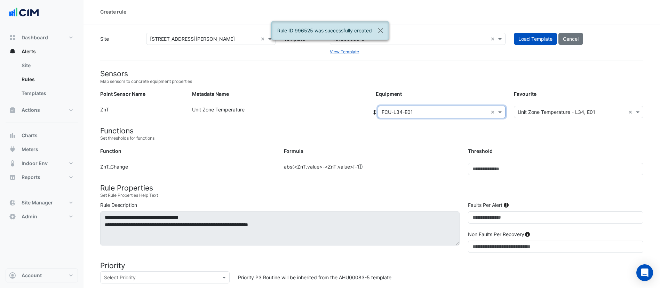
scroll to position [196, 0]
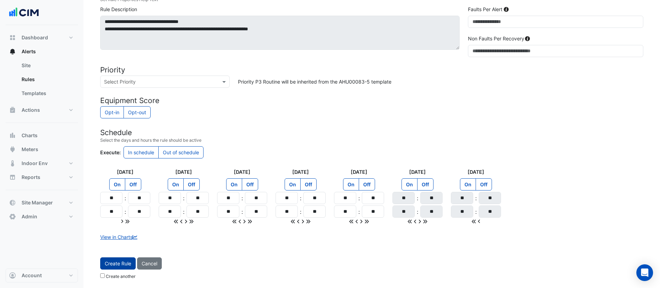
click at [109, 265] on button "Create Rule" at bounding box center [117, 263] width 35 height 12
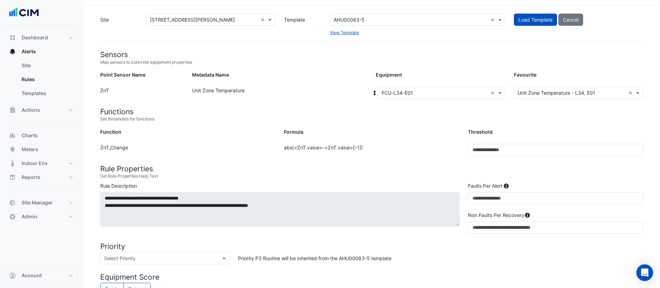
scroll to position [0, 0]
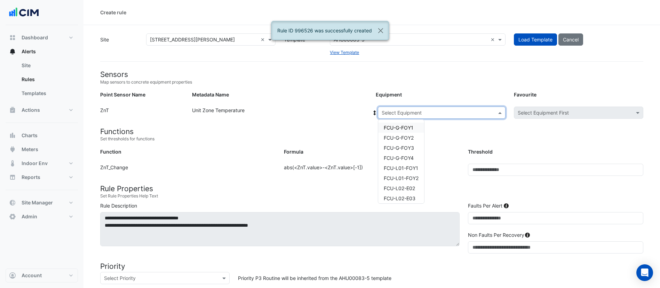
click at [409, 112] on input "text" at bounding box center [435, 112] width 106 height 7
type input "**"
click at [401, 138] on span "FCU-L34-E02" at bounding box center [400, 138] width 32 height 6
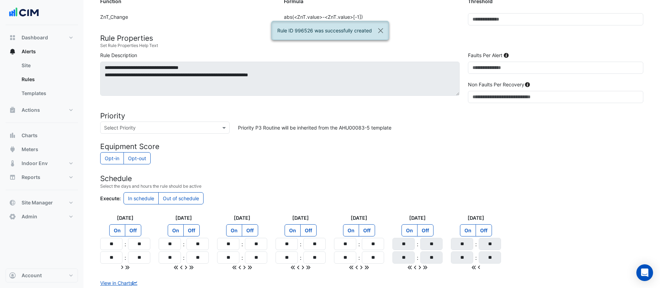
scroll to position [196, 0]
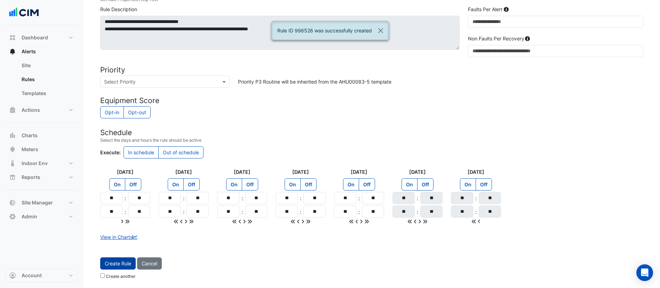
click at [123, 261] on button "Create Rule" at bounding box center [117, 263] width 35 height 12
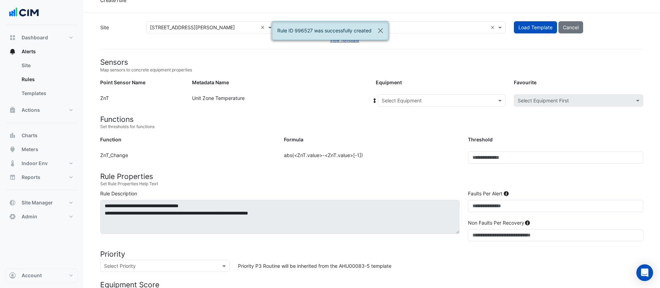
scroll to position [0, 0]
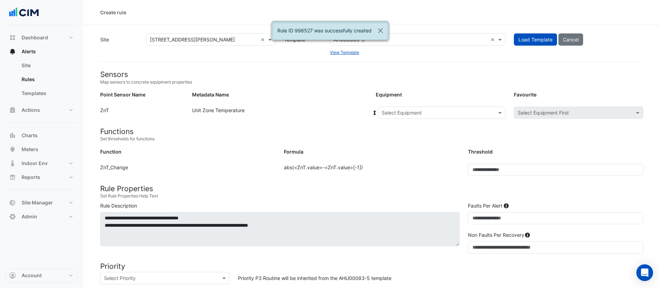
click at [456, 109] on input "text" at bounding box center [435, 112] width 106 height 7
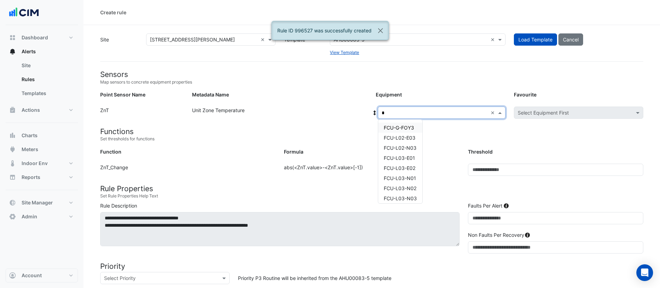
type input "**"
click at [419, 146] on div "FCU-L34-N01" at bounding box center [400, 148] width 44 height 10
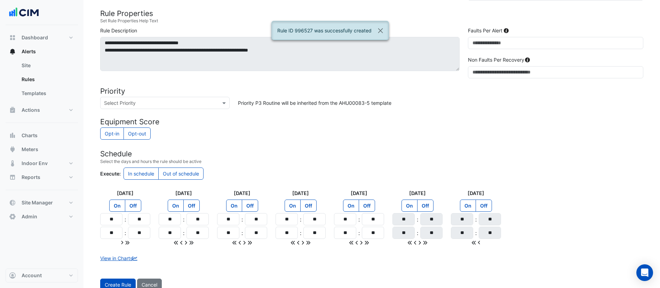
scroll to position [196, 0]
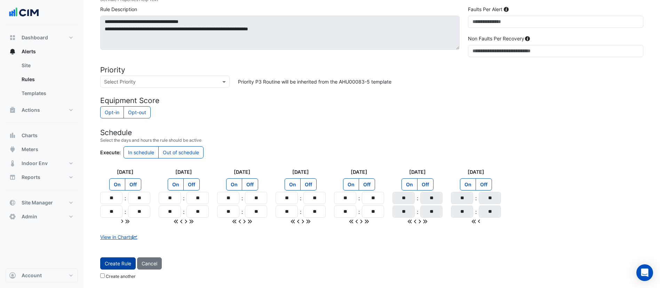
click at [128, 266] on button "Create Rule" at bounding box center [117, 263] width 35 height 12
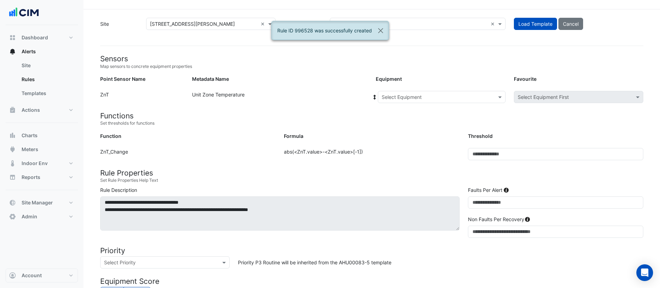
scroll to position [0, 0]
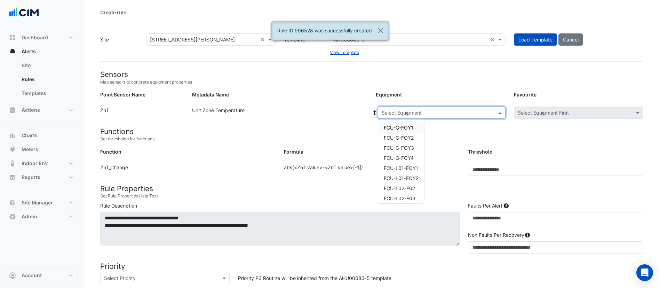
click at [401, 113] on input "text" at bounding box center [435, 112] width 106 height 7
type input "**"
click at [395, 157] on span "FCU-L34-N02" at bounding box center [400, 158] width 33 height 6
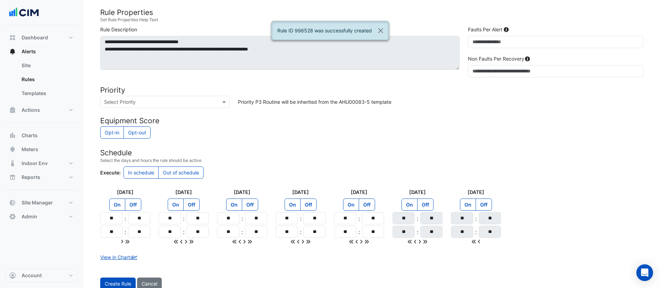
scroll to position [196, 0]
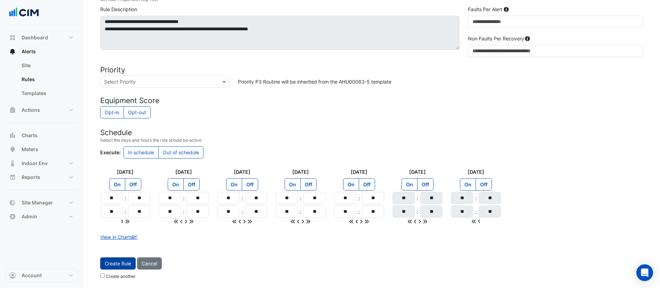
click at [121, 261] on button "Create Rule" at bounding box center [117, 263] width 35 height 12
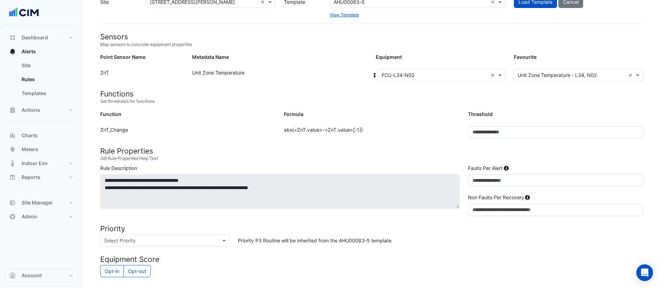
scroll to position [0, 0]
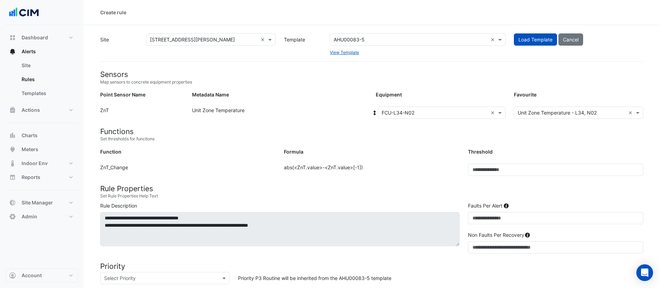
click at [406, 112] on input "text" at bounding box center [435, 112] width 106 height 7
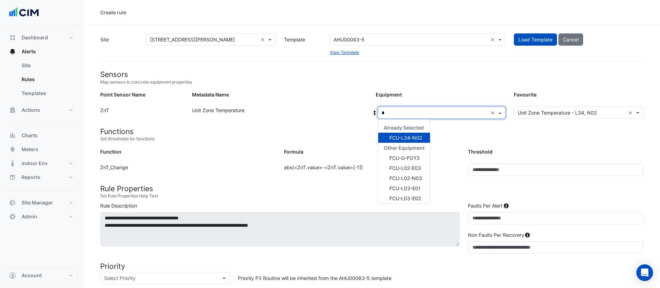
type input "**"
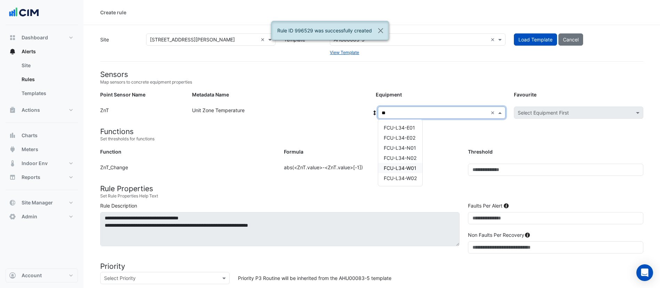
click at [404, 168] on span "FCU-L34-W01" at bounding box center [400, 168] width 33 height 6
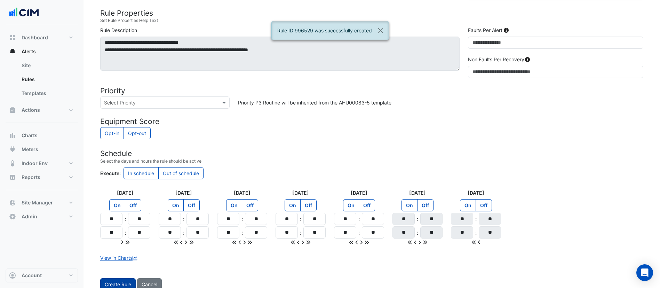
scroll to position [196, 0]
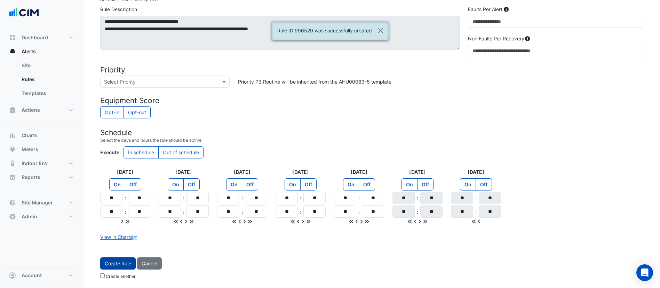
click at [117, 263] on button "Create Rule" at bounding box center [117, 263] width 35 height 12
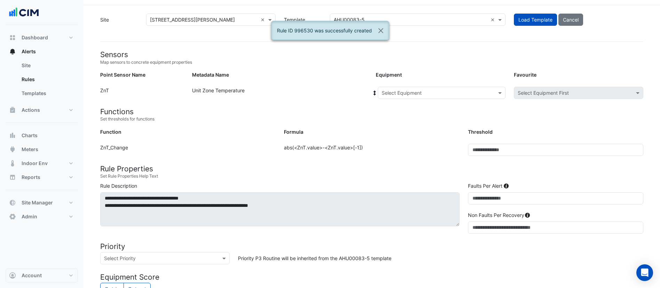
scroll to position [15, 0]
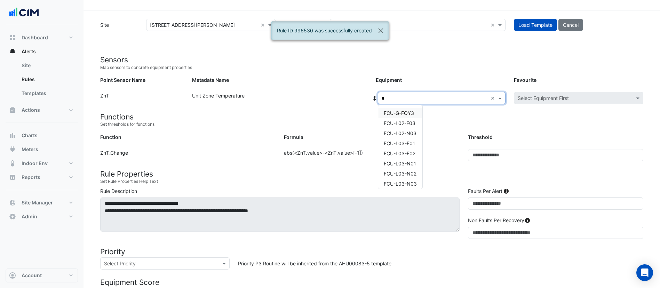
click at [397, 99] on input "*" at bounding box center [435, 98] width 106 height 7
type input "**"
click at [392, 164] on span "FCU-L34-W02" at bounding box center [400, 163] width 33 height 6
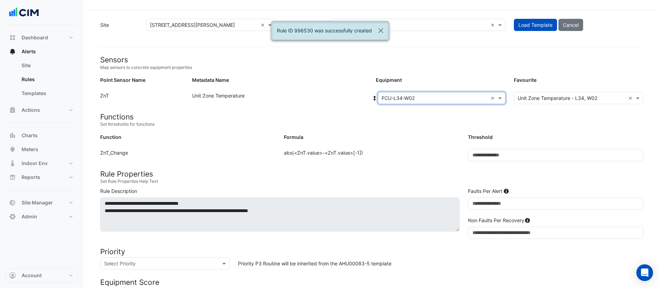
scroll to position [196, 0]
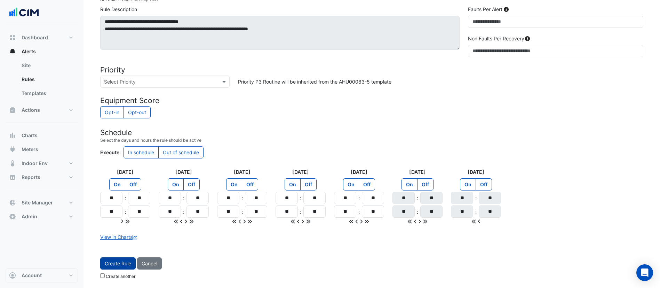
click at [121, 267] on button "Create Rule" at bounding box center [117, 263] width 35 height 12
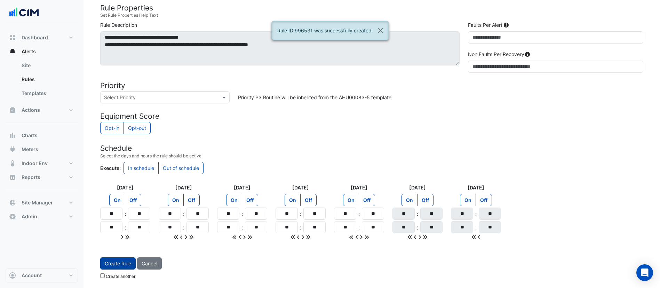
scroll to position [0, 0]
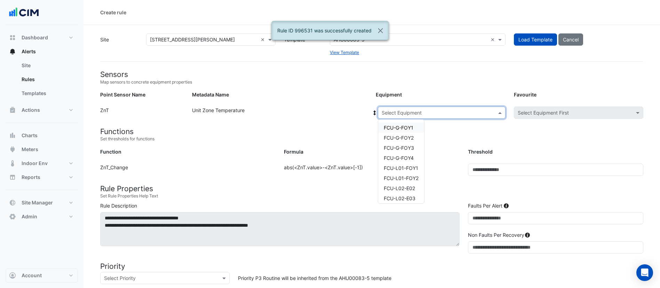
click at [407, 112] on input "text" at bounding box center [435, 112] width 106 height 7
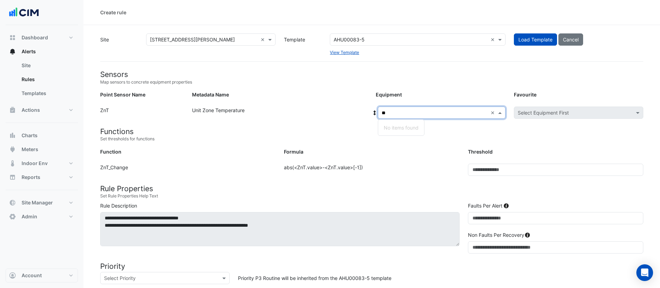
type input "**"
click at [319, 101] on form "Sensors Map sensors to concrete equipment properties Point Sensor Name Metadata…" at bounding box center [371, 266] width 543 height 393
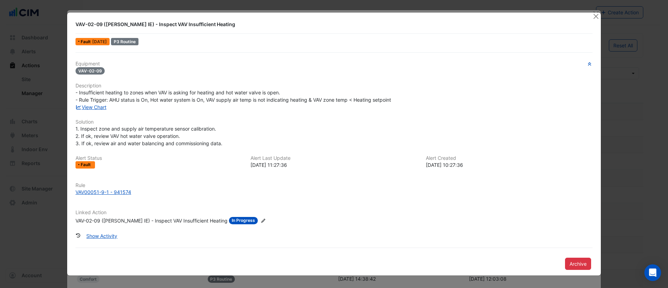
select select "***"
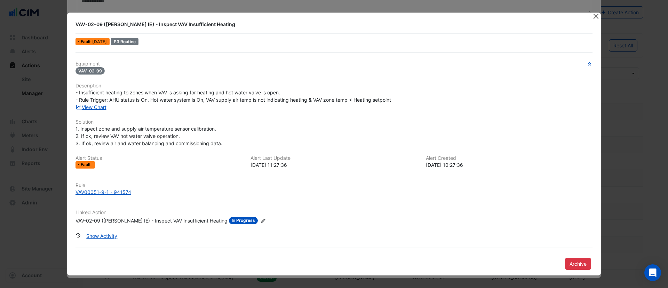
drag, startPoint x: 599, startPoint y: 13, endPoint x: 593, endPoint y: 17, distance: 7.7
click at [593, 17] on div at bounding box center [596, 17] width 9 height 8
click at [593, 17] on button "Close" at bounding box center [595, 16] width 7 height 7
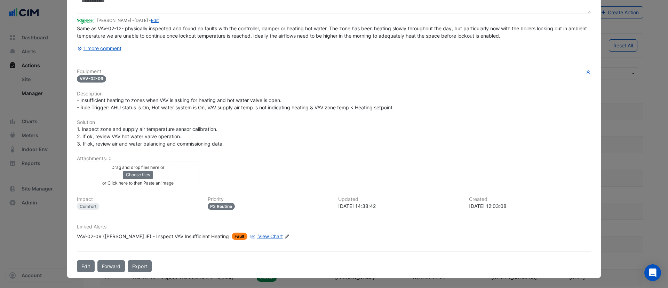
scroll to position [0, 0]
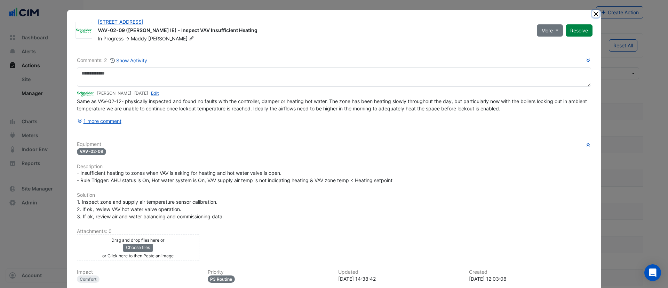
click at [594, 13] on button "Close" at bounding box center [595, 13] width 7 height 7
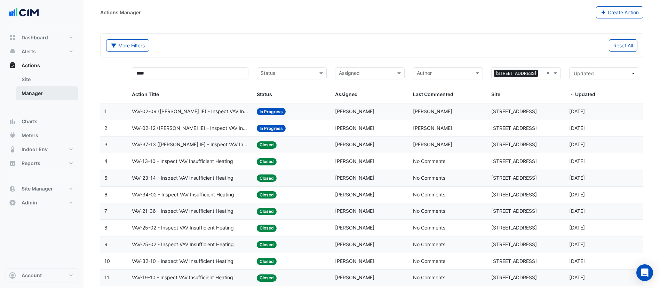
click at [44, 91] on link "Manager" at bounding box center [47, 93] width 62 height 14
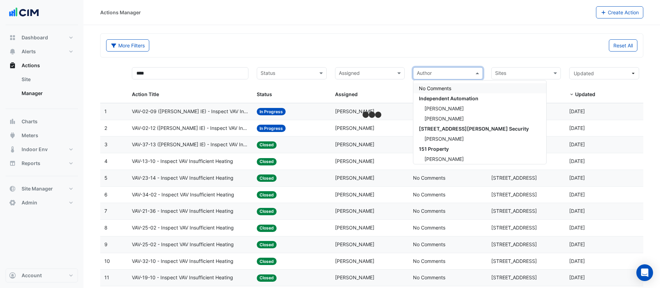
click at [429, 72] on input "text" at bounding box center [444, 74] width 54 height 8
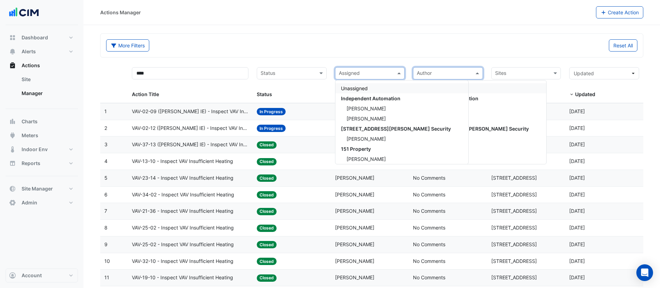
click at [372, 74] on input "text" at bounding box center [366, 74] width 54 height 8
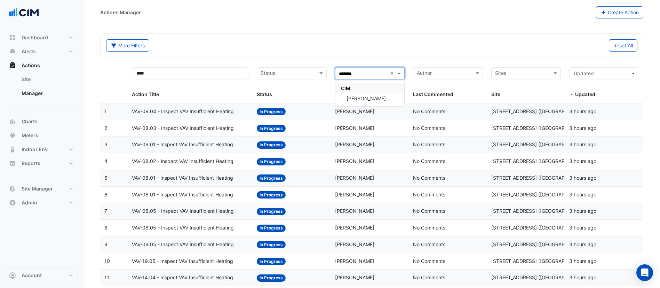
type input "********"
click at [358, 101] on span "[PERSON_NAME]" at bounding box center [365, 98] width 39 height 6
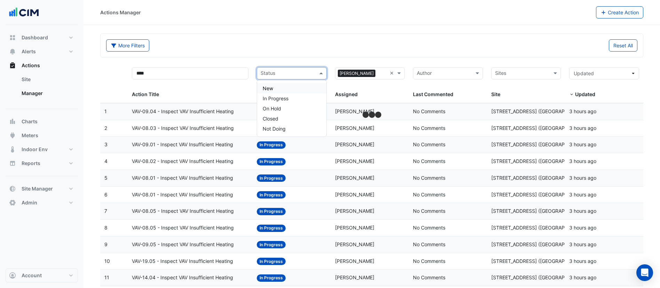
click at [309, 73] on input "text" at bounding box center [288, 74] width 54 height 8
click at [289, 96] on div "In Progress" at bounding box center [291, 98] width 69 height 10
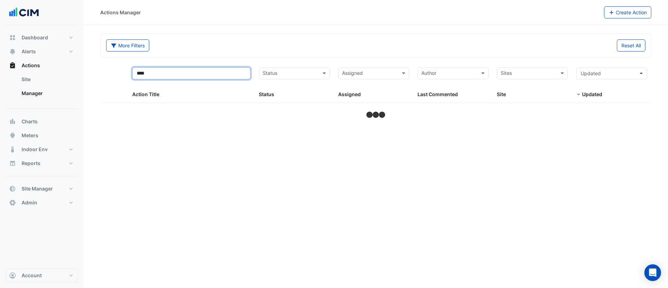
click at [218, 73] on input "****" at bounding box center [191, 73] width 119 height 12
select select "***"
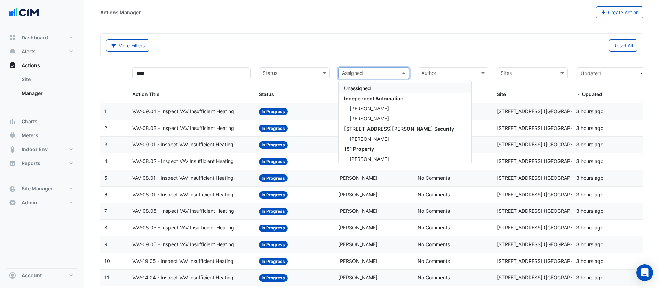
click at [367, 75] on input "text" at bounding box center [369, 74] width 55 height 8
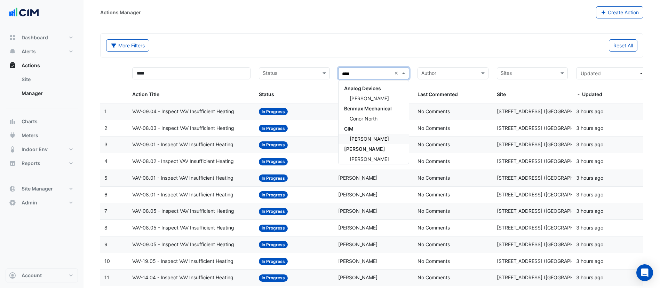
type input "*****"
click at [382, 129] on div "[PERSON_NAME]" at bounding box center [373, 126] width 70 height 10
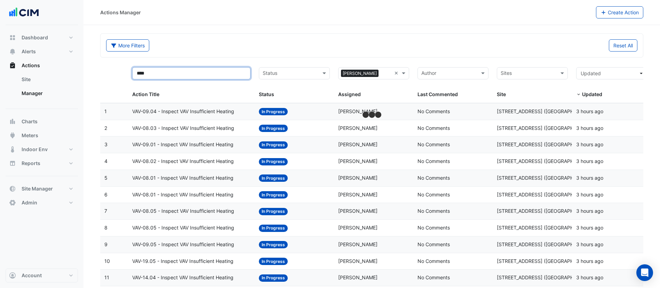
click at [207, 71] on input "****" at bounding box center [191, 73] width 119 height 12
type input "*"
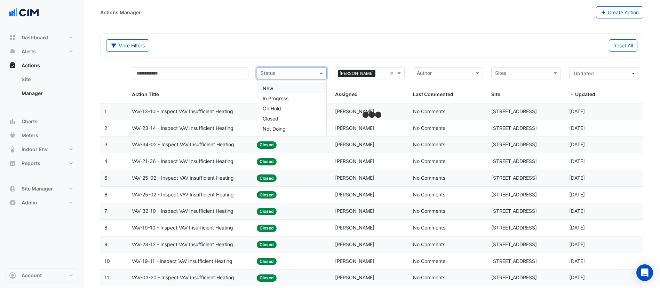
click at [292, 74] on input "text" at bounding box center [288, 74] width 54 height 8
click at [285, 97] on span "In Progress" at bounding box center [276, 98] width 26 height 6
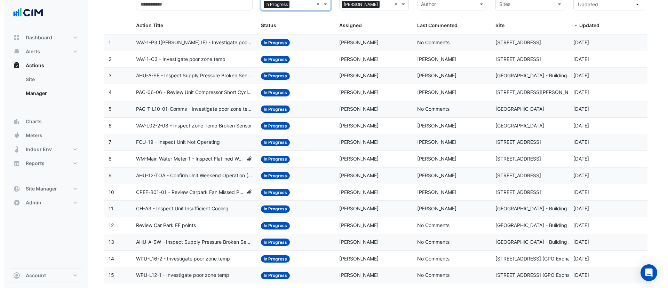
scroll to position [83, 0]
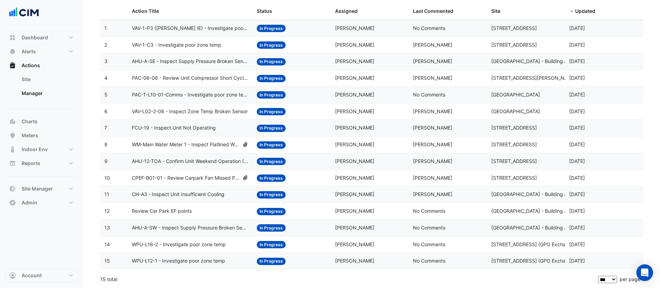
click at [308, 199] on datatable-body-cell "Status: In Progress" at bounding box center [292, 194] width 78 height 16
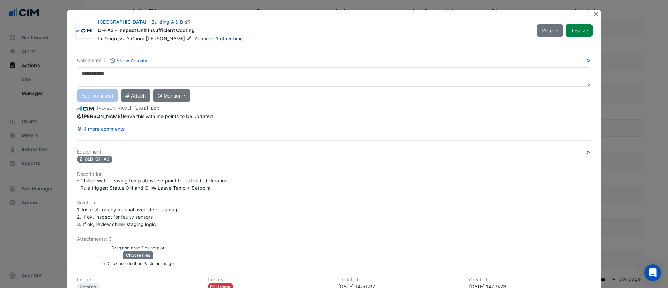
click at [186, 38] on icon at bounding box center [188, 38] width 5 height 4
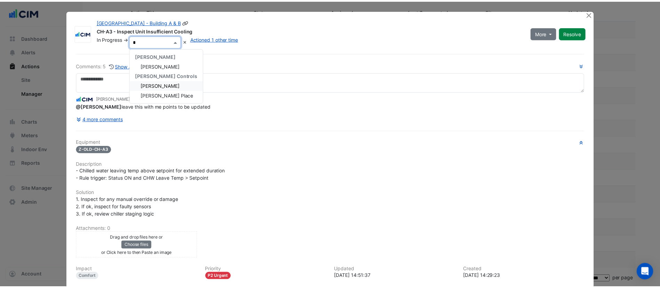
scroll to position [0, 0]
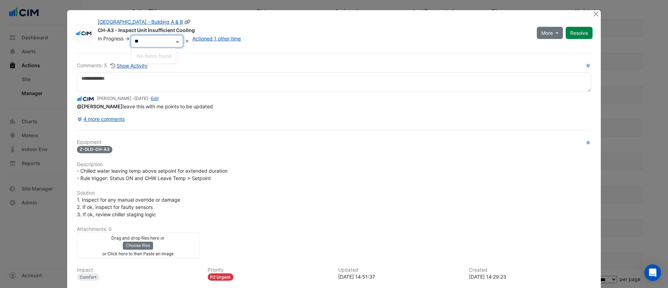
type input "*"
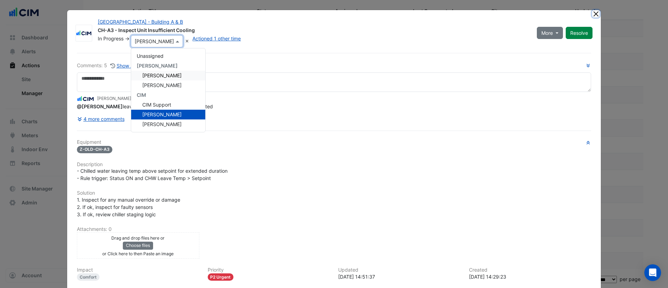
click at [592, 12] on button "Close" at bounding box center [595, 13] width 7 height 7
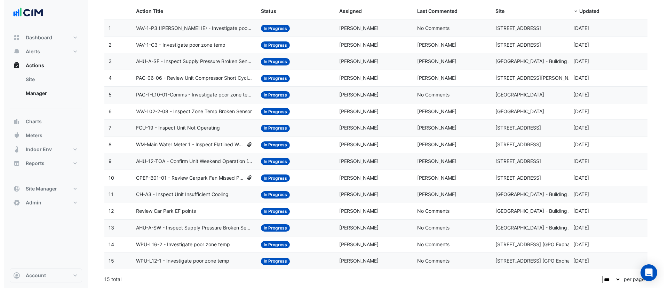
scroll to position [83, 0]
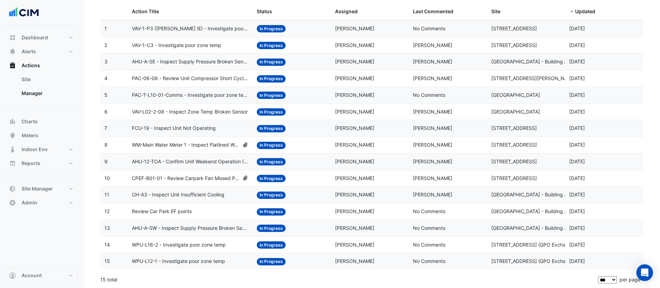
click at [217, 260] on span "WPU-L12-1 - Investigate poor zone temp" at bounding box center [178, 261] width 93 height 8
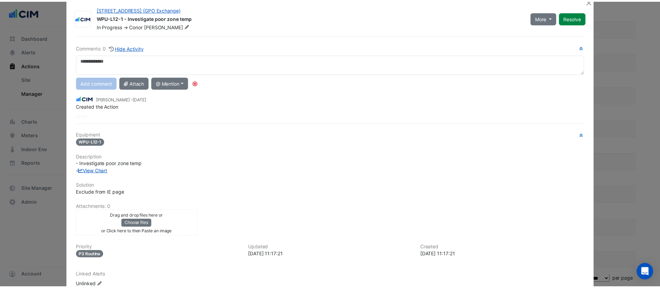
scroll to position [0, 0]
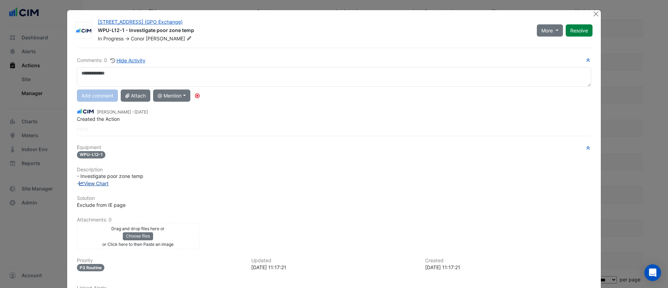
click at [88, 184] on div "Equipment WPU-L12-1 Description - Investigate poor zone temp - View Chart Solut…" at bounding box center [334, 225] width 514 height 162
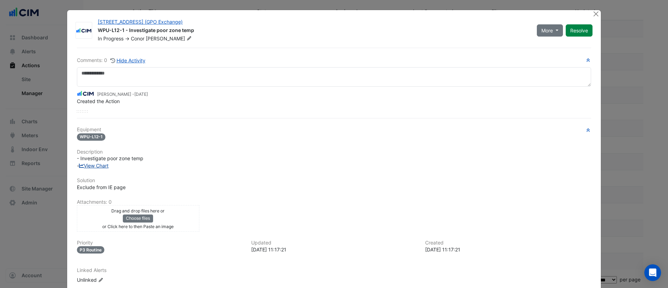
click at [94, 164] on link "View Chart" at bounding box center [94, 165] width 30 height 6
click at [595, 15] on button "Close" at bounding box center [595, 13] width 7 height 7
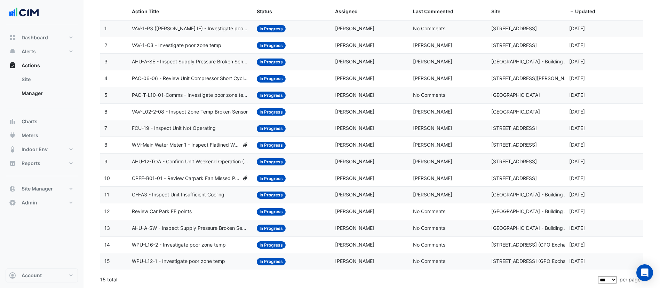
click at [208, 241] on span "WPU-L16-2 - Investigate poor zone temp" at bounding box center [179, 245] width 94 height 8
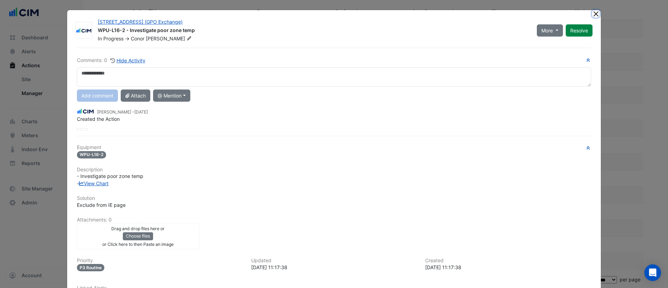
click at [593, 14] on button "Close" at bounding box center [595, 13] width 7 height 7
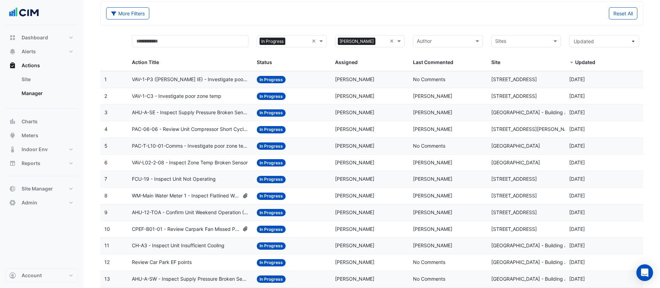
scroll to position [83, 0]
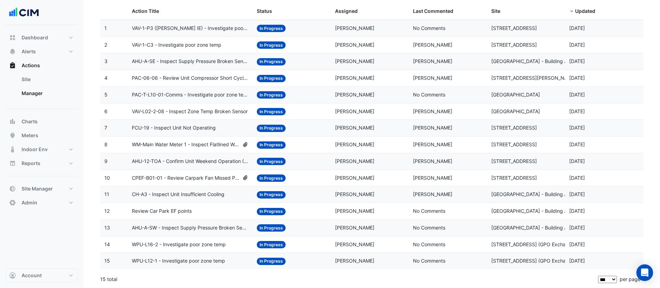
click at [230, 198] on datatable-body-cell "Action Title: CH-A3 - Inspect Unit Insufficient Cooling" at bounding box center [190, 194] width 125 height 16
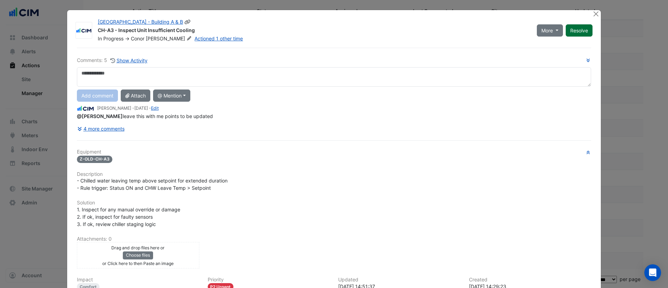
click at [580, 27] on button "Resolve" at bounding box center [579, 30] width 27 height 12
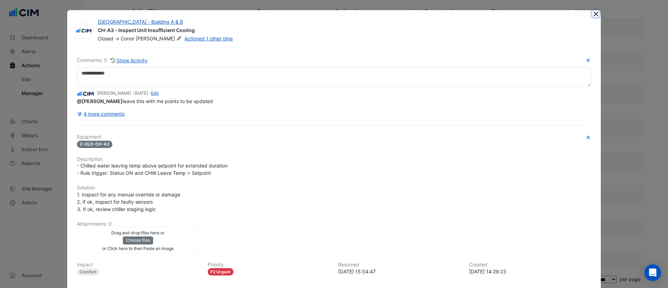
click at [592, 15] on button "Close" at bounding box center [595, 13] width 7 height 7
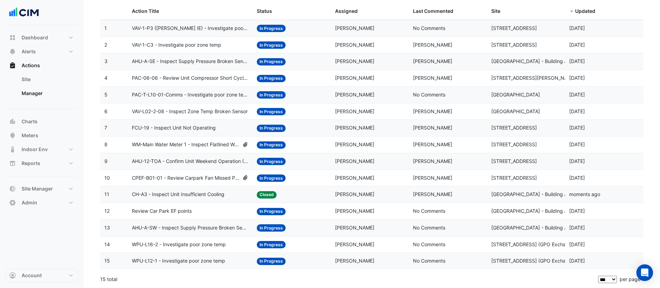
click at [186, 260] on span "WPU-L12-1 - Investigate poor zone temp" at bounding box center [178, 261] width 93 height 8
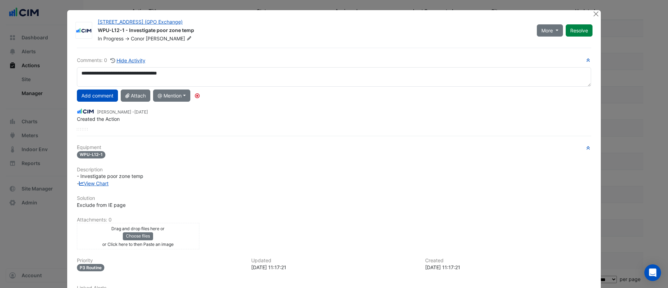
click at [119, 126] on div "**********" at bounding box center [334, 93] width 514 height 74
drag, startPoint x: 294, startPoint y: 76, endPoint x: 45, endPoint y: 72, distance: 249.1
click at [45, 72] on ngb-modal-window "[STREET_ADDRESS] (GPO Exchange) WPU-L12-1 - Investigate poor zone temp In Progr…" at bounding box center [334, 144] width 668 height 288
type textarea "**********"
click at [97, 96] on button "Add comment" at bounding box center [97, 95] width 41 height 12
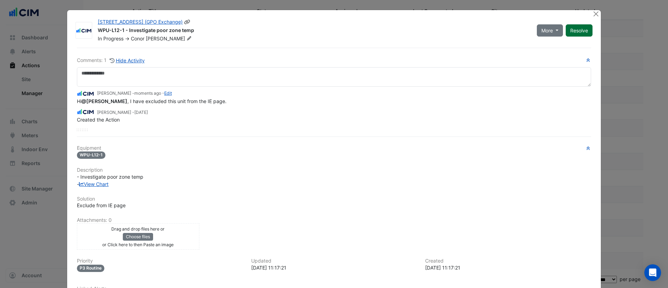
click at [572, 28] on button "Resolve" at bounding box center [579, 30] width 27 height 12
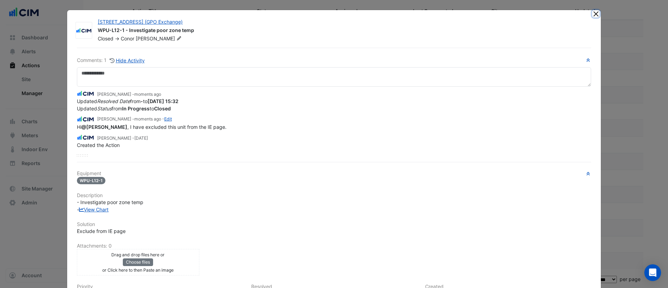
click at [592, 12] on button "Close" at bounding box center [595, 13] width 7 height 7
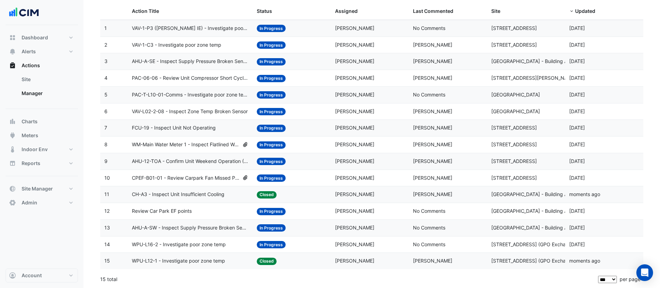
click at [214, 248] on datatable-body-cell "Action Title: WPU-L16-2 - Investigate poor zone temp" at bounding box center [190, 244] width 125 height 16
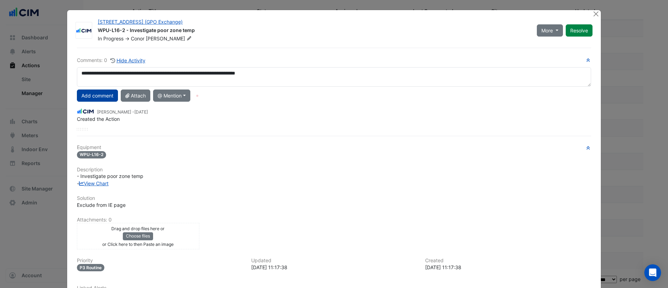
type textarea "**********"
click at [103, 93] on button "Add comment" at bounding box center [97, 95] width 41 height 12
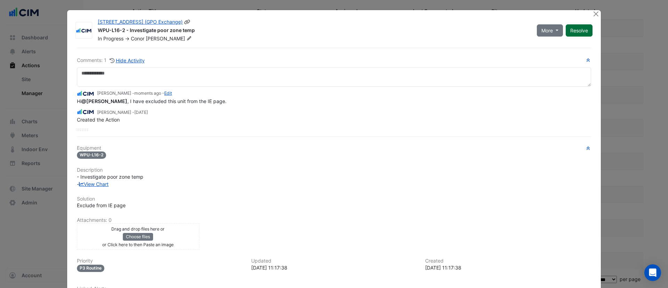
click at [579, 28] on button "Resolve" at bounding box center [579, 30] width 27 height 12
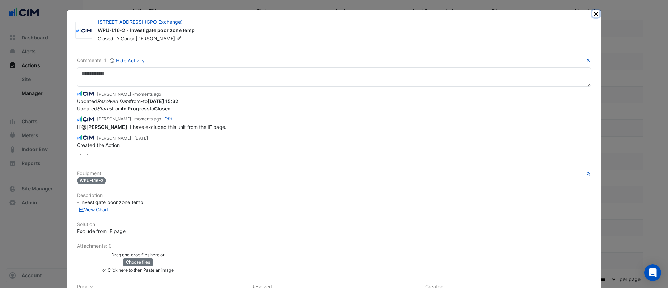
click at [594, 13] on button "Close" at bounding box center [595, 13] width 7 height 7
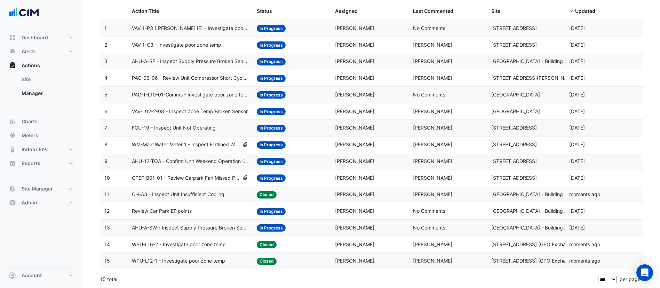
click at [188, 182] on datatable-body-cell "Action Title: CPEF-B01-01 - Review Carpark Fan Missed Purge" at bounding box center [190, 178] width 125 height 16
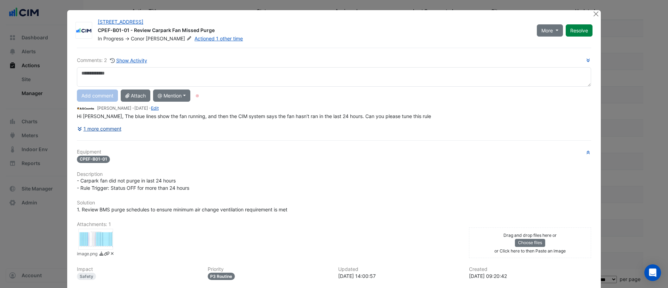
click at [106, 129] on div "Comments: 2 Show Activity Add comment Attach @ Mention [PERSON_NAME] [PERSON_NA…" at bounding box center [334, 195] width 523 height 294
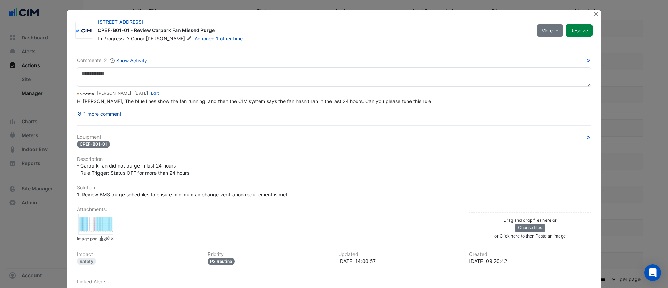
click at [106, 114] on button "1 more comment" at bounding box center [99, 113] width 45 height 12
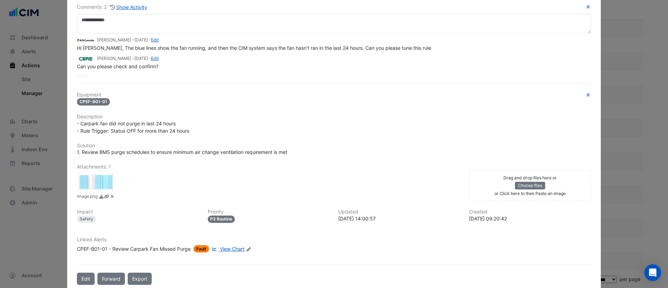
scroll to position [54, 0]
click at [232, 248] on span "View Chart" at bounding box center [232, 248] width 25 height 6
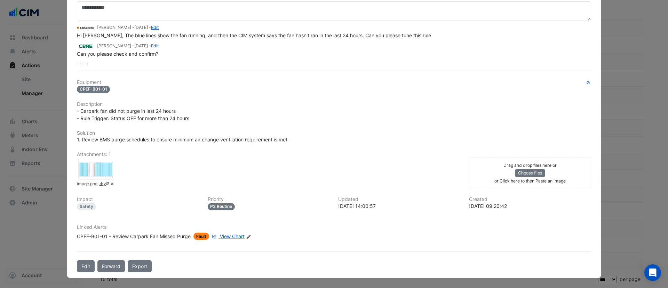
click at [138, 237] on div "CPEF-B01-01 - Review Carpark Fan Missed Purge" at bounding box center [134, 235] width 114 height 7
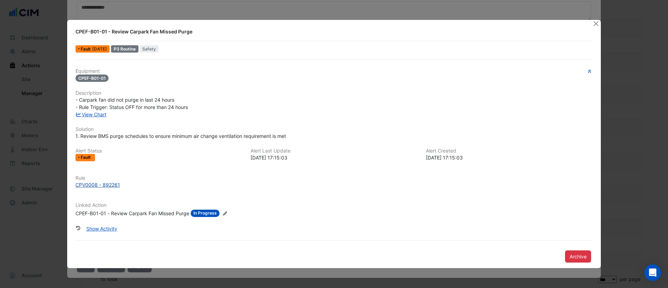
click at [98, 186] on div "CPV0008 - 892261" at bounding box center [97, 184] width 45 height 7
click at [596, 25] on button "Close" at bounding box center [595, 23] width 7 height 7
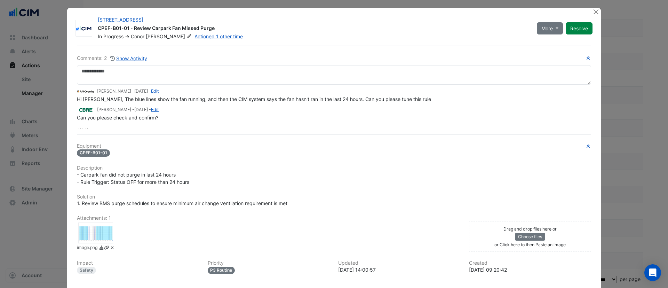
scroll to position [0, 0]
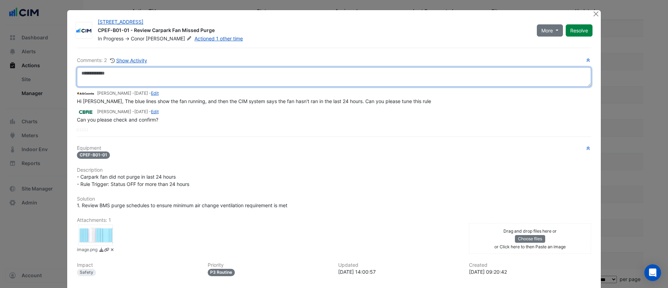
click at [139, 74] on textarea at bounding box center [334, 76] width 514 height 19
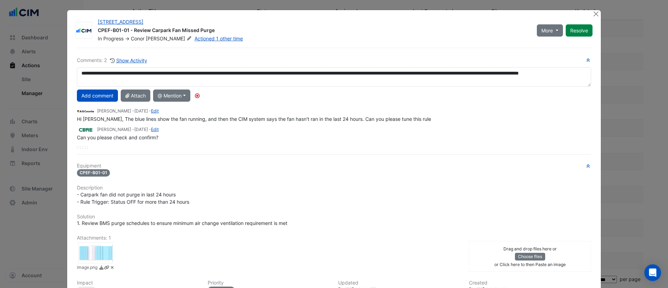
click at [85, 253] on div at bounding box center [95, 252] width 35 height 21
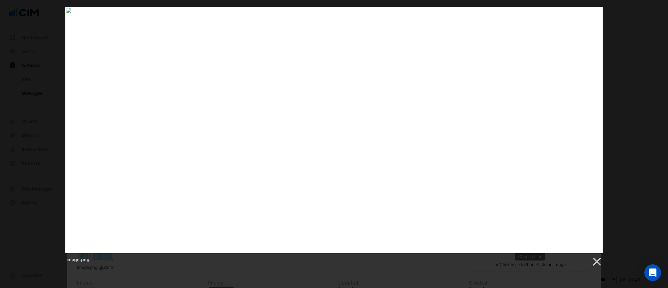
click at [138, 265] on div "image.png" at bounding box center [334, 260] width 538 height 14
click at [626, 49] on div "image.png" at bounding box center [334, 137] width 668 height 260
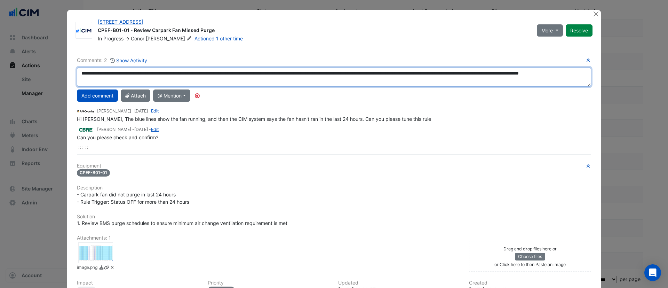
drag, startPoint x: 138, startPoint y: 78, endPoint x: 529, endPoint y: 71, distance: 390.8
click at [529, 71] on textarea "**********" at bounding box center [334, 76] width 514 height 19
drag, startPoint x: 138, startPoint y: 80, endPoint x: 62, endPoint y: 70, distance: 77.2
click at [62, 70] on ngb-modal-window "[STREET_ADDRESS] CPEF-B01-01 - Review Carpark Fan Missed Purge In Progress -> […" at bounding box center [334, 144] width 668 height 288
click at [122, 78] on textarea "**********" at bounding box center [334, 76] width 514 height 19
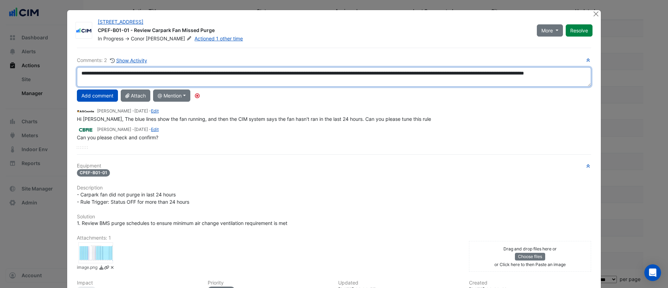
drag, startPoint x: 138, startPoint y: 81, endPoint x: 107, endPoint y: 74, distance: 31.2
click at [107, 74] on textarea "**********" at bounding box center [334, 76] width 514 height 19
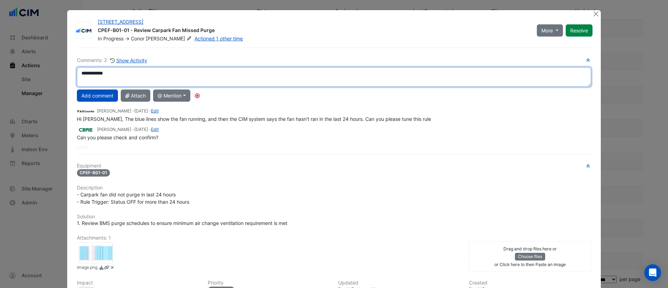
paste textarea "**********"
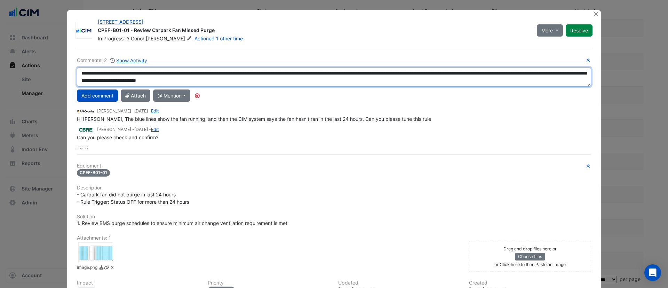
click at [110, 73] on textarea "**********" at bounding box center [334, 76] width 514 height 19
click at [408, 73] on textarea "**********" at bounding box center [334, 76] width 514 height 19
click at [115, 82] on textarea "**********" at bounding box center [334, 76] width 514 height 19
type textarea "**********"
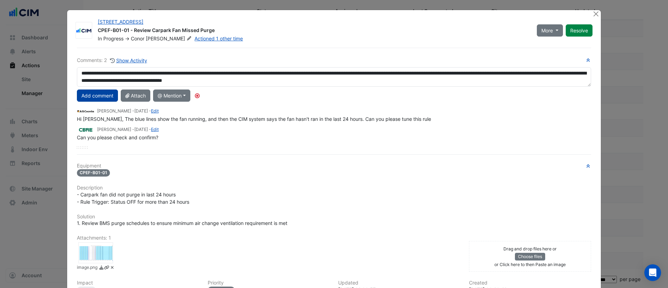
click at [97, 94] on button "Add comment" at bounding box center [97, 95] width 41 height 12
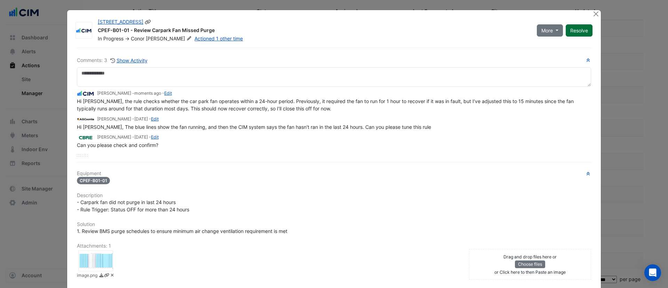
click at [572, 25] on button "Resolve" at bounding box center [579, 30] width 27 height 12
click at [592, 15] on button "Close" at bounding box center [595, 13] width 7 height 7
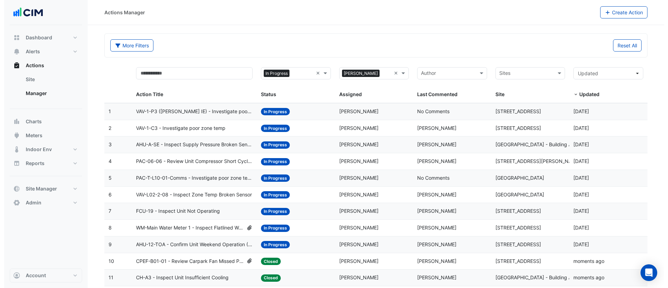
scroll to position [83, 0]
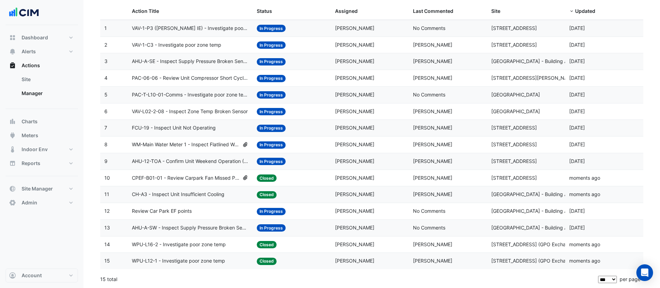
click at [215, 214] on div "Review Car Park EF points" at bounding box center [190, 211] width 117 height 8
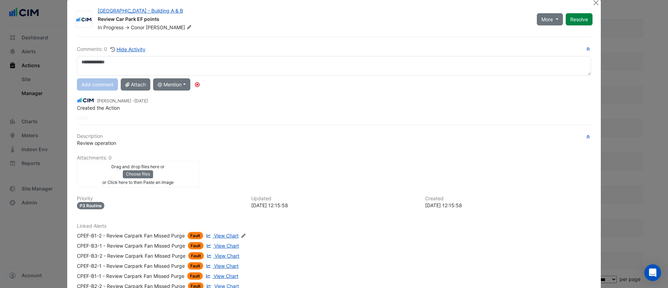
scroll to position [61, 0]
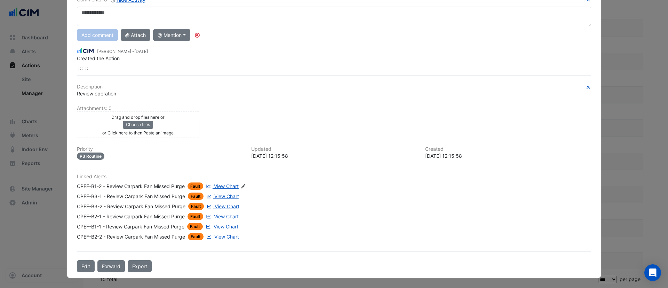
click at [219, 185] on span "View Chart" at bounding box center [226, 186] width 25 height 6
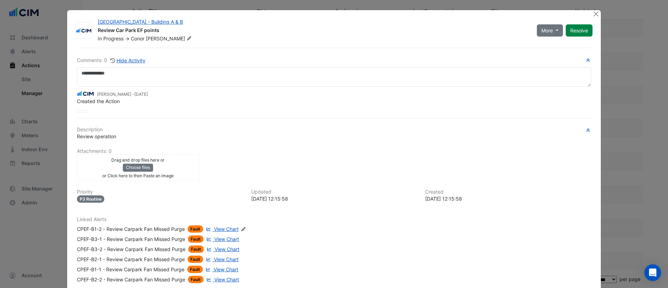
scroll to position [43, 0]
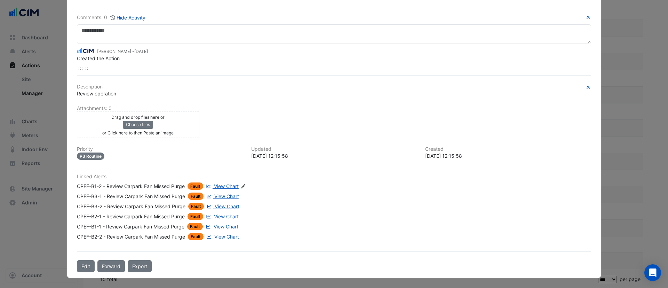
click at [218, 196] on span "View Chart" at bounding box center [226, 196] width 25 height 6
click at [214, 227] on span "View Chart" at bounding box center [226, 226] width 25 height 6
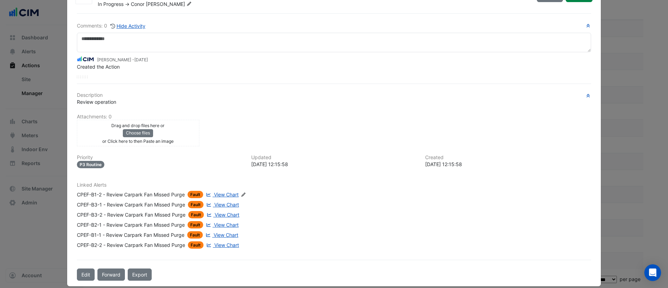
scroll to position [35, 0]
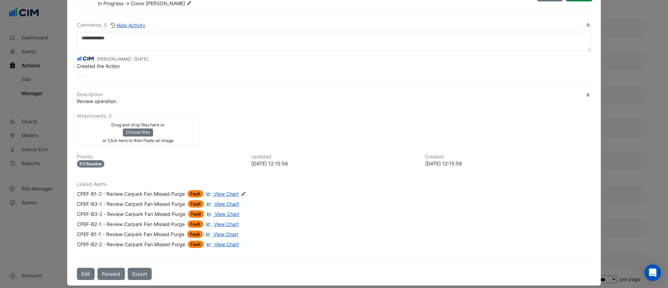
click at [153, 195] on div "CPEF-B1-2 - Review Carpark Fan Missed Purge" at bounding box center [131, 193] width 108 height 7
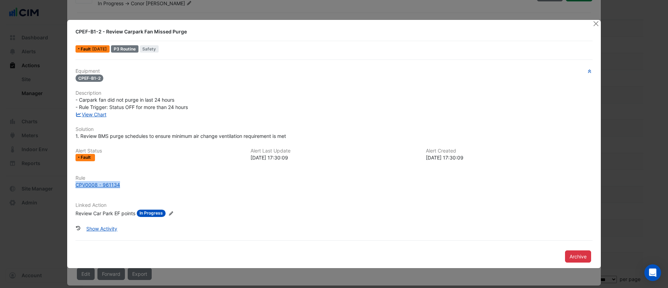
drag, startPoint x: 140, startPoint y: 191, endPoint x: 75, endPoint y: 184, distance: 64.7
click at [75, 184] on div "Rule CPV0008 - 961134" at bounding box center [333, 184] width 525 height 19
copy div "CPV0008 - 961134"
click at [595, 25] on button "Close" at bounding box center [595, 23] width 7 height 7
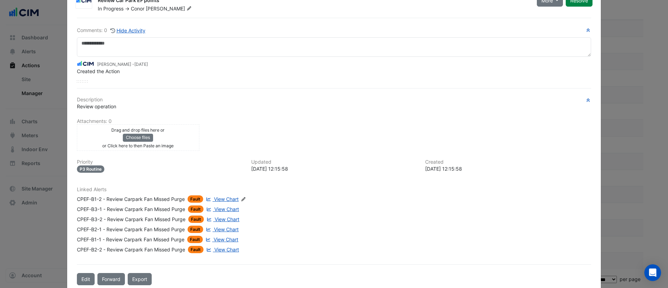
scroll to position [0, 0]
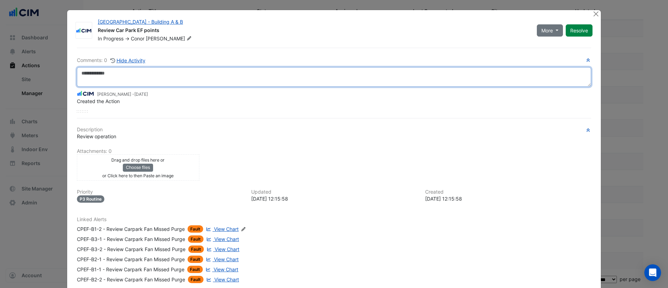
click at [180, 76] on textarea at bounding box center [334, 76] width 514 height 19
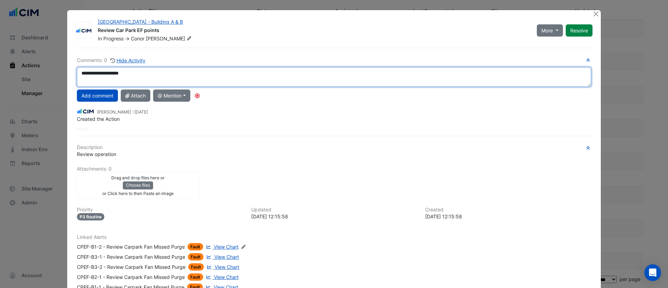
click at [102, 100] on div "**********" at bounding box center [334, 93] width 514 height 74
click at [269, 74] on textarea "**********" at bounding box center [334, 76] width 514 height 19
type textarea "**********"
drag, startPoint x: 360, startPoint y: 69, endPoint x: 36, endPoint y: 37, distance: 325.2
click at [36, 37] on ngb-modal-window "[GEOGRAPHIC_DATA] - Building A & B Review Car Park EF points In Progress -> [PE…" at bounding box center [334, 144] width 668 height 288
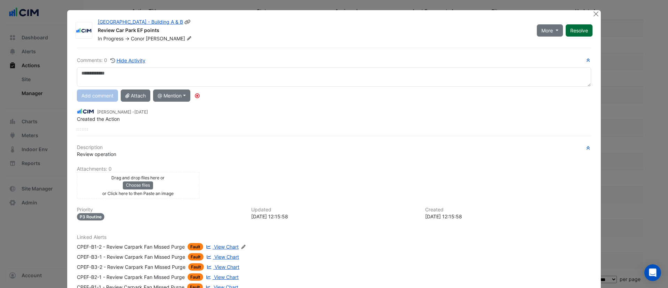
click at [575, 30] on button "Resolve" at bounding box center [579, 30] width 27 height 12
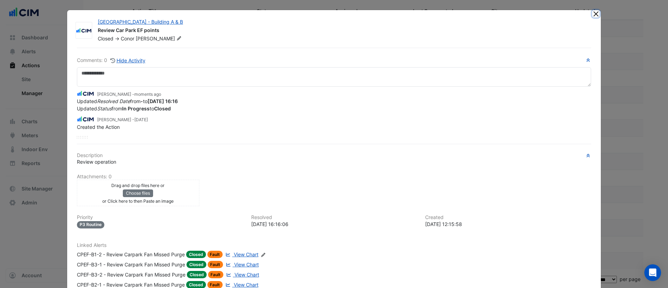
click at [592, 13] on button "Close" at bounding box center [595, 13] width 7 height 7
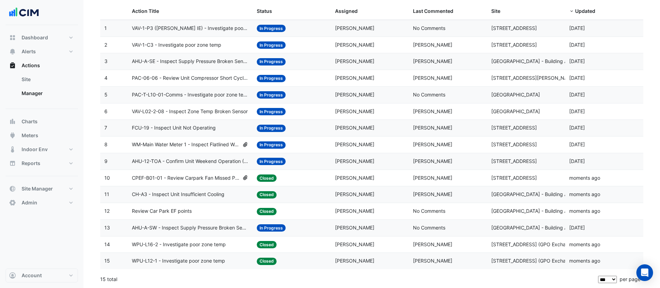
click at [167, 229] on span "AHU-A-SW - Inspect Supply Pressure Broken Sensor" at bounding box center [190, 228] width 117 height 8
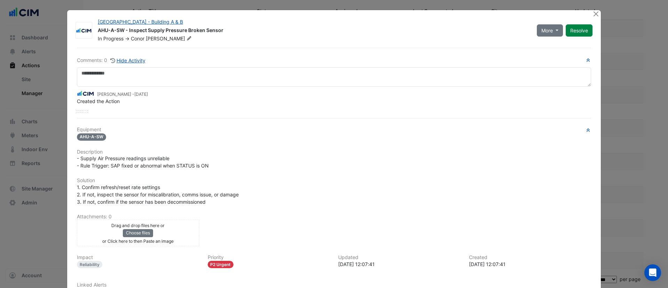
click at [588, 7] on ngb-modal-window "[GEOGRAPHIC_DATA] - Building A & B AHU-A-SW - Inspect Supply Pressure Broken Se…" at bounding box center [334, 144] width 668 height 288
click at [592, 13] on button "Close" at bounding box center [595, 13] width 7 height 7
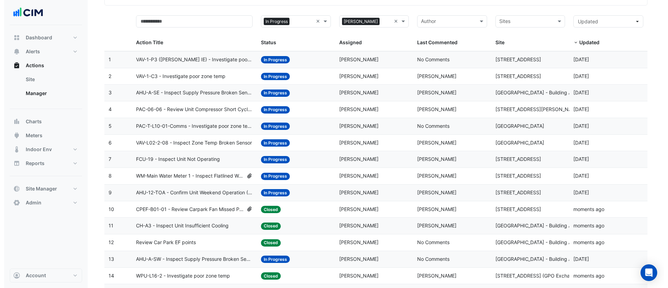
scroll to position [51, 0]
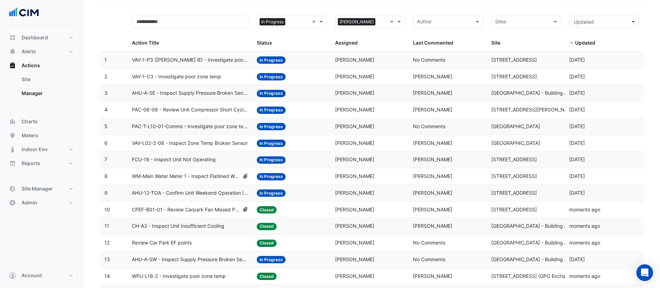
click at [299, 192] on div "Status: In Progress" at bounding box center [292, 193] width 70 height 8
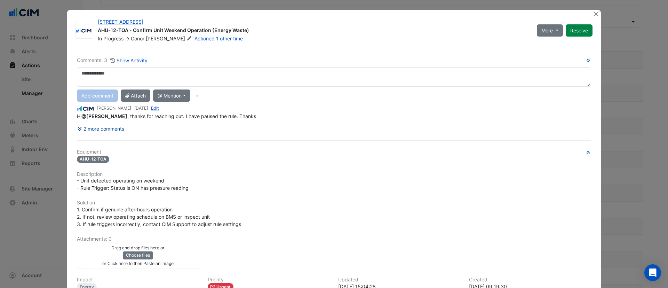
click at [114, 126] on div "Comments: 3 Show Activity Add comment Attach @ Mention [PERSON_NAME] [PERSON_NA…" at bounding box center [334, 200] width 523 height 305
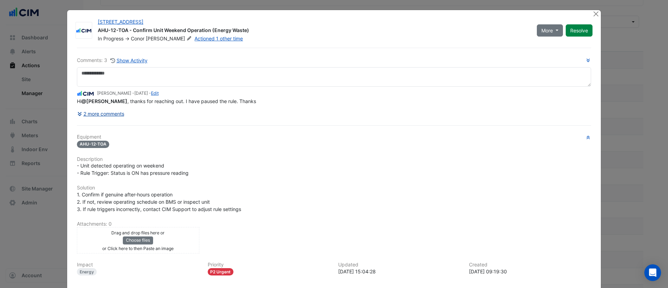
click at [112, 113] on button "2 more comments" at bounding box center [101, 113] width 48 height 12
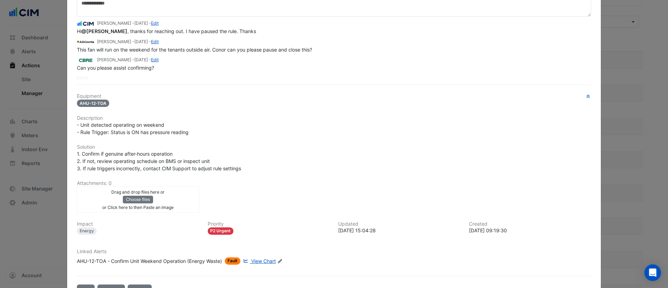
scroll to position [94, 0]
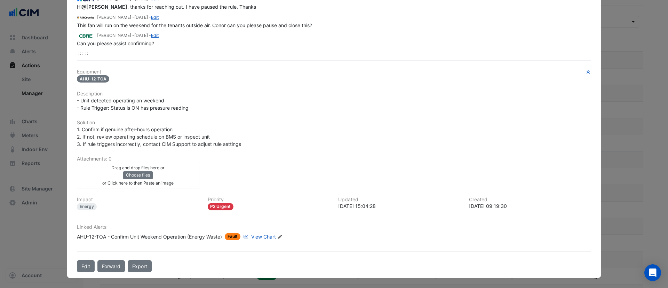
click at [136, 235] on div "AHU-12-TOA - Confirm Unit Weekend Operation (Energy Waste)" at bounding box center [149, 236] width 145 height 7
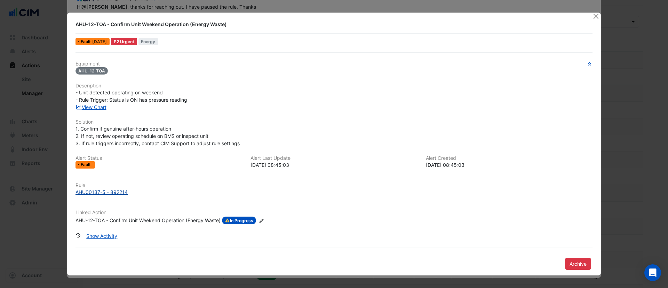
click at [121, 191] on div "AHU00137-5 - 892214" at bounding box center [101, 191] width 52 height 7
click at [596, 19] on button "Close" at bounding box center [595, 16] width 7 height 7
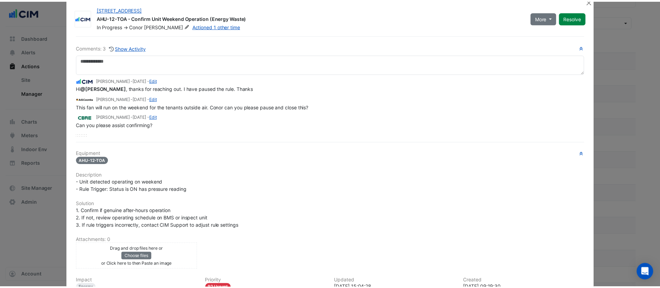
scroll to position [0, 0]
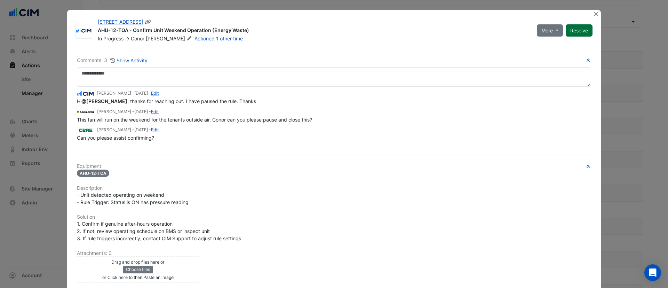
click at [568, 27] on button "Resolve" at bounding box center [579, 30] width 27 height 12
click at [594, 15] on button "Close" at bounding box center [595, 13] width 7 height 7
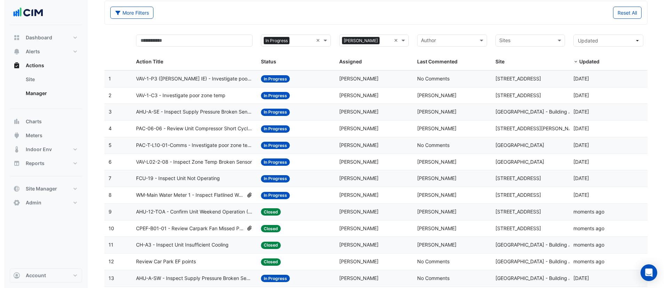
scroll to position [32, 0]
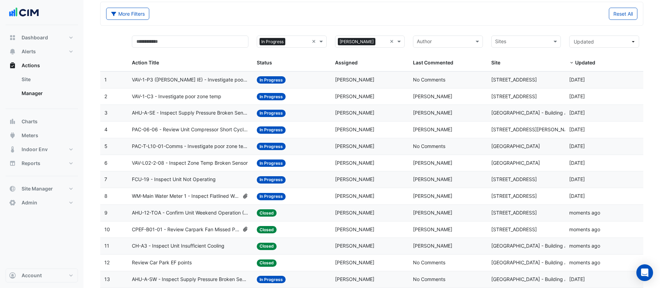
click at [204, 197] on span "WM-Main Water Meter 1 - Inspect Flatlined Water Sub-Meter" at bounding box center [186, 196] width 108 height 8
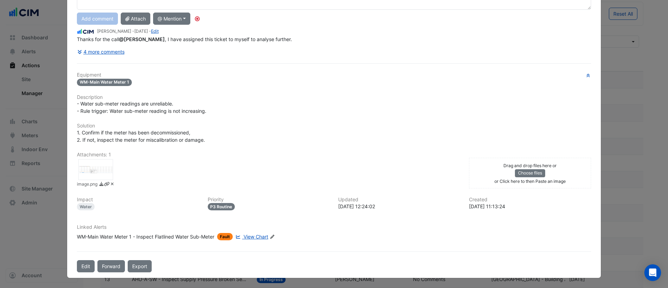
scroll to position [0, 0]
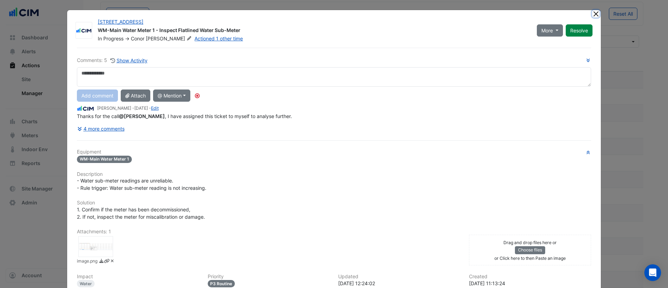
click at [592, 15] on button "Close" at bounding box center [595, 13] width 7 height 7
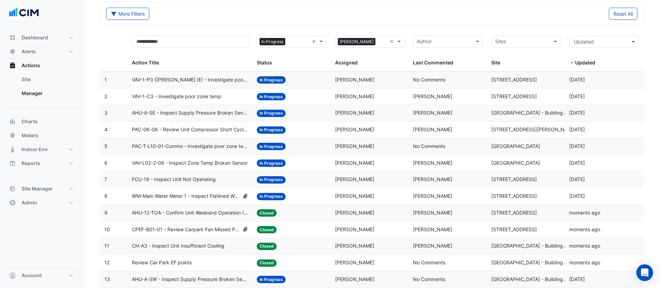
click at [225, 158] on datatable-body-cell "Action Title: VAV-L02-2-08 - Inspect Zone Temp Broken Sensor" at bounding box center [190, 163] width 125 height 16
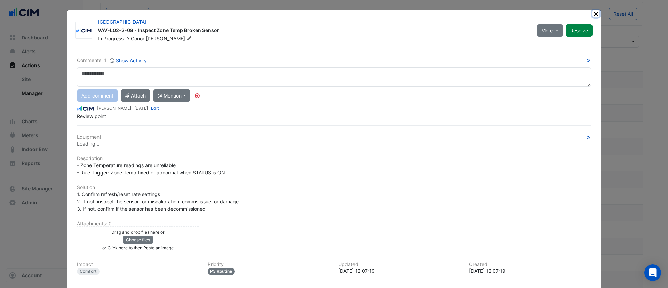
click at [592, 10] on button "Close" at bounding box center [595, 13] width 7 height 7
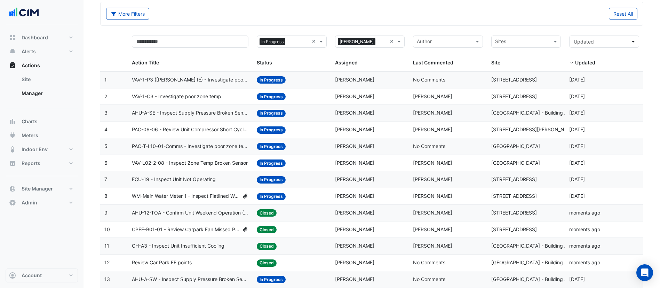
click at [207, 81] on span "VAV-1-P3 ([PERSON_NAME] IE) - Investigate poor zone temp" at bounding box center [190, 80] width 117 height 8
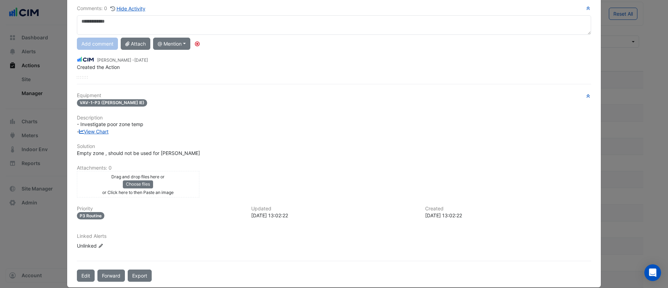
scroll to position [61, 0]
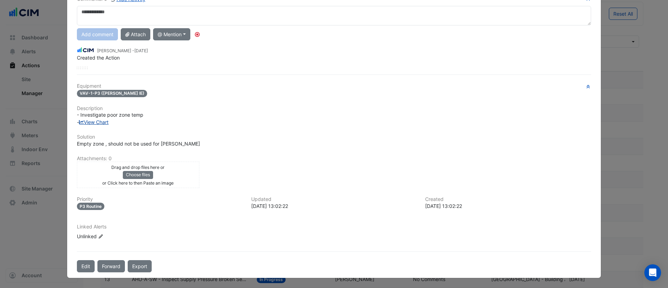
click at [99, 120] on link "View Chart" at bounding box center [94, 122] width 30 height 6
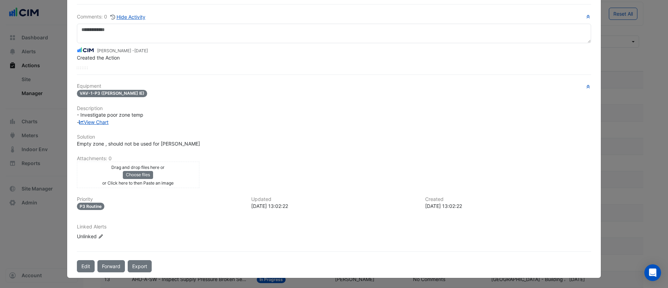
scroll to position [0, 0]
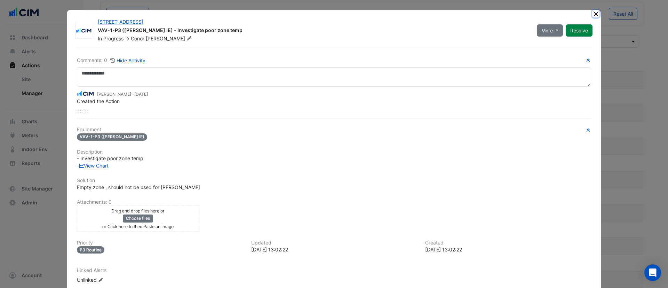
click at [592, 10] on button "Close" at bounding box center [595, 13] width 7 height 7
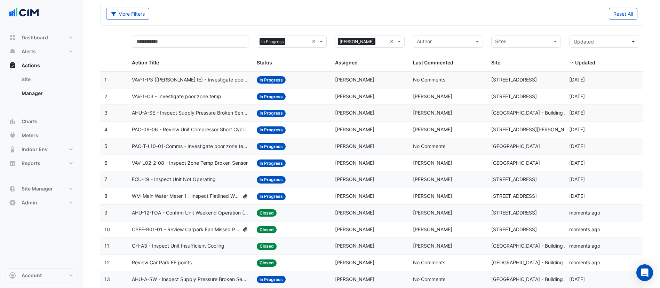
click at [319, 98] on div "Status: In Progress" at bounding box center [292, 97] width 70 height 8
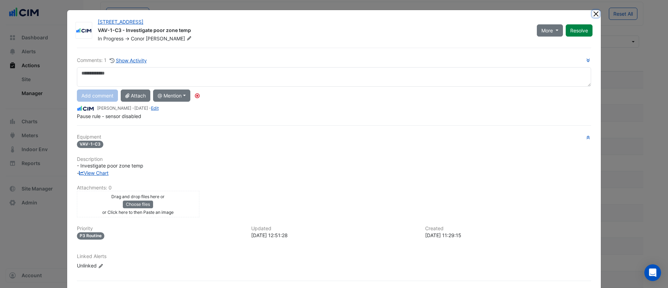
click at [592, 13] on button "Close" at bounding box center [595, 13] width 7 height 7
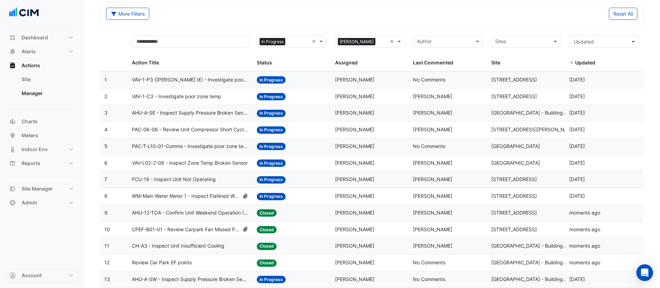
click at [309, 177] on div "Status: In Progress" at bounding box center [292, 179] width 70 height 8
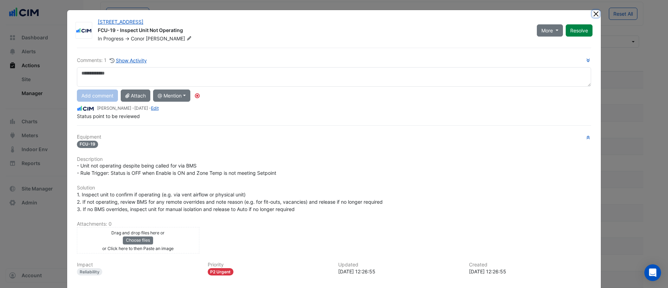
click at [592, 14] on button "Close" at bounding box center [595, 13] width 7 height 7
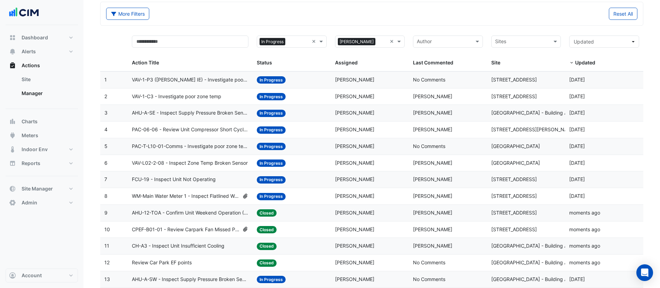
click at [312, 111] on div "Status: In Progress" at bounding box center [292, 113] width 70 height 8
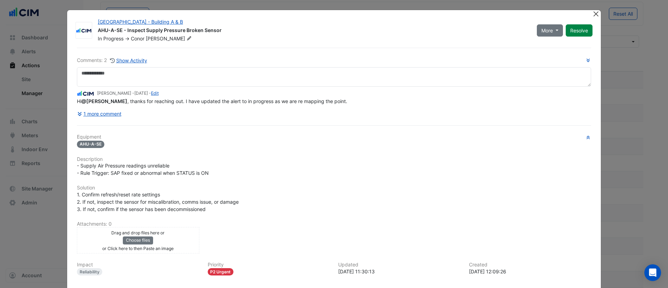
click at [592, 14] on div at bounding box center [596, 14] width 9 height 8
click at [592, 14] on button "Close" at bounding box center [595, 13] width 7 height 7
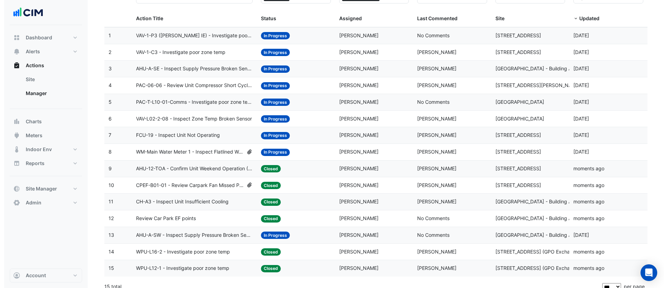
scroll to position [83, 0]
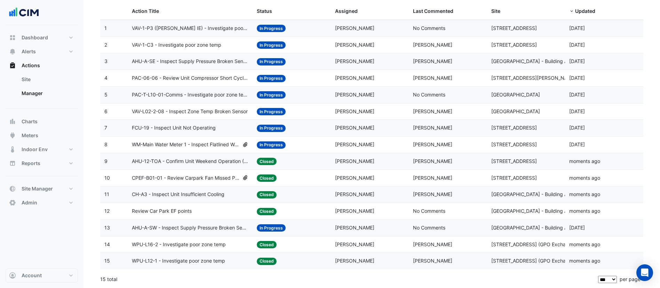
click at [302, 224] on div "Status: In Progress" at bounding box center [292, 228] width 70 height 8
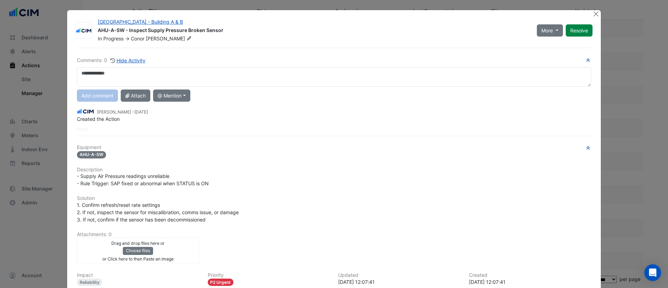
scroll to position [76, 0]
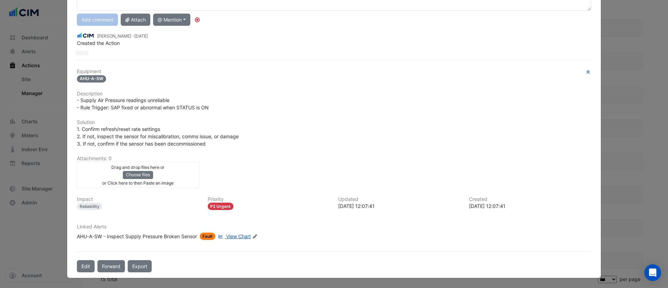
click at [143, 234] on div "AHU-A-SW - Inspect Supply Pressure Broken Sensor" at bounding box center [137, 235] width 120 height 7
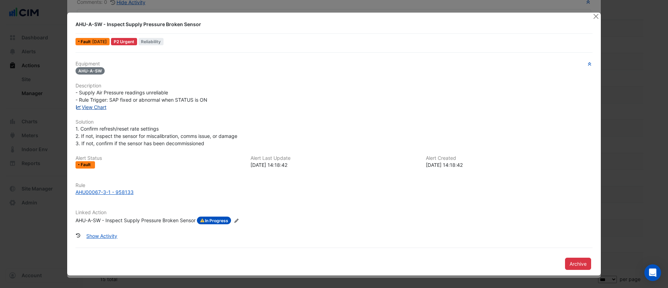
click at [99, 109] on link "View Chart" at bounding box center [90, 107] width 31 height 6
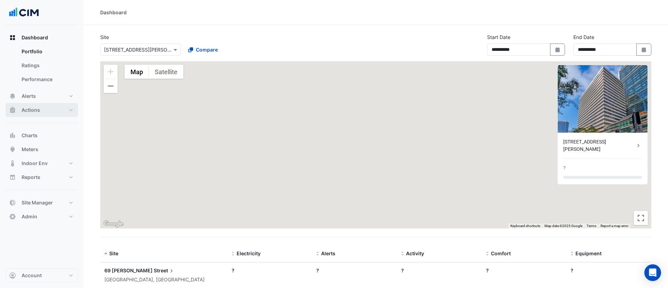
click at [41, 109] on button "Actions" at bounding box center [42, 110] width 72 height 14
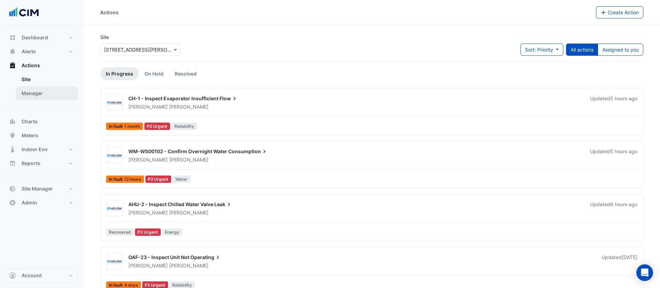
click at [62, 91] on link "Manager" at bounding box center [47, 93] width 62 height 14
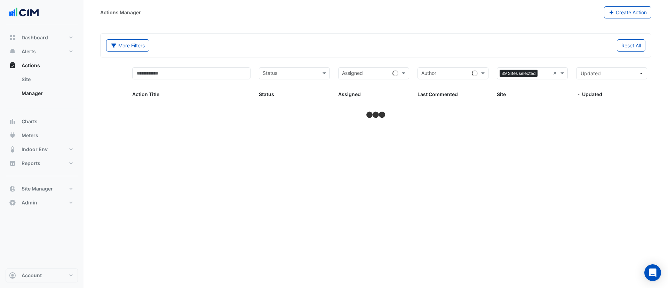
select select "***"
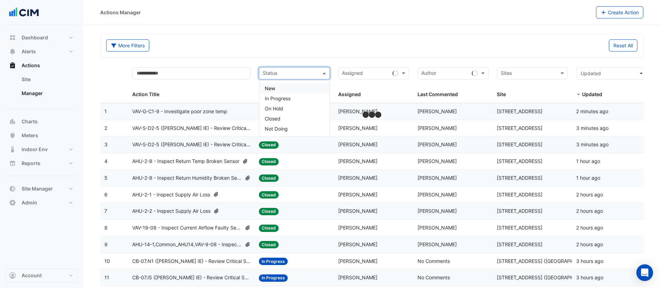
click at [273, 70] on input "text" at bounding box center [290, 74] width 55 height 8
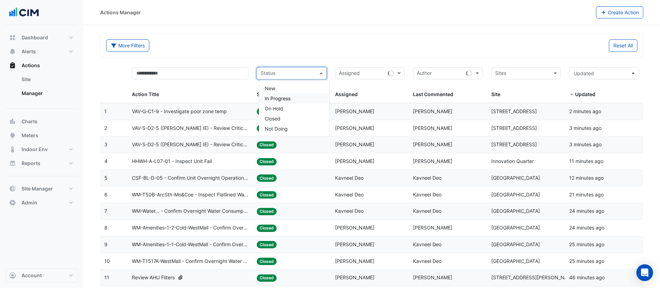
click at [281, 96] on span "In Progress" at bounding box center [278, 98] width 26 height 6
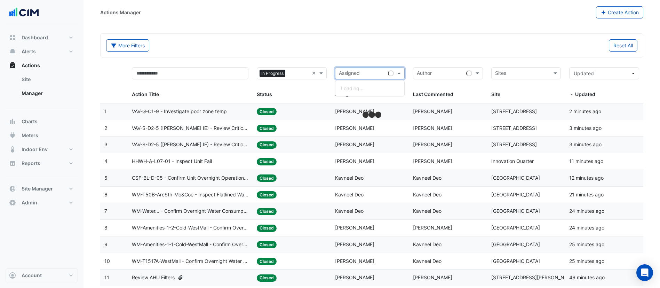
click at [365, 73] on input "text" at bounding box center [362, 74] width 47 height 8
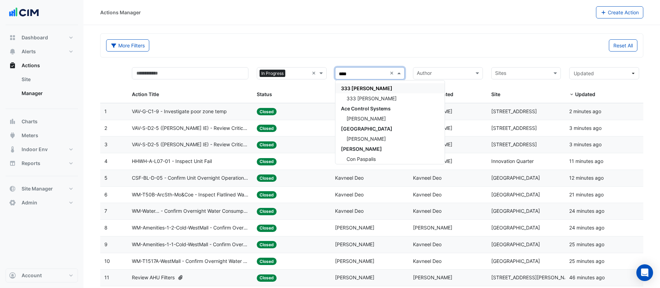
type input "*****"
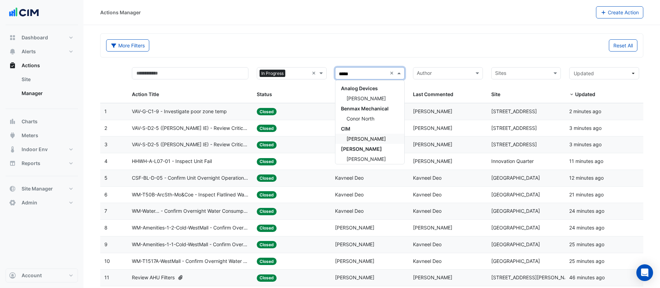
click at [358, 140] on span "[PERSON_NAME]" at bounding box center [365, 139] width 39 height 6
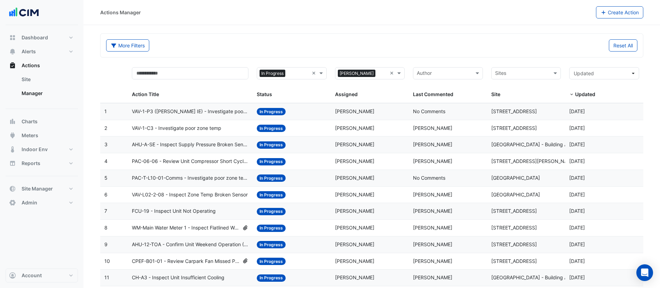
click at [295, 277] on div "Status: In Progress" at bounding box center [292, 277] width 70 height 8
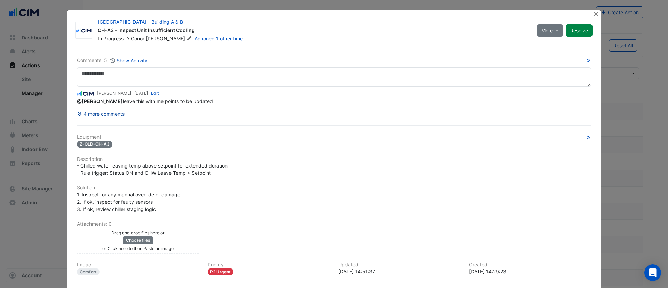
click at [114, 128] on div "Comments: 5 Show Activity Conor Deane - 1 week and 5 days ago - Edit @Aayan Shu…" at bounding box center [334, 193] width 523 height 290
click at [112, 114] on button "4 more comments" at bounding box center [101, 113] width 48 height 12
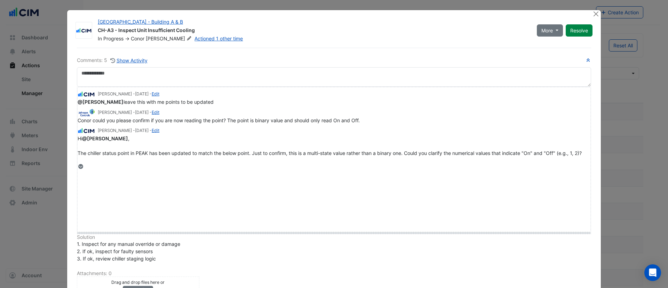
drag, startPoint x: 86, startPoint y: 165, endPoint x: 87, endPoint y: 231, distance: 65.4
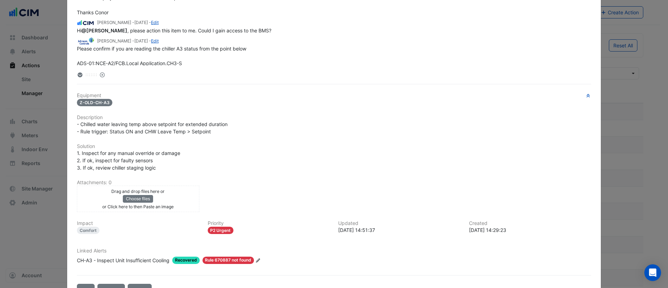
scroll to position [193, 0]
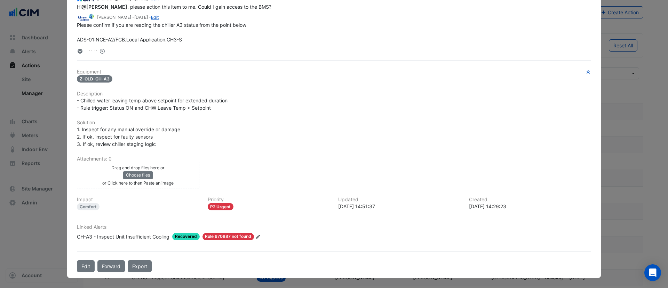
click at [149, 236] on div "CH-A3 - Inspect Unit Insufficient Cooling" at bounding box center [123, 236] width 93 height 7
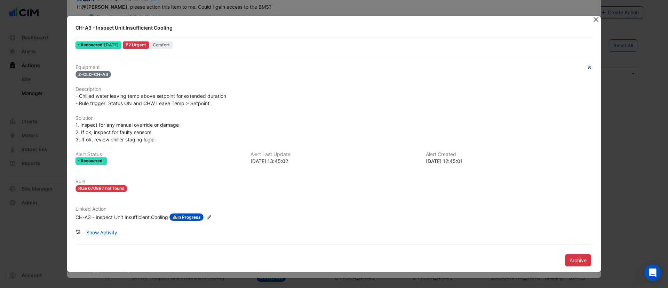
click at [595, 21] on button "Close" at bounding box center [595, 19] width 7 height 7
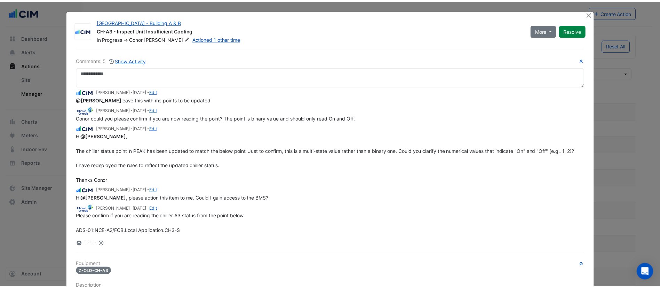
scroll to position [0, 0]
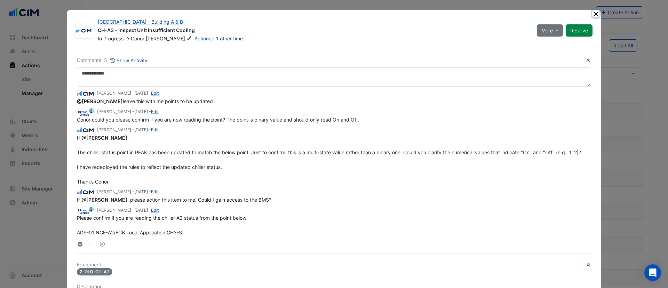
click at [592, 14] on button "Close" at bounding box center [595, 13] width 7 height 7
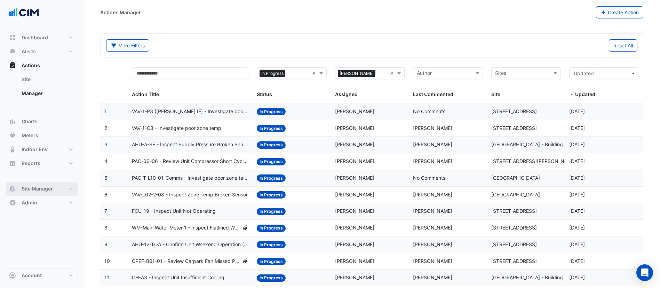
click at [41, 190] on span "Site Manager" at bounding box center [37, 188] width 31 height 7
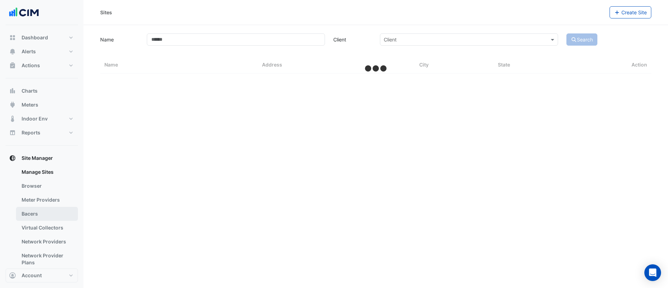
click at [37, 213] on link "Bacers" at bounding box center [47, 214] width 62 height 14
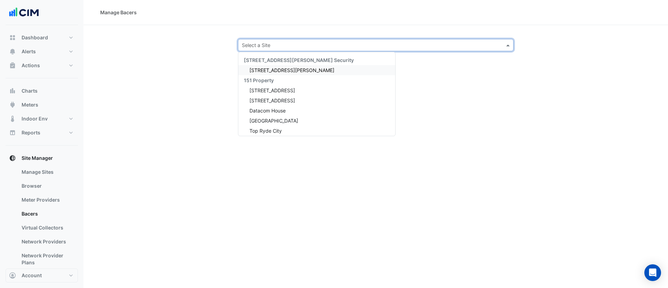
click at [304, 45] on input "text" at bounding box center [369, 45] width 254 height 7
type input "****"
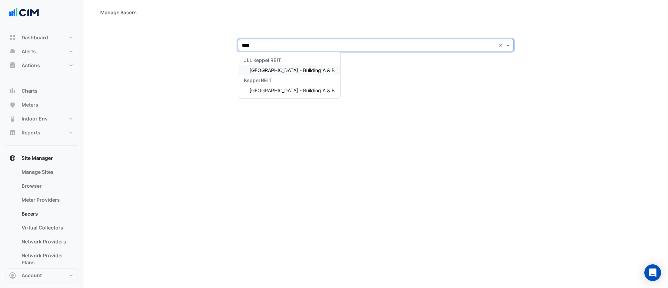
click at [301, 69] on span "[GEOGRAPHIC_DATA] - Building A & B" at bounding box center [291, 70] width 85 height 6
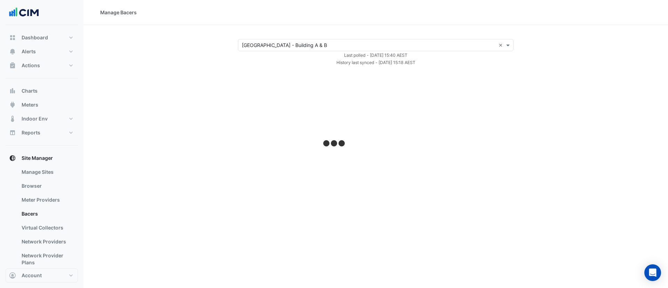
select select "***"
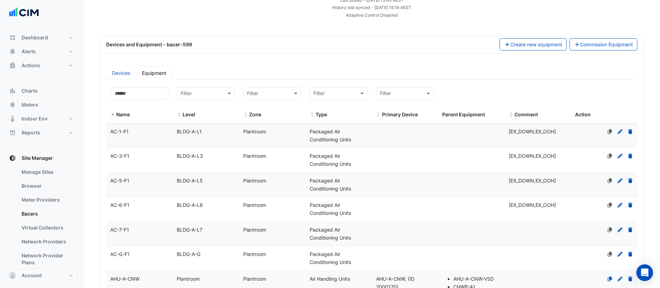
scroll to position [10, 0]
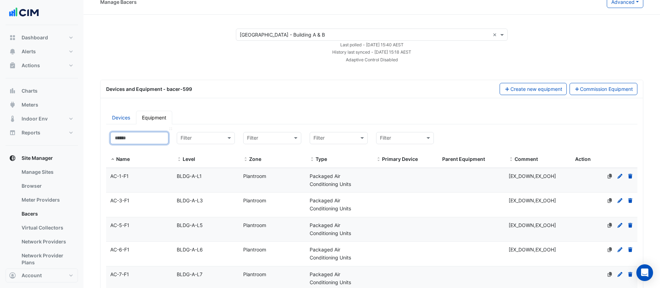
click at [138, 138] on input at bounding box center [139, 138] width 58 height 12
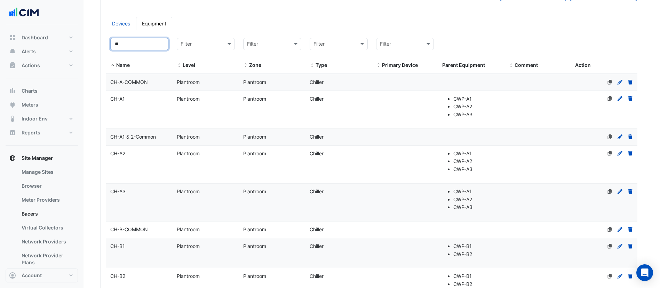
scroll to position [115, 0]
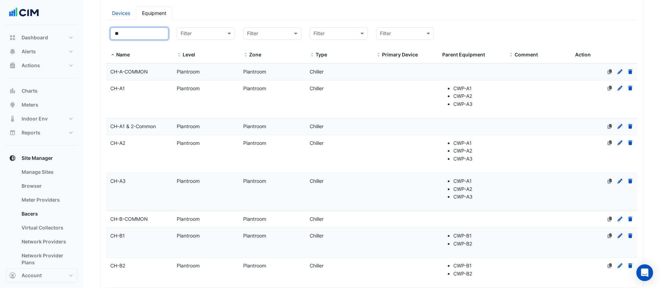
type input "**"
click at [153, 186] on datatable-body-cell "Name CH-A3" at bounding box center [139, 192] width 66 height 38
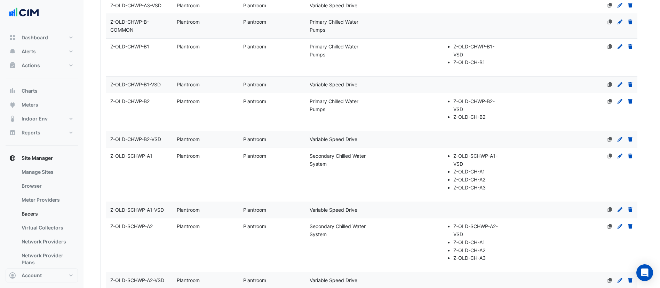
scroll to position [1363, 0]
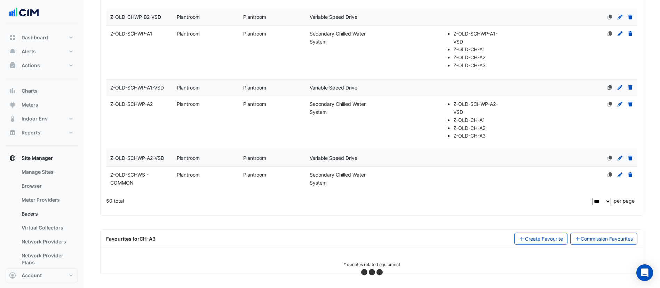
select select "***"
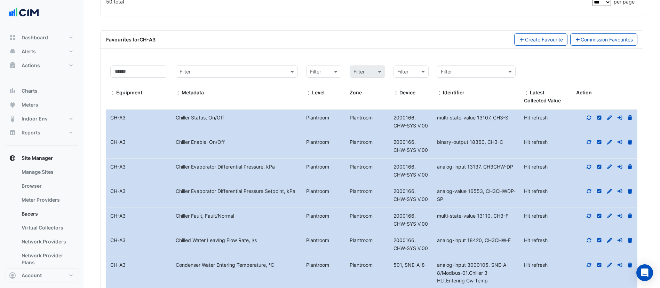
scroll to position [1562, 0]
click at [609, 115] on icon at bounding box center [609, 117] width 6 height 5
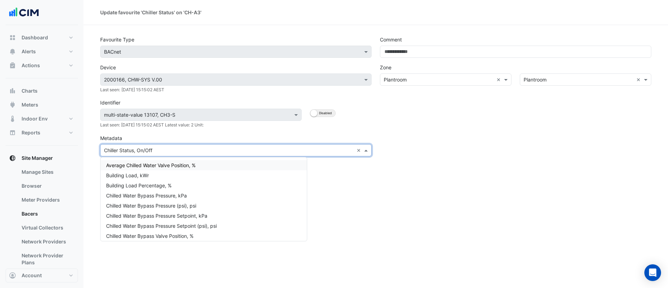
click at [165, 149] on input "text" at bounding box center [229, 150] width 250 height 7
type input "**********"
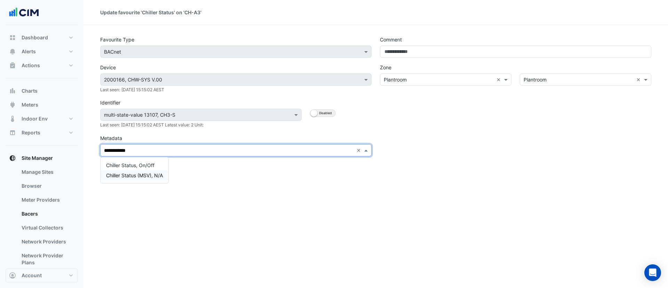
click at [152, 177] on span "Chiller Status (MSV), N/A" at bounding box center [134, 175] width 57 height 6
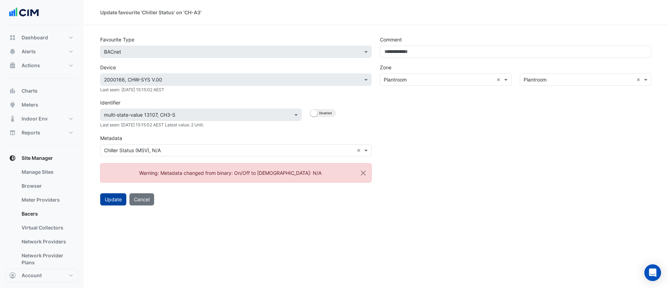
click at [111, 193] on button "Update" at bounding box center [113, 199] width 26 height 12
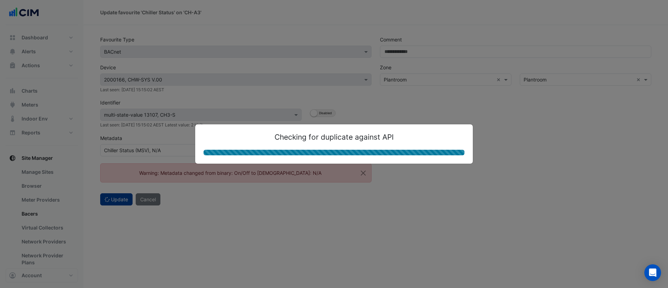
select select "***"
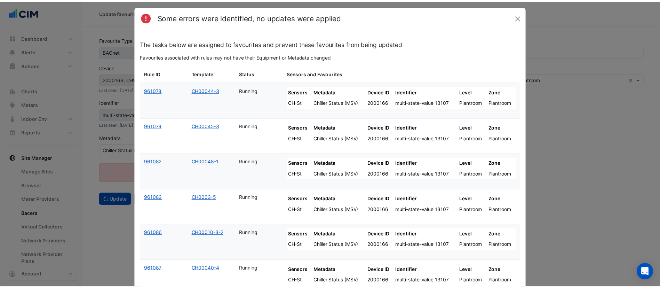
scroll to position [3, 0]
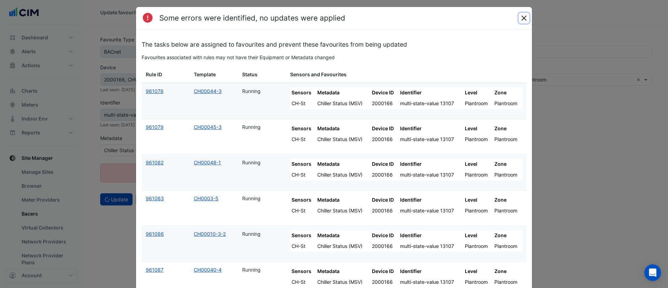
click at [524, 19] on button "Close" at bounding box center [524, 18] width 10 height 10
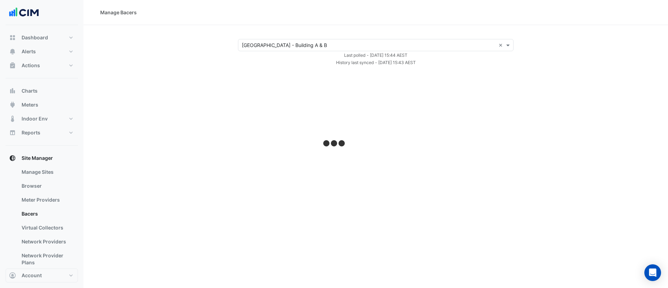
select select "***"
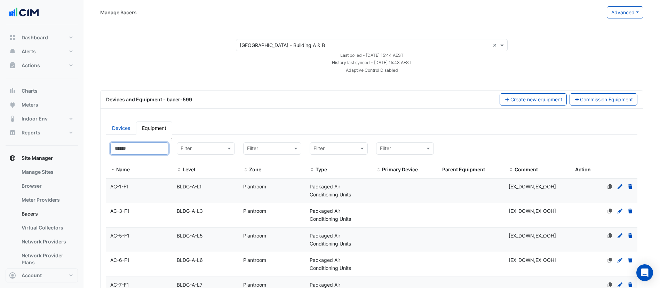
click at [132, 146] on input at bounding box center [139, 148] width 58 height 12
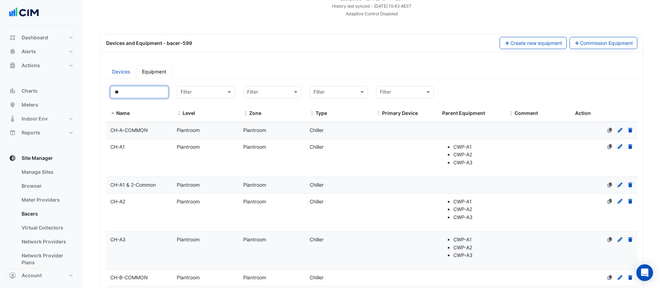
scroll to position [59, 0]
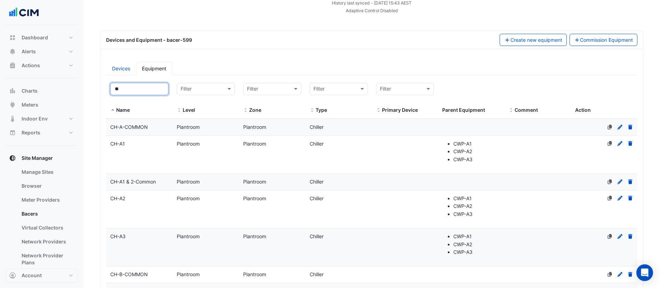
type input "**"
click at [141, 199] on div "CH-A2" at bounding box center [139, 198] width 66 height 8
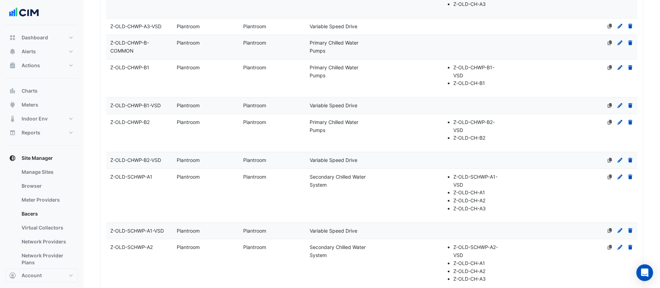
scroll to position [1363, 0]
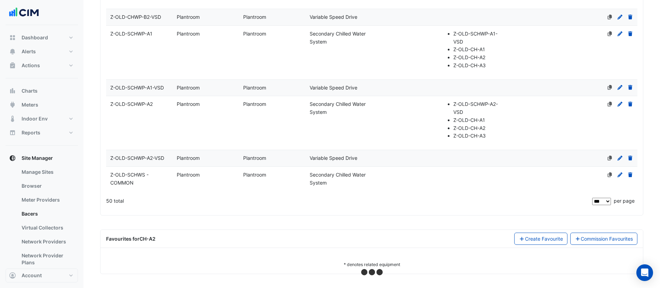
select select "***"
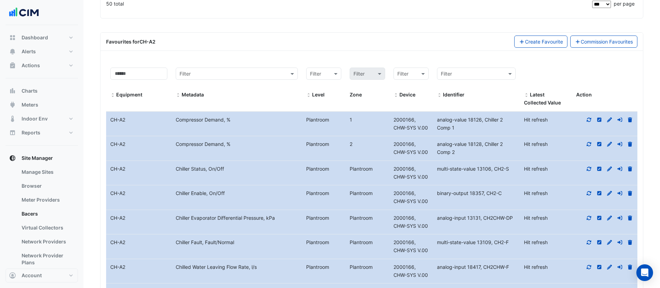
scroll to position [1585, 0]
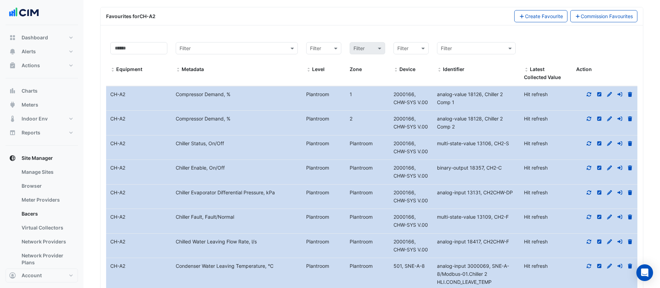
click at [611, 145] on icon at bounding box center [609, 143] width 6 height 5
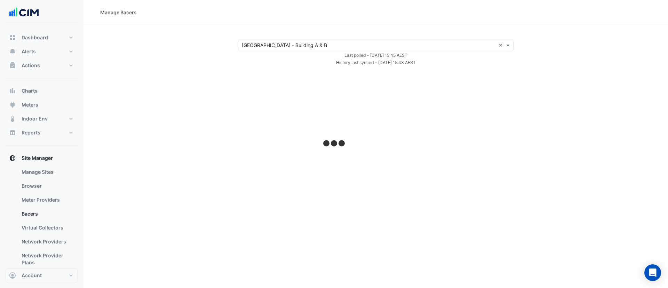
select select "***"
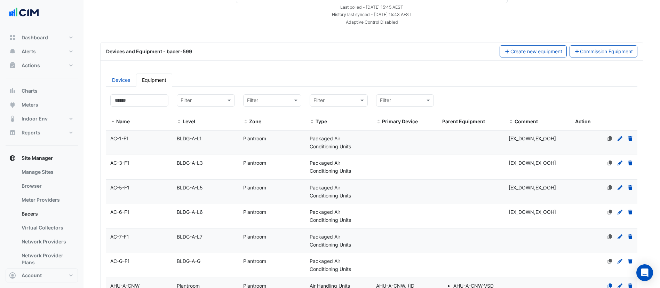
scroll to position [48, 0]
click at [146, 102] on input at bounding box center [139, 101] width 58 height 12
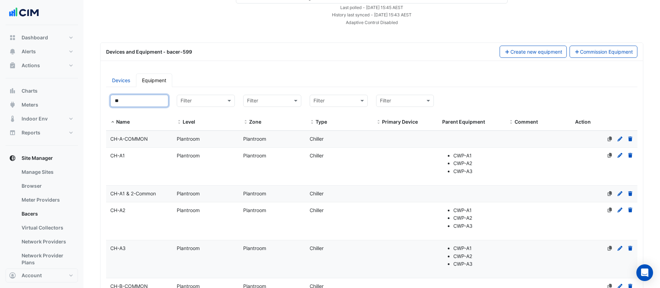
type input "**"
click at [139, 212] on div "CH-A2" at bounding box center [139, 210] width 66 height 8
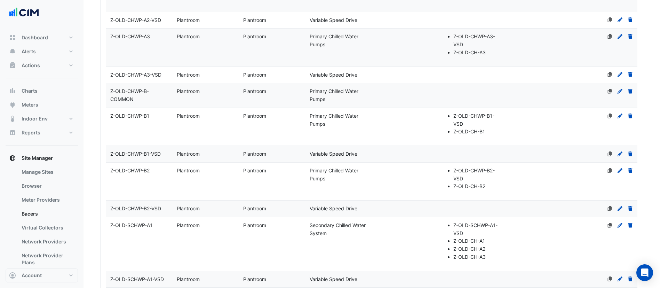
scroll to position [1363, 0]
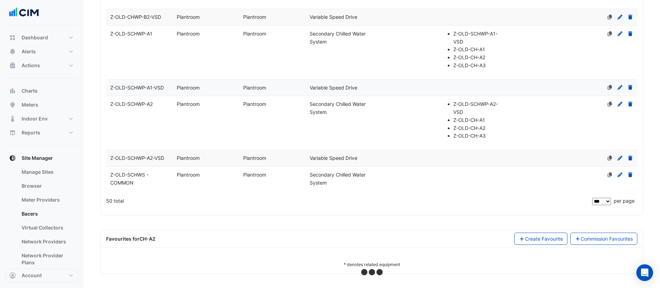
select select "***"
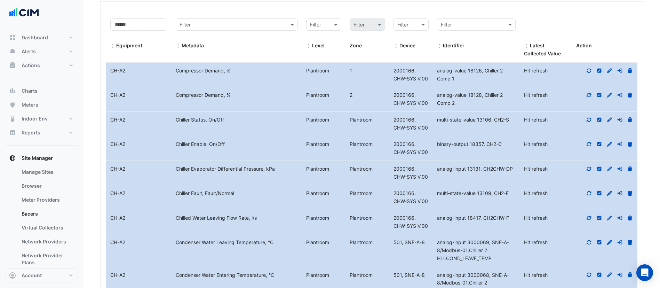
scroll to position [1608, 0]
click at [611, 194] on icon at bounding box center [609, 194] width 5 height 5
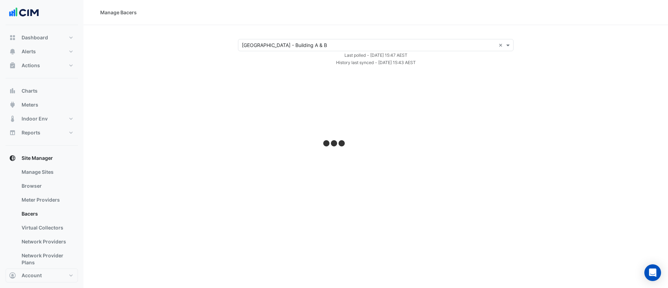
select select "***"
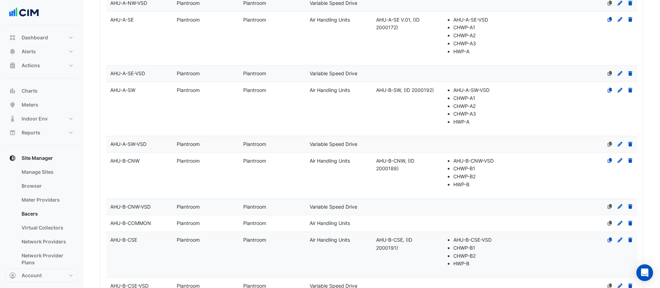
scroll to position [552, 0]
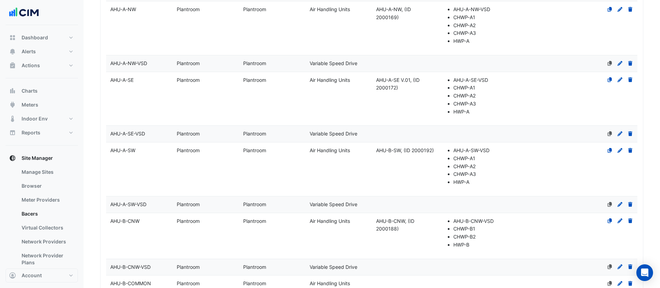
click at [156, 198] on datatable-body-cell "Name AHU-A-SW-VSD" at bounding box center [139, 204] width 66 height 16
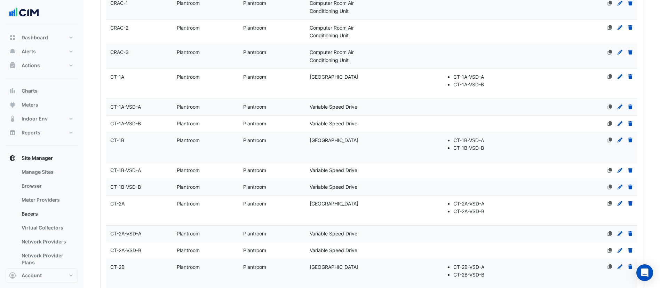
scroll to position [2368, 0]
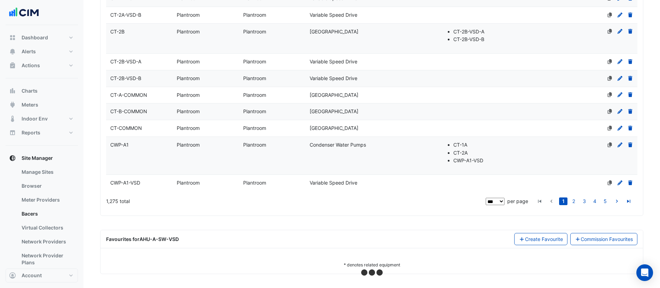
select select "***"
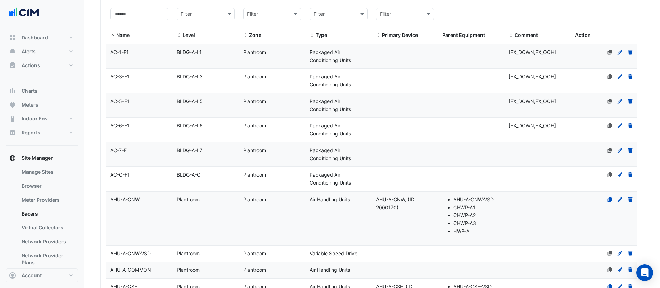
scroll to position [0, 0]
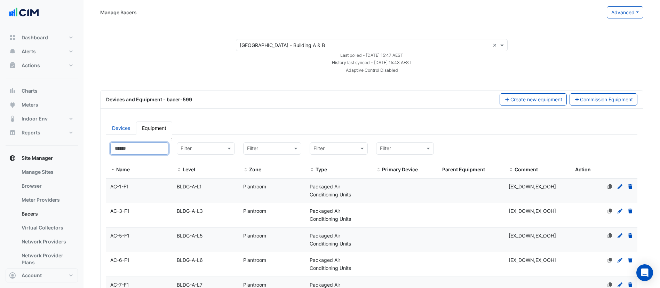
click at [150, 144] on input at bounding box center [139, 148] width 58 height 12
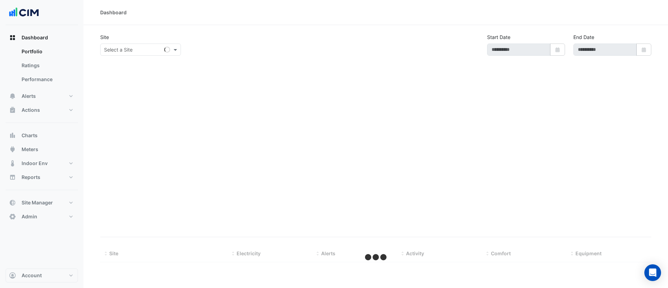
select select "***"
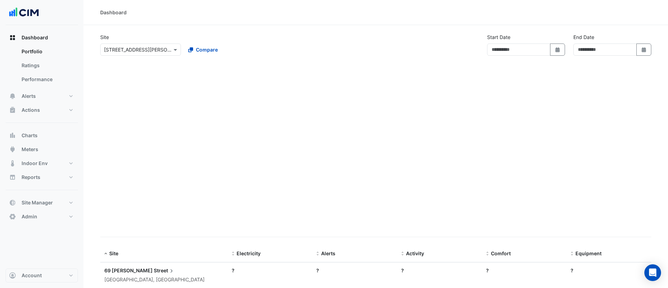
type input "**********"
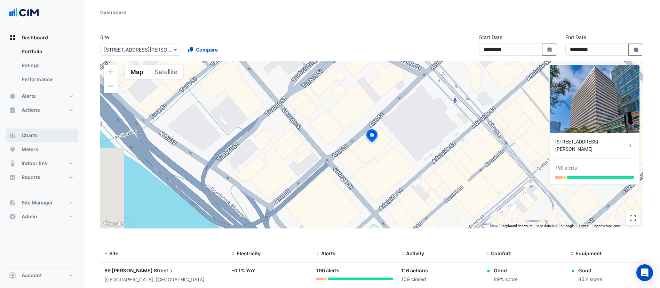
click at [22, 137] on span "Charts" at bounding box center [30, 135] width 16 height 7
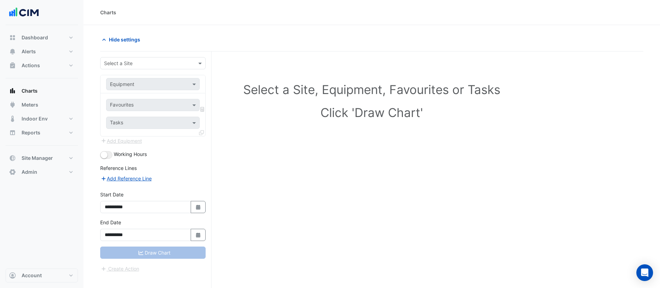
click at [146, 63] on input "text" at bounding box center [146, 63] width 84 height 7
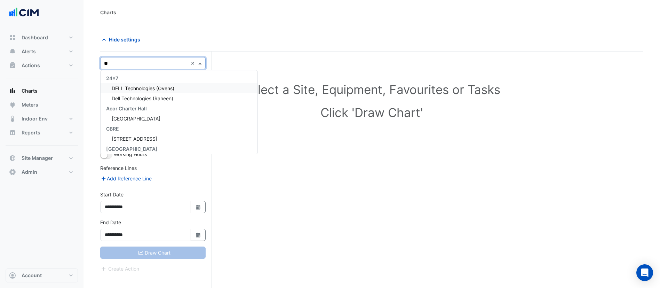
type input "*"
type input "****"
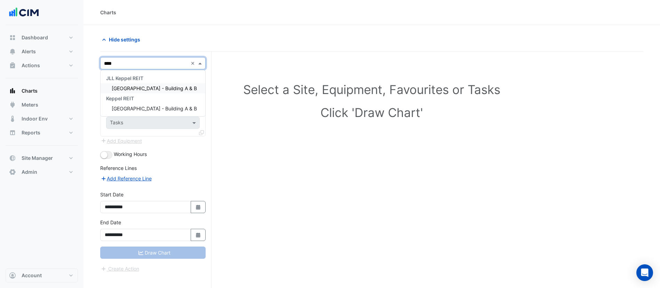
click at [145, 90] on span "[GEOGRAPHIC_DATA] - Building A & B" at bounding box center [154, 88] width 85 height 6
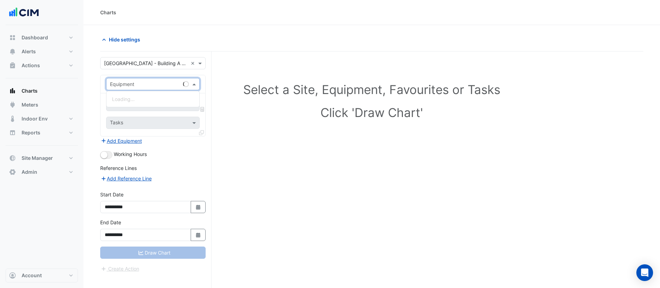
click at [143, 81] on input "text" at bounding box center [146, 84] width 72 height 7
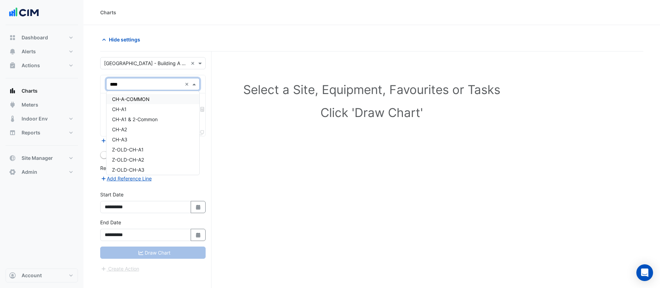
type input "*****"
click at [140, 99] on div "CH-A3" at bounding box center [152, 99] width 93 height 10
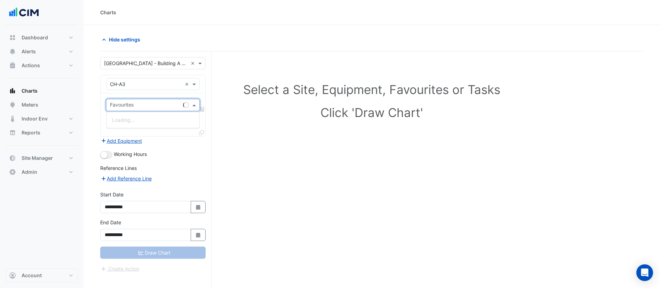
click at [140, 105] on input "text" at bounding box center [145, 105] width 70 height 7
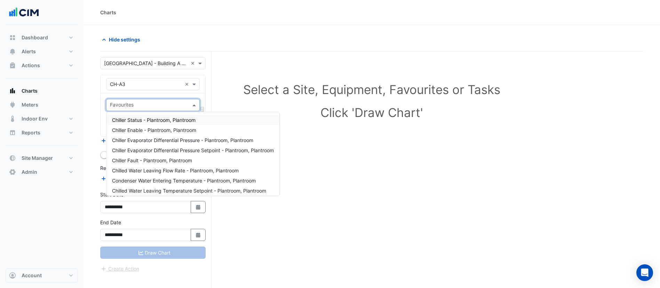
click at [139, 119] on span "Chiller Status - Plantroom, Plantroom" at bounding box center [153, 120] width 83 height 6
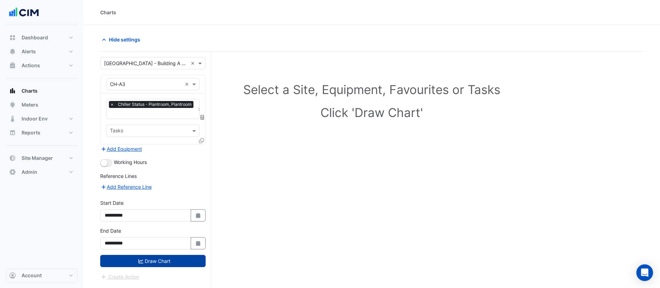
click at [118, 260] on button "Draw Chart" at bounding box center [152, 261] width 105 height 12
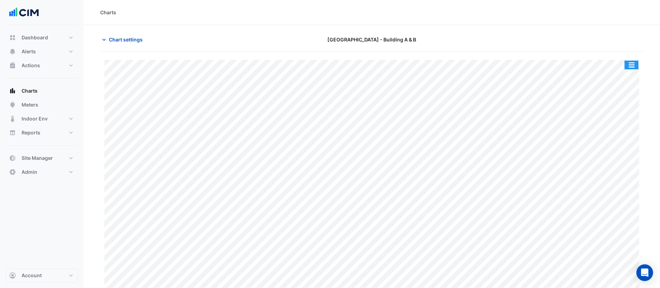
click at [626, 64] on button "button" at bounding box center [631, 65] width 14 height 9
click at [129, 37] on span "Chart settings" at bounding box center [126, 39] width 34 height 7
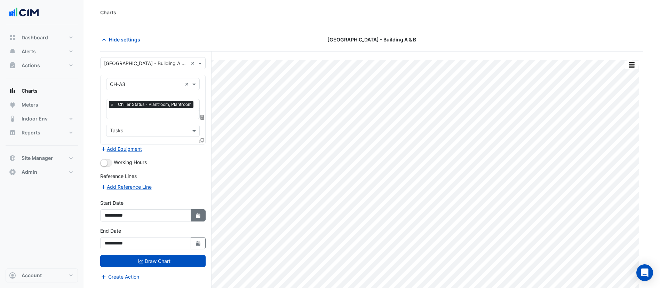
click at [199, 214] on icon "Select Date" at bounding box center [198, 215] width 6 height 5
select select "*"
select select "****"
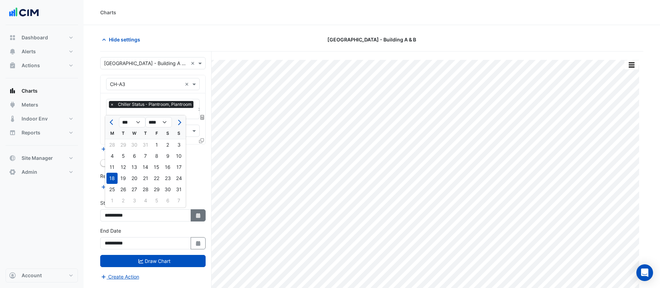
click at [199, 215] on icon "button" at bounding box center [198, 215] width 4 height 5
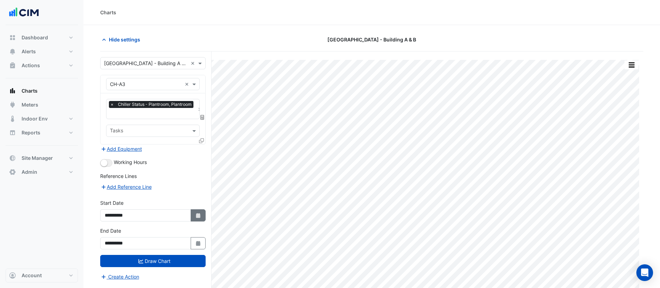
click at [196, 216] on icon "Select Date" at bounding box center [198, 215] width 6 height 5
select select "*"
select select "****"
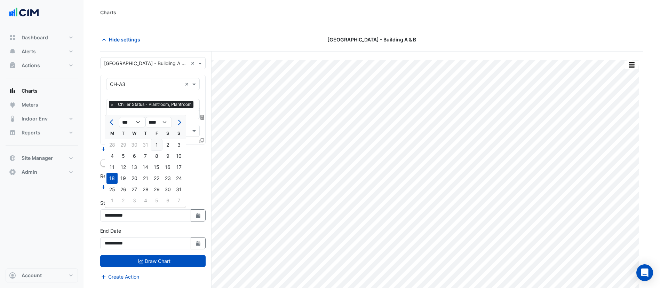
click at [154, 141] on div "1" at bounding box center [156, 144] width 11 height 11
type input "**********"
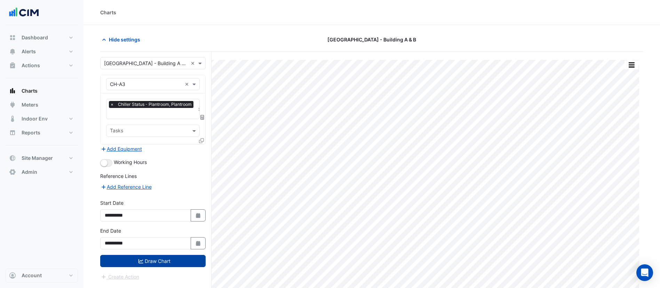
click at [151, 258] on button "Draw Chart" at bounding box center [152, 261] width 105 height 12
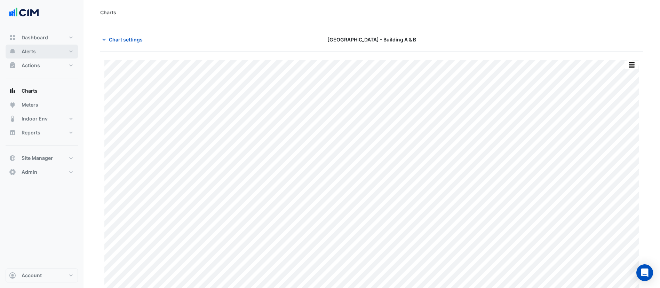
click at [49, 54] on button "Alerts" at bounding box center [42, 52] width 72 height 14
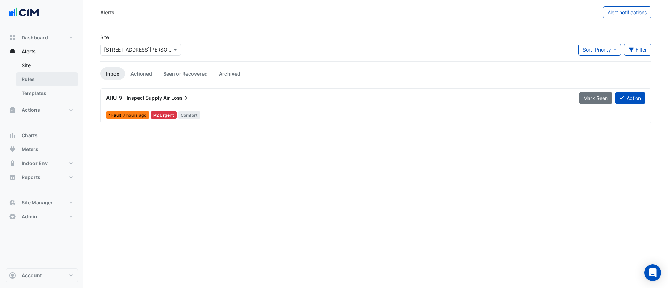
click at [47, 74] on link "Rules" at bounding box center [47, 79] width 62 height 14
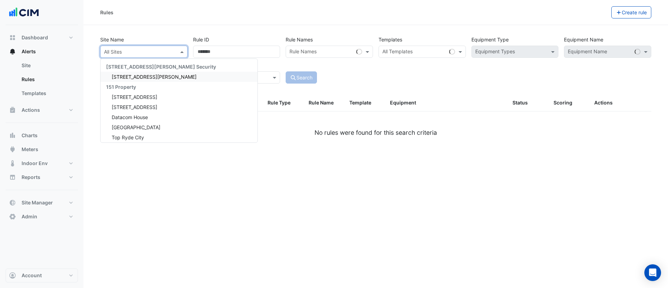
click at [145, 50] on input "text" at bounding box center [137, 51] width 66 height 7
type input "****"
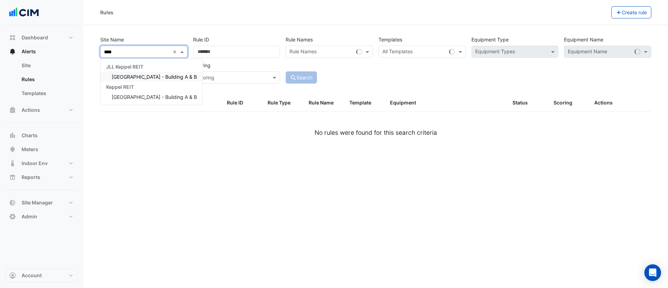
click at [135, 78] on span "[GEOGRAPHIC_DATA] - Building A & B" at bounding box center [154, 77] width 85 height 6
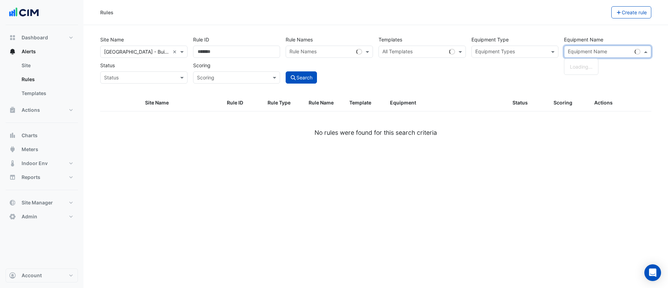
click at [588, 53] on input "text" at bounding box center [600, 52] width 64 height 7
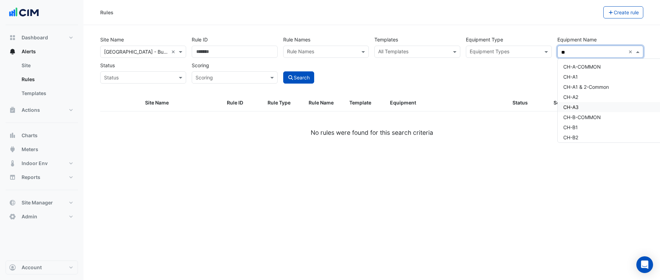
drag, startPoint x: 577, startPoint y: 96, endPoint x: 576, endPoint y: 105, distance: 9.5
click at [576, 105] on span "CH-A3" at bounding box center [570, 107] width 15 height 6
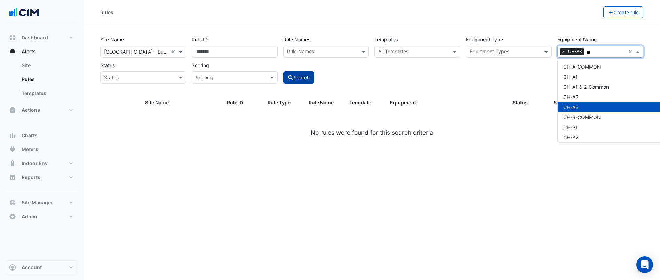
type input "**"
click at [304, 81] on button "Search" at bounding box center [298, 77] width 31 height 12
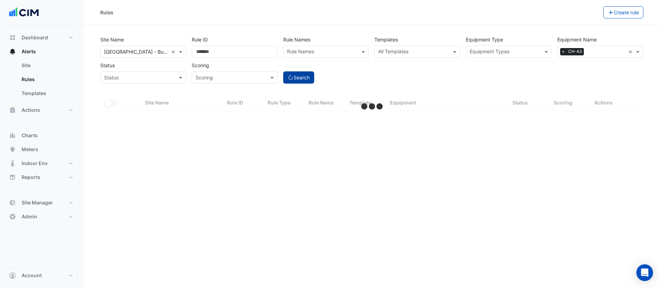
select select "***"
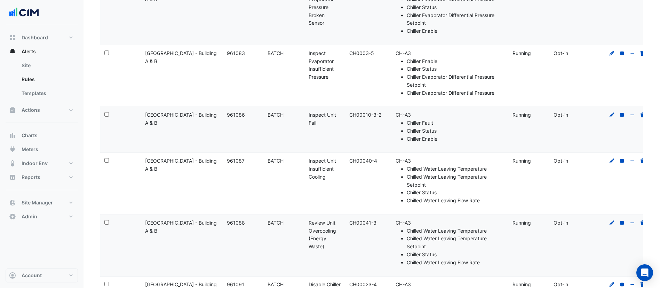
scroll to position [1120, 0]
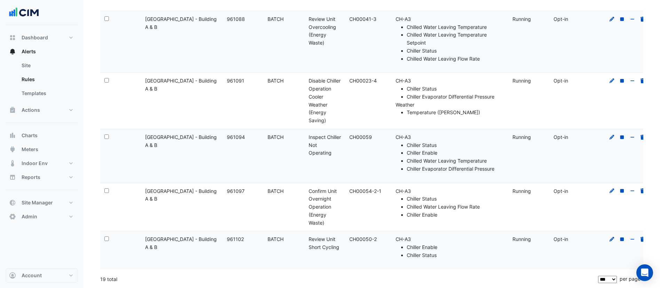
click at [325, 73] on datatable-body-cell "Rule Name: Disable Chiller Operation Cooler Weather (Energy Saving)" at bounding box center [324, 101] width 41 height 56
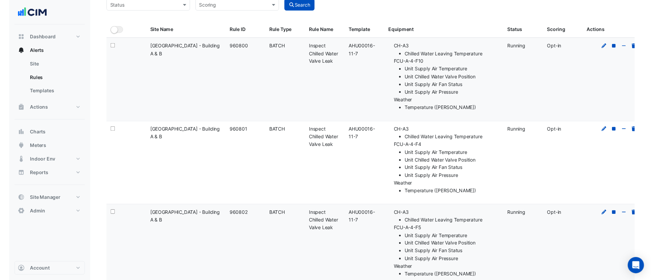
scroll to position [0, 0]
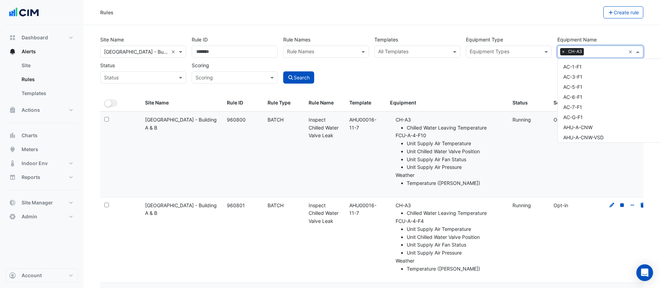
click at [598, 53] on input "text" at bounding box center [606, 52] width 39 height 7
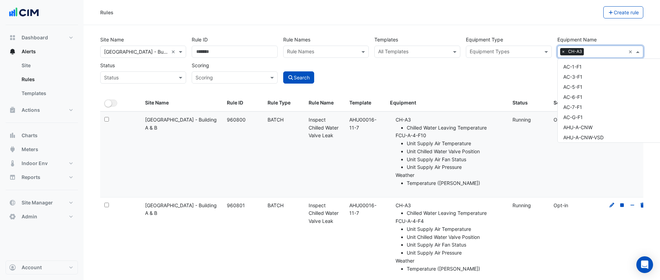
scroll to position [568, 0]
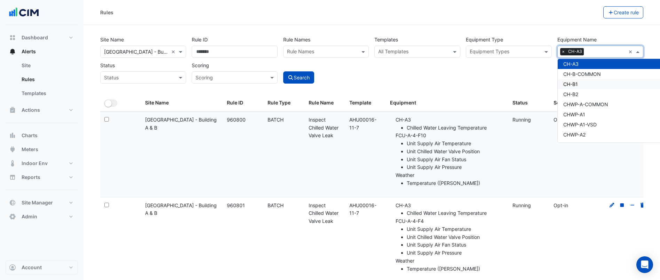
click at [582, 83] on div "CH-B1" at bounding box center [628, 84] width 141 height 10
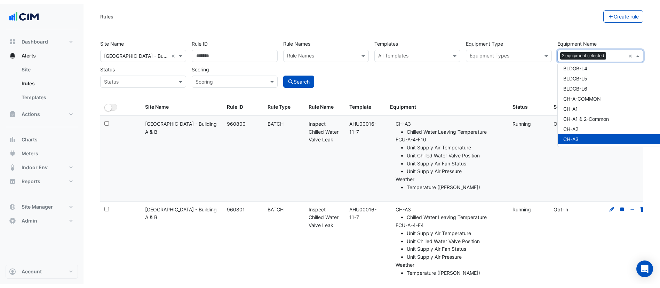
scroll to position [489, 0]
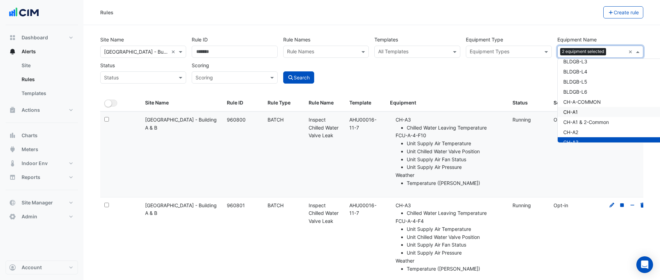
click at [589, 115] on div "CH-A1" at bounding box center [628, 112] width 141 height 10
click at [585, 132] on div "CH-A2" at bounding box center [628, 132] width 141 height 10
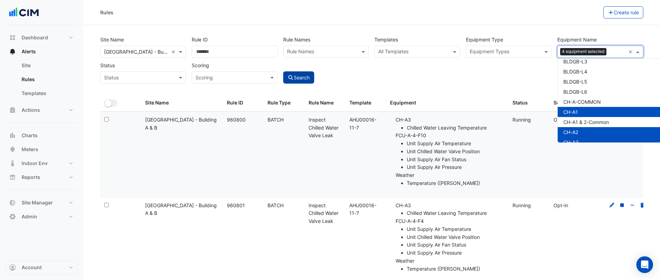
click at [301, 75] on button "Search" at bounding box center [298, 77] width 31 height 12
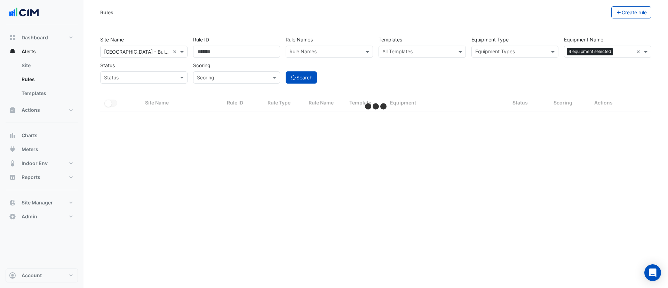
select select "***"
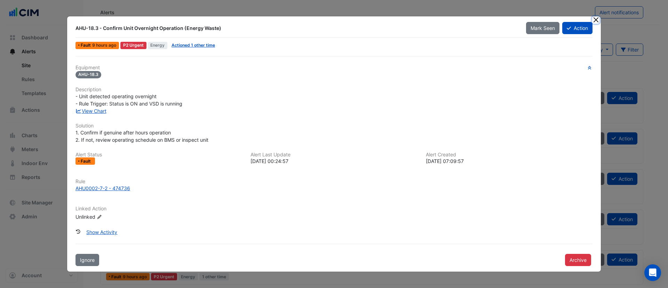
click at [593, 17] on button "Close" at bounding box center [595, 19] width 7 height 7
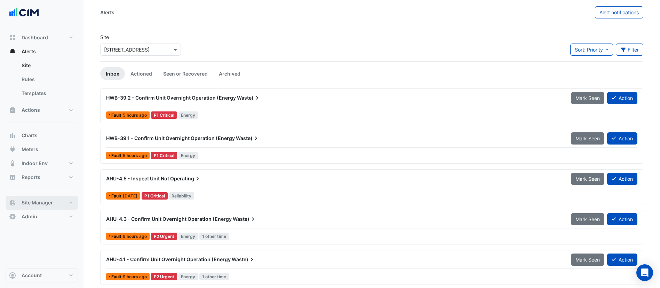
click at [33, 207] on button "Site Manager" at bounding box center [42, 203] width 72 height 14
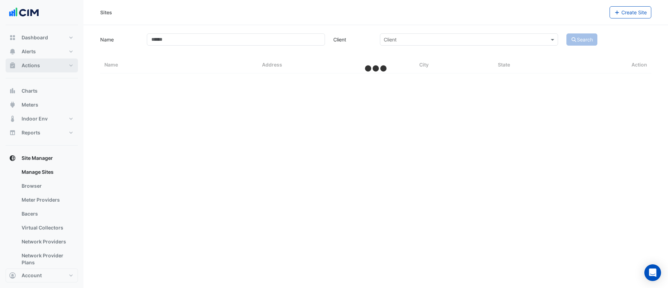
select select "***"
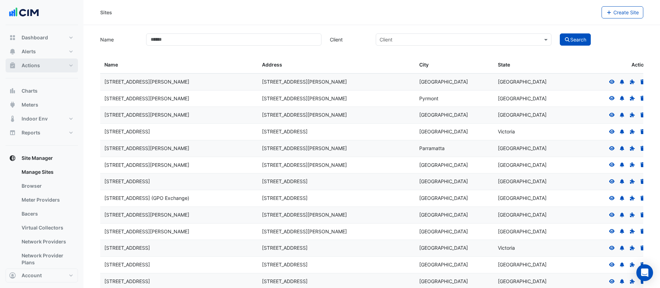
click at [49, 63] on button "Actions" at bounding box center [42, 65] width 72 height 14
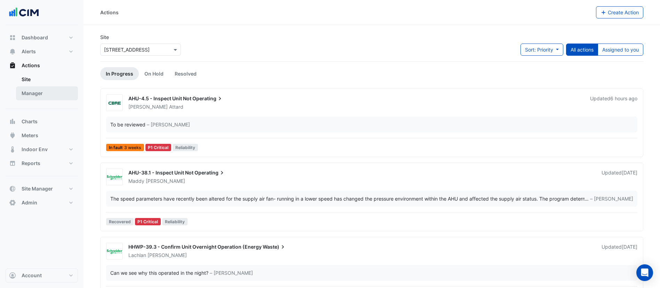
click at [48, 91] on link "Manager" at bounding box center [47, 93] width 62 height 14
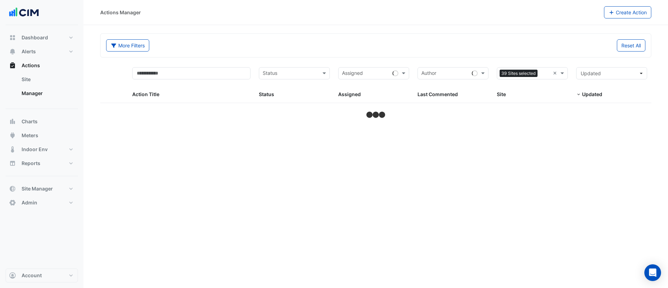
select select "***"
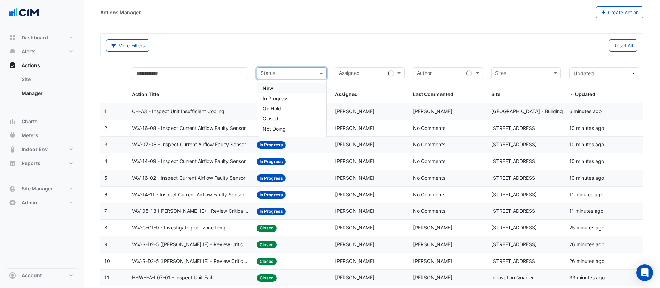
click at [300, 70] on input "text" at bounding box center [288, 74] width 54 height 8
click at [280, 100] on span "In Progress" at bounding box center [276, 98] width 26 height 6
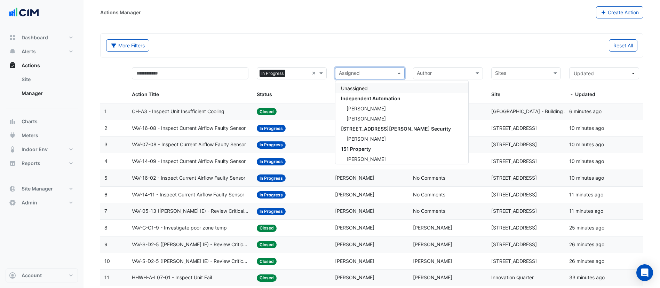
click at [363, 72] on input "text" at bounding box center [366, 74] width 54 height 8
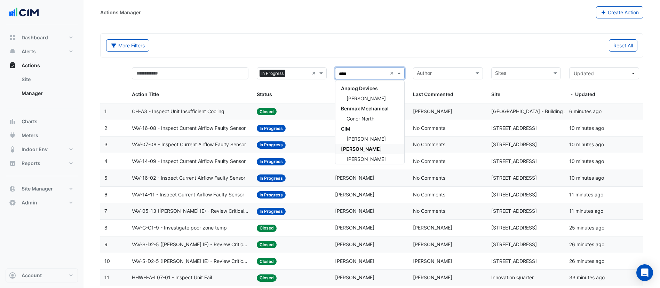
type input "*****"
click at [377, 138] on div "[PERSON_NAME]" at bounding box center [369, 139] width 69 height 10
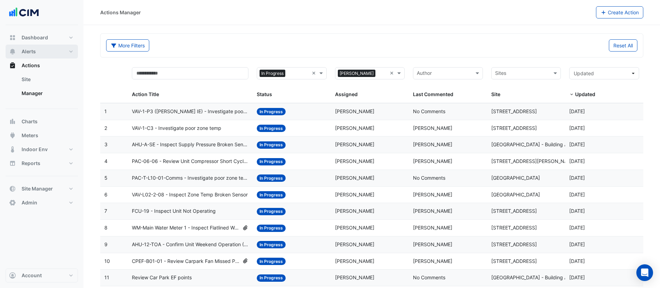
click at [59, 50] on button "Alerts" at bounding box center [42, 52] width 72 height 14
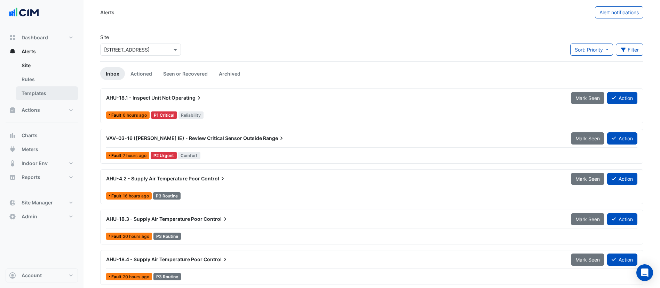
click at [39, 88] on link "Templates" at bounding box center [47, 93] width 62 height 14
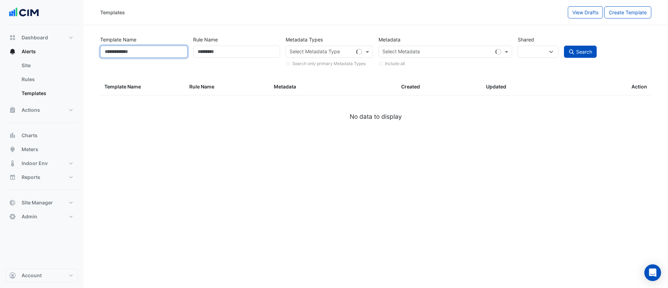
click at [160, 46] on input "Template Name" at bounding box center [143, 52] width 87 height 12
select select
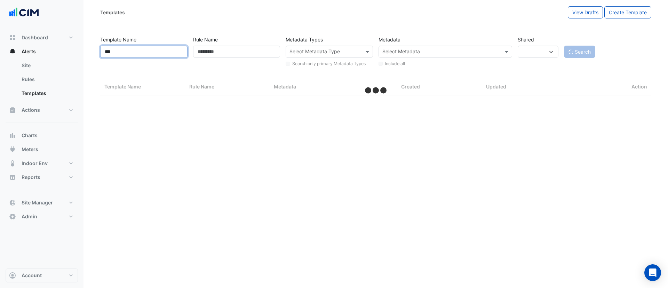
type input "****"
select select "***"
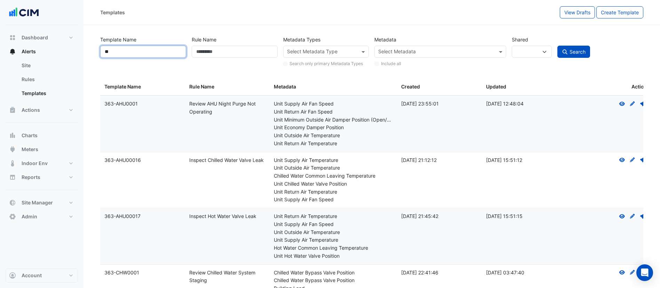
type input "*"
click at [34, 83] on link "Rules" at bounding box center [47, 79] width 62 height 14
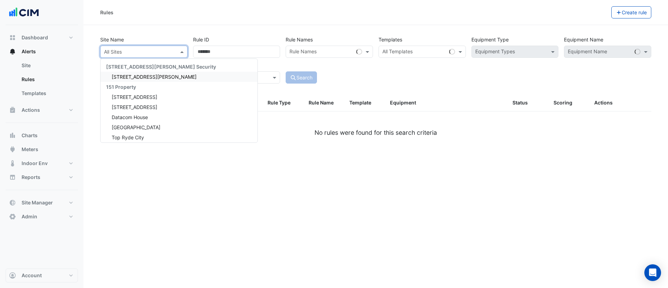
click at [125, 53] on input "text" at bounding box center [137, 51] width 66 height 7
type input "****"
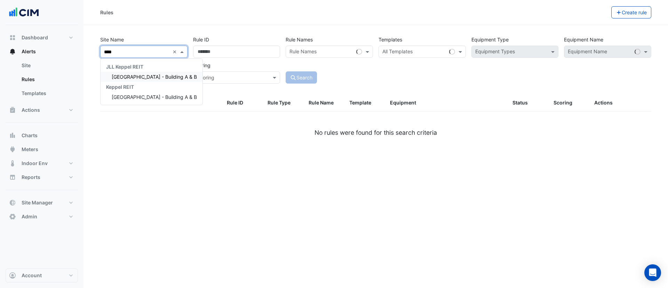
click at [149, 80] on div "[GEOGRAPHIC_DATA] - Building A & B" at bounding box center [152, 77] width 102 height 10
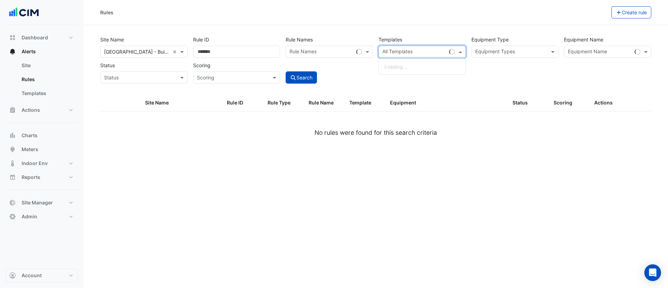
click at [408, 48] on div "All Templates" at bounding box center [396, 52] width 31 height 9
paste input "**********"
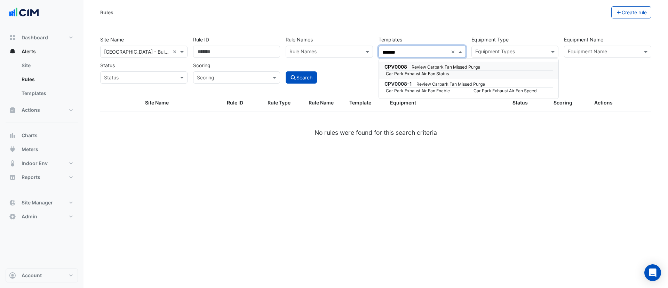
click at [428, 71] on small "Car Park Exhaust Air Fan Status" at bounding box center [426, 74] width 88 height 6
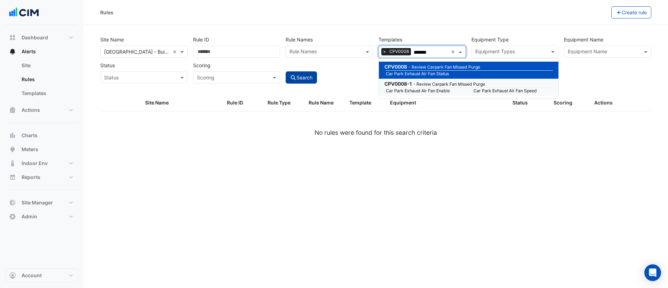
type input "*******"
click at [303, 73] on button "Search" at bounding box center [301, 77] width 31 height 12
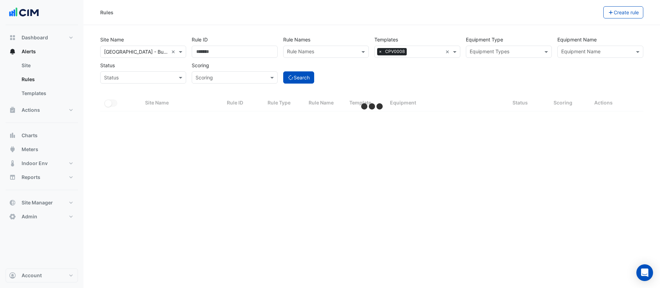
select select "***"
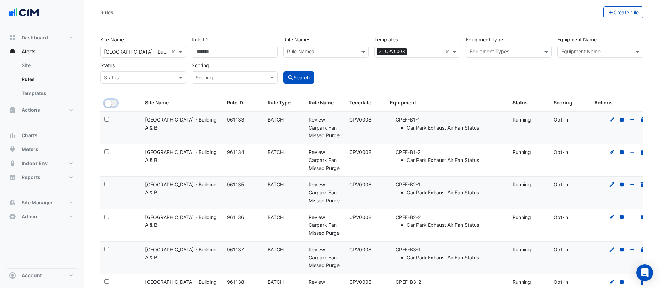
click at [116, 102] on button "All Selected" at bounding box center [110, 102] width 13 height 7
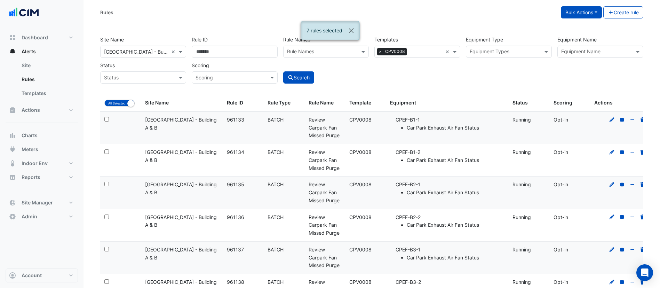
click at [576, 14] on button "Bulk Actions" at bounding box center [581, 12] width 41 height 12
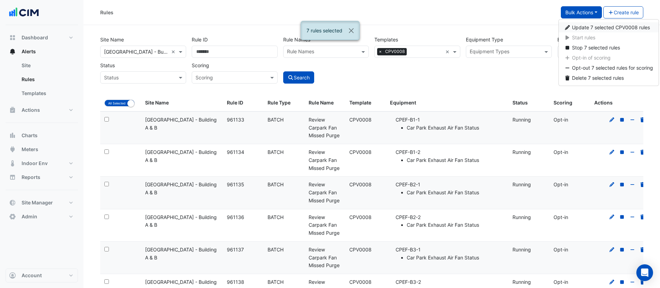
click at [580, 27] on span "Update 7 selected CPV0008 rules" at bounding box center [611, 27] width 78 height 6
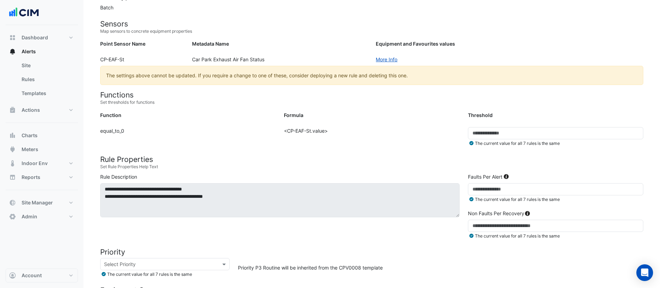
scroll to position [135, 0]
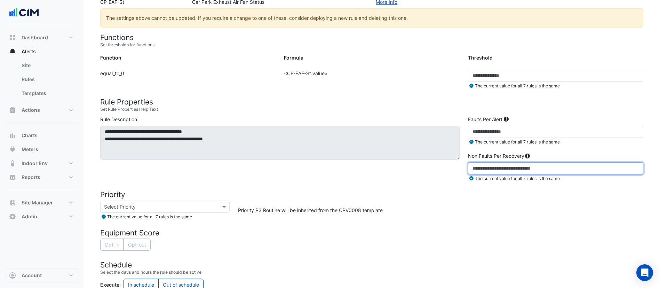
drag, startPoint x: 478, startPoint y: 168, endPoint x: 455, endPoint y: 167, distance: 22.6
click at [455, 167] on div "**********" at bounding box center [371, 149] width 551 height 69
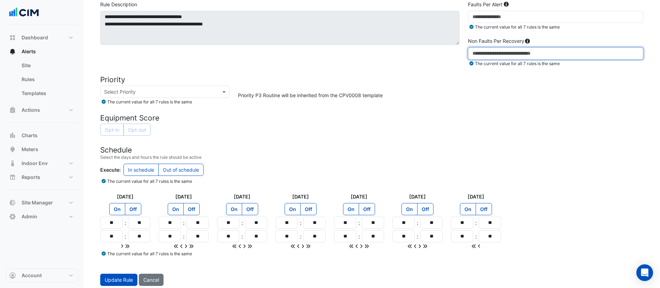
scroll to position [254, 0]
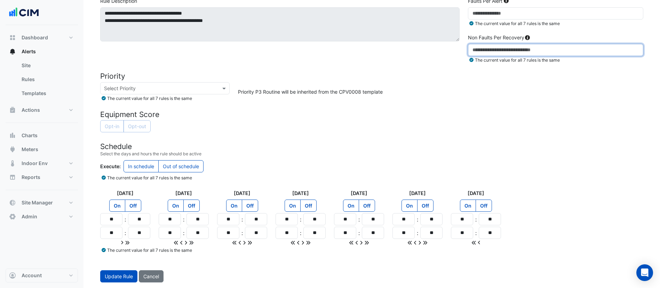
type input "*"
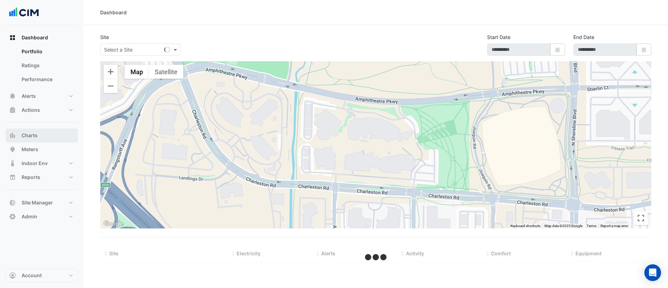
click at [42, 138] on button "Charts" at bounding box center [42, 135] width 72 height 14
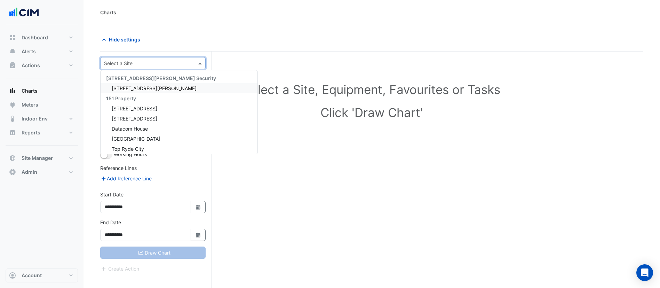
click at [133, 64] on input "text" at bounding box center [146, 63] width 84 height 7
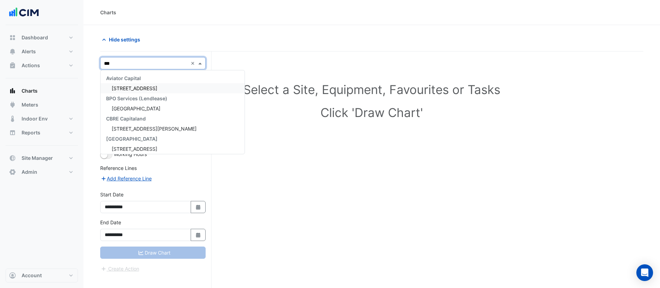
type input "****"
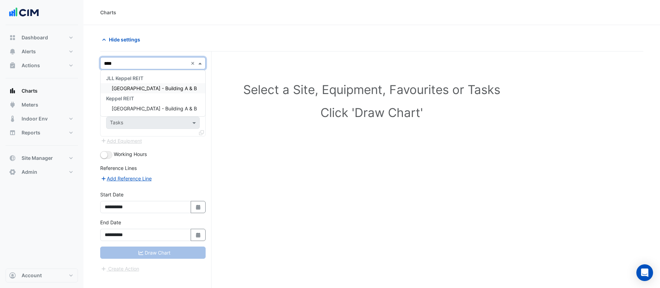
click at [134, 86] on span "Pinnacle Office Park - Building A & B" at bounding box center [154, 88] width 85 height 6
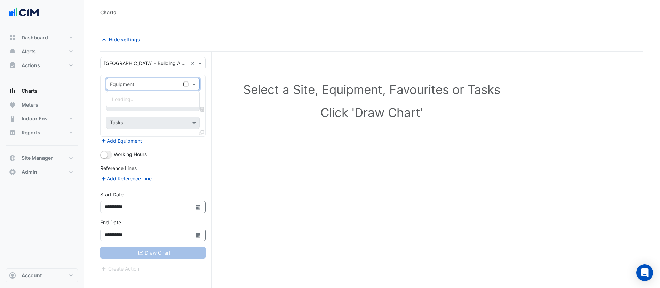
click at [148, 86] on input "text" at bounding box center [146, 84] width 72 height 7
type input "**"
click at [136, 111] on div "CH-A1" at bounding box center [176, 109] width 141 height 10
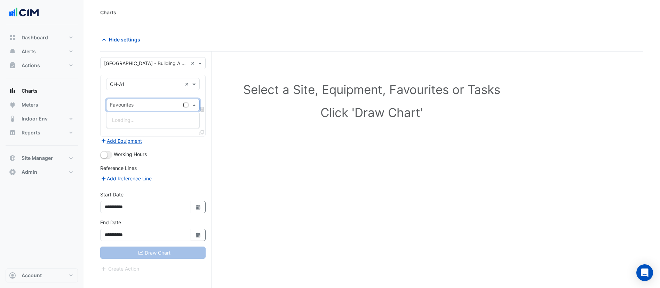
click at [141, 106] on input "text" at bounding box center [145, 105] width 70 height 7
type input "****"
click at [144, 124] on div "Chiller Status - Plantroom, Plantroom" at bounding box center [153, 120] width 95 height 10
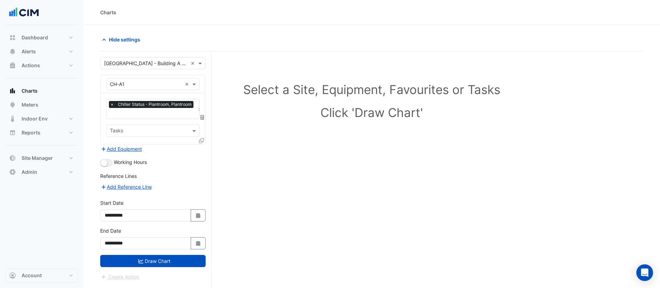
click at [200, 142] on icon at bounding box center [201, 140] width 5 height 5
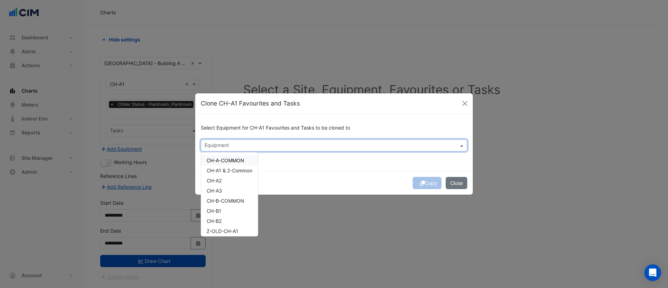
click at [240, 143] on input "text" at bounding box center [330, 145] width 251 height 7
click at [222, 182] on span "CH-A2" at bounding box center [214, 180] width 15 height 6
click at [219, 194] on div "CH-A3" at bounding box center [229, 190] width 57 height 10
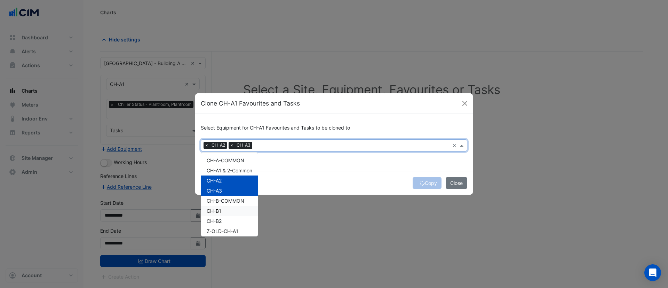
drag, startPoint x: 217, startPoint y: 208, endPoint x: 217, endPoint y: 212, distance: 4.2
click at [217, 212] on span "CH-B1" at bounding box center [214, 211] width 15 height 6
click at [217, 218] on span "CH-B2" at bounding box center [214, 221] width 15 height 6
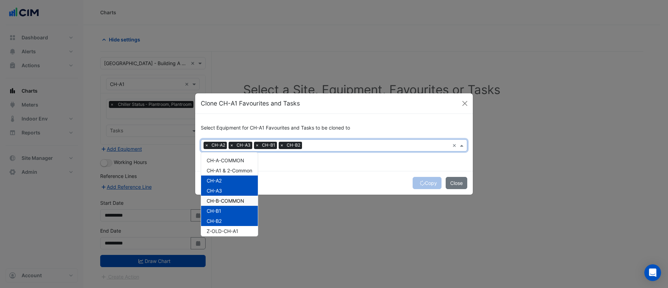
click at [316, 174] on div "Copy Close" at bounding box center [334, 183] width 278 height 24
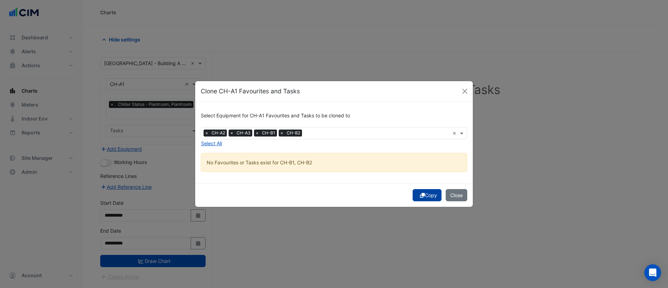
click at [425, 197] on button "Copy" at bounding box center [427, 195] width 29 height 12
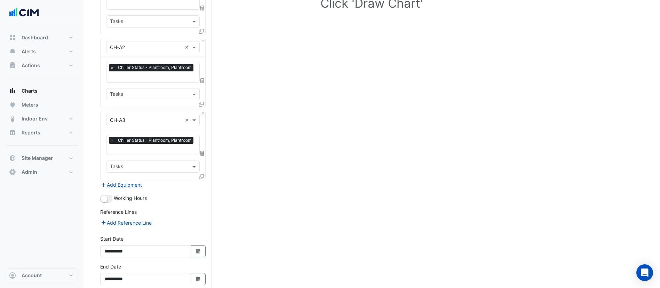
scroll to position [141, 0]
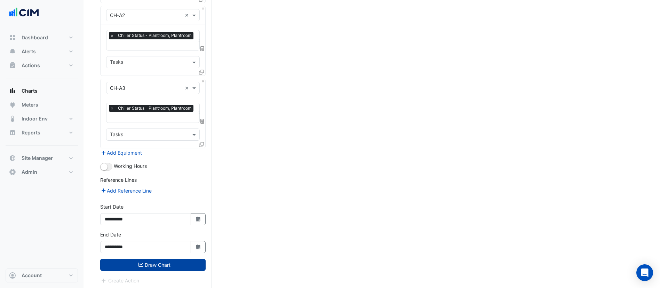
click at [130, 260] on button "Draw Chart" at bounding box center [152, 264] width 105 height 12
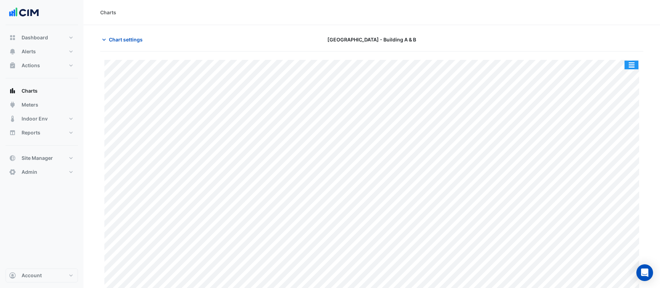
click at [630, 65] on button "button" at bounding box center [631, 65] width 14 height 9
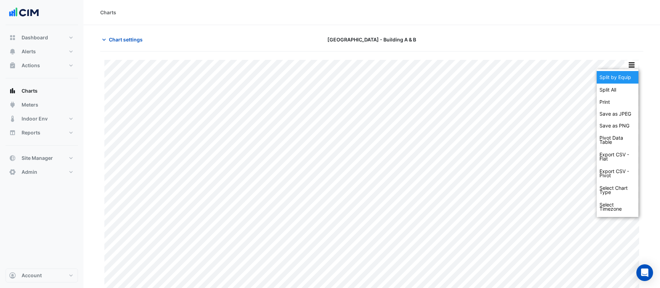
click at [625, 77] on div "Split by Equip" at bounding box center [618, 77] width 42 height 13
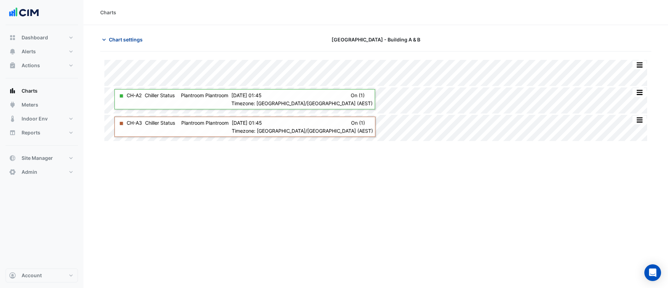
click at [119, 43] on button "Chart settings" at bounding box center [123, 39] width 47 height 12
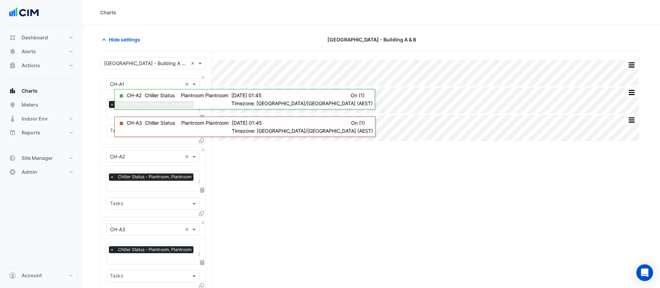
scroll to position [141, 0]
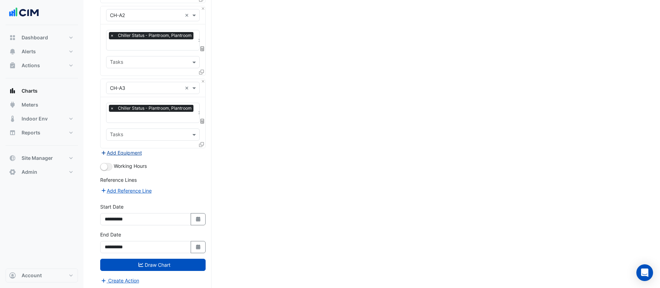
click at [135, 149] on button "Add Equipment" at bounding box center [121, 153] width 42 height 8
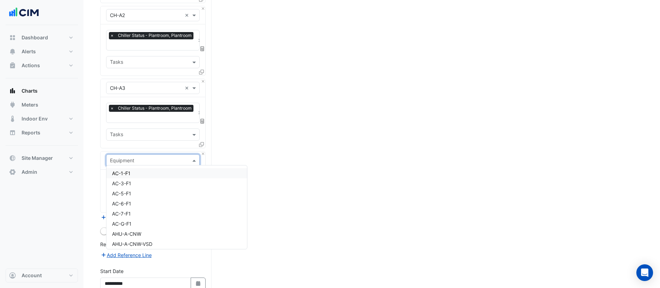
click at [149, 159] on input "text" at bounding box center [146, 160] width 72 height 7
type input "**"
click at [148, 232] on div "CH-B1" at bounding box center [176, 234] width 141 height 10
click at [153, 178] on input "text" at bounding box center [145, 181] width 70 height 7
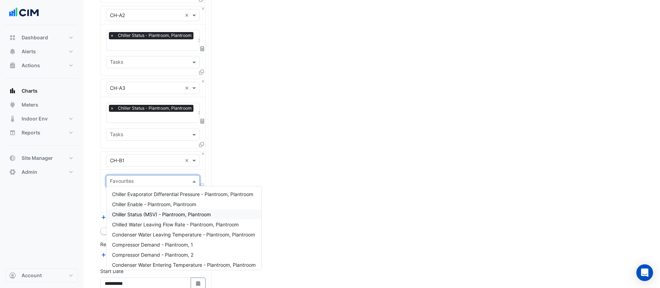
click at [148, 214] on span "Chiller Status (MSV) - Plantroom, Plantroom" at bounding box center [161, 214] width 99 height 6
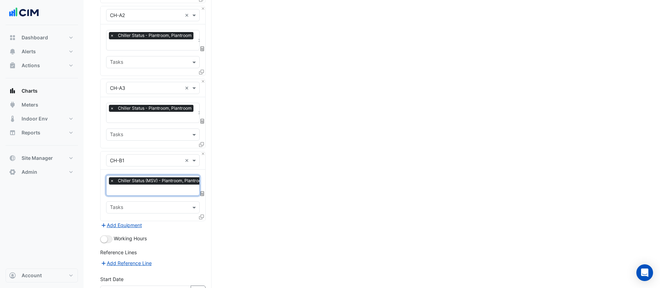
scroll to position [213, 0]
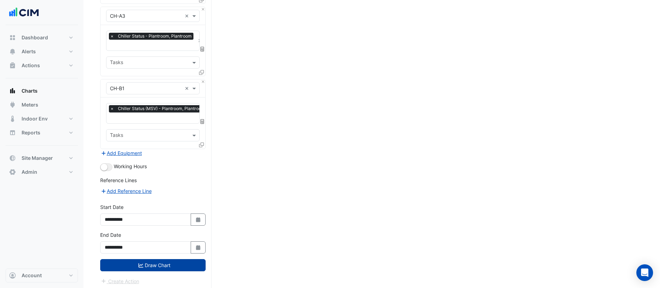
click at [166, 261] on button "Draw Chart" at bounding box center [152, 265] width 105 height 12
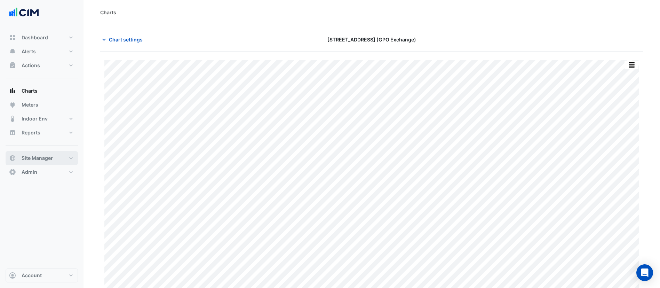
click at [44, 161] on span "Site Manager" at bounding box center [37, 157] width 31 height 7
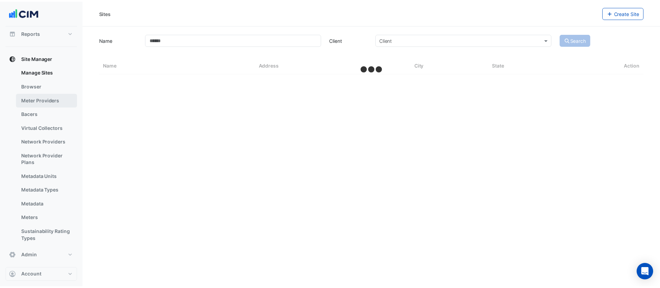
scroll to position [103, 0]
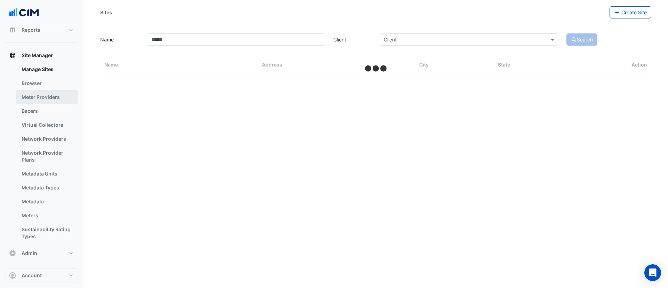
select select "***"
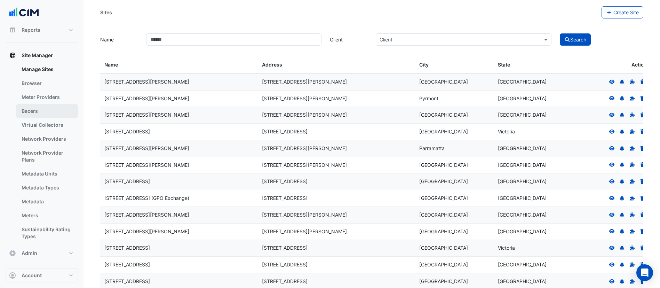
click at [37, 107] on link "Bacers" at bounding box center [47, 111] width 62 height 14
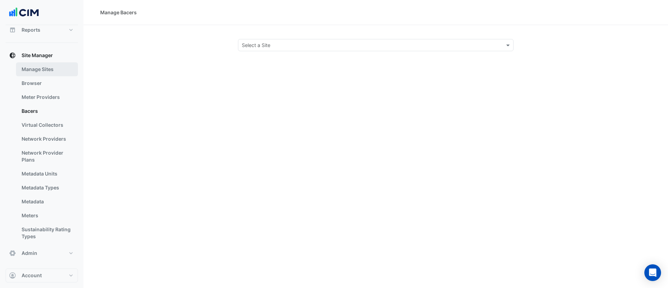
click at [50, 71] on link "Manage Sites" at bounding box center [47, 69] width 62 height 14
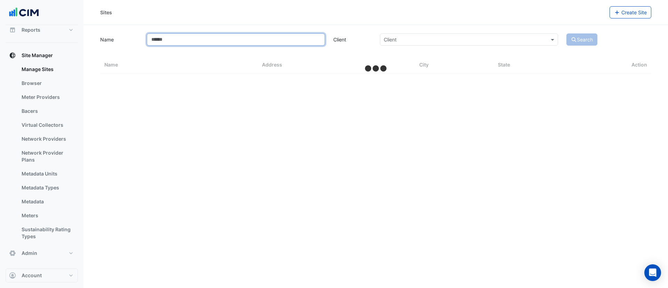
click at [169, 40] on input "Name" at bounding box center [236, 39] width 178 height 12
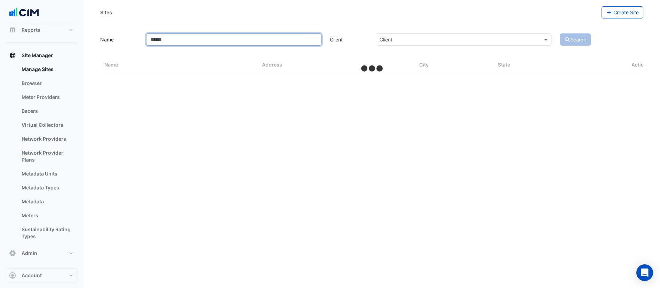
select select "***"
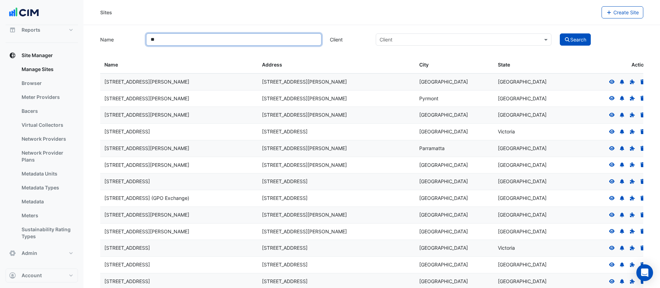
type input "**"
click at [560, 33] on button "Search" at bounding box center [575, 39] width 31 height 12
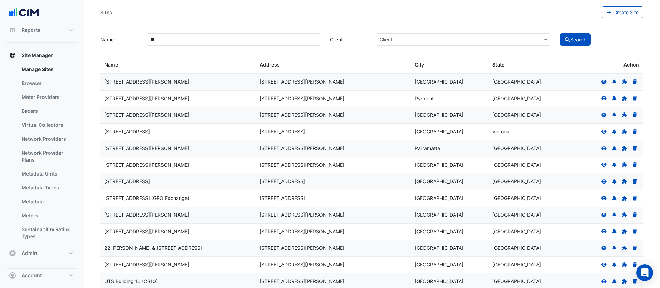
click at [605, 200] on icon at bounding box center [604, 198] width 6 height 5
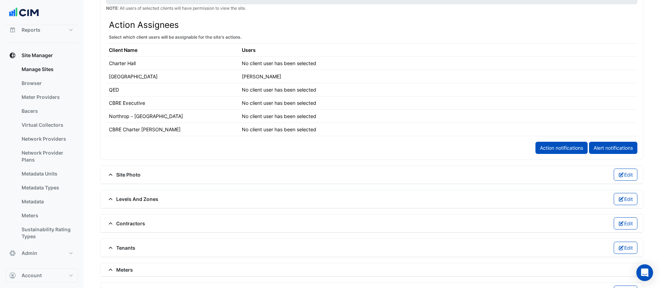
scroll to position [384, 0]
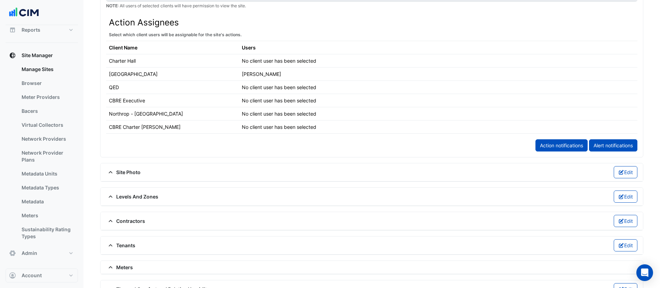
click at [144, 193] on span "Levels And Zones" at bounding box center [132, 196] width 52 height 7
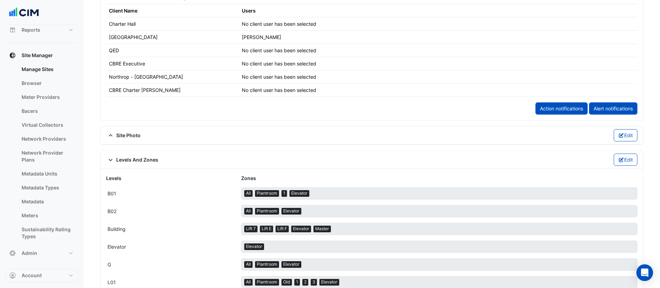
scroll to position [422, 0]
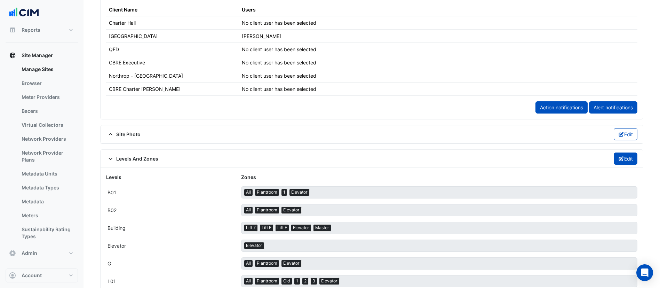
click at [615, 157] on button "Edit" at bounding box center [626, 158] width 24 height 12
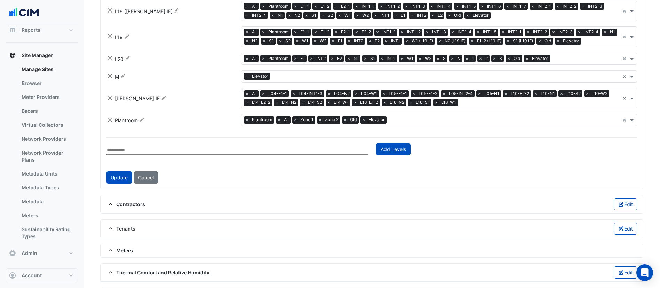
scroll to position [1147, 0]
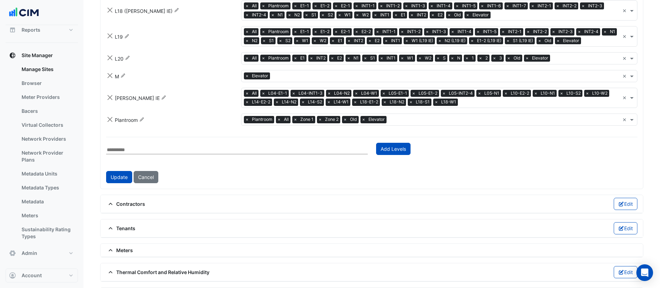
click at [185, 146] on input "text" at bounding box center [237, 150] width 262 height 8
type input "******"
click at [393, 145] on button "Add Levels" at bounding box center [393, 149] width 34 height 12
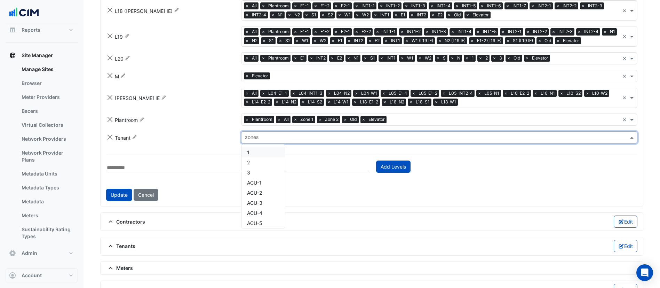
click at [296, 134] on input "text" at bounding box center [435, 137] width 381 height 7
type input "*"
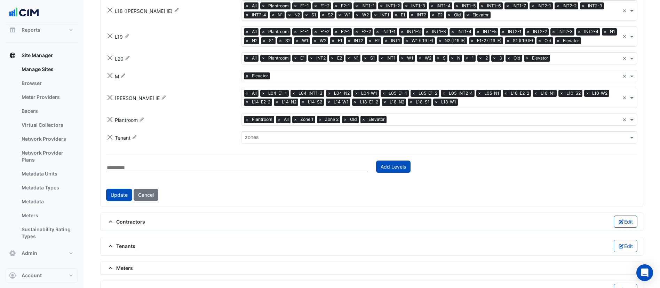
click at [205, 120] on div "Plantroom Rename zones × Plantroom × All × Zone 1 × Zone 2 × Old × Elevator ×" at bounding box center [372, 119] width 540 height 12
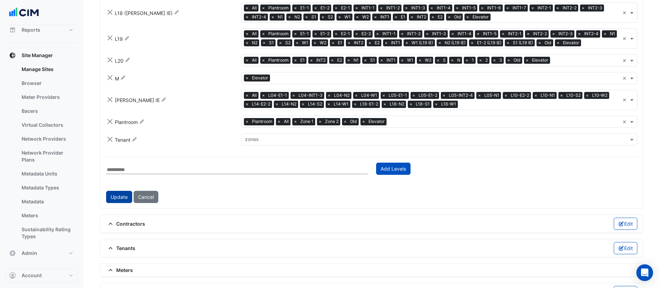
click at [126, 191] on button "Update" at bounding box center [119, 197] width 26 height 12
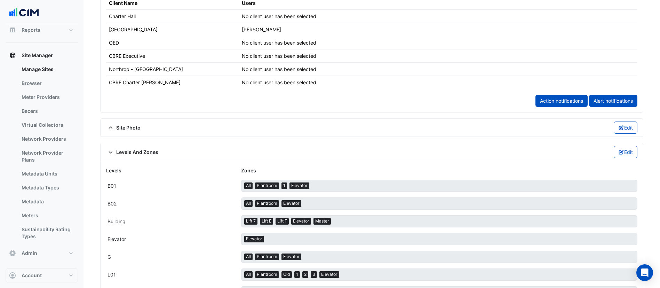
scroll to position [411, 0]
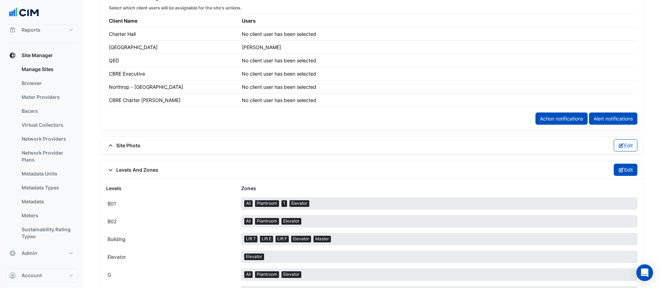
click at [623, 169] on button "Edit" at bounding box center [626, 170] width 24 height 12
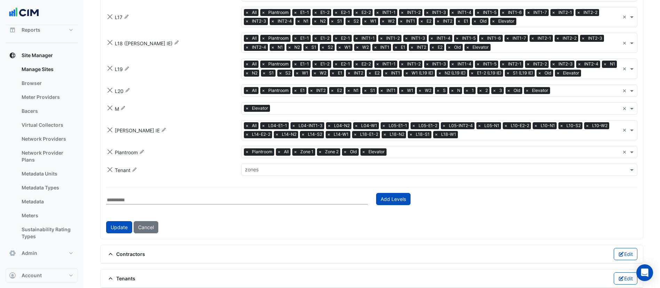
scroll to position [1116, 0]
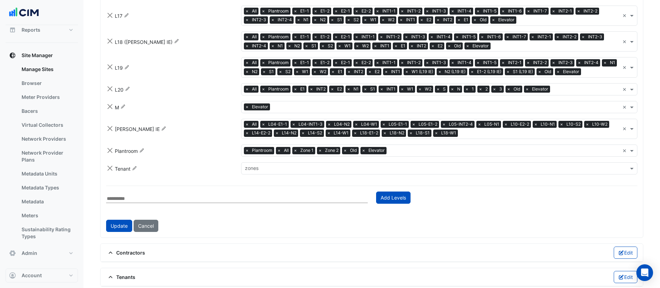
click at [273, 165] on input "text" at bounding box center [435, 168] width 381 height 7
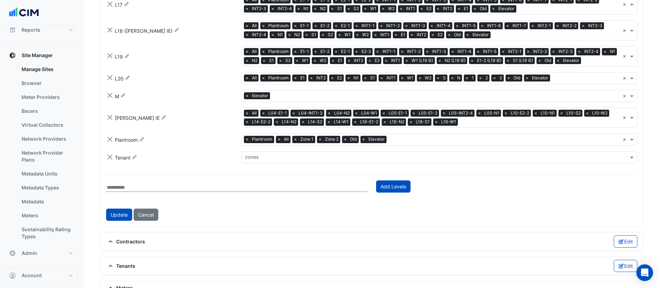
scroll to position [1132, 0]
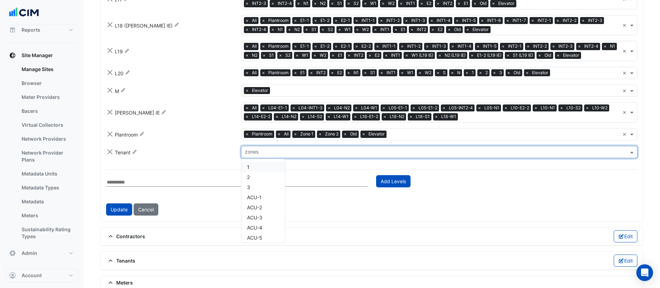
click at [253, 149] on input "text" at bounding box center [435, 152] width 381 height 7
type input "*"
click at [186, 203] on div "Update Cancel" at bounding box center [371, 209] width 531 height 12
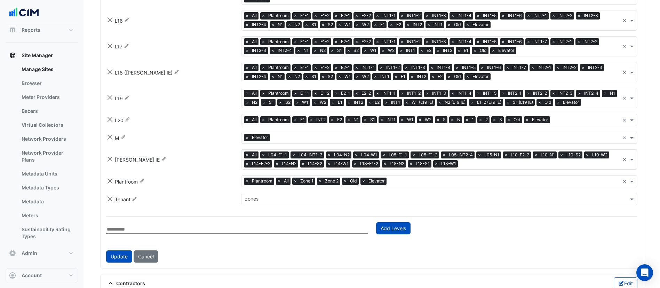
scroll to position [1090, 0]
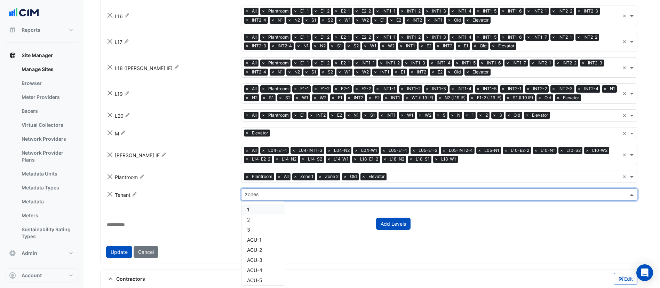
click at [248, 191] on input "text" at bounding box center [435, 194] width 381 height 7
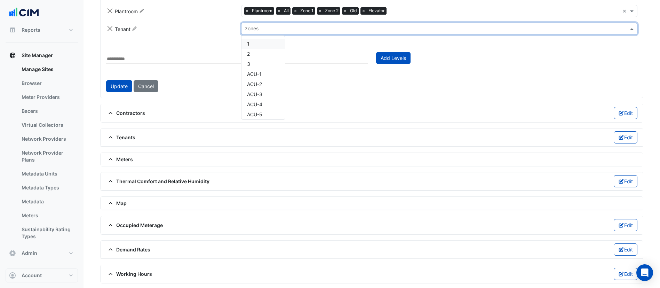
scroll to position [1256, 0]
click at [168, 178] on span "Thermal Comfort and Relative Humidity" at bounding box center [157, 180] width 103 height 7
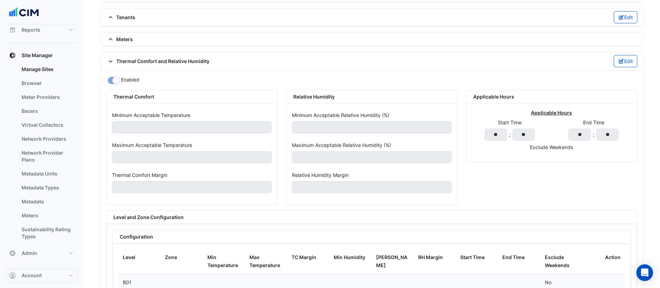
scroll to position [1379, 0]
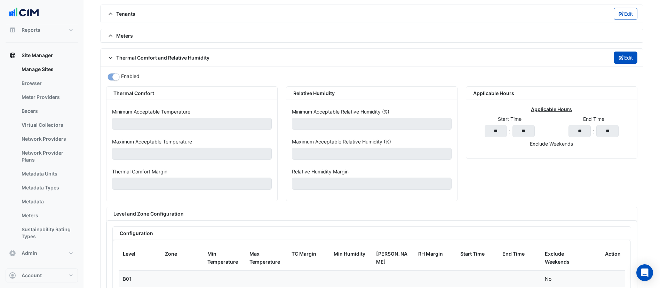
click at [622, 56] on fa-icon "button" at bounding box center [621, 58] width 6 height 6
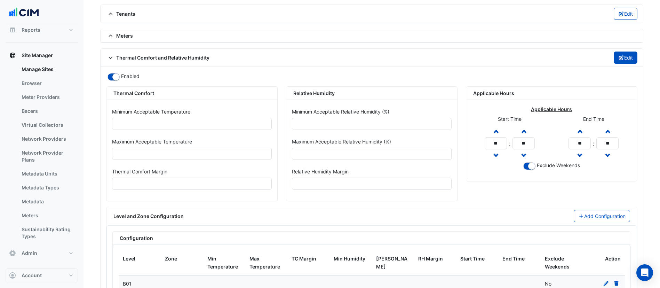
click at [621, 55] on icon "button" at bounding box center [621, 57] width 6 height 5
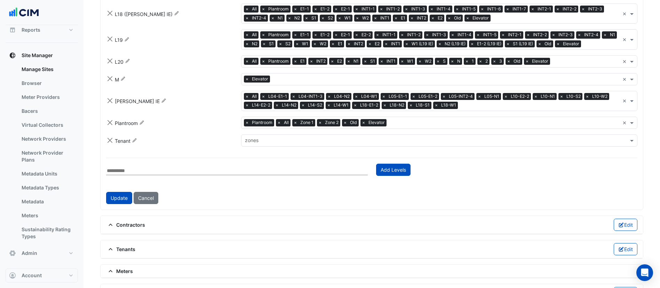
scroll to position [1142, 0]
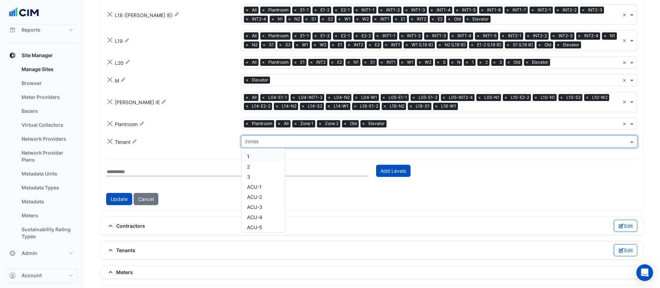
click at [280, 136] on div "zones" at bounding box center [433, 141] width 384 height 11
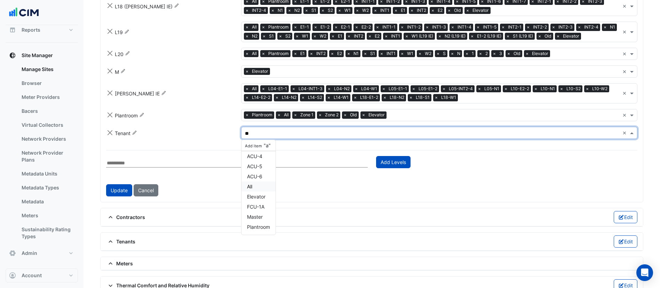
scroll to position [0, 0]
type input "***"
click at [248, 145] on span "All" at bounding box center [249, 148] width 5 height 6
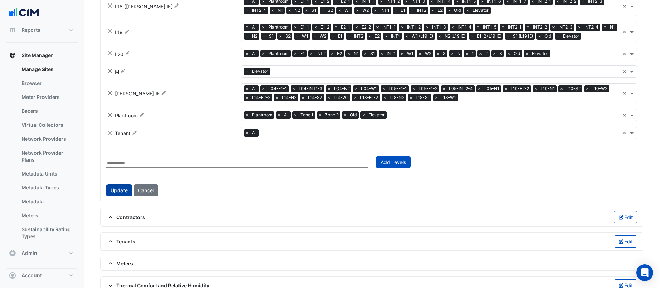
click at [120, 184] on button "Update" at bounding box center [119, 190] width 26 height 12
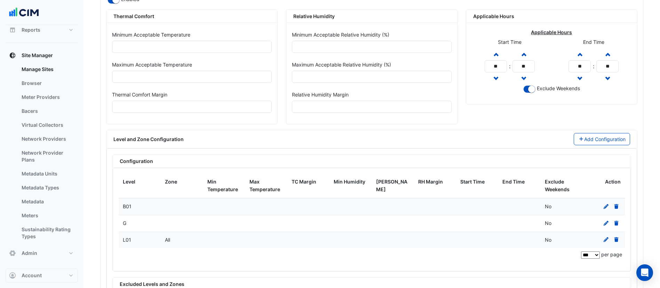
scroll to position [1283, 0]
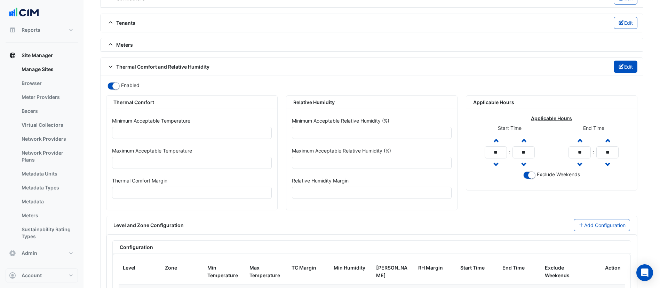
click at [619, 64] on icon "button" at bounding box center [621, 66] width 6 height 5
click at [626, 64] on button "Edit" at bounding box center [626, 67] width 24 height 12
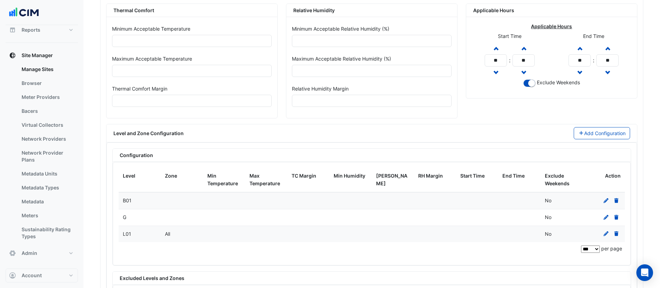
scroll to position [1514, 0]
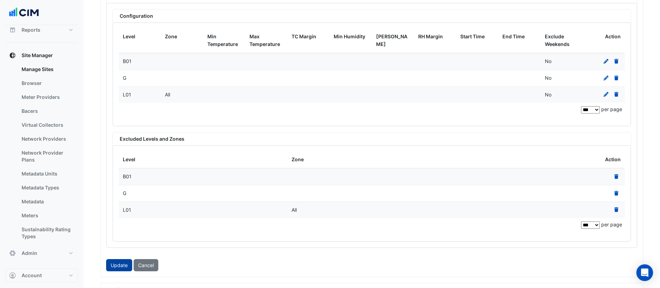
click at [120, 260] on button "Update" at bounding box center [119, 265] width 26 height 12
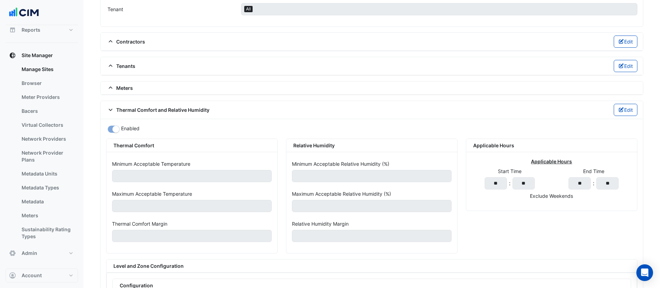
scroll to position [1239, 0]
click at [623, 106] on button "Edit" at bounding box center [626, 111] width 24 height 12
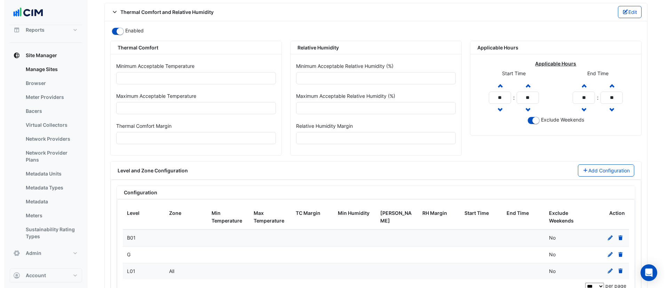
scroll to position [1343, 0]
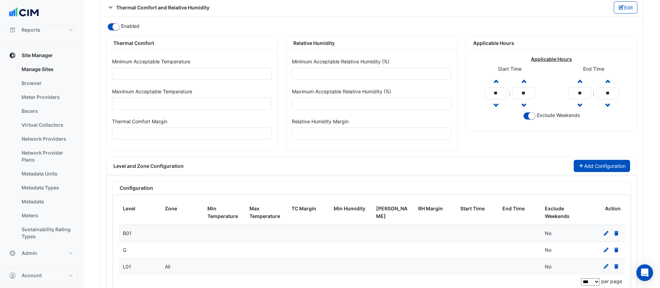
click at [590, 161] on button "Add Configuration" at bounding box center [602, 166] width 57 height 12
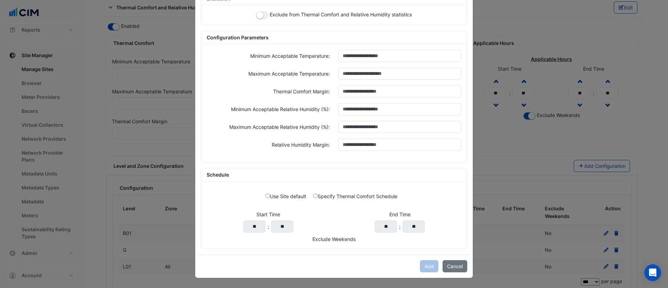
scroll to position [0, 0]
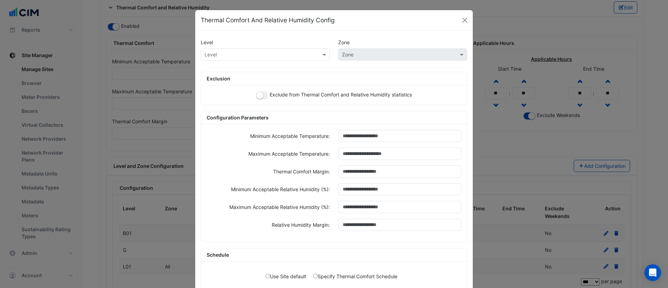
click at [254, 51] on input "text" at bounding box center [258, 54] width 107 height 7
type input "**"
click at [213, 65] on div "Tenant" at bounding box center [214, 69] width 27 height 10
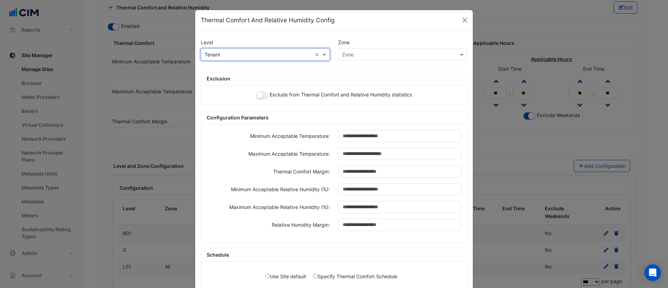
type input "*"
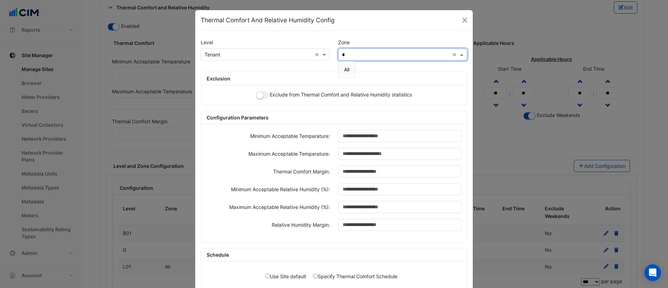
click at [355, 55] on input "*" at bounding box center [395, 54] width 107 height 7
click at [344, 68] on span "All" at bounding box center [346, 69] width 5 height 6
click at [260, 93] on button "button" at bounding box center [262, 95] width 12 height 8
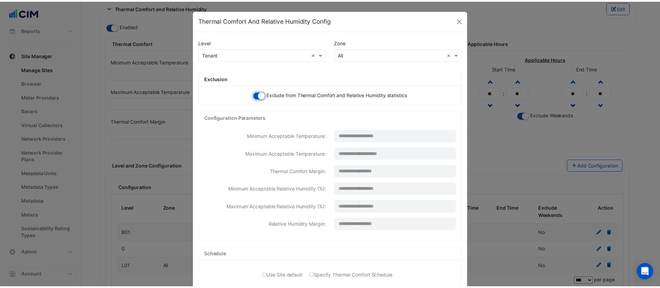
scroll to position [80, 0]
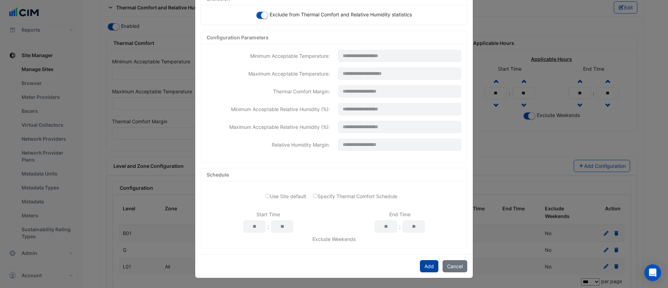
click at [424, 269] on button "Add" at bounding box center [429, 266] width 18 height 12
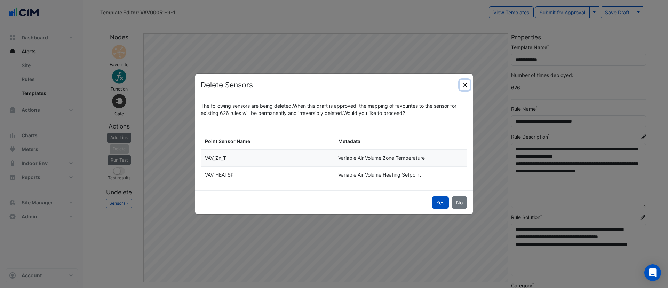
click at [464, 86] on button "Close" at bounding box center [465, 85] width 10 height 10
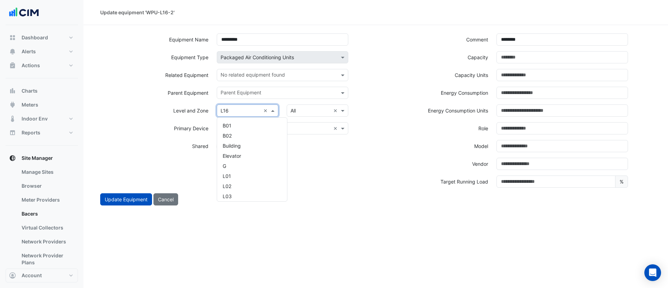
click at [235, 113] on input "text" at bounding box center [241, 110] width 40 height 7
type input "**"
click at [233, 120] on div "Tenant" at bounding box center [230, 125] width 27 height 10
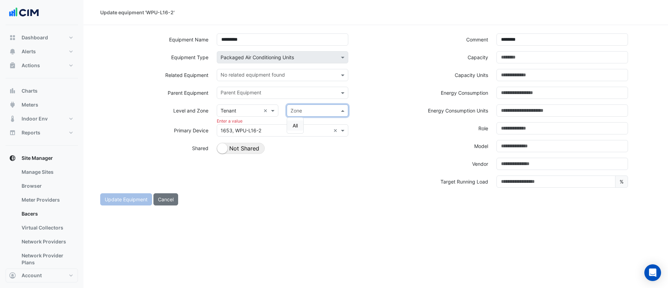
click at [301, 113] on input "text" at bounding box center [310, 110] width 40 height 7
click at [296, 122] on span "All" at bounding box center [295, 125] width 5 height 6
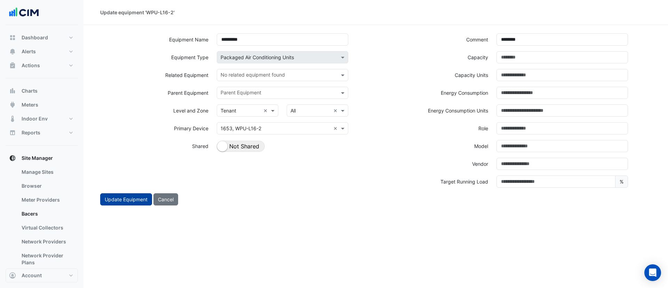
click at [124, 201] on button "Update Equipment" at bounding box center [126, 199] width 52 height 12
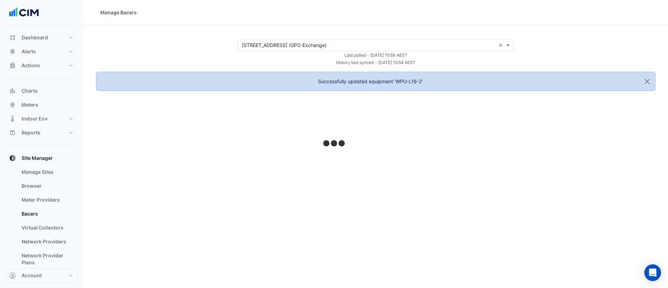
select select "***"
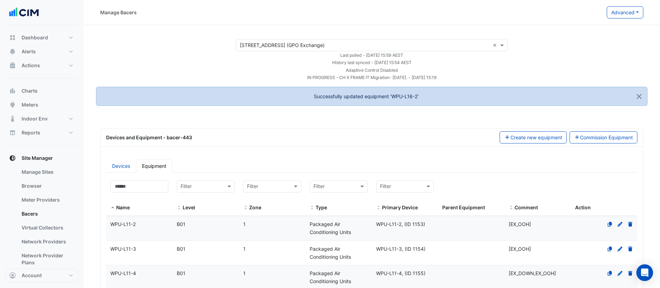
select select "***"
click at [140, 187] on input at bounding box center [139, 186] width 58 height 12
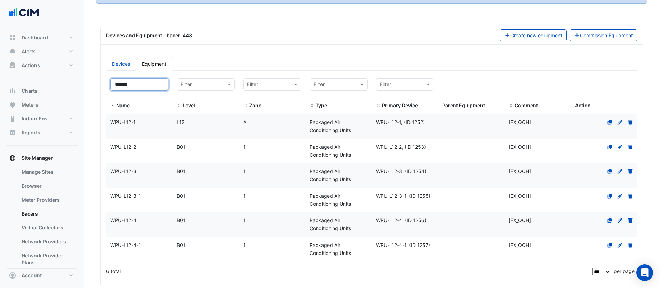
scroll to position [102, 0]
type input "*******"
click at [620, 124] on icon at bounding box center [620, 121] width 6 height 5
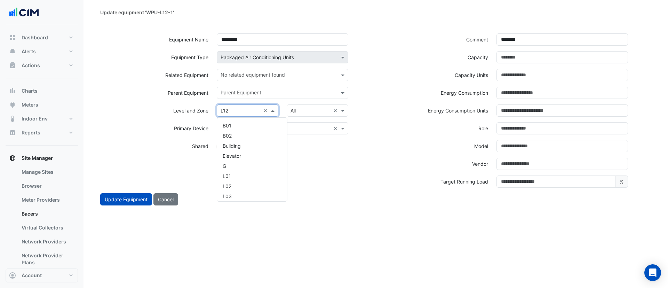
click at [230, 112] on input "text" at bounding box center [241, 110] width 40 height 7
type input "***"
click at [236, 124] on span "Tenant" at bounding box center [231, 125] width 16 height 6
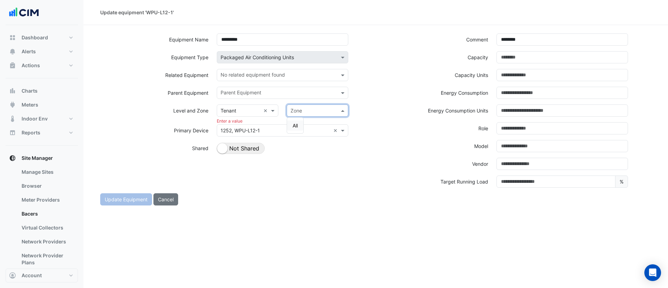
drag, startPoint x: 307, startPoint y: 111, endPoint x: 296, endPoint y: 124, distance: 17.0
click at [296, 117] on ng-select "Zone All" at bounding box center [318, 110] width 62 height 12
click at [296, 124] on span "All" at bounding box center [295, 125] width 5 height 6
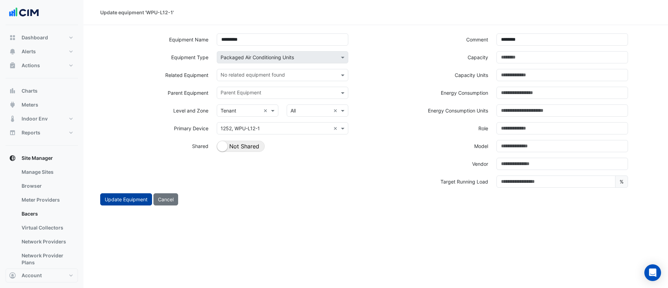
click at [125, 197] on button "Update Equipment" at bounding box center [126, 199] width 52 height 12
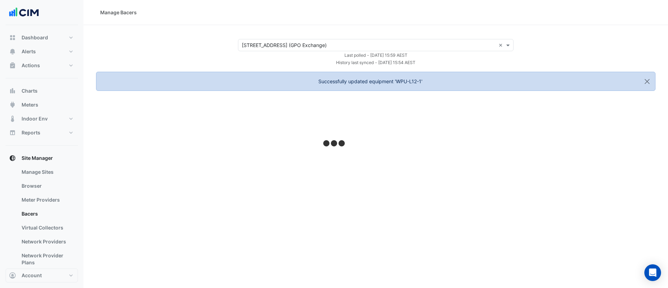
select select "***"
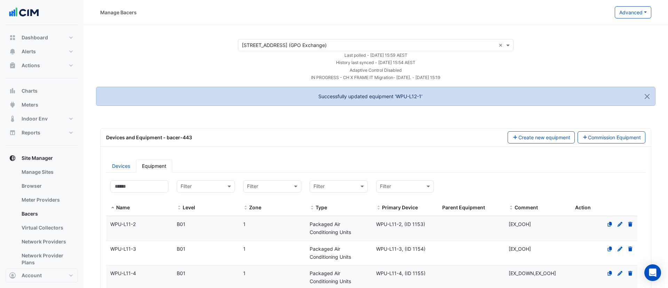
select select "***"
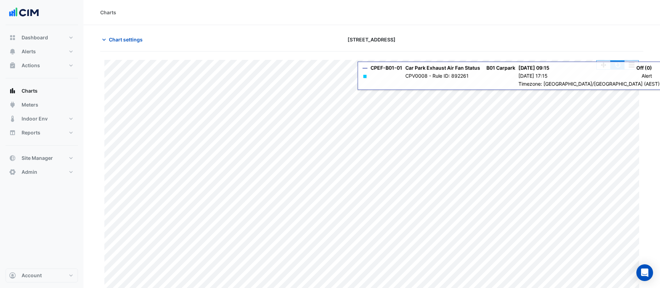
click at [619, 67] on button "button" at bounding box center [618, 65] width 14 height 9
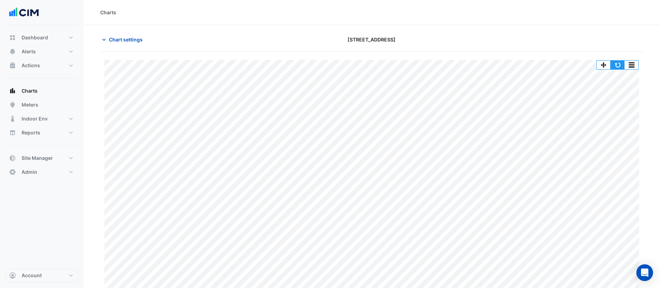
click at [615, 65] on button "button" at bounding box center [618, 65] width 14 height 9
click at [121, 41] on span "Chart settings" at bounding box center [126, 39] width 34 height 7
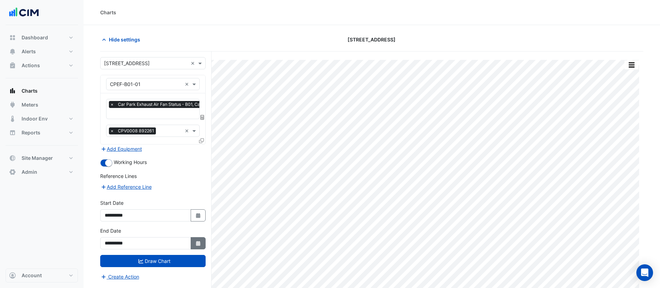
click at [197, 241] on icon "Select Date" at bounding box center [198, 243] width 6 height 5
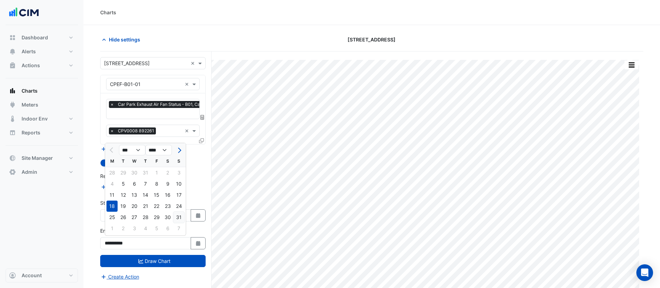
click at [181, 219] on div "31" at bounding box center [178, 217] width 11 height 11
type input "**********"
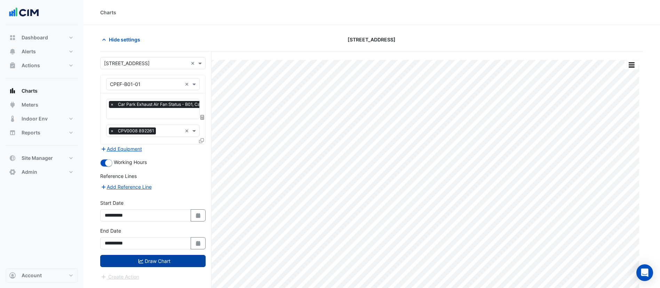
click at [176, 260] on button "Draw Chart" at bounding box center [152, 261] width 105 height 12
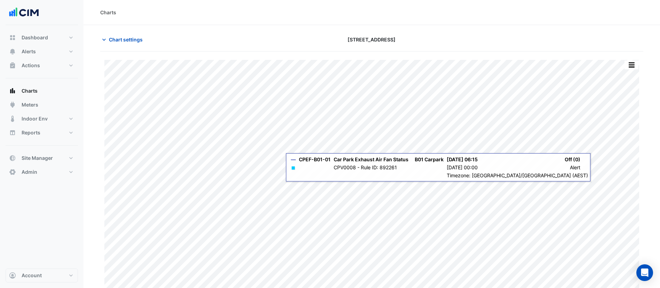
click at [651, 199] on section "Chart settings [STREET_ADDRESS] Print Save as JPEG Save as PNG Pivot Data Table…" at bounding box center [371, 160] width 576 height 271
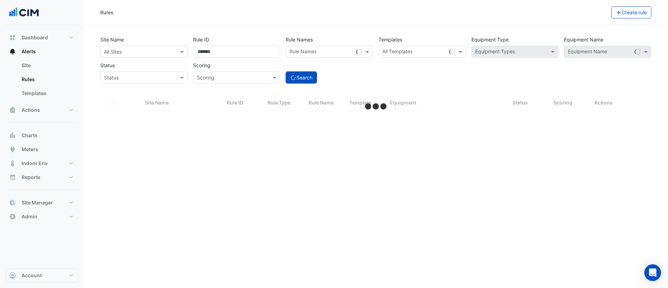
select select "***"
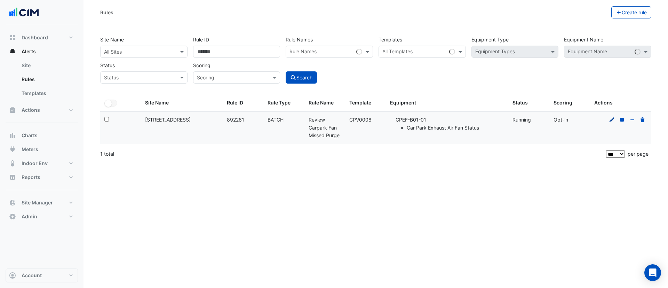
click at [613, 119] on icon at bounding box center [612, 119] width 5 height 5
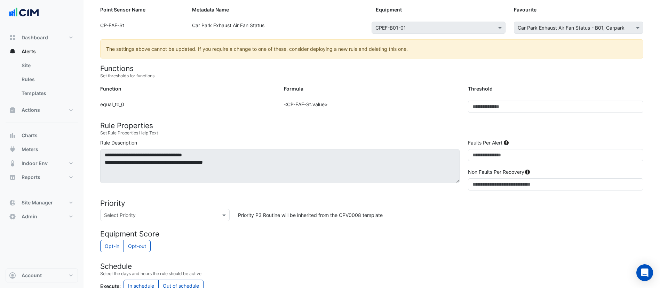
scroll to position [106, 0]
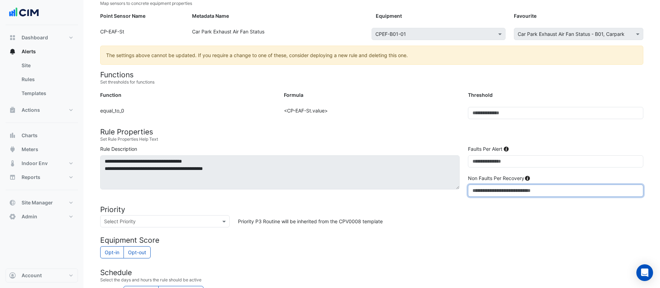
drag, startPoint x: 482, startPoint y: 188, endPoint x: 463, endPoint y: 189, distance: 18.8
click at [463, 189] on div "**********" at bounding box center [371, 172] width 551 height 54
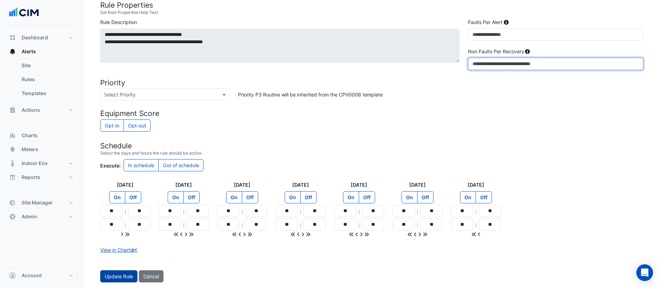
type input "*"
click at [129, 276] on button "Update Rule" at bounding box center [118, 276] width 37 height 12
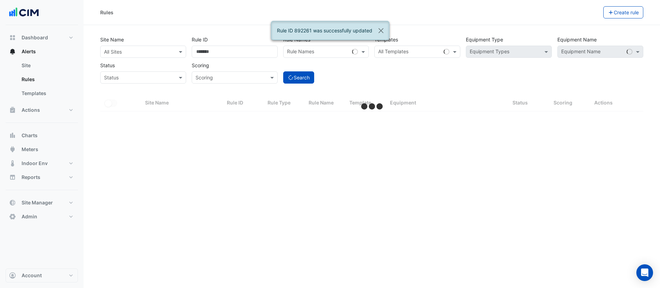
select select "***"
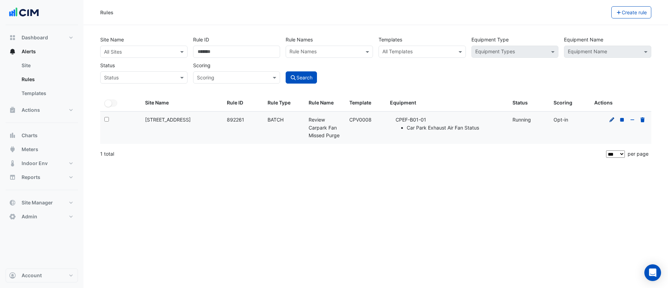
click at [612, 119] on icon at bounding box center [612, 119] width 5 height 5
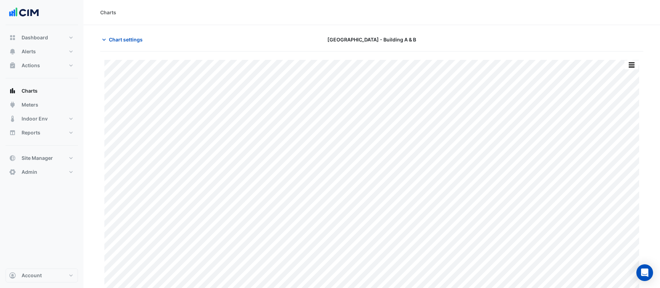
type input "**********"
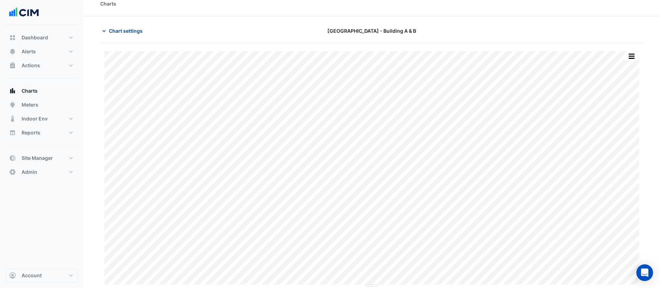
click at [120, 35] on button "Chart settings" at bounding box center [123, 31] width 47 height 12
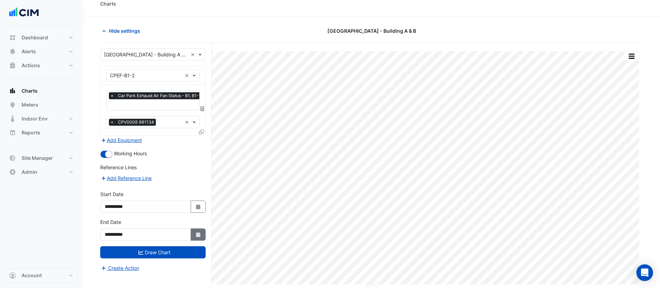
click at [199, 235] on icon "Select Date" at bounding box center [198, 234] width 6 height 5
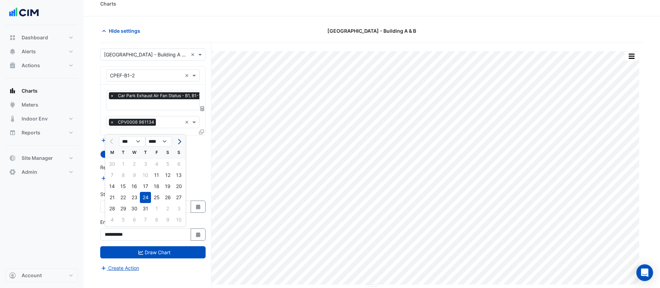
click at [179, 141] on span "Next month" at bounding box center [178, 141] width 5 height 5
select select "*"
click at [145, 206] on div "28" at bounding box center [145, 208] width 11 height 11
type input "**********"
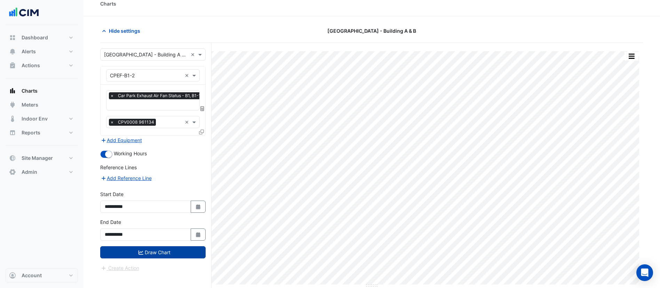
click at [156, 251] on button "Draw Chart" at bounding box center [152, 252] width 105 height 12
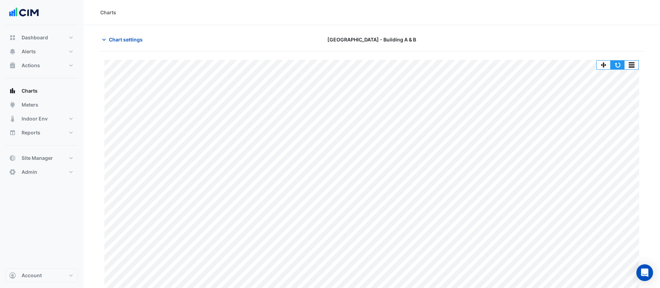
click at [618, 68] on button "button" at bounding box center [618, 65] width 14 height 9
click at [132, 41] on span "Chart settings" at bounding box center [126, 39] width 34 height 7
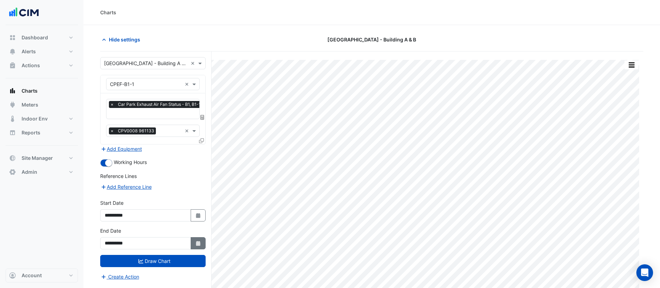
click at [198, 248] on button "Select Date" at bounding box center [198, 243] width 15 height 12
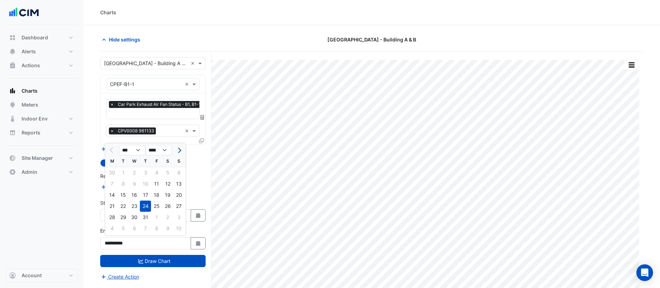
click at [178, 152] on span "Next month" at bounding box center [178, 150] width 5 height 5
select select "*"
click at [174, 218] on div "31" at bounding box center [178, 217] width 11 height 11
type input "**********"
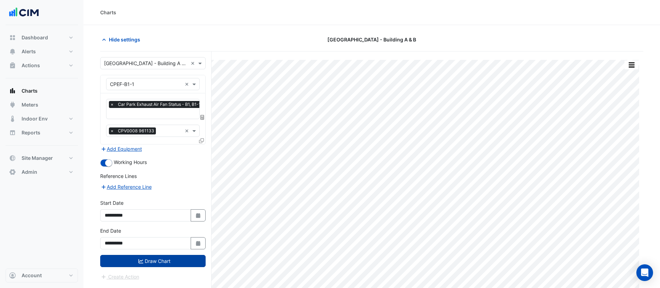
click at [163, 262] on button "Draw Chart" at bounding box center [152, 261] width 105 height 12
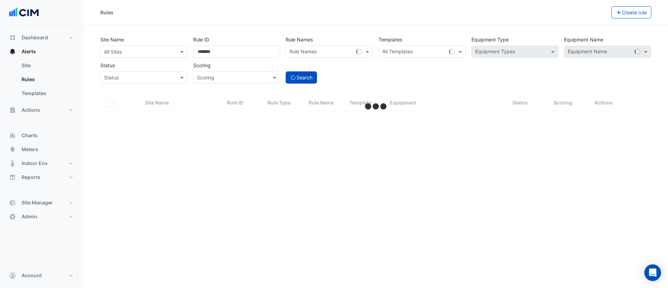
select select "***"
